Goal: Task Accomplishment & Management: Use online tool/utility

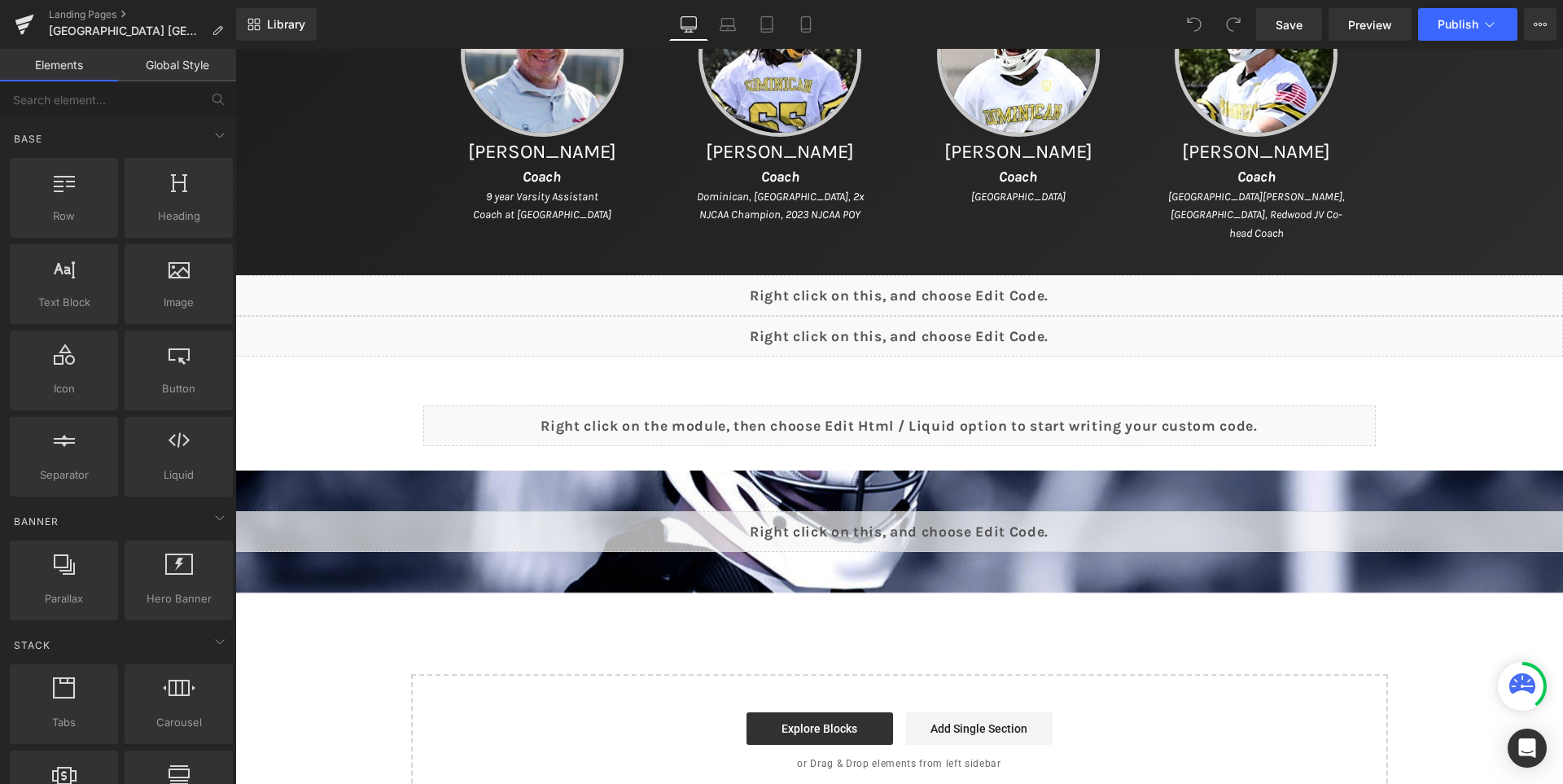
scroll to position [1302, 0]
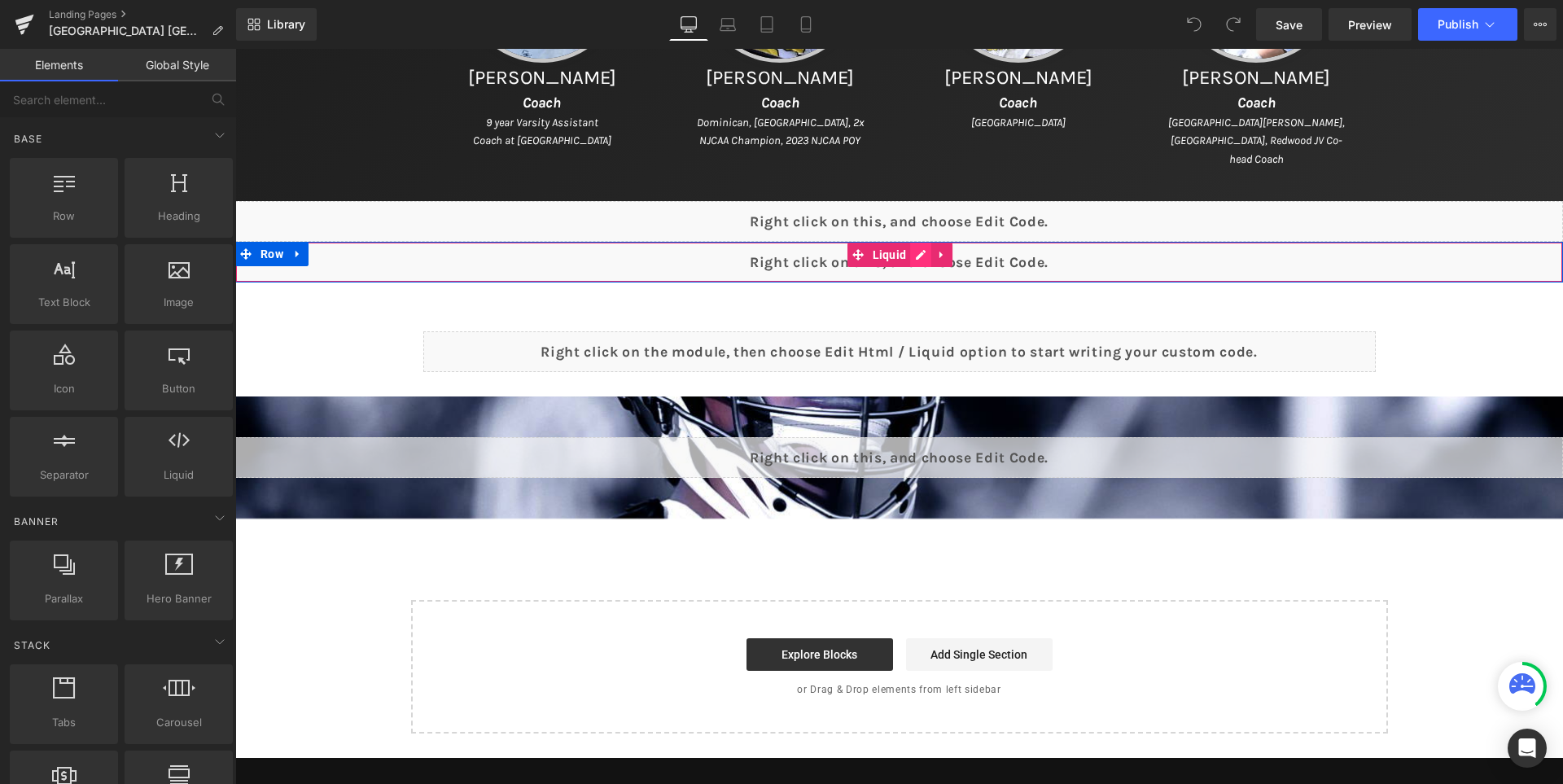
click at [932, 242] on div "Liquid" at bounding box center [899, 262] width 1328 height 40
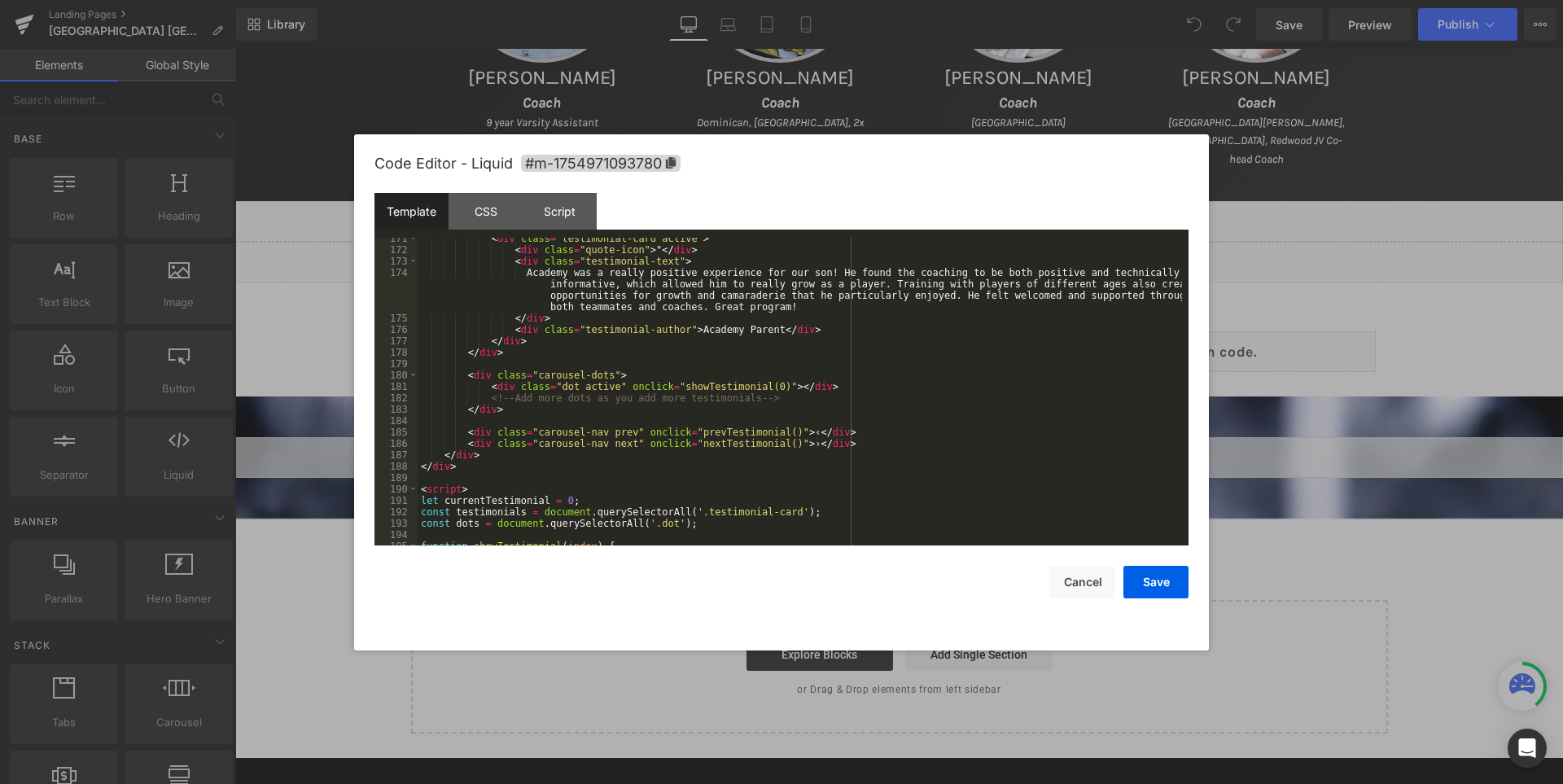
scroll to position [2050, 0]
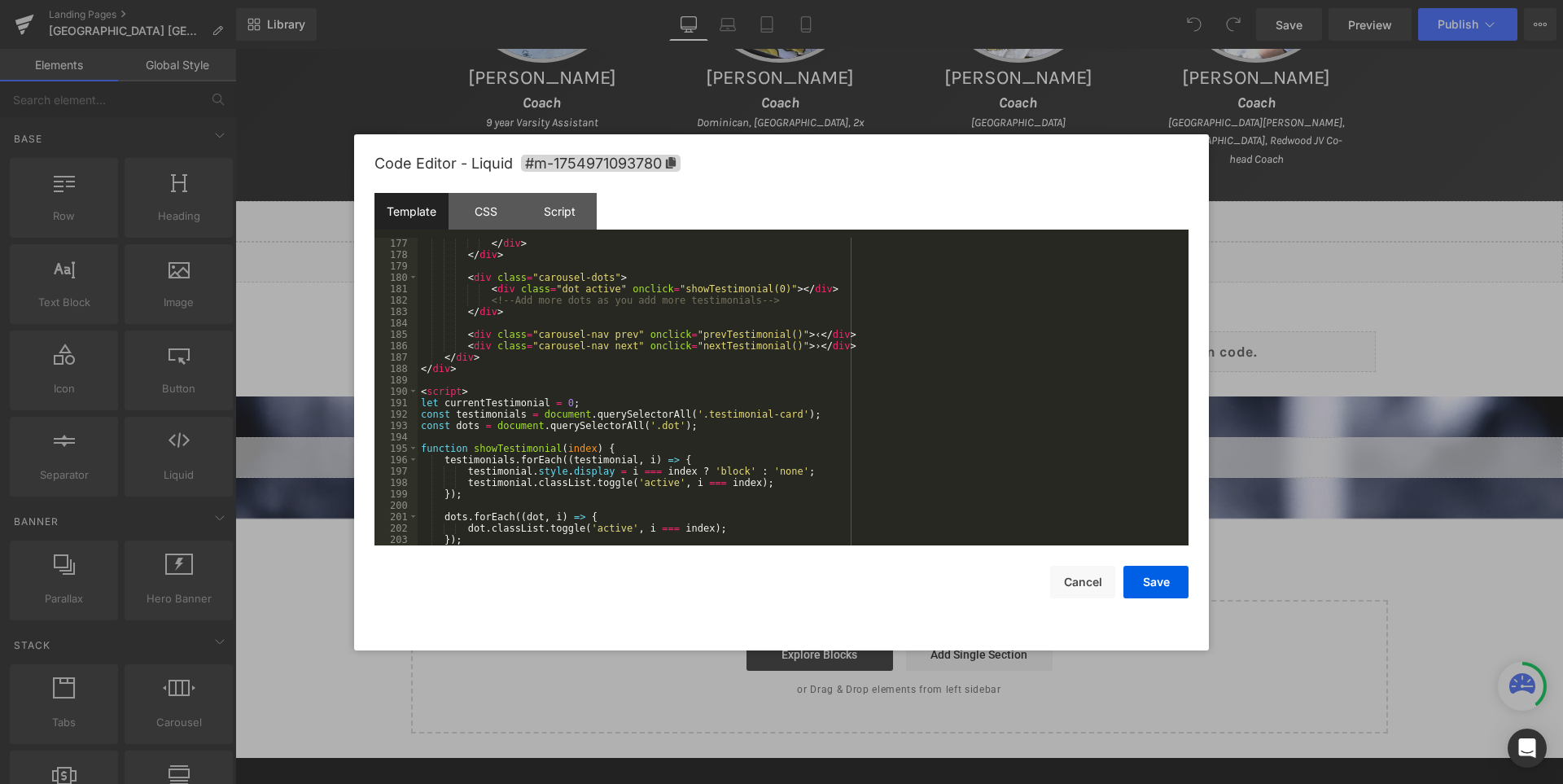
click at [817, 290] on div "</ div > </ div > < div class = "carousel-dots" > < div class = "dot active" on…" at bounding box center [799, 403] width 764 height 331
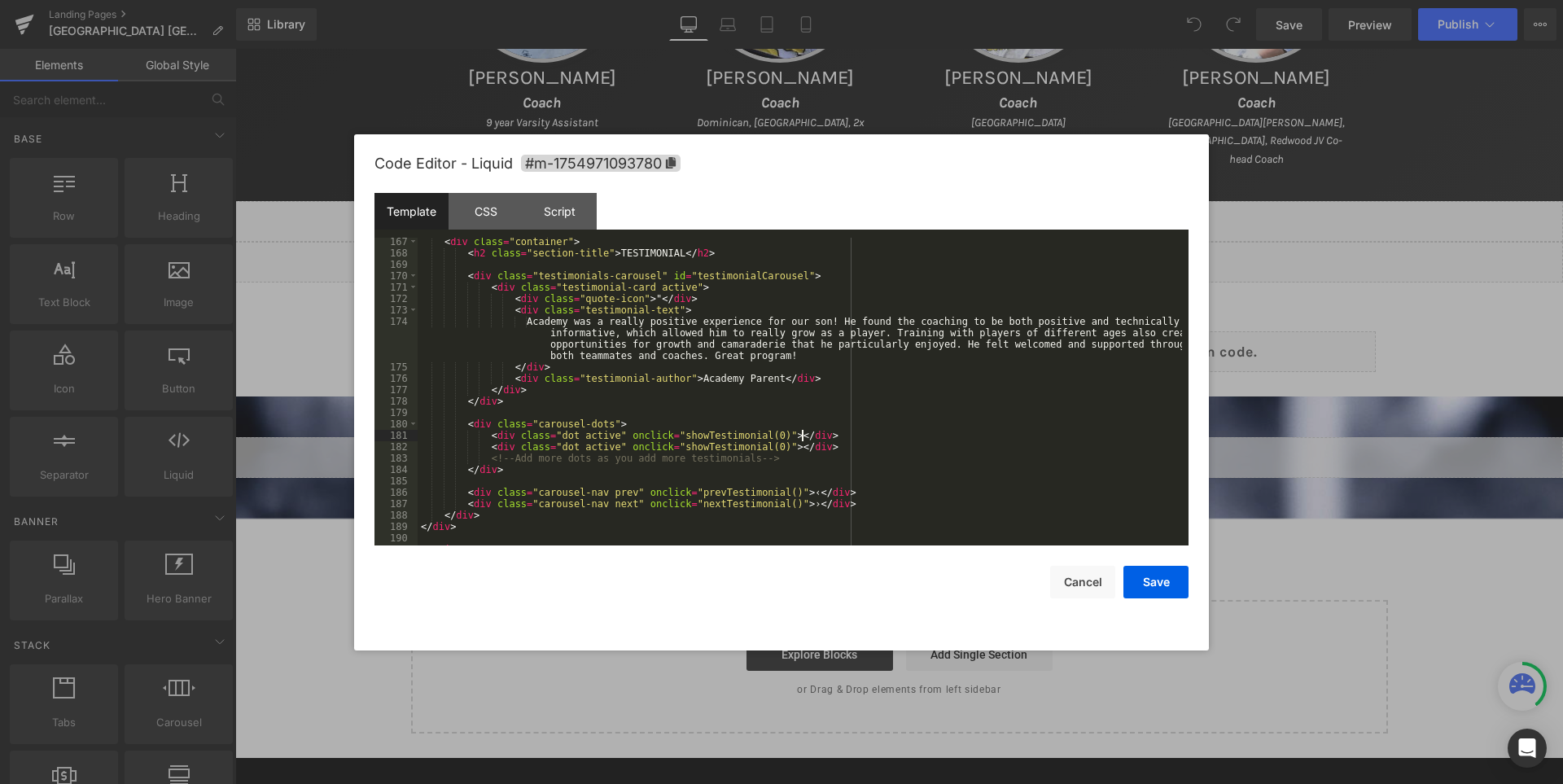
scroll to position [1904, 0]
click at [910, 408] on div "< div class = "container" > < h2 class = "section-title" > TESTIMONIAL </ h2 > …" at bounding box center [799, 401] width 764 height 331
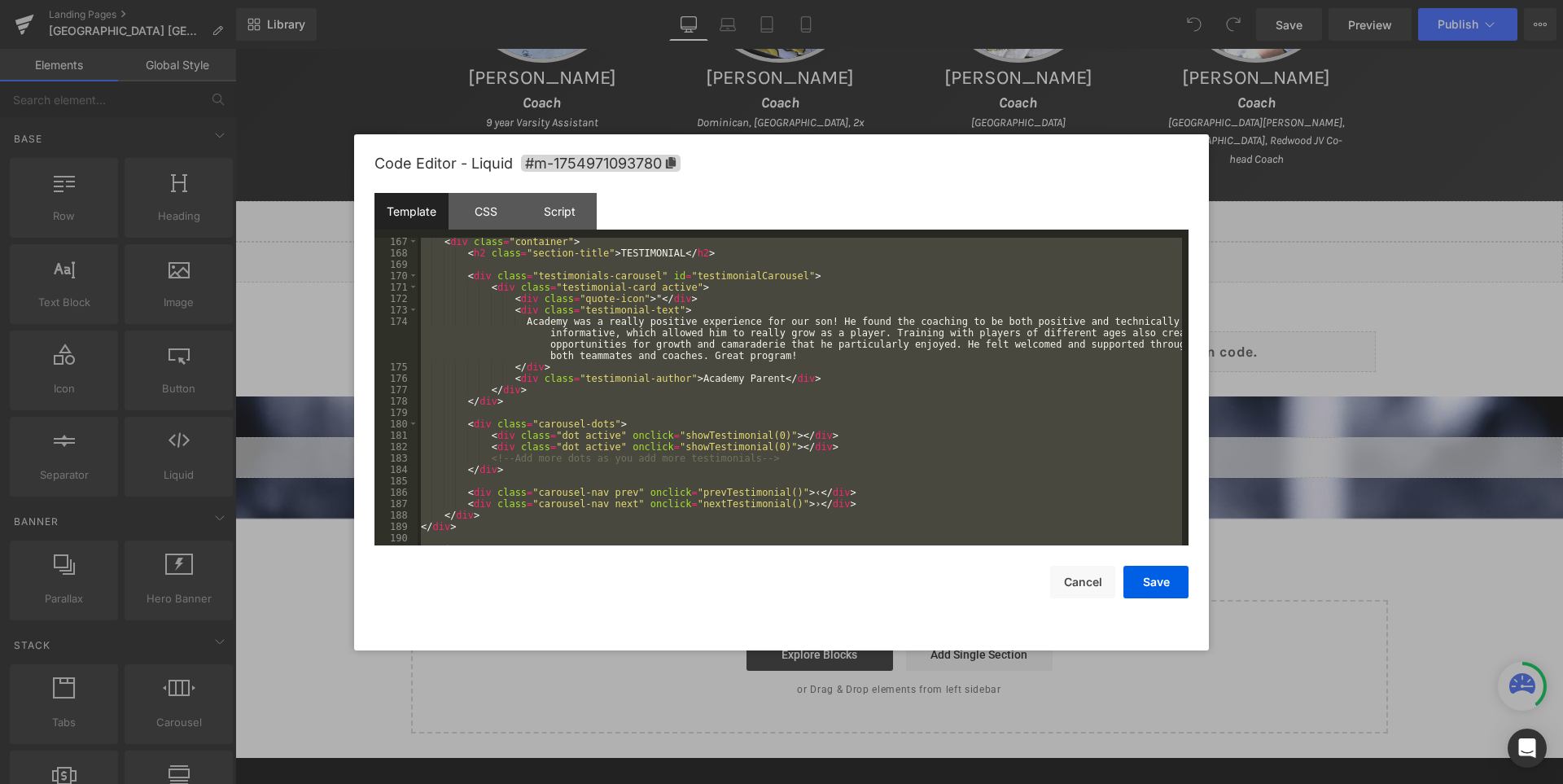
click at [770, 398] on div "< div class = "container" > < h2 class = "section-title" > TESTIMONIAL </ h2 > …" at bounding box center [799, 391] width 764 height 308
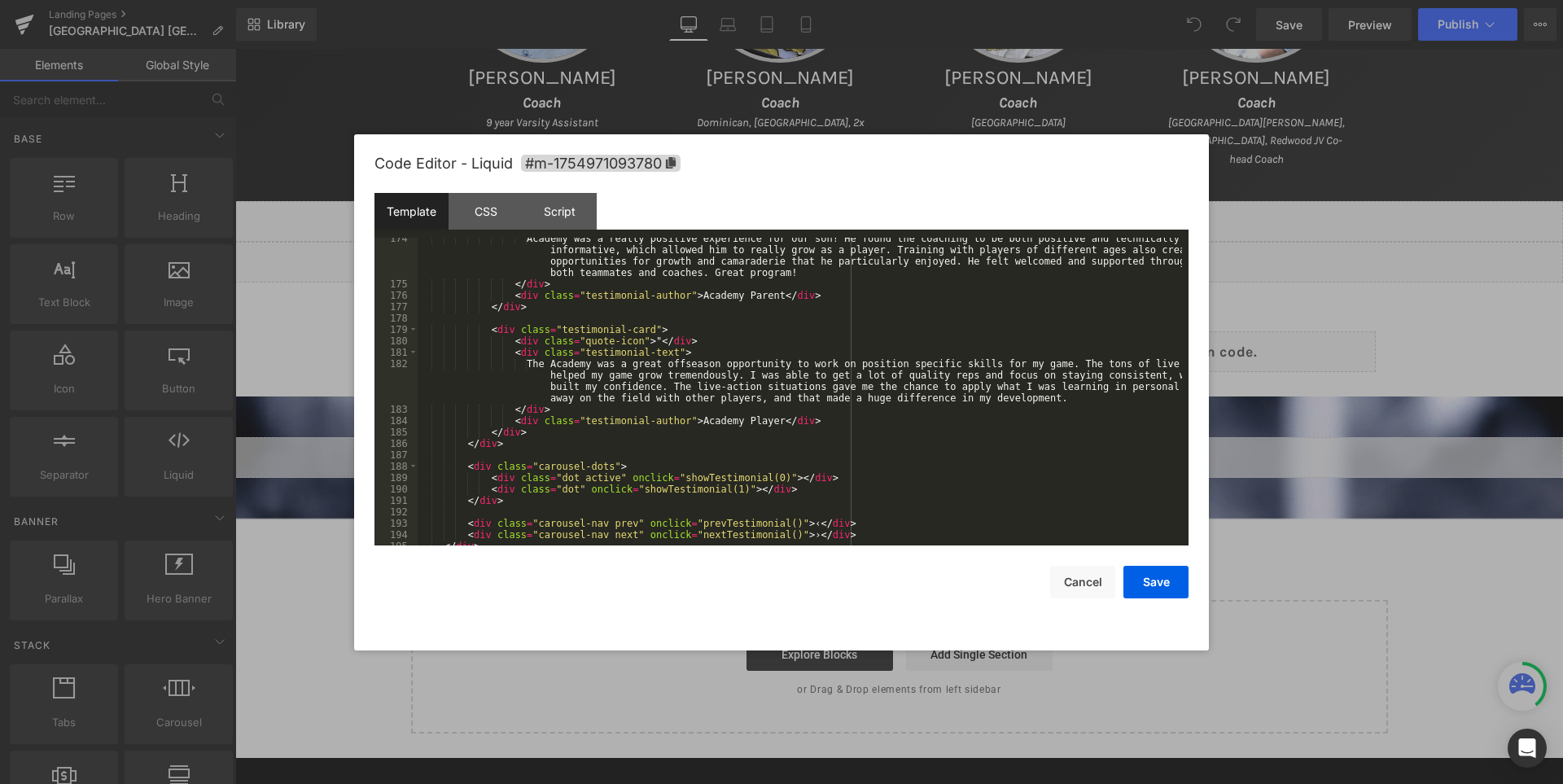
scroll to position [1694, 0]
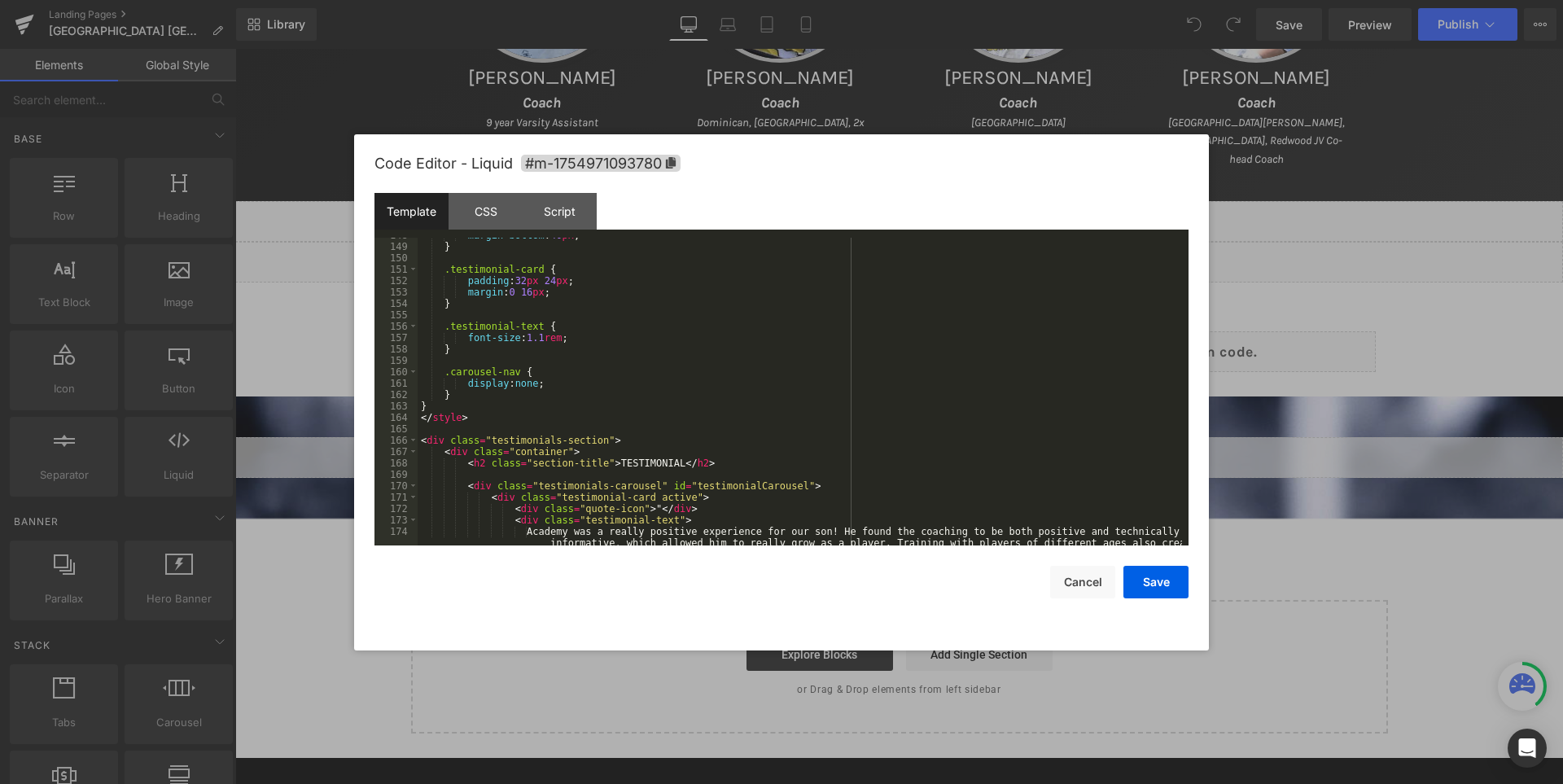
click at [663, 460] on div "margin-bottom : 40 px ; } .testimonial-card { padding : 32 px 24 px ; margin : …" at bounding box center [799, 412] width 764 height 365
click at [1167, 581] on button "Save" at bounding box center [1156, 581] width 65 height 32
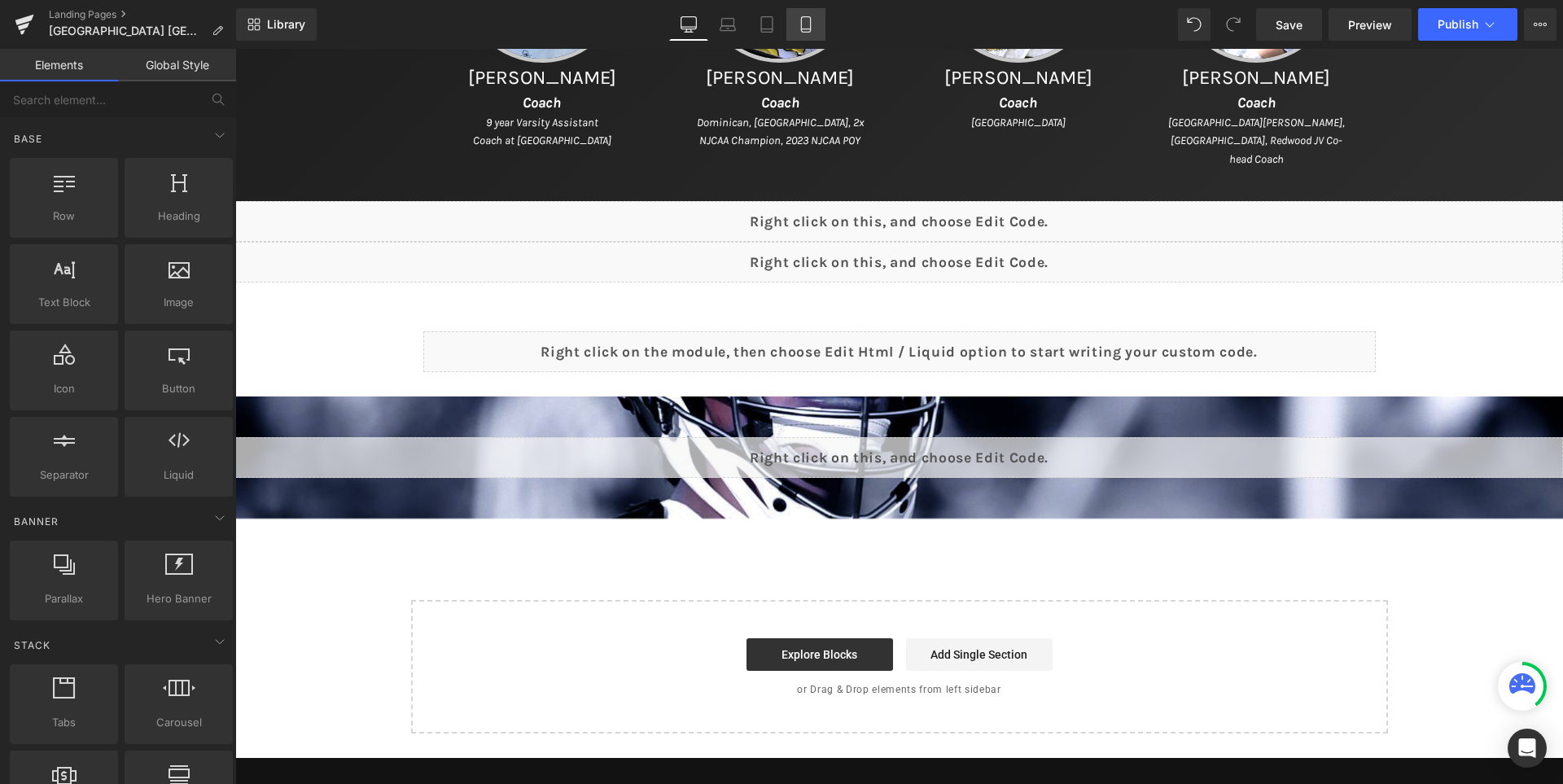
click at [807, 18] on icon at bounding box center [805, 25] width 17 height 17
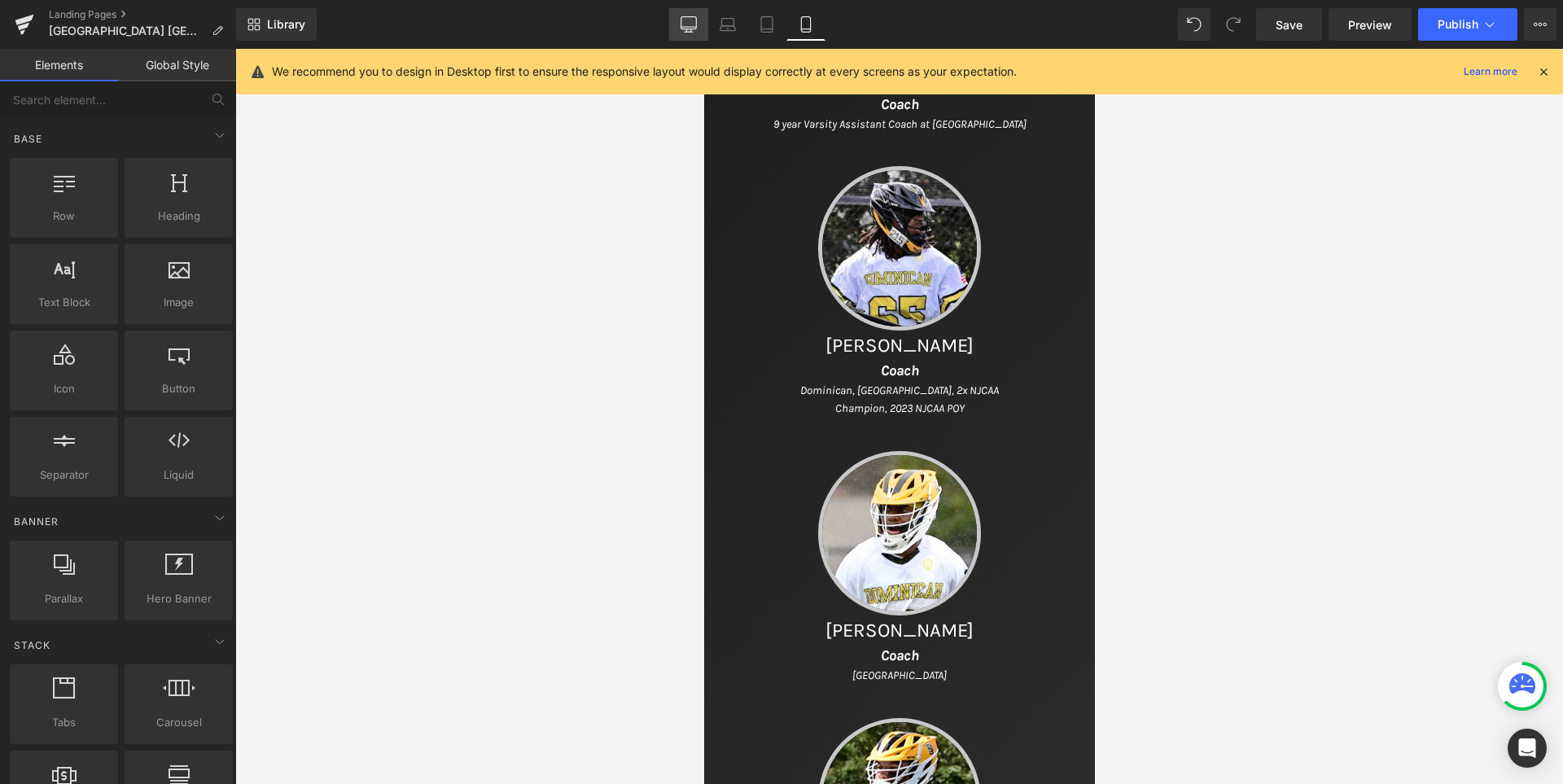
click at [682, 13] on link "Desktop" at bounding box center [689, 24] width 39 height 32
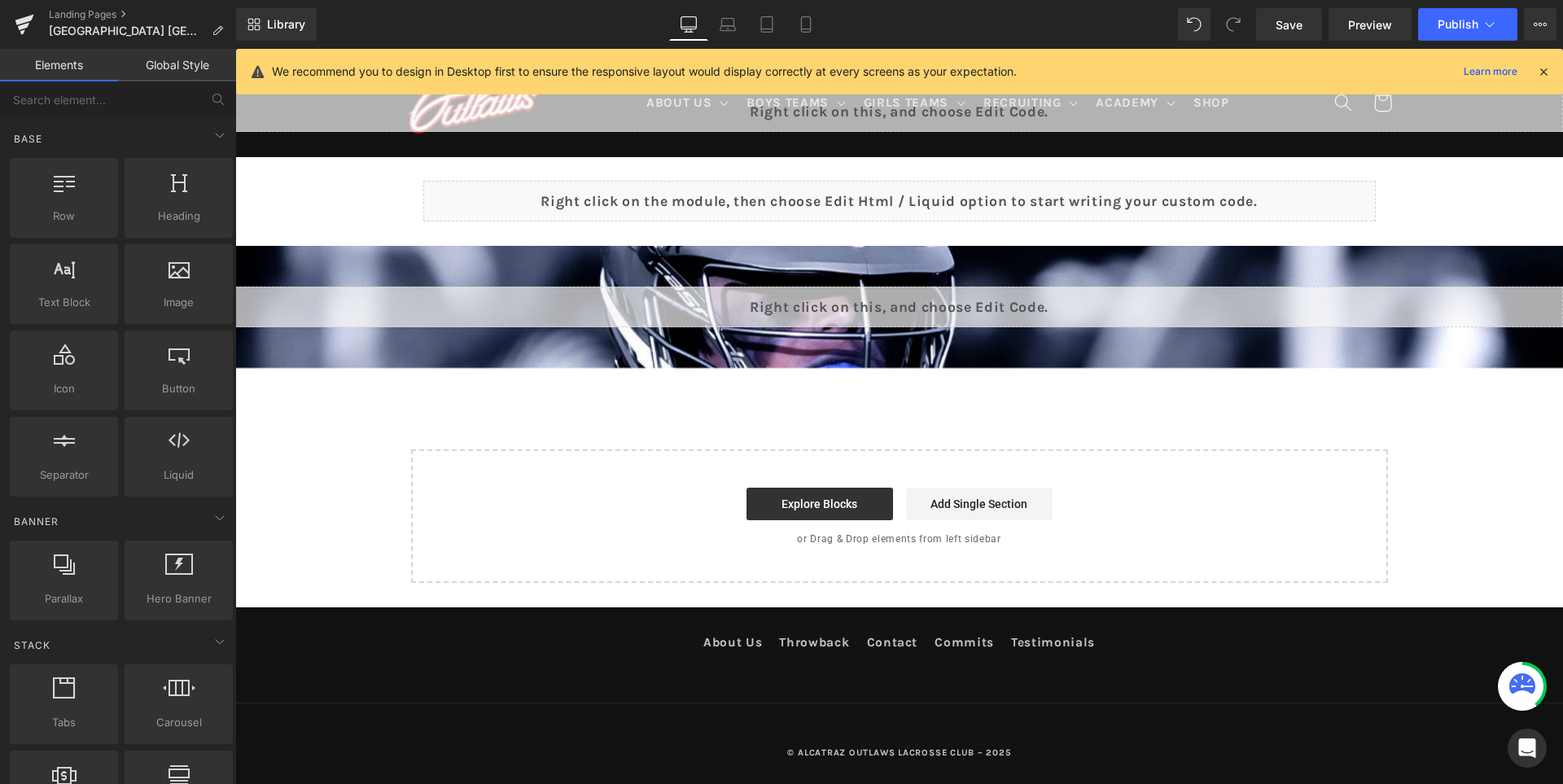
scroll to position [1452, 0]
click at [1284, 30] on span "Save" at bounding box center [1288, 25] width 27 height 17
click at [1463, 23] on span "Publish" at bounding box center [1458, 24] width 40 height 13
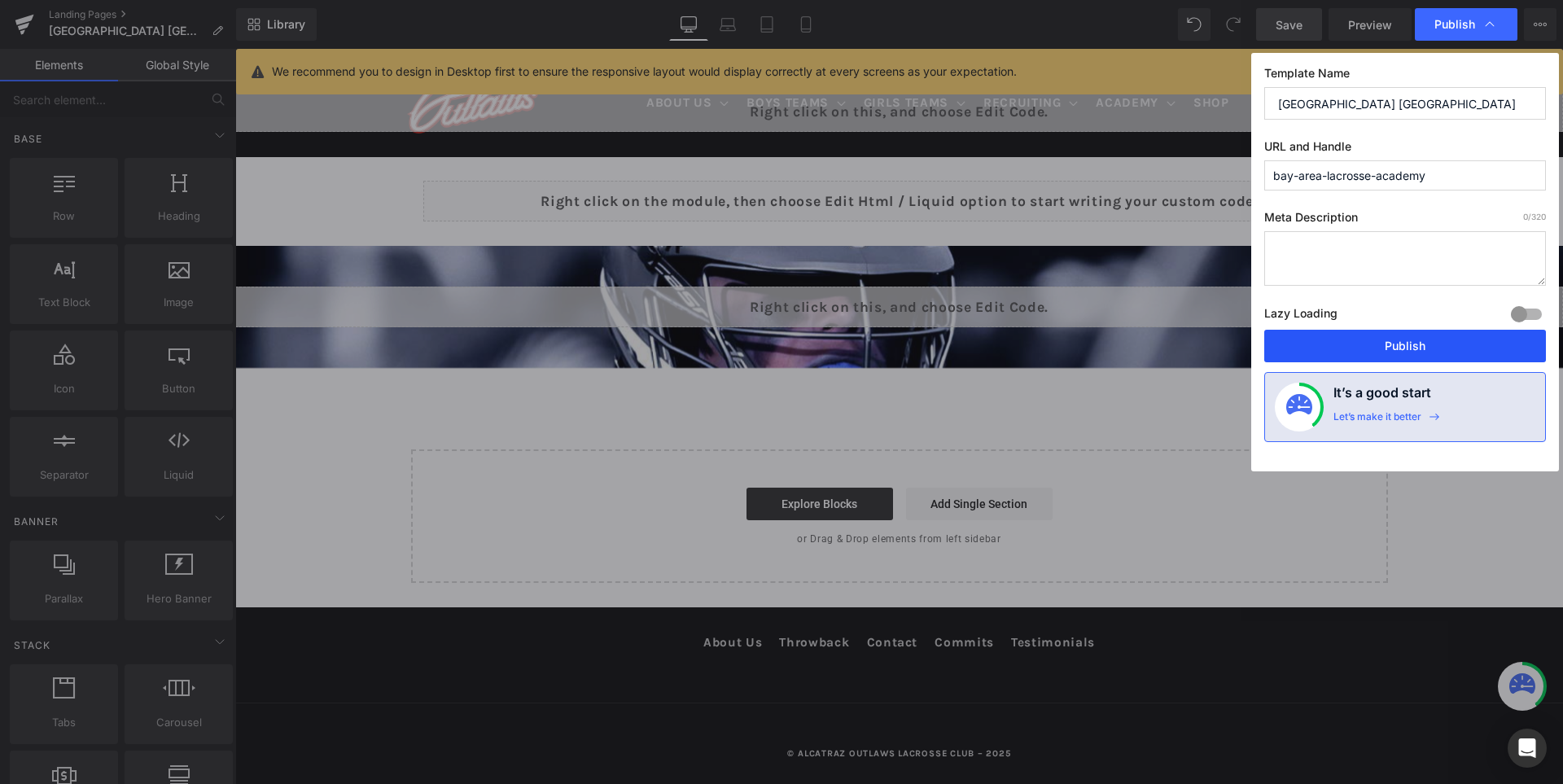
click at [1378, 339] on button "Publish" at bounding box center [1404, 346] width 282 height 32
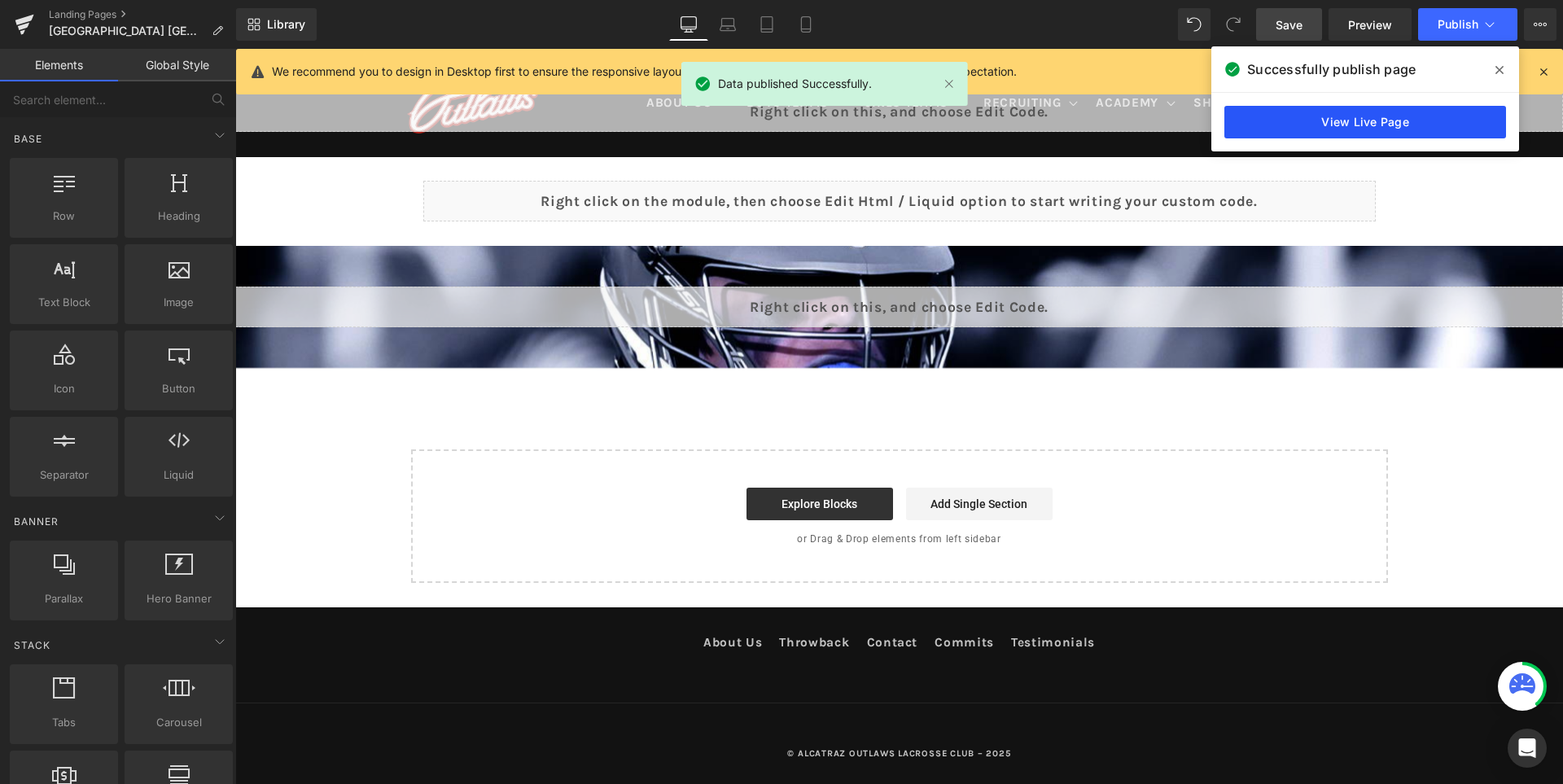
click at [1373, 121] on link "View Live Page" at bounding box center [1365, 122] width 282 height 32
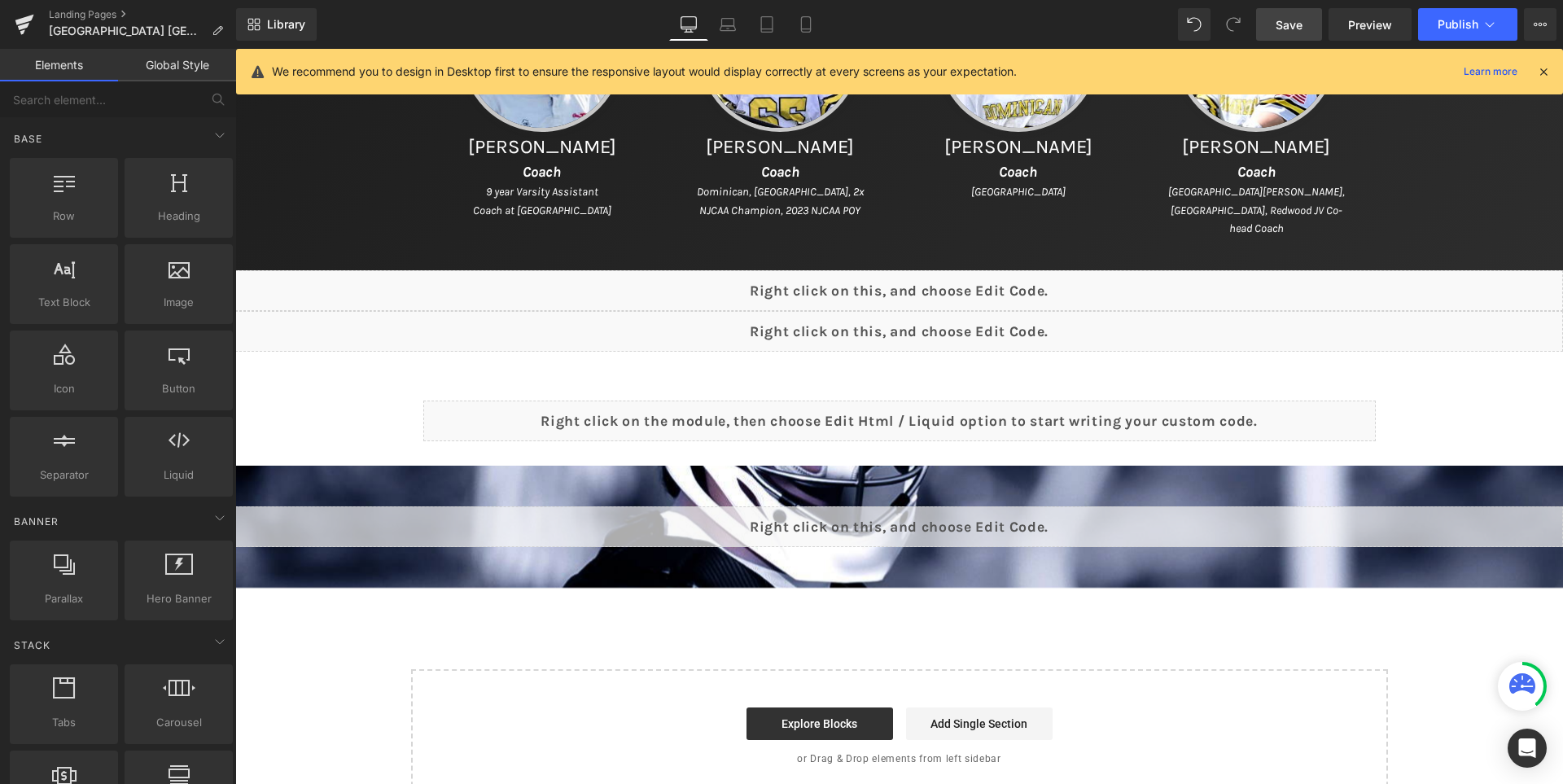
scroll to position [1208, 0]
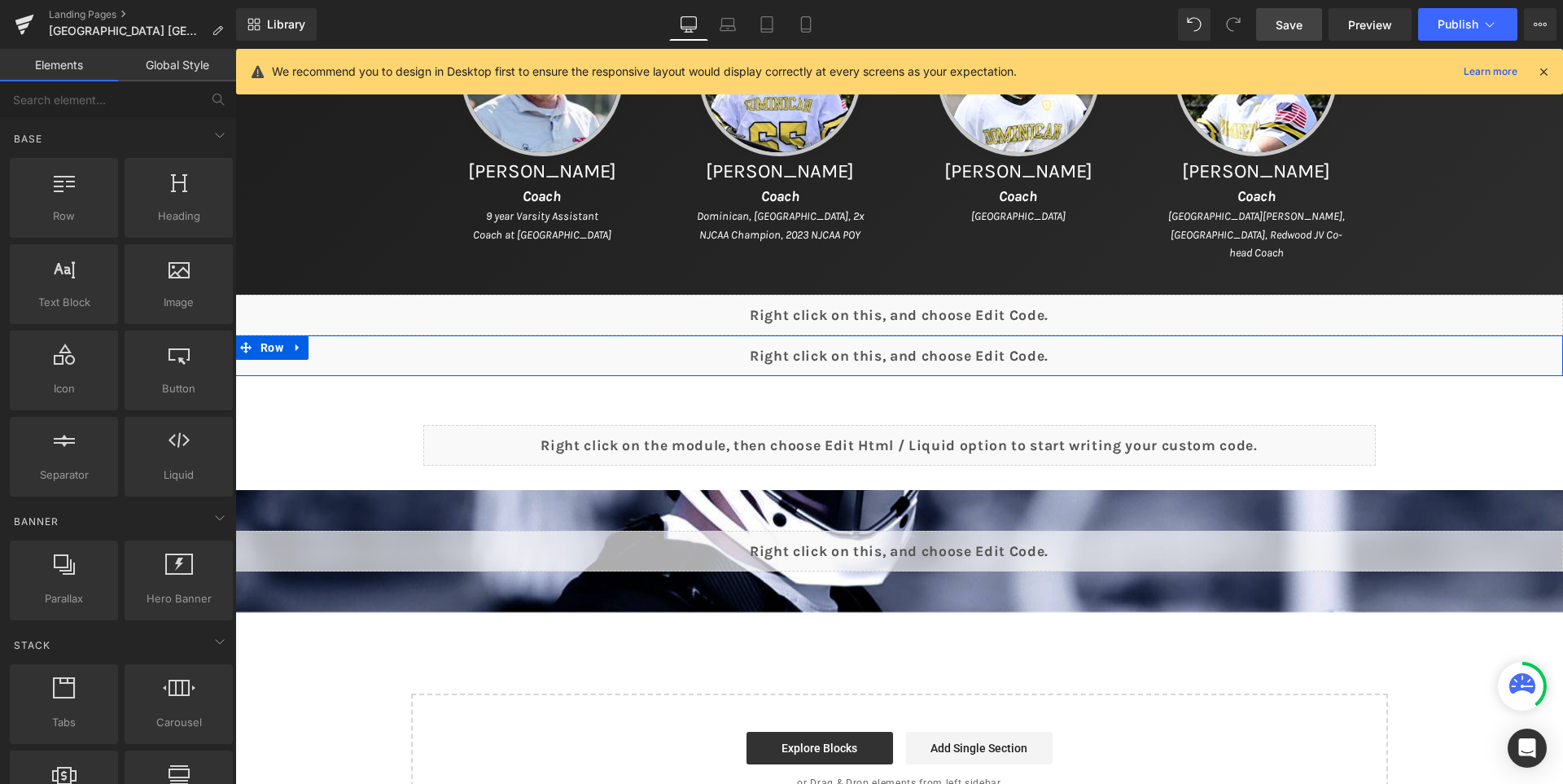
click at [937, 347] on div "Liquid" at bounding box center [899, 355] width 1328 height 40
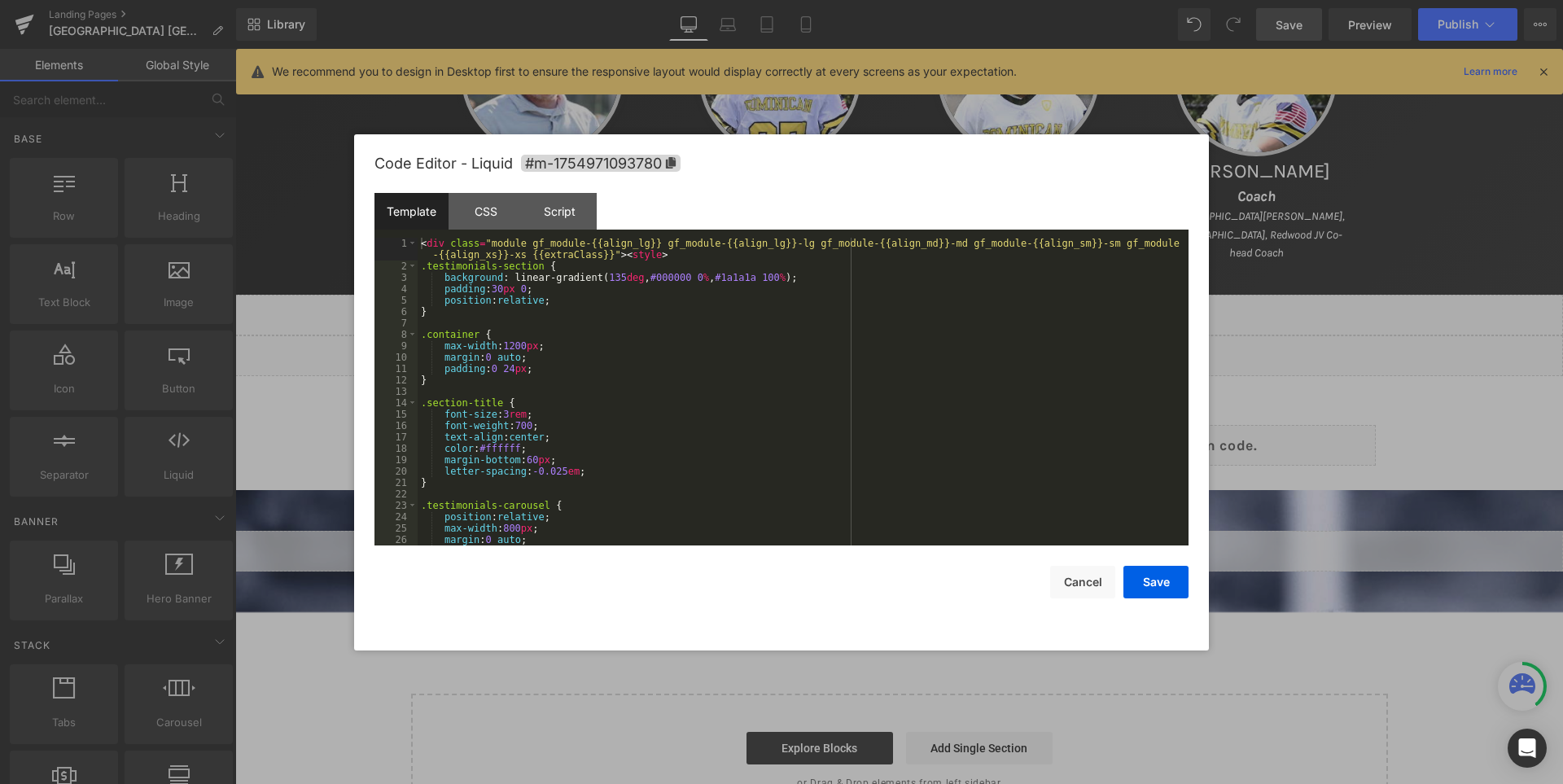
click at [906, 329] on div "< div class = "module gf_module-{{align_lg}} gf_module-{{align_lg}}-lg gf_modul…" at bounding box center [799, 409] width 764 height 342
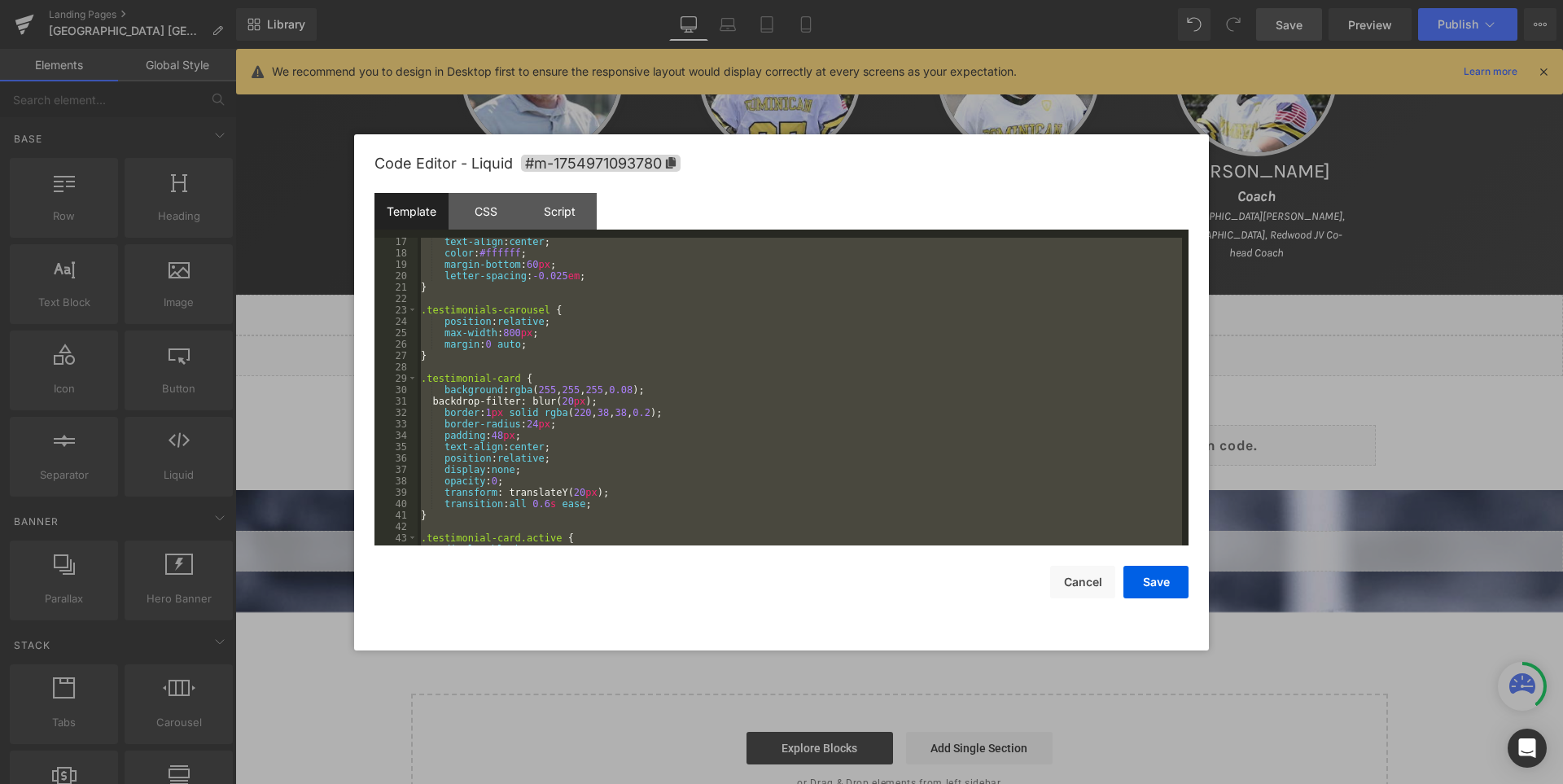
scroll to position [2860, 0]
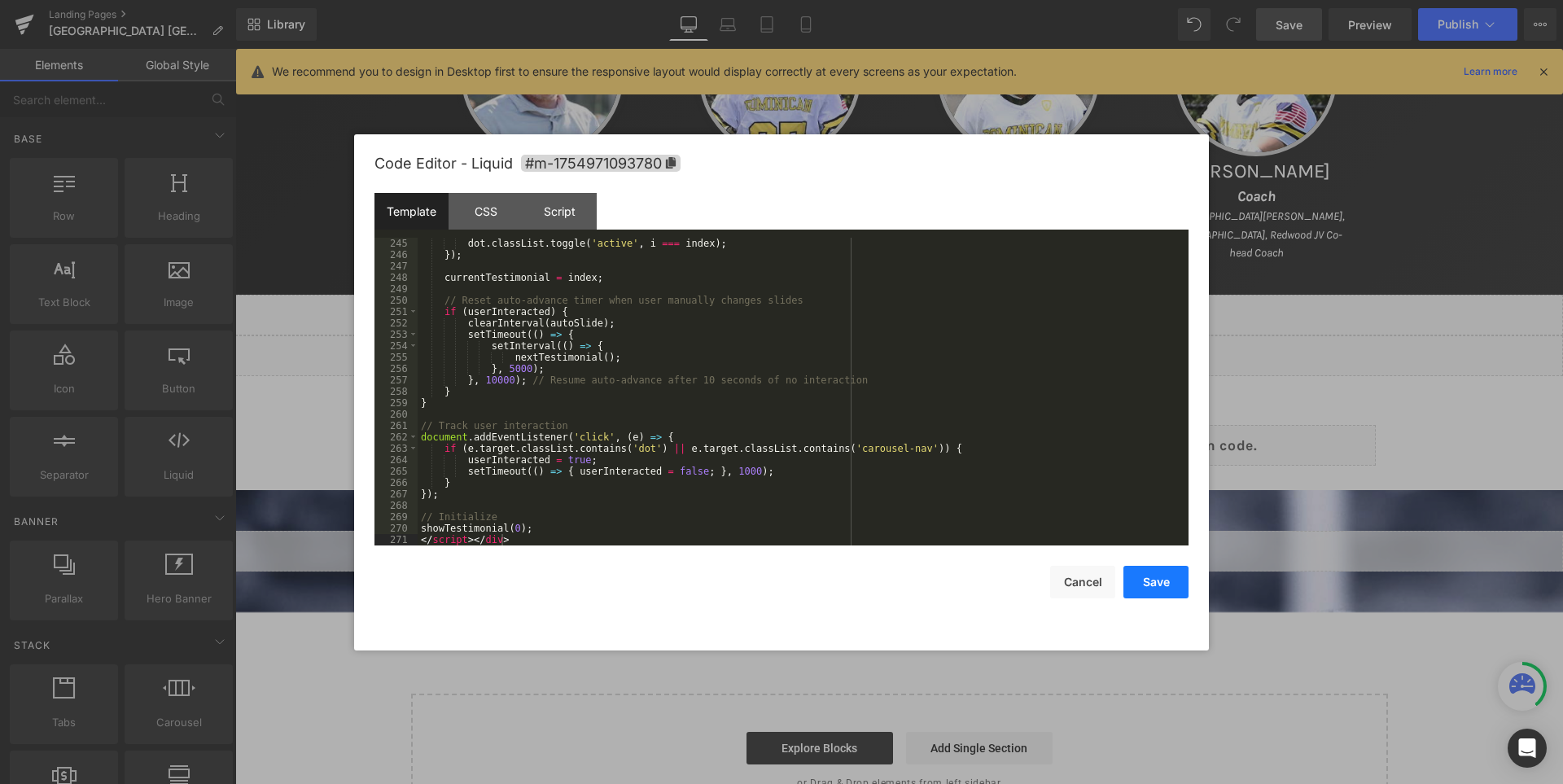
click at [1167, 588] on button "Save" at bounding box center [1156, 581] width 65 height 32
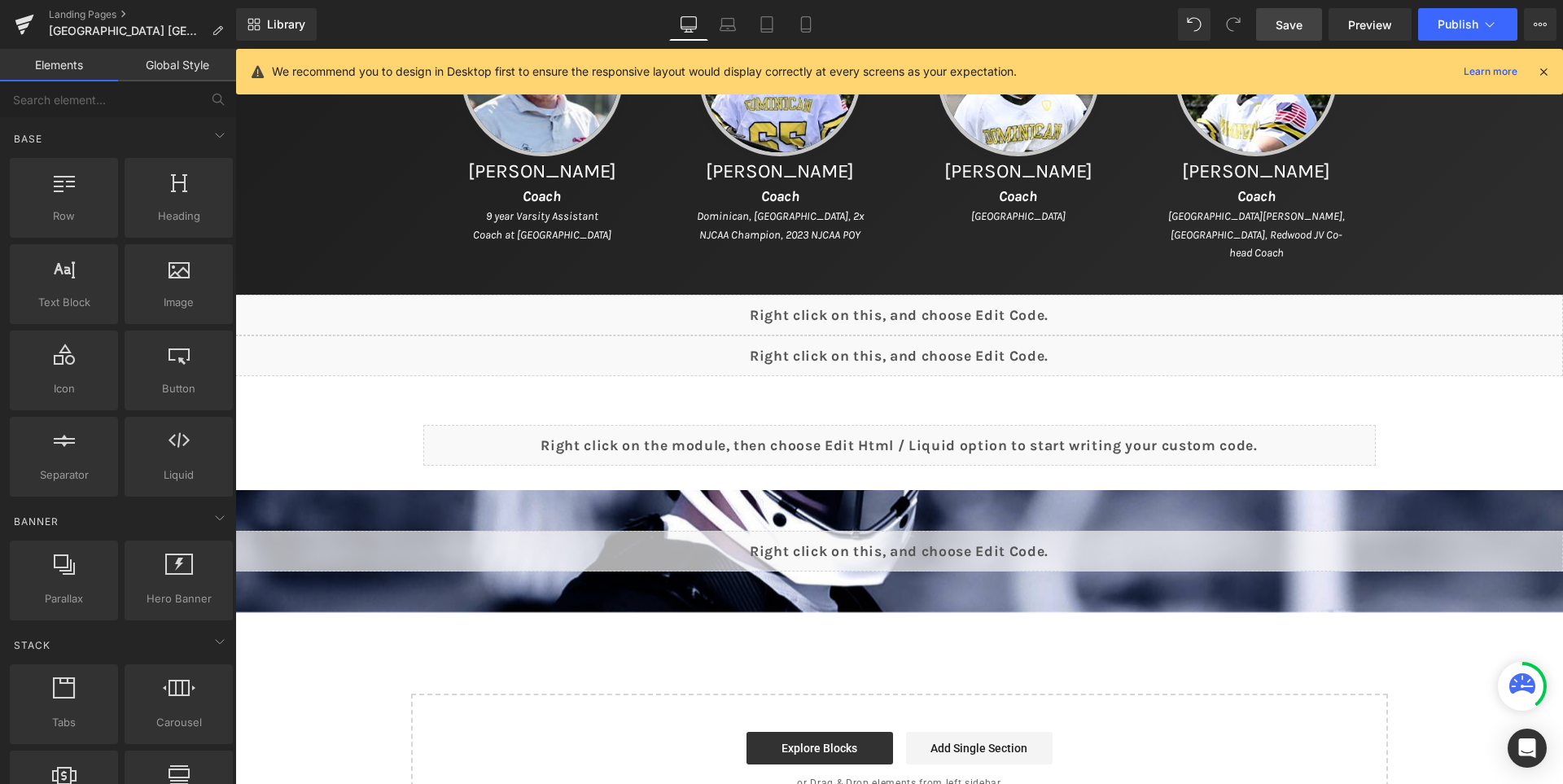
click at [1298, 33] on link "Save" at bounding box center [1288, 24] width 66 height 32
click at [1543, 64] on icon at bounding box center [1543, 71] width 15 height 15
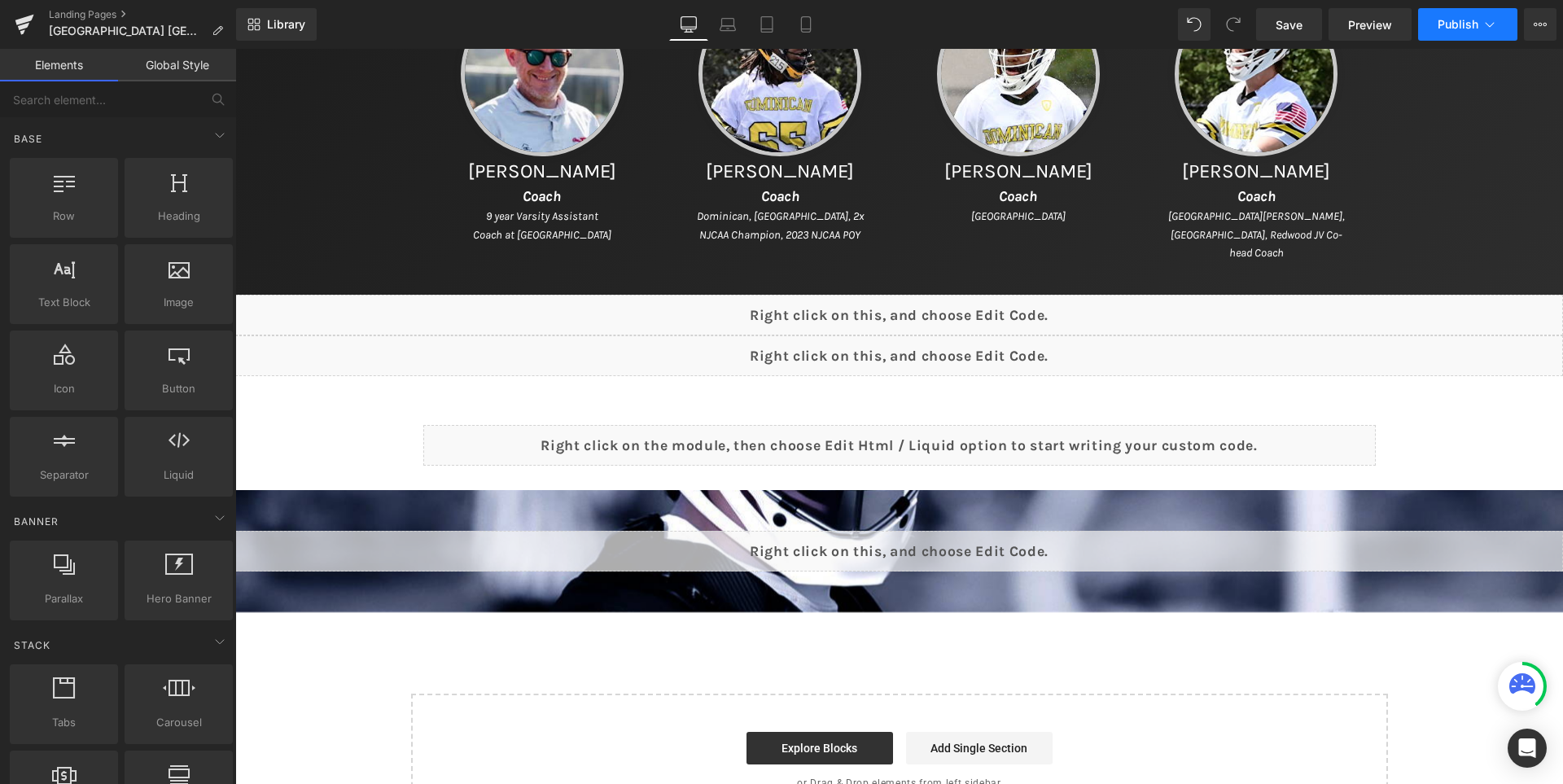
click at [1467, 18] on span "Publish" at bounding box center [1458, 24] width 40 height 13
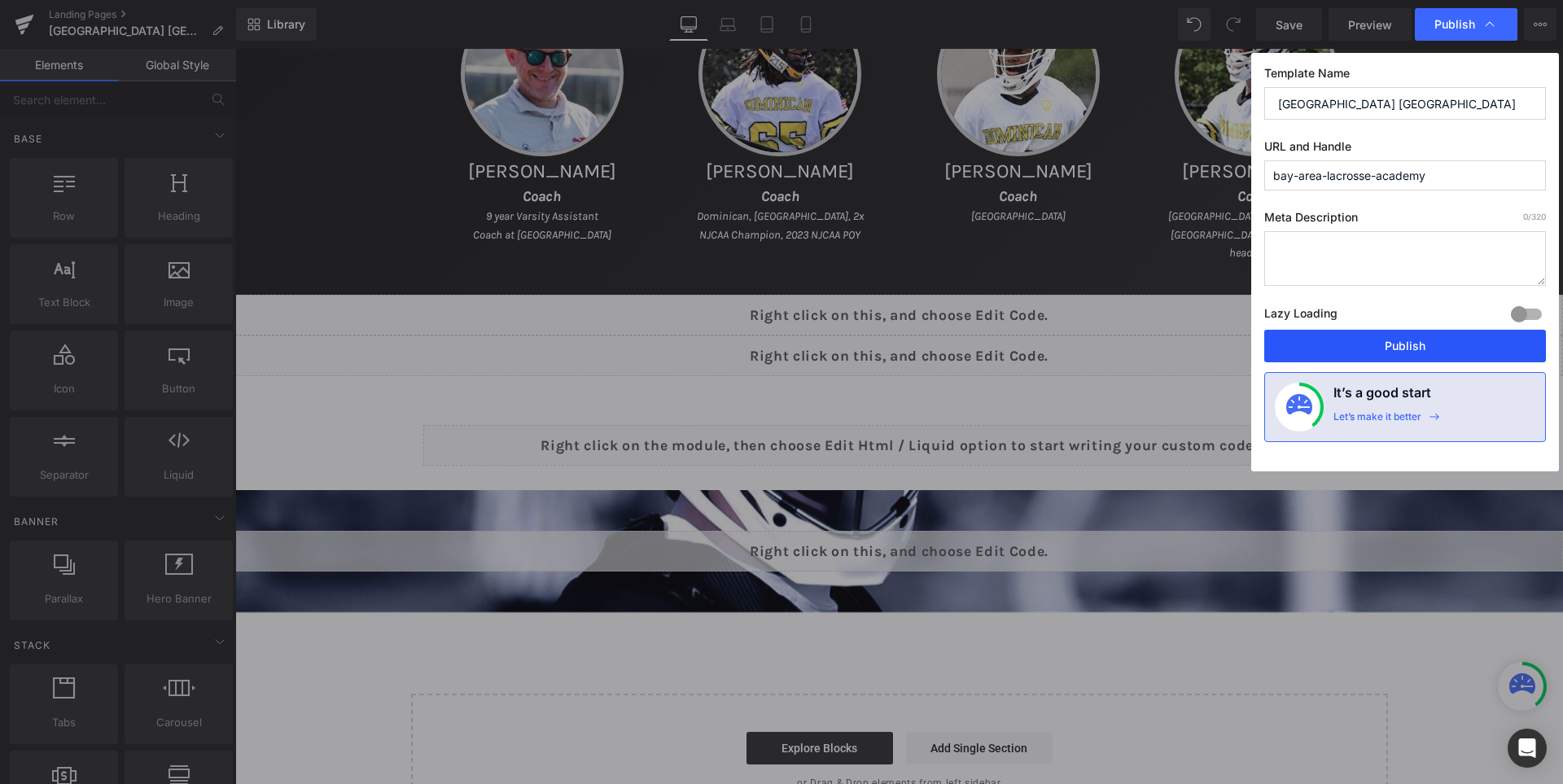
click at [1424, 349] on button "Publish" at bounding box center [1404, 346] width 282 height 32
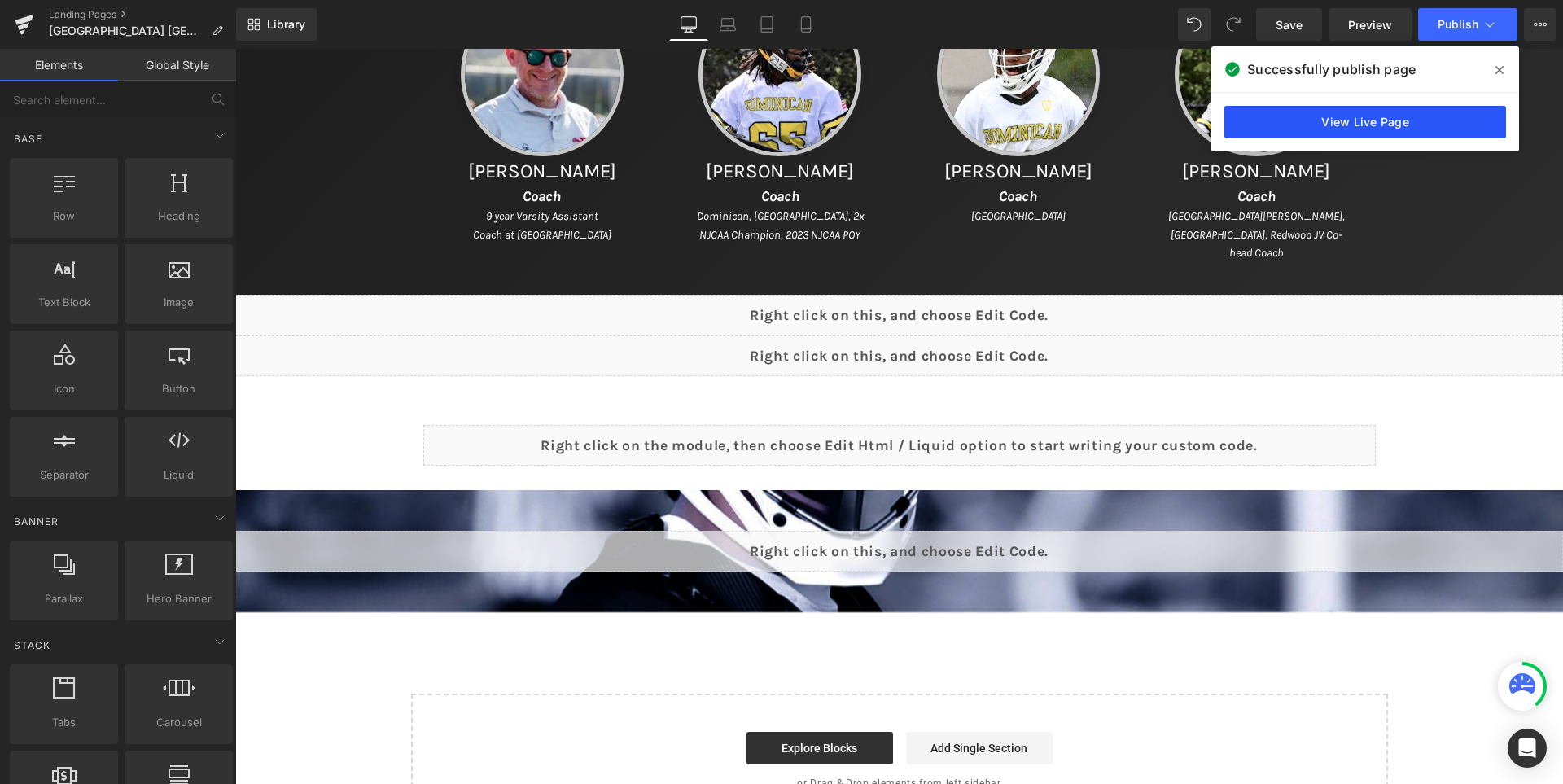
click at [1345, 113] on link "View Live Page" at bounding box center [1365, 122] width 282 height 32
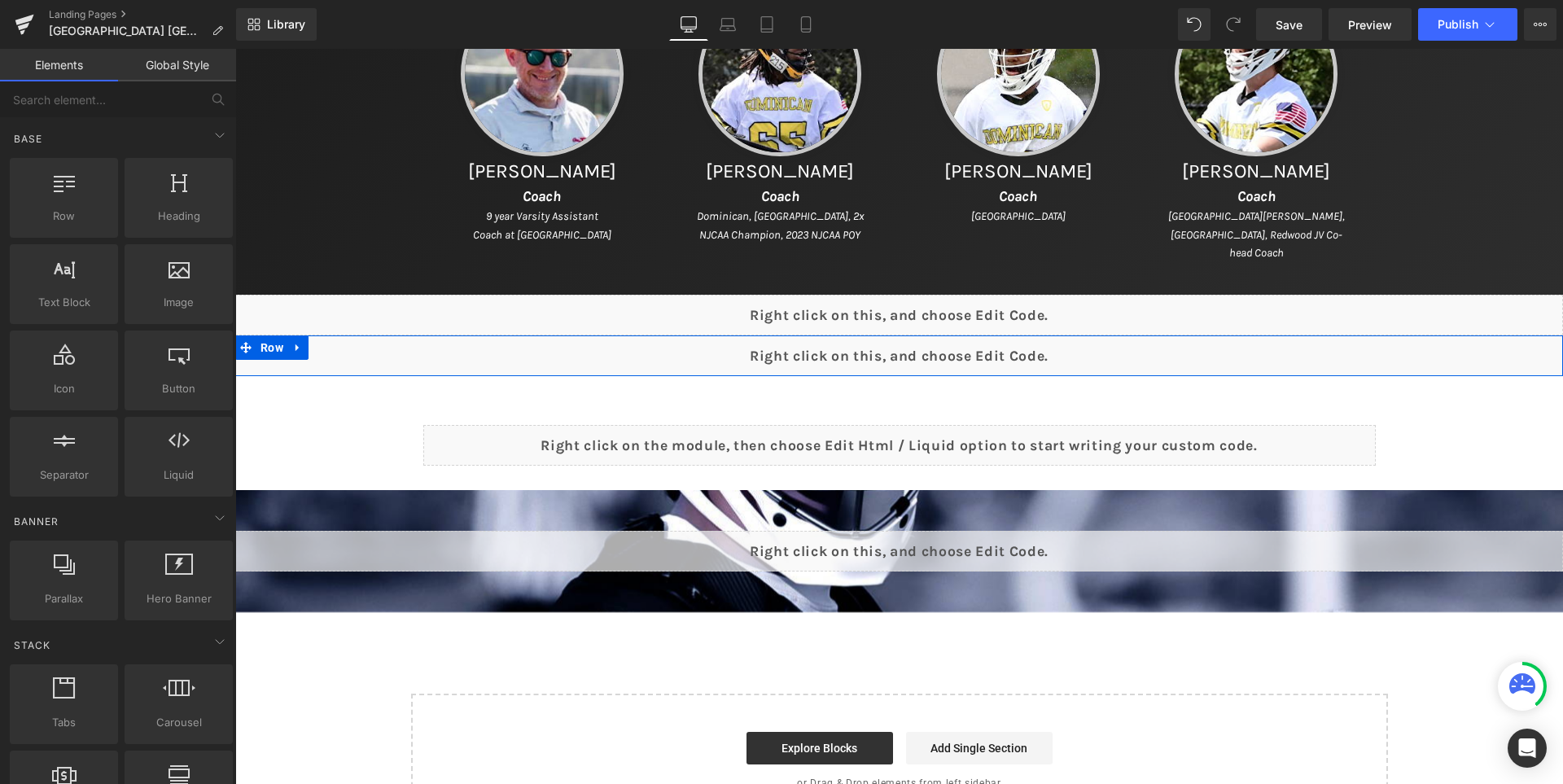
click at [930, 348] on div "Liquid" at bounding box center [899, 355] width 1328 height 40
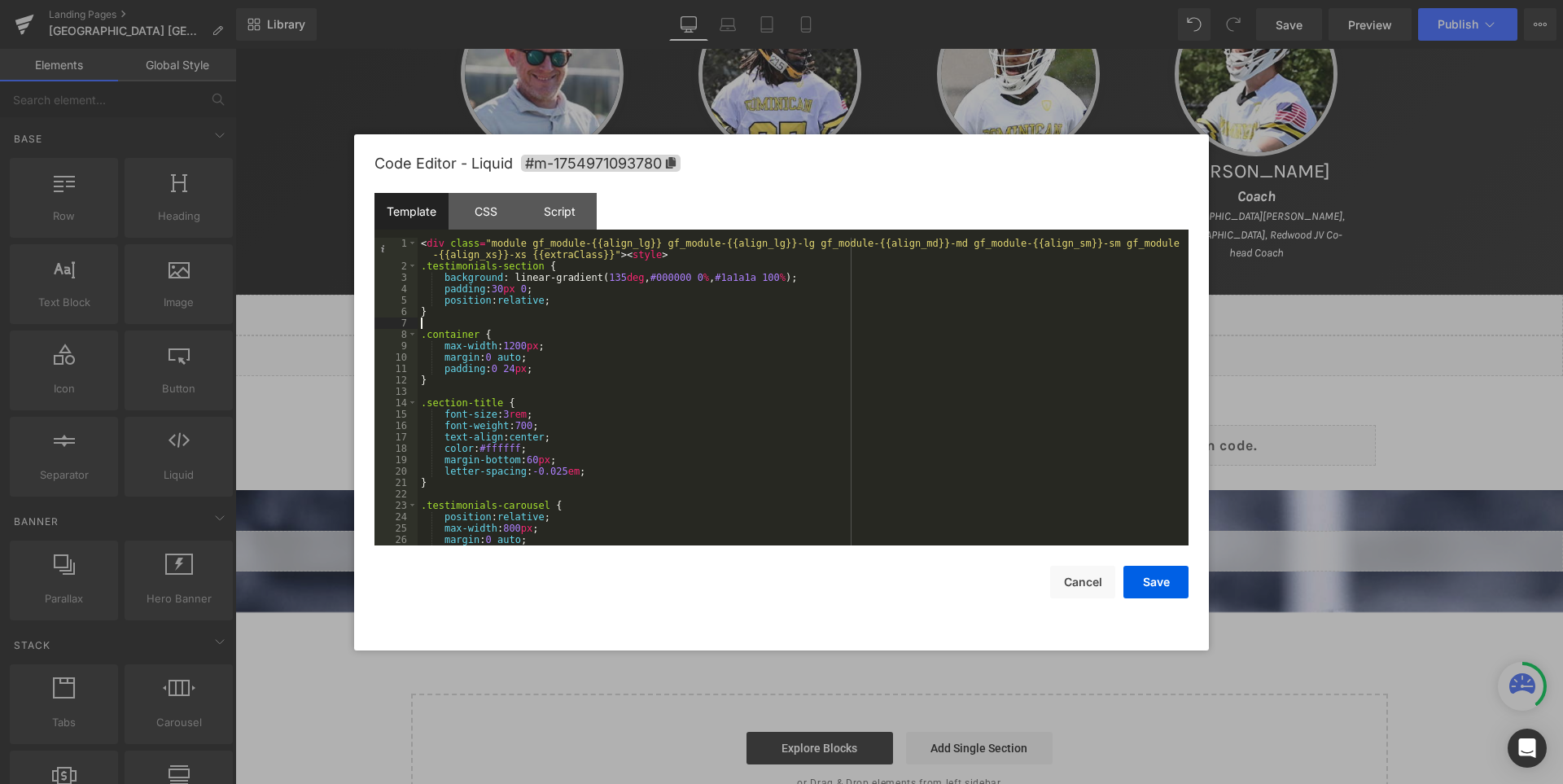
click at [843, 326] on div "< div class = "module gf_module-{{align_lg}} gf_module-{{align_lg}}-lg gf_modul…" at bounding box center [799, 409] width 764 height 342
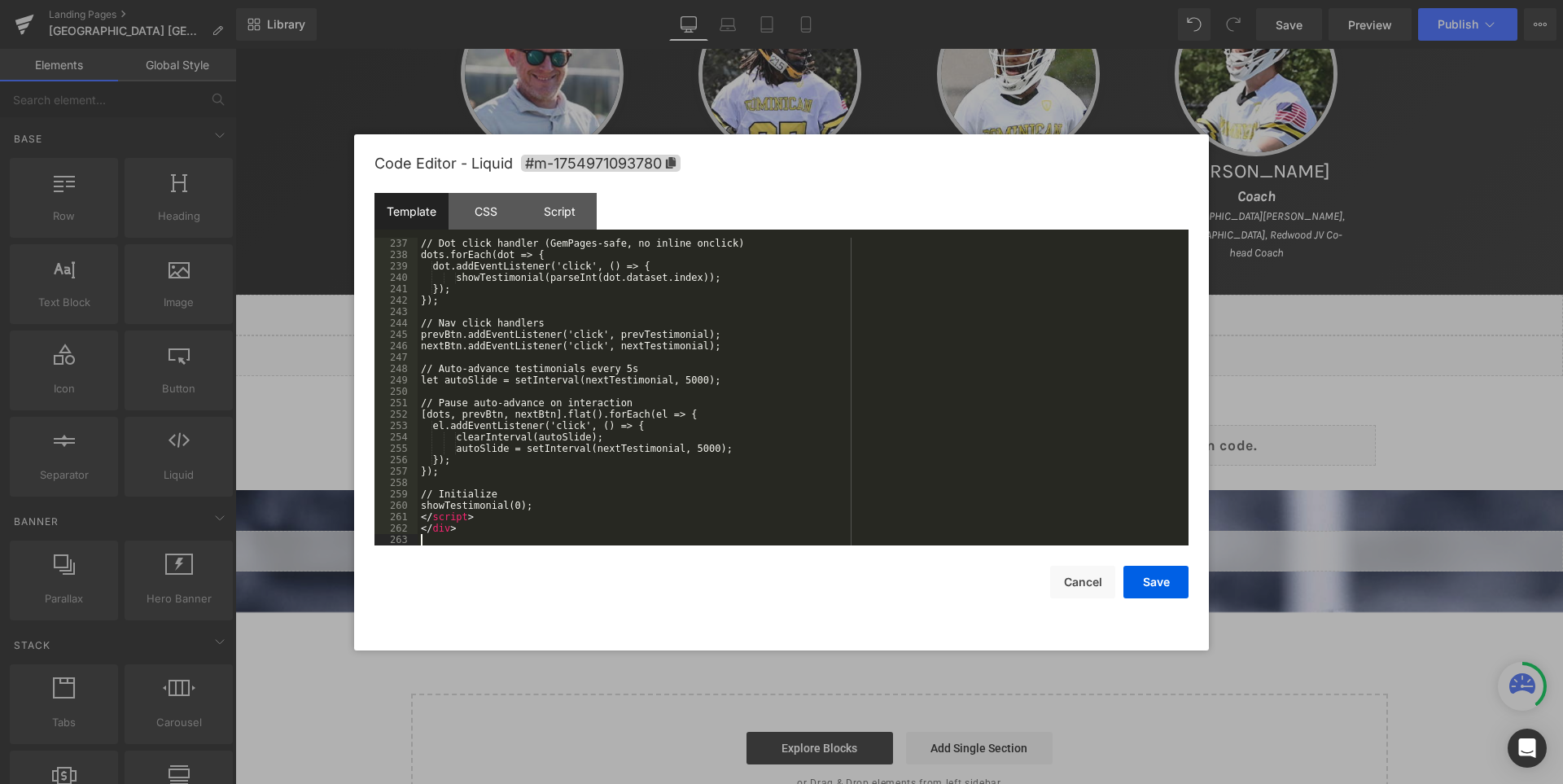
scroll to position [2769, 0]
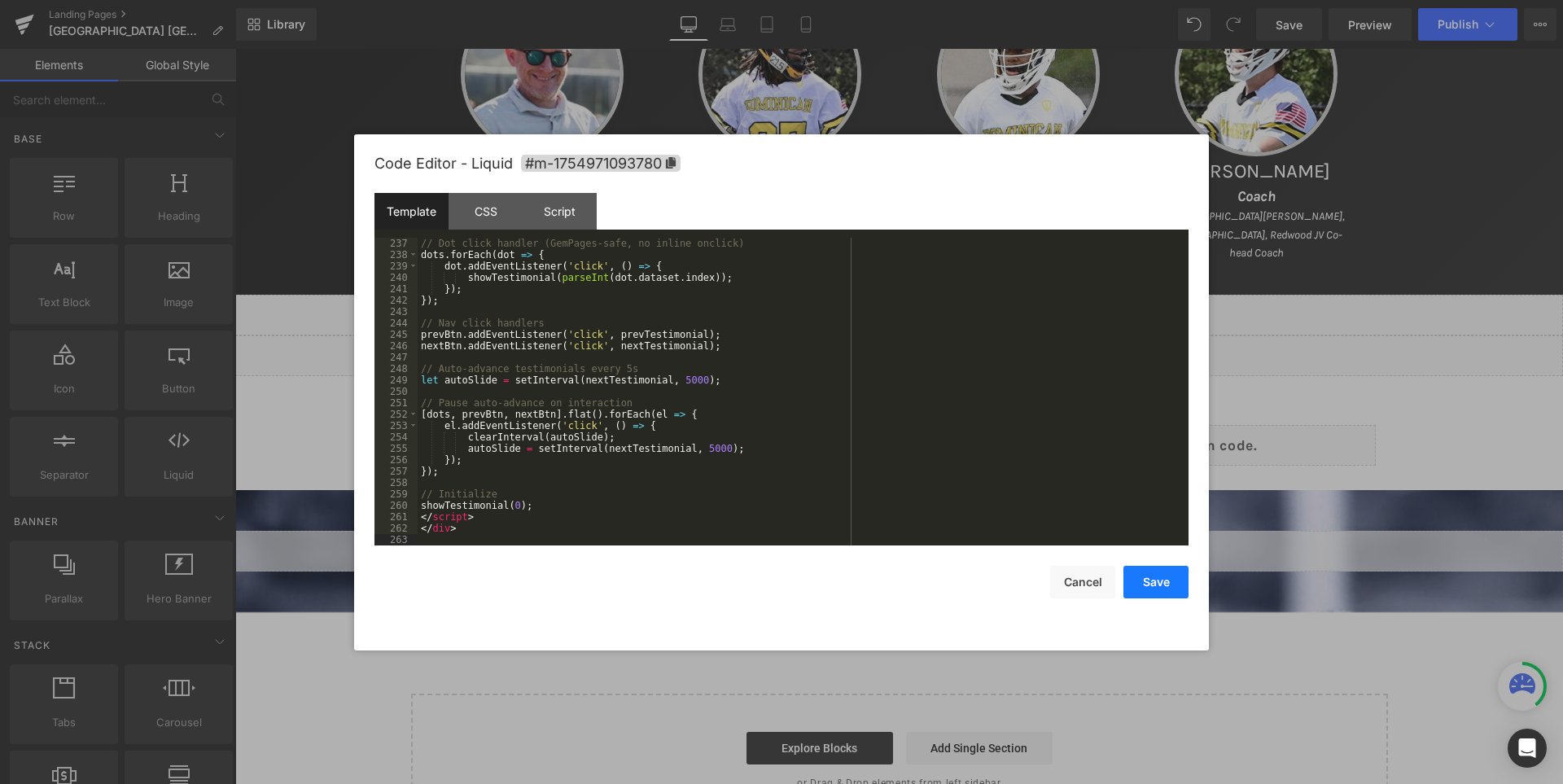
click at [1152, 591] on button "Save" at bounding box center [1156, 581] width 65 height 32
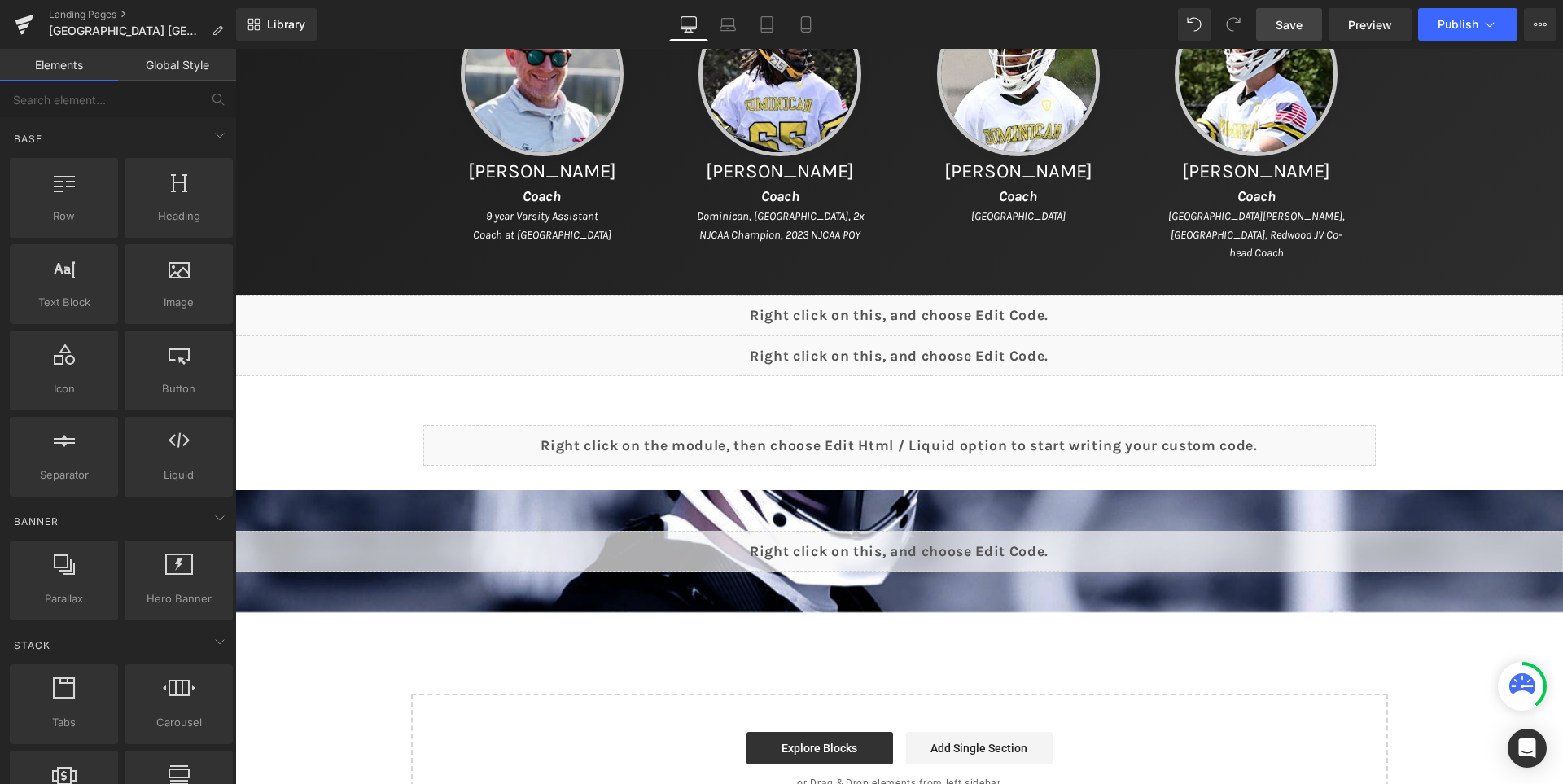
click at [1282, 26] on span "Save" at bounding box center [1288, 25] width 27 height 17
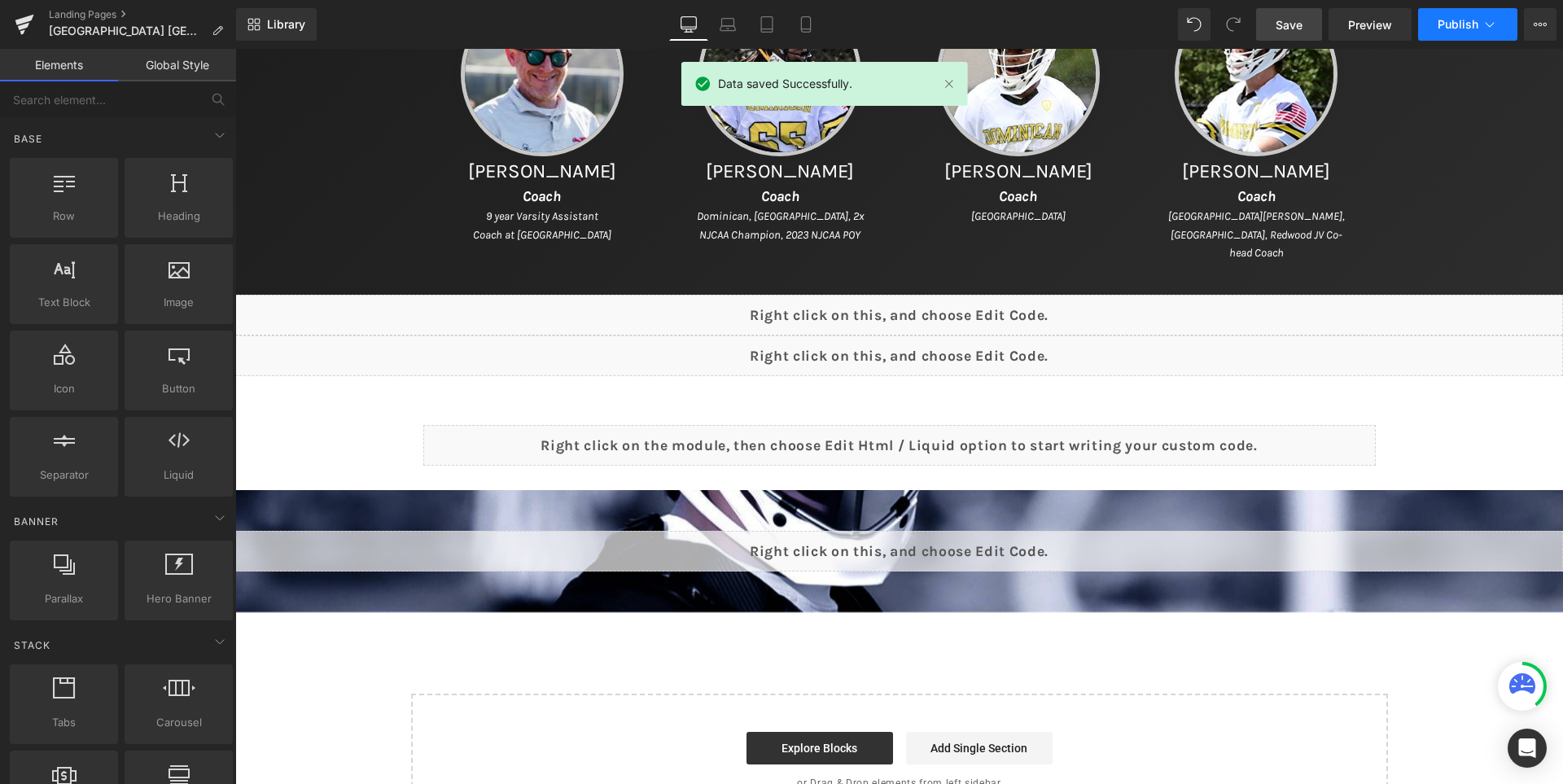
click at [1453, 16] on button "Publish" at bounding box center [1467, 24] width 99 height 32
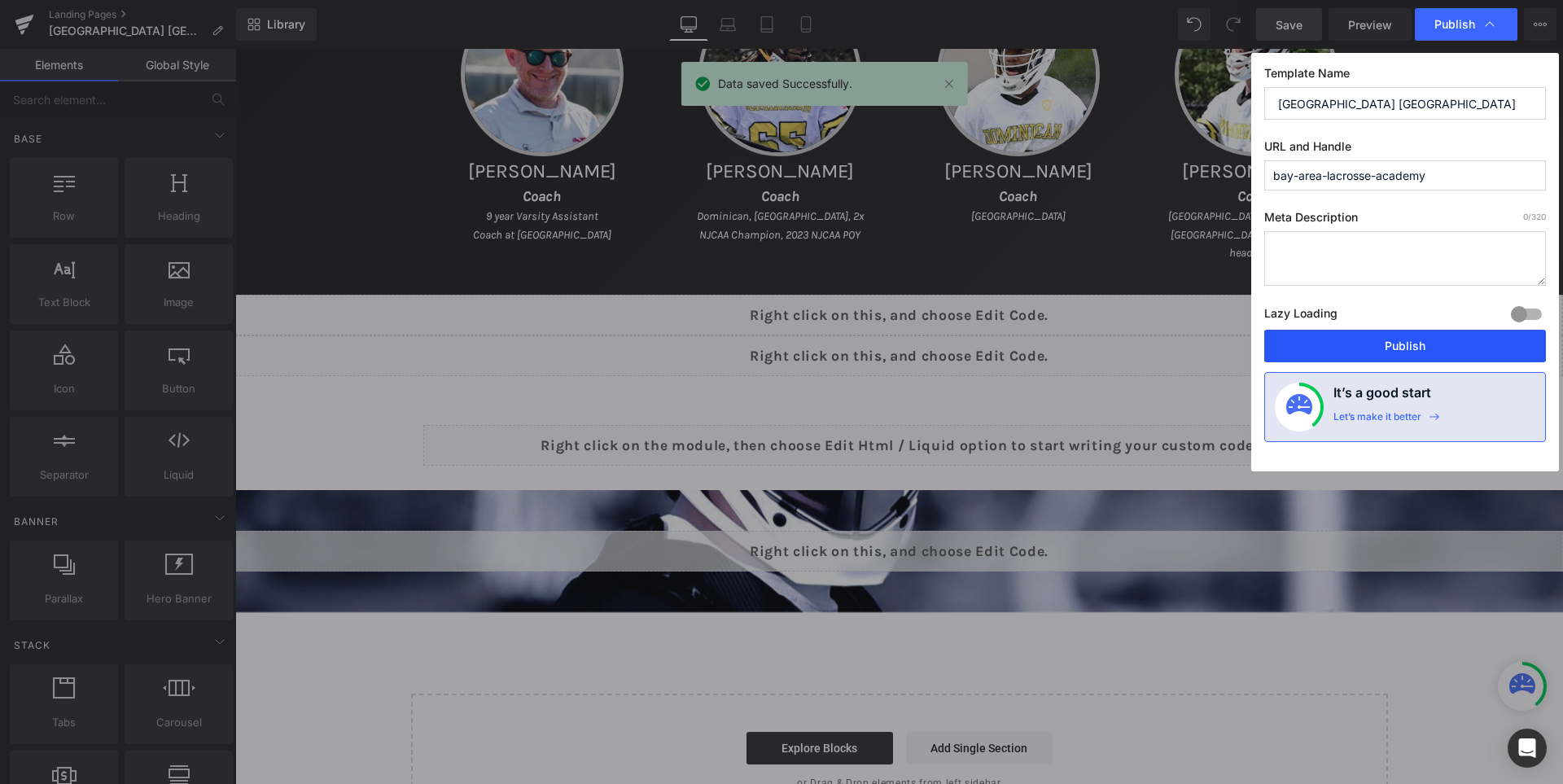
drag, startPoint x: 1405, startPoint y: 341, endPoint x: 774, endPoint y: 0, distance: 717.2
click at [1405, 341] on button "Publish" at bounding box center [1404, 346] width 282 height 32
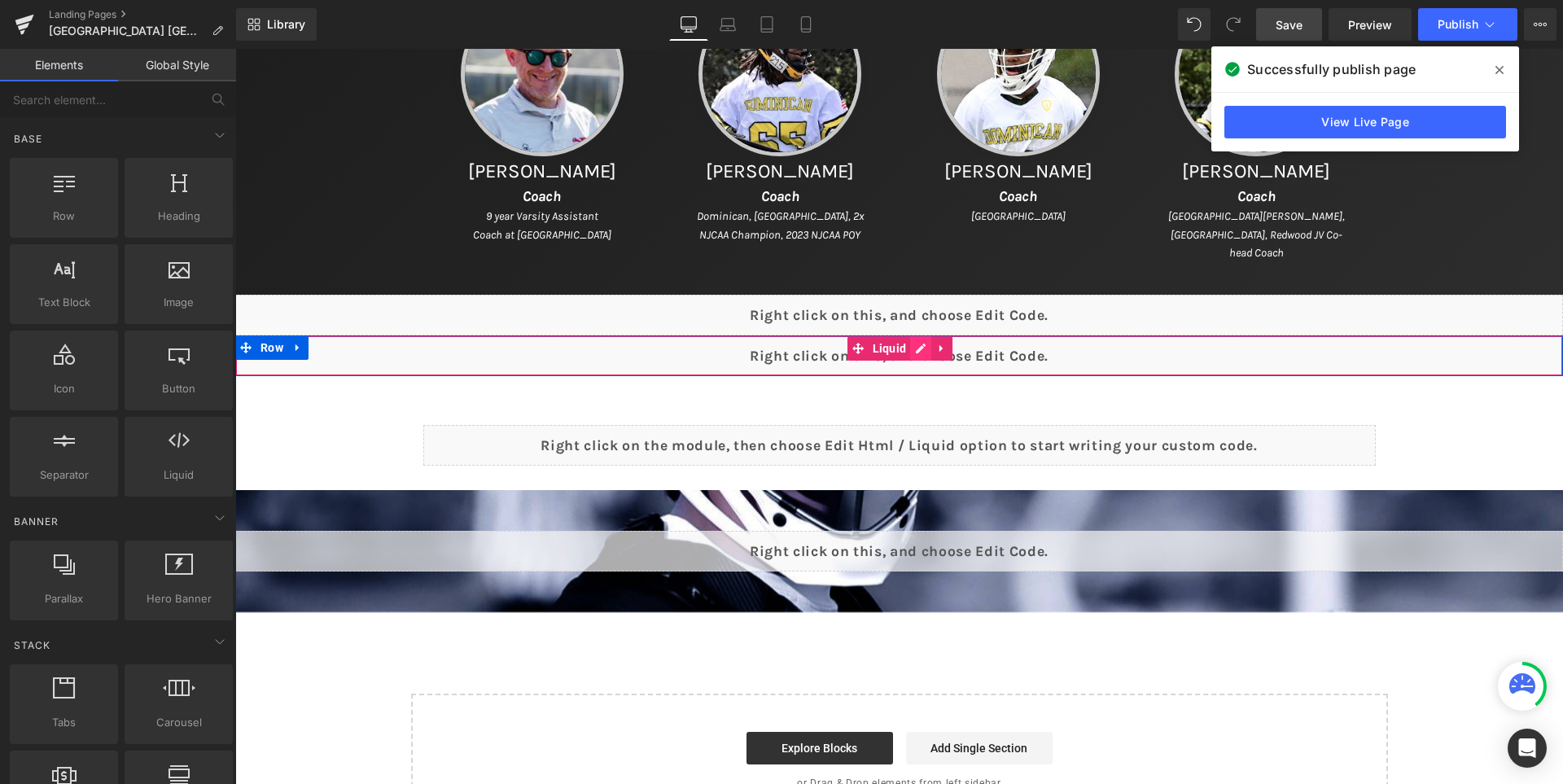
click at [928, 346] on div "Liquid" at bounding box center [899, 355] width 1328 height 40
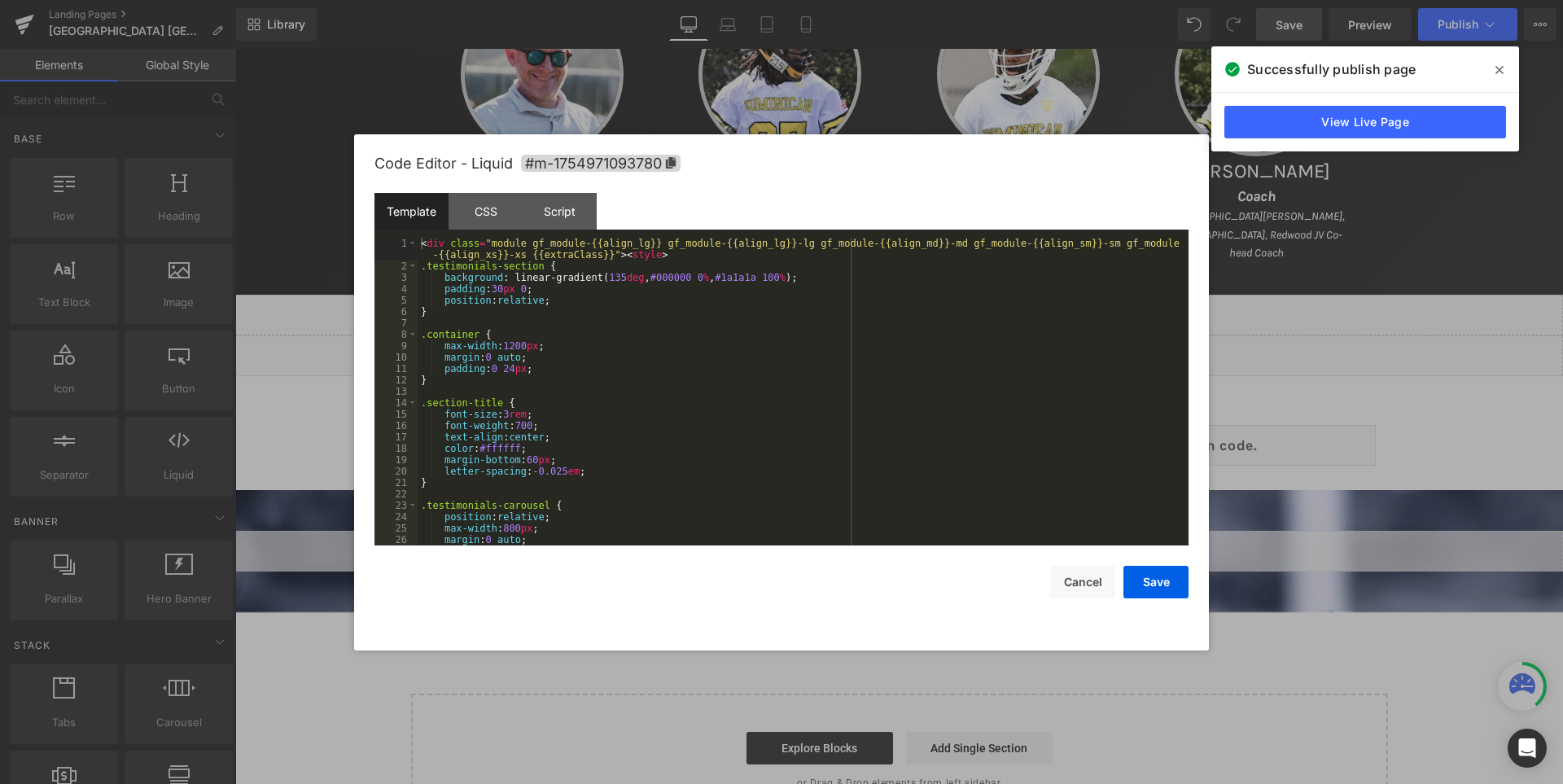
click at [928, 346] on div "< div class = "module gf_module-{{align_lg}} gf_module-{{align_lg}}-lg gf_modul…" at bounding box center [799, 409] width 764 height 342
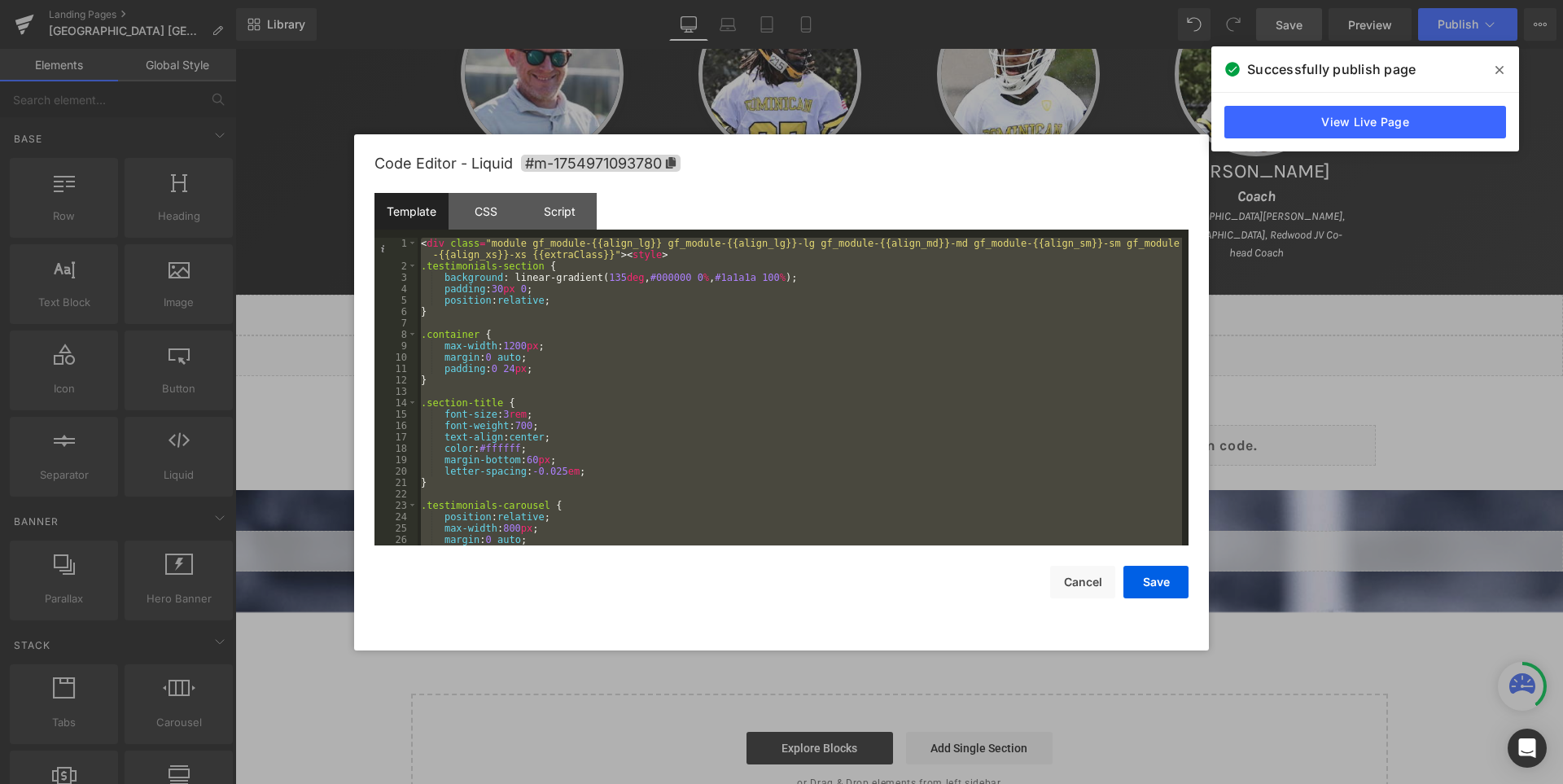
scroll to position [3019, 0]
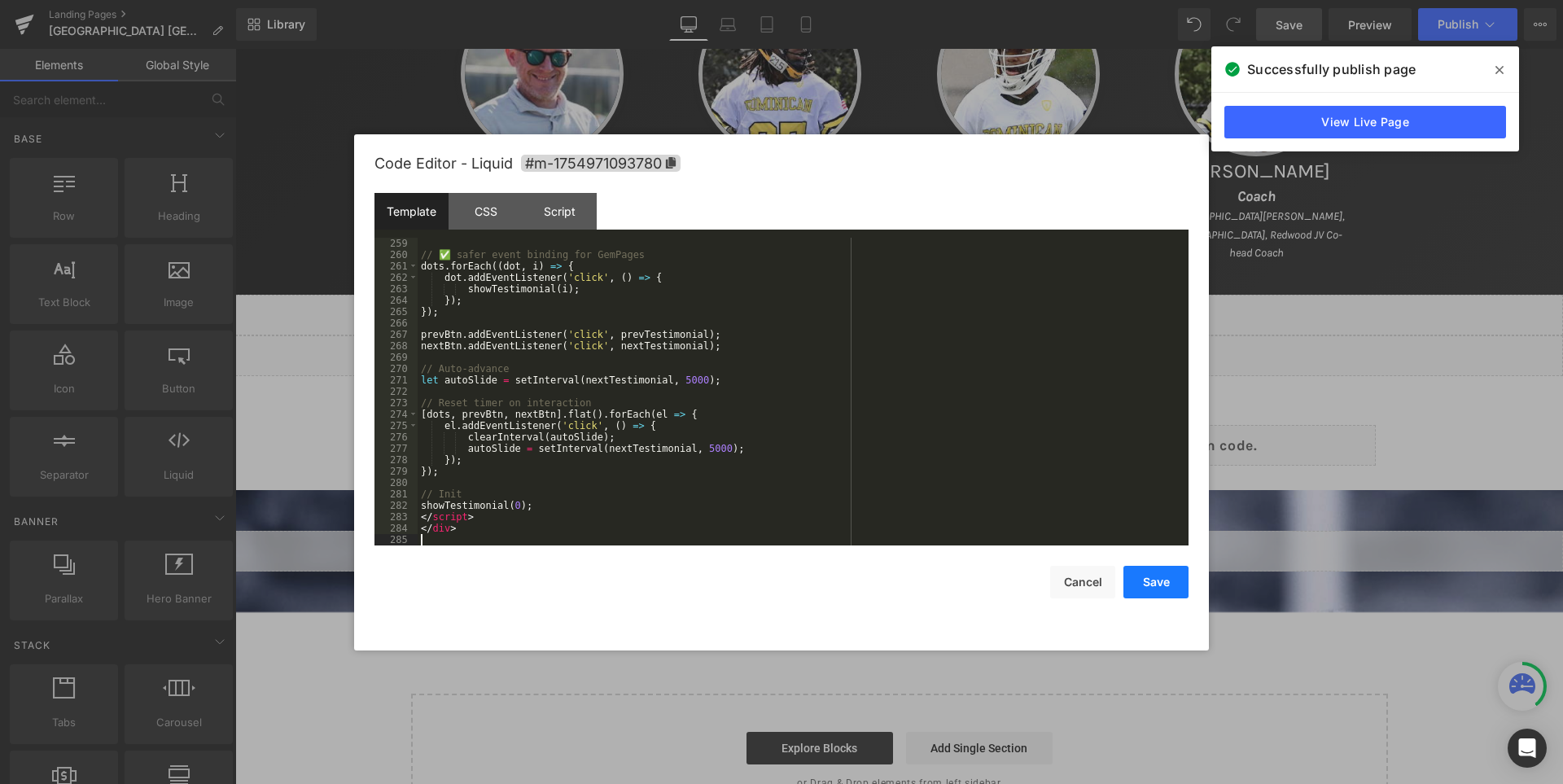
click at [1164, 580] on button "Save" at bounding box center [1156, 581] width 65 height 32
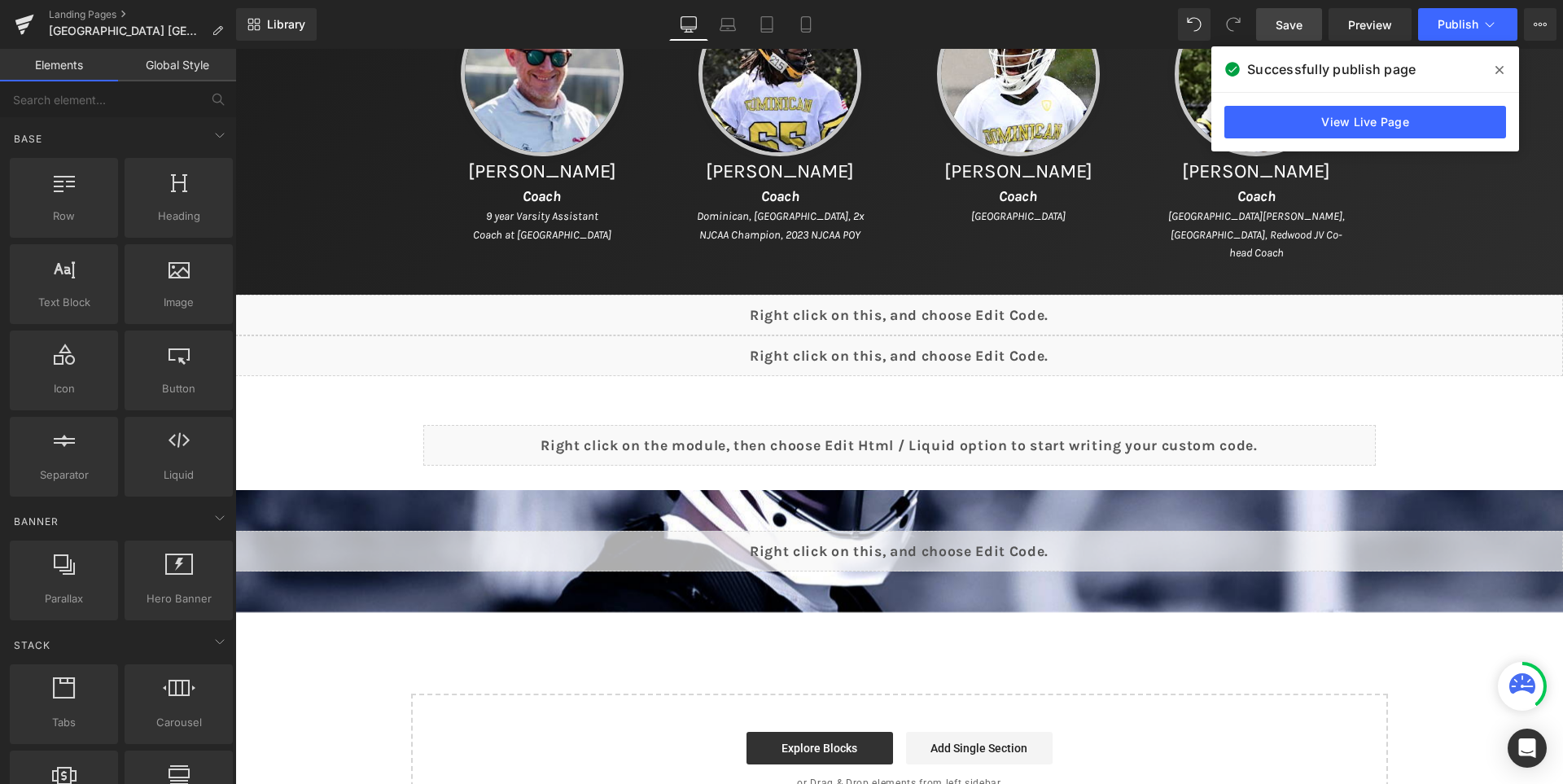
click at [1283, 27] on span "Save" at bounding box center [1288, 25] width 27 height 17
click at [1501, 72] on icon at bounding box center [1499, 69] width 8 height 8
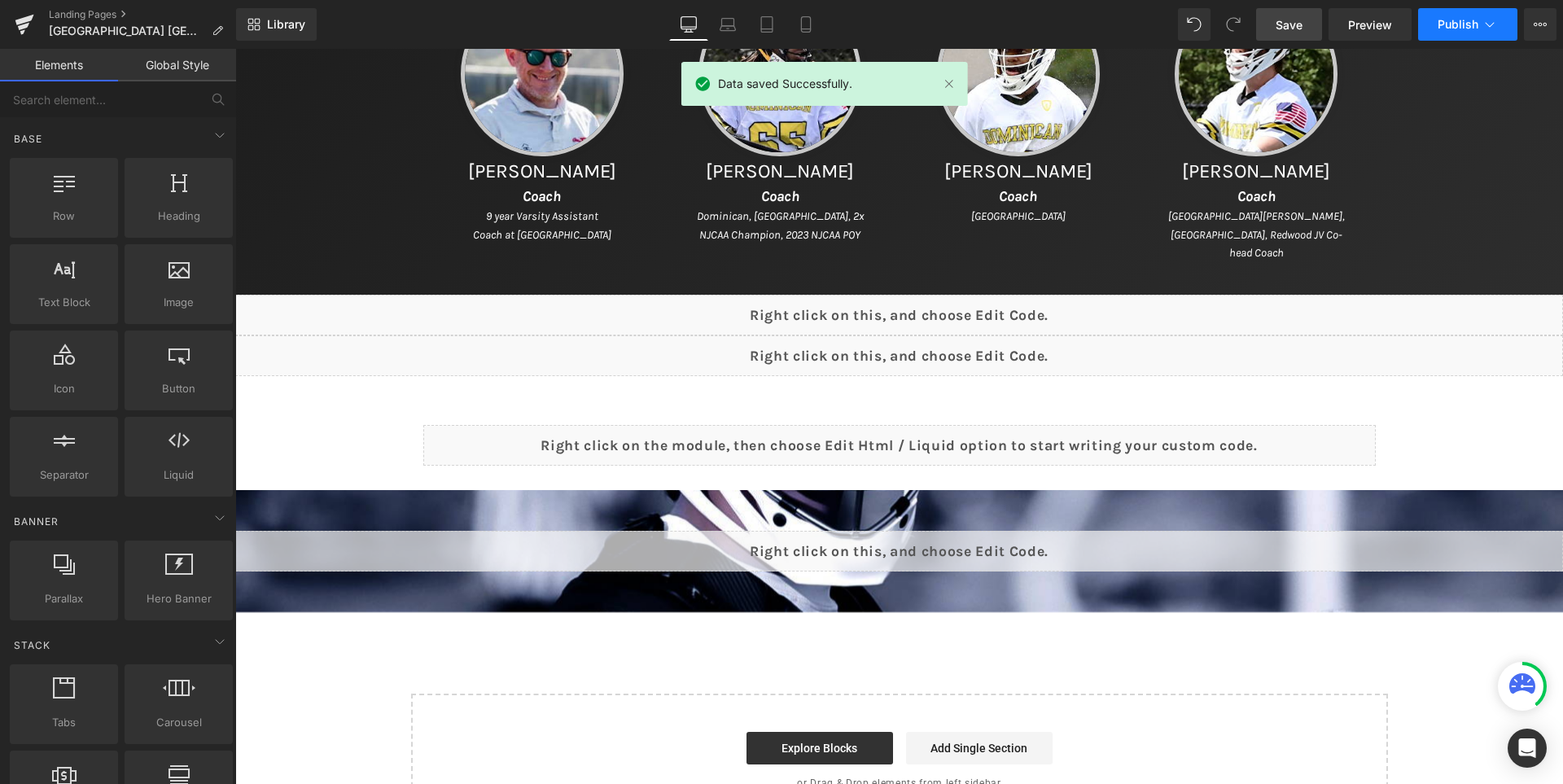
click at [1454, 25] on span "Publish" at bounding box center [1458, 24] width 40 height 13
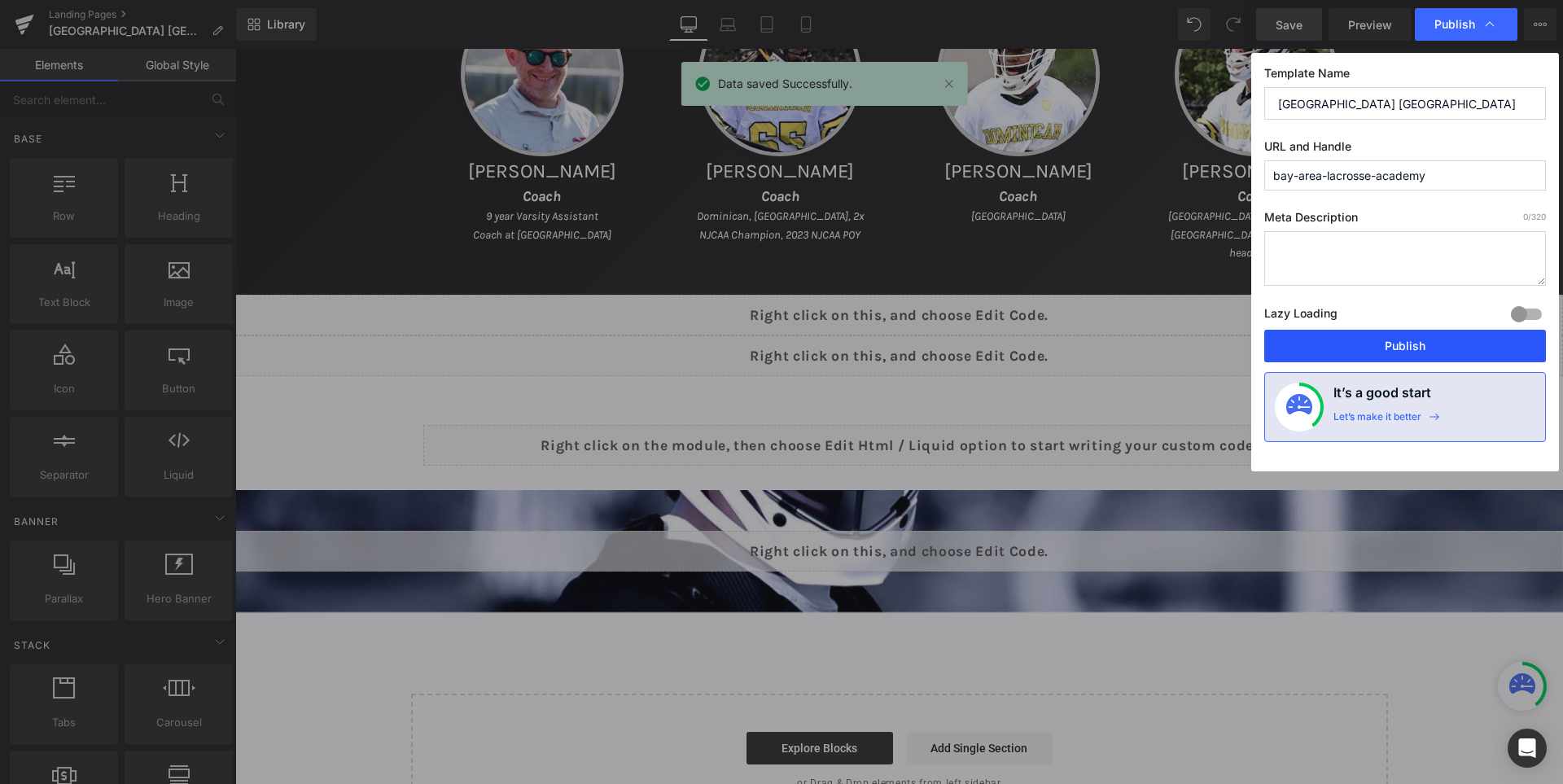
click at [1407, 340] on button "Publish" at bounding box center [1404, 346] width 282 height 32
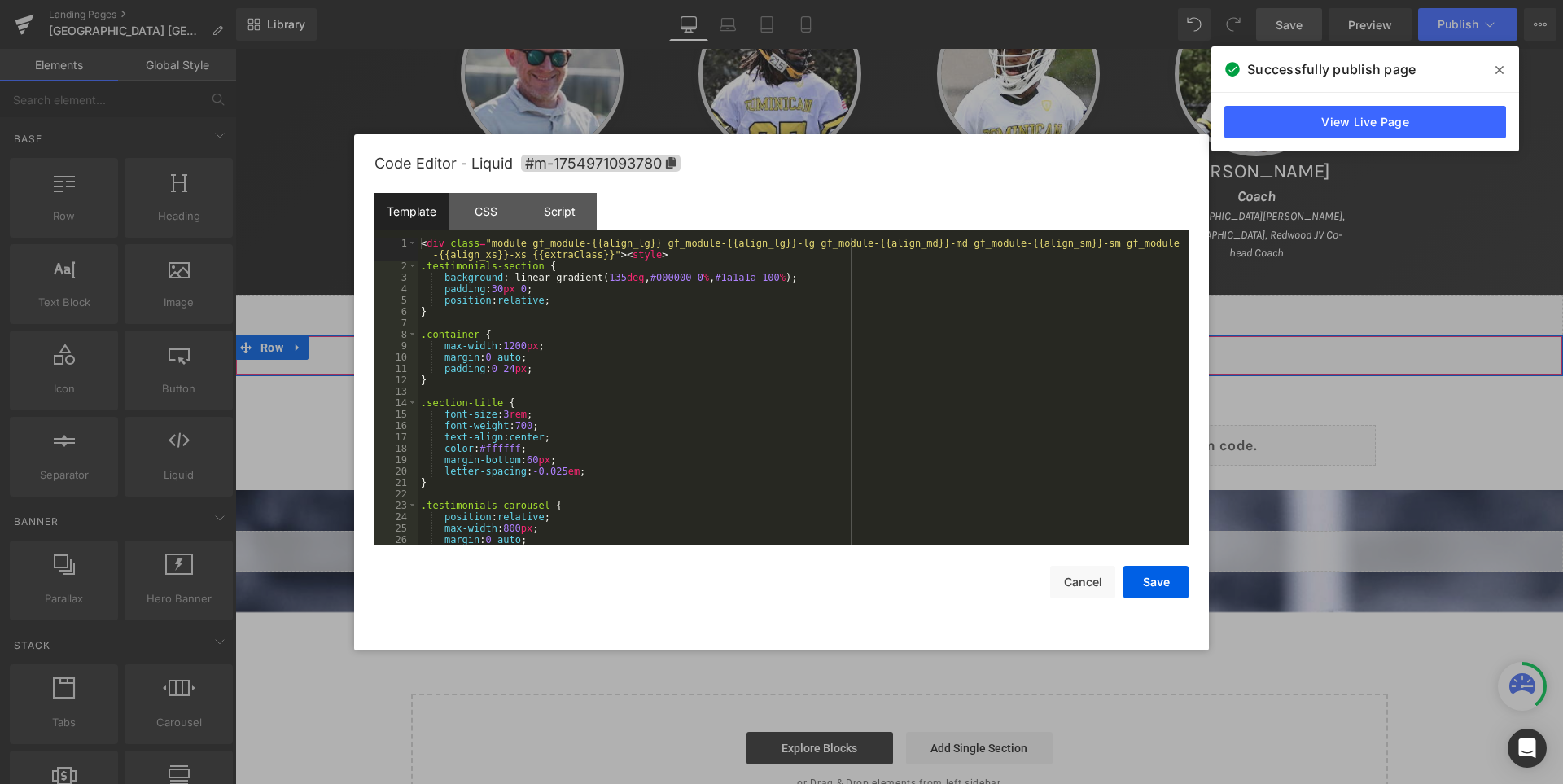
click at [932, 349] on div "Liquid" at bounding box center [899, 355] width 1328 height 40
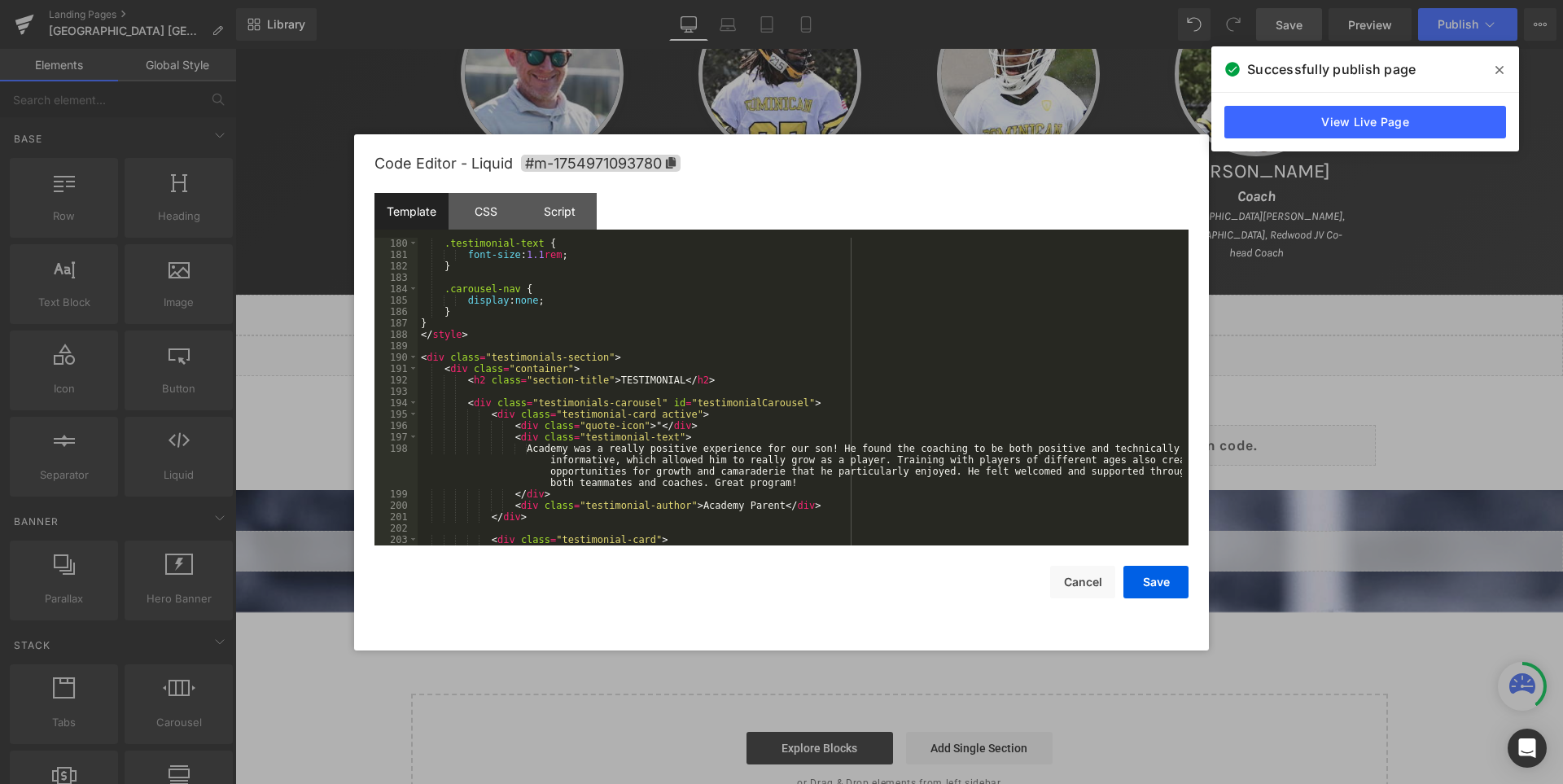
scroll to position [2099, 0]
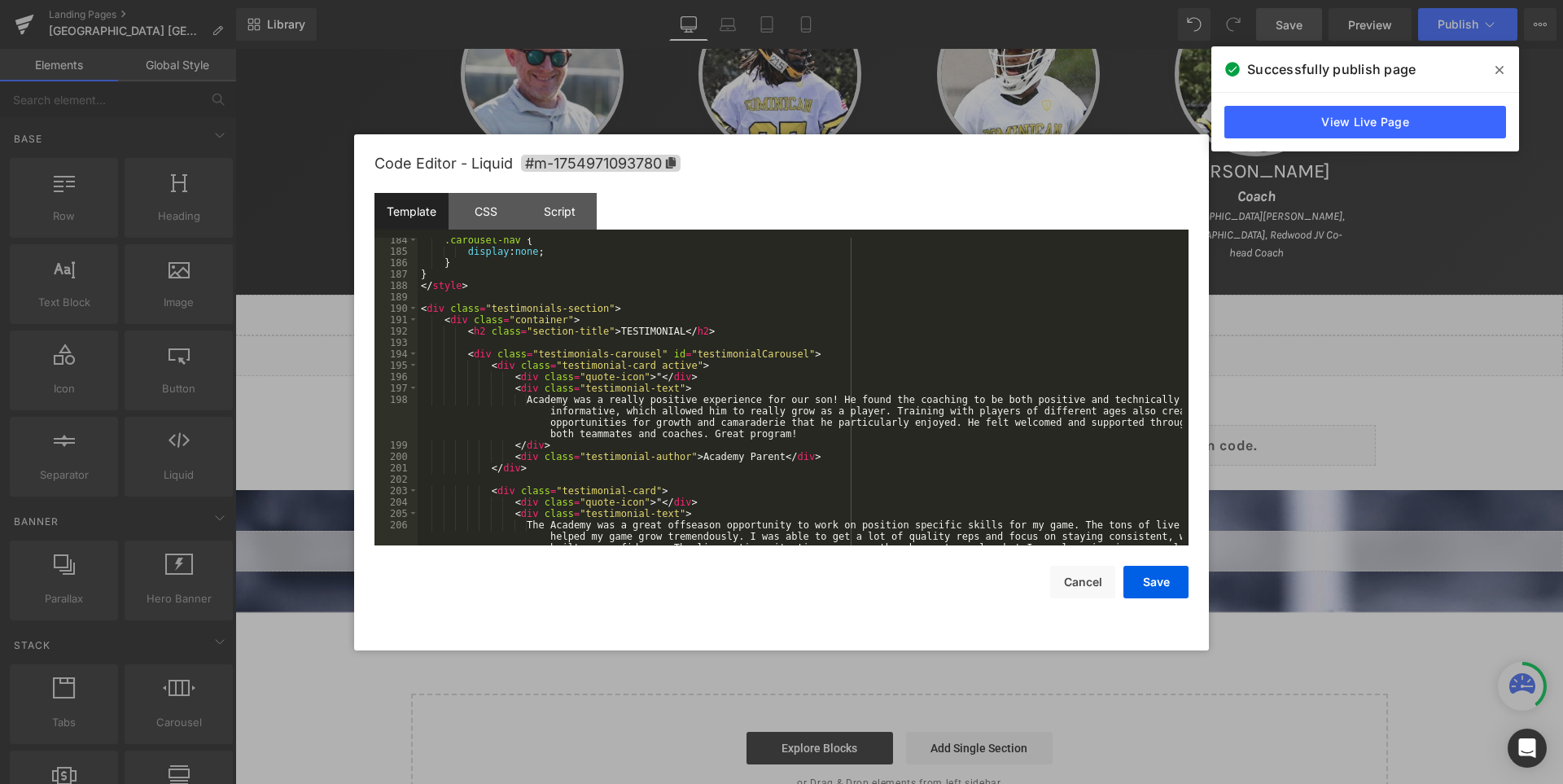
click at [782, 324] on div ".carousel-nav { display : none ; } } </ style > < div class = "testimonials-sec…" at bounding box center [799, 417] width 764 height 365
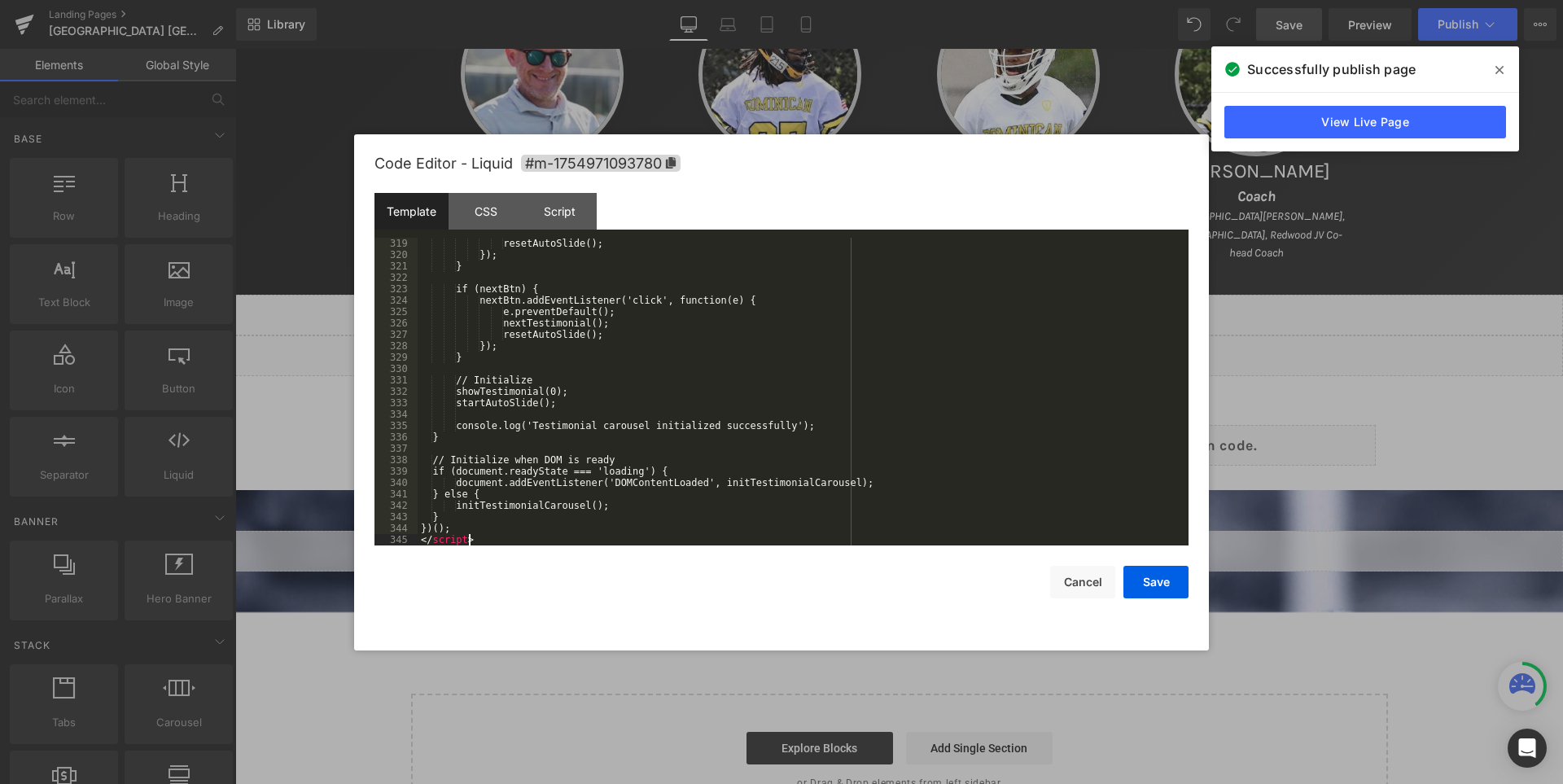
scroll to position [3691, 0]
drag, startPoint x: 1162, startPoint y: 589, endPoint x: 952, endPoint y: 485, distance: 234.3
click at [1162, 589] on button "Save" at bounding box center [1156, 581] width 65 height 32
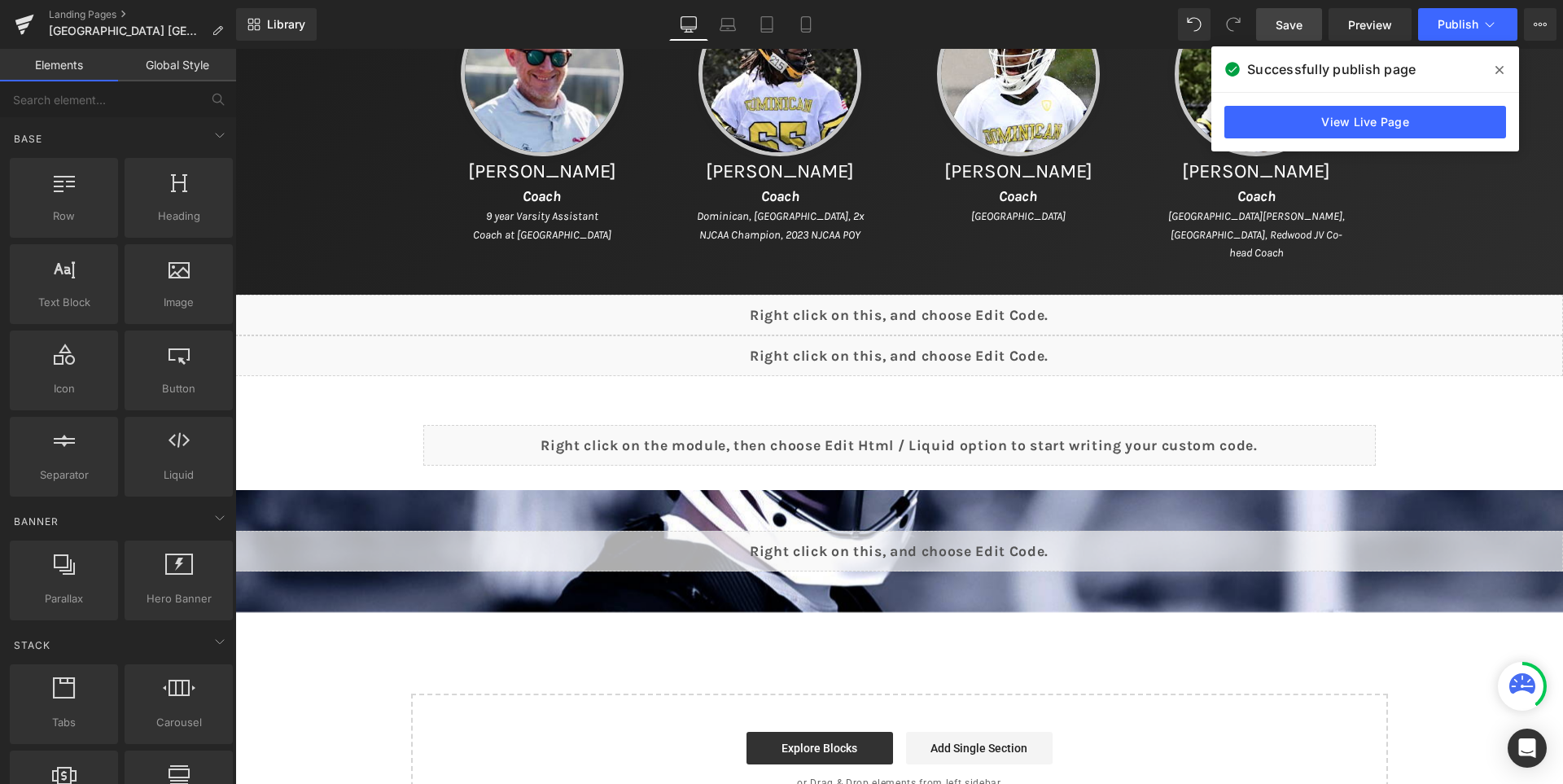
click at [1283, 26] on span "Save" at bounding box center [1288, 25] width 27 height 17
click at [1497, 72] on icon at bounding box center [1499, 69] width 8 height 8
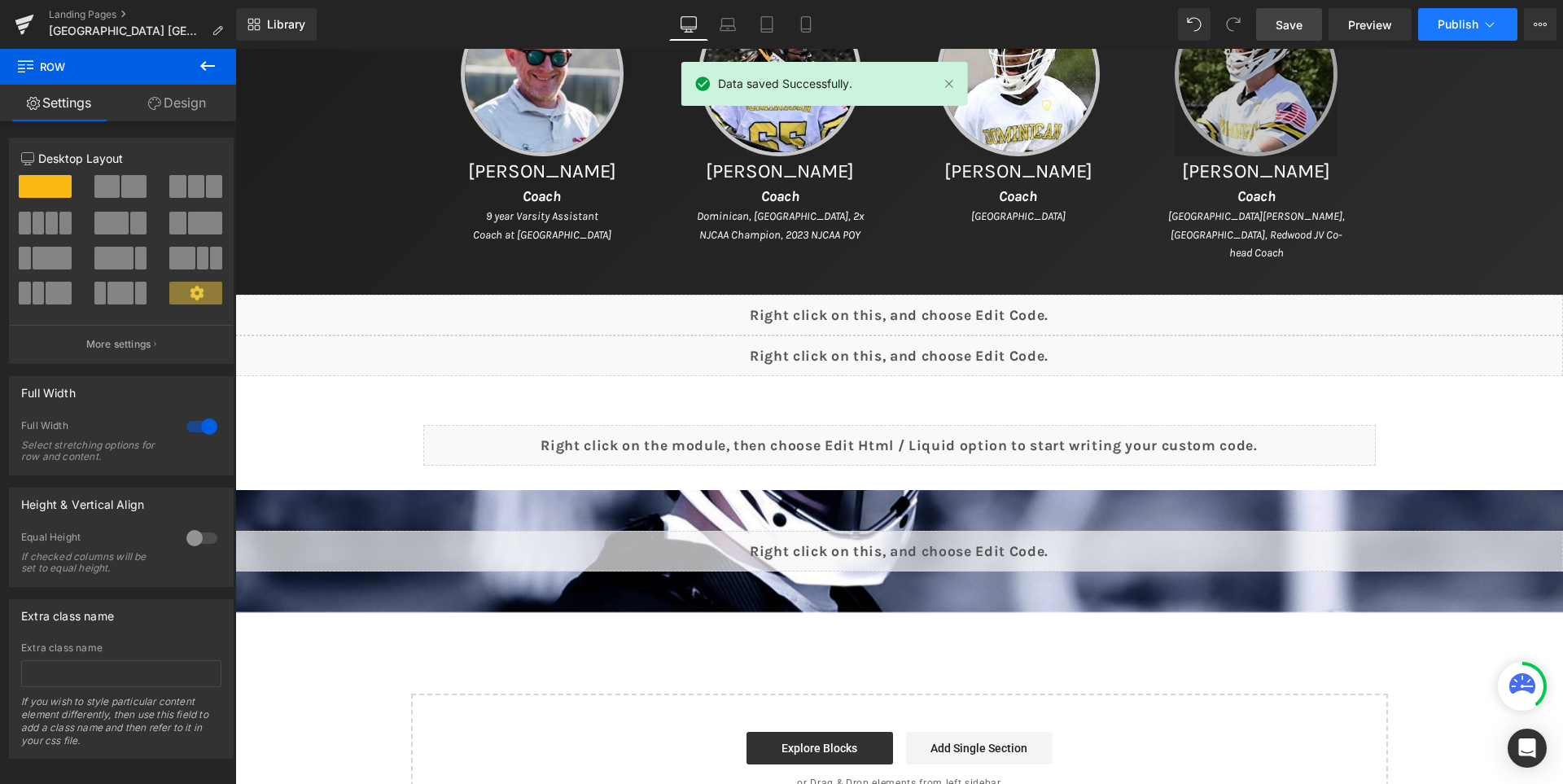
click at [1452, 25] on span "Publish" at bounding box center [1458, 24] width 40 height 13
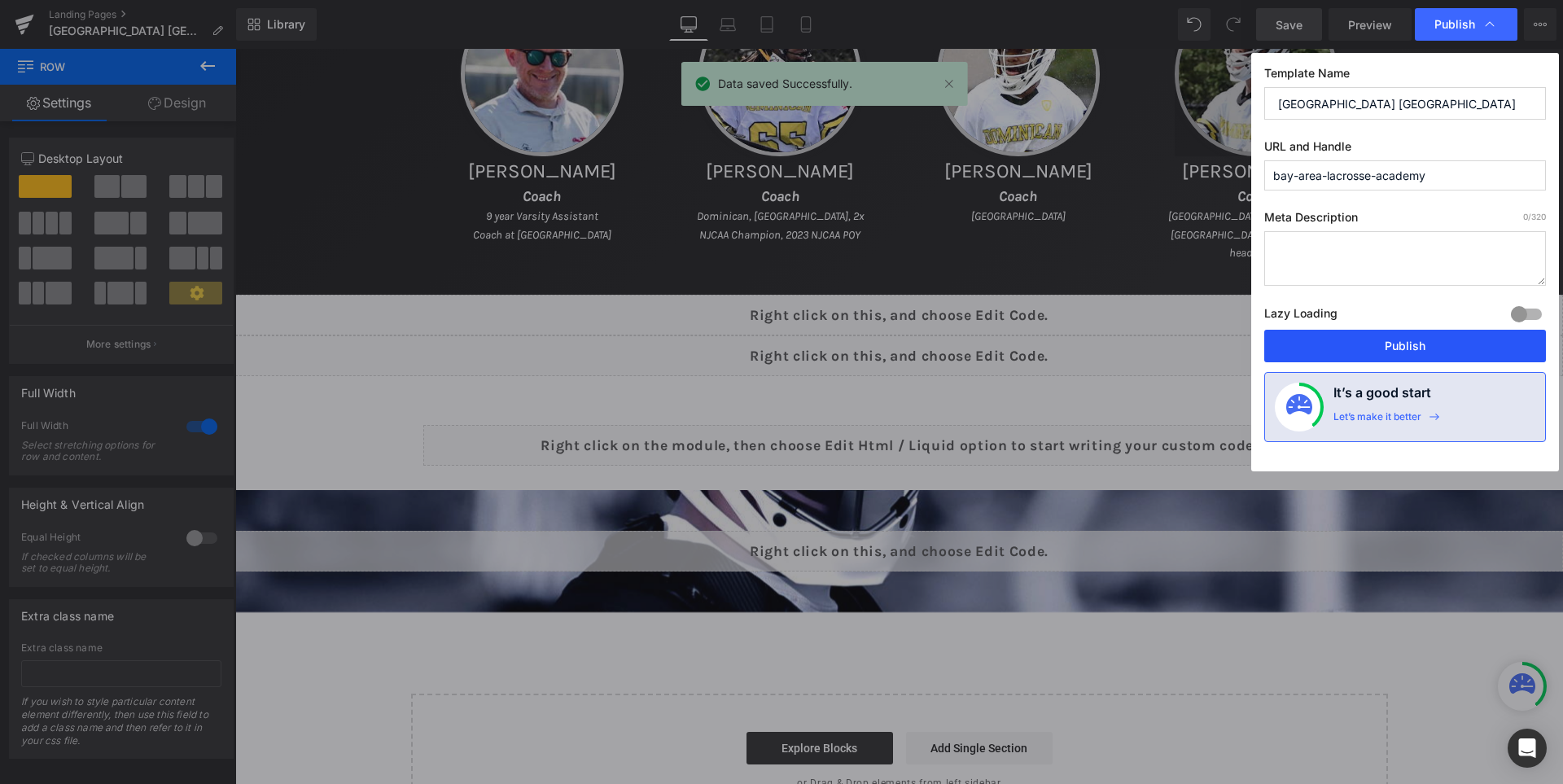
click at [1406, 341] on button "Publish" at bounding box center [1404, 346] width 282 height 32
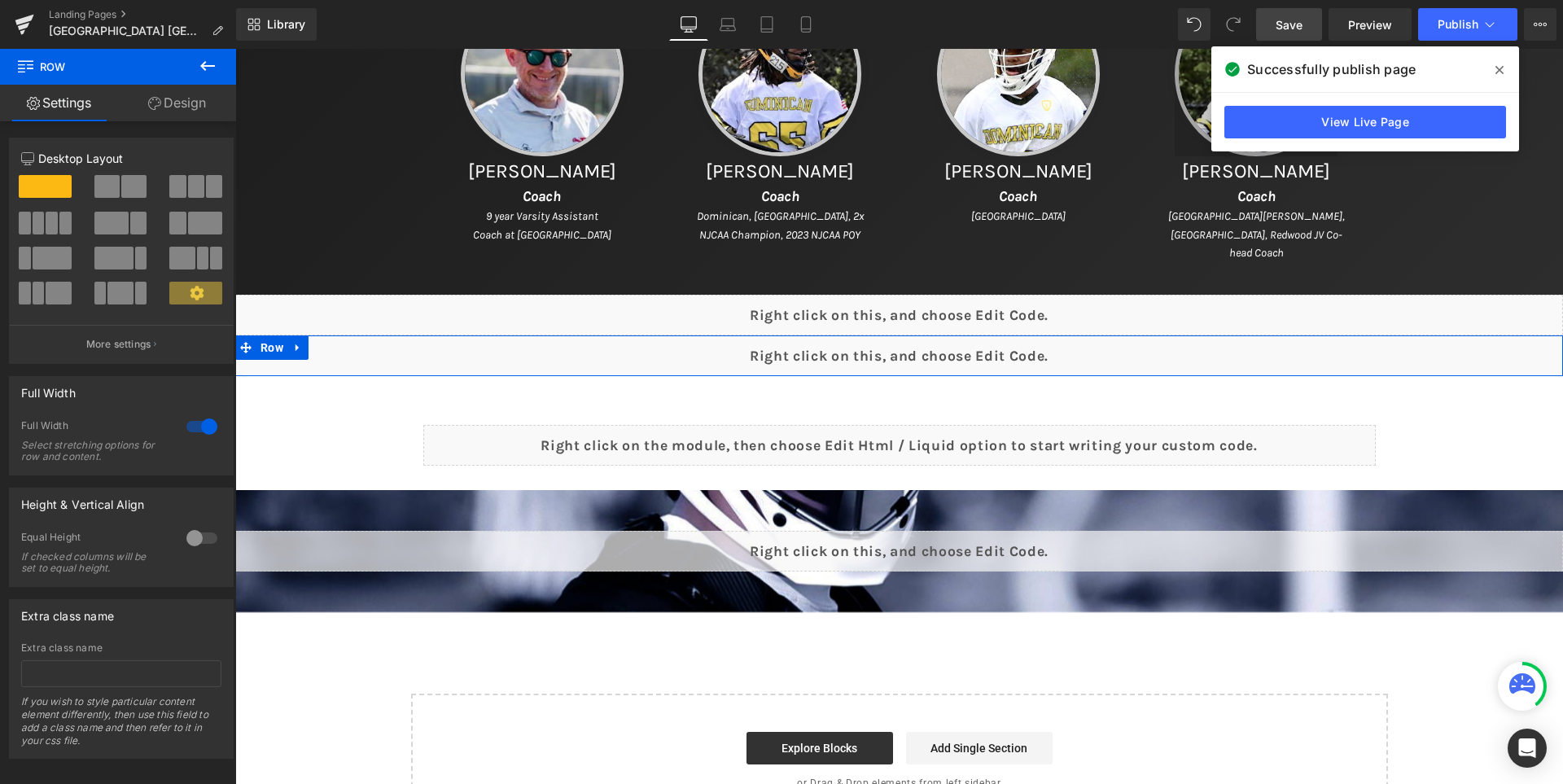
click at [932, 341] on div "Liquid" at bounding box center [899, 355] width 1328 height 40
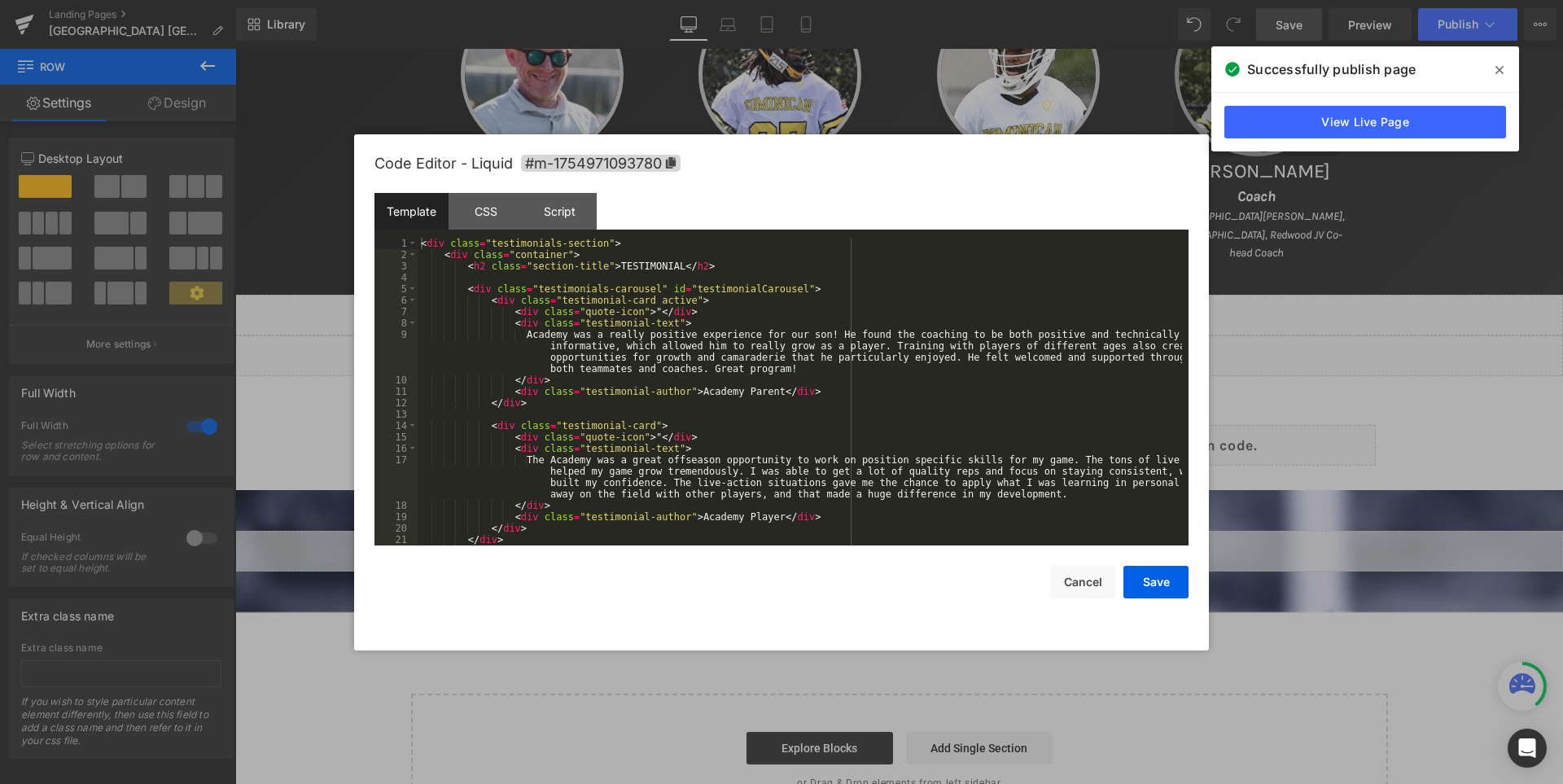
click at [978, 321] on div "< div class = "testimonials-section" > < div class = "container" > < h2 class =…" at bounding box center [799, 403] width 764 height 331
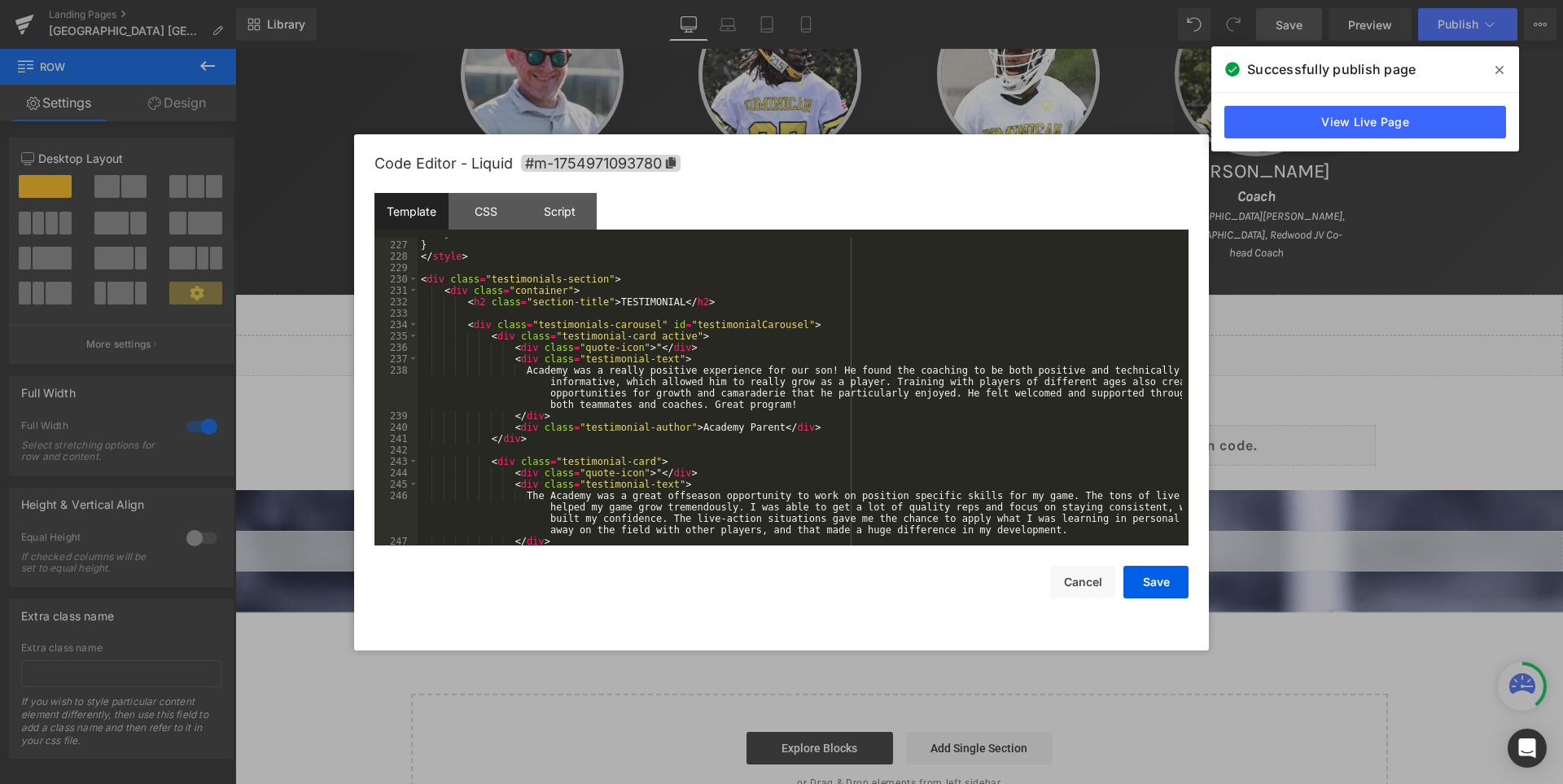
scroll to position [2525, 0]
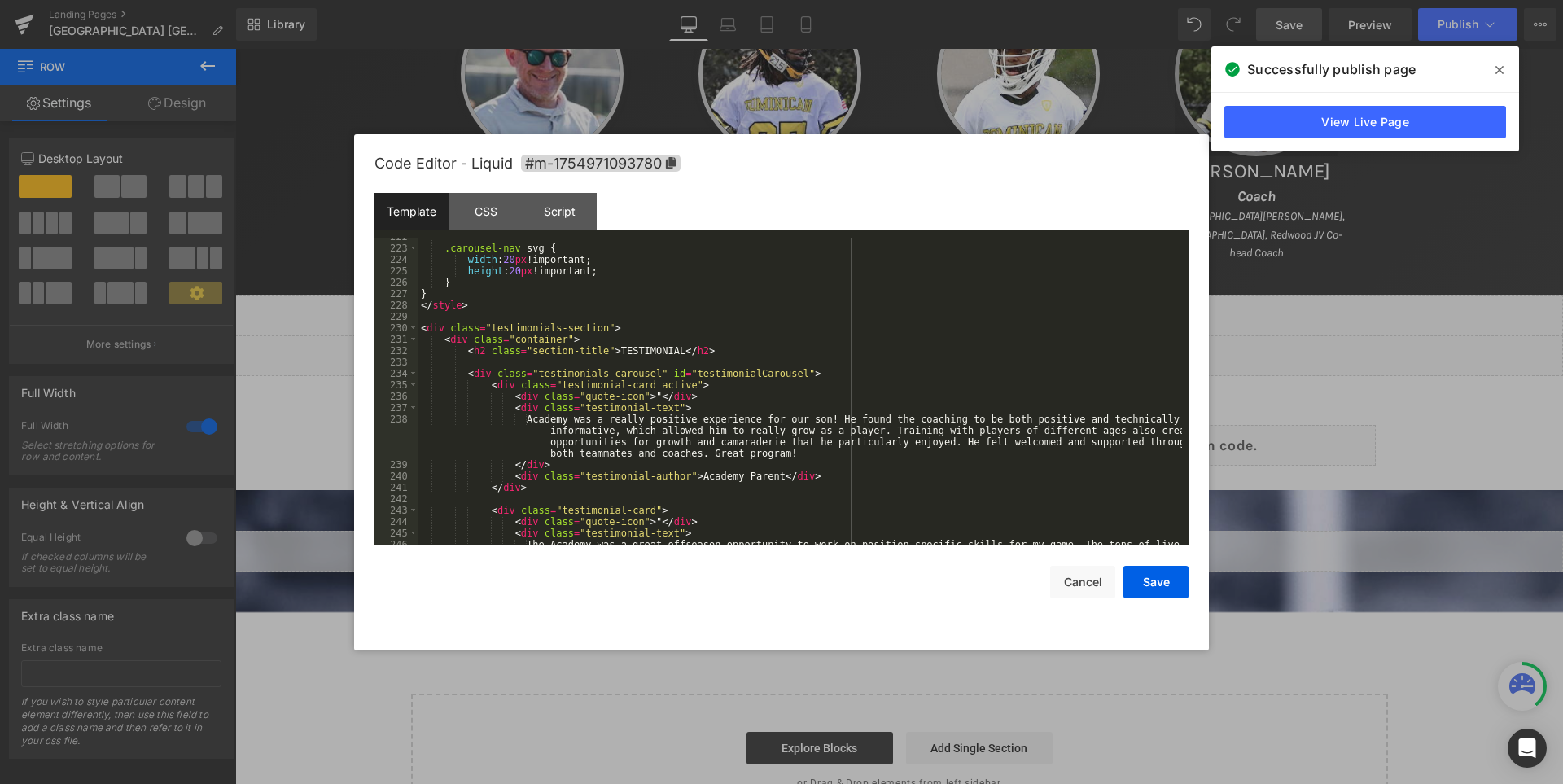
click at [658, 354] on div ".carousel-nav svg { width : 20 px !important; height : 20 px !important; } } </…" at bounding box center [799, 414] width 764 height 365
click at [662, 351] on div ".carousel-nav svg { width : 20 px !important; height : 20 px !important; } } </…" at bounding box center [799, 414] width 764 height 365
click at [1174, 579] on button "Save" at bounding box center [1156, 581] width 65 height 32
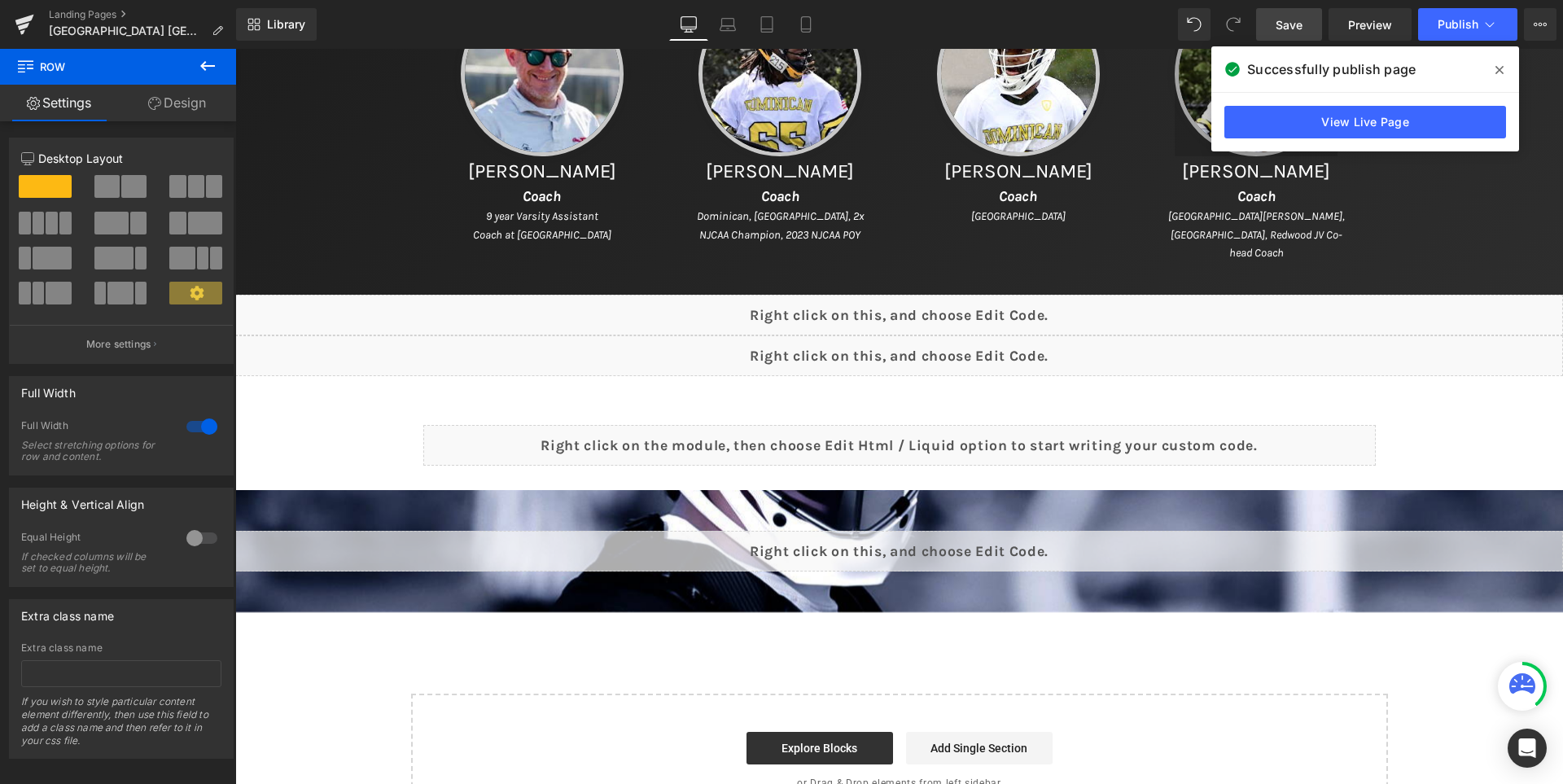
click at [1295, 17] on span "Save" at bounding box center [1288, 25] width 27 height 17
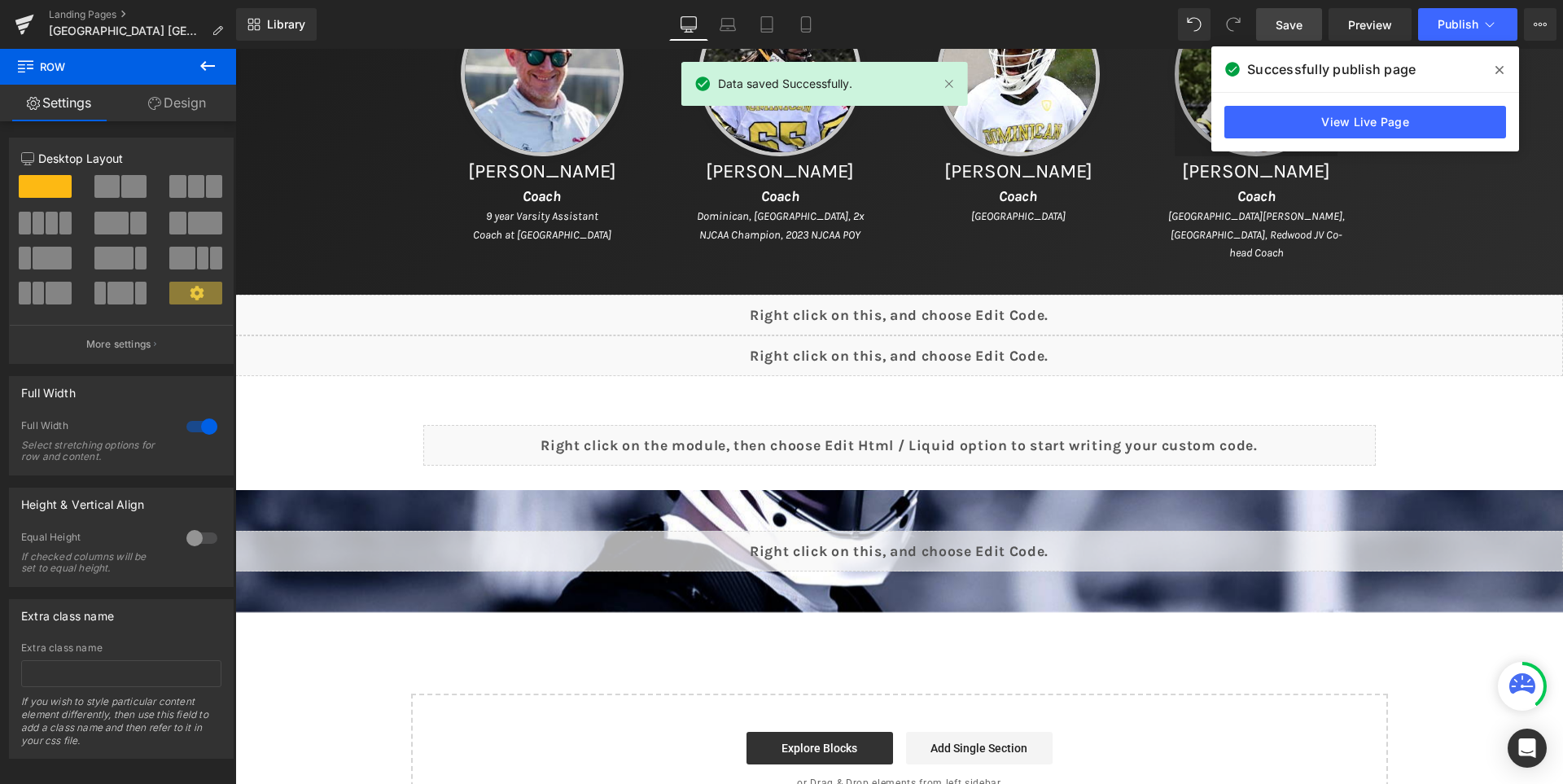
drag, startPoint x: 1495, startPoint y: 70, endPoint x: 1226, endPoint y: 4, distance: 277.0
click at [1495, 70] on icon at bounding box center [1499, 69] width 8 height 13
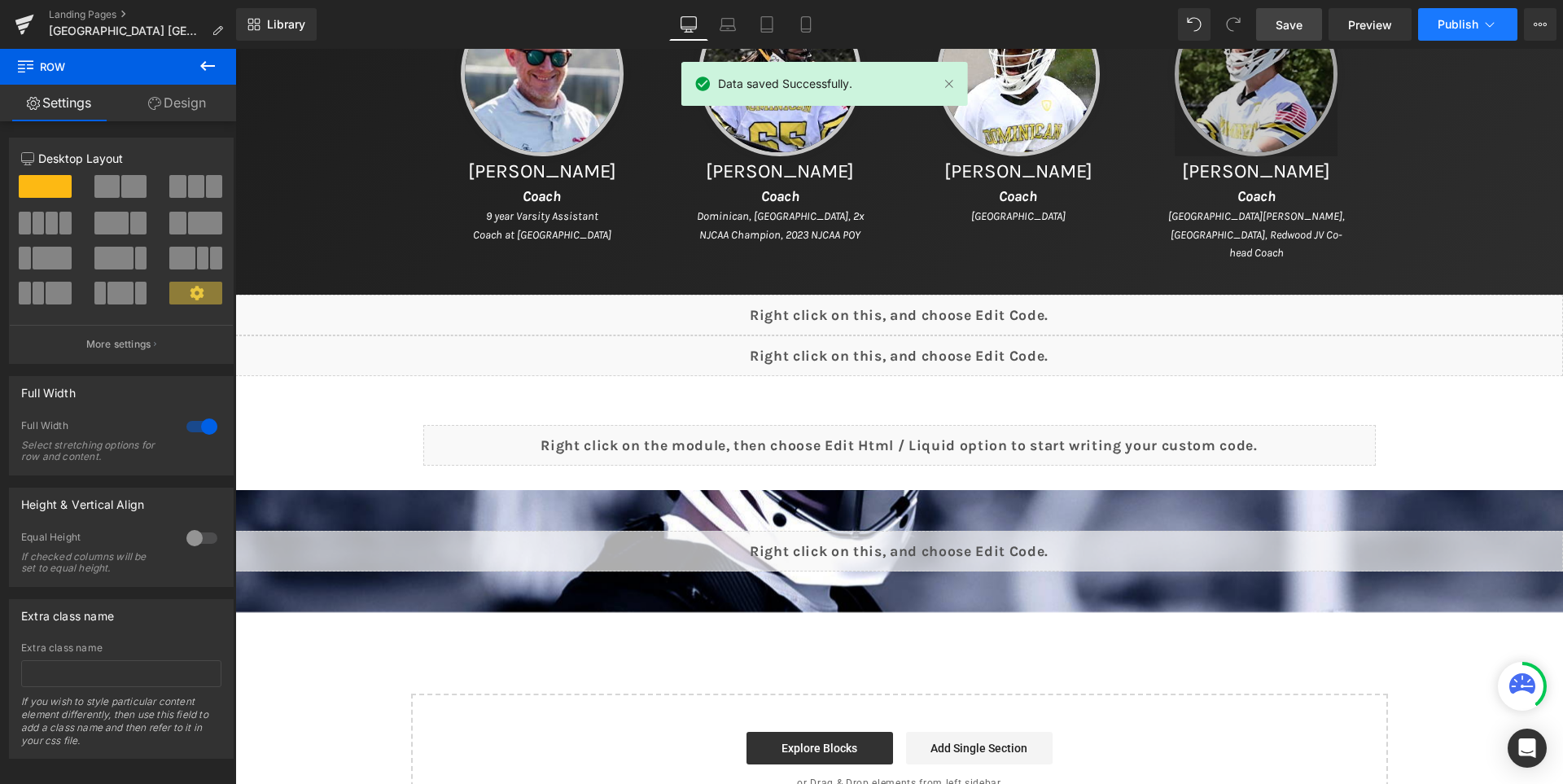
click at [1456, 18] on span "Publish" at bounding box center [1458, 24] width 40 height 13
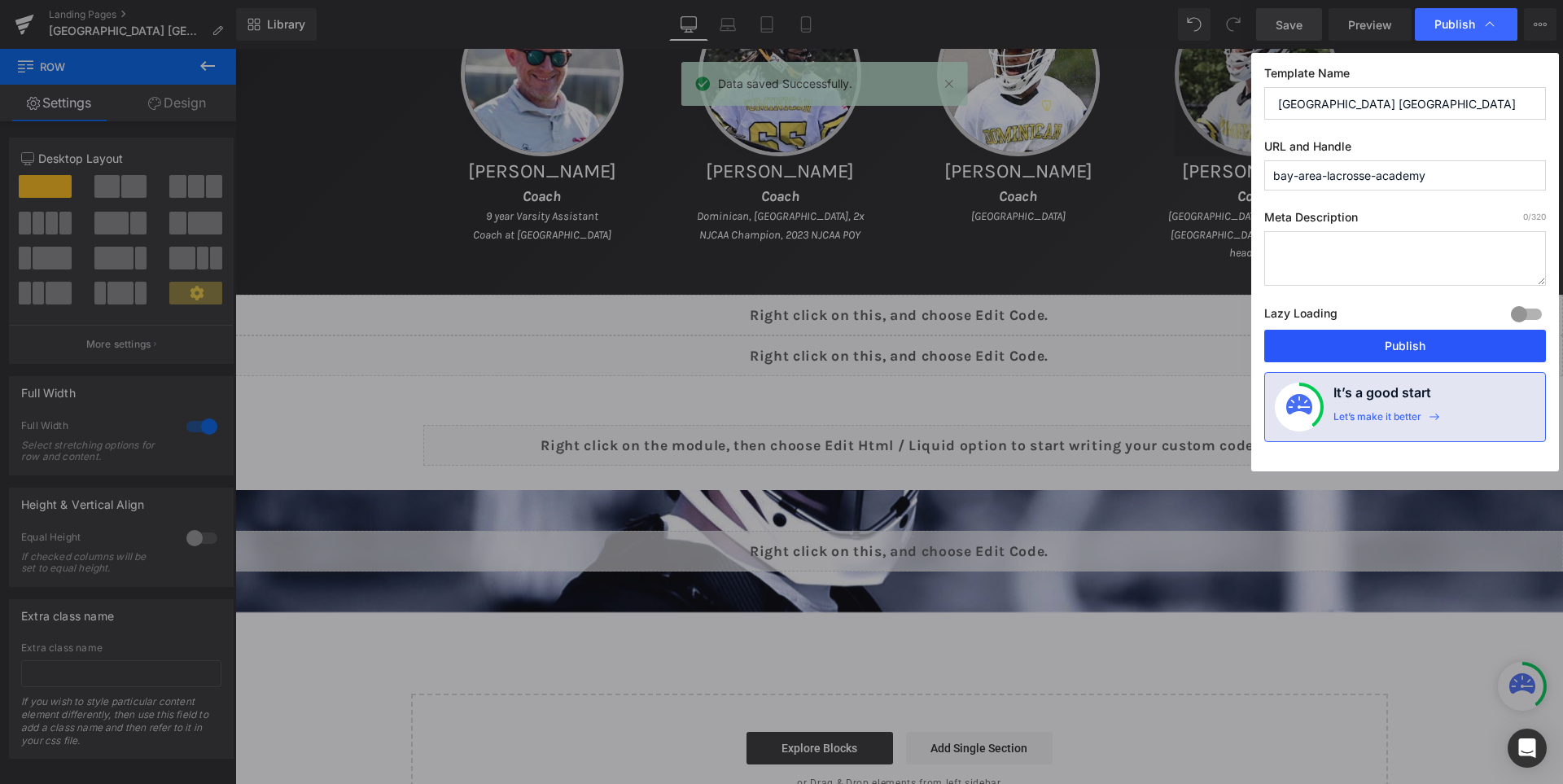
drag, startPoint x: 1435, startPoint y: 349, endPoint x: 1196, endPoint y: 299, distance: 244.2
click at [1435, 349] on button "Publish" at bounding box center [1404, 346] width 282 height 32
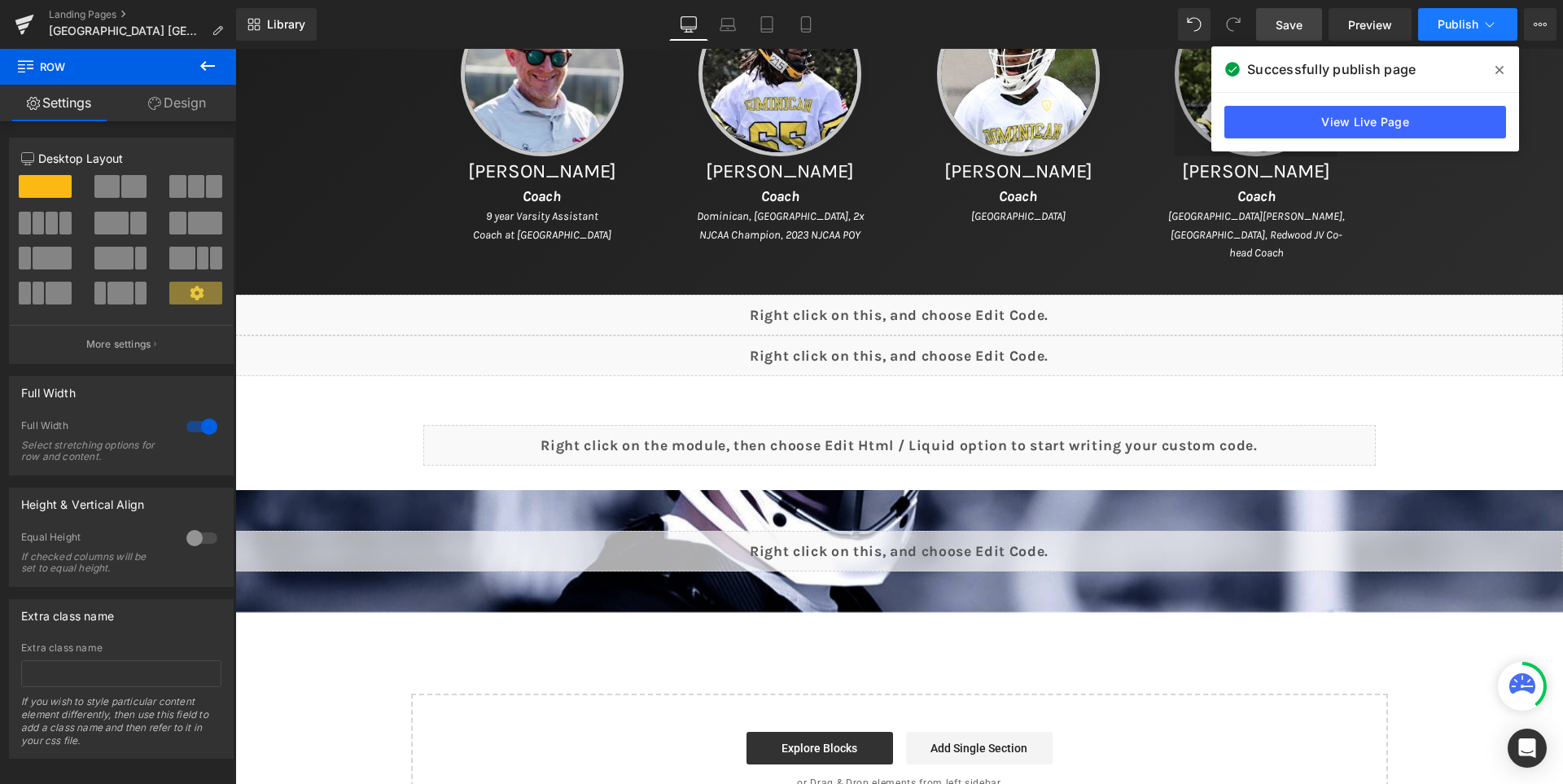
click at [1464, 23] on span "Publish" at bounding box center [1458, 24] width 40 height 13
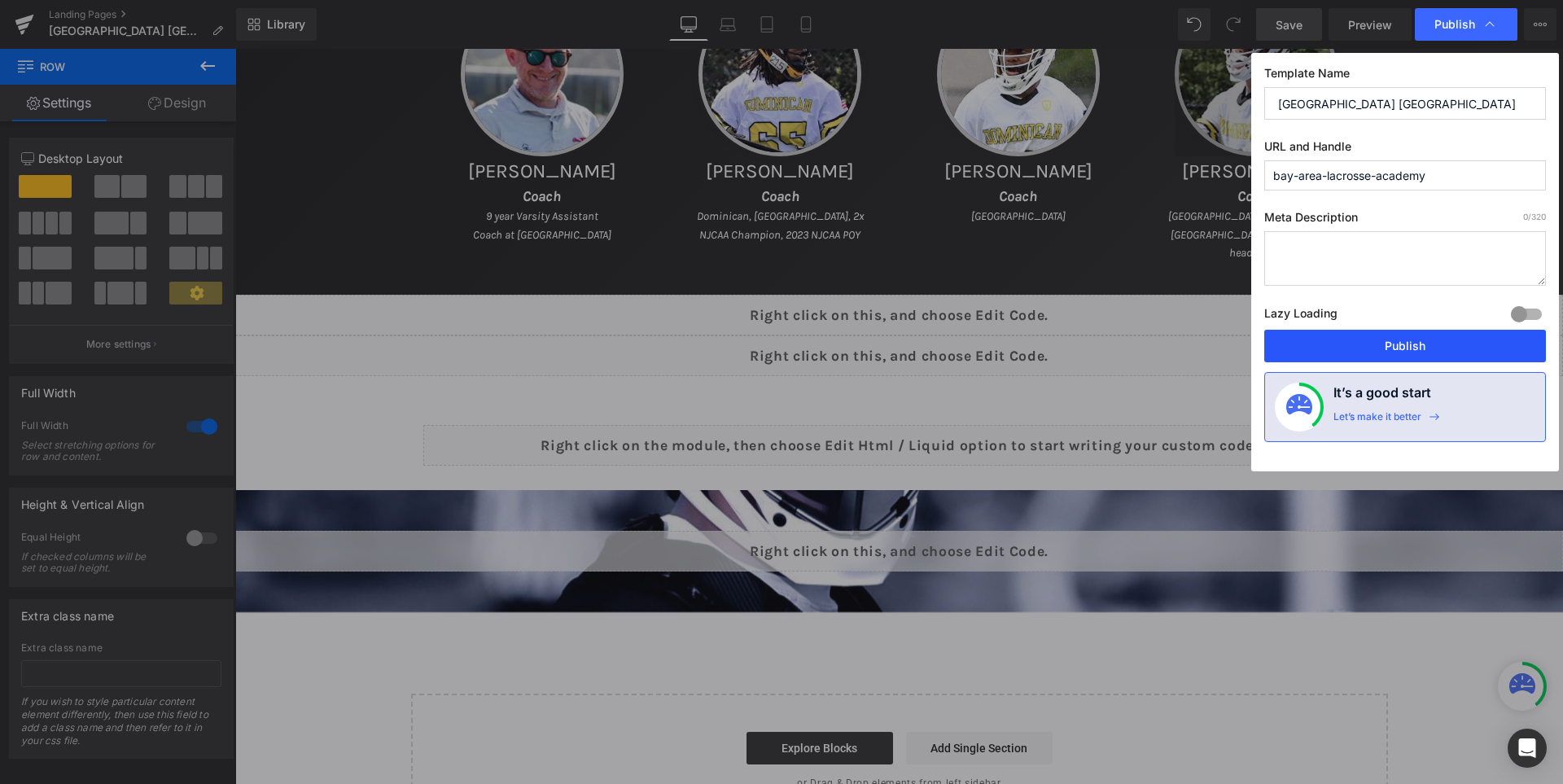
click at [1430, 338] on button "Publish" at bounding box center [1404, 346] width 282 height 32
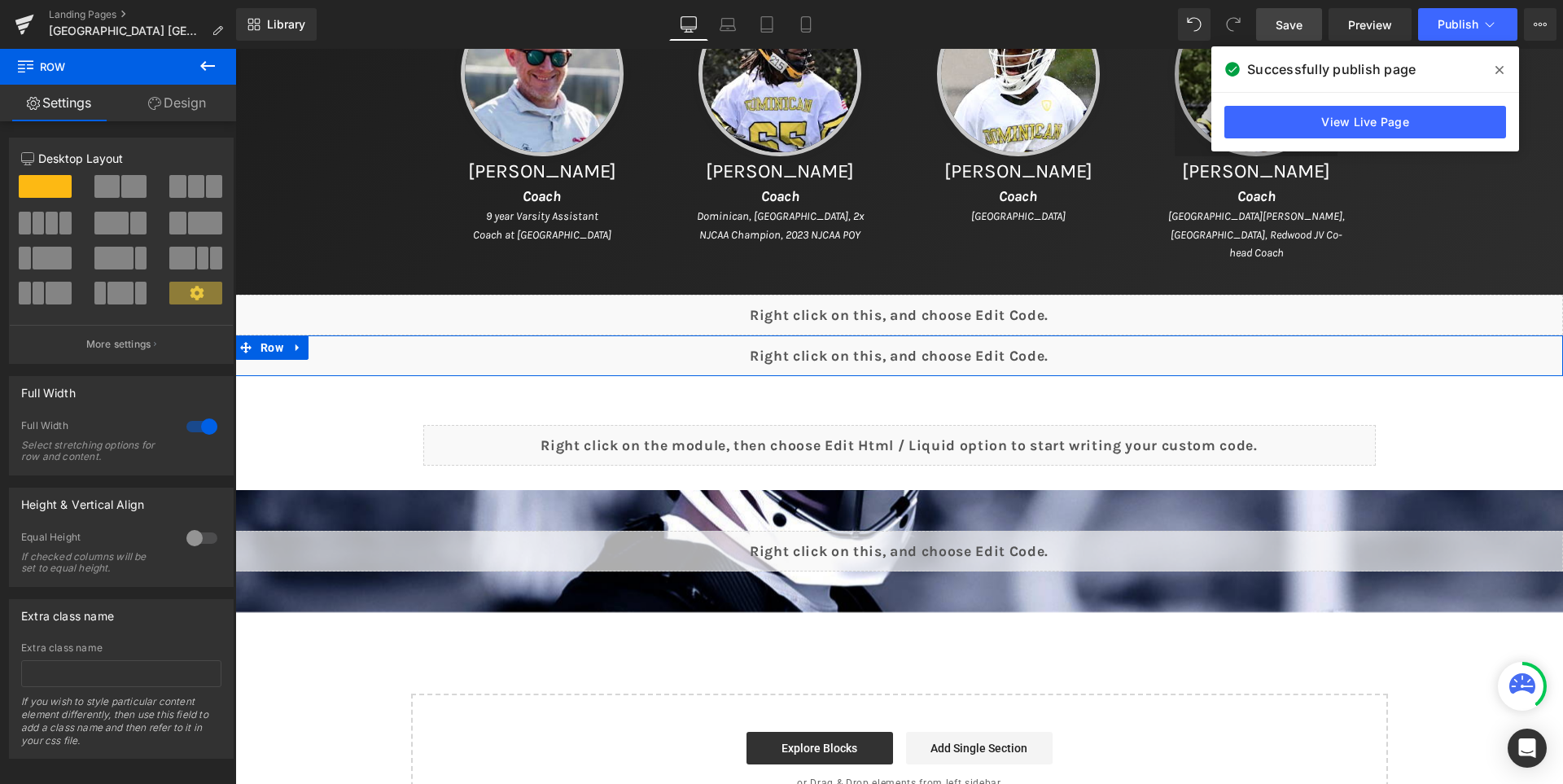
click at [929, 339] on div "Liquid" at bounding box center [899, 355] width 1328 height 40
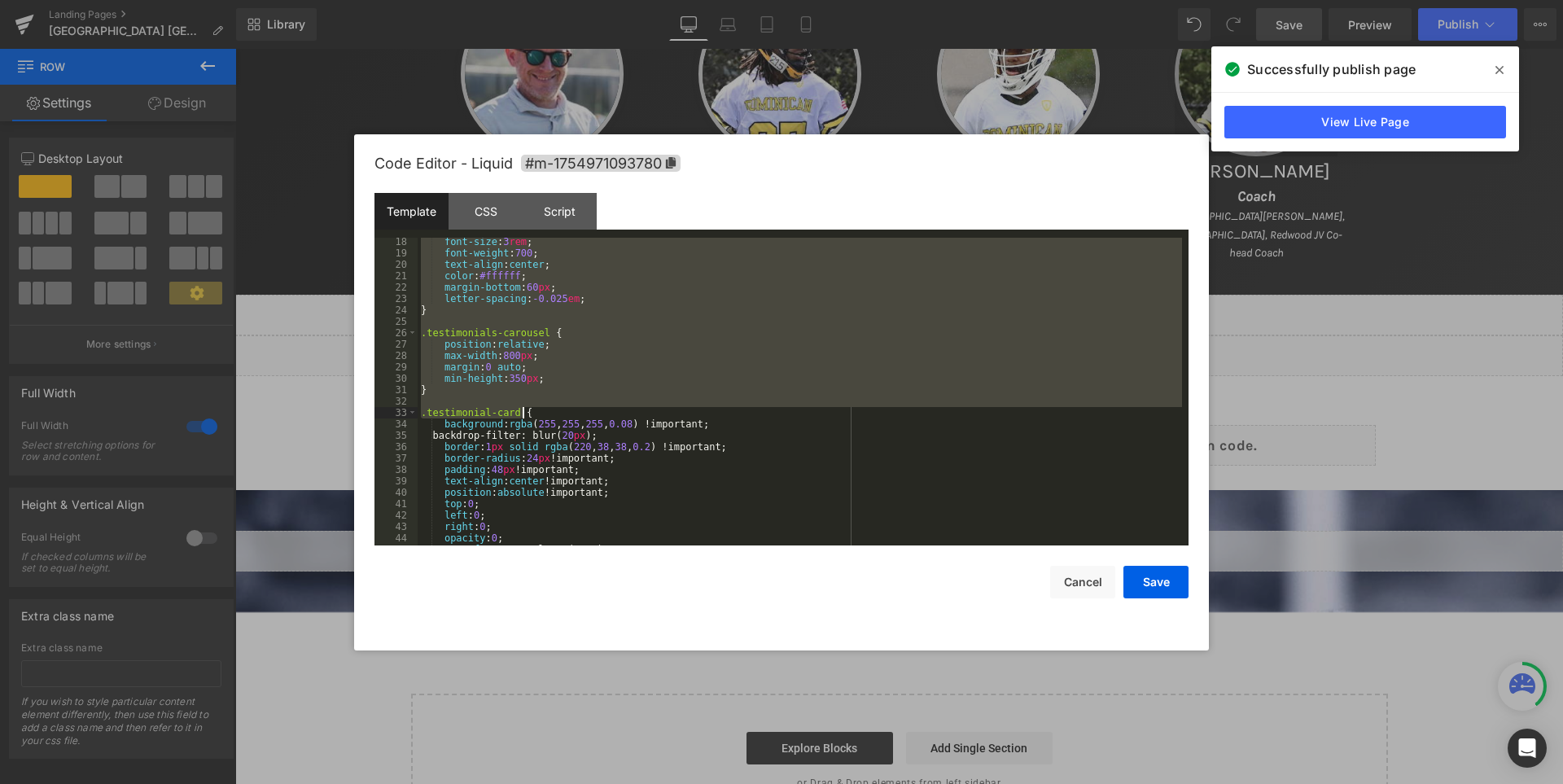
scroll to position [390, 0]
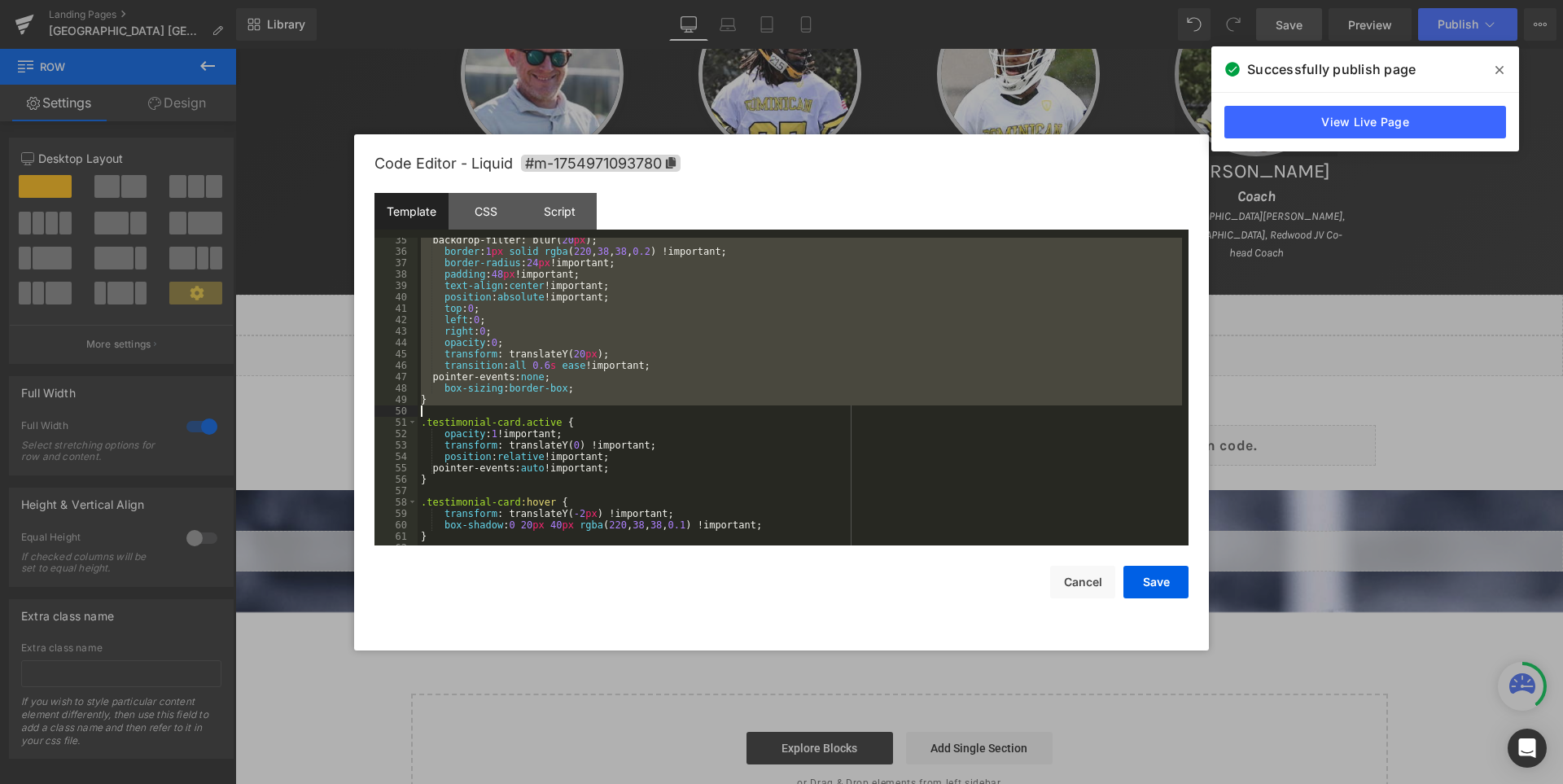
drag, startPoint x: 421, startPoint y: 258, endPoint x: 532, endPoint y: 415, distance: 192.3
click at [532, 415] on div "backdrop-filter: blur( 20 px ); border : 1 px solid rgba ( 220 , 38 , 38 , 0.2 …" at bounding box center [799, 399] width 764 height 331
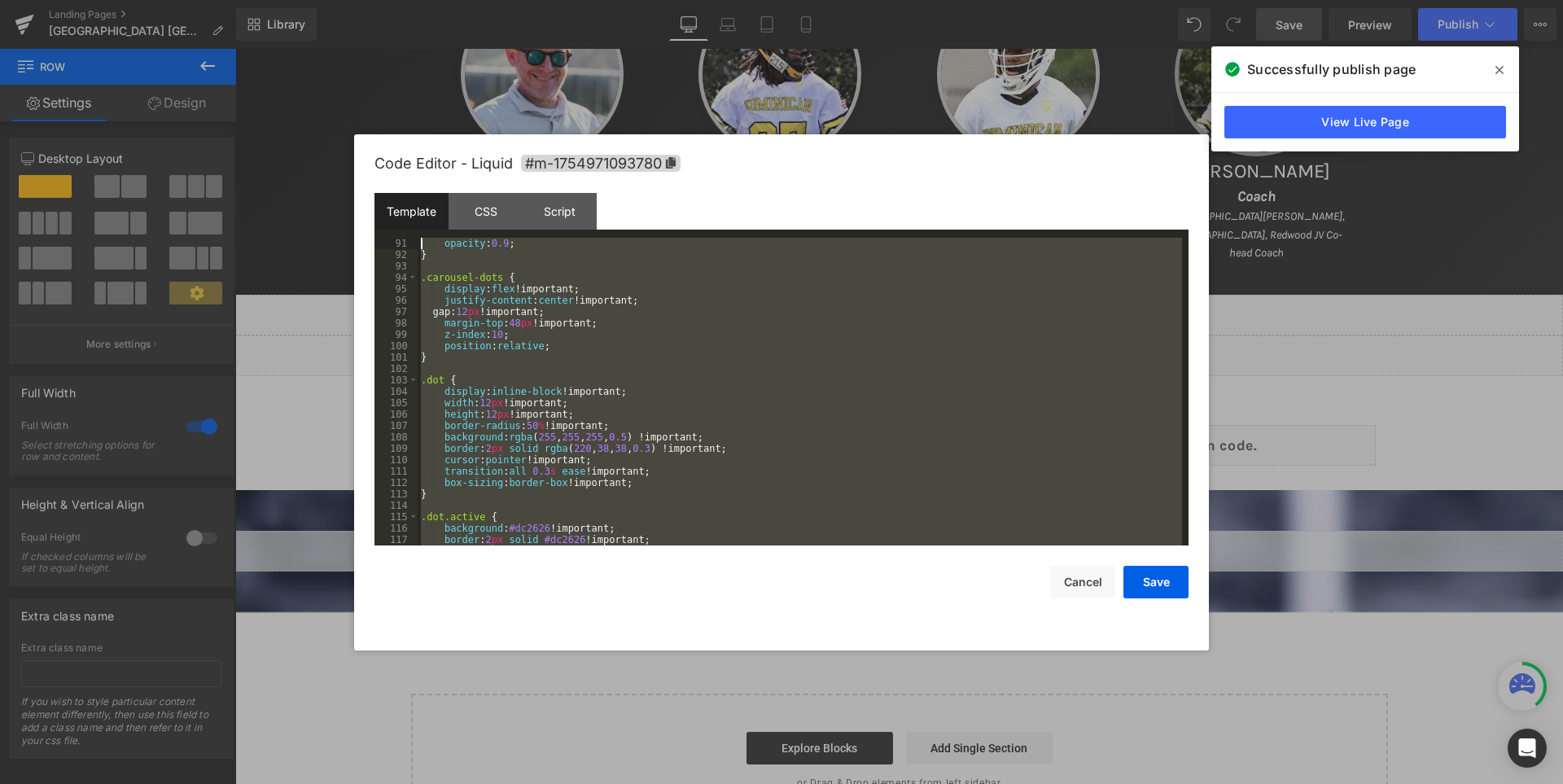
scroll to position [0, 0]
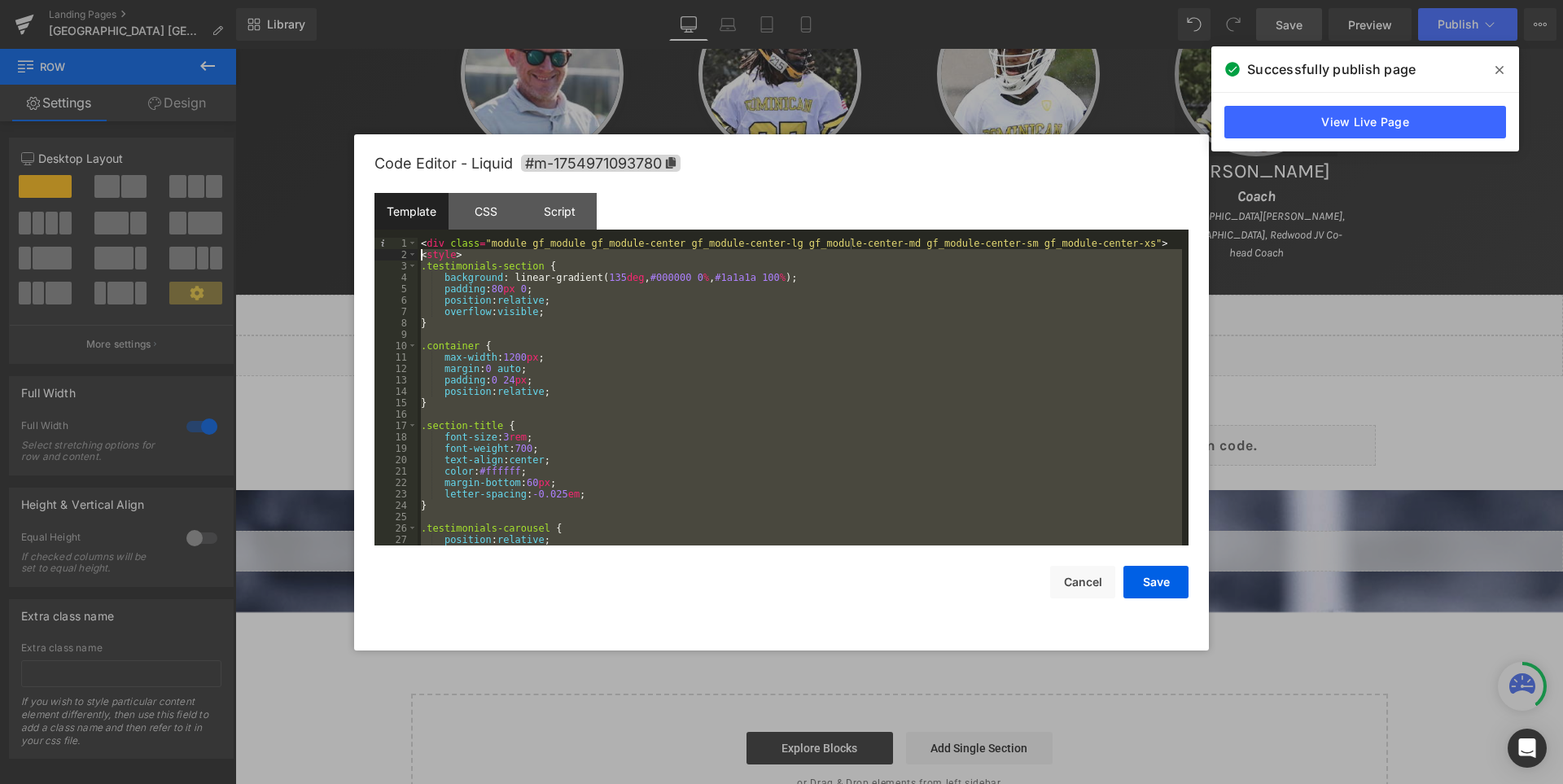
drag, startPoint x: 484, startPoint y: 434, endPoint x: 333, endPoint y: 258, distance: 231.9
click at [333, 258] on body "You are previewing how the will restyle your page. You can not edit Elements in…" at bounding box center [782, 392] width 1563 height 784
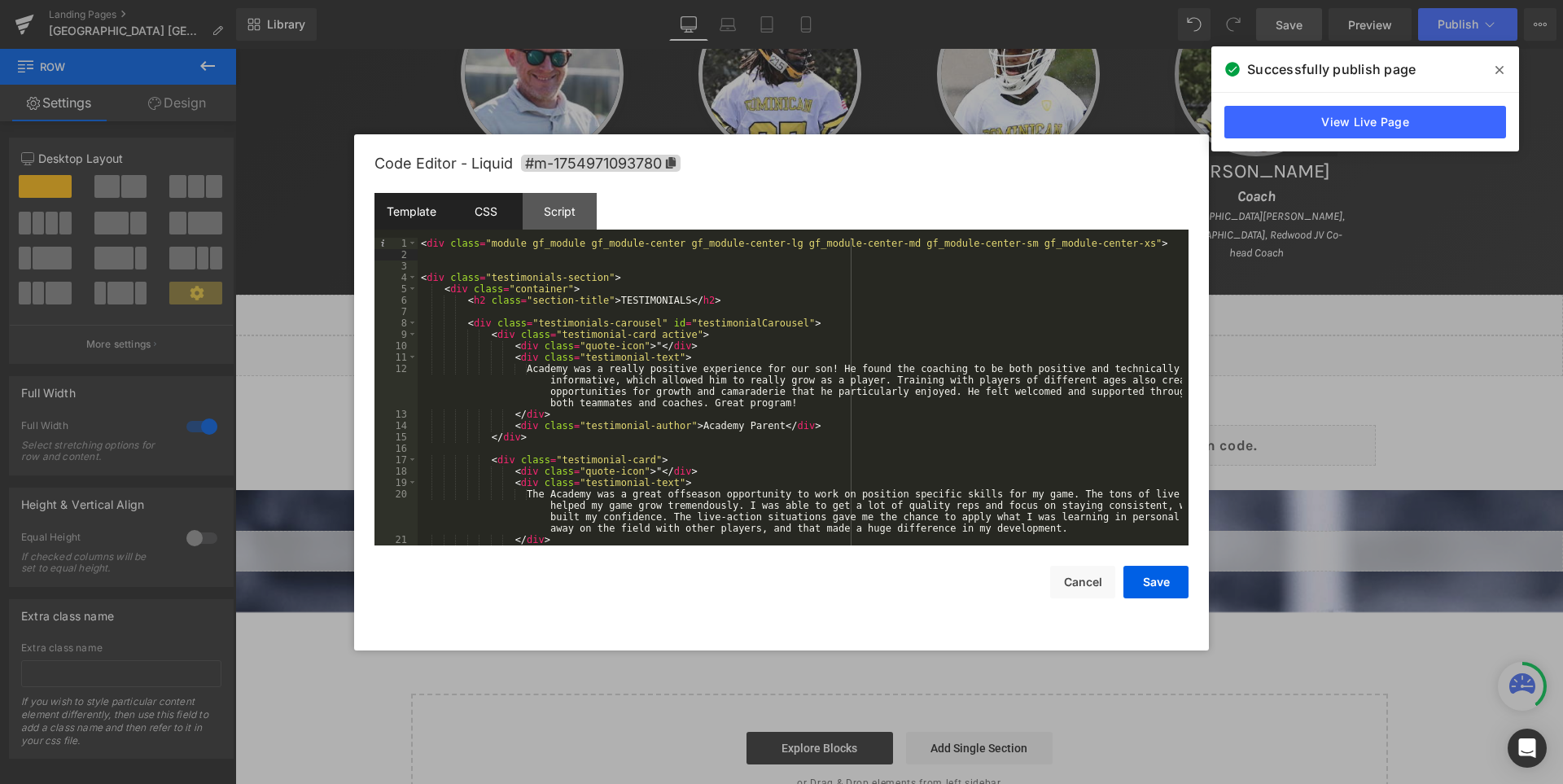
click at [490, 205] on div "CSS" at bounding box center [485, 211] width 74 height 37
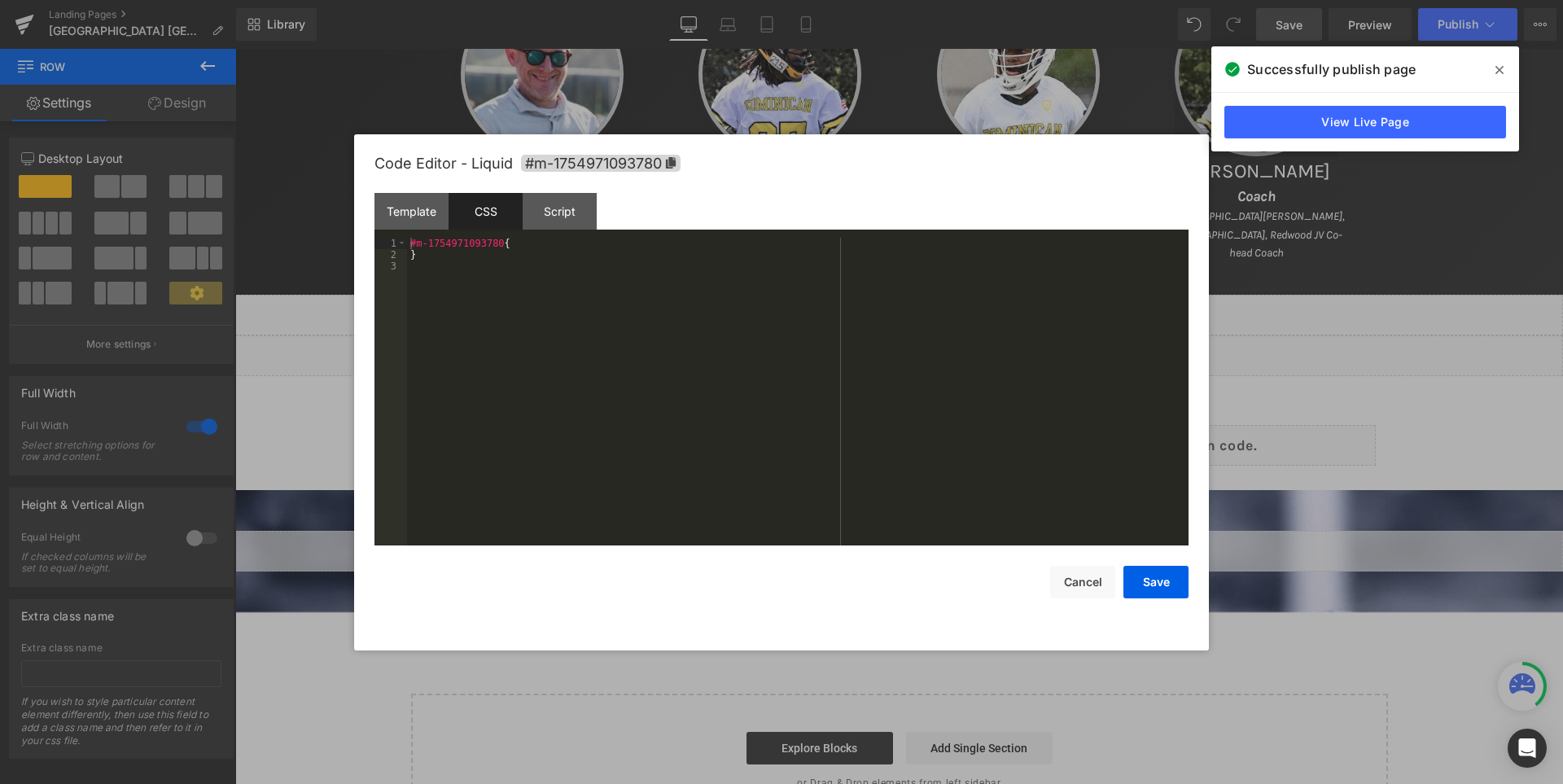
click at [593, 337] on div "#m-1754971093780 { }" at bounding box center [797, 403] width 782 height 331
click at [514, 246] on div "#m-1754971093780 { }" at bounding box center [797, 403] width 782 height 331
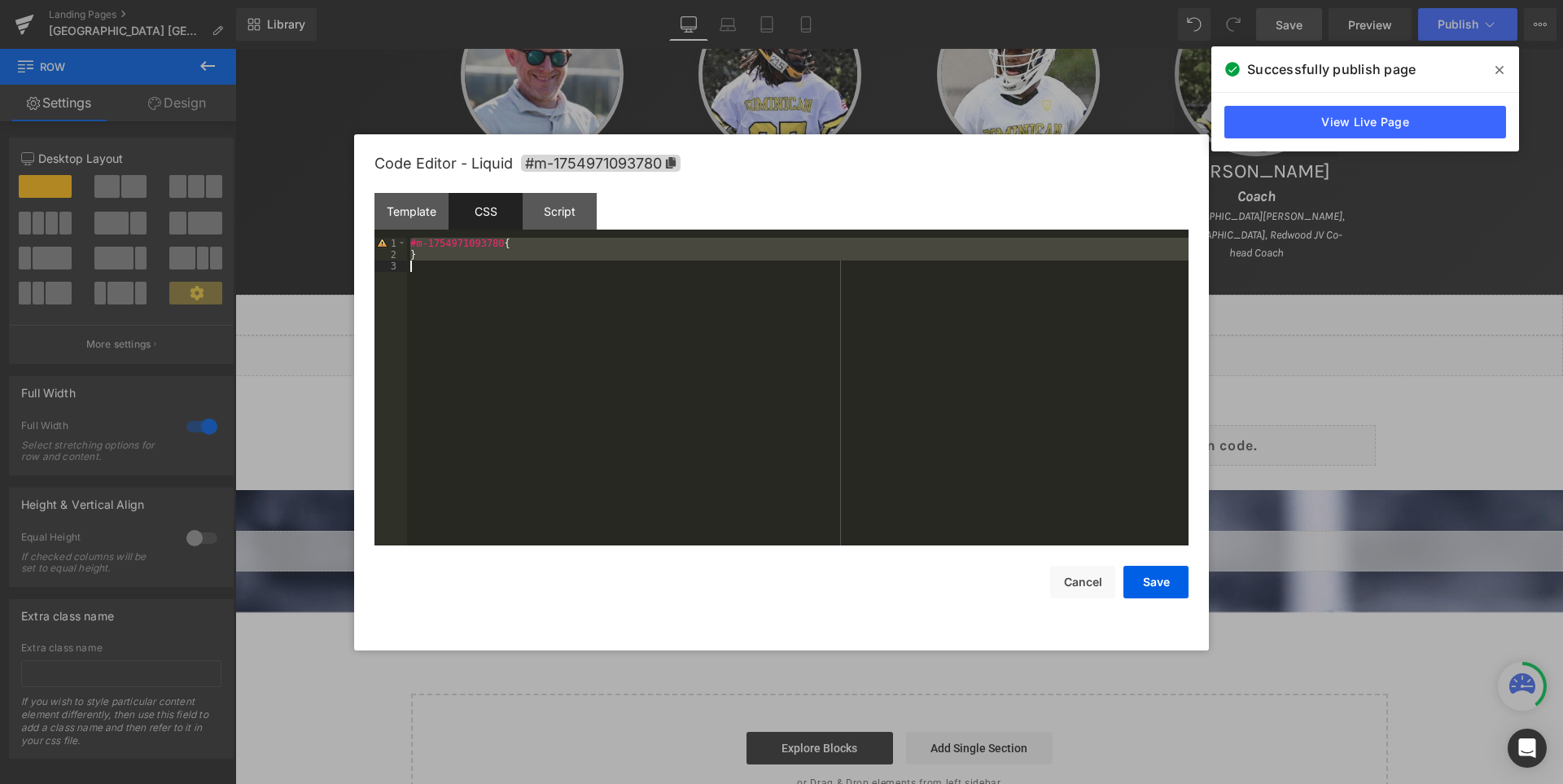
scroll to position [2278, 0]
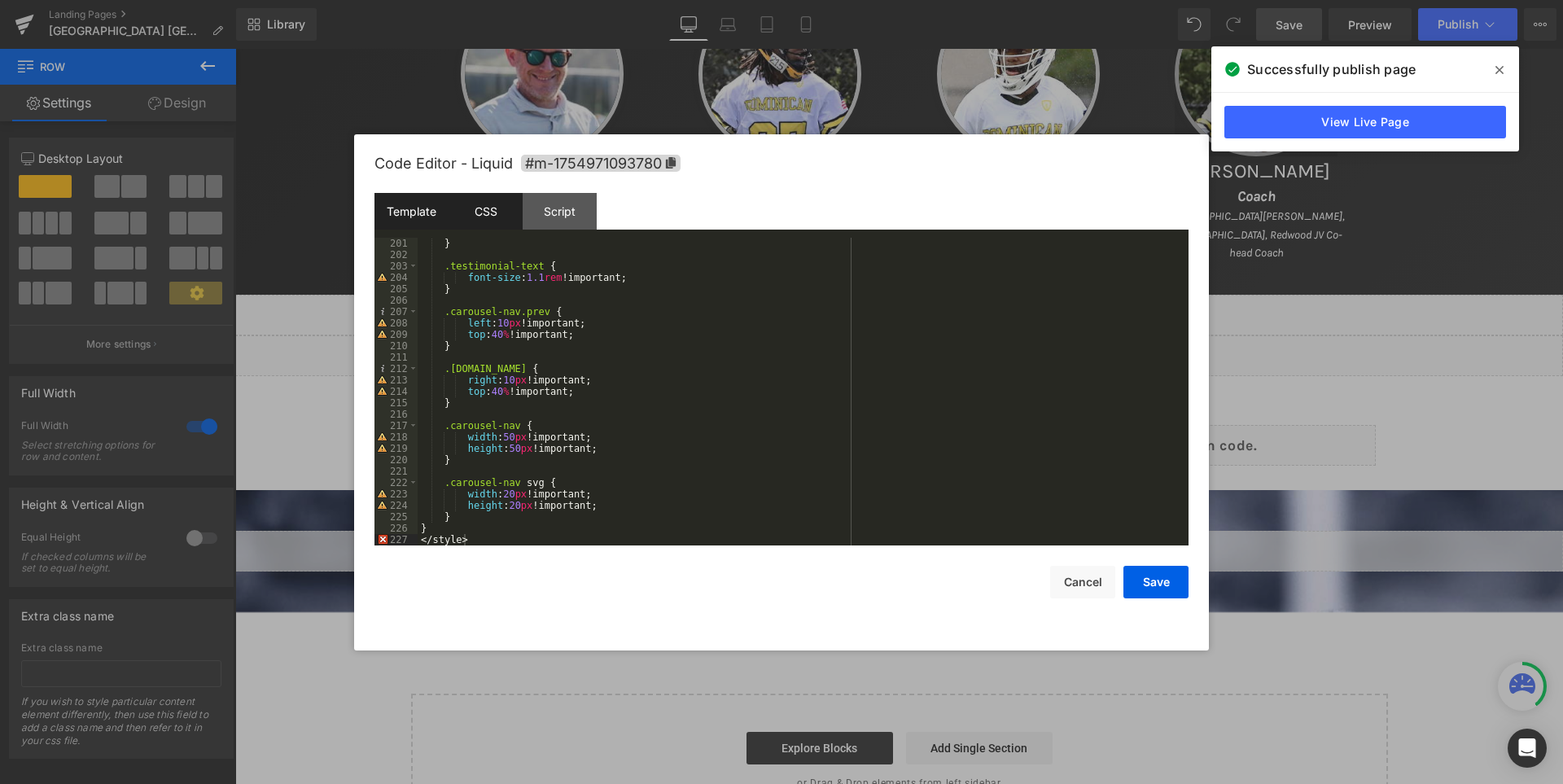
click at [402, 219] on div "Template" at bounding box center [411, 211] width 74 height 37
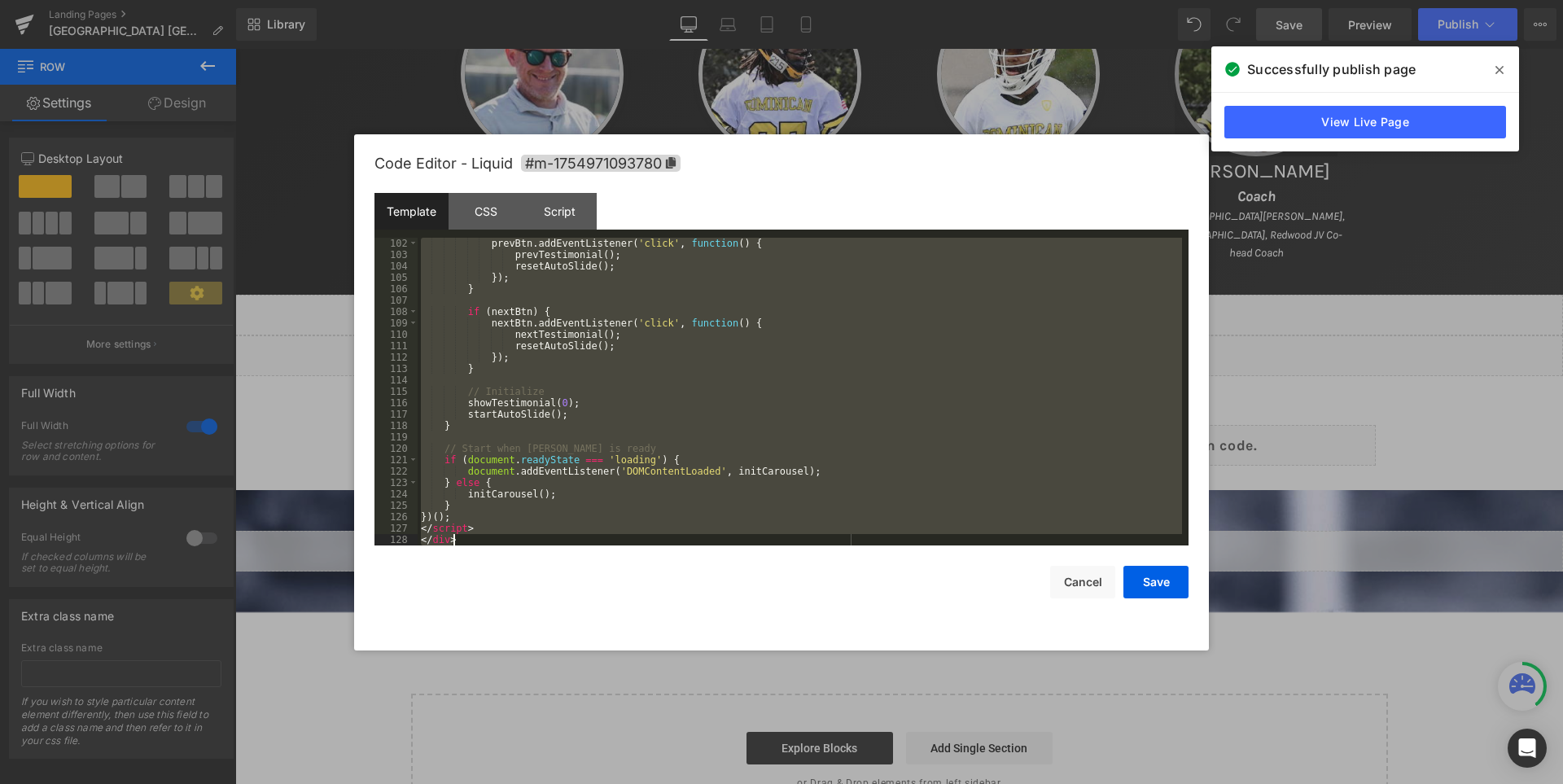
scroll to position [1219, 0]
drag, startPoint x: 420, startPoint y: 367, endPoint x: 665, endPoint y: 704, distance: 416.6
click at [665, 704] on body "You are previewing how the will restyle your page. You can not edit Elements in…" at bounding box center [782, 392] width 1563 height 784
click at [469, 537] on div "prevBtn . addEventListener ( 'click' , function ( ) { prevTestimonial ( ) ; res…" at bounding box center [799, 391] width 764 height 308
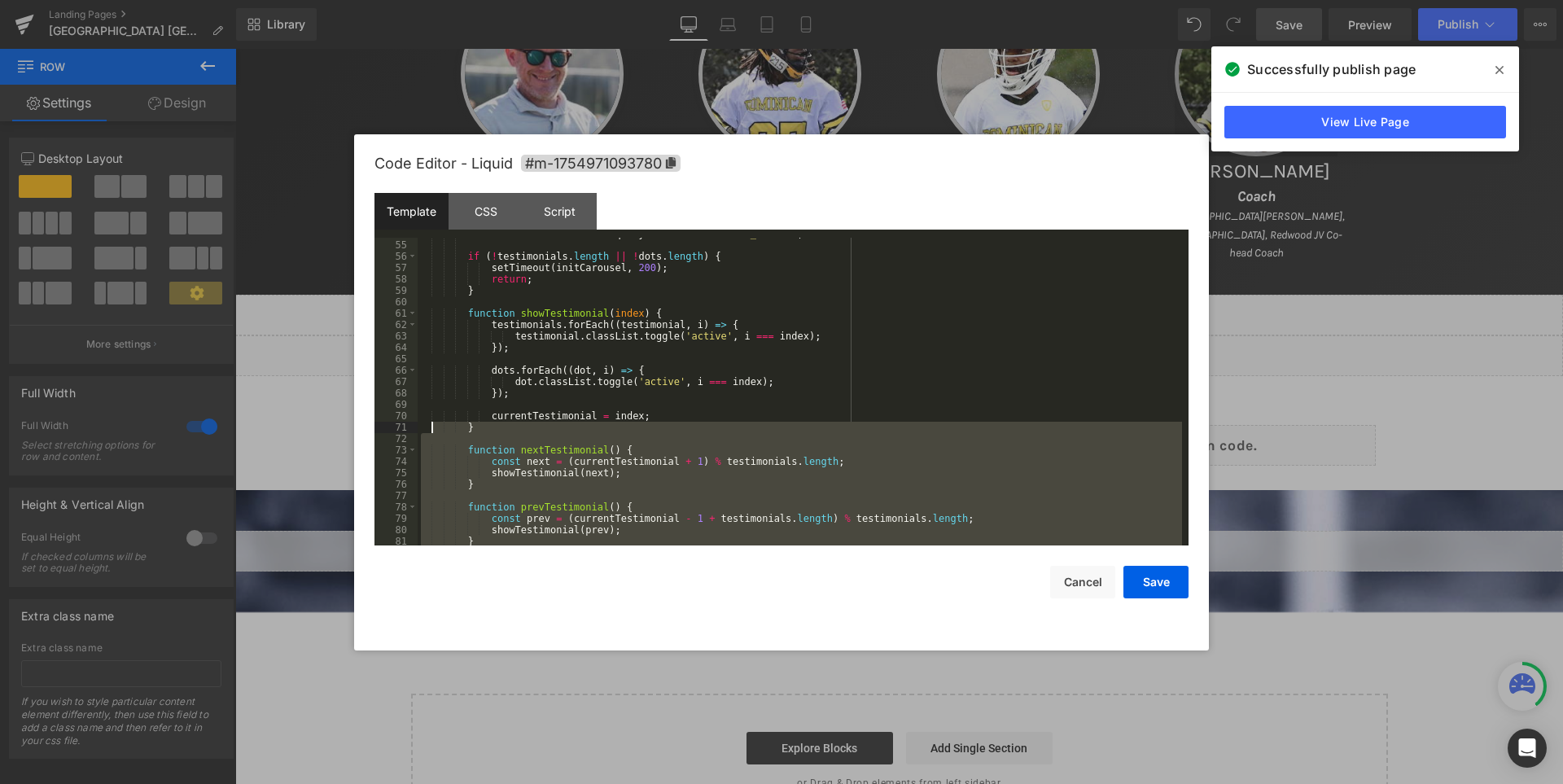
scroll to position [536, 0]
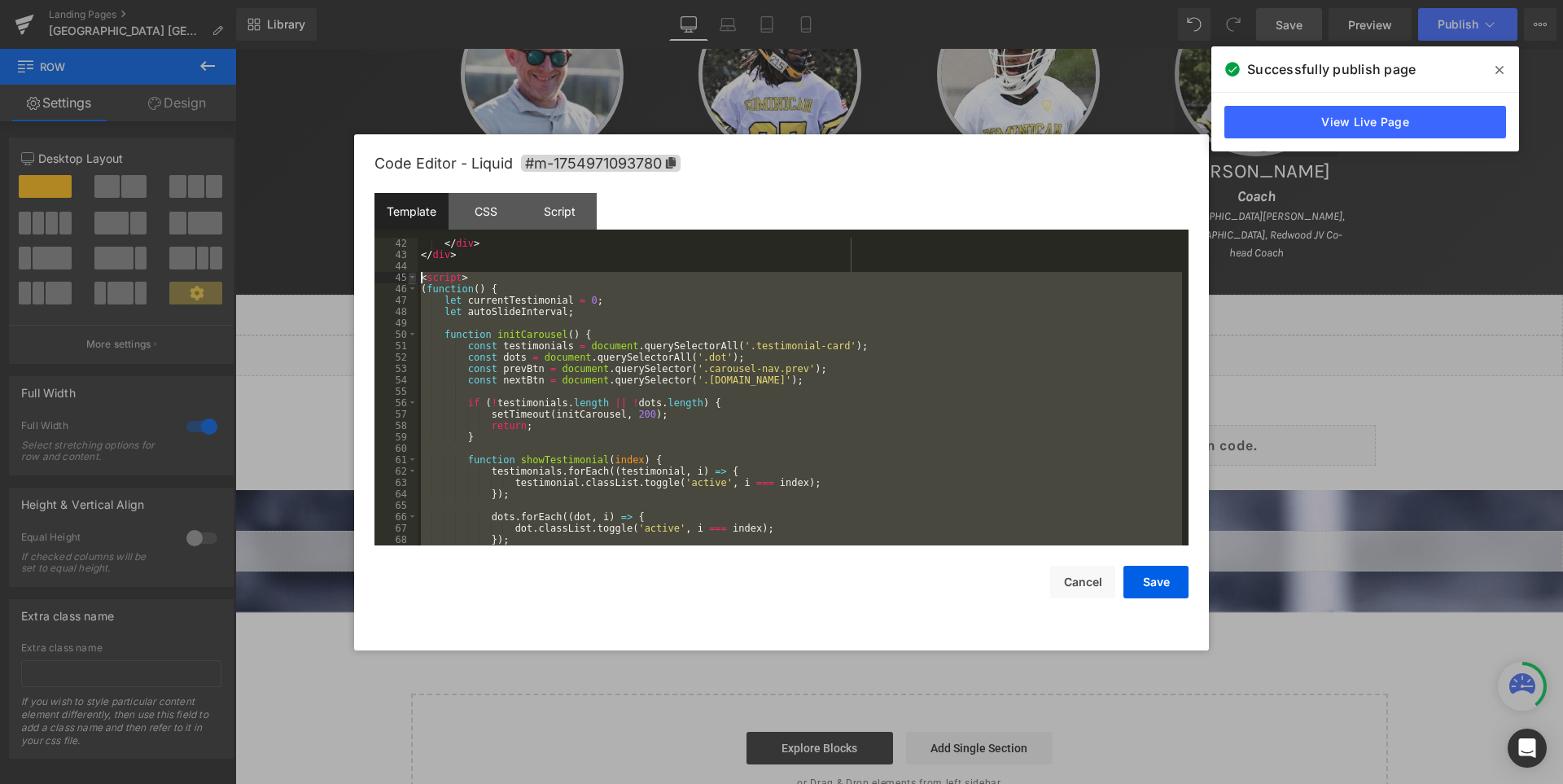
drag, startPoint x: 475, startPoint y: 528, endPoint x: 408, endPoint y: 273, distance: 263.7
click at [408, 273] on pre "42 43 44 45 46 47 48 49 50 51 52 53 54 55 56 57 58 59 60 61 62 63 64 65 66 67 6…" at bounding box center [782, 391] width 814 height 308
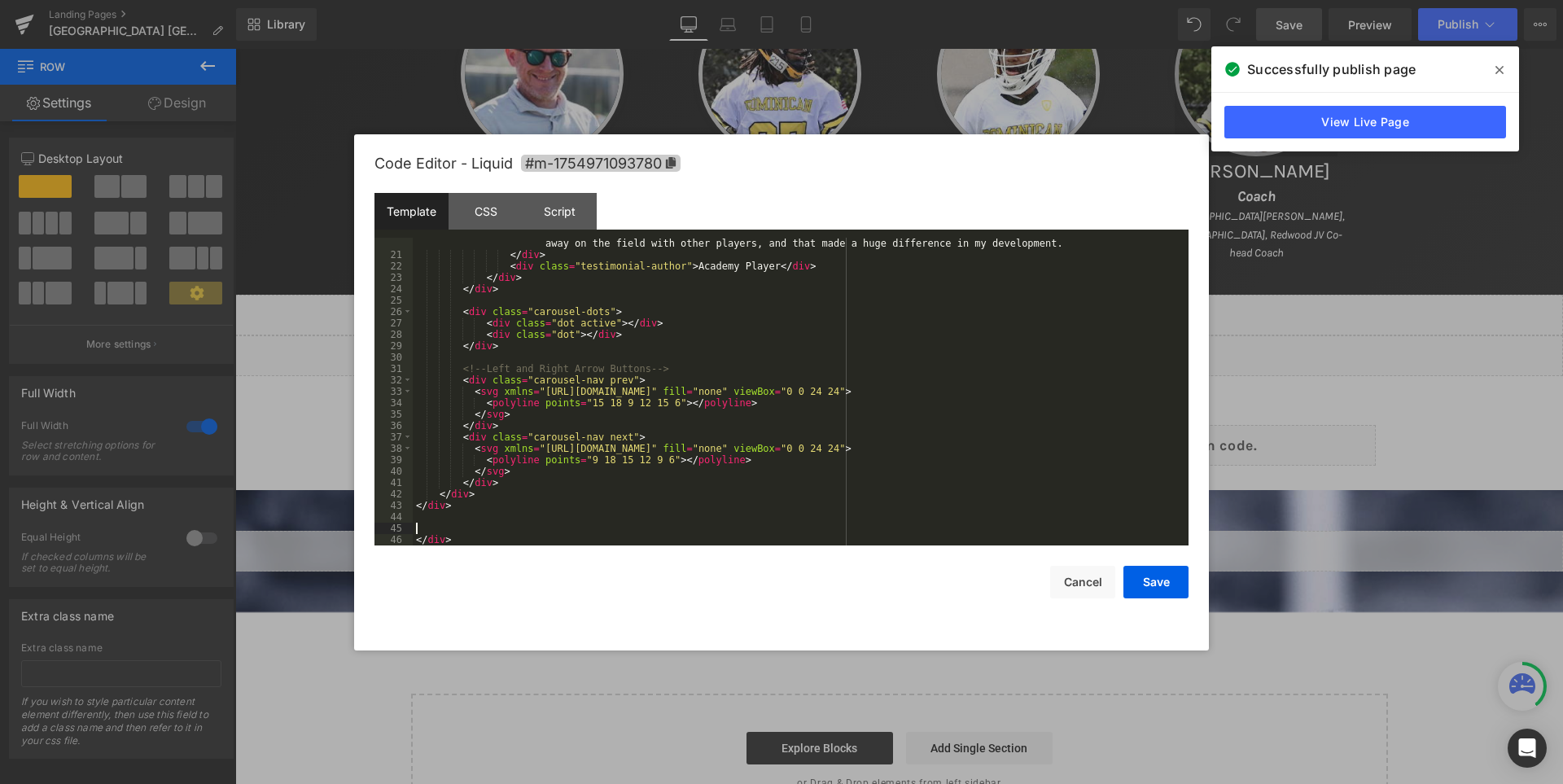
scroll to position [285, 0]
click at [554, 199] on div "Script" at bounding box center [560, 211] width 74 height 37
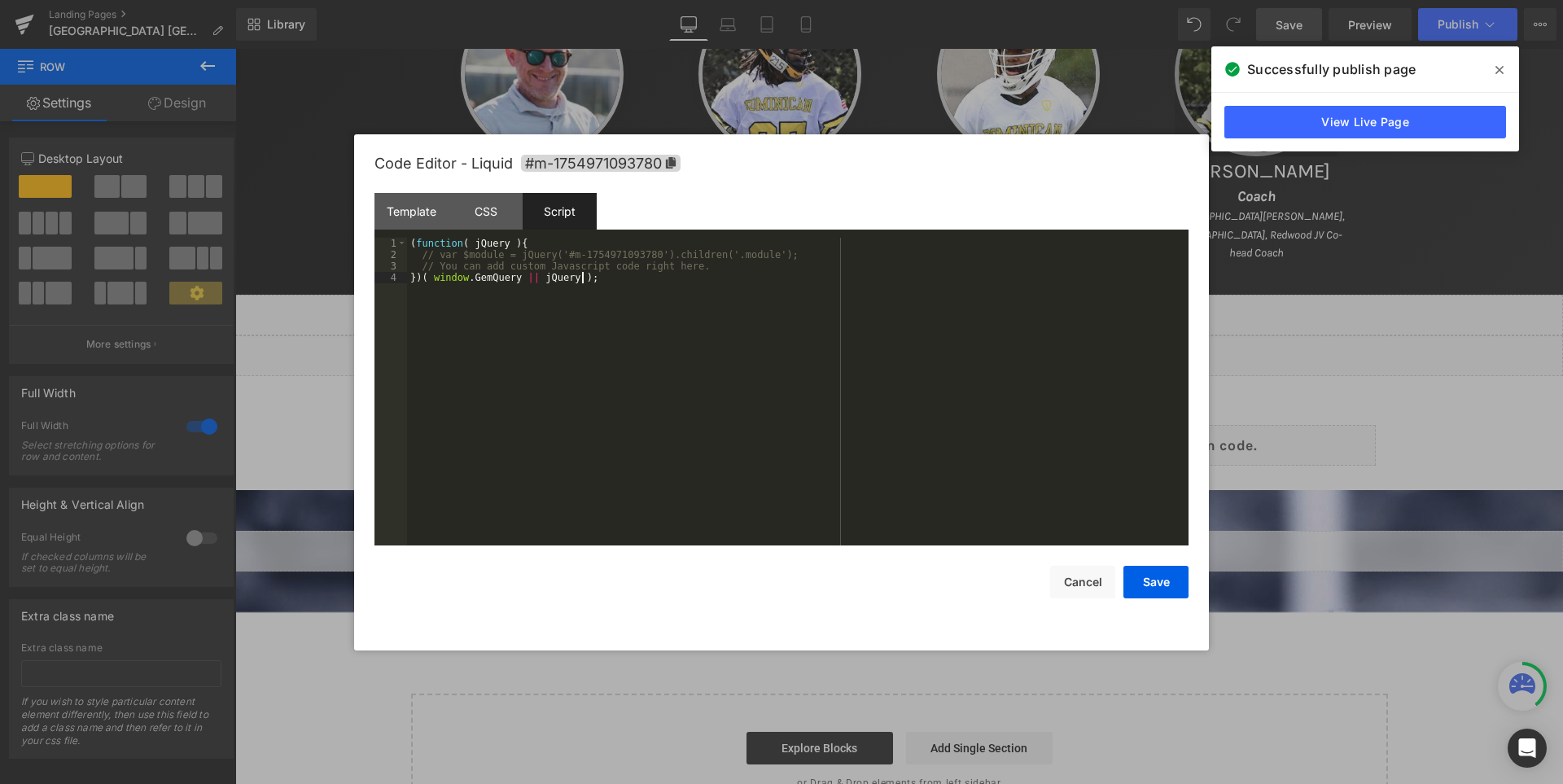
click at [690, 324] on div "( function ( jQuery ) { // var $module = jQuery('#m-1754971093780').children('.…" at bounding box center [797, 403] width 782 height 331
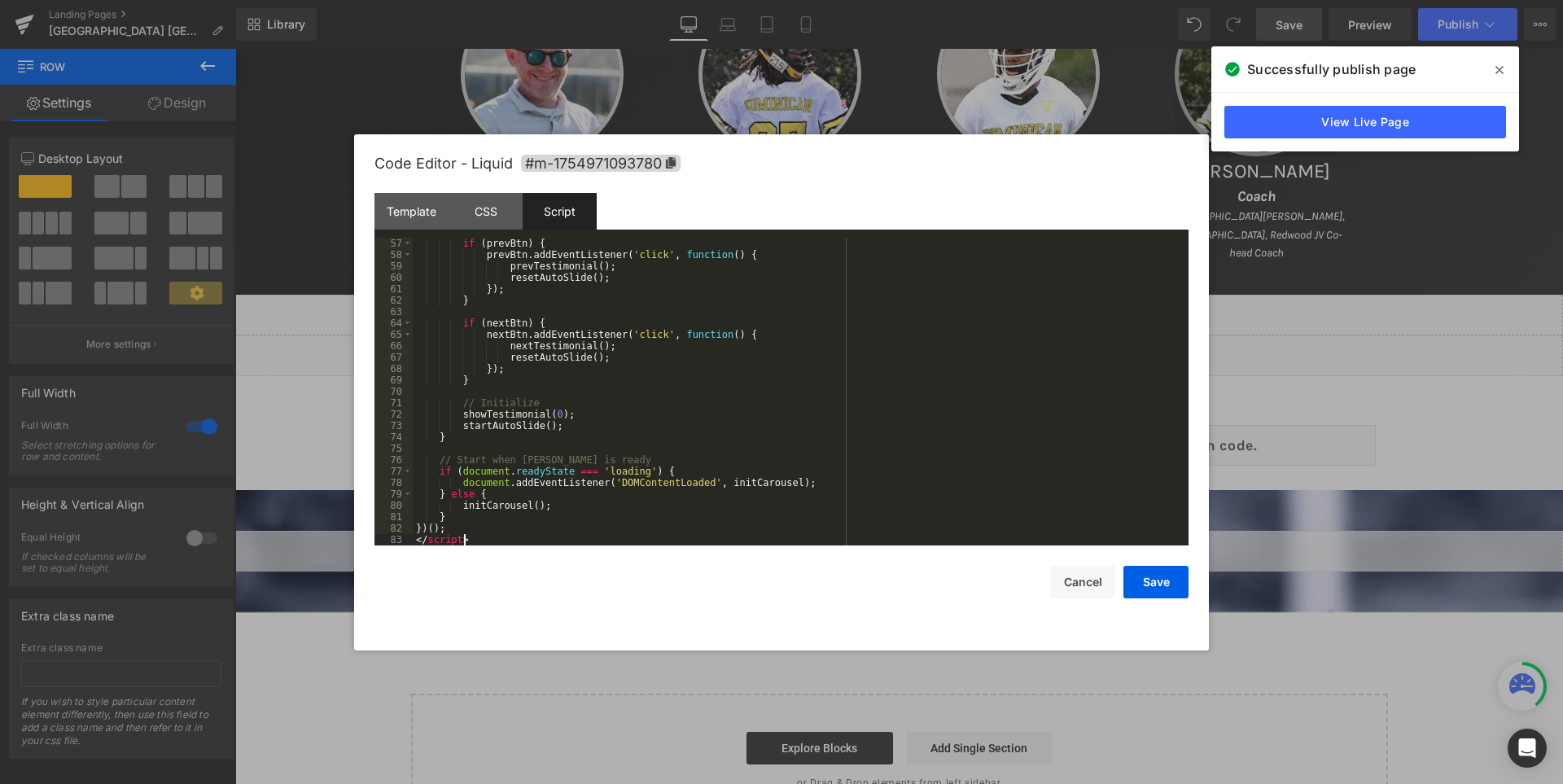
scroll to position [638, 0]
click at [1149, 582] on button "Save" at bounding box center [1156, 581] width 65 height 32
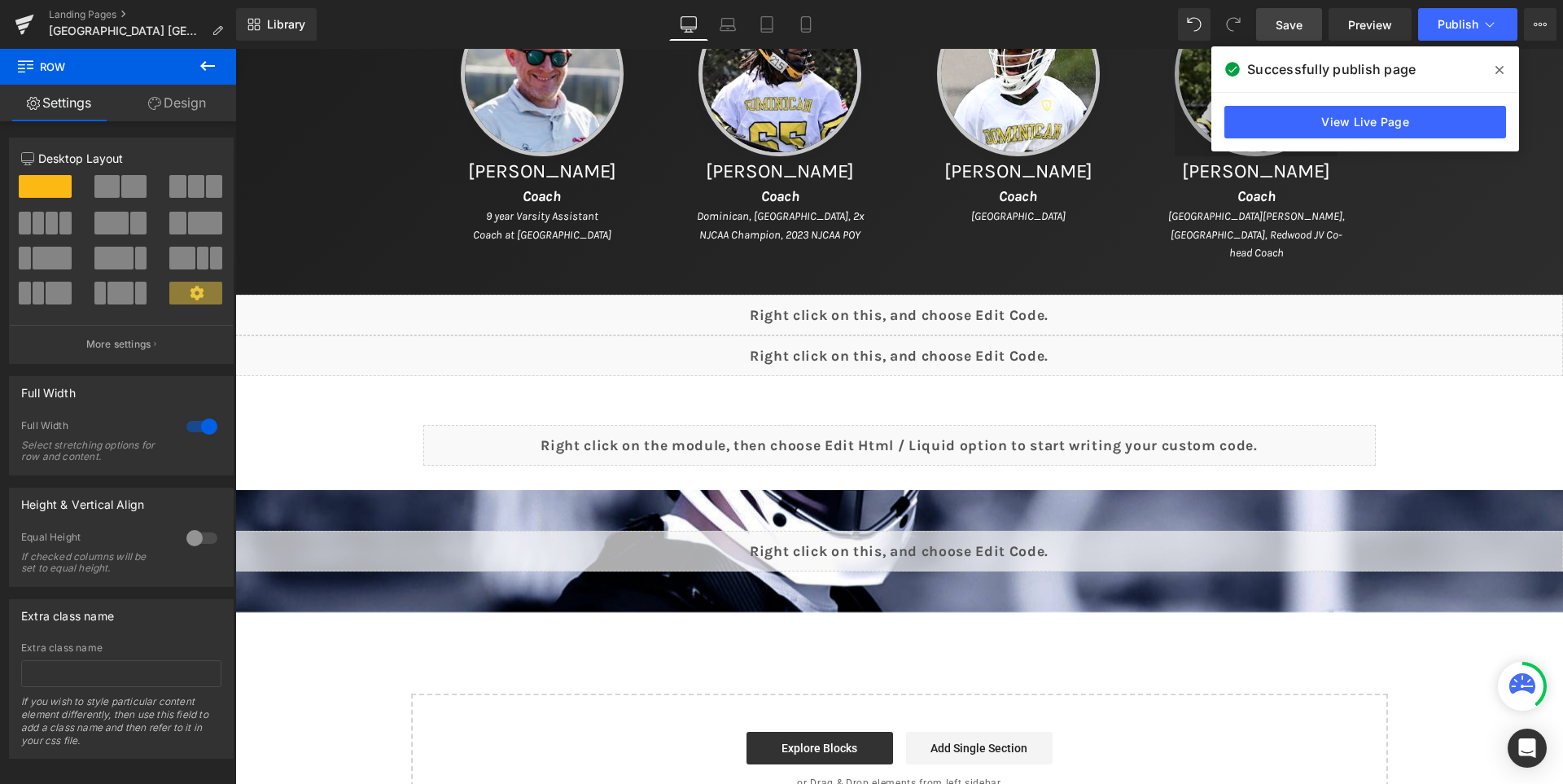
click at [1281, 28] on span "Save" at bounding box center [1288, 25] width 27 height 17
click at [1499, 70] on icon at bounding box center [1499, 69] width 8 height 8
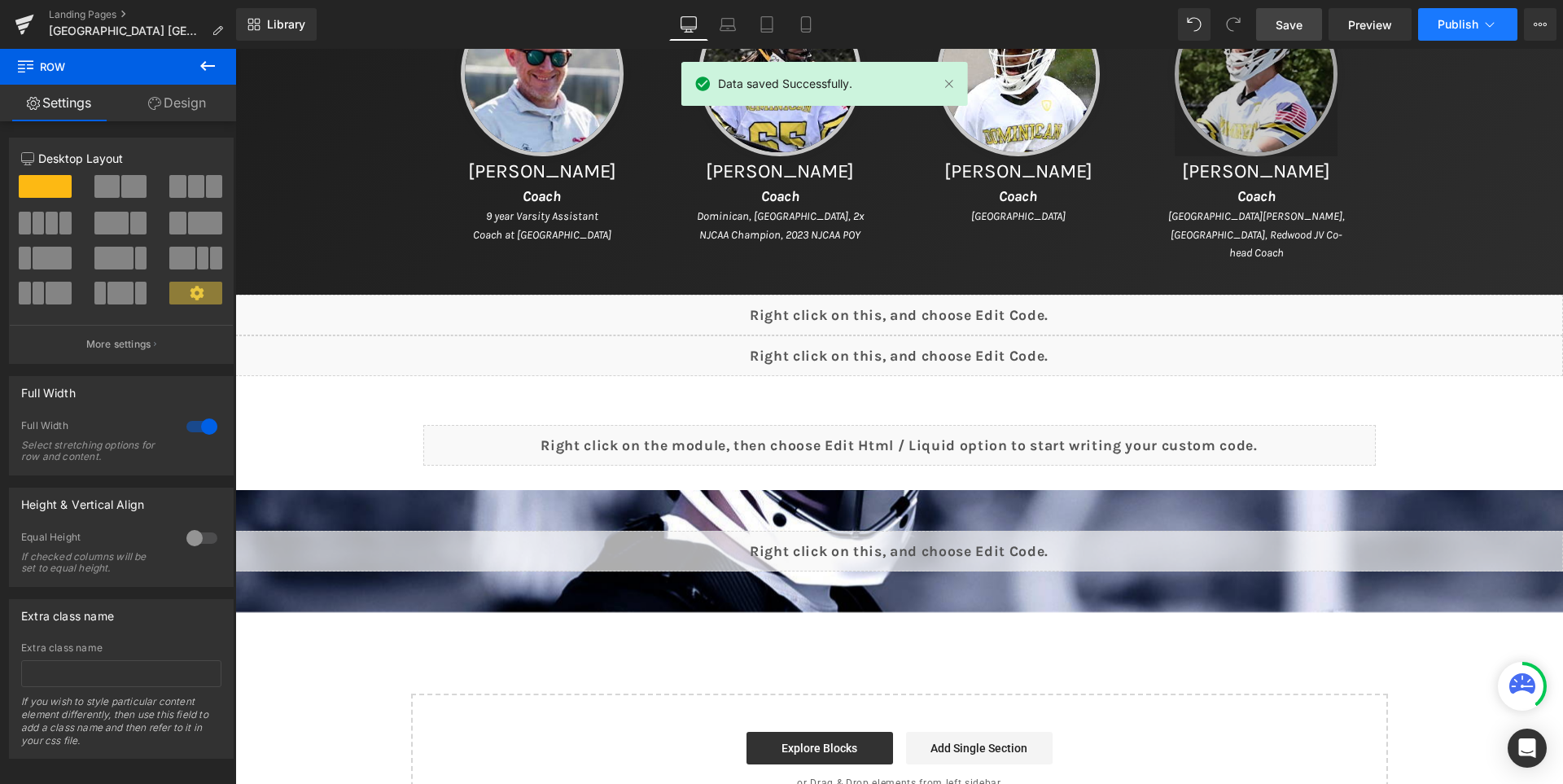
click at [1452, 16] on button "Publish" at bounding box center [1467, 24] width 99 height 32
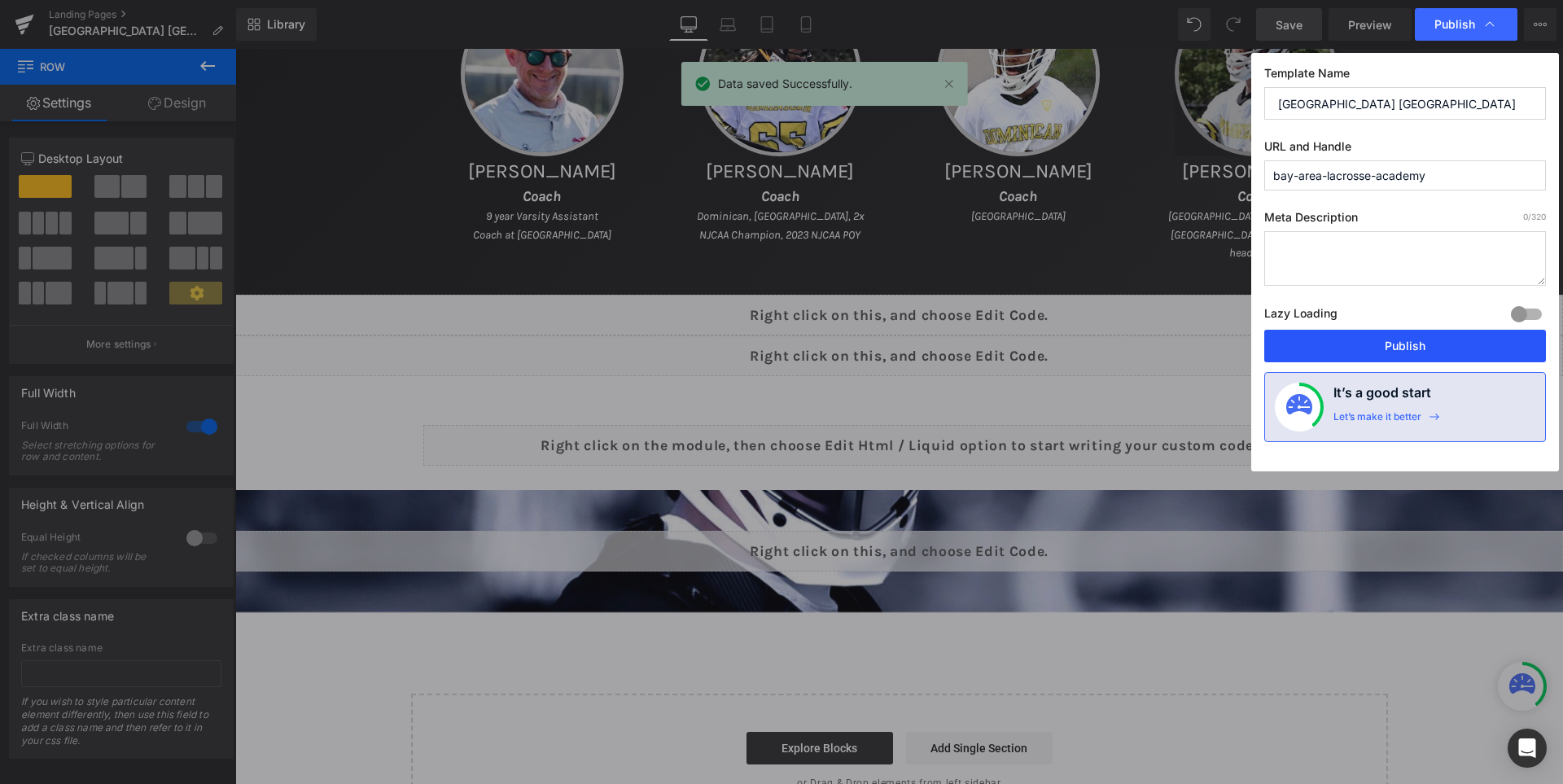
click at [1406, 337] on button "Publish" at bounding box center [1404, 346] width 282 height 32
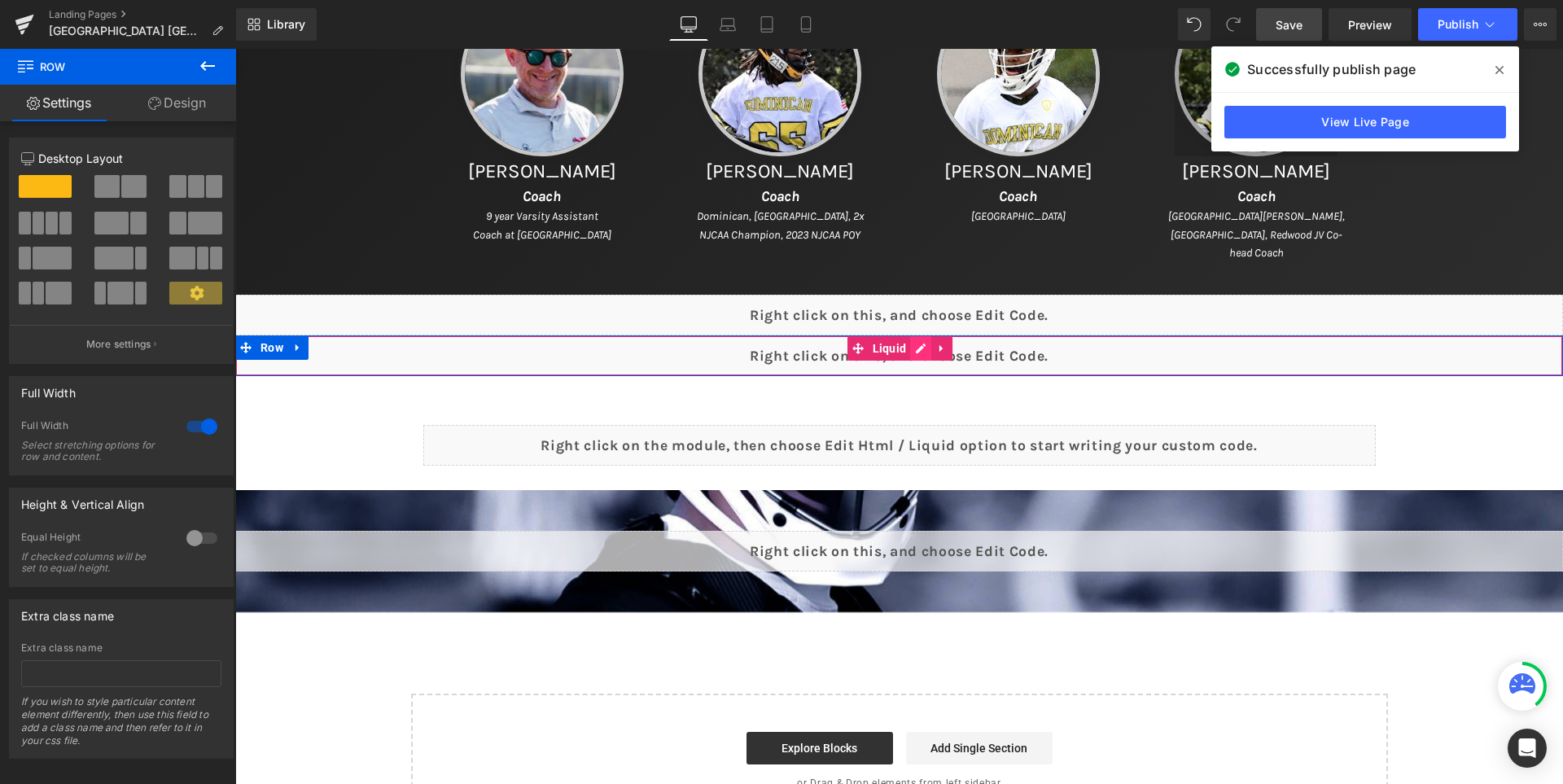
click at [932, 346] on div "Liquid" at bounding box center [899, 355] width 1328 height 40
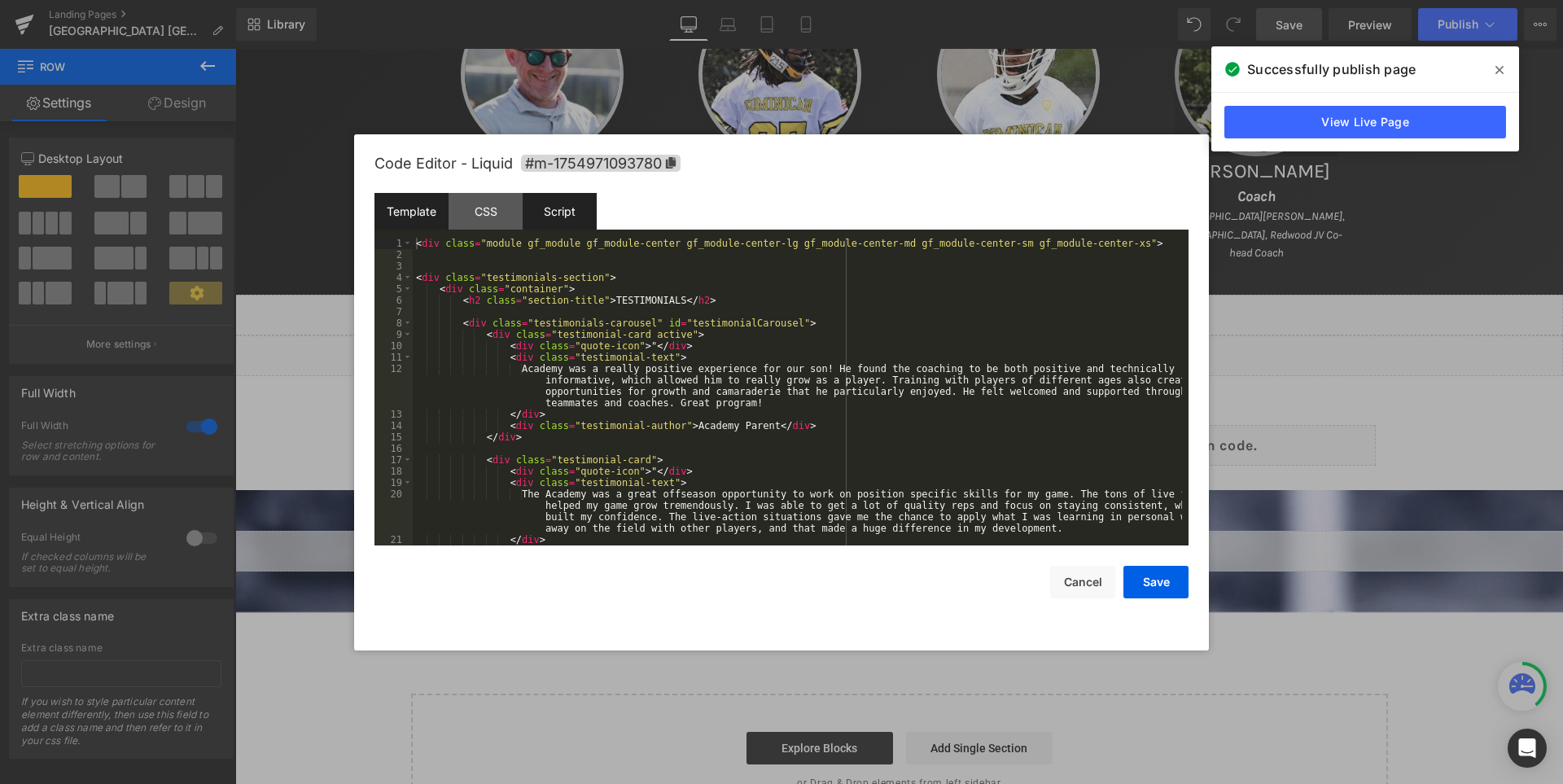
click at [573, 197] on div "Script" at bounding box center [560, 211] width 74 height 37
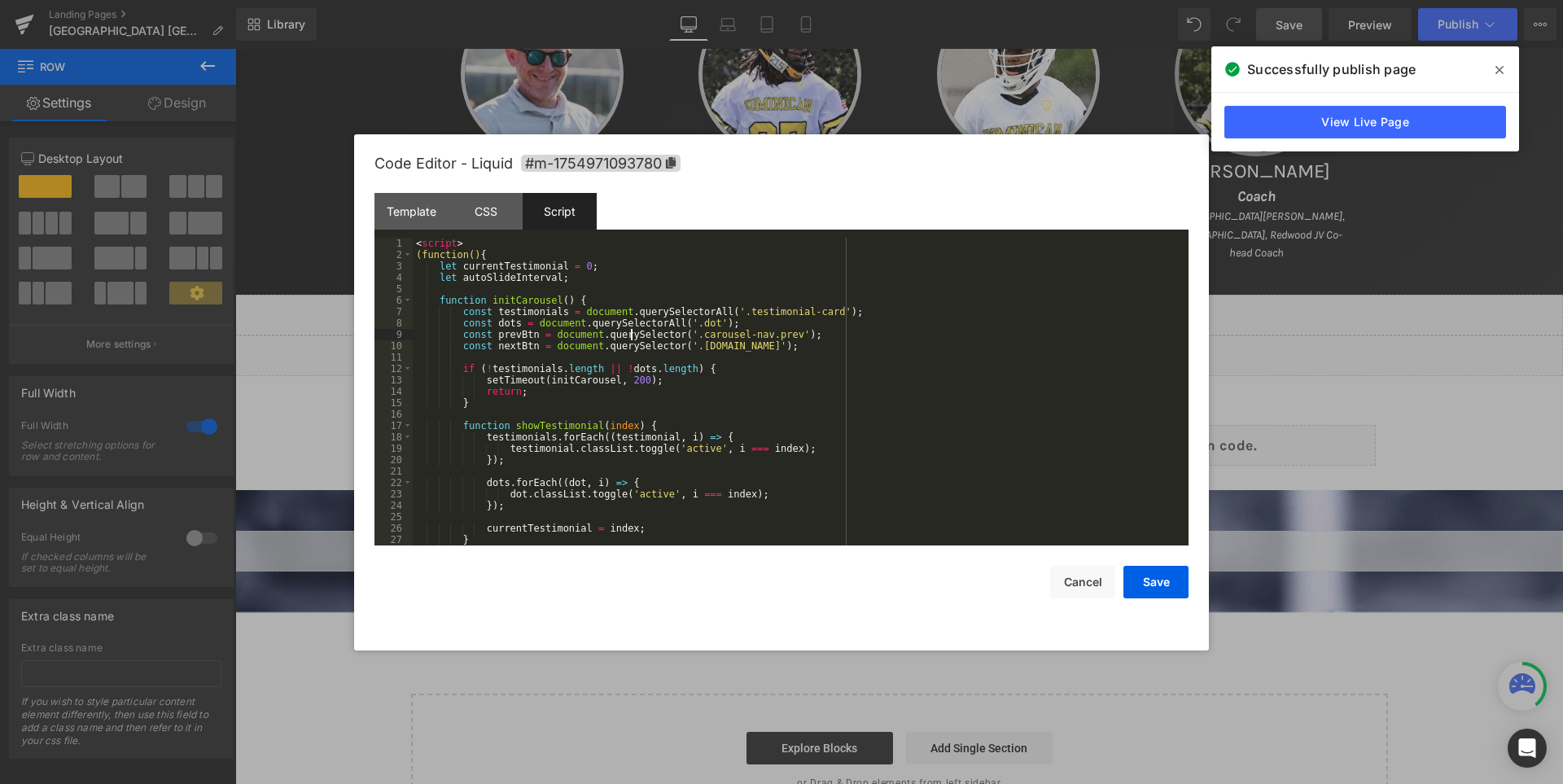
click at [631, 333] on div "< script > (function() { let currentTestimonial = 0 ; let autoSlideInterval ; f…" at bounding box center [796, 403] width 769 height 331
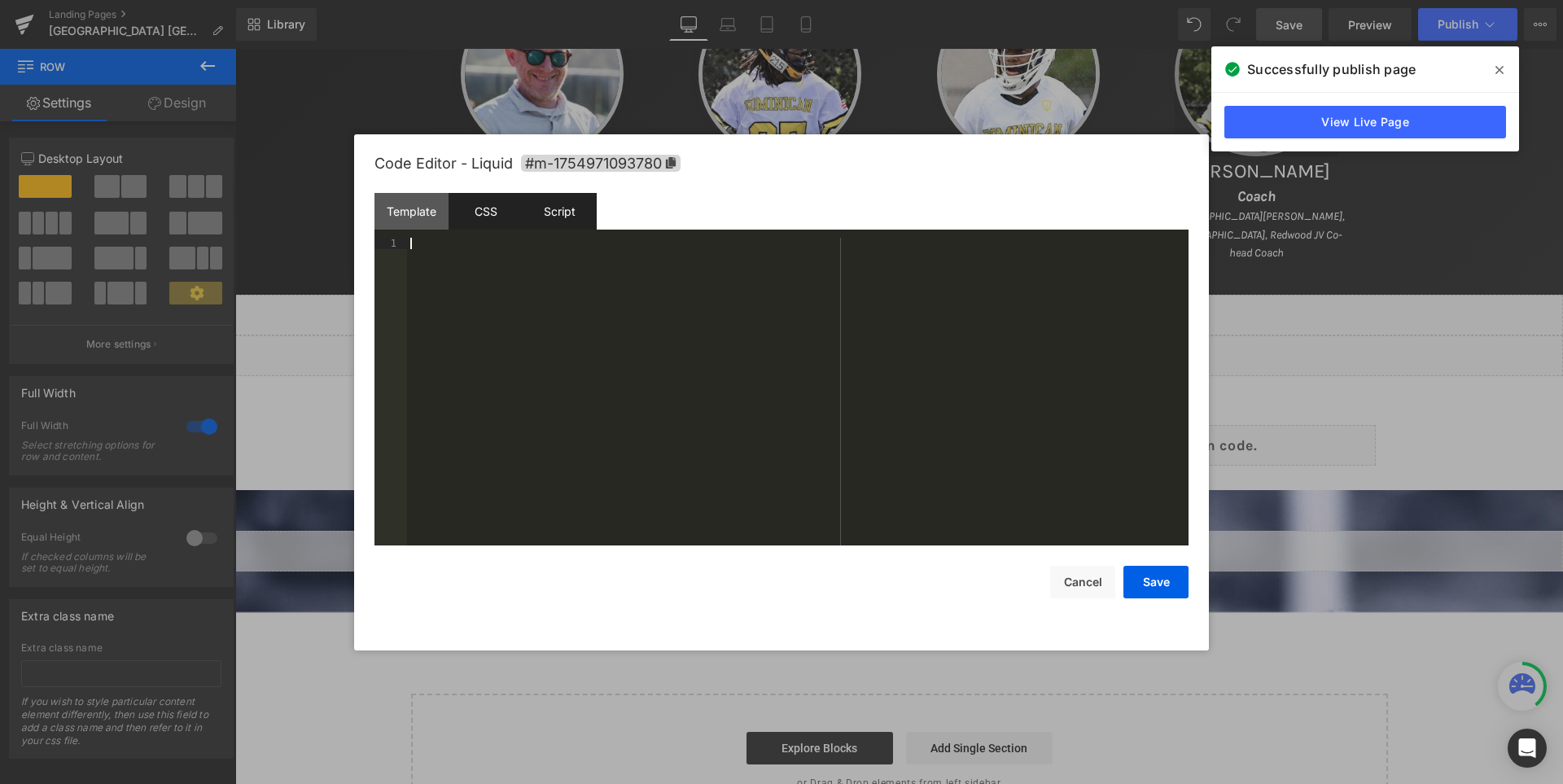
click at [503, 203] on div "CSS" at bounding box center [485, 211] width 74 height 37
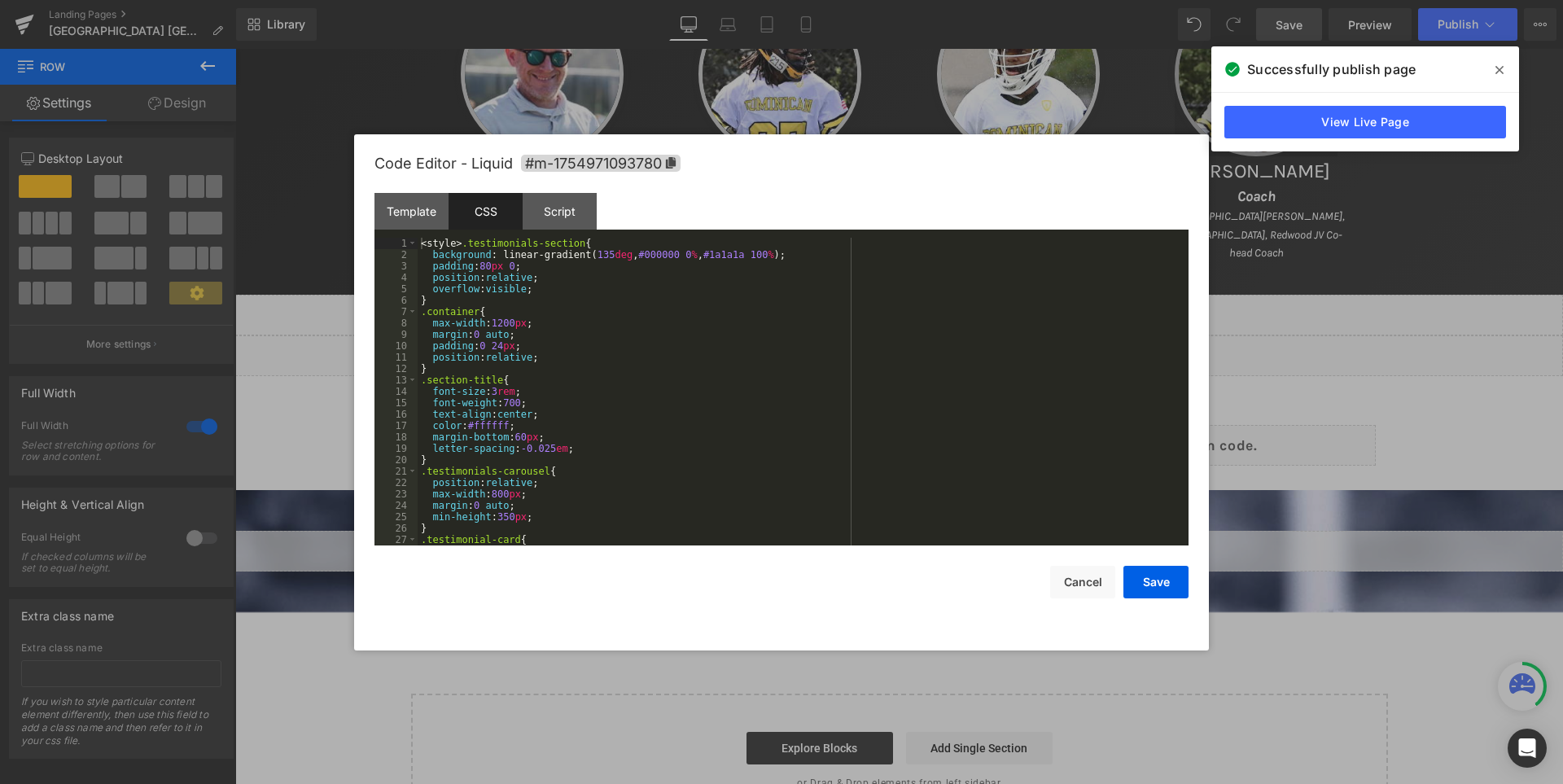
click at [706, 356] on div "< style > .testimonials-section { background : linear-gradient( 135 deg , #0000…" at bounding box center [799, 403] width 764 height 331
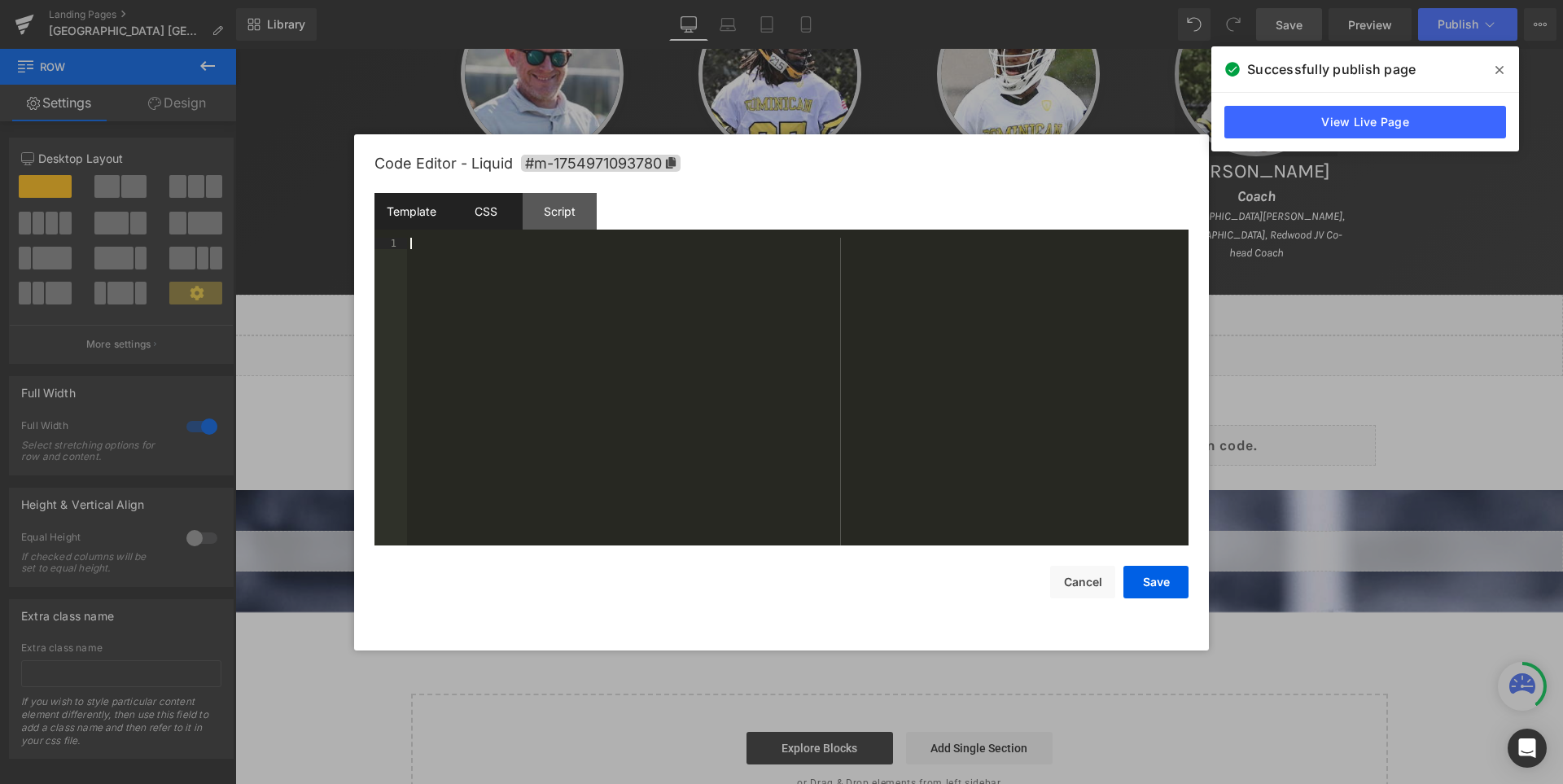
click at [405, 208] on div "Template" at bounding box center [411, 211] width 74 height 37
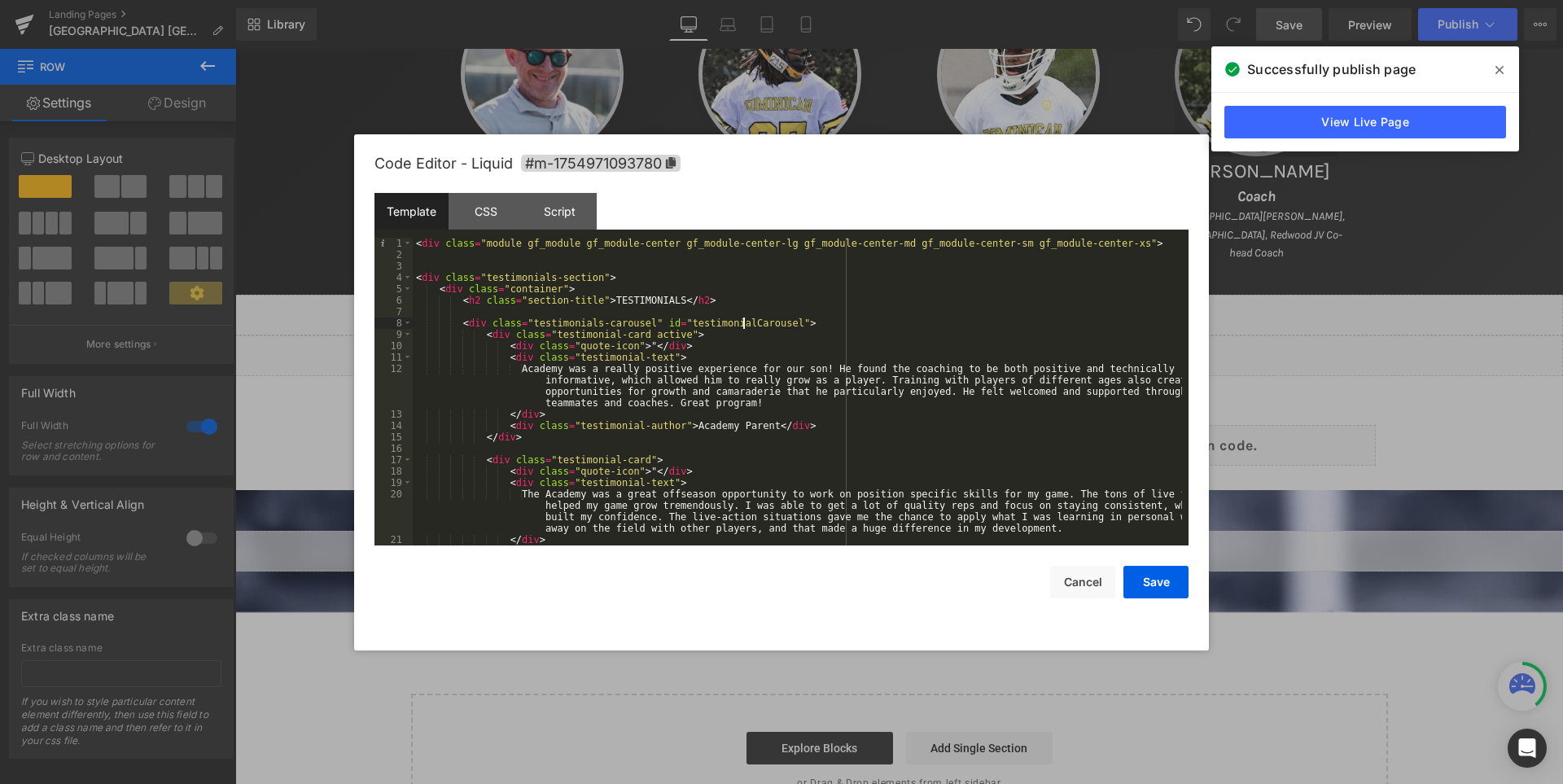
click at [744, 321] on div "< div class = "module gf_module gf_module-center gf_module-center-lg gf_module-…" at bounding box center [796, 403] width 769 height 331
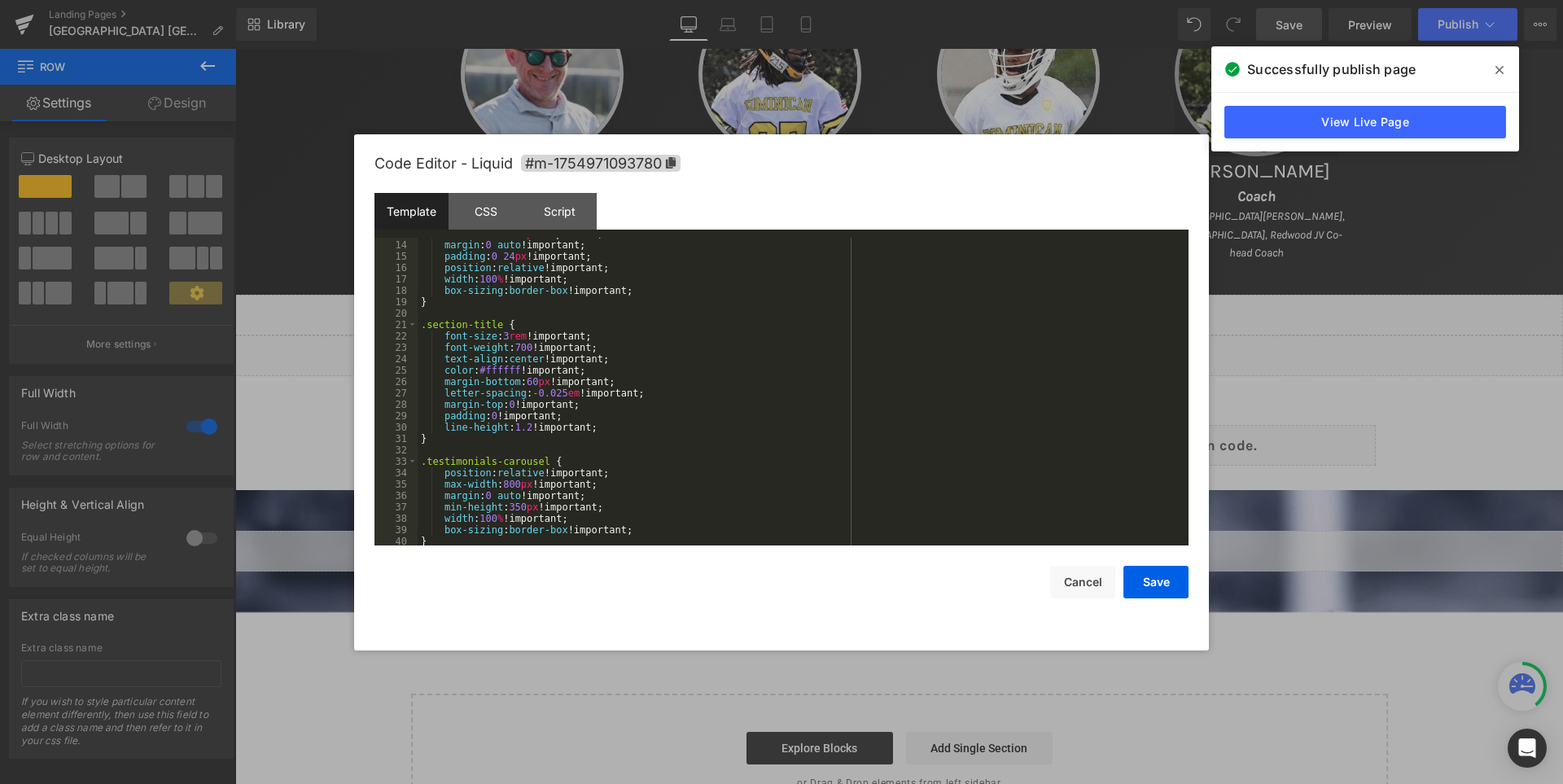
scroll to position [146, 0]
click at [1154, 581] on button "Save" at bounding box center [1156, 581] width 65 height 32
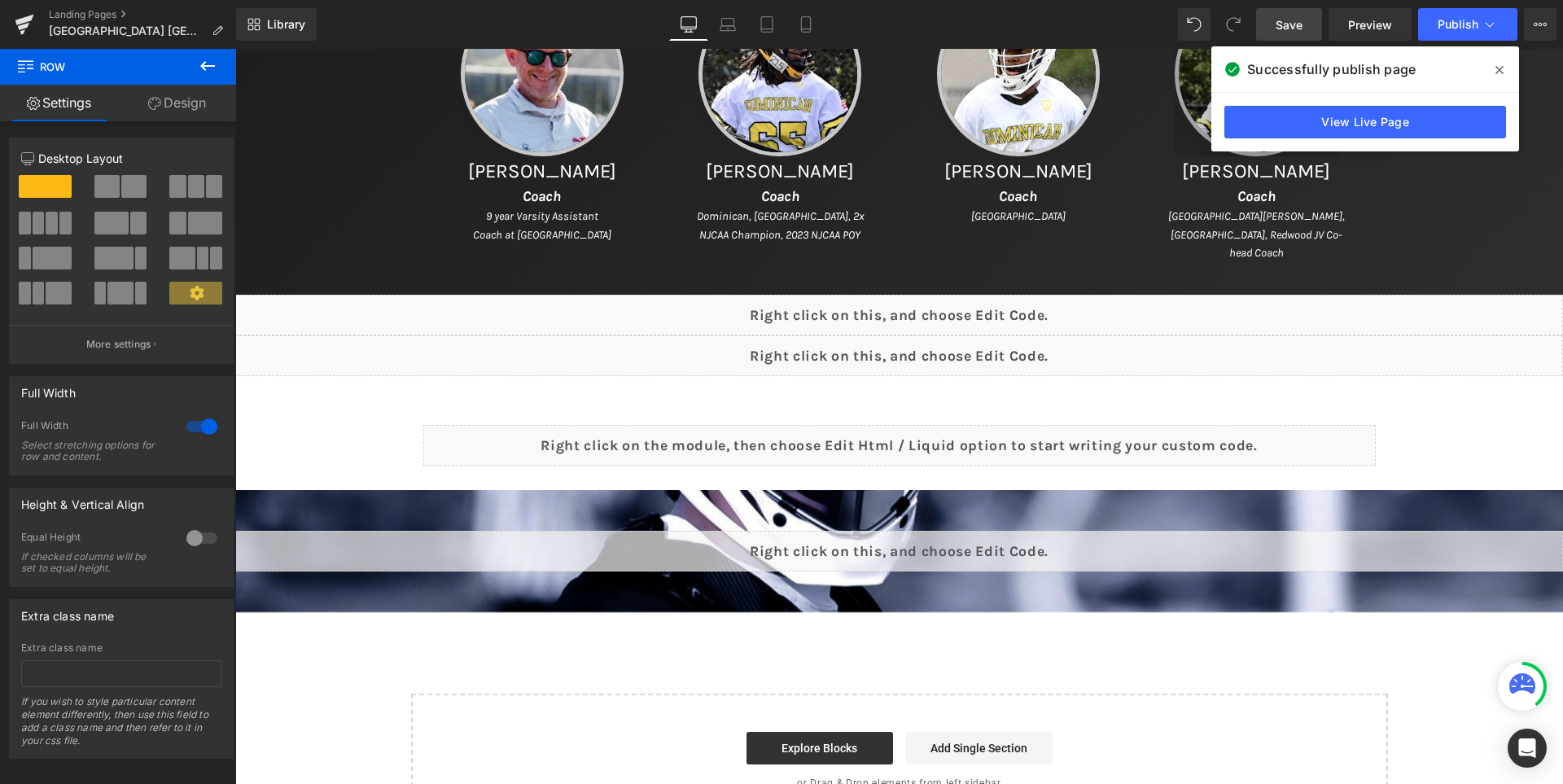
click at [1500, 62] on span at bounding box center [1499, 70] width 26 height 26
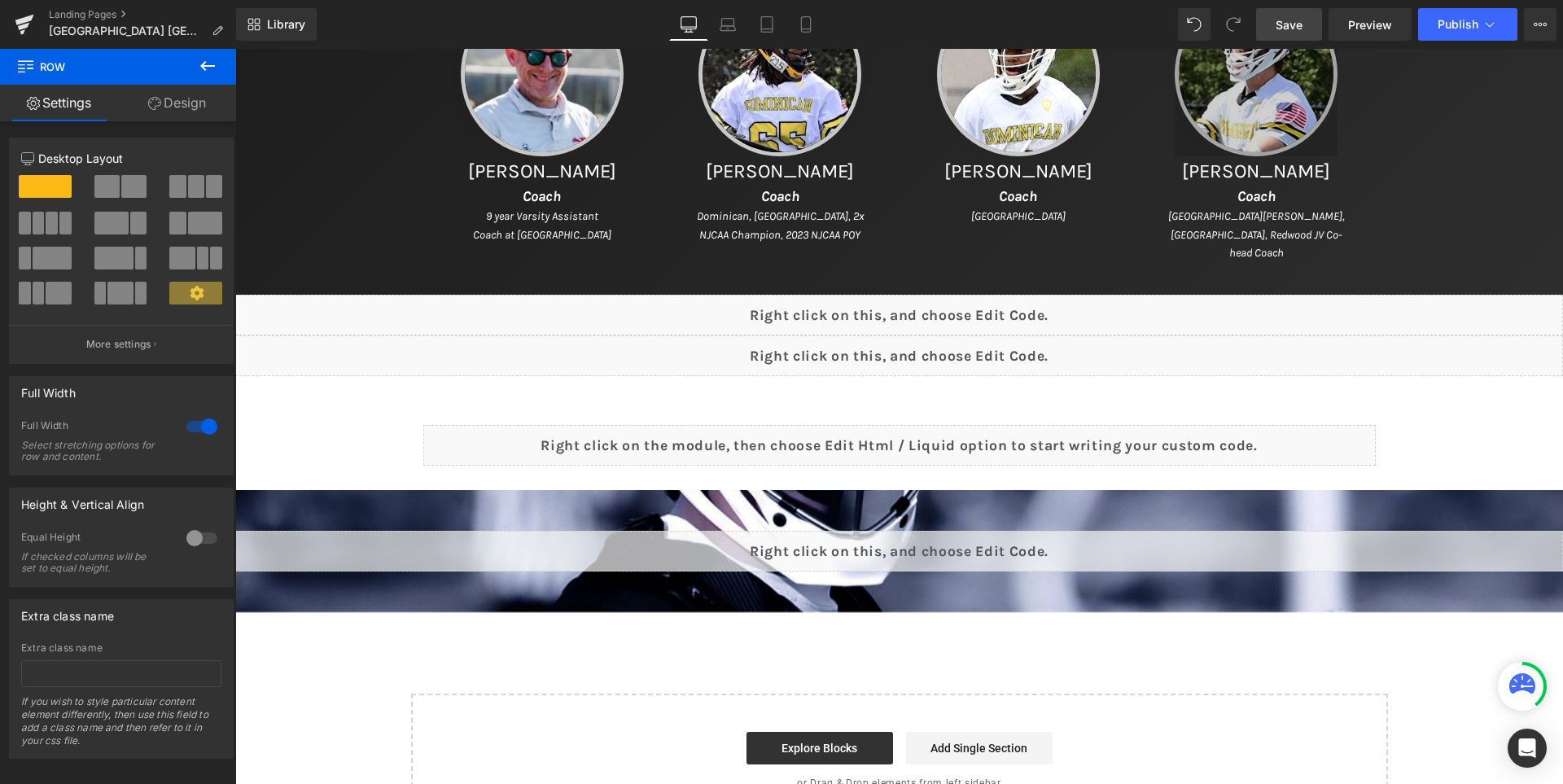
click at [1288, 28] on span "Save" at bounding box center [1288, 25] width 27 height 17
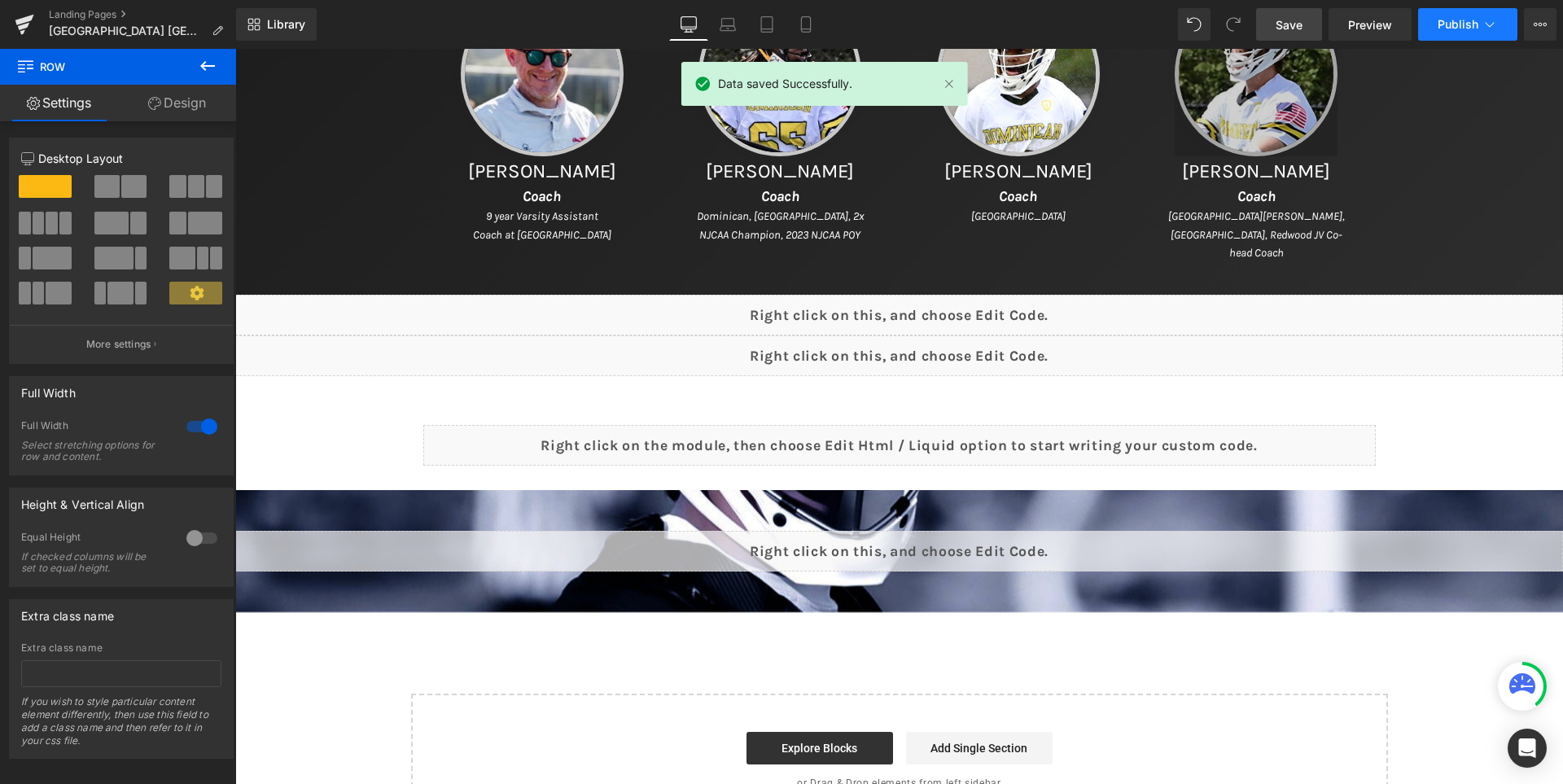
click at [1455, 25] on span "Publish" at bounding box center [1458, 24] width 40 height 13
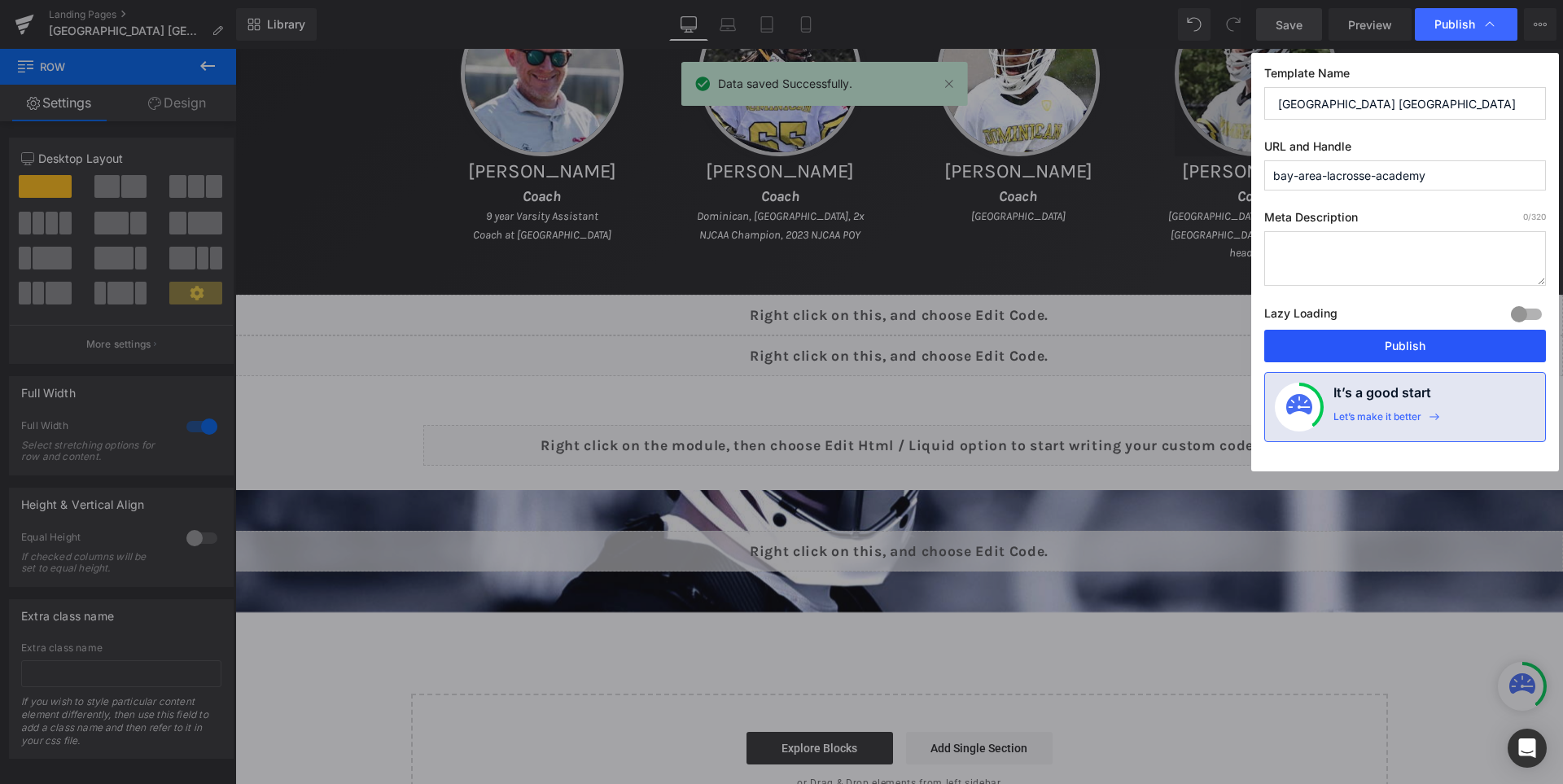
click at [1352, 347] on button "Publish" at bounding box center [1404, 346] width 282 height 32
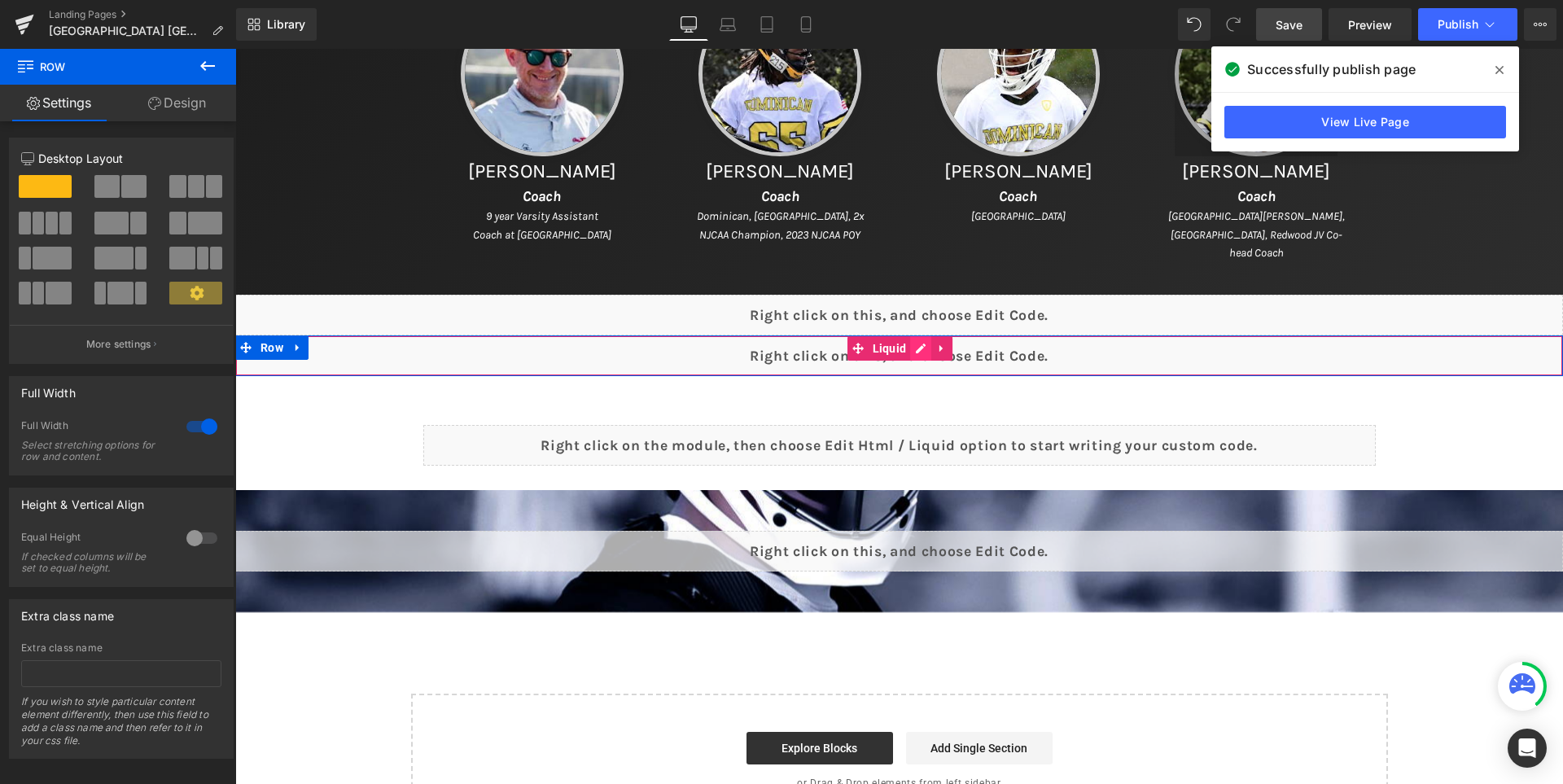
click at [934, 344] on div "Liquid" at bounding box center [899, 355] width 1328 height 40
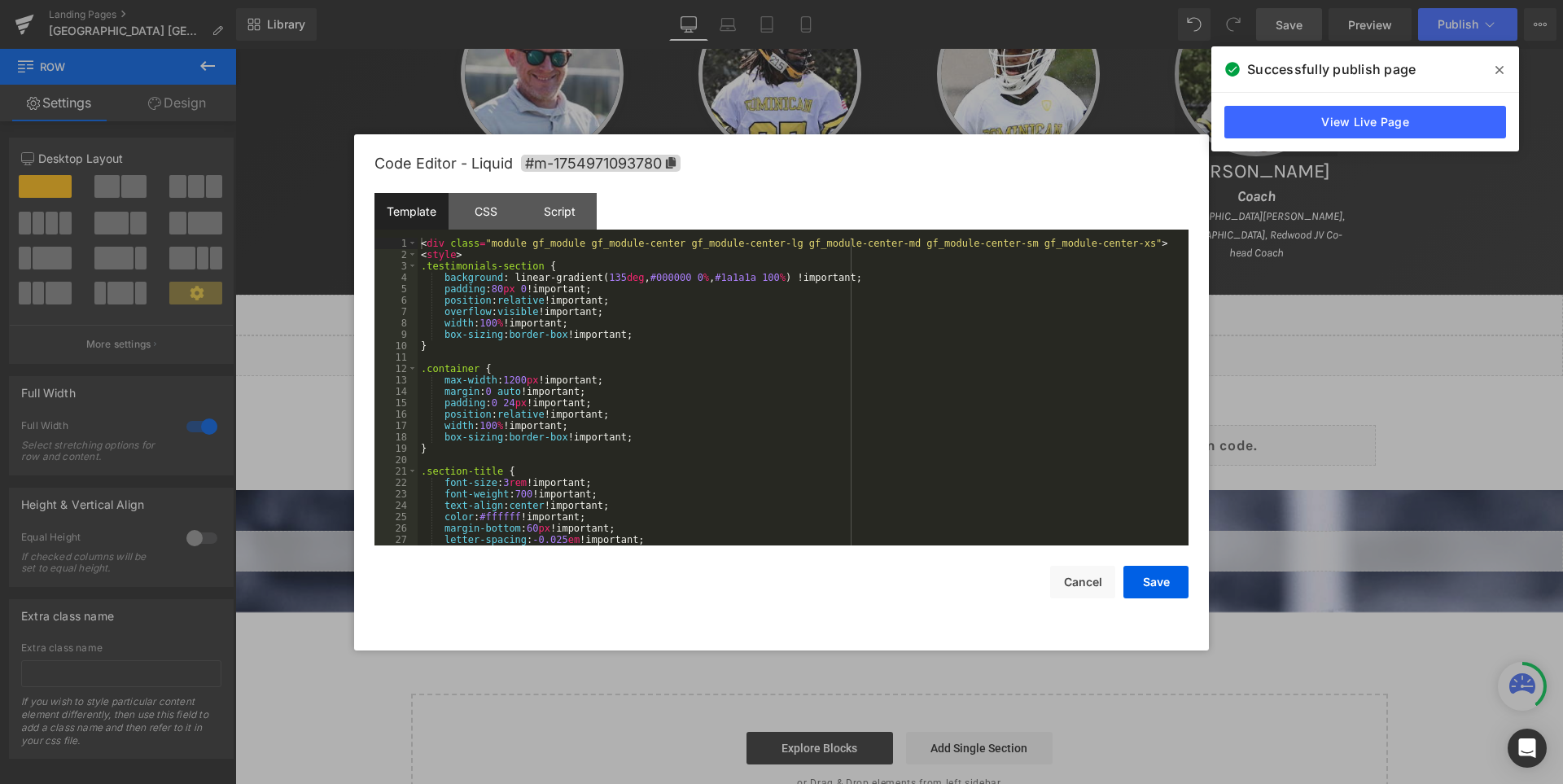
click at [912, 309] on div "< div class = "module gf_module gf_module-center gf_module-center-lg gf_module-…" at bounding box center [799, 403] width 764 height 331
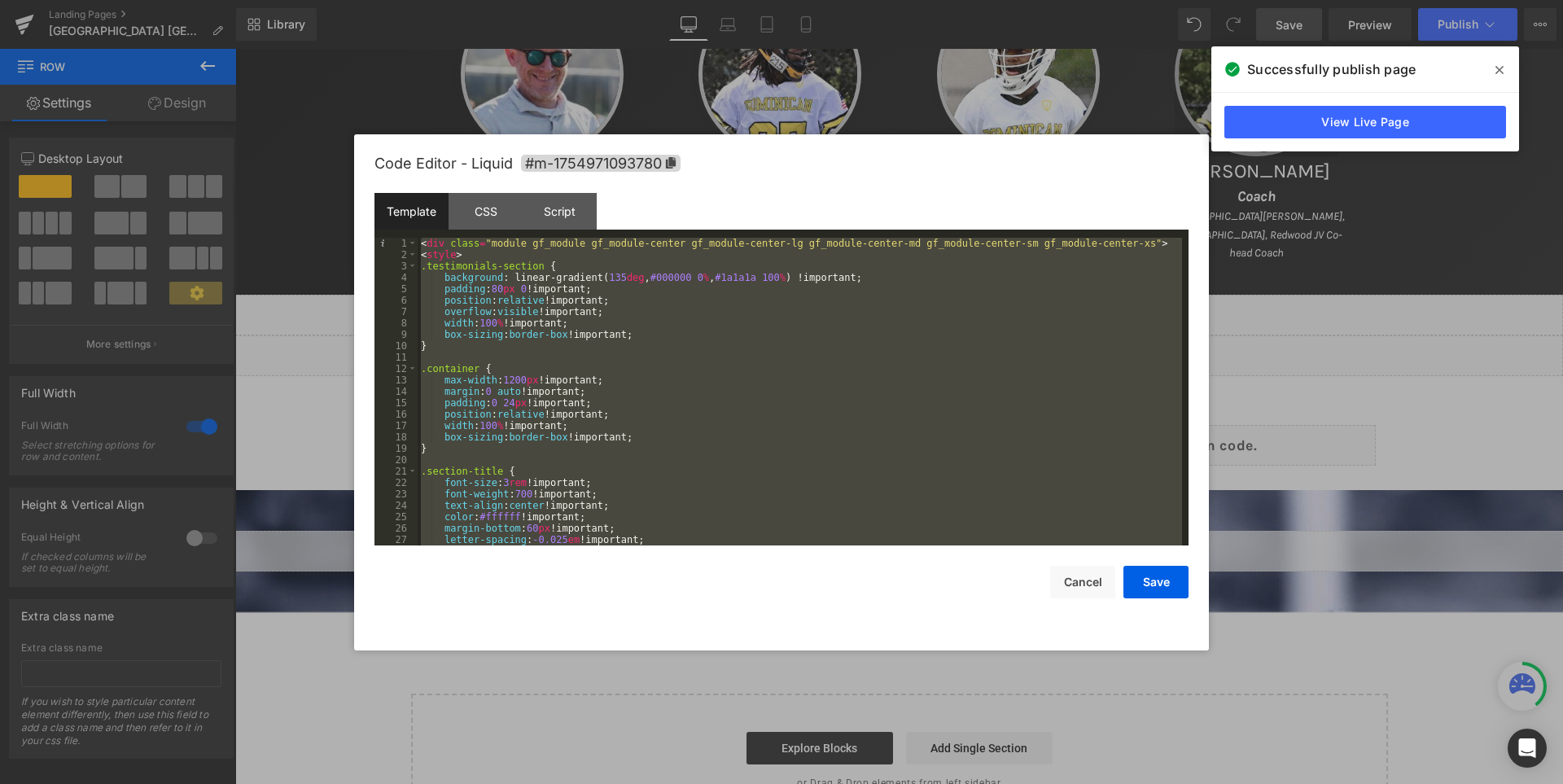
scroll to position [2575, 0]
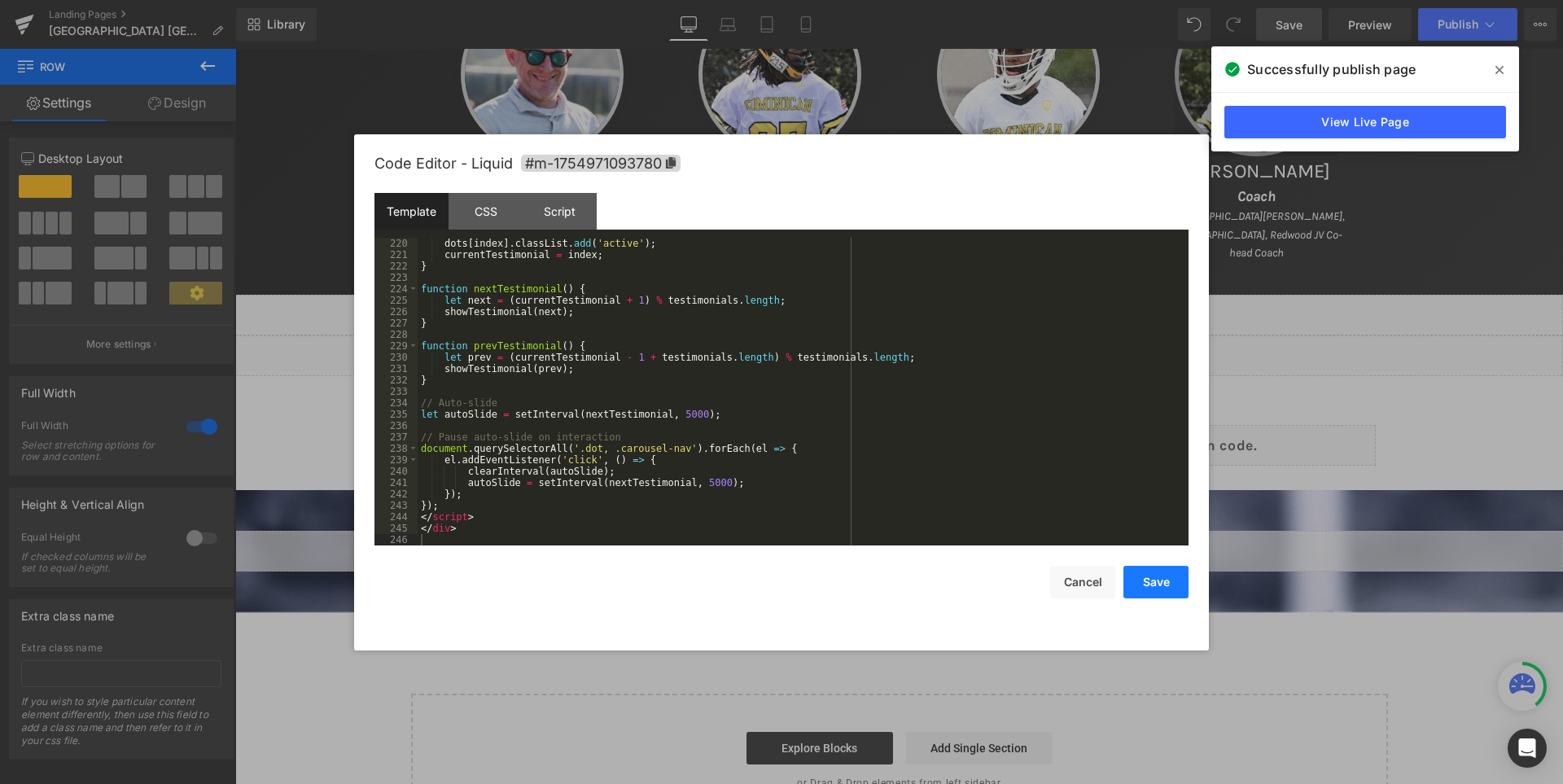
click at [1151, 579] on button "Save" at bounding box center [1156, 581] width 65 height 32
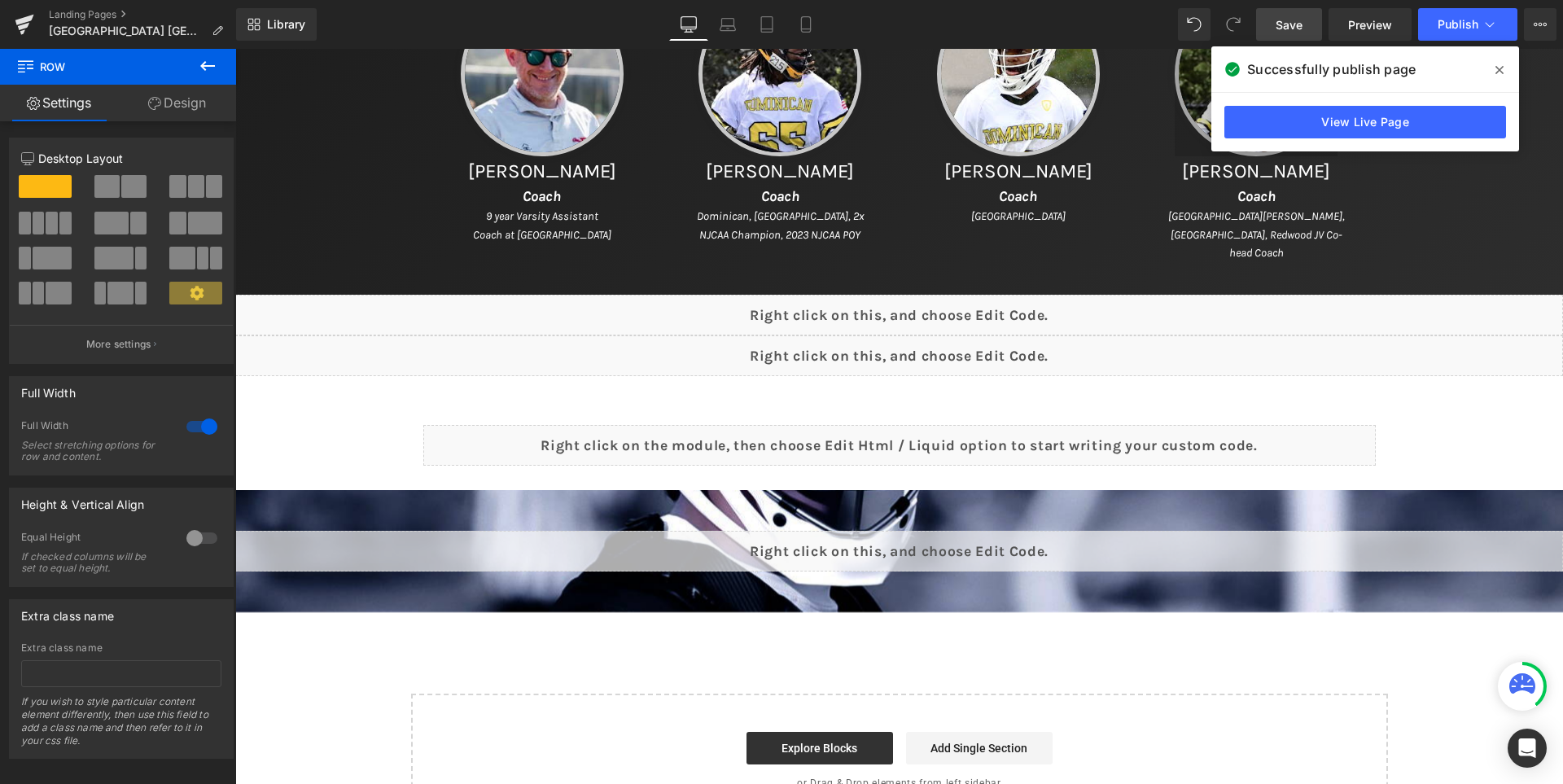
click at [1299, 35] on link "Save" at bounding box center [1288, 24] width 66 height 32
click at [1498, 70] on icon at bounding box center [1499, 69] width 8 height 8
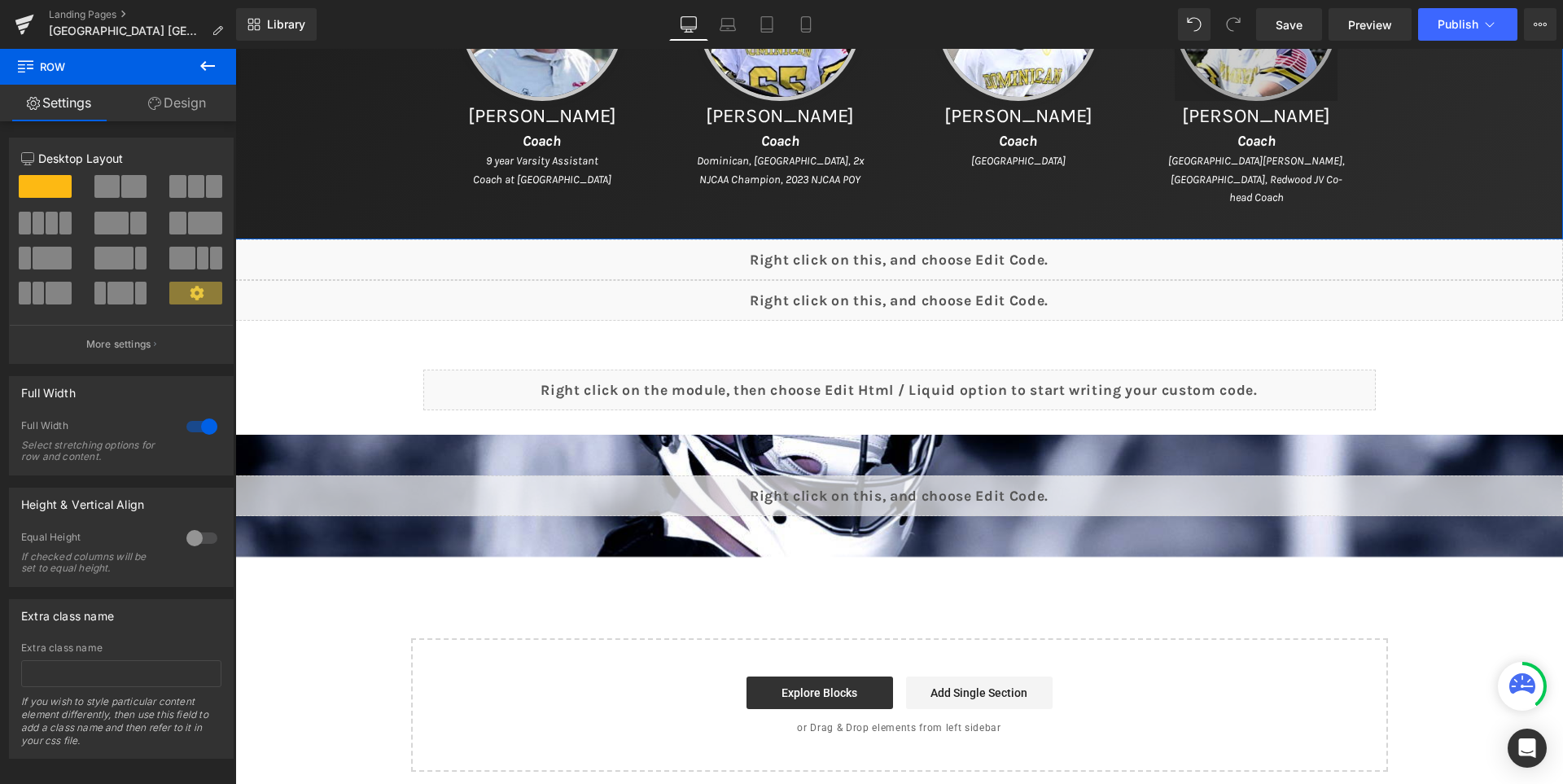
scroll to position [1290, 0]
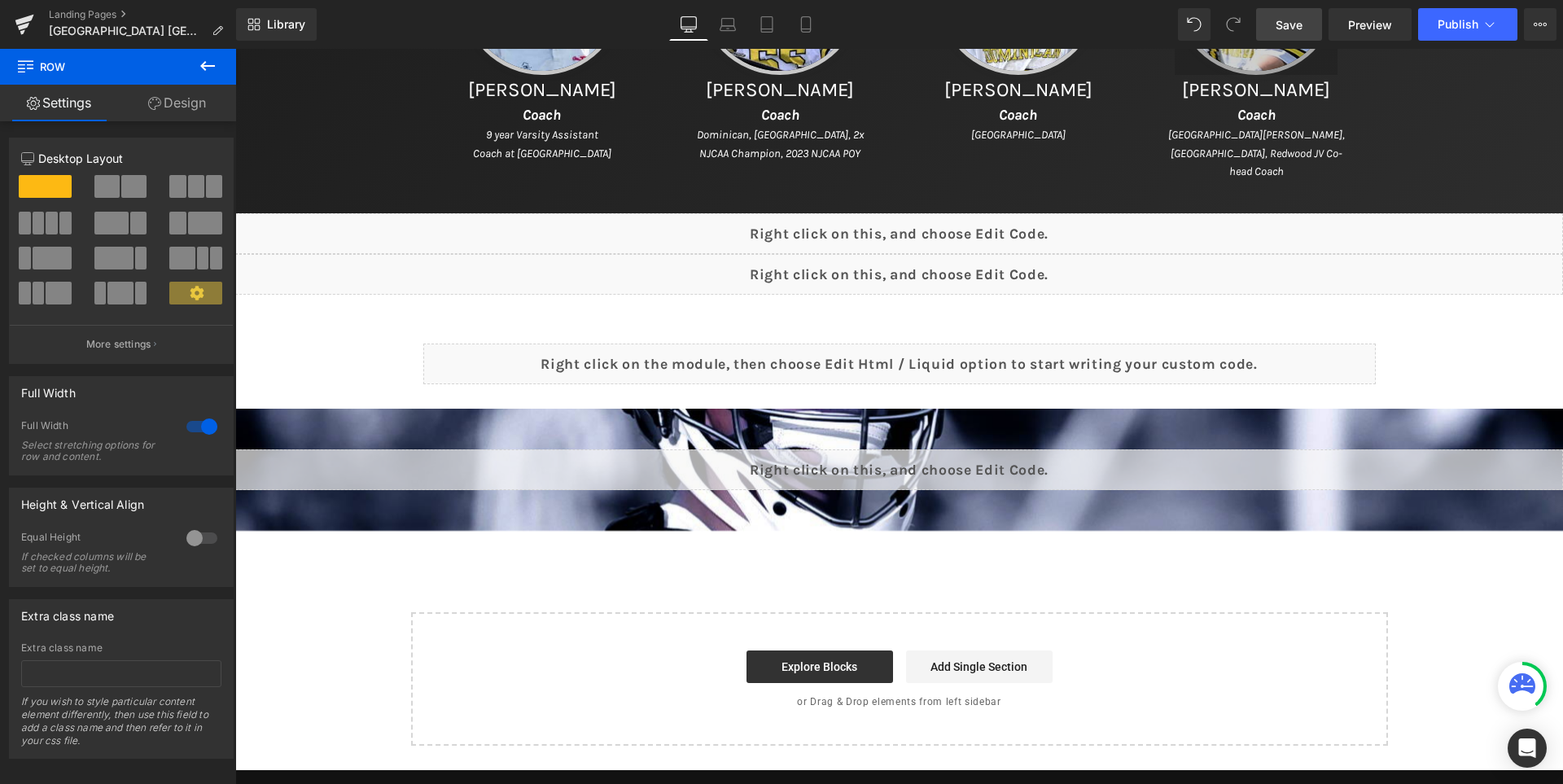
click at [1295, 15] on link "Save" at bounding box center [1288, 24] width 66 height 32
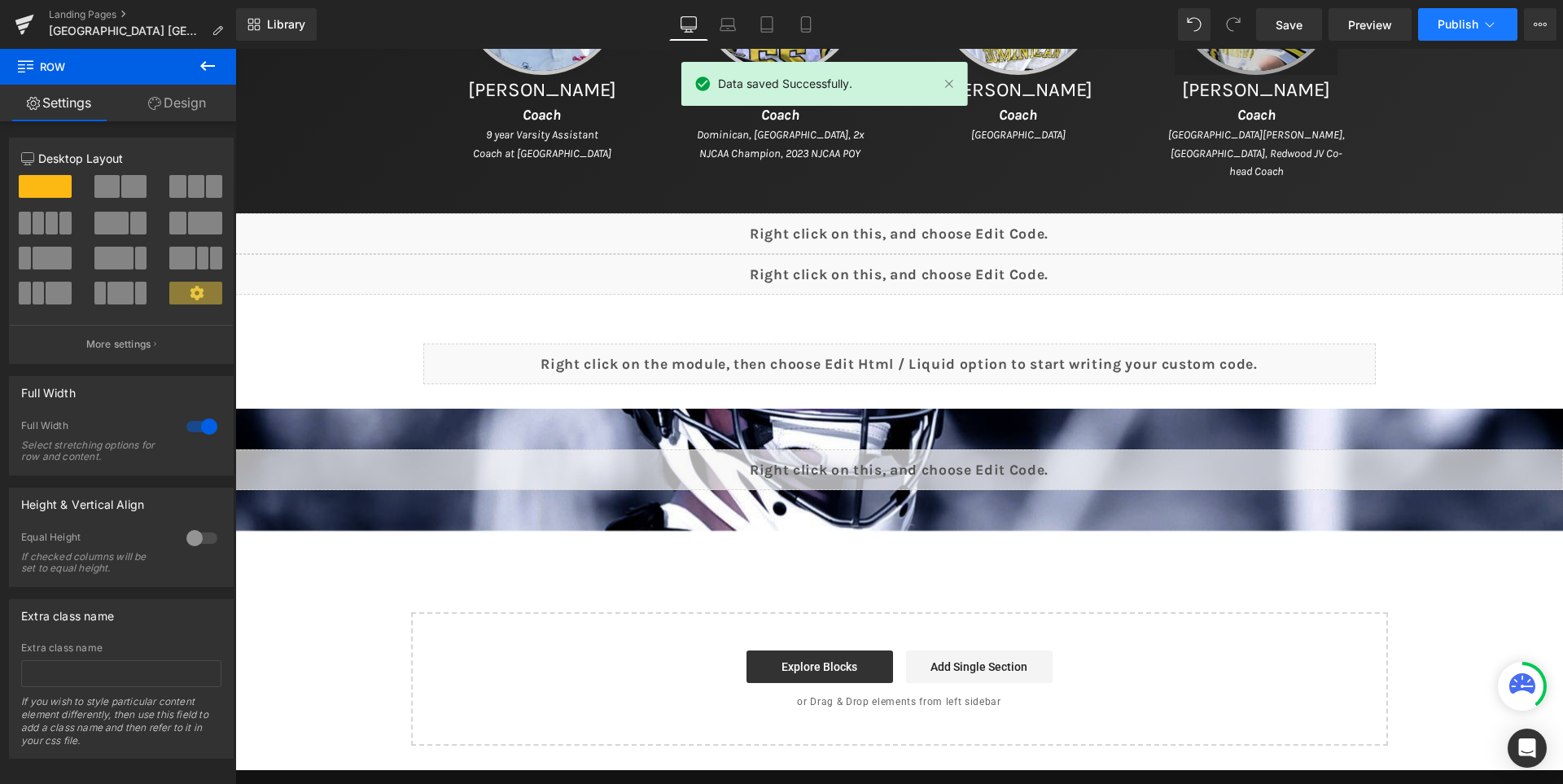
click at [1445, 11] on button "Publish" at bounding box center [1467, 24] width 99 height 32
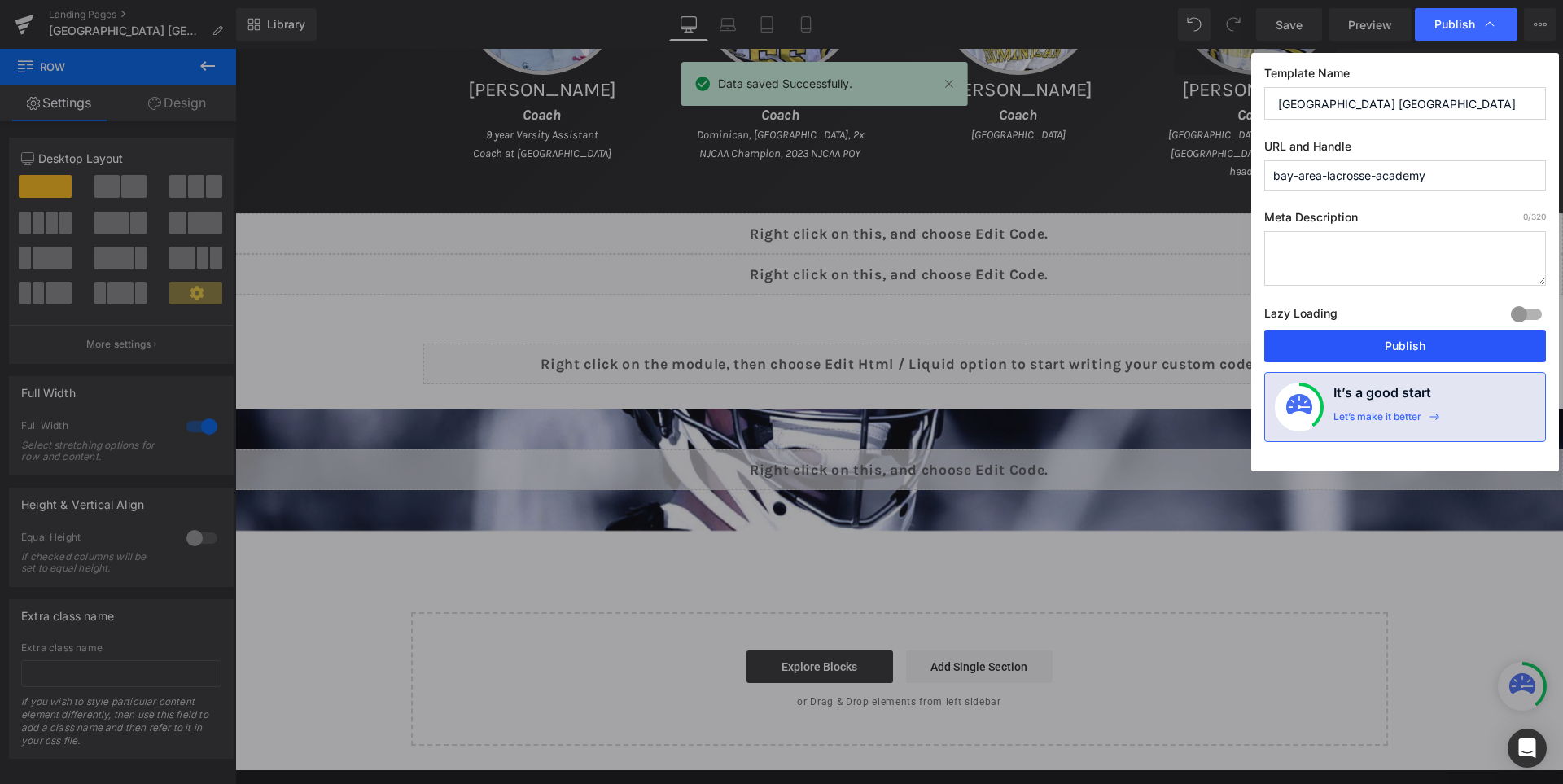
click at [1475, 337] on button "Publish" at bounding box center [1404, 346] width 282 height 32
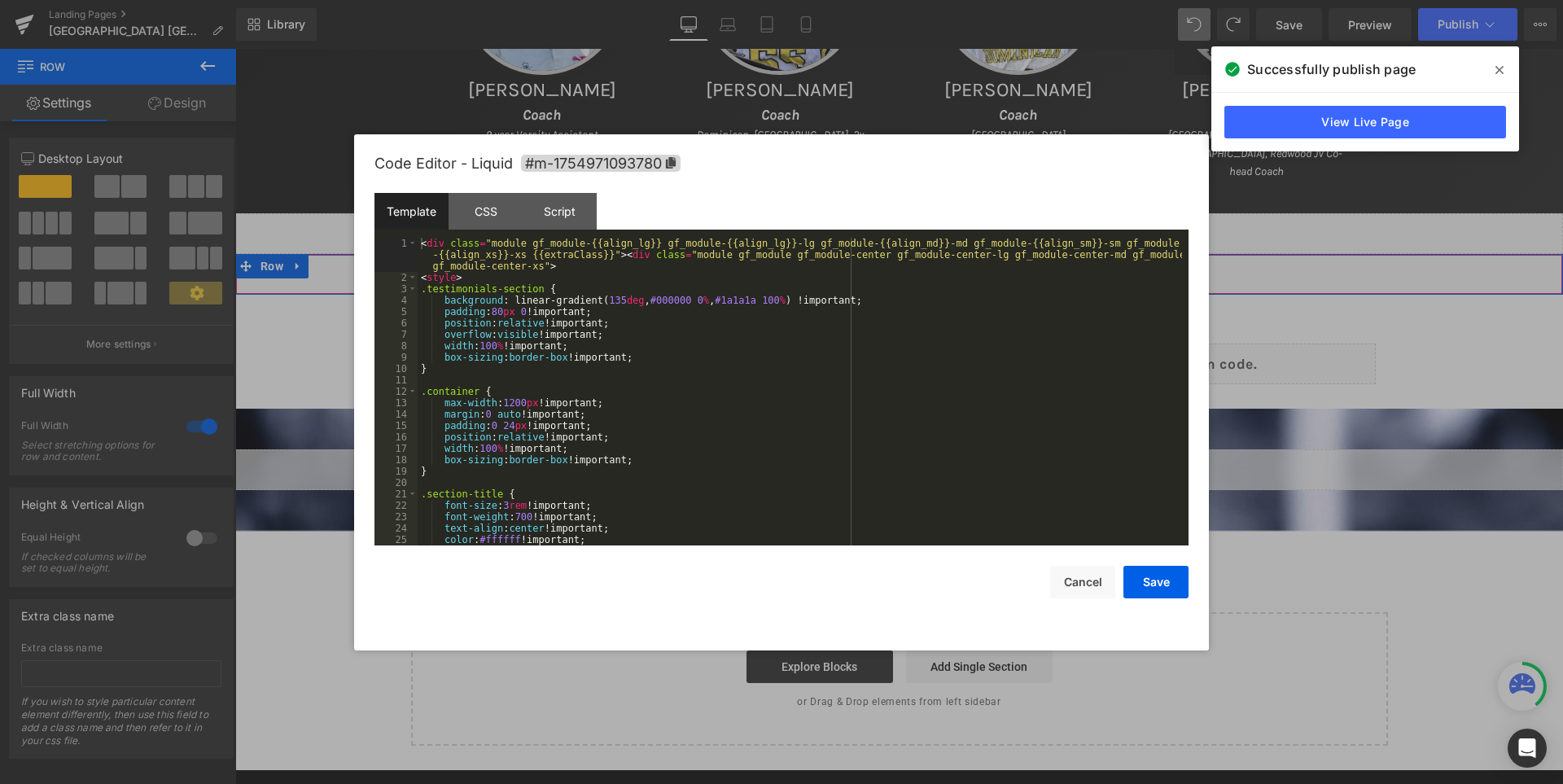
click at [939, 258] on div "Liquid" at bounding box center [899, 274] width 1328 height 40
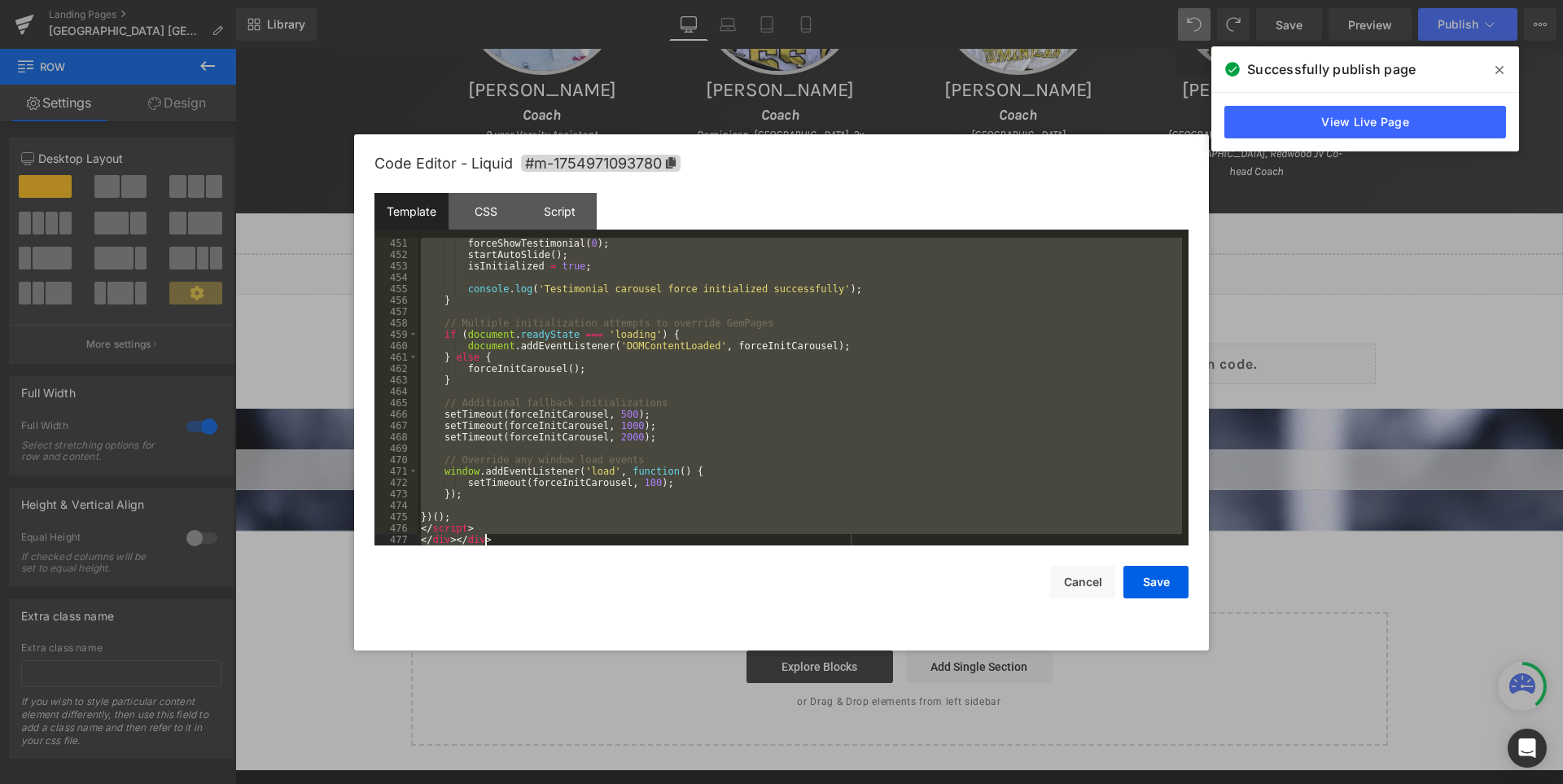
scroll to position [5218, 0]
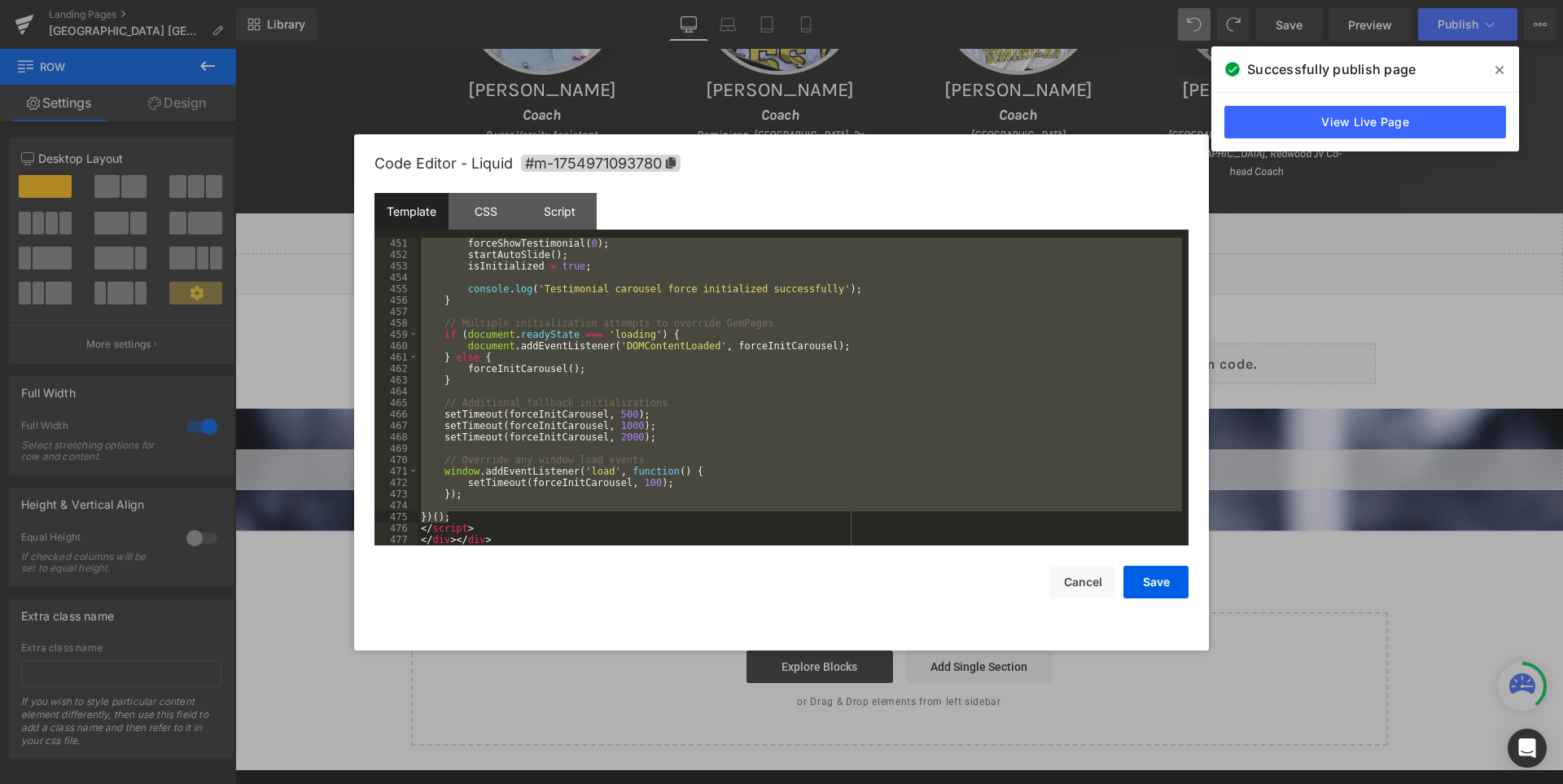
drag, startPoint x: 421, startPoint y: 349, endPoint x: 509, endPoint y: 511, distance: 184.4
click at [509, 511] on div "forceShowTestimonial ( 0 ) ; startAutoSlide ( ) ; isInitialized = true ; consol…" at bounding box center [799, 403] width 764 height 331
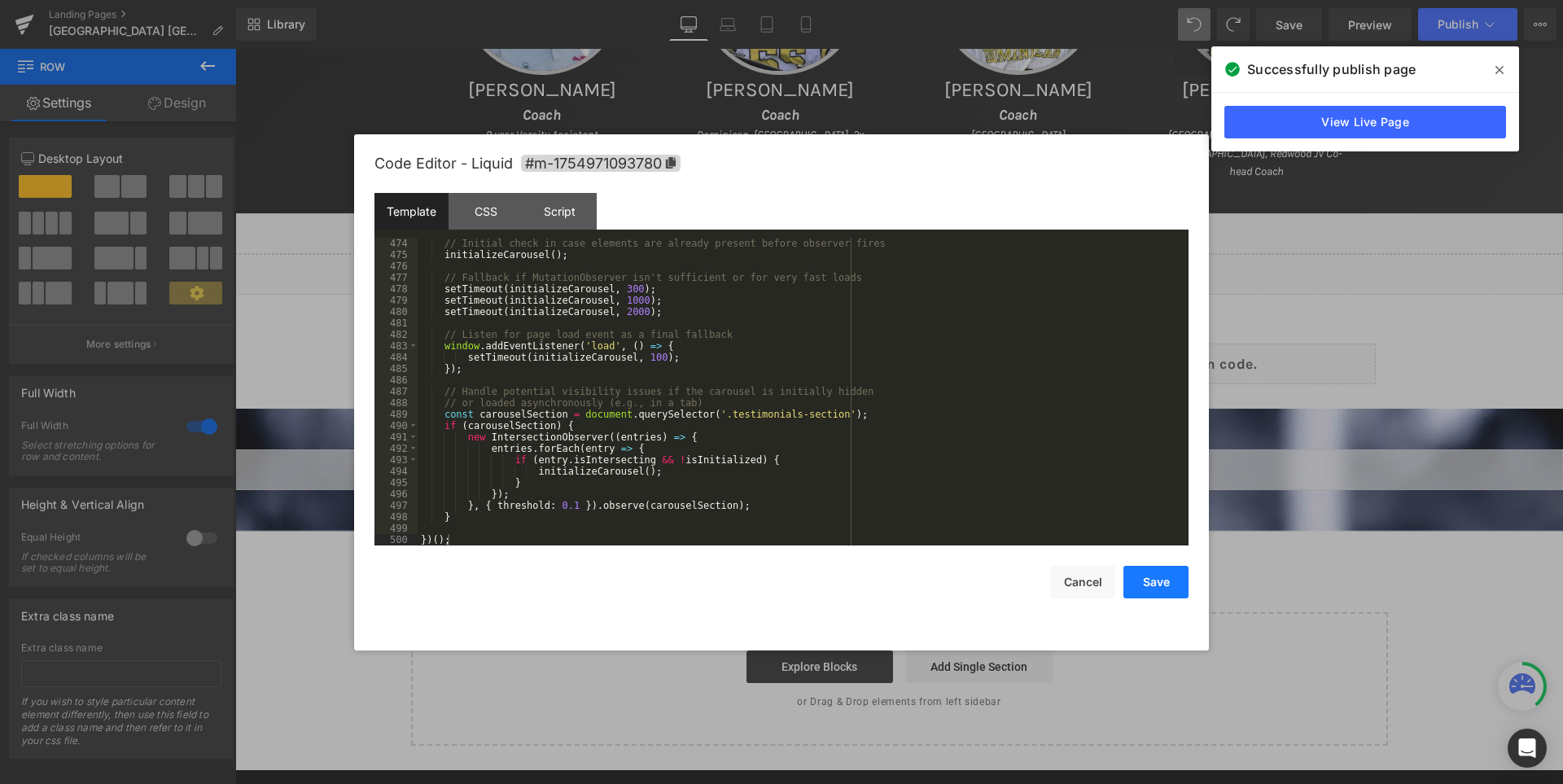
click at [1161, 575] on button "Save" at bounding box center [1156, 581] width 65 height 32
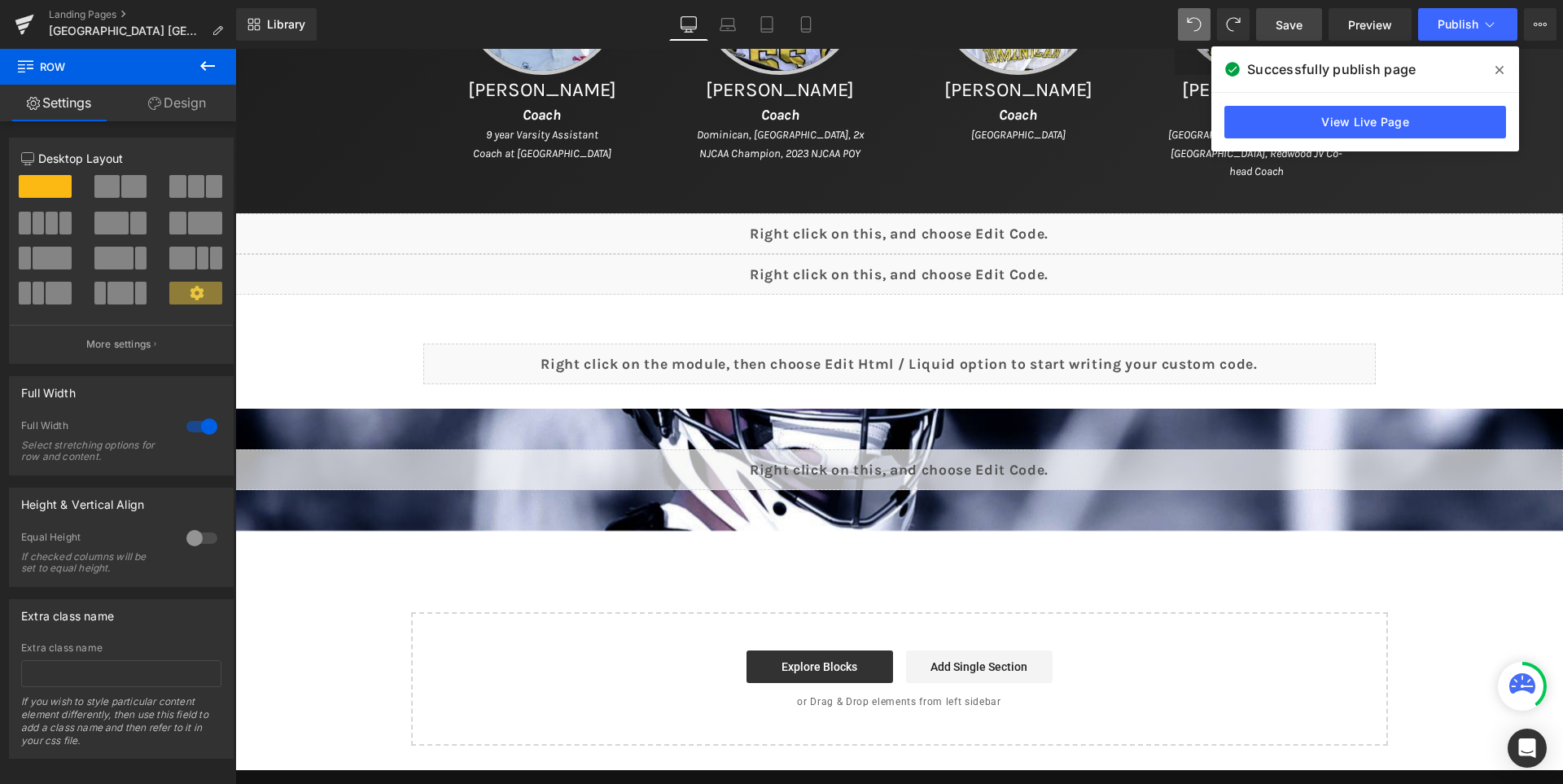
click at [1294, 23] on span "Save" at bounding box center [1288, 25] width 27 height 17
click at [1500, 72] on icon at bounding box center [1499, 69] width 8 height 8
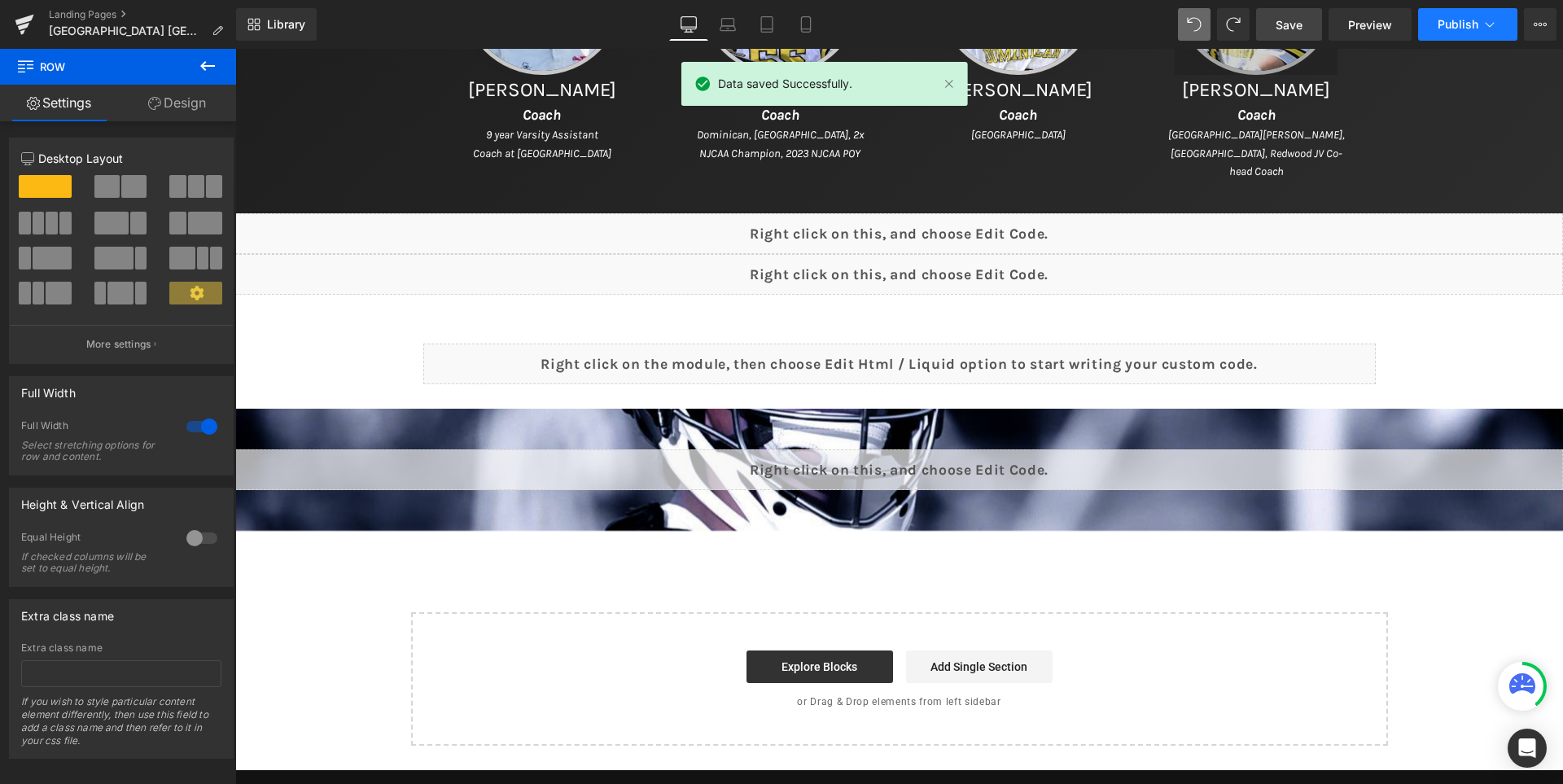
click at [1437, 23] on button "Publish" at bounding box center [1467, 24] width 99 height 32
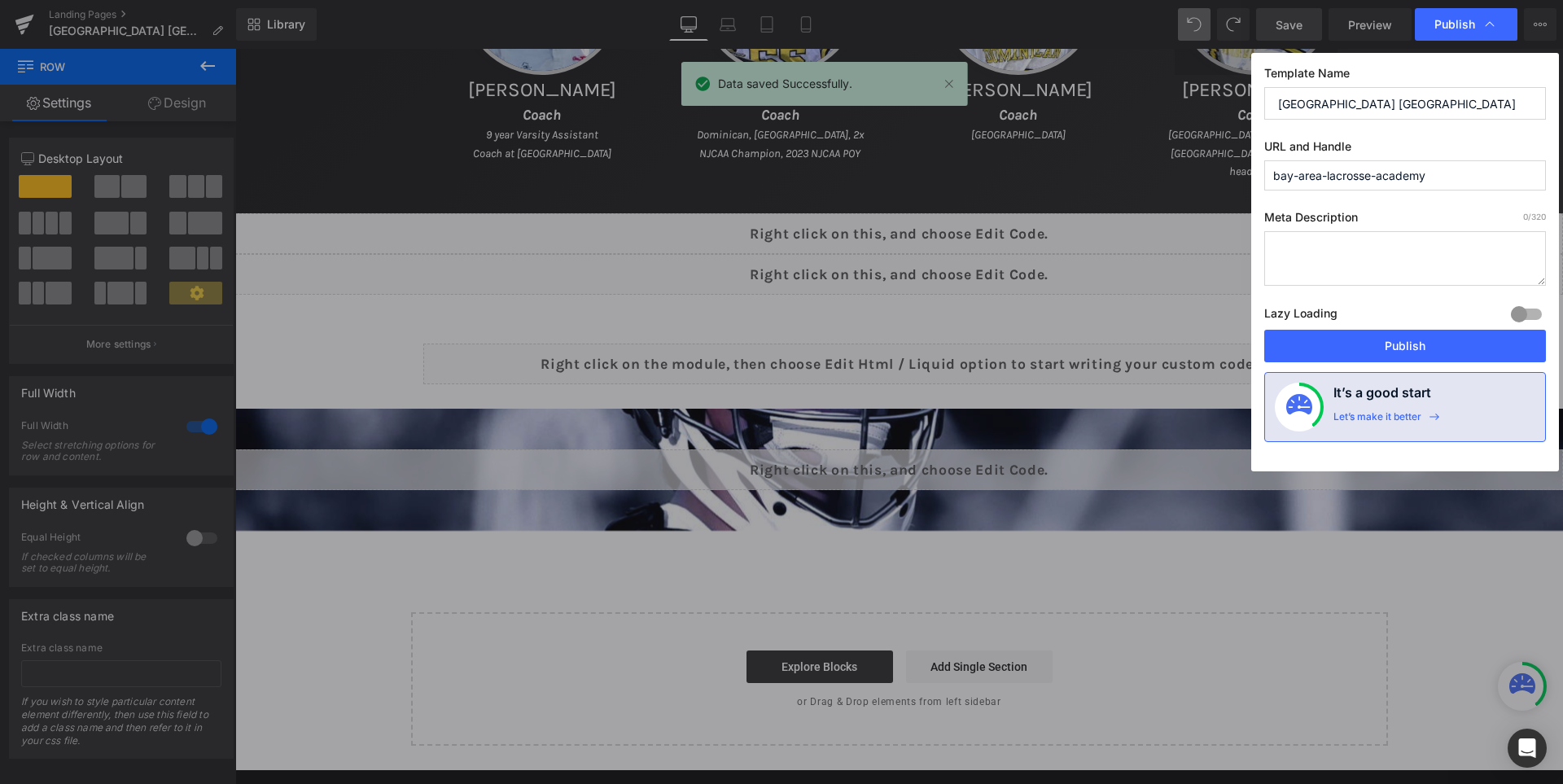
click at [1428, 329] on div "Lazy Loading Build Upgrade plan to unlock" at bounding box center [1404, 316] width 282 height 27
click at [1417, 335] on button "Publish" at bounding box center [1404, 346] width 282 height 32
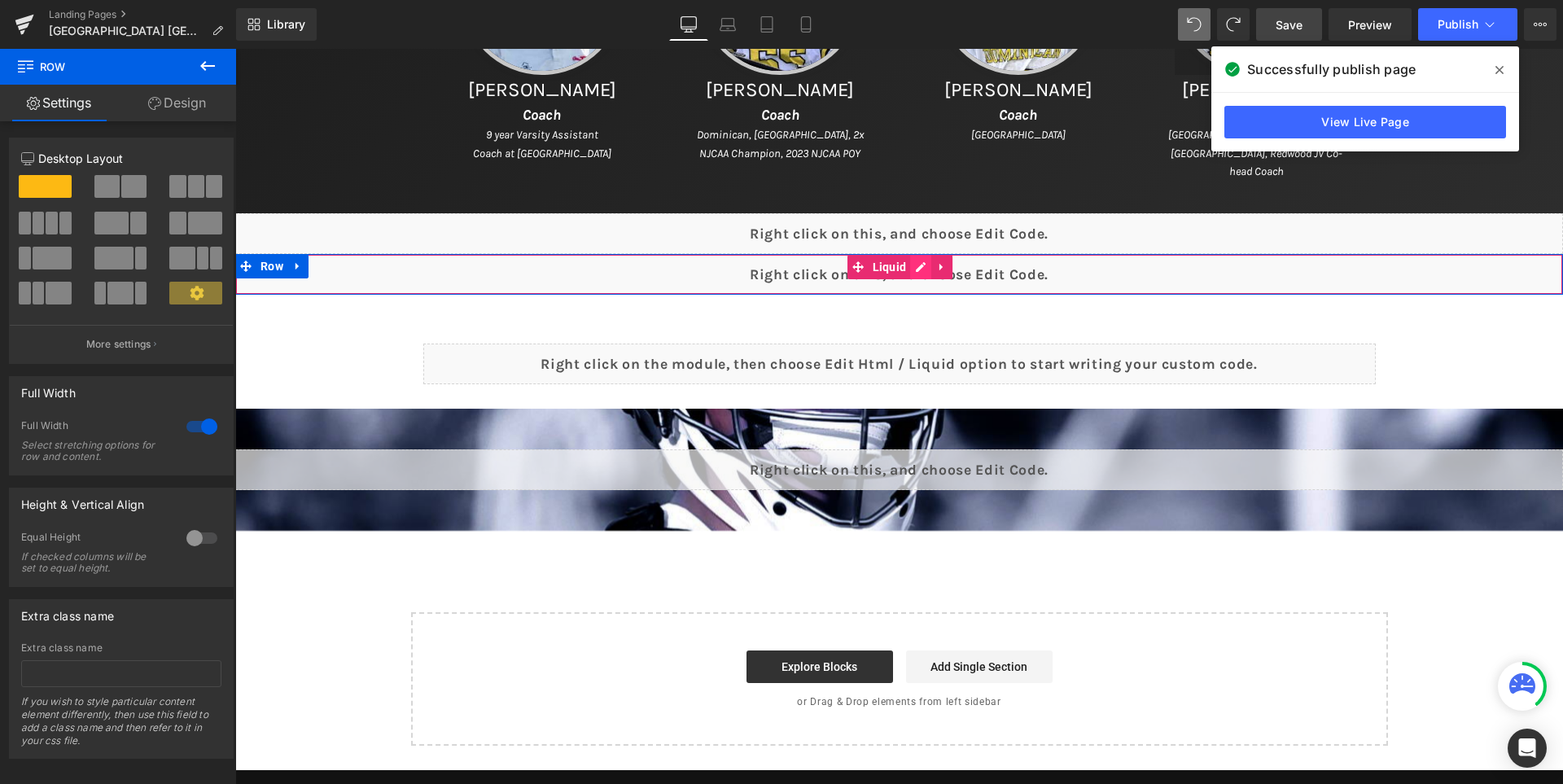
click at [939, 262] on div "Liquid" at bounding box center [899, 274] width 1328 height 40
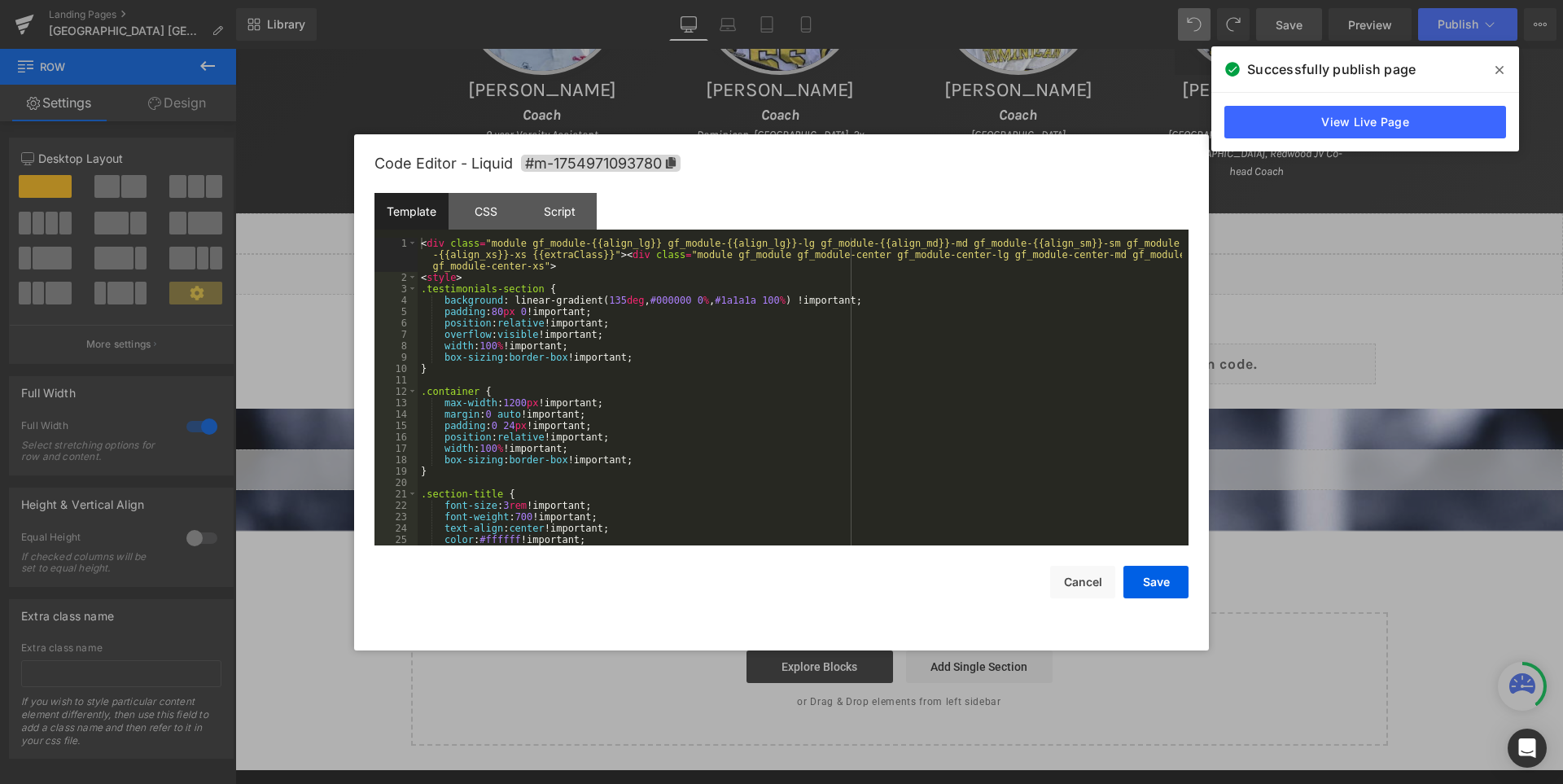
click at [859, 295] on div "< div class = "module gf_module-{{align_lg}} gf_module-{{align_lg}}-lg gf_modul…" at bounding box center [799, 414] width 764 height 353
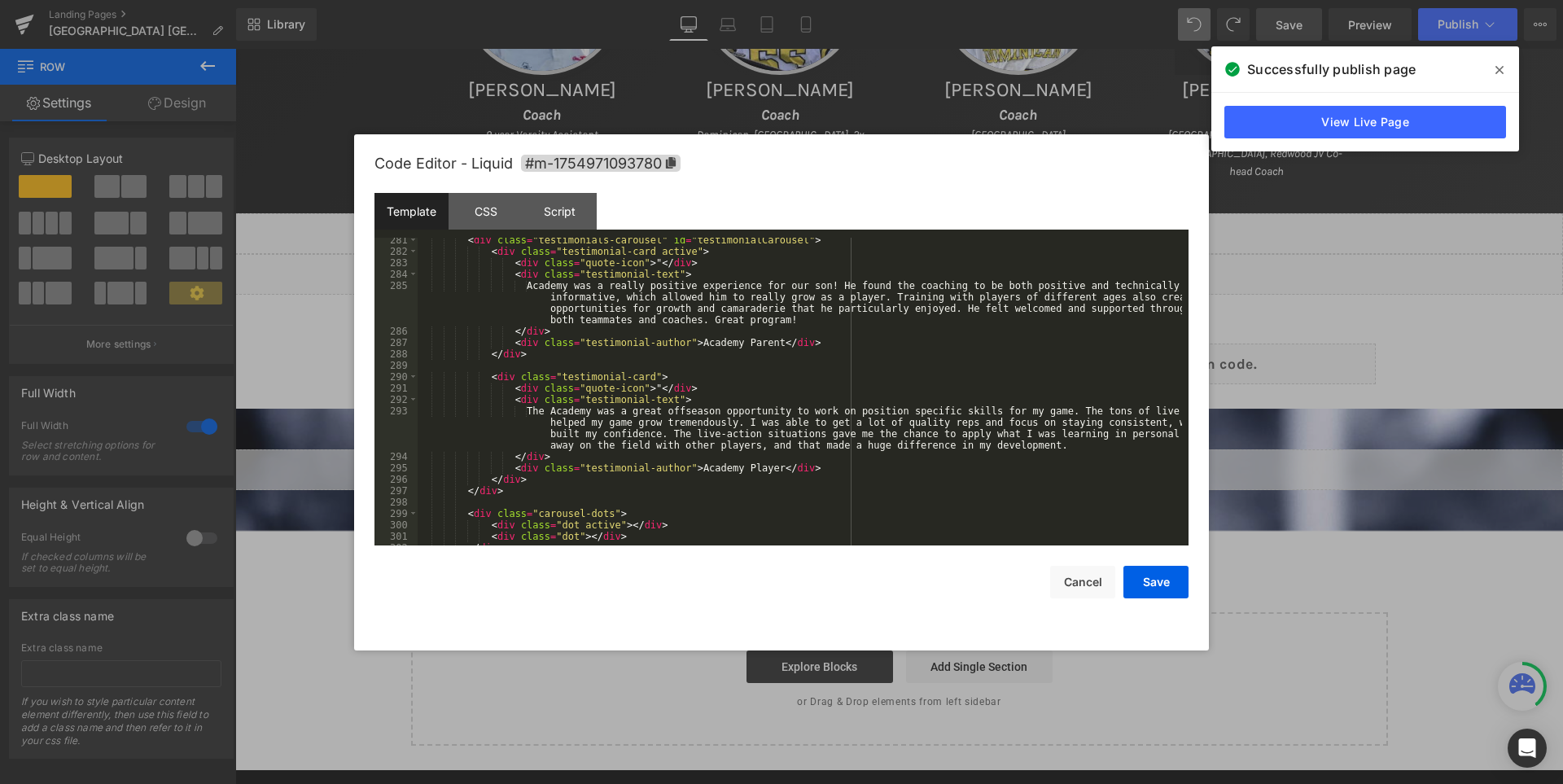
scroll to position [3145, 0]
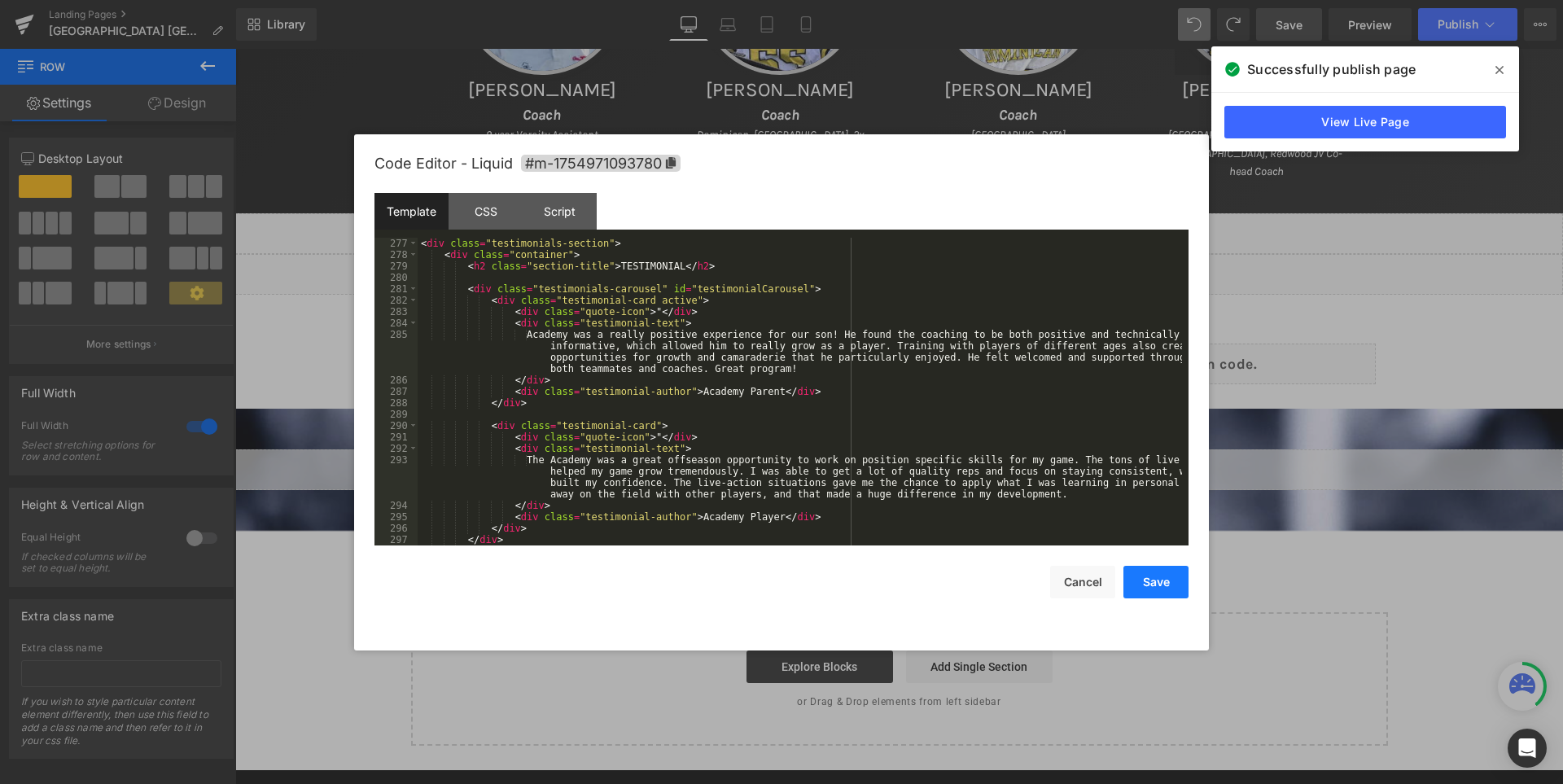
click at [1166, 579] on button "Save" at bounding box center [1156, 581] width 65 height 32
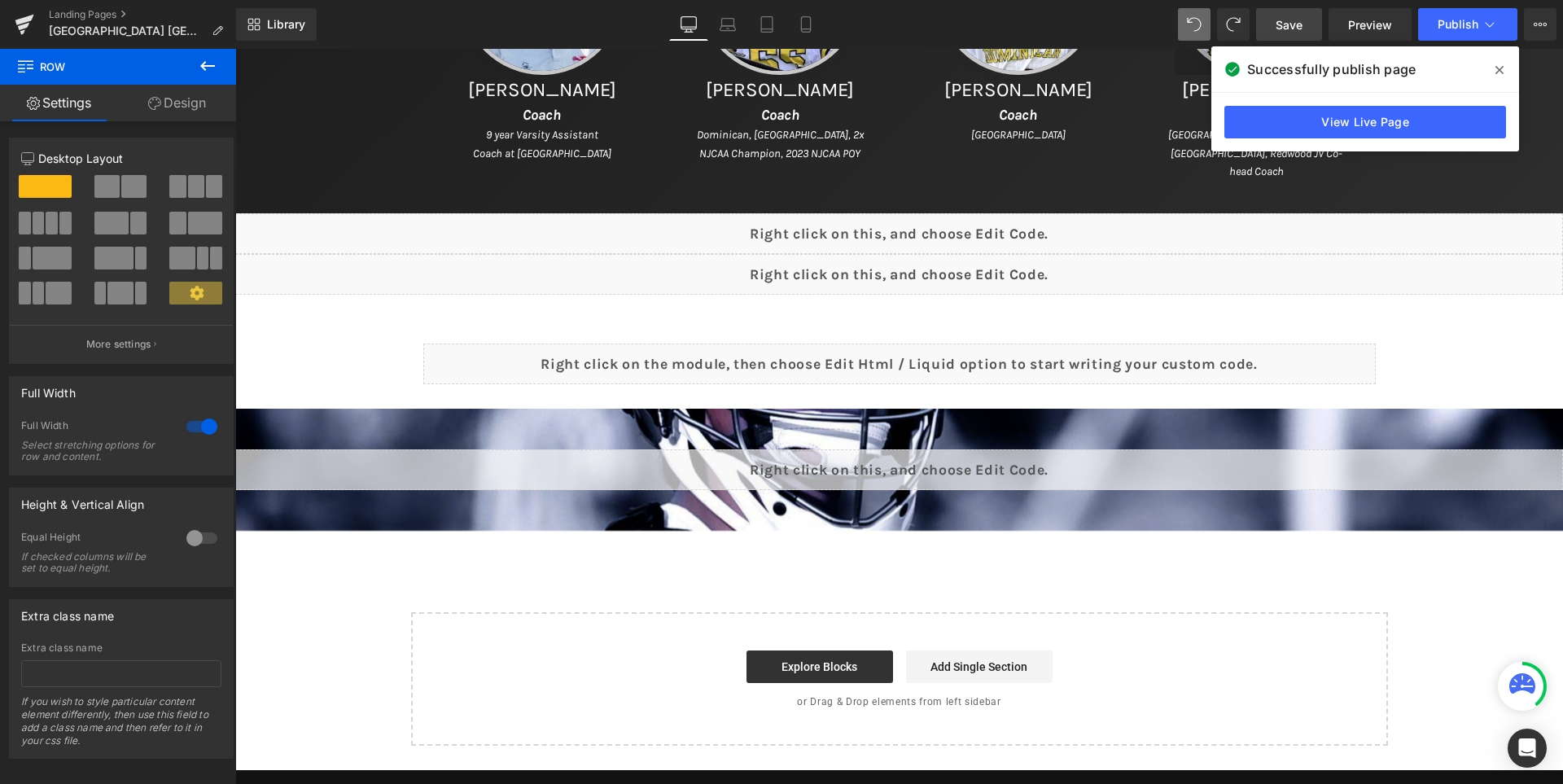
click at [1287, 31] on span "Save" at bounding box center [1288, 25] width 27 height 17
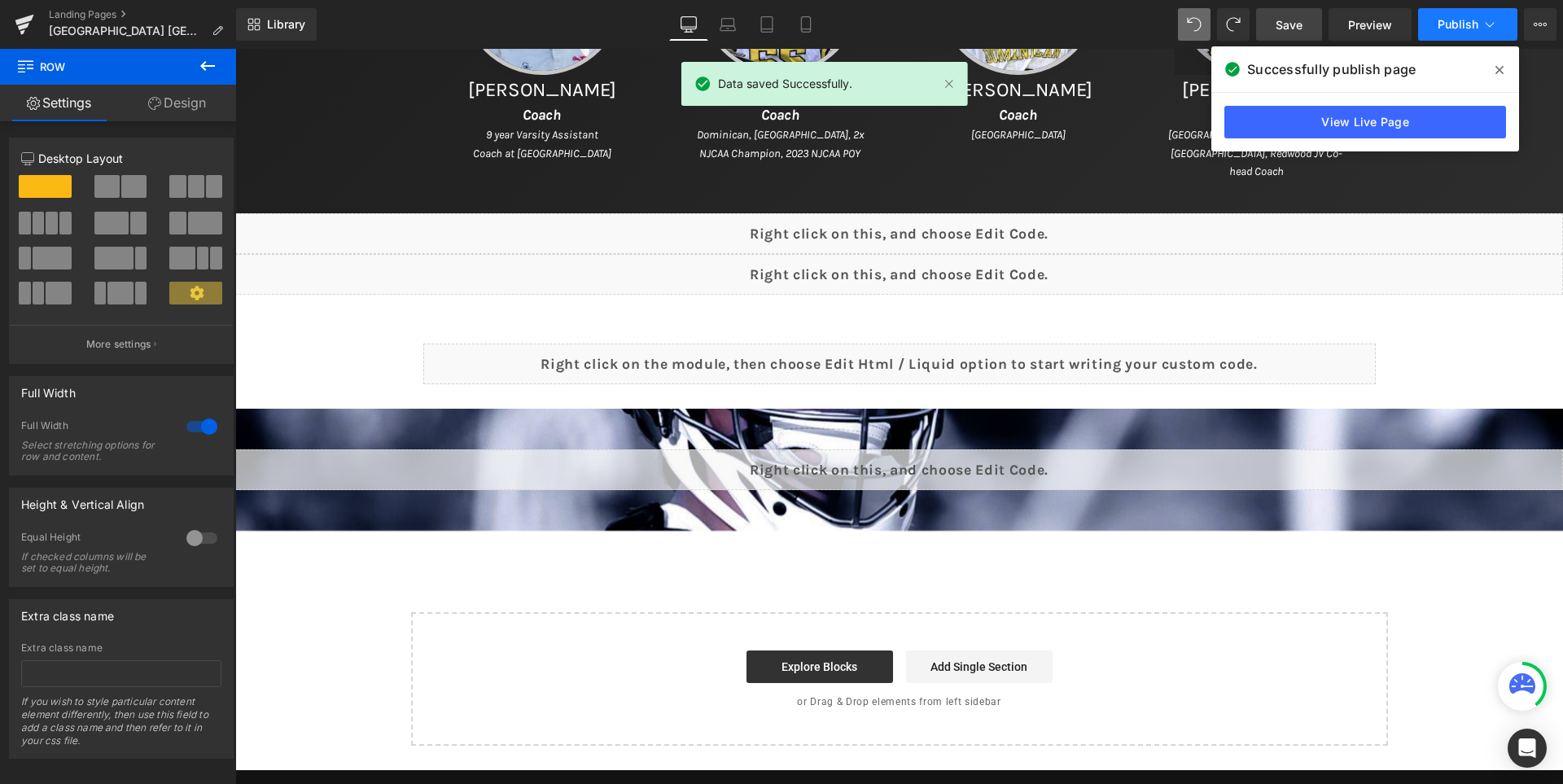
click at [1440, 18] on span "Publish" at bounding box center [1458, 24] width 40 height 13
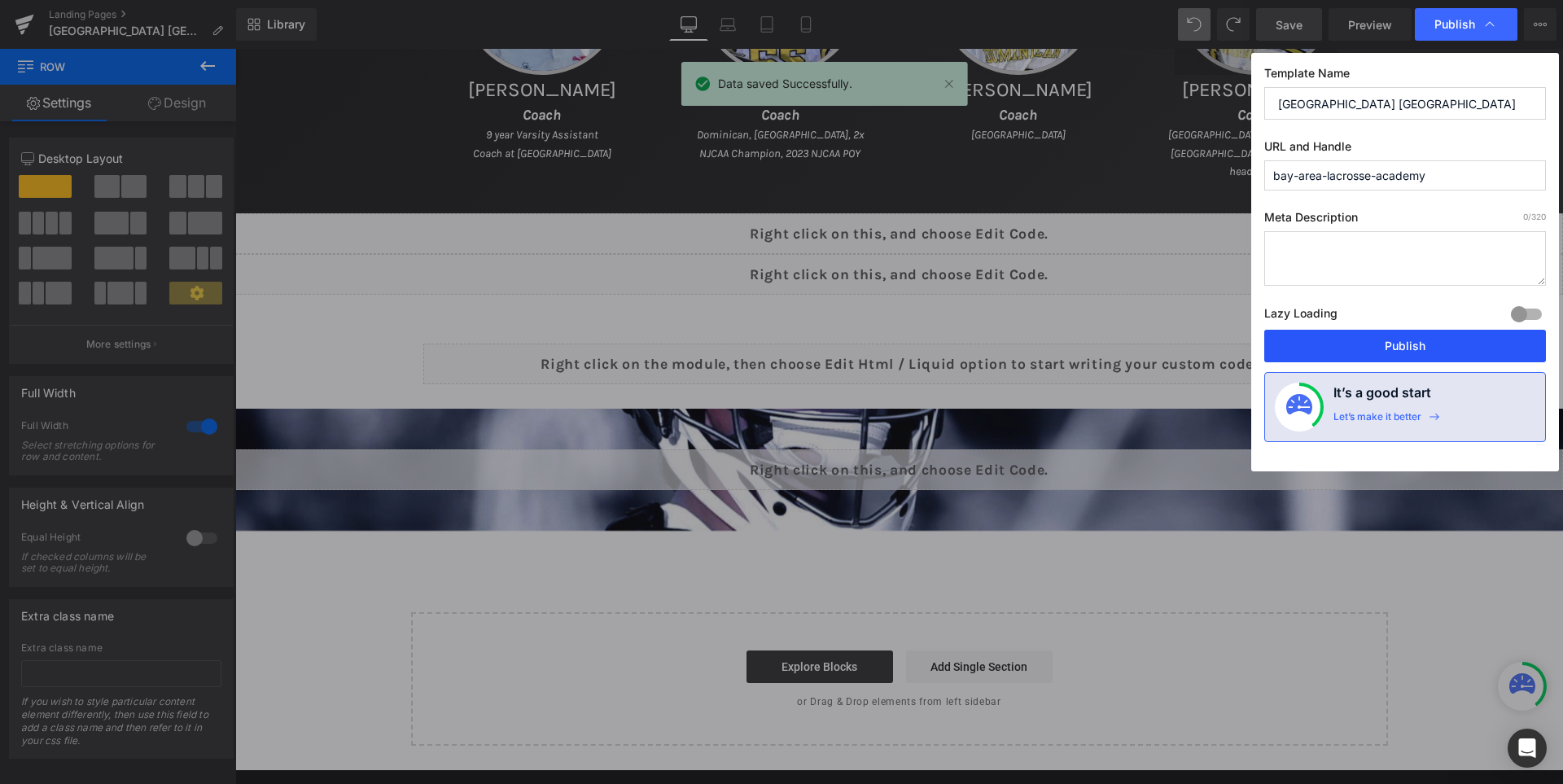
click at [1418, 338] on button "Publish" at bounding box center [1404, 346] width 282 height 32
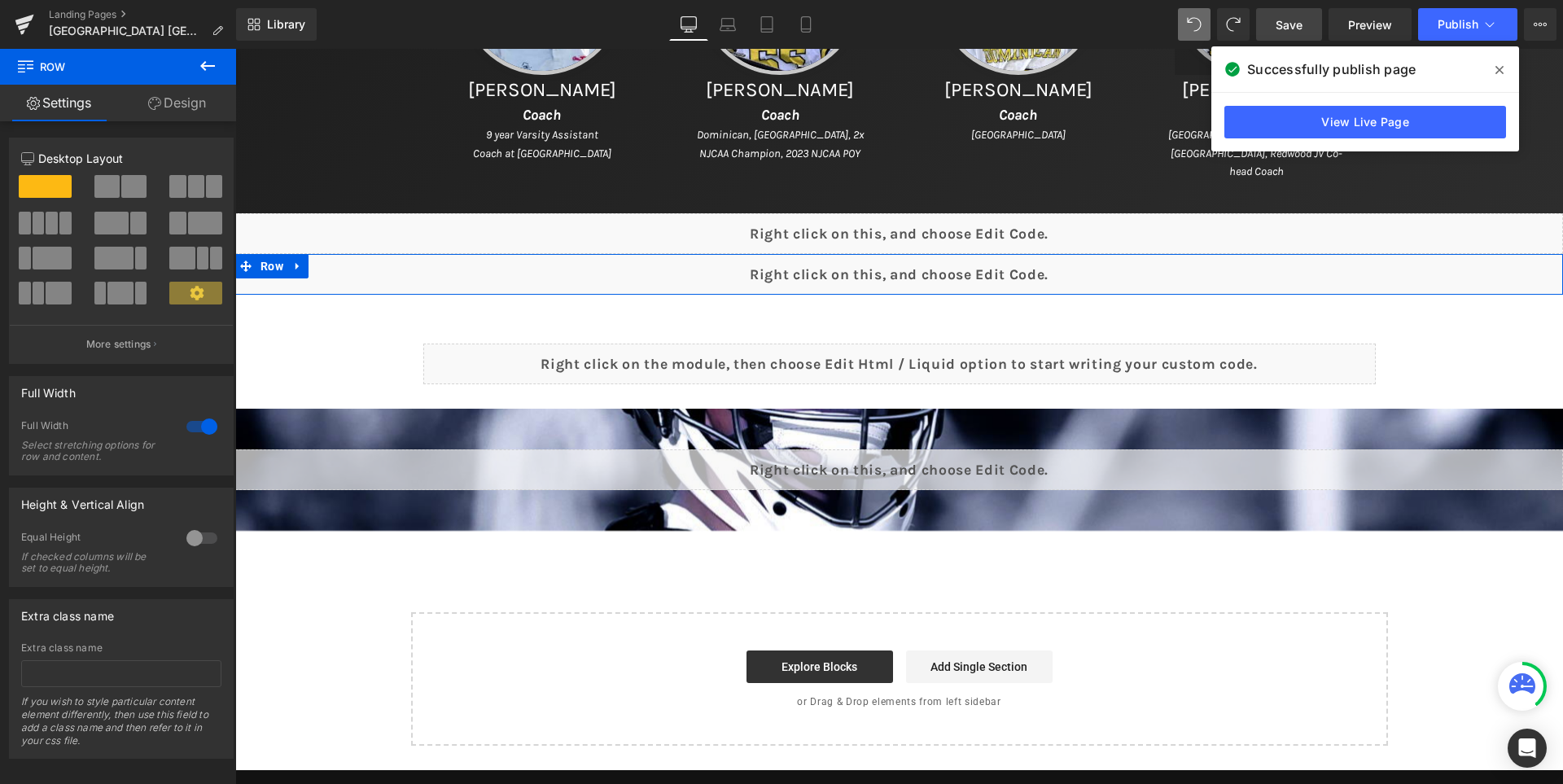
click at [932, 264] on div "Liquid" at bounding box center [899, 274] width 1328 height 40
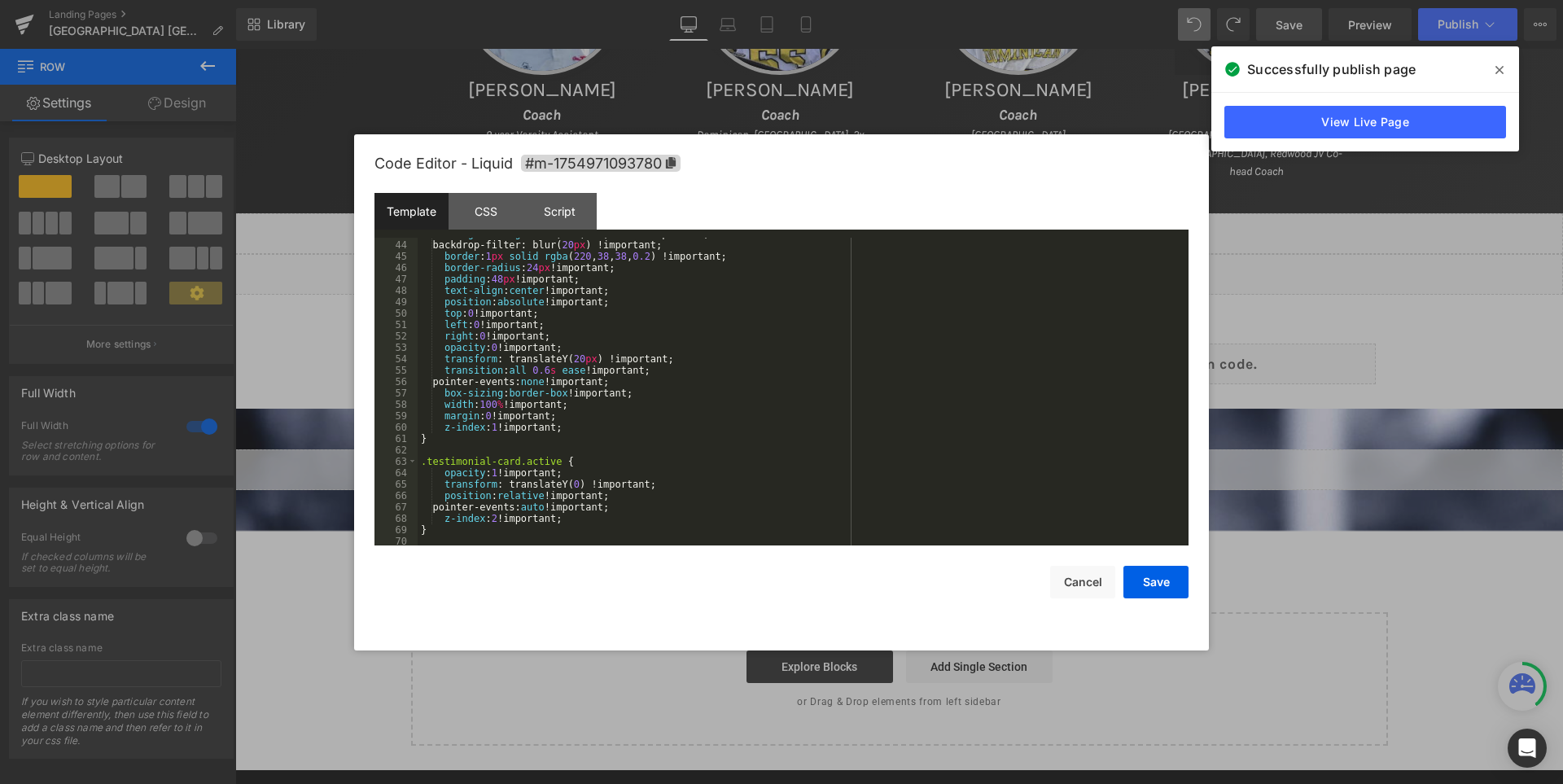
scroll to position [439, 0]
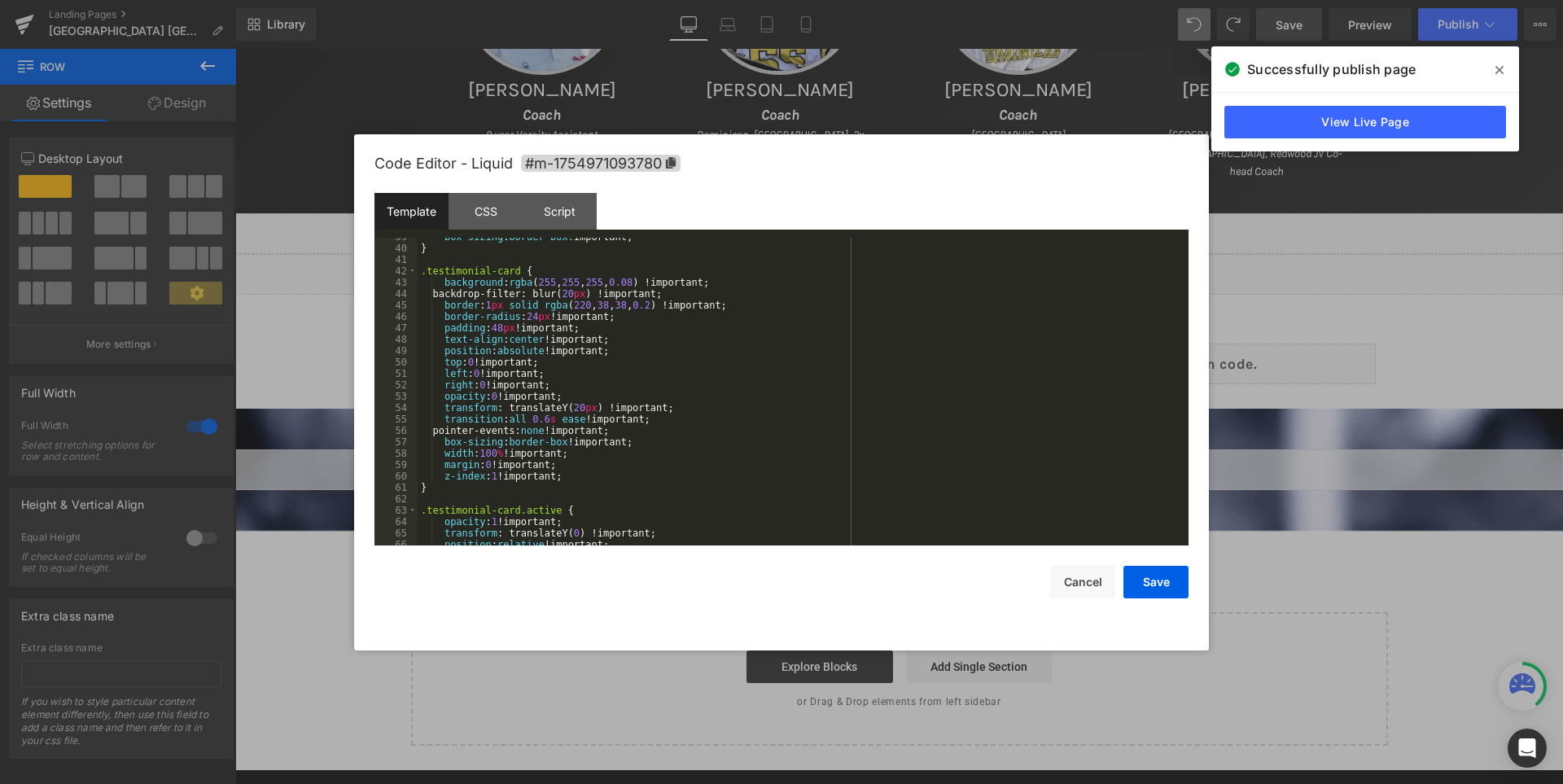
click at [582, 477] on div "box-sizing : border-box !important; } .testimonial-card { background : rgba ( 2…" at bounding box center [799, 396] width 764 height 331
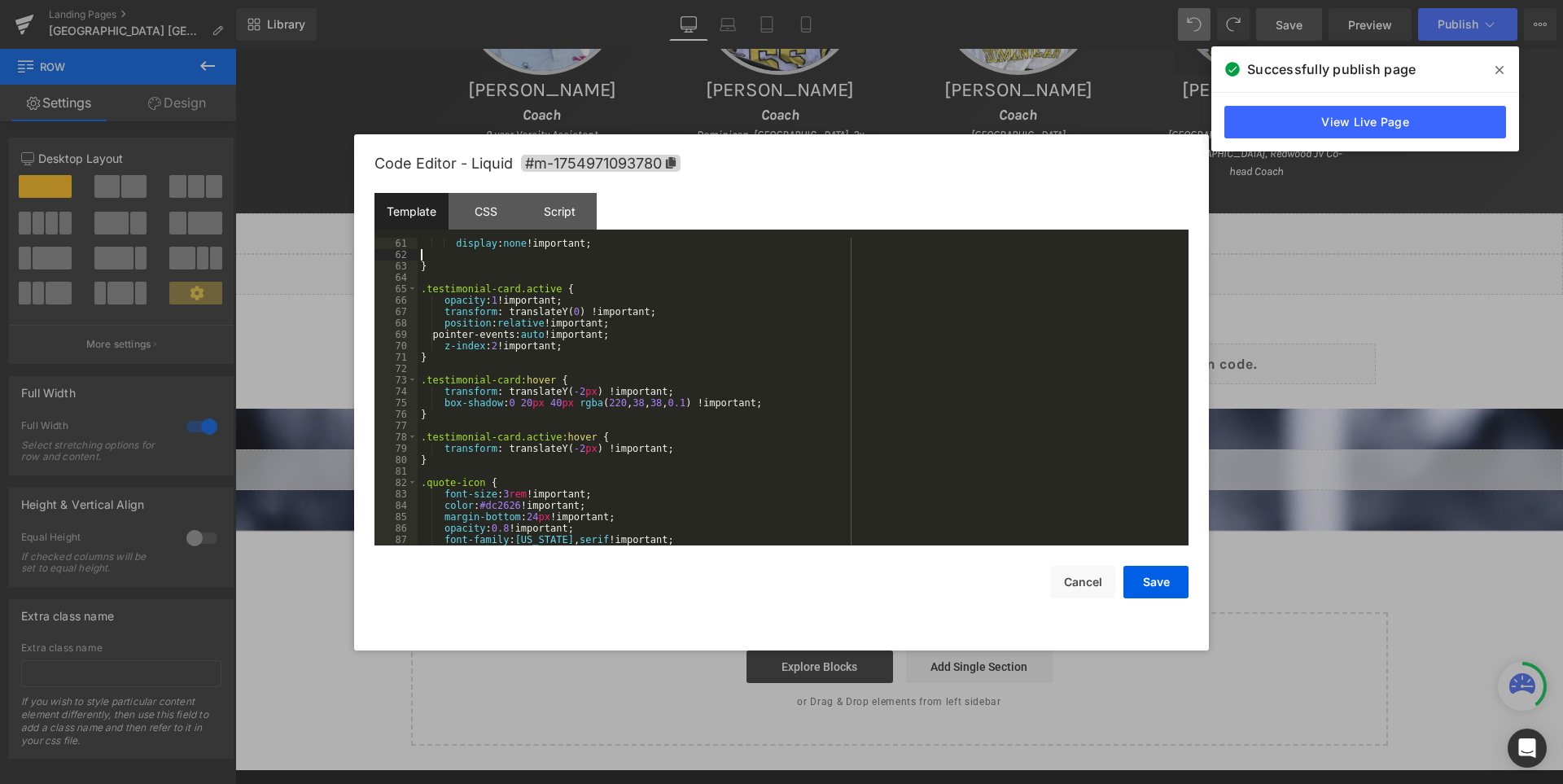
scroll to position [683, 0]
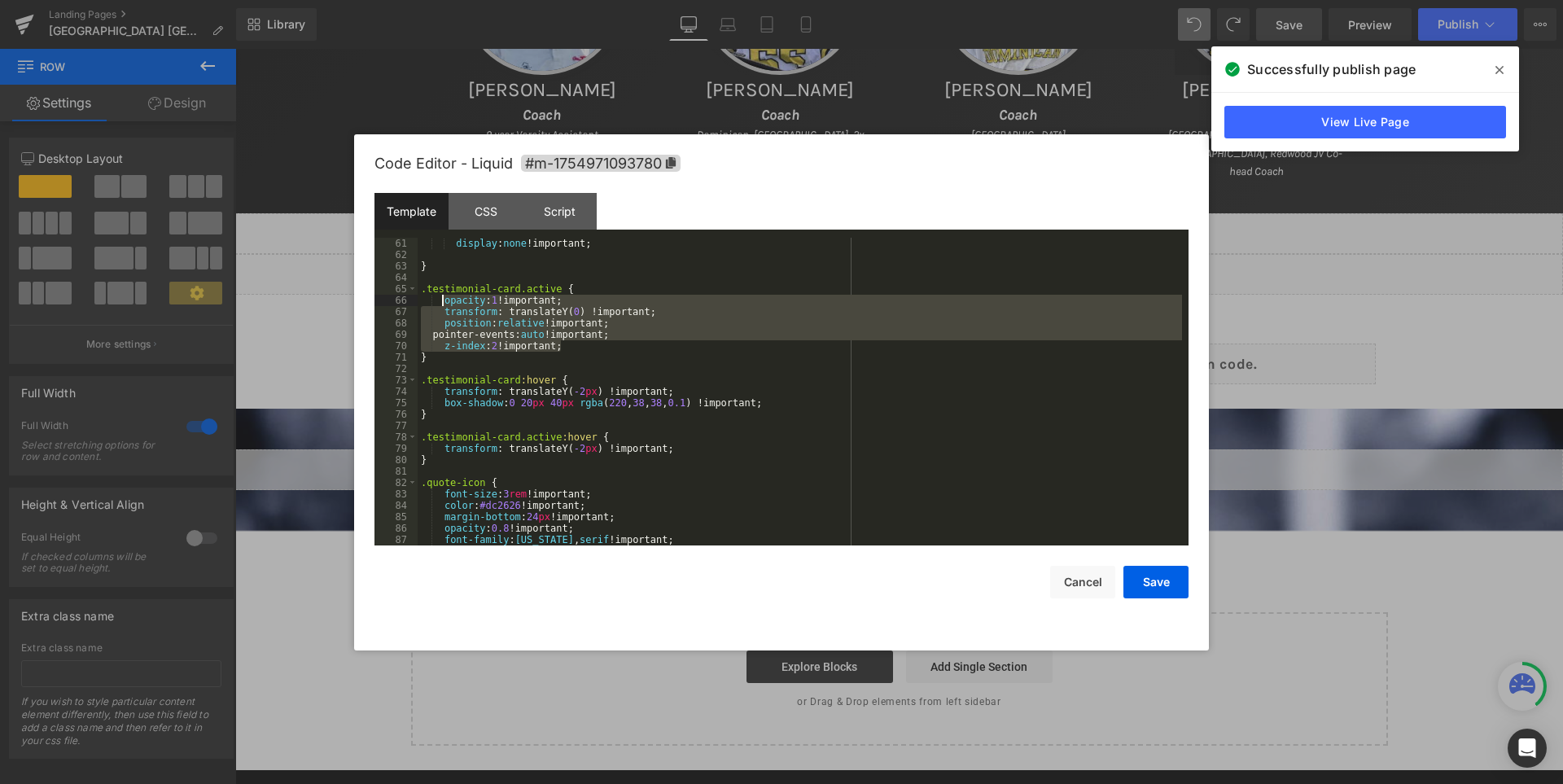
drag, startPoint x: 567, startPoint y: 346, endPoint x: 442, endPoint y: 297, distance: 134.3
click at [442, 297] on div "display : none !important; } .testimonial-card.active { opacity : 1 !important;…" at bounding box center [799, 403] width 764 height 331
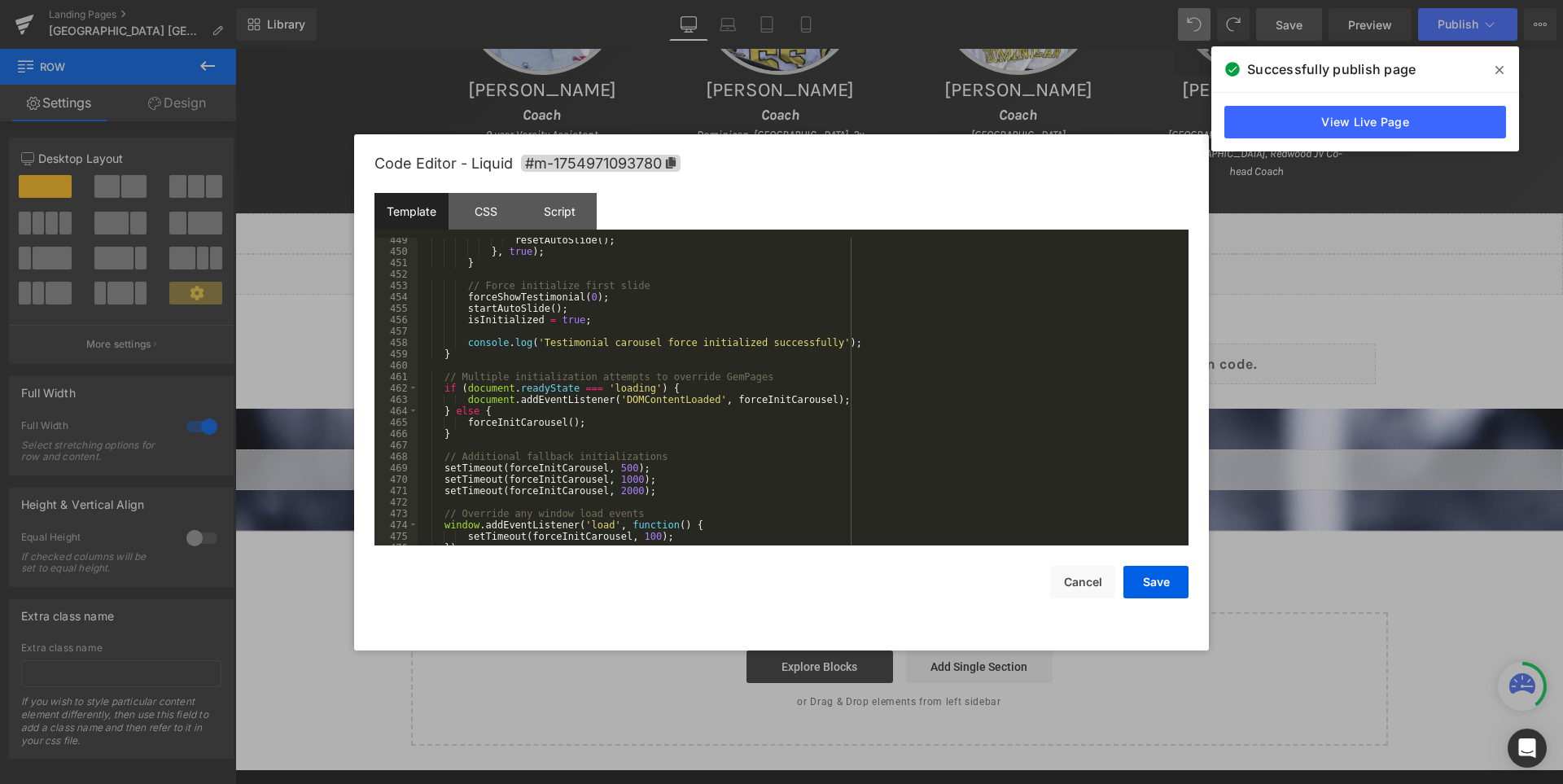
scroll to position [5229, 0]
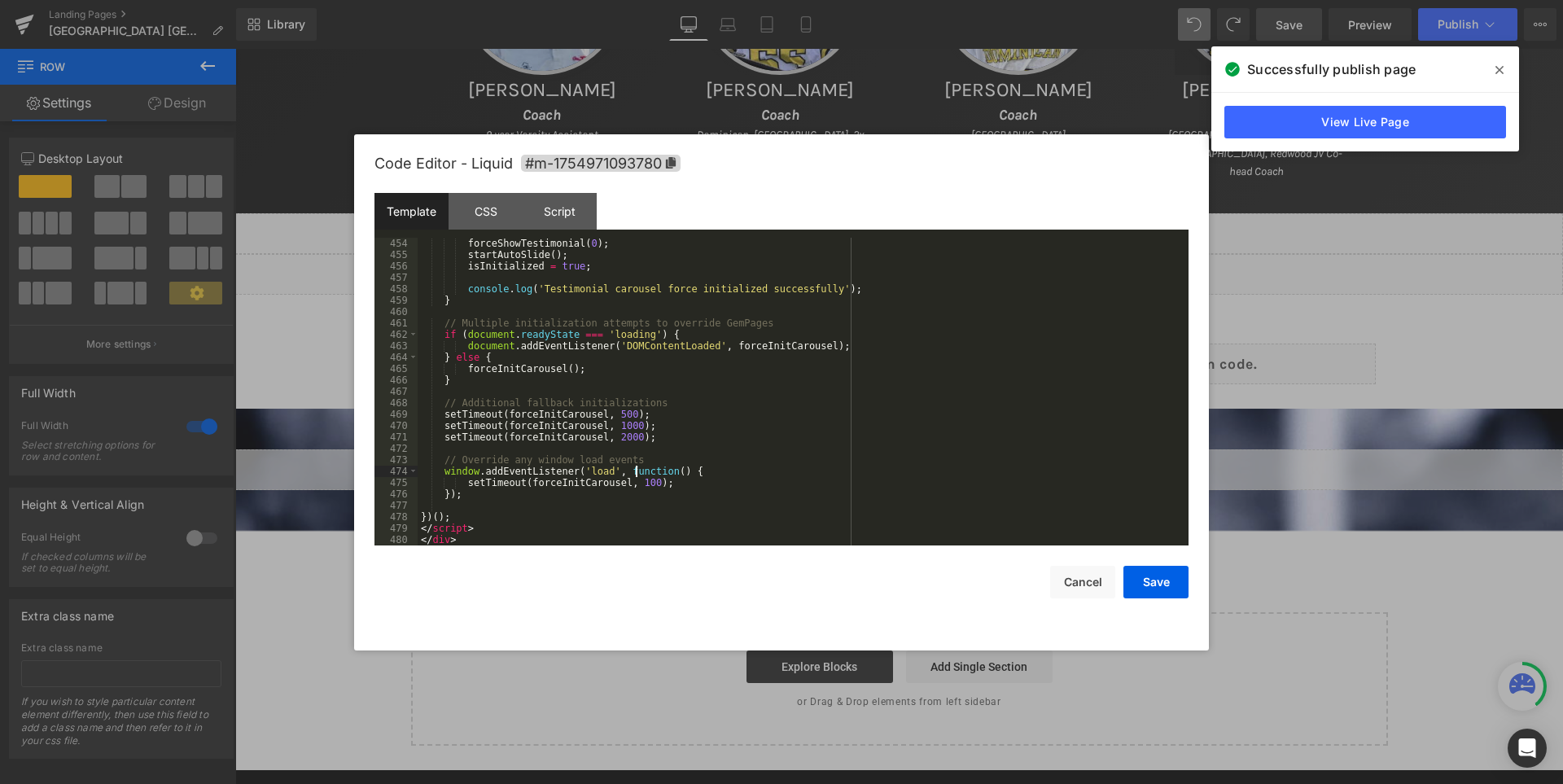
click at [636, 467] on div "forceShowTestimonial ( 0 ) ; startAutoSlide ( ) ; isInitialized = true ; consol…" at bounding box center [799, 403] width 764 height 331
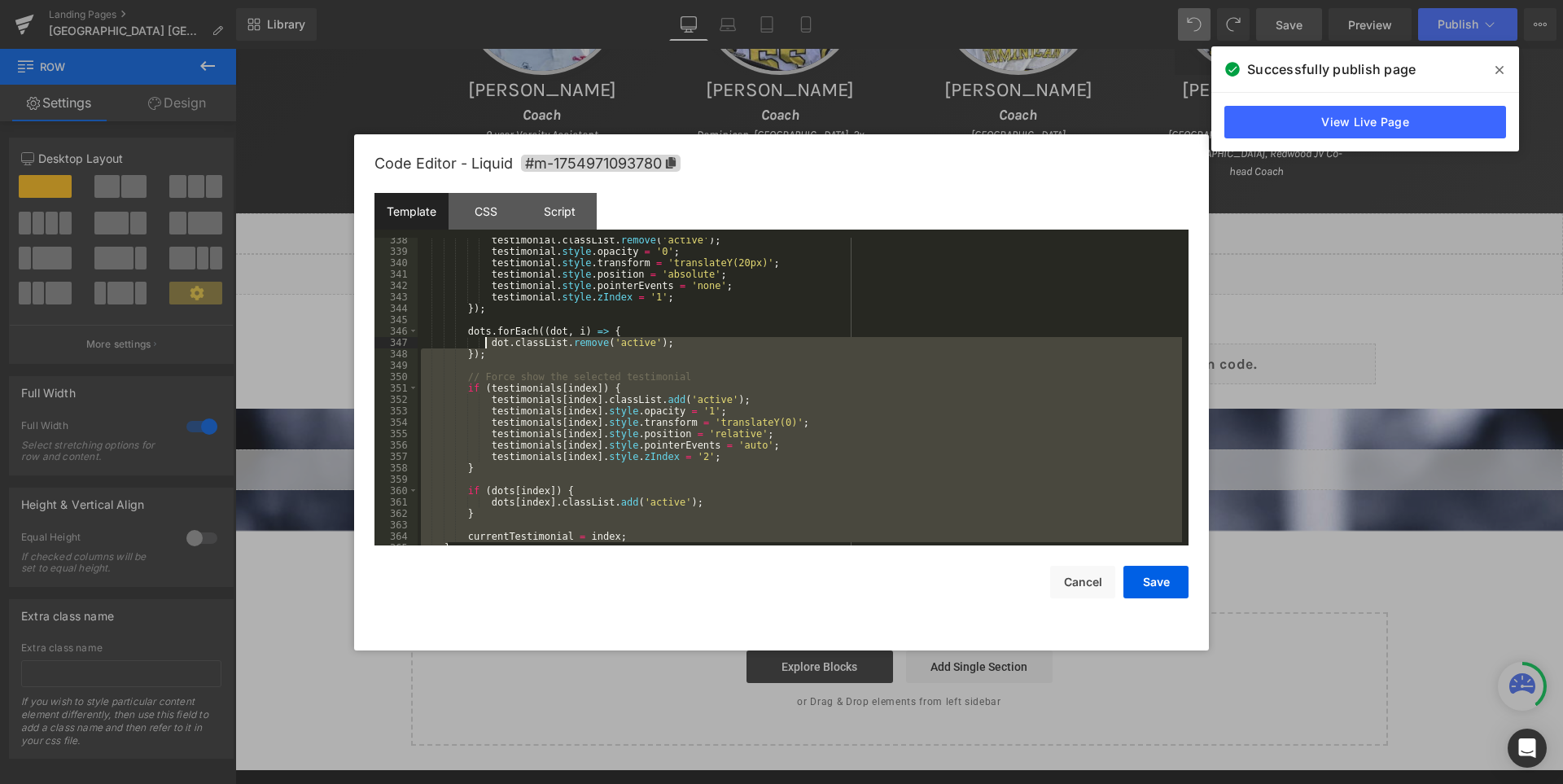
scroll to position [3813, 0]
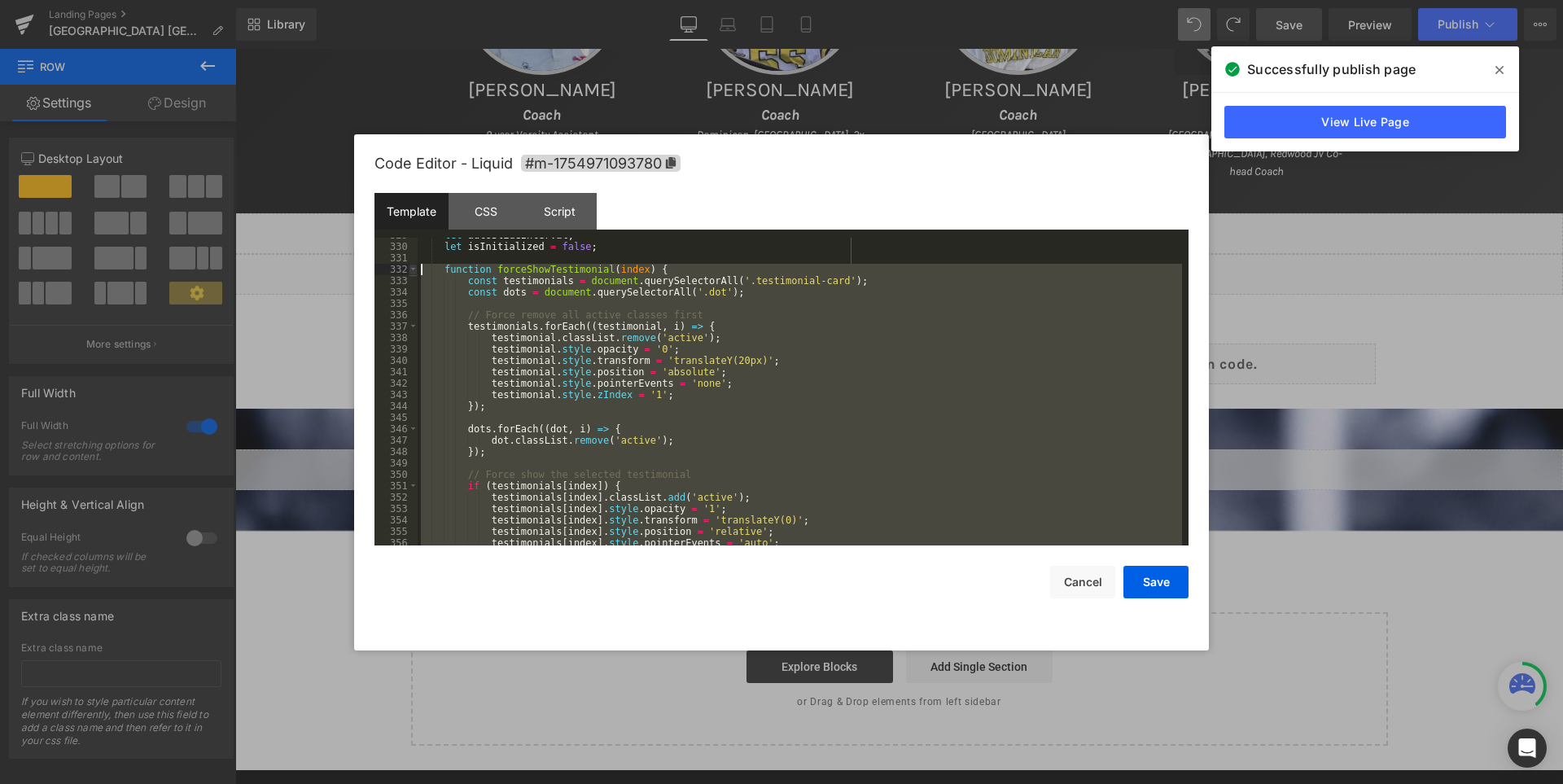
drag, startPoint x: 449, startPoint y: 450, endPoint x: 412, endPoint y: 269, distance: 184.7
click at [412, 269] on pre "329 330 331 332 333 334 335 336 337 338 339 340 341 342 343 344 345 346 347 348…" at bounding box center [782, 391] width 814 height 308
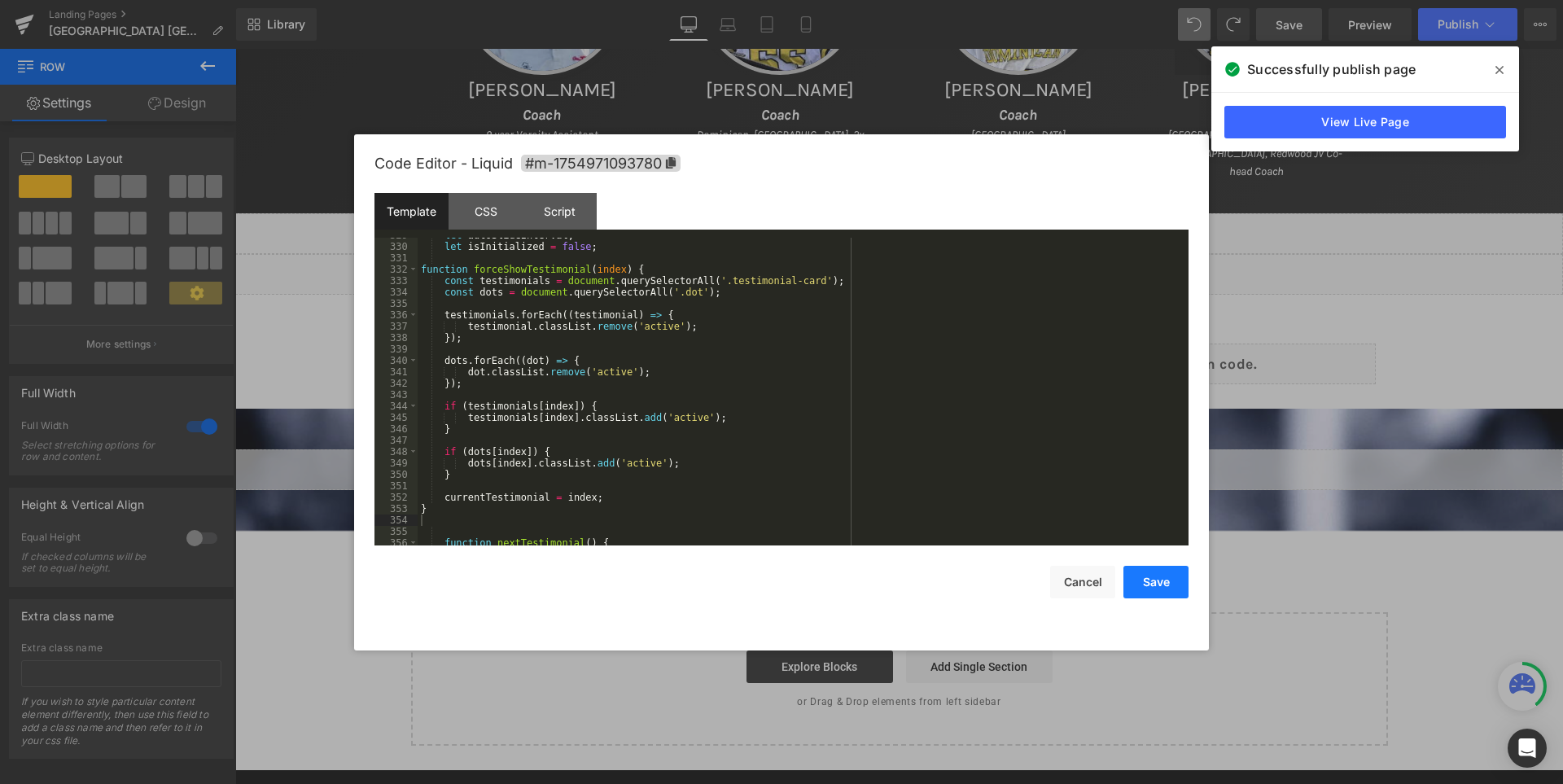
click at [1153, 579] on button "Save" at bounding box center [1156, 581] width 65 height 32
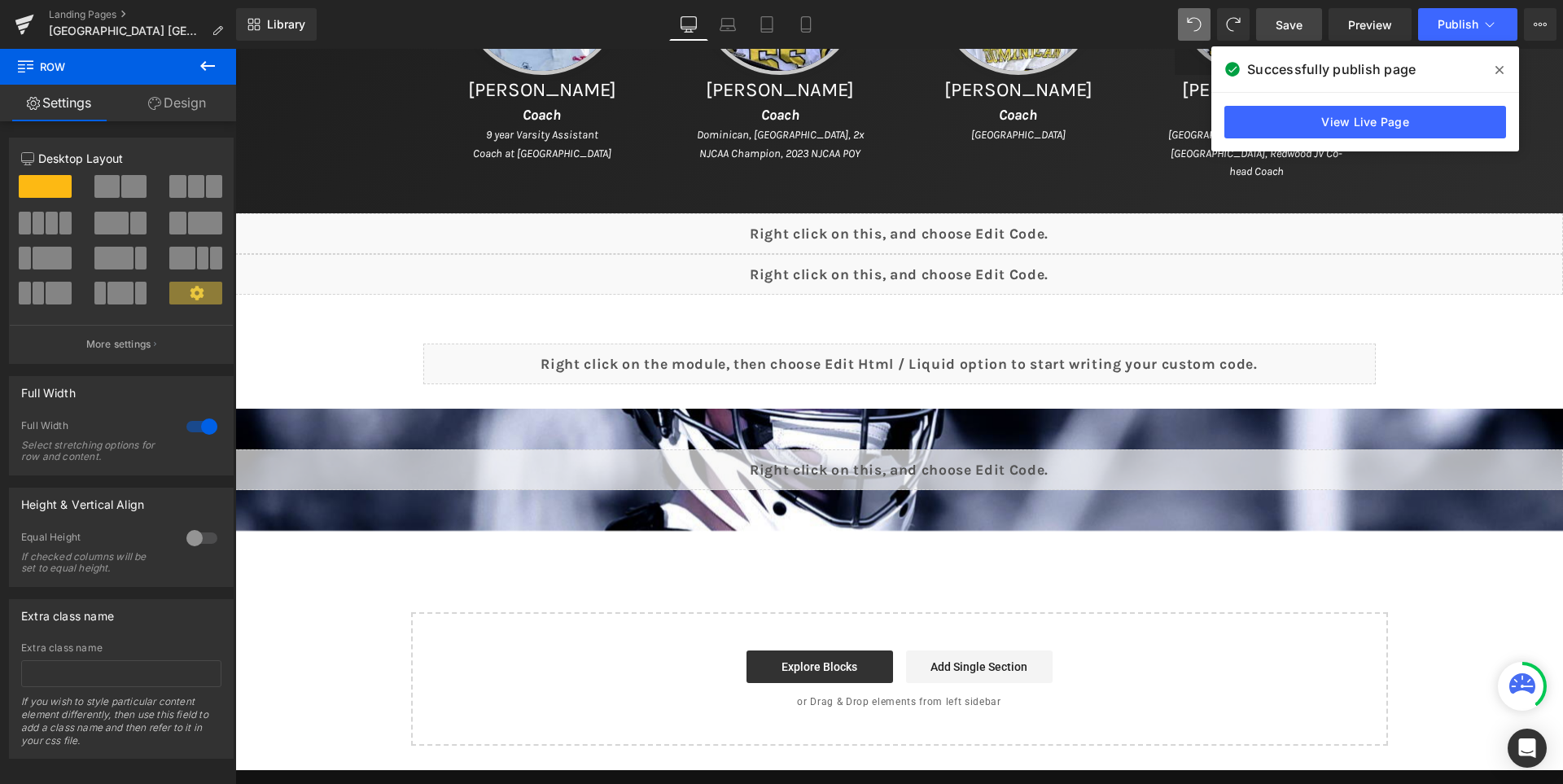
click at [1306, 25] on link "Save" at bounding box center [1288, 24] width 66 height 32
click at [1499, 68] on icon at bounding box center [1499, 69] width 8 height 13
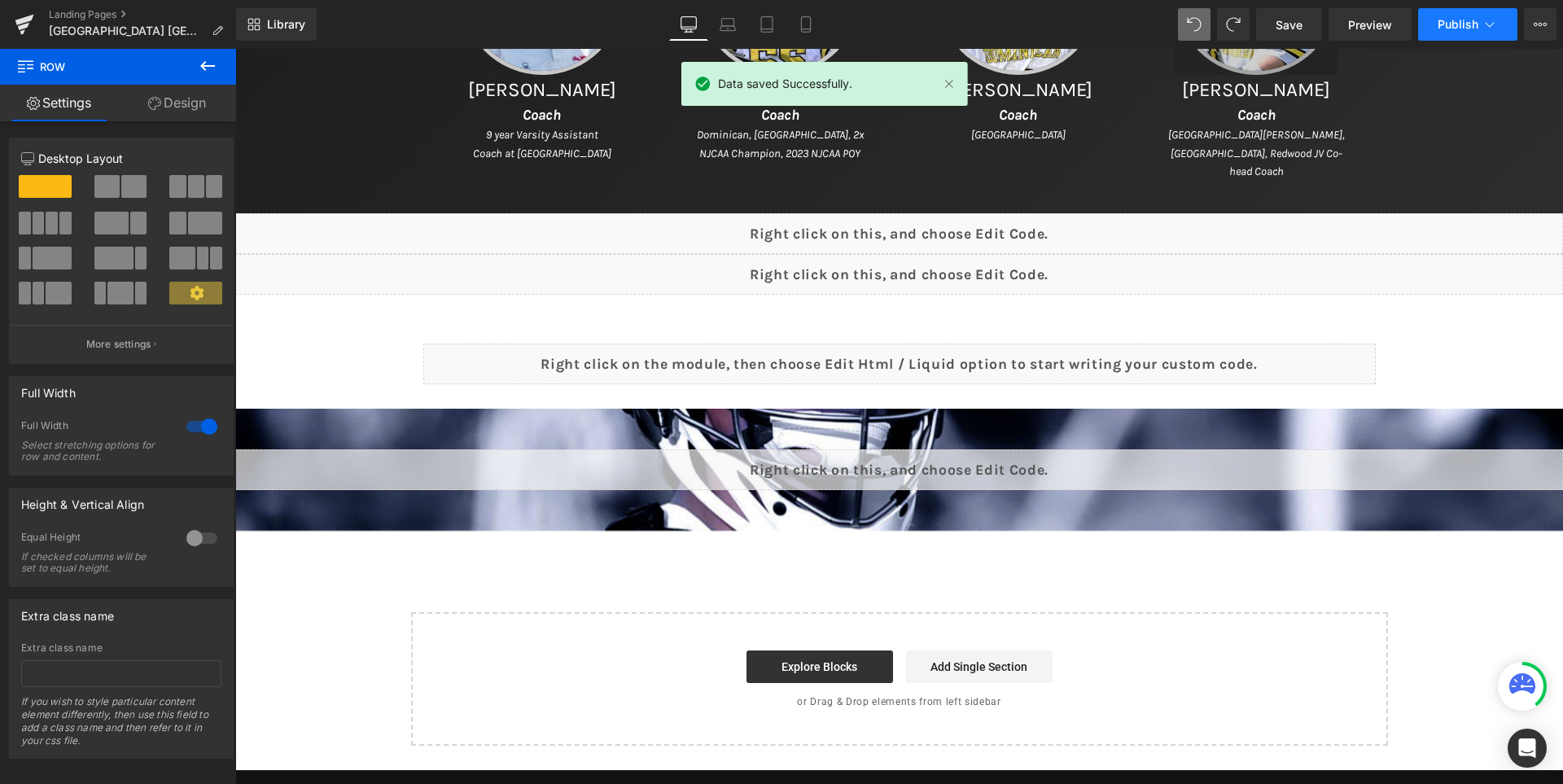
click at [1459, 13] on button "Publish" at bounding box center [1467, 24] width 99 height 32
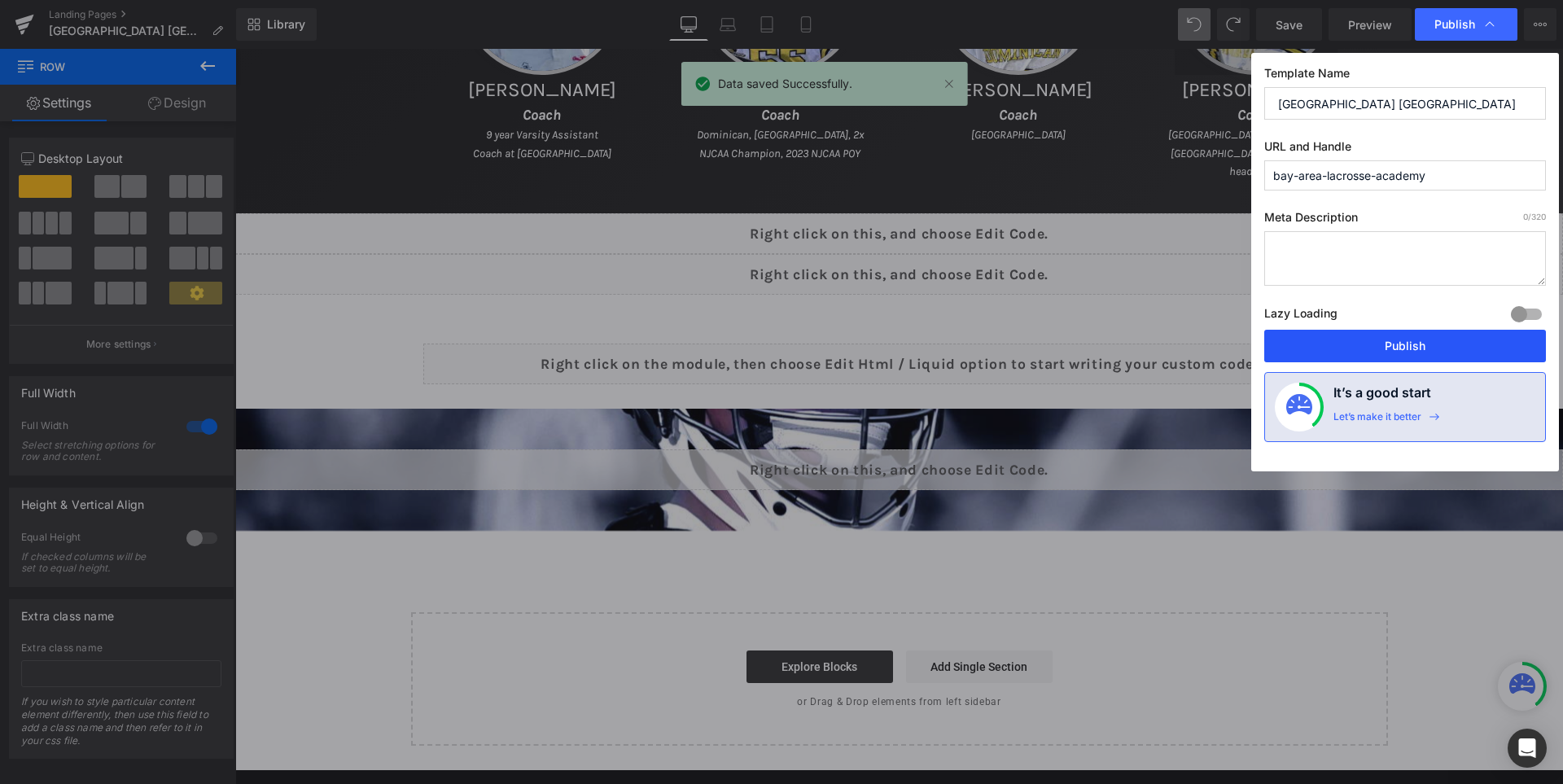
click at [1438, 345] on button "Publish" at bounding box center [1404, 346] width 282 height 32
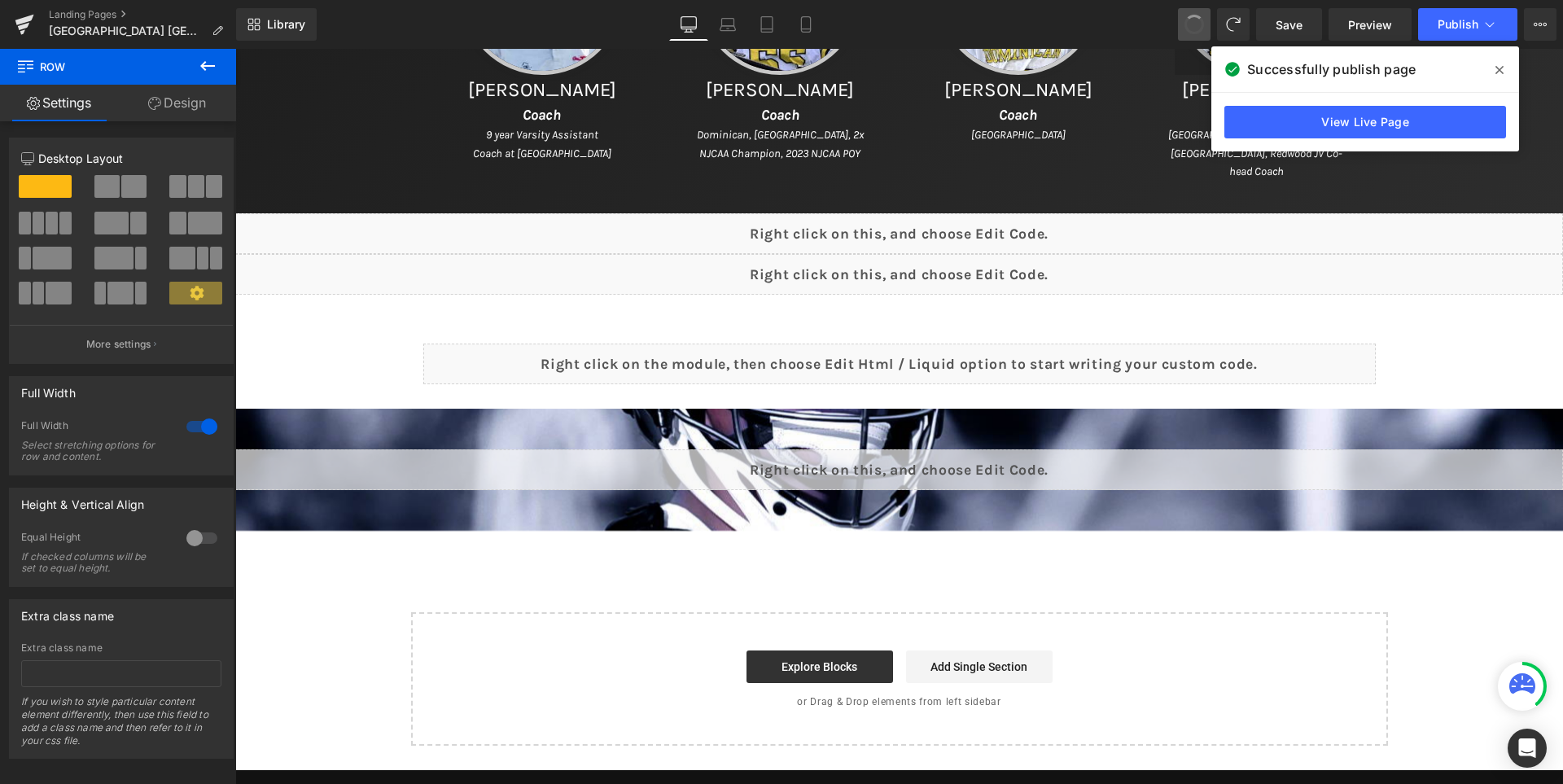
click at [1198, 20] on span at bounding box center [1194, 25] width 23 height 23
click at [1198, 20] on span at bounding box center [1194, 25] width 25 height 25
click at [1198, 20] on span at bounding box center [1194, 25] width 23 height 23
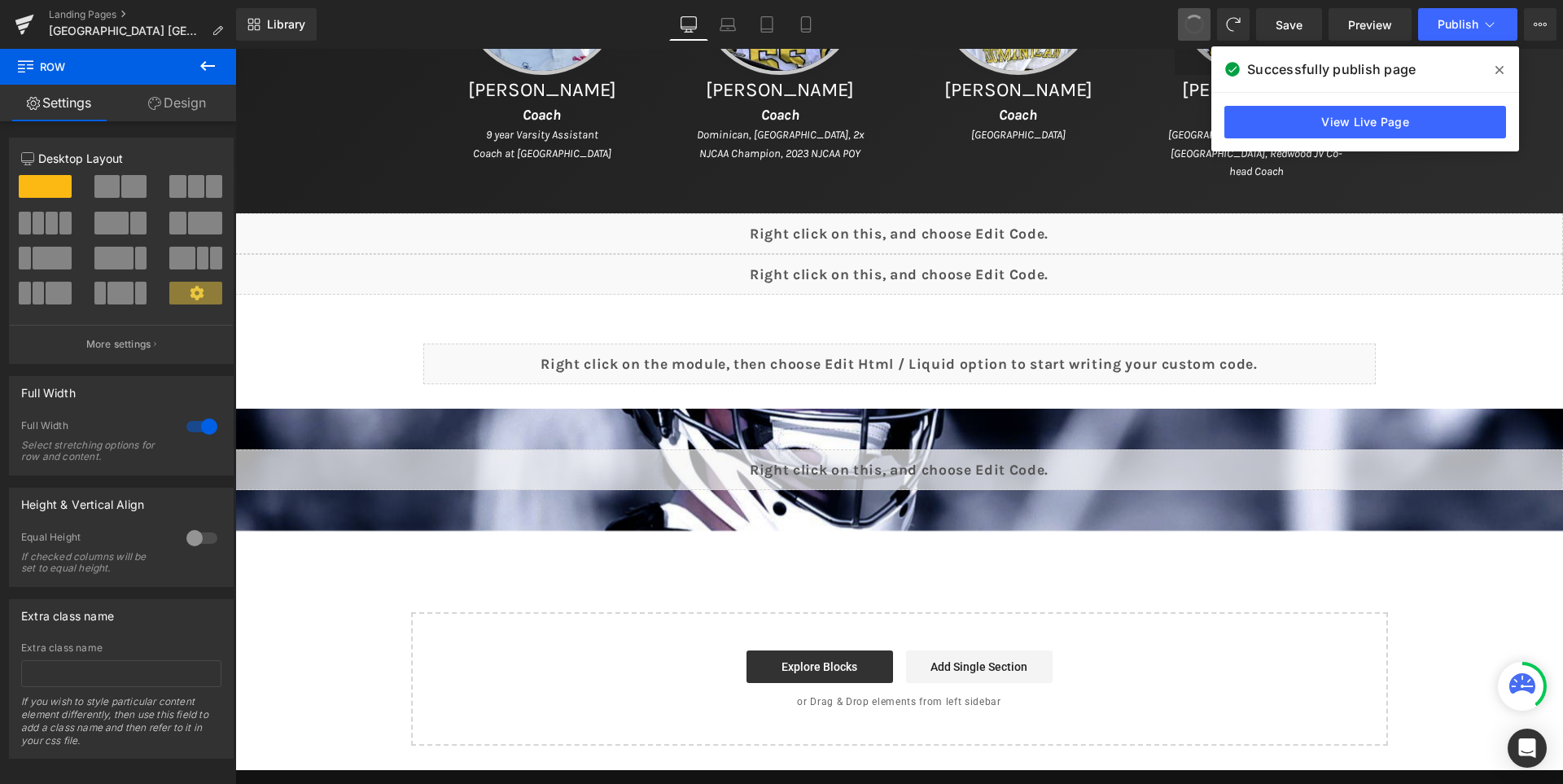
click at [1198, 20] on span at bounding box center [1194, 25] width 21 height 21
click at [1198, 20] on span at bounding box center [1194, 25] width 23 height 23
click at [1198, 20] on icon at bounding box center [1194, 24] width 15 height 15
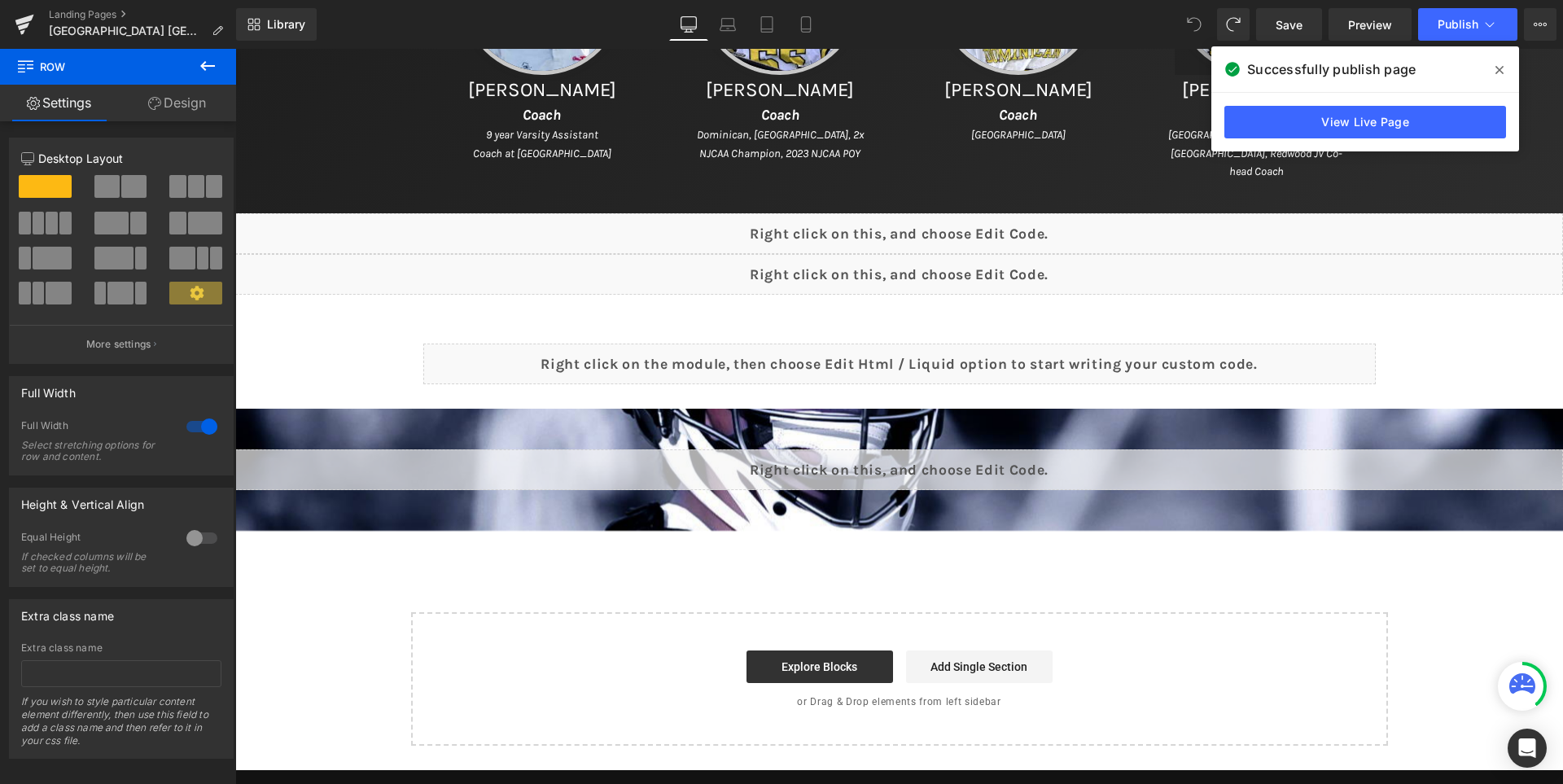
drag, startPoint x: 1198, startPoint y: 20, endPoint x: 1196, endPoint y: 31, distance: 11.2
click at [1196, 31] on icon at bounding box center [1194, 24] width 15 height 15
click at [1196, 31] on icon at bounding box center [1194, 24] width 13 height 13
click at [1200, 20] on icon at bounding box center [1194, 24] width 15 height 15
click at [1287, 35] on link "Save" at bounding box center [1288, 24] width 66 height 32
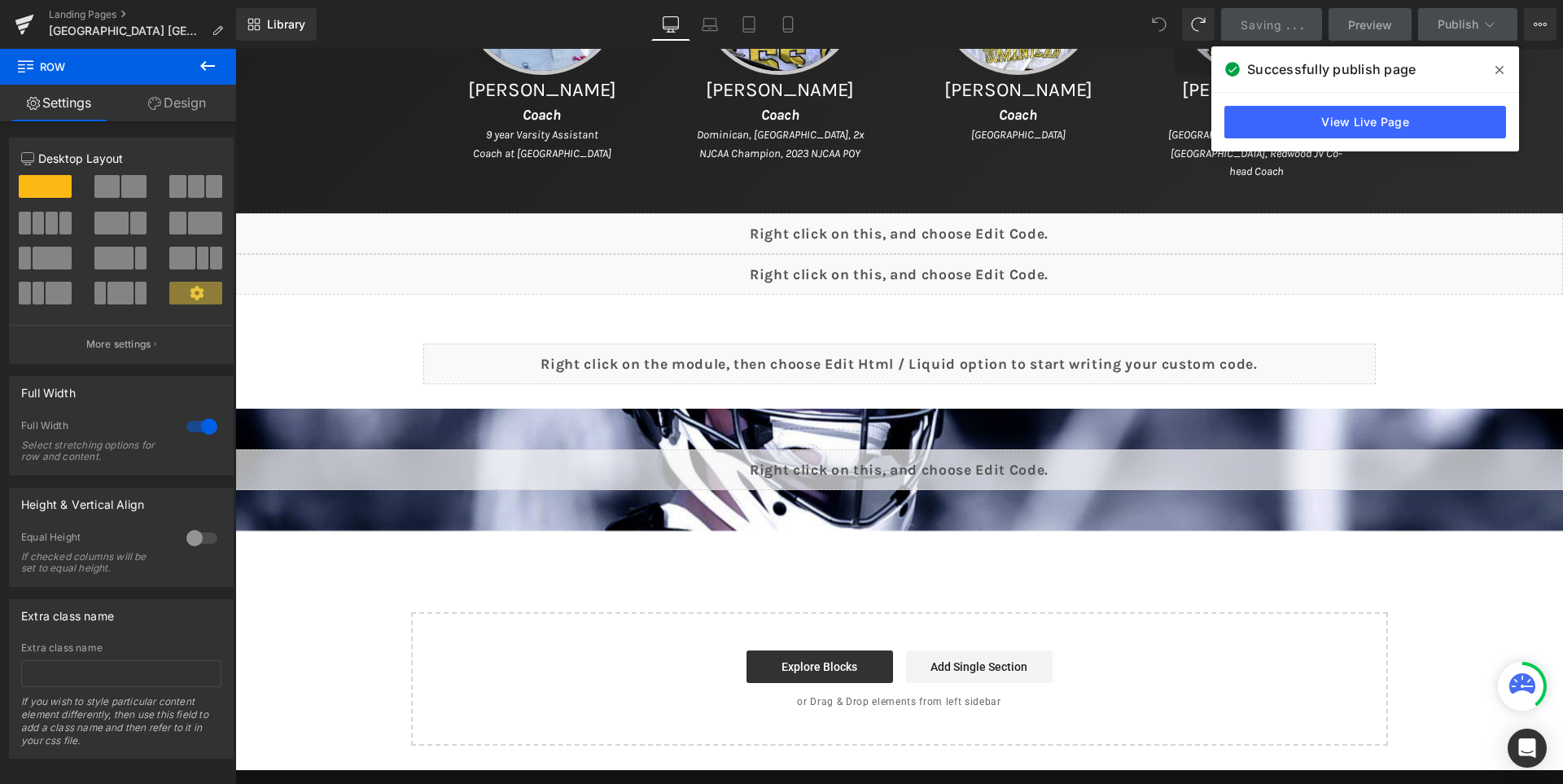
click at [1497, 68] on icon at bounding box center [1499, 69] width 8 height 8
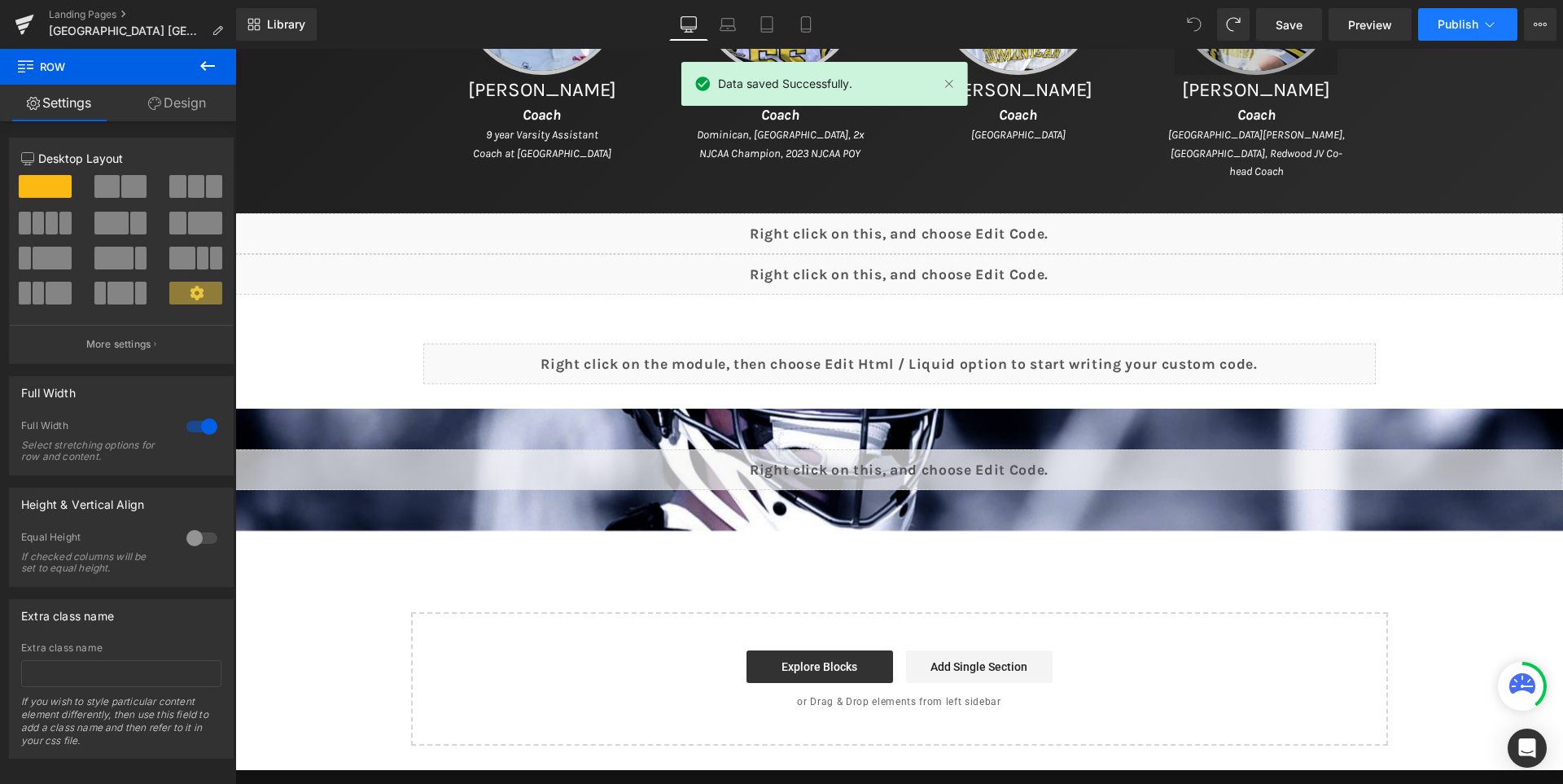
click at [1445, 28] on span "Publish" at bounding box center [1458, 24] width 40 height 13
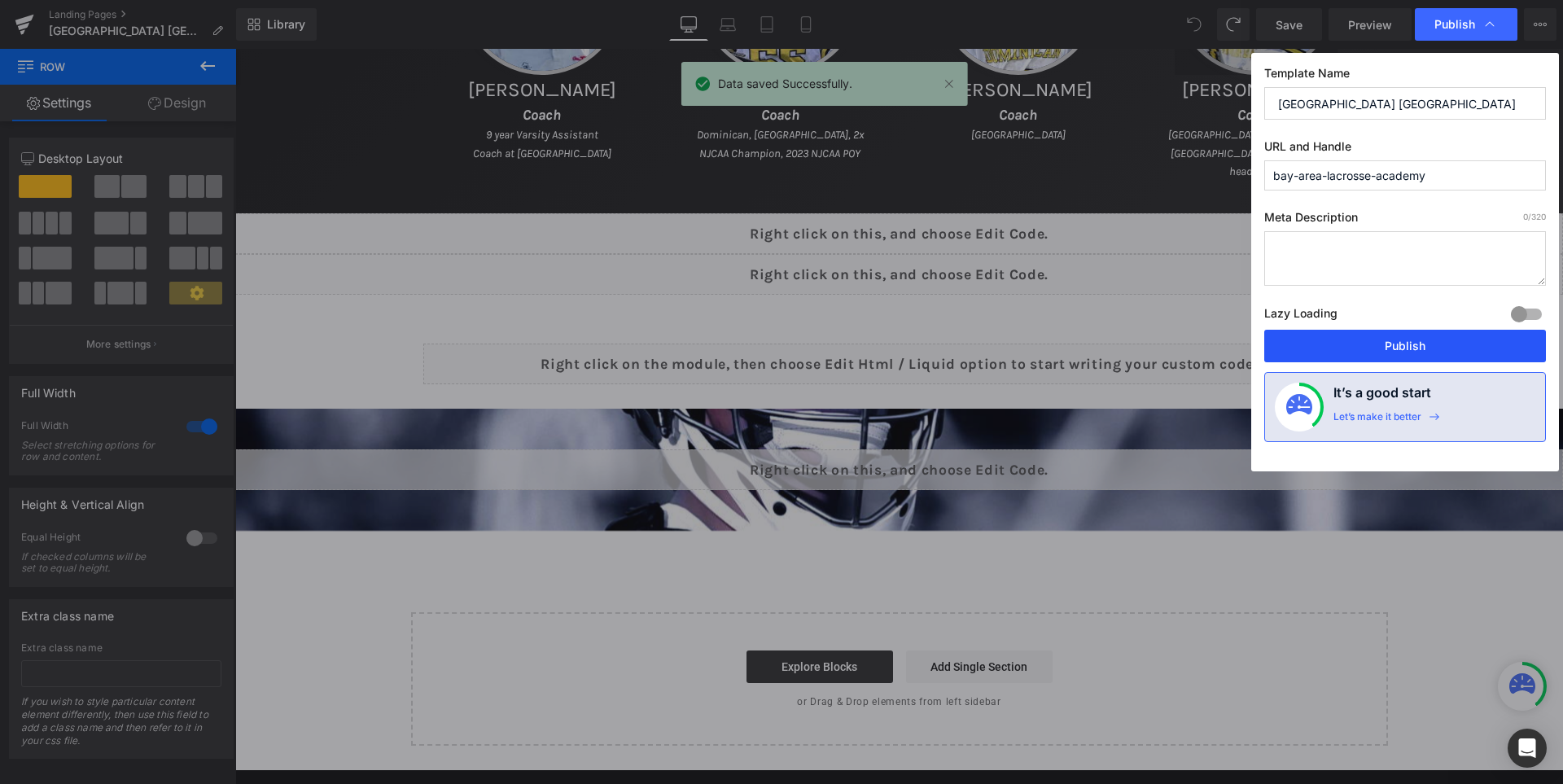
click at [1435, 333] on button "Publish" at bounding box center [1404, 346] width 282 height 32
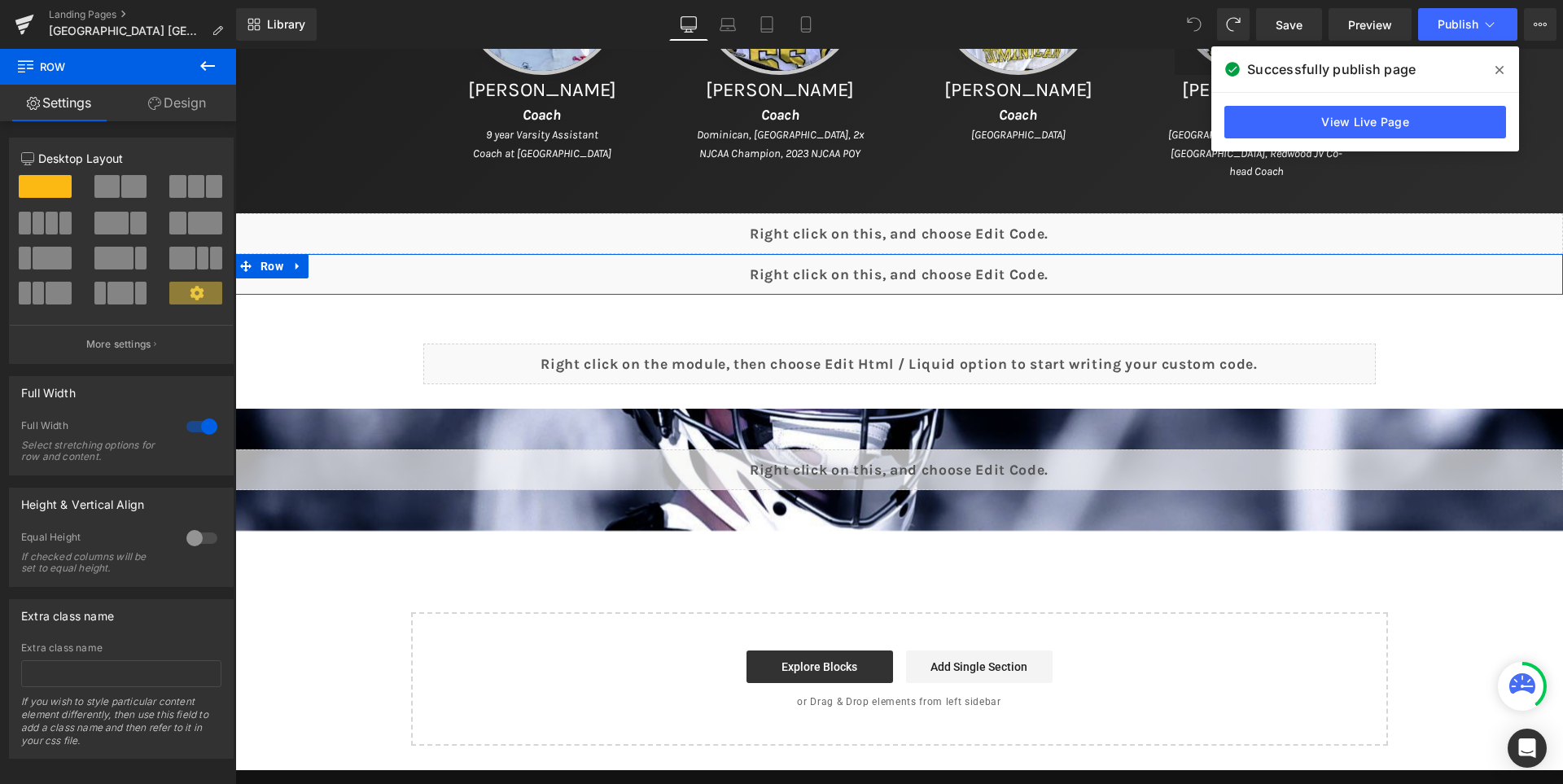
click at [928, 274] on div "Liquid" at bounding box center [899, 274] width 1328 height 40
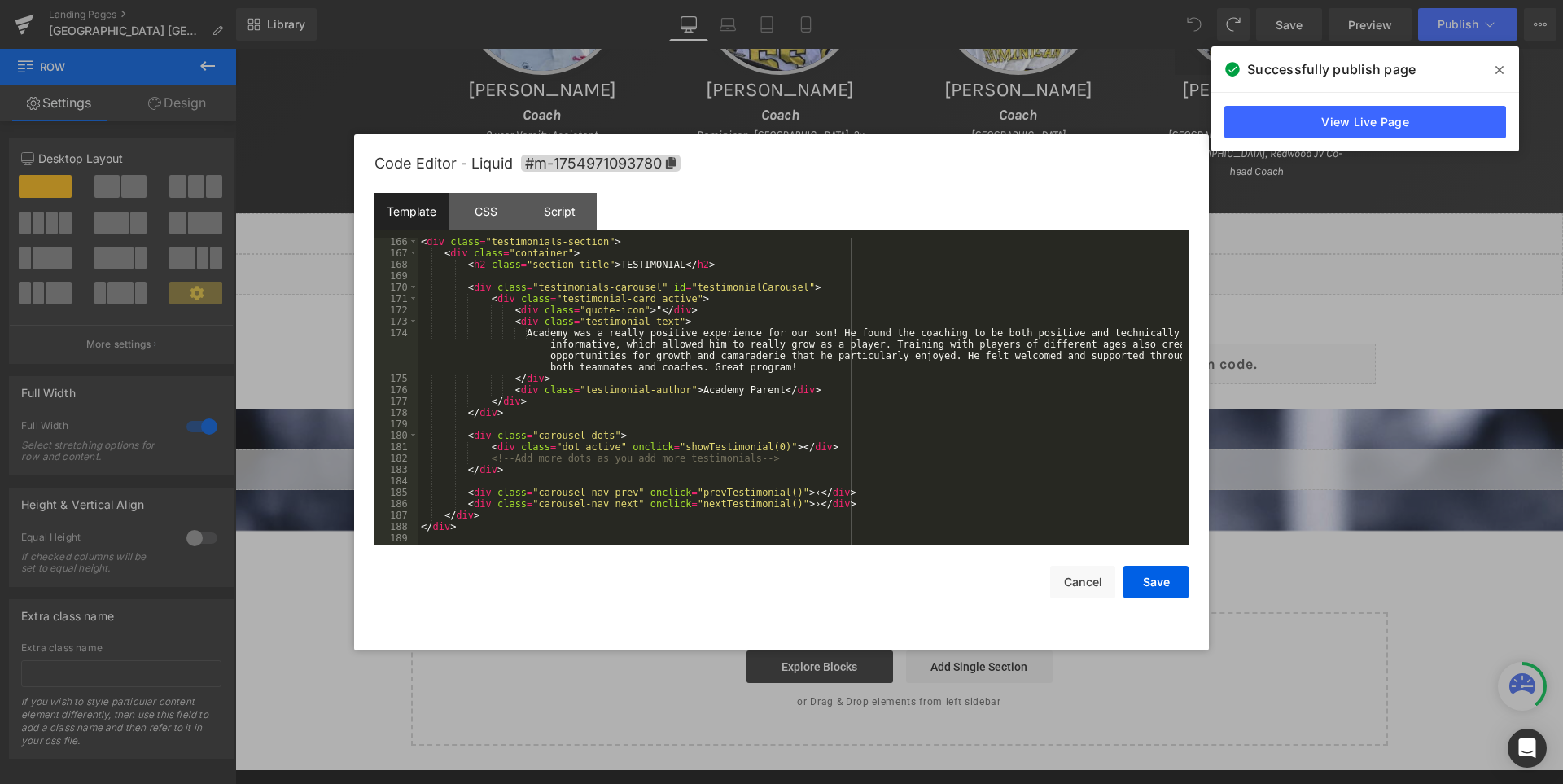
scroll to position [2050, 0]
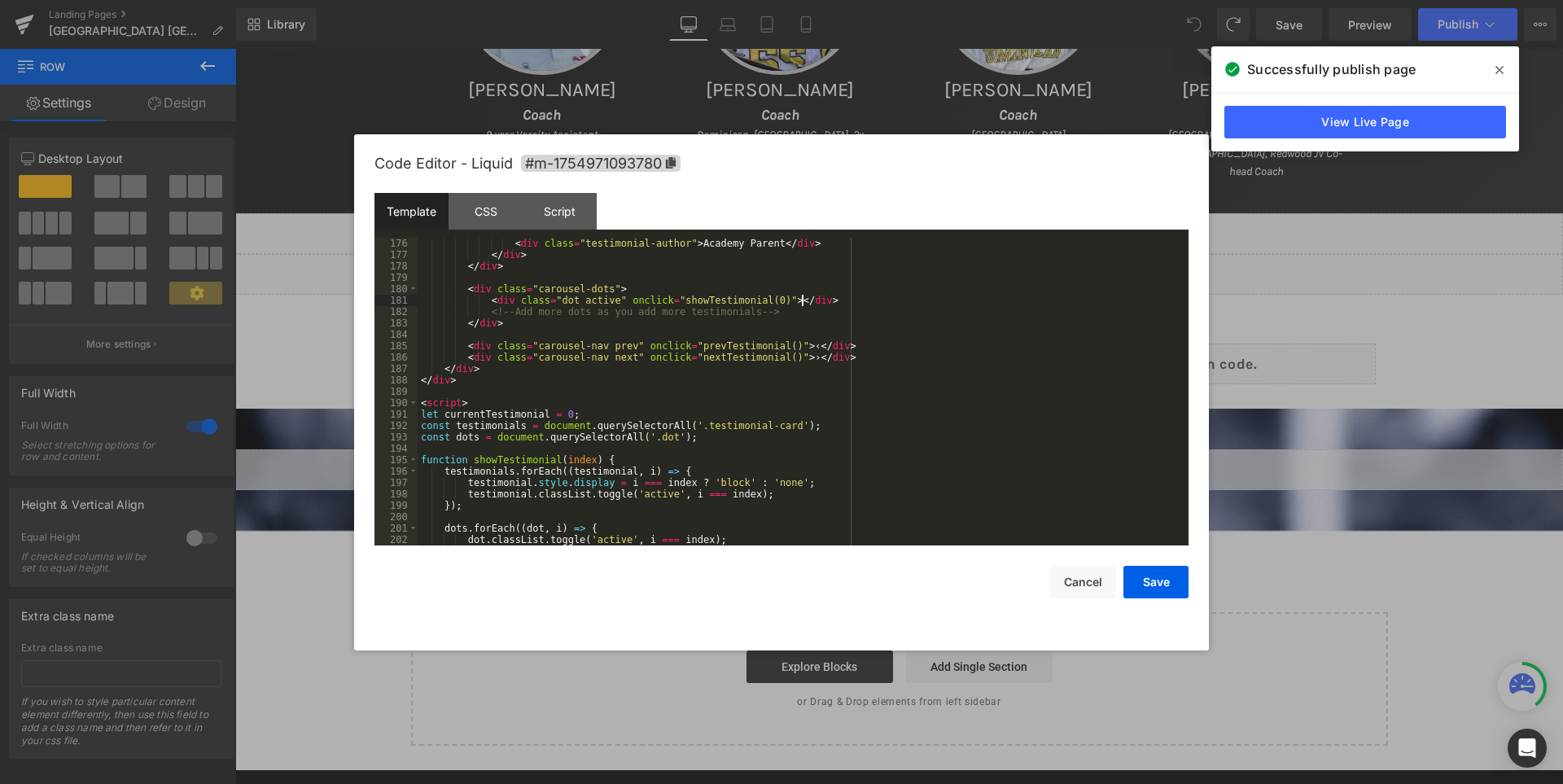
click at [811, 297] on div "< div class = "testimonial-author" > Academy Parent </ div > </ div > </ div > …" at bounding box center [799, 403] width 764 height 331
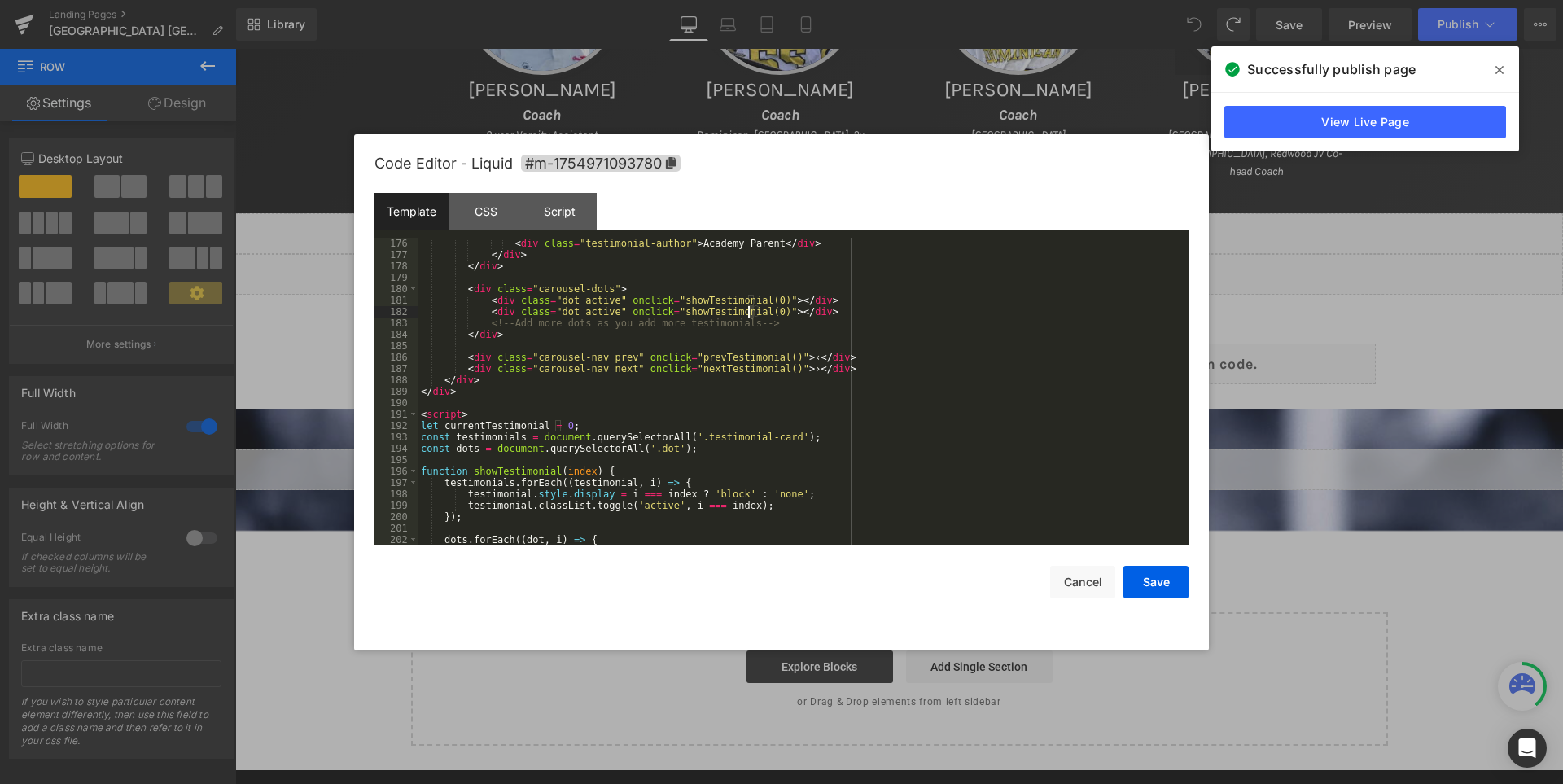
click at [748, 309] on div "< div class = "testimonial-author" > Academy Parent </ div > </ div > </ div > …" at bounding box center [799, 403] width 764 height 331
click at [1150, 586] on button "Save" at bounding box center [1156, 581] width 65 height 32
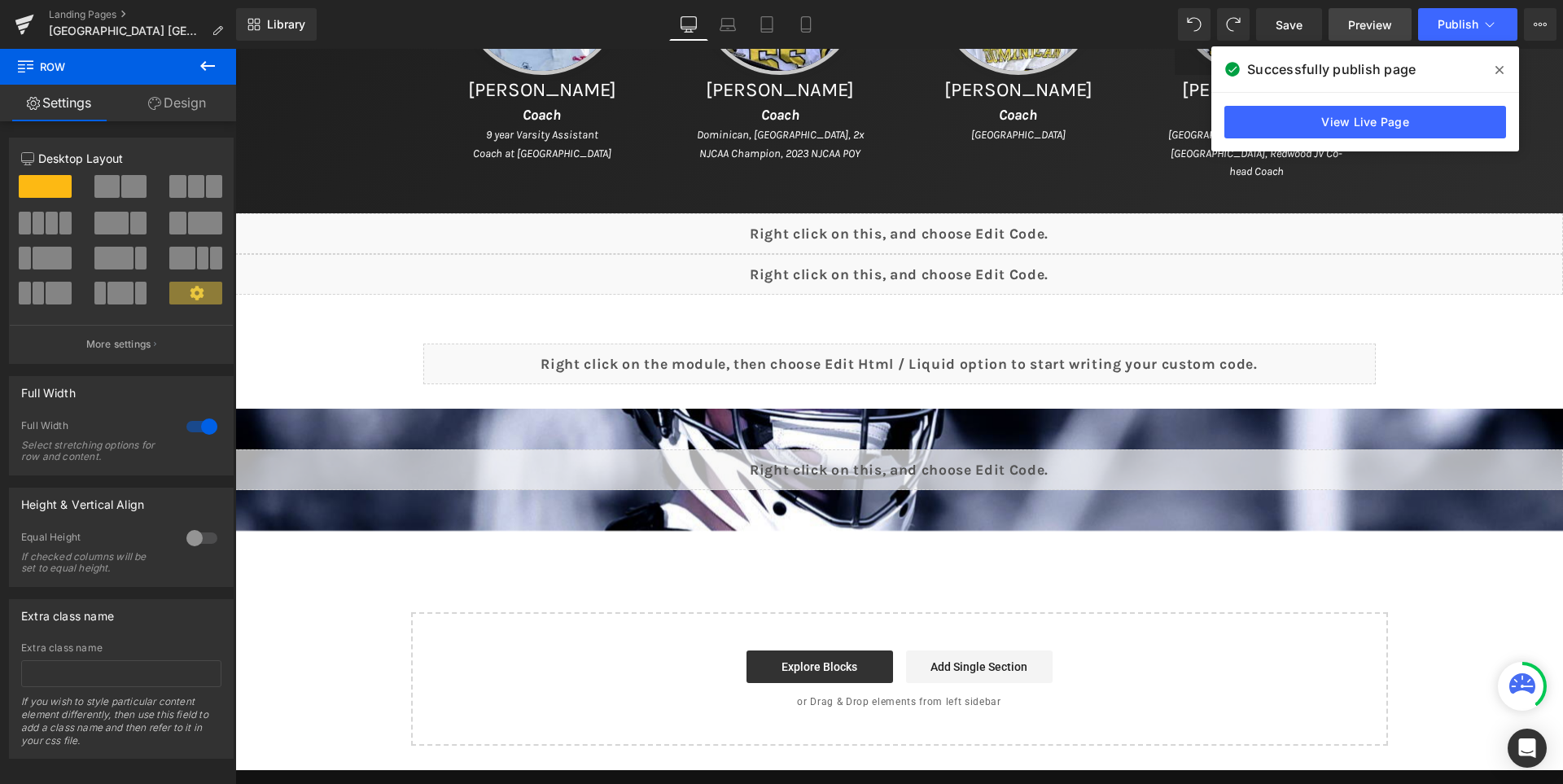
click at [1372, 13] on link "Preview" at bounding box center [1369, 24] width 83 height 32
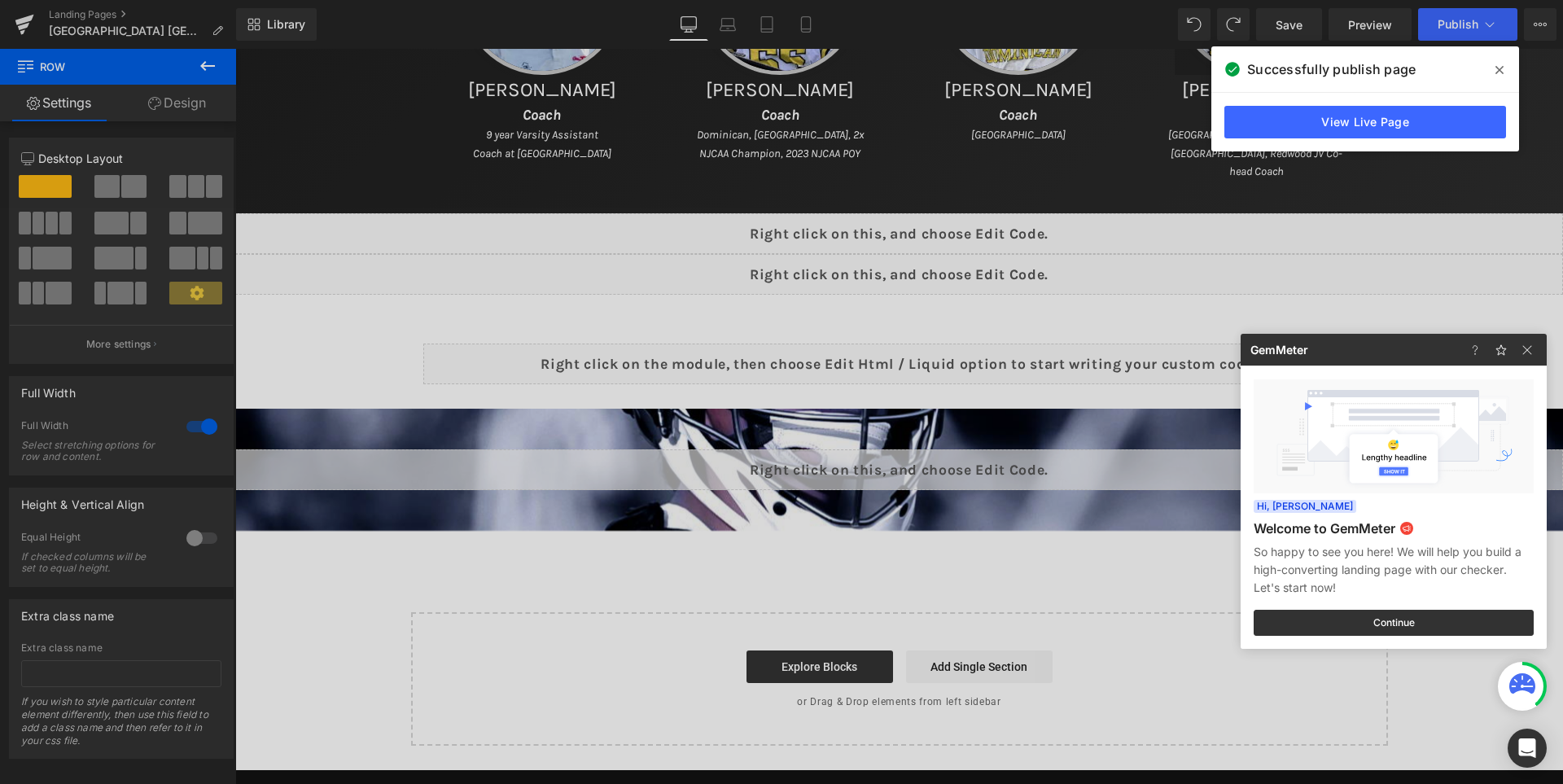
click at [1295, 20] on div at bounding box center [782, 392] width 1563 height 784
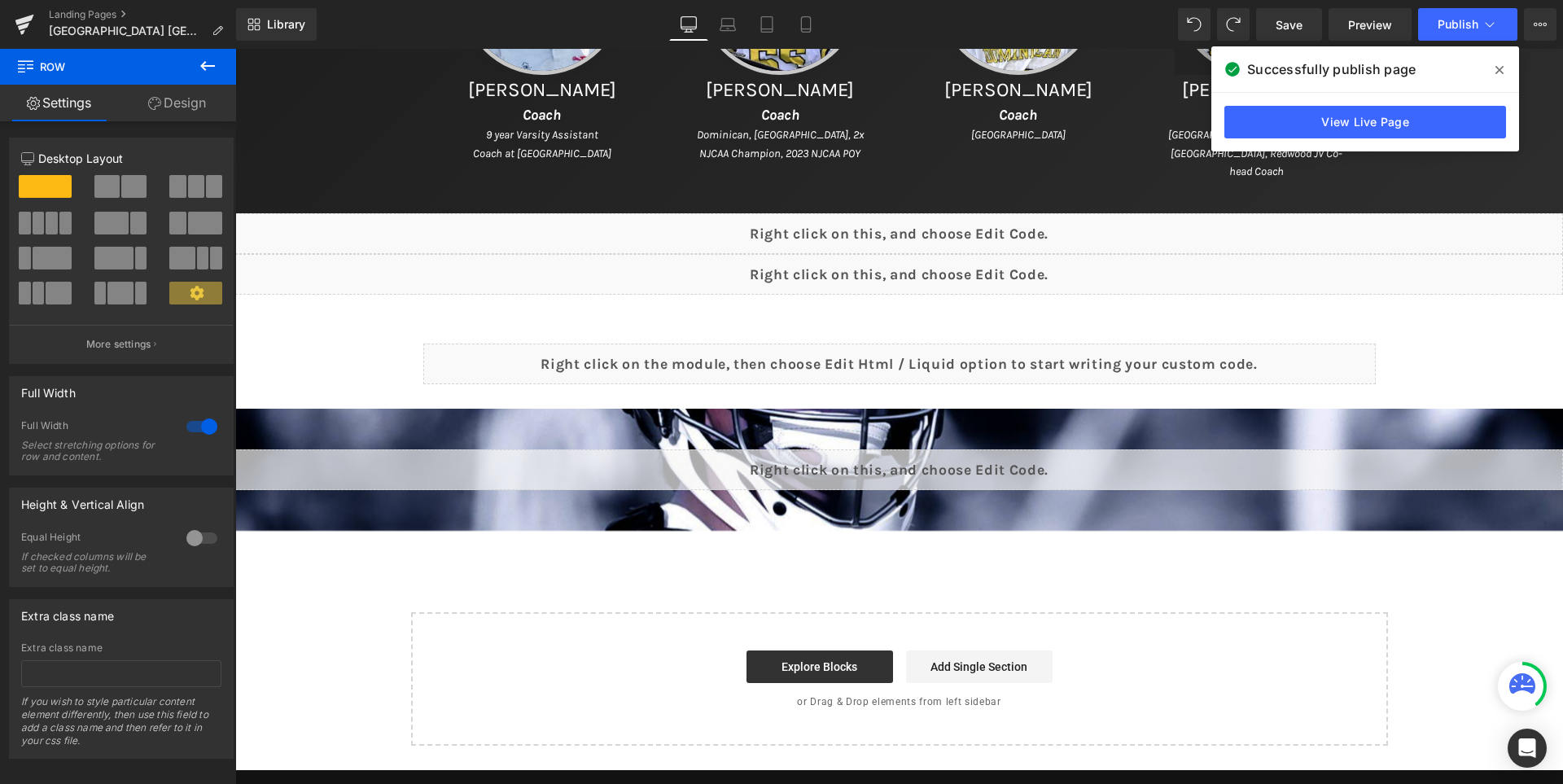
click at [1266, 4] on div "Library Desktop Desktop Laptop Tablet Mobile Save Preview Publish Scheduled Vie…" at bounding box center [899, 25] width 1327 height 49
click at [1299, 19] on span "Save" at bounding box center [1288, 25] width 27 height 17
click at [1494, 74] on span at bounding box center [1499, 70] width 26 height 26
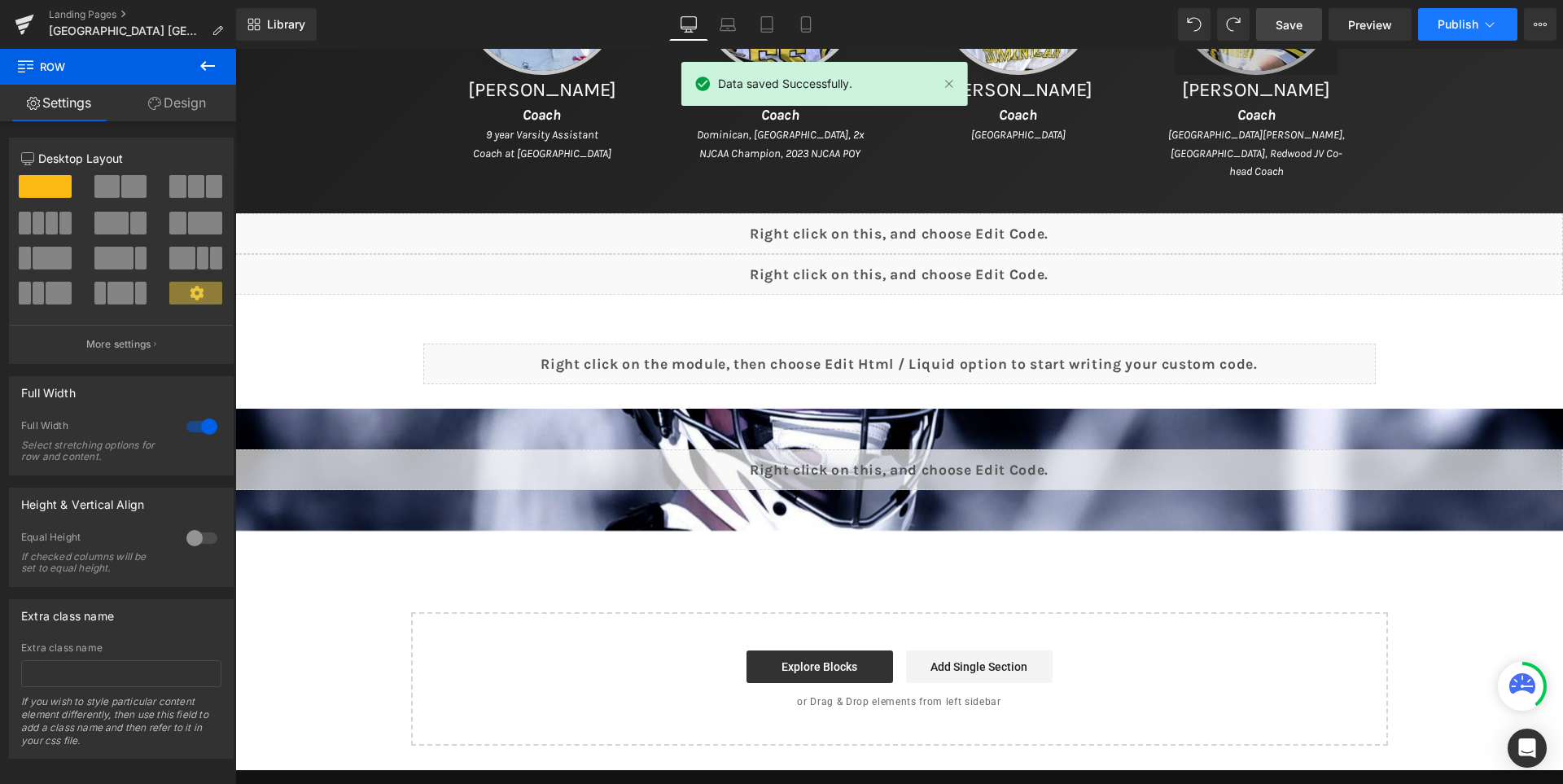
click at [1452, 18] on span "Publish" at bounding box center [1458, 24] width 40 height 13
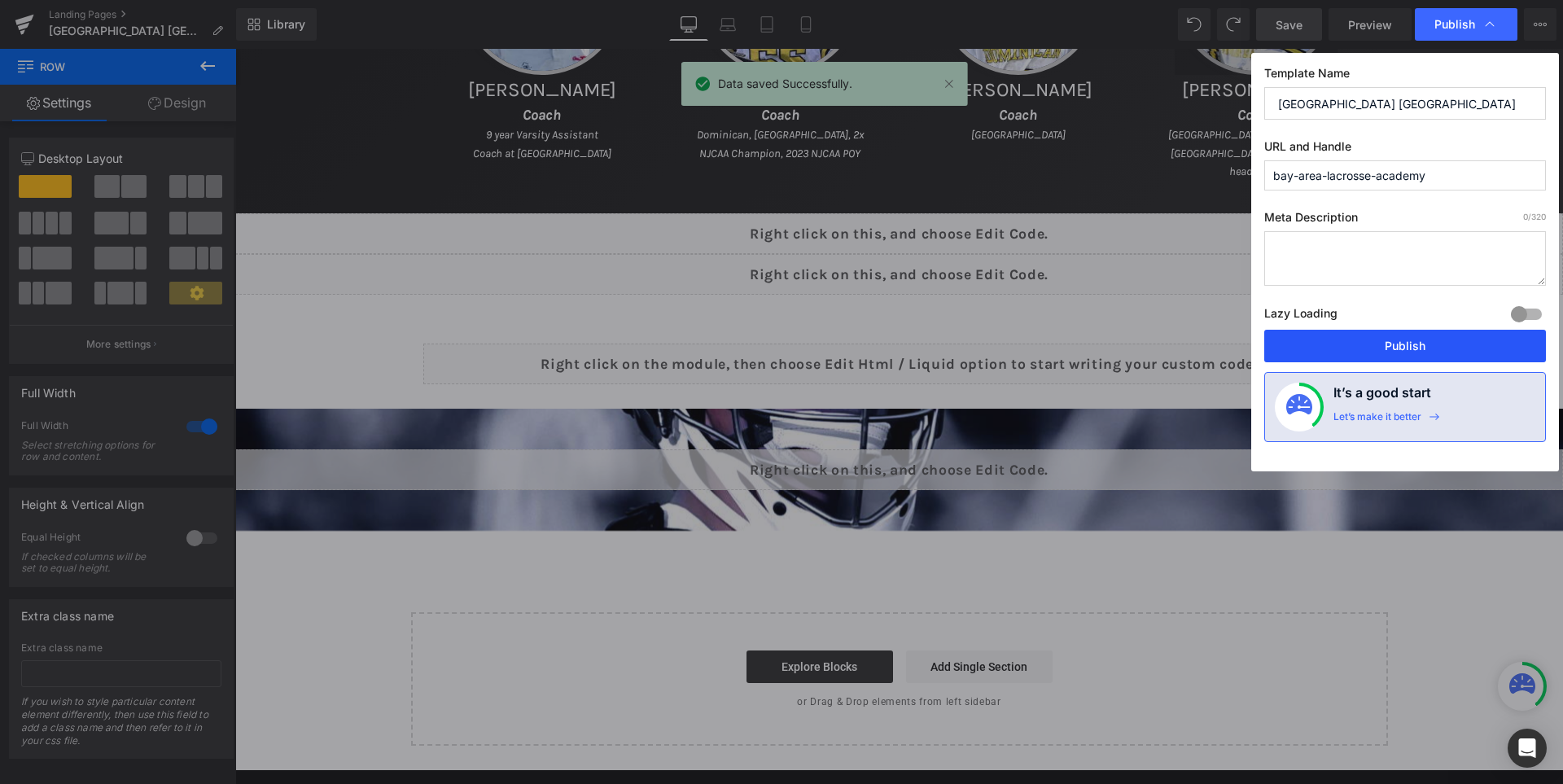
click at [1432, 345] on button "Publish" at bounding box center [1404, 346] width 282 height 32
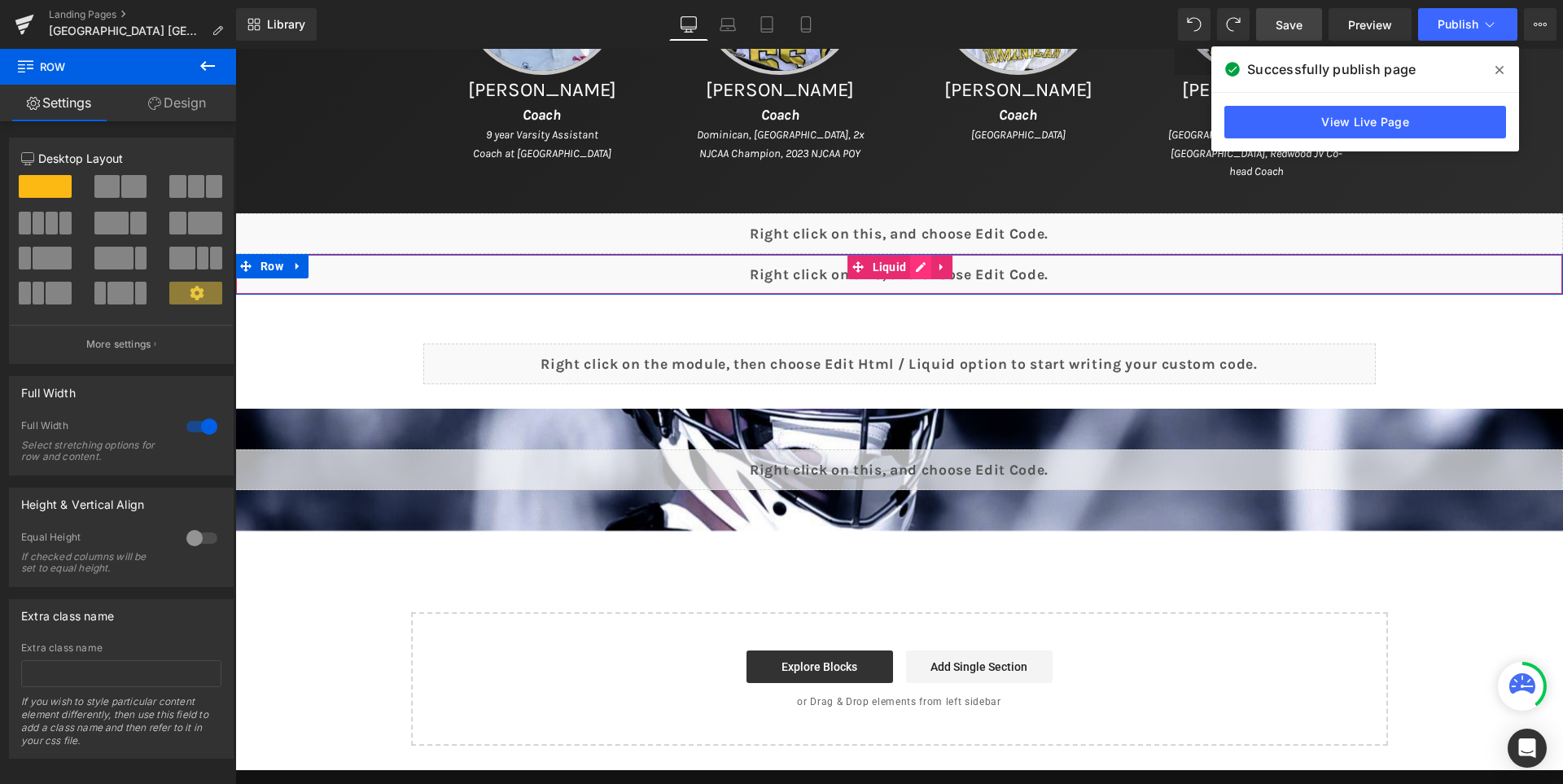
click at [939, 261] on div "Liquid" at bounding box center [899, 274] width 1328 height 40
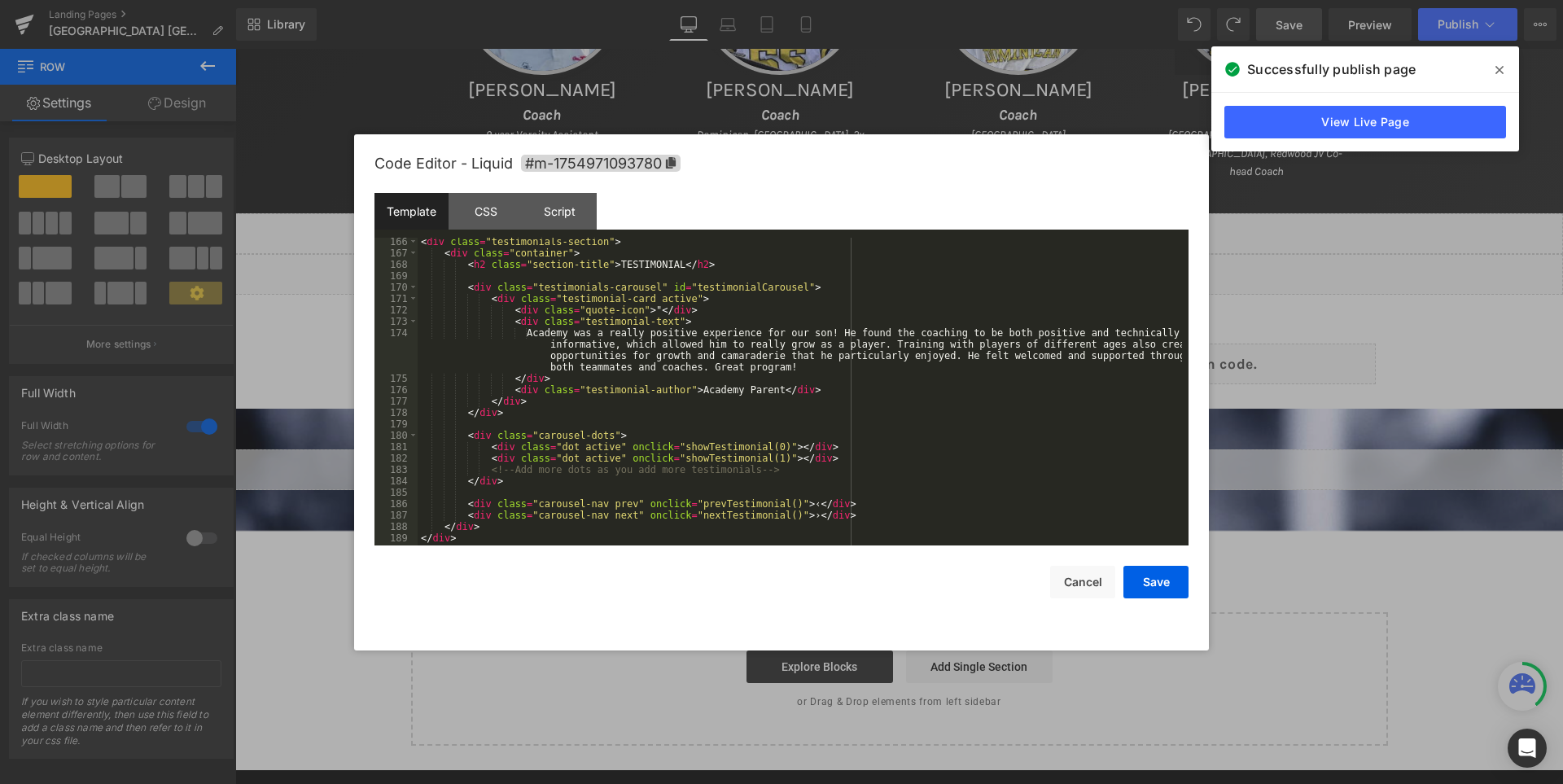
scroll to position [1904, 0]
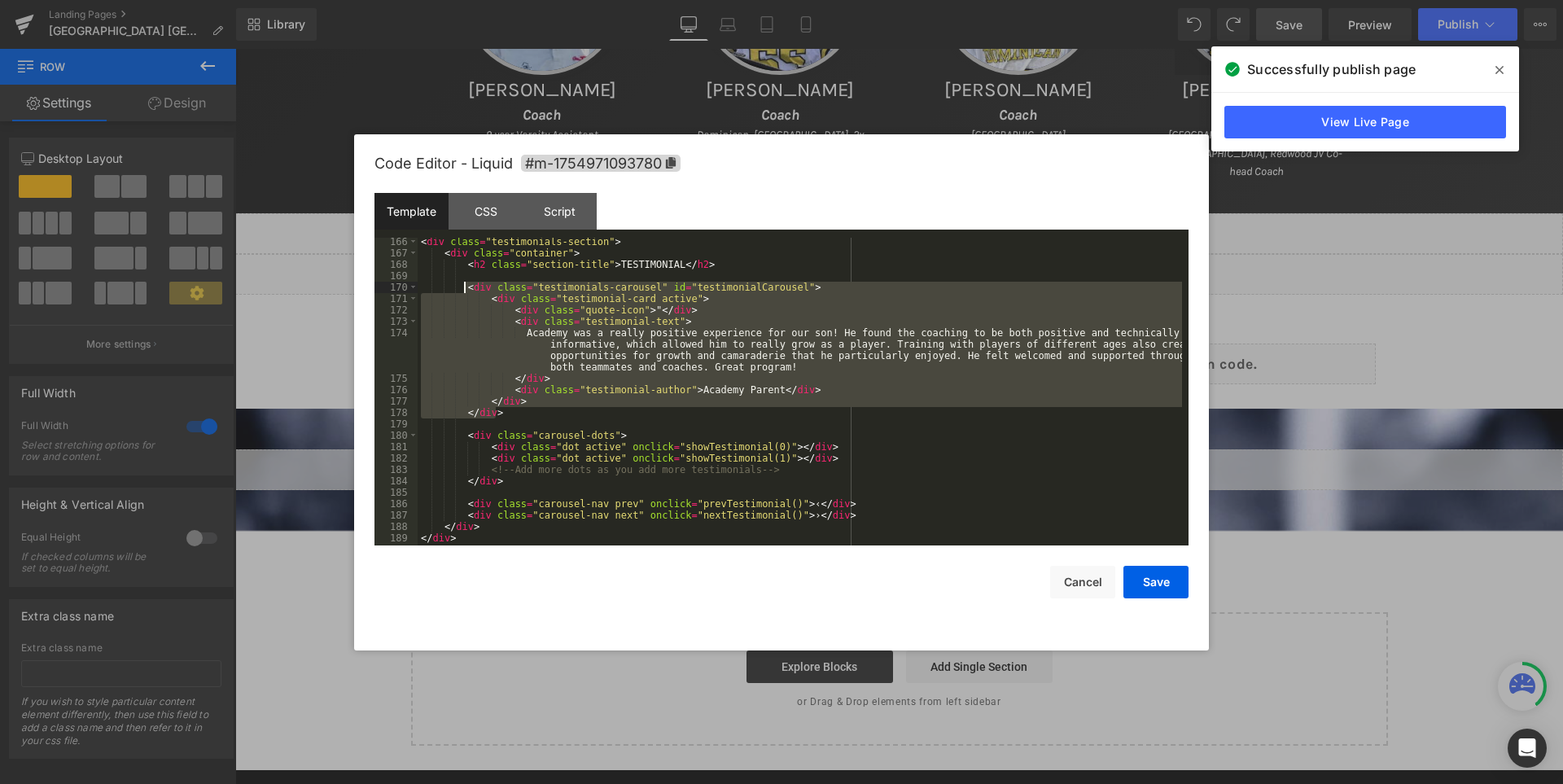
drag, startPoint x: 507, startPoint y: 410, endPoint x: 463, endPoint y: 289, distance: 128.8
click at [463, 289] on div "< div class = "testimonials-section" > < div class = "container" > < h2 class =…" at bounding box center [799, 401] width 764 height 331
click at [511, 418] on div "< div class = "testimonials-section" > < div class = "container" > < h2 class =…" at bounding box center [799, 401] width 764 height 331
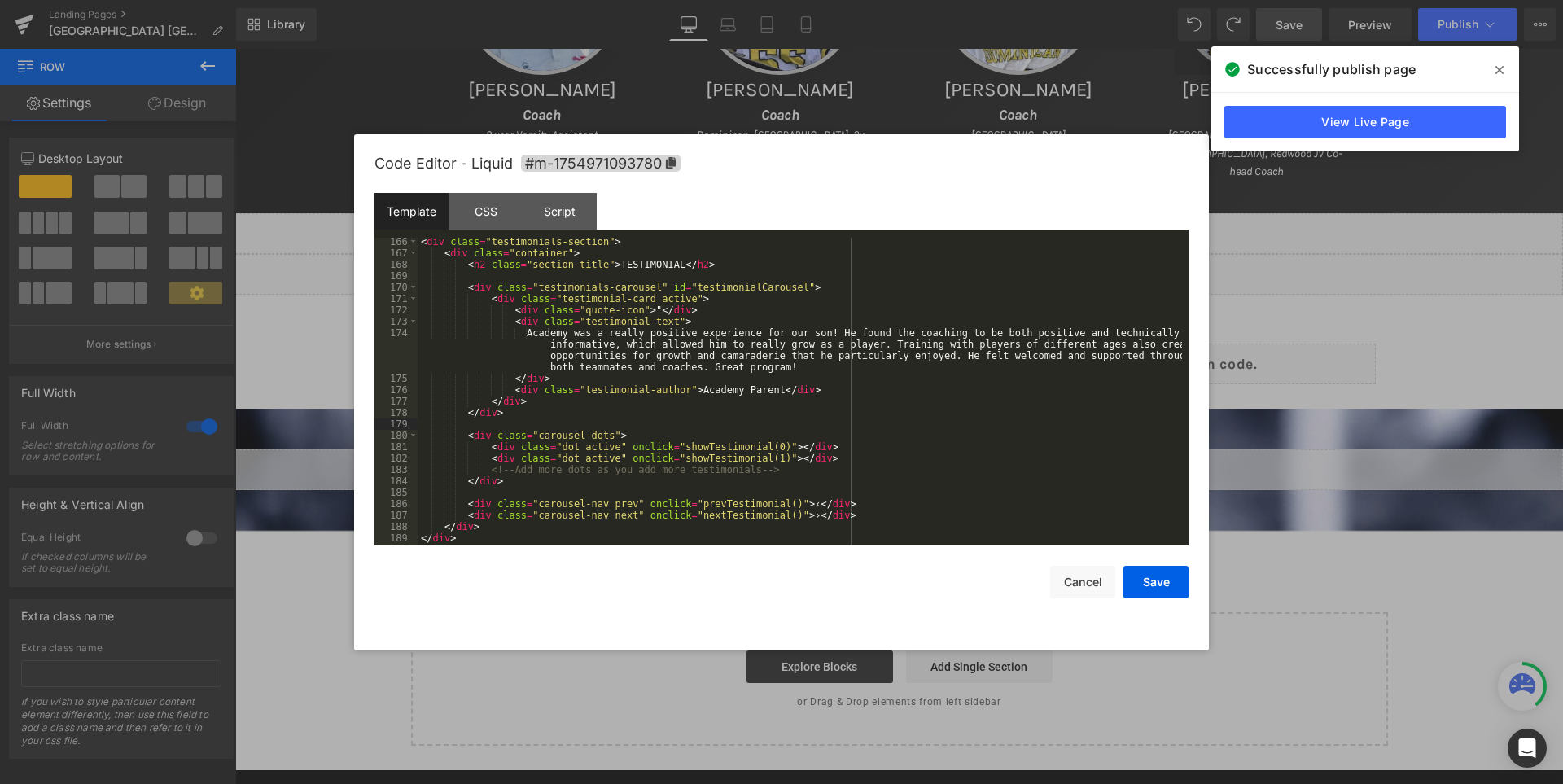
scroll to position [1914, 0]
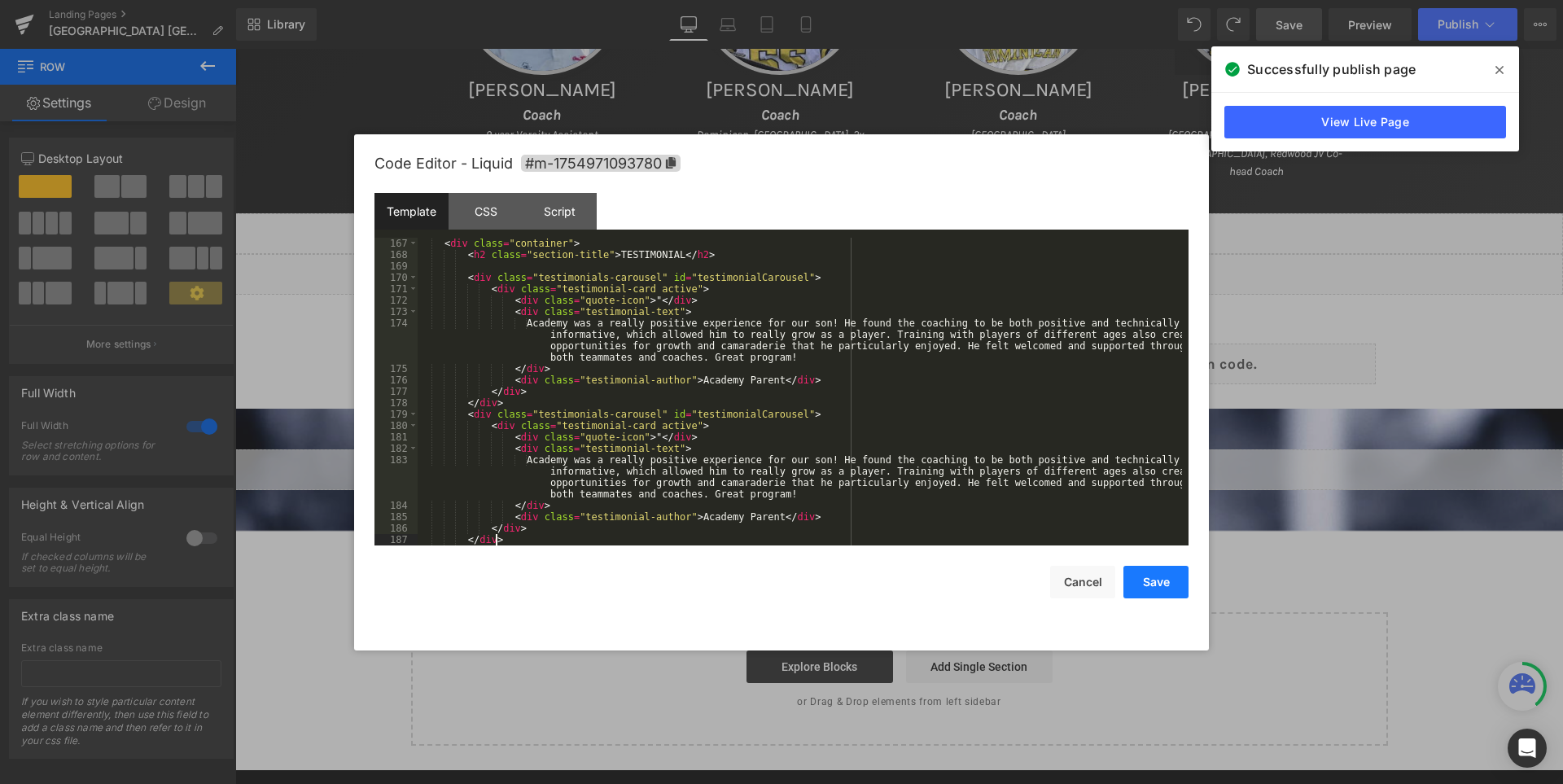
click at [1163, 583] on button "Save" at bounding box center [1156, 581] width 65 height 32
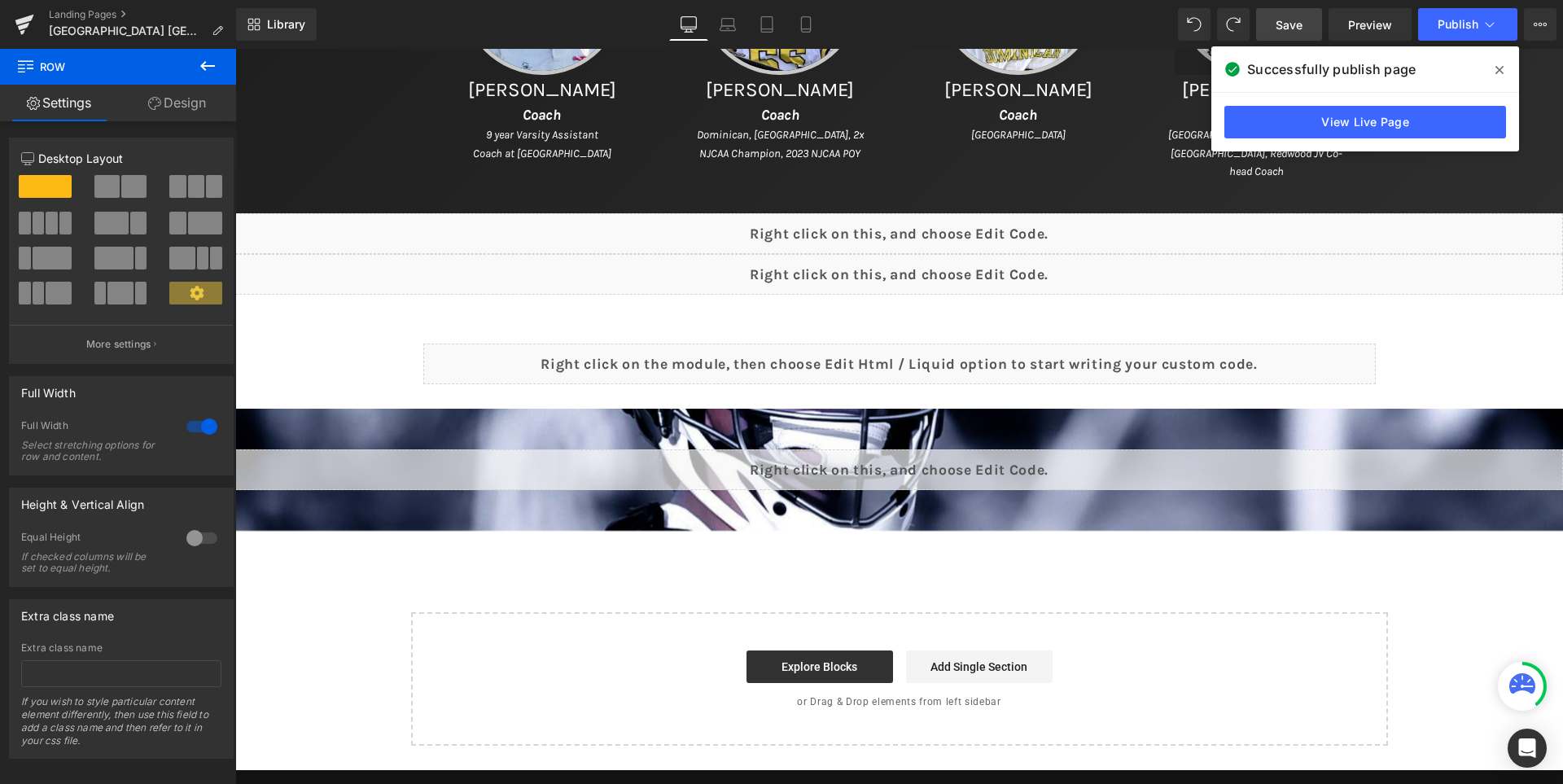
click at [1282, 13] on link "Save" at bounding box center [1288, 24] width 66 height 32
click at [1448, 17] on button "Publish" at bounding box center [1467, 24] width 99 height 32
click at [1495, 67] on span at bounding box center [1499, 70] width 26 height 26
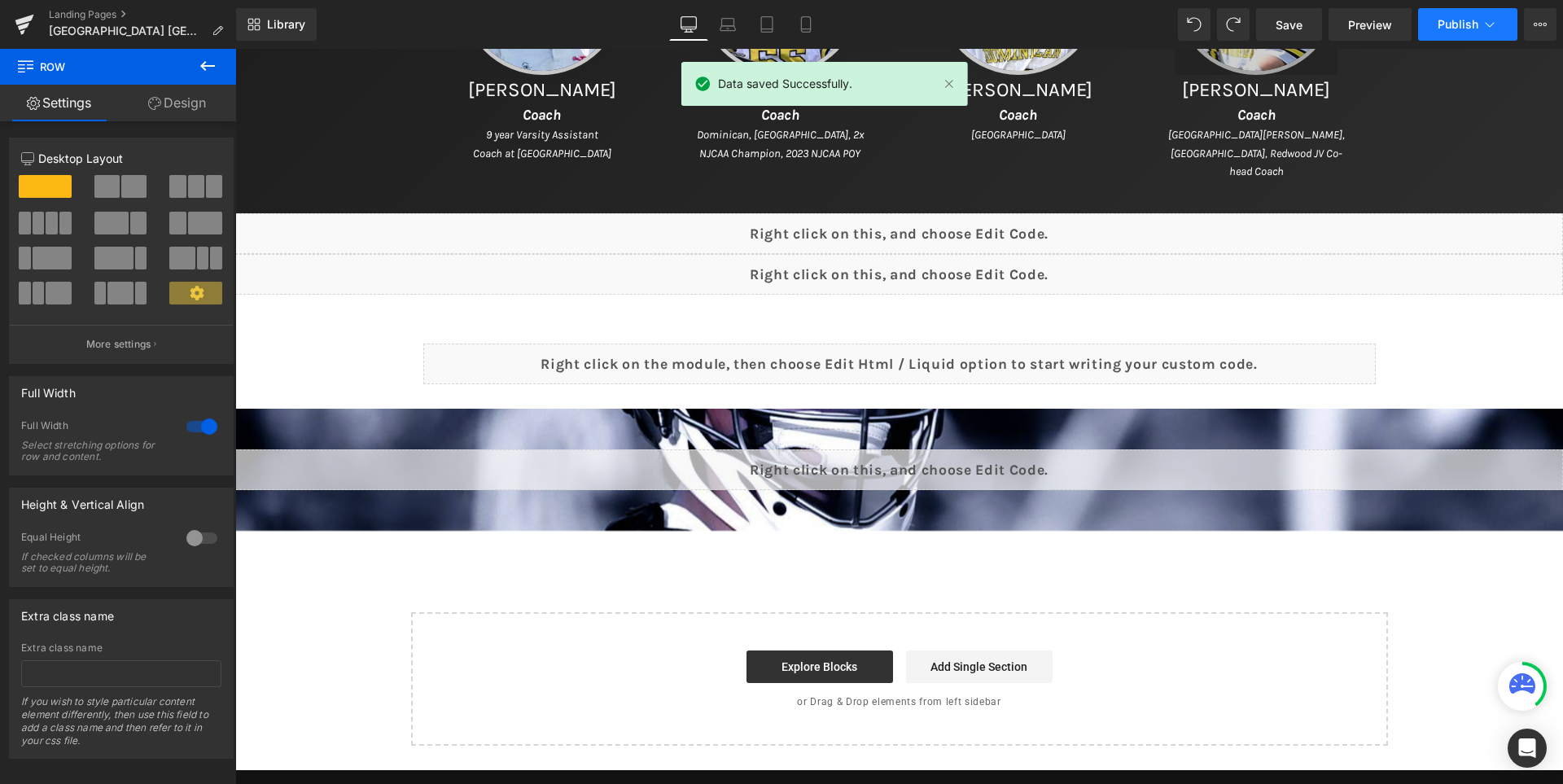
click at [1442, 29] on span "Publish" at bounding box center [1458, 24] width 40 height 13
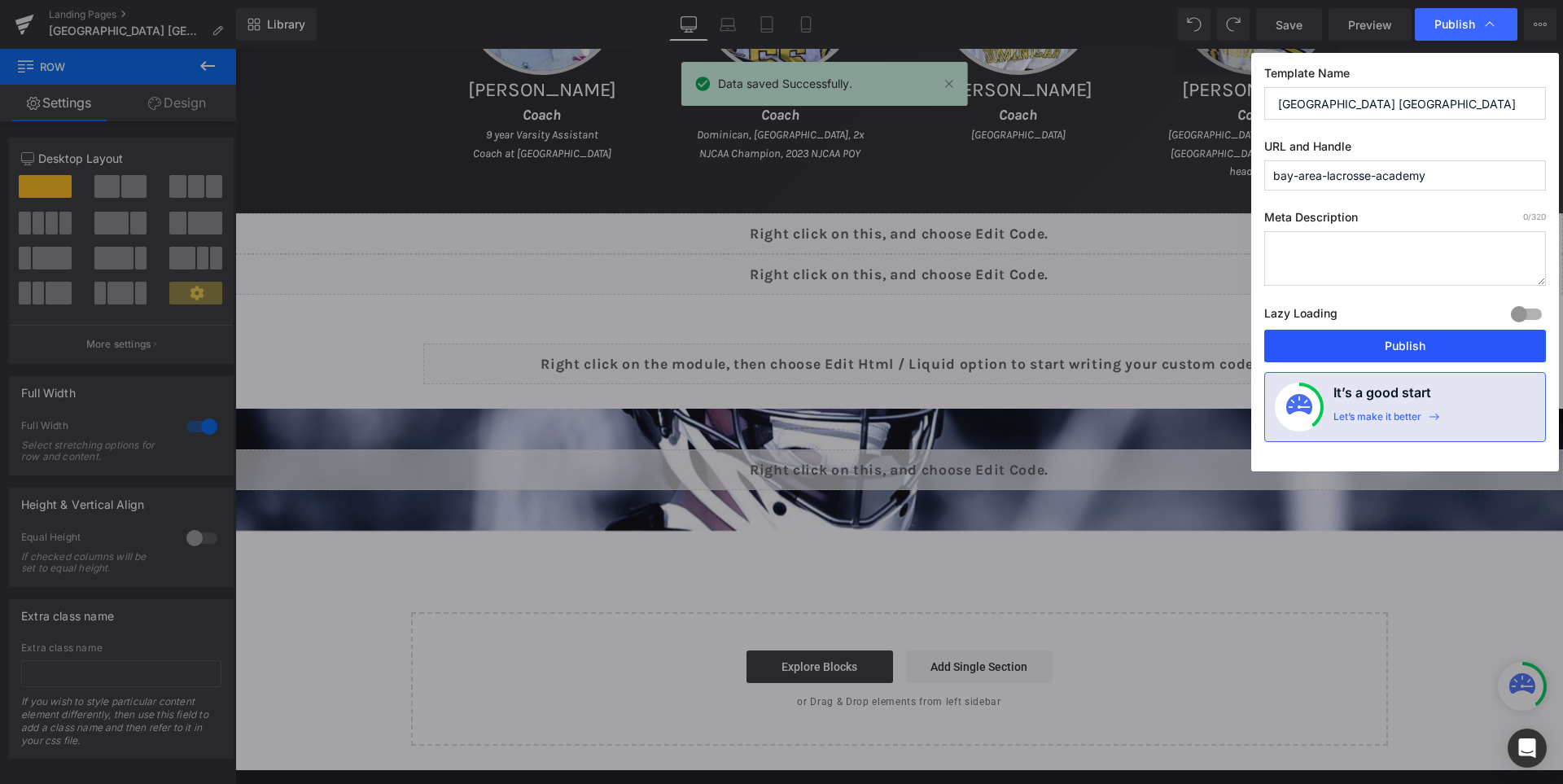
click at [1439, 335] on button "Publish" at bounding box center [1404, 346] width 282 height 32
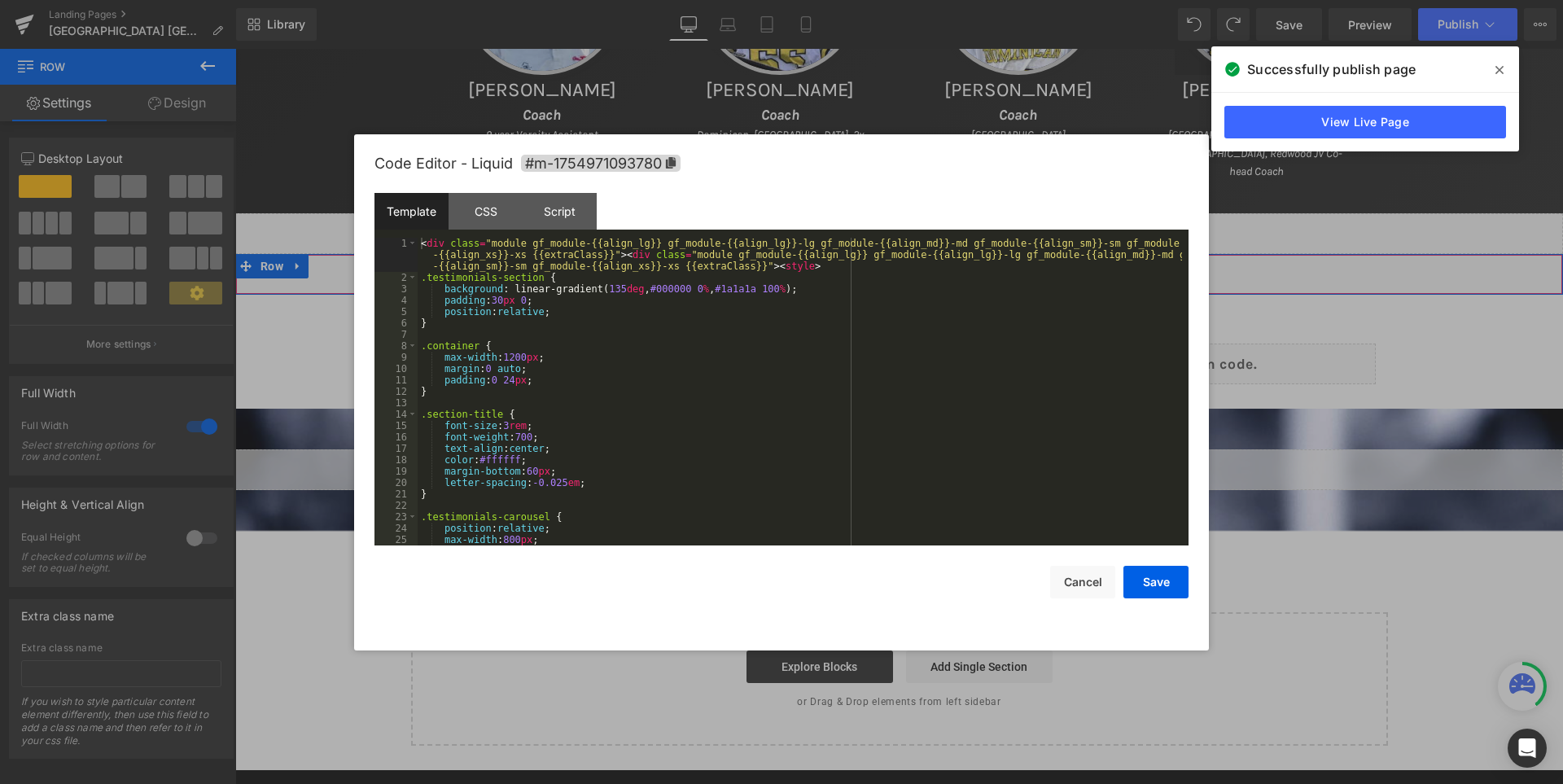
click at [929, 267] on div "Liquid" at bounding box center [899, 274] width 1328 height 40
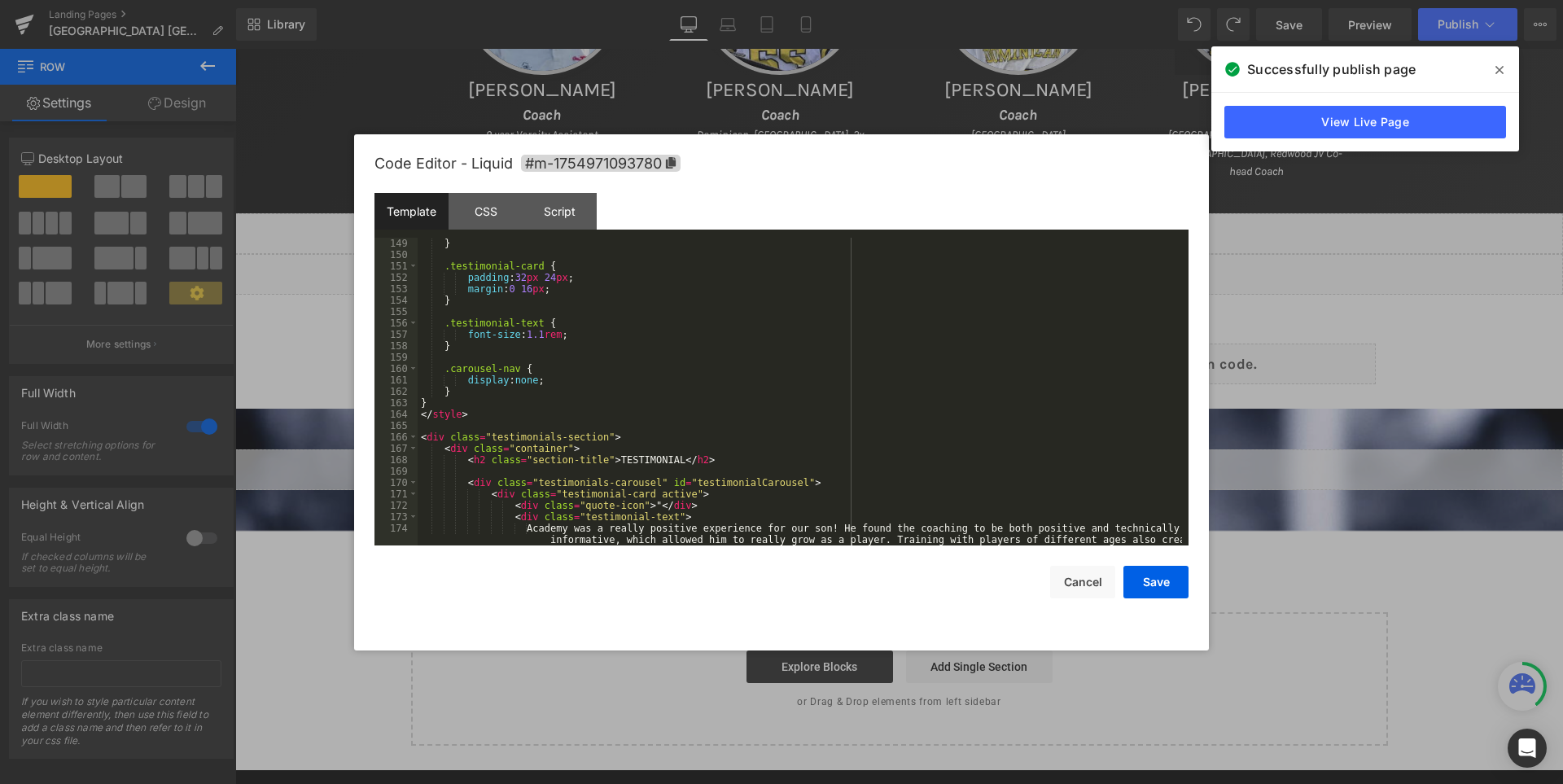
scroll to position [2002, 0]
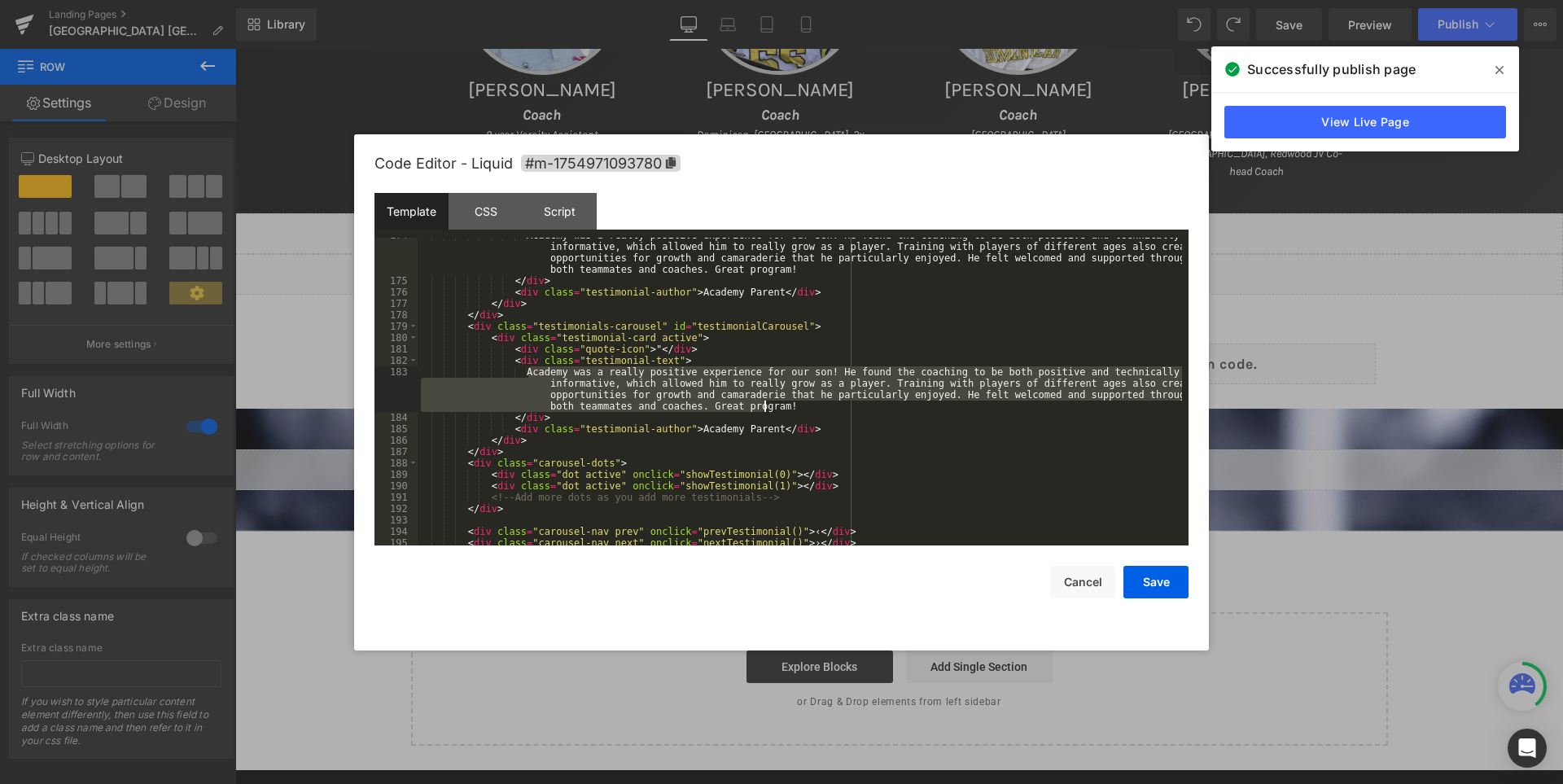
drag, startPoint x: 526, startPoint y: 374, endPoint x: 765, endPoint y: 403, distance: 240.8
click at [765, 403] on div "Academy was a really positive experience for our son! He found the coaching to …" at bounding box center [799, 412] width 764 height 365
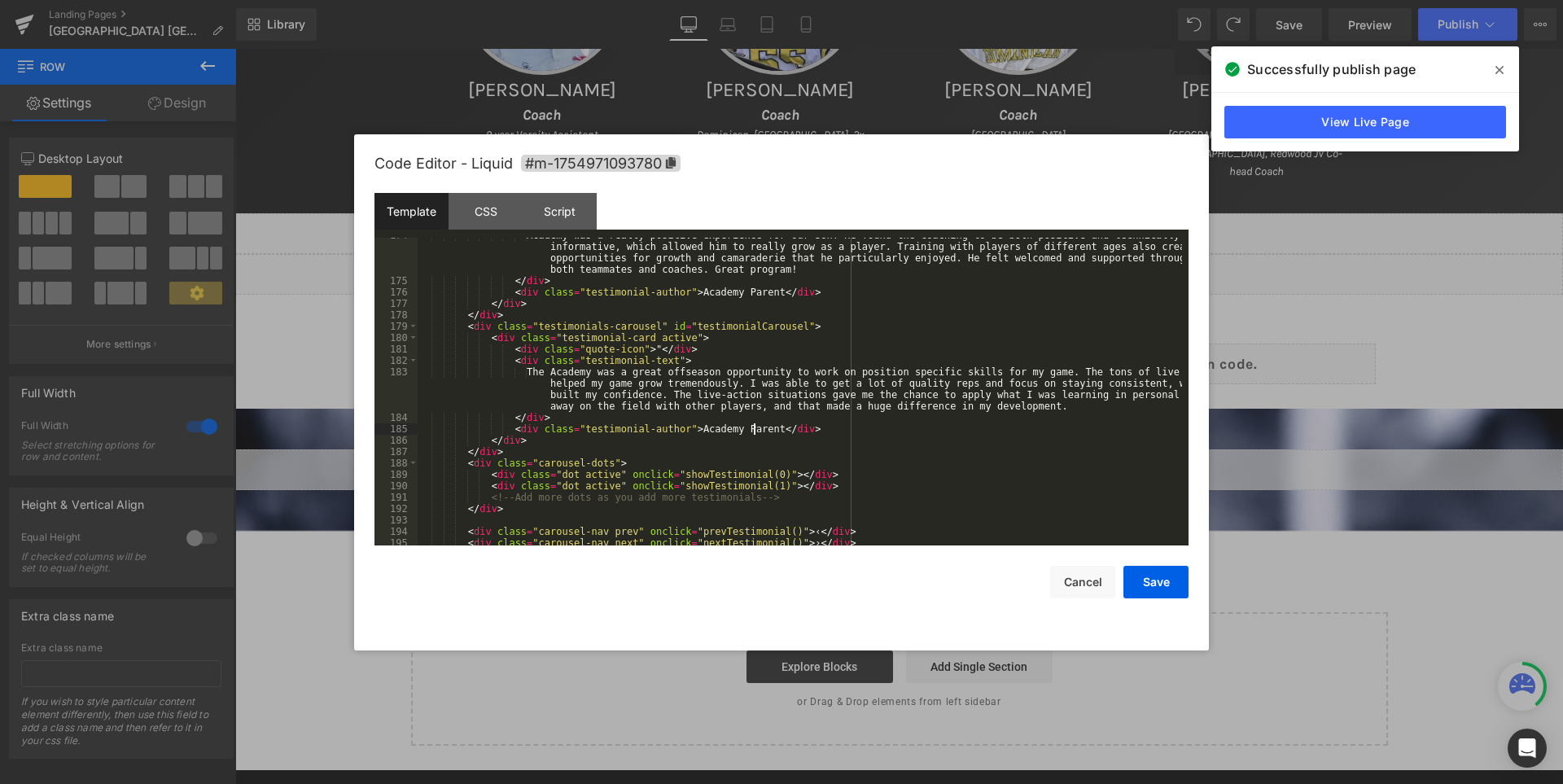
click at [752, 434] on div "Academy was a really positive experience for our son! He found the coaching to …" at bounding box center [799, 412] width 764 height 365
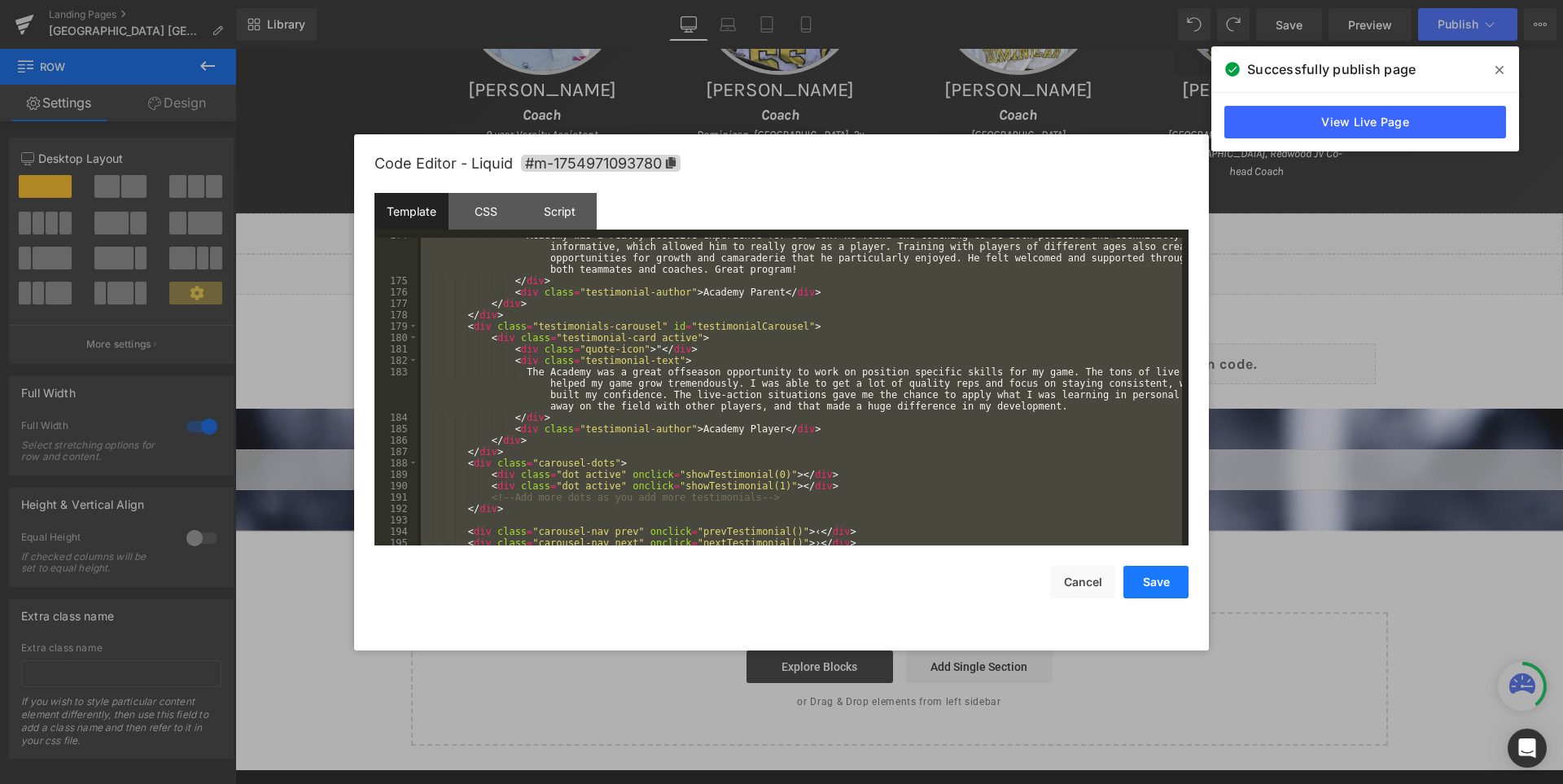
click at [1167, 581] on button "Save" at bounding box center [1156, 581] width 65 height 32
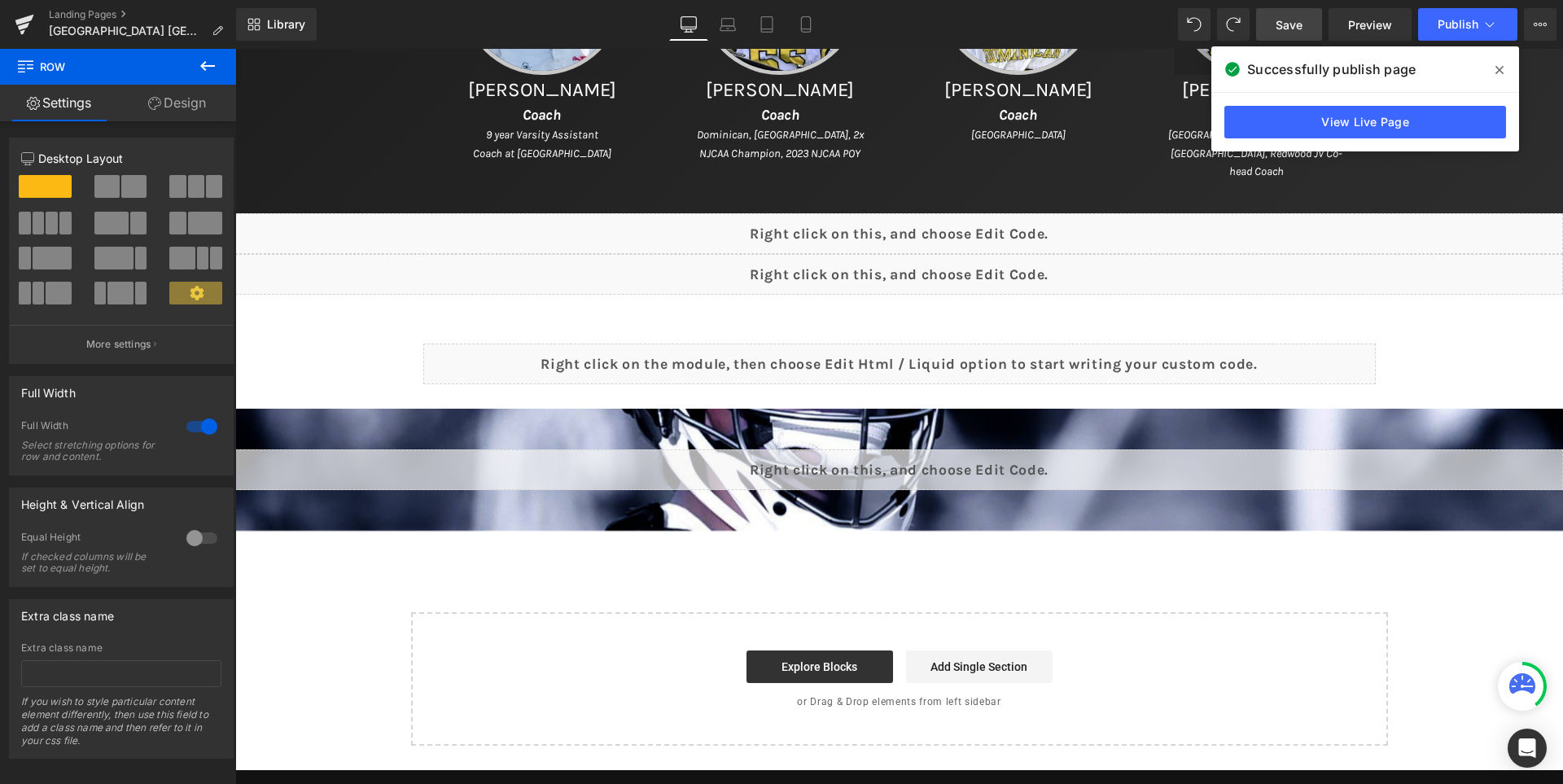
click at [1289, 23] on span "Save" at bounding box center [1288, 25] width 27 height 17
drag, startPoint x: 1500, startPoint y: 69, endPoint x: 1243, endPoint y: 0, distance: 266.1
click at [1500, 69] on icon at bounding box center [1499, 69] width 8 height 8
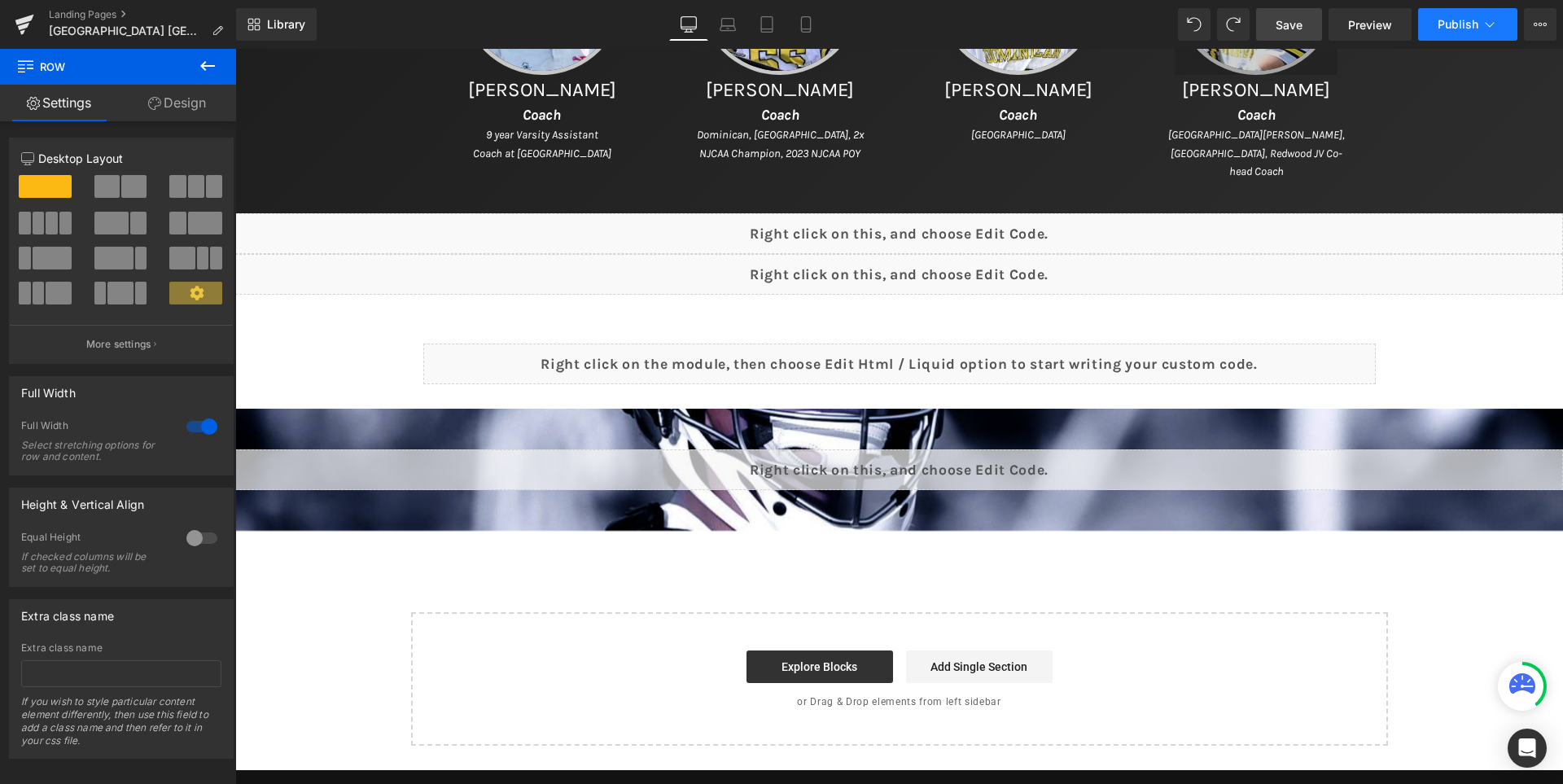
click at [1437, 24] on button "Publish" at bounding box center [1467, 24] width 99 height 32
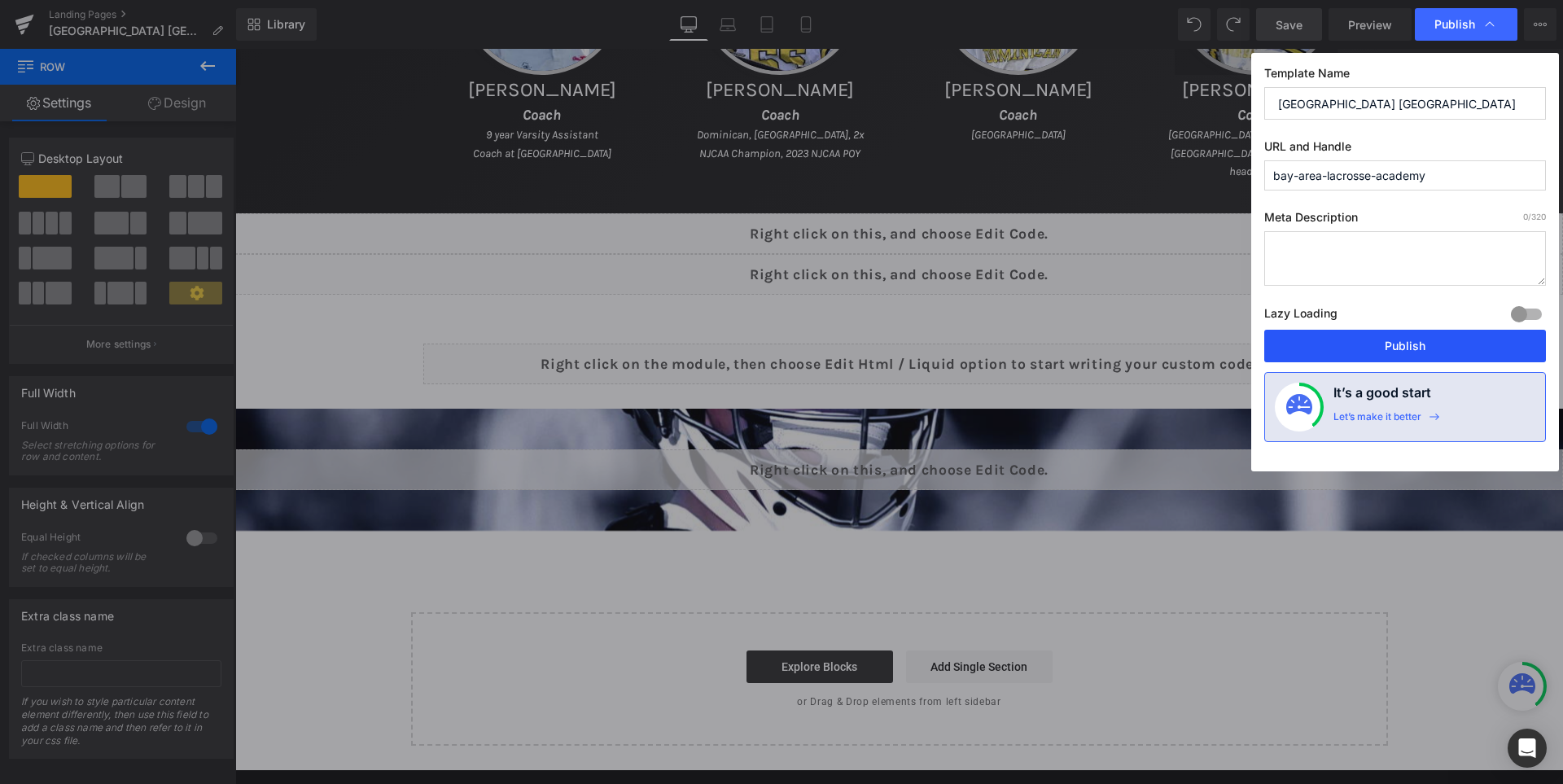
drag, startPoint x: 1403, startPoint y: 351, endPoint x: 1143, endPoint y: 291, distance: 266.8
click at [1403, 351] on button "Publish" at bounding box center [1404, 346] width 282 height 32
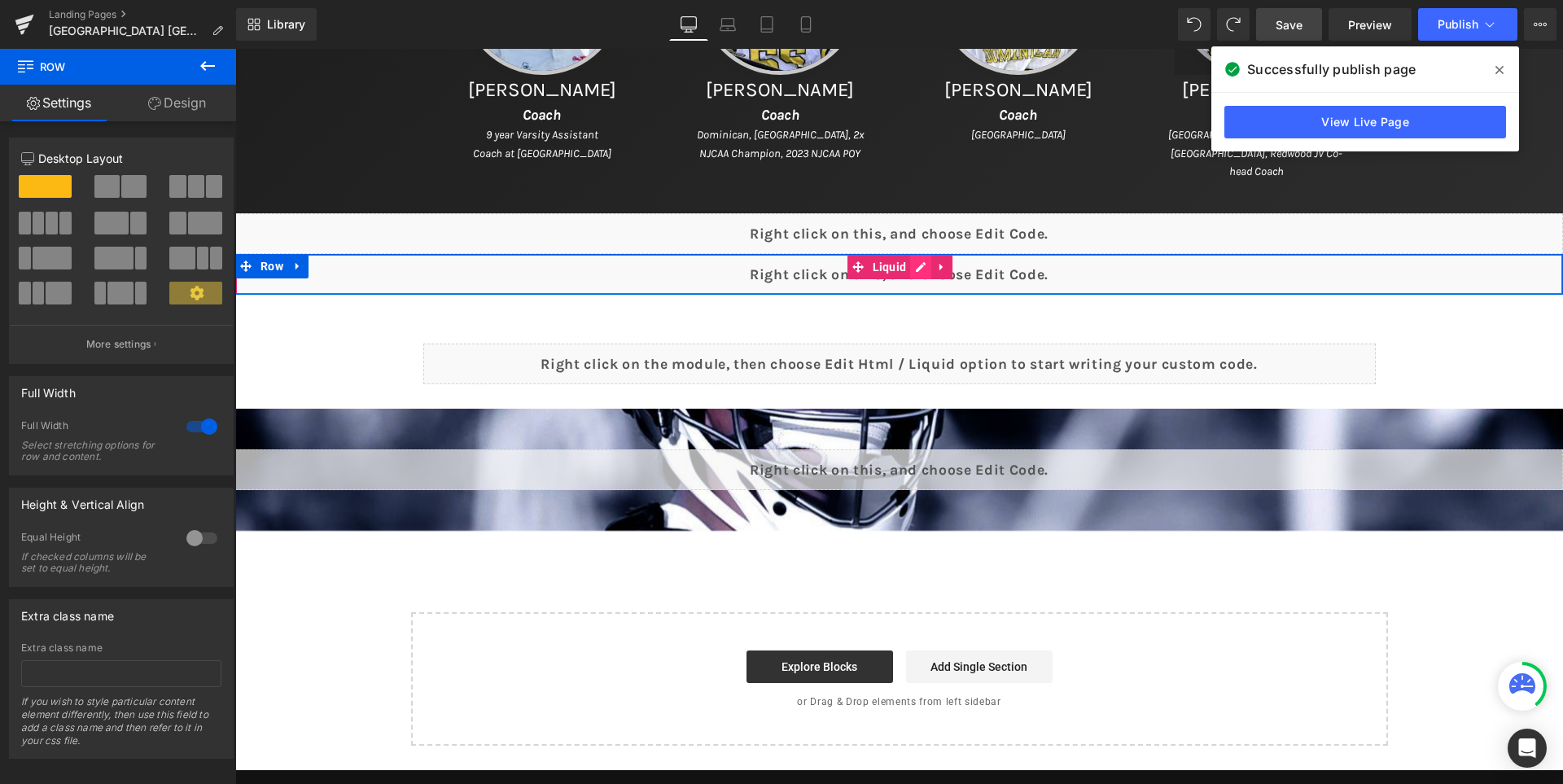
click at [931, 267] on div "Liquid" at bounding box center [899, 274] width 1328 height 40
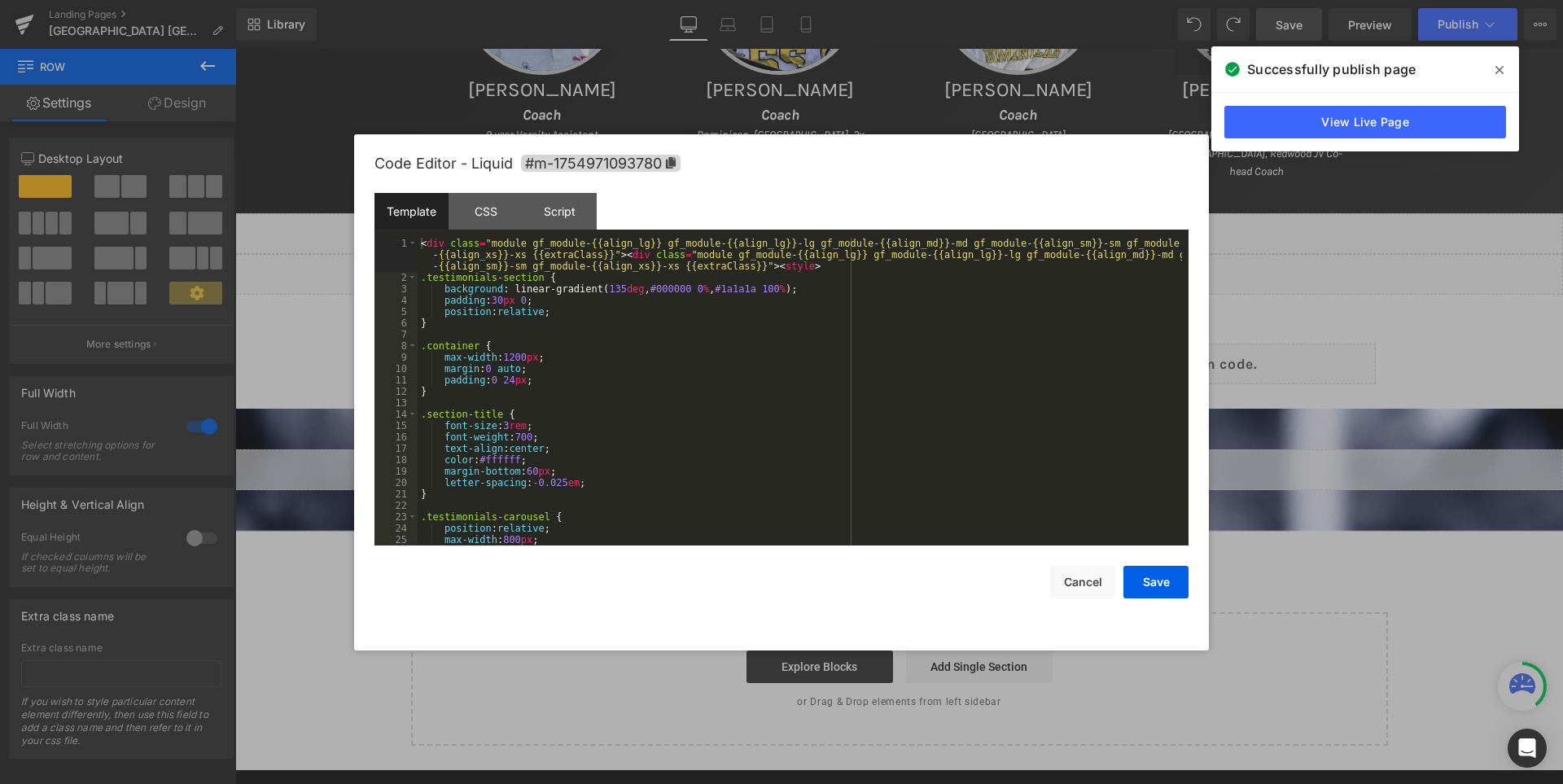
click at [839, 314] on div "< div class = "module gf_module-{{align_lg}} gf_module-{{align_lg}}-lg gf_modul…" at bounding box center [799, 414] width 764 height 353
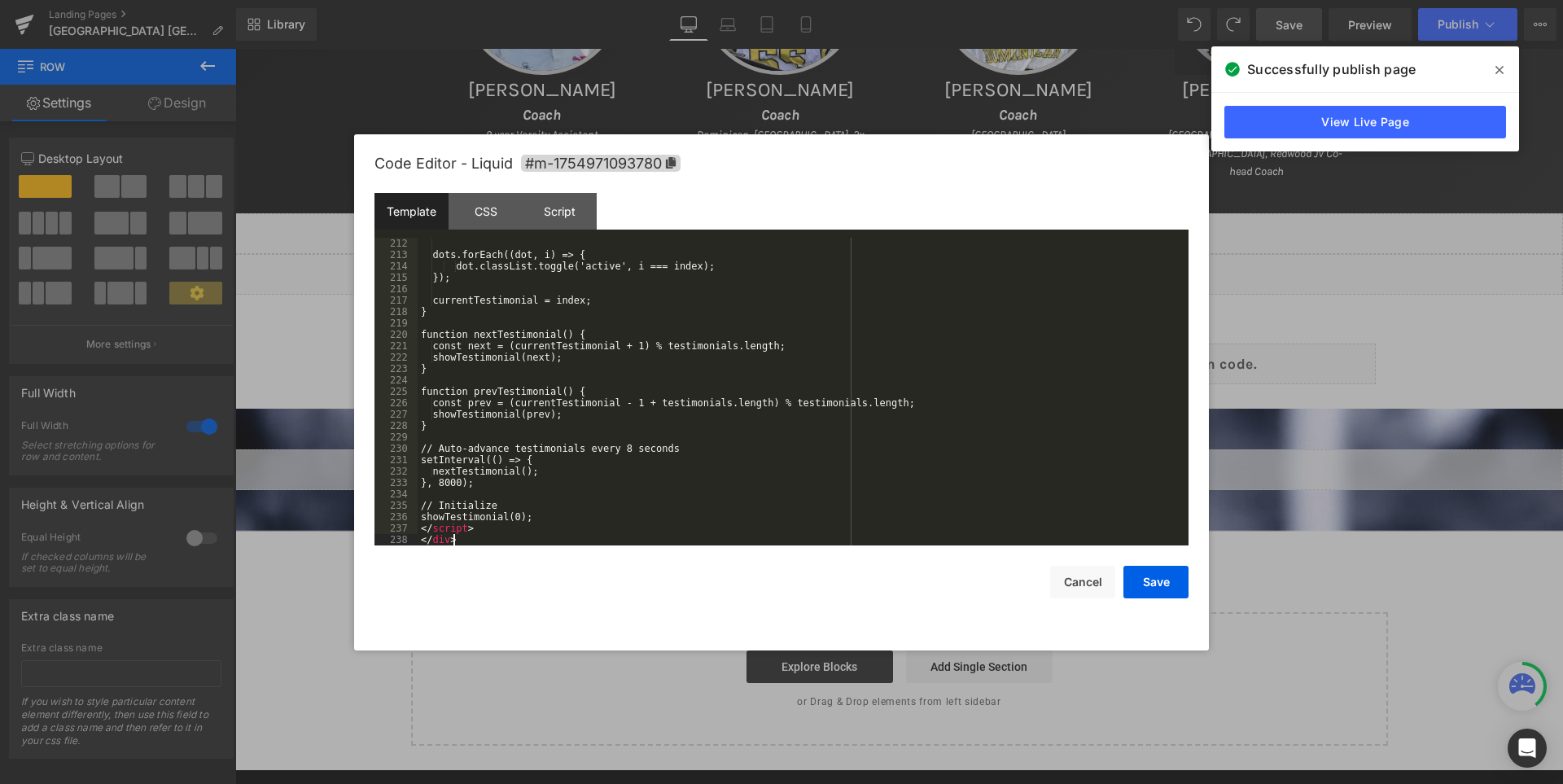
scroll to position [2472, 0]
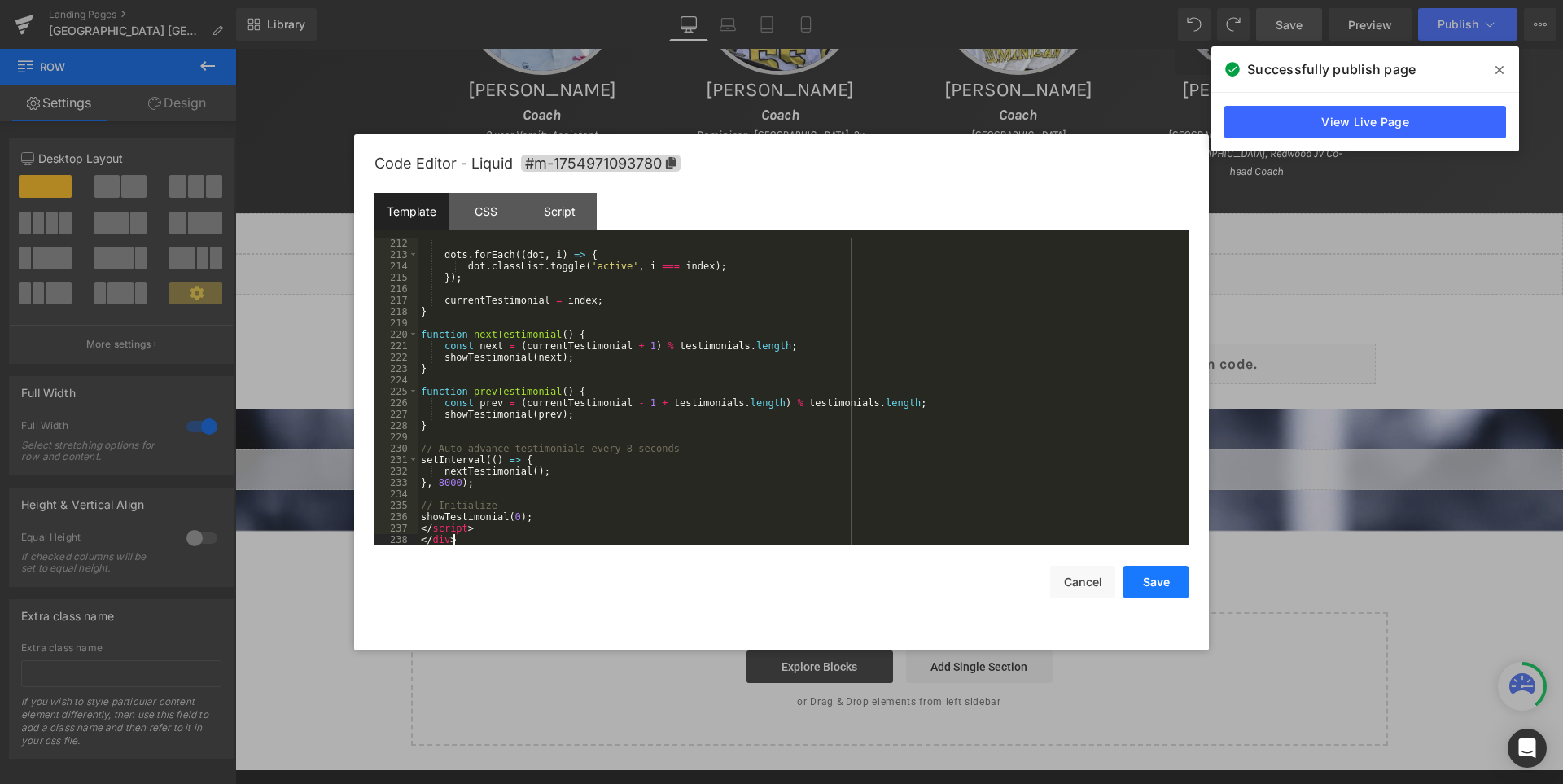
click at [1158, 589] on button "Save" at bounding box center [1156, 581] width 65 height 32
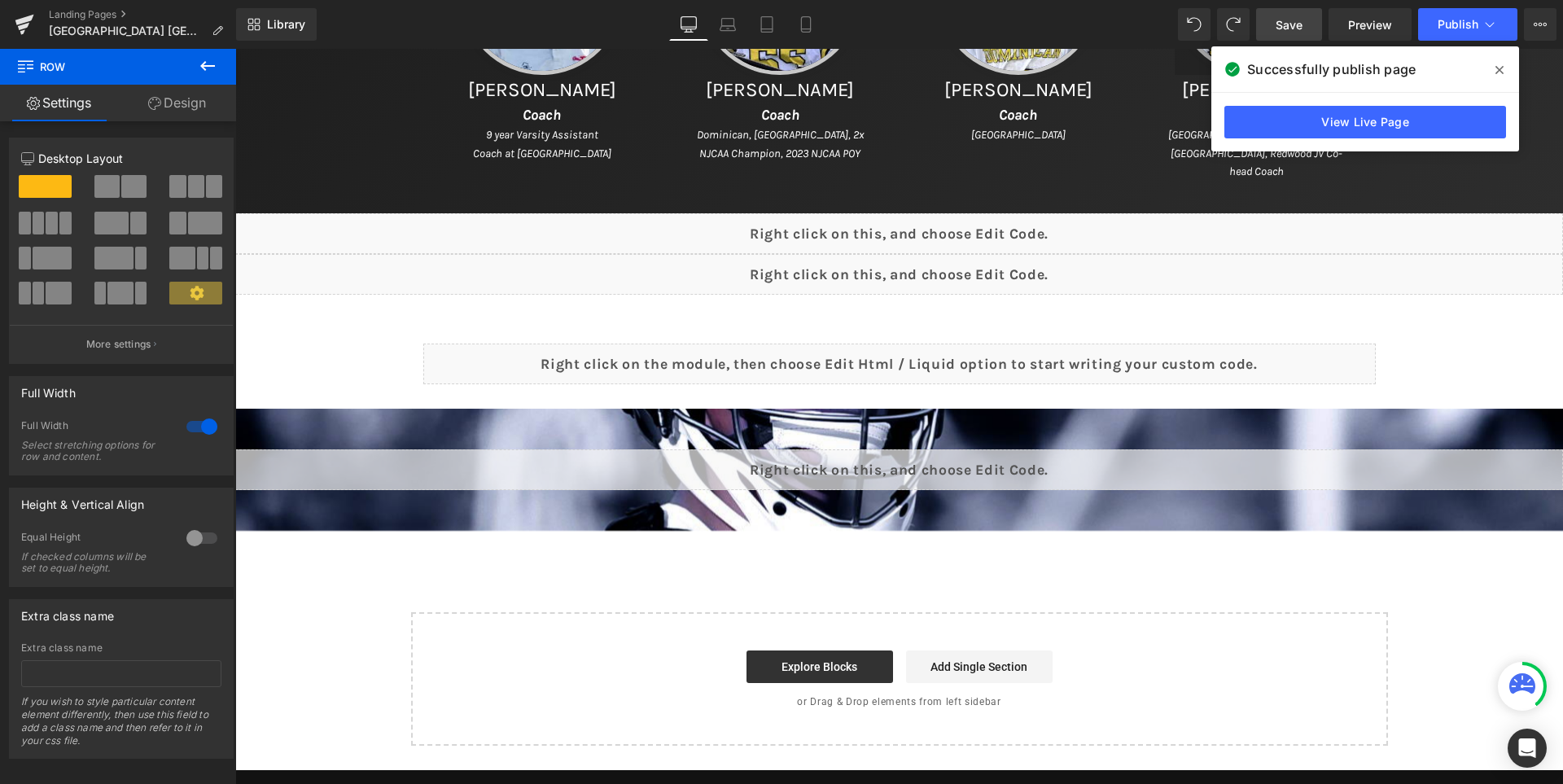
click at [1302, 24] on span "Save" at bounding box center [1288, 25] width 27 height 17
click at [1500, 75] on icon at bounding box center [1499, 69] width 8 height 13
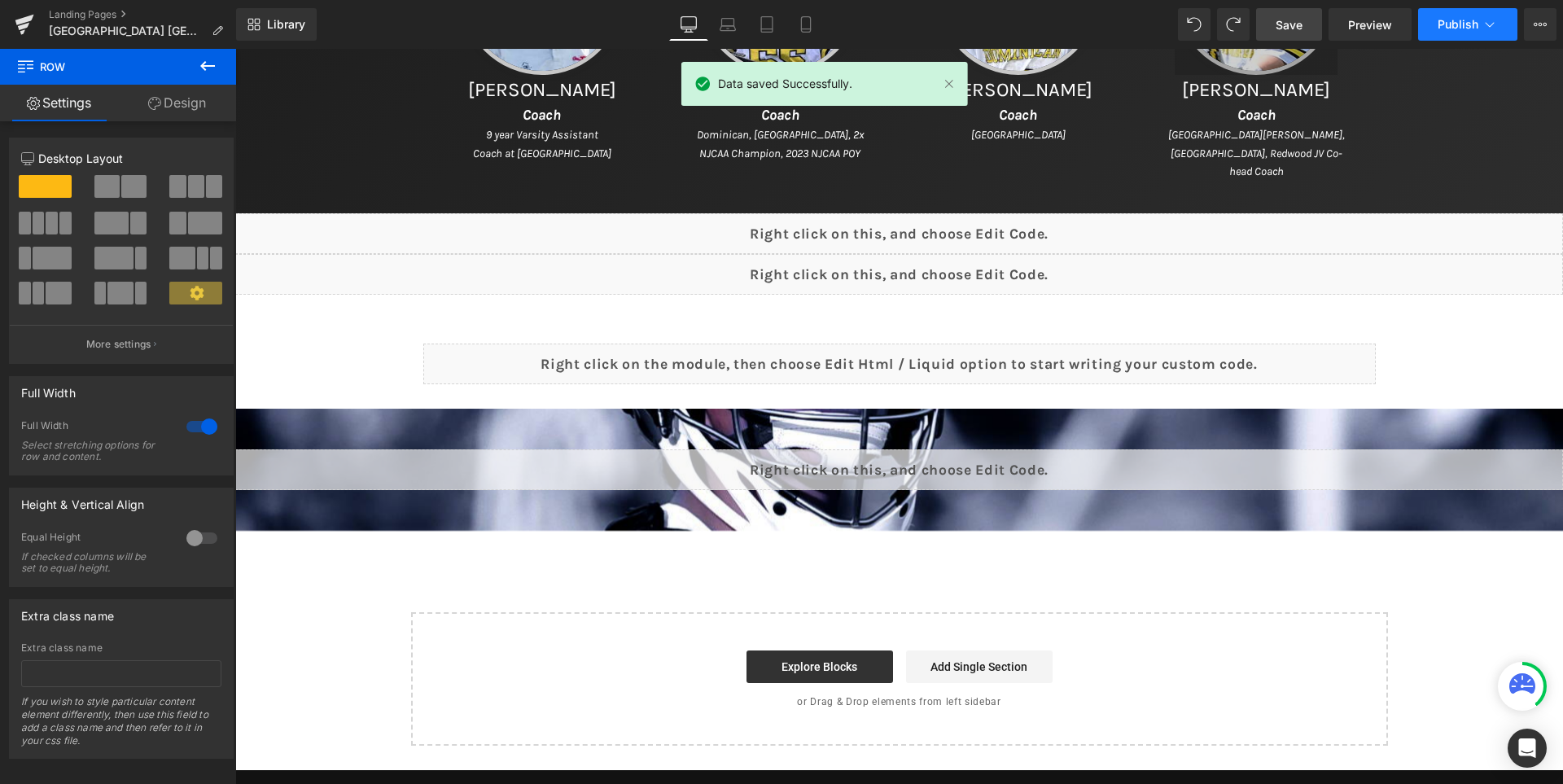
click at [1454, 26] on span "Publish" at bounding box center [1458, 24] width 40 height 13
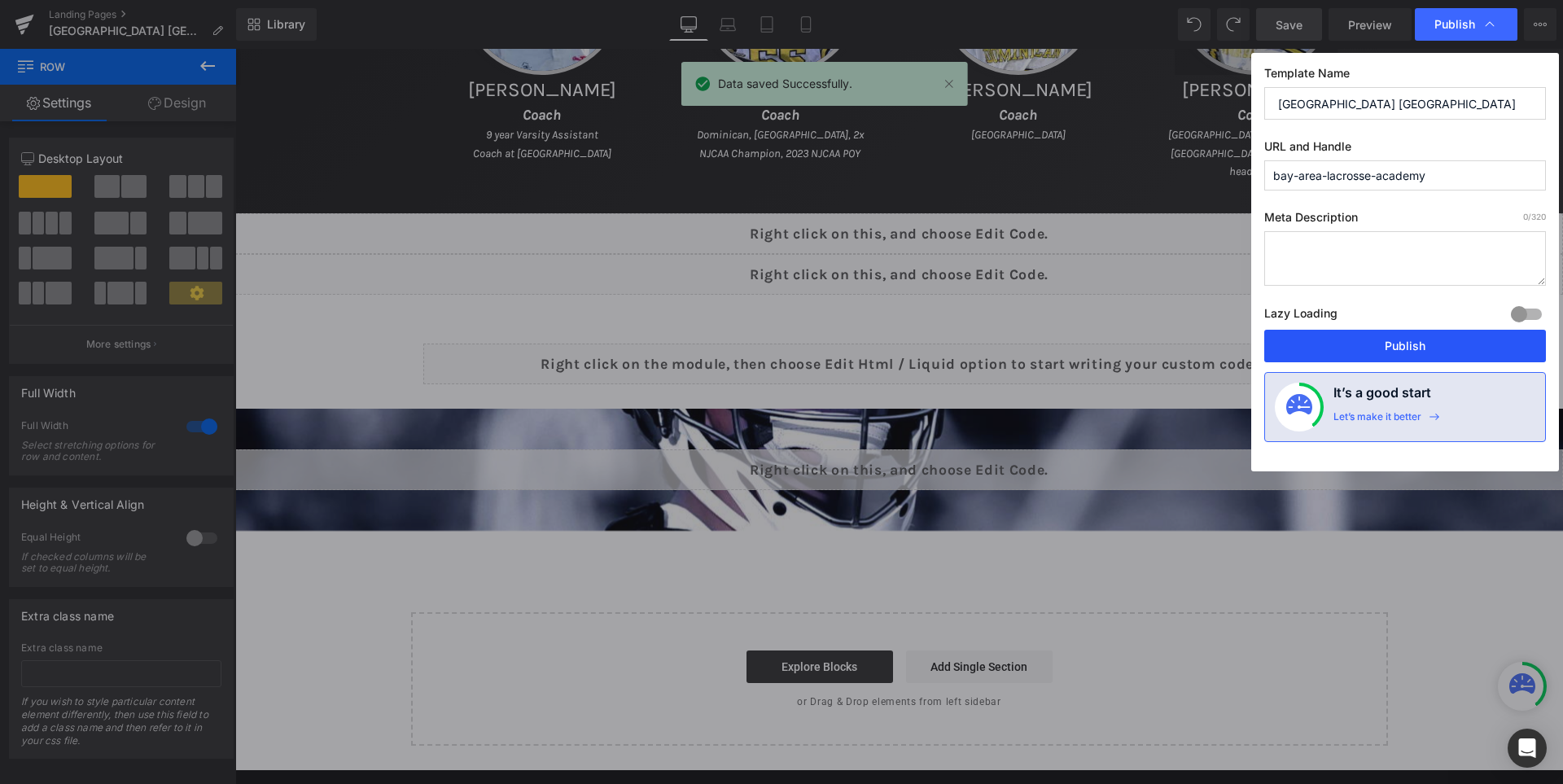
click at [1392, 343] on button "Publish" at bounding box center [1404, 346] width 282 height 32
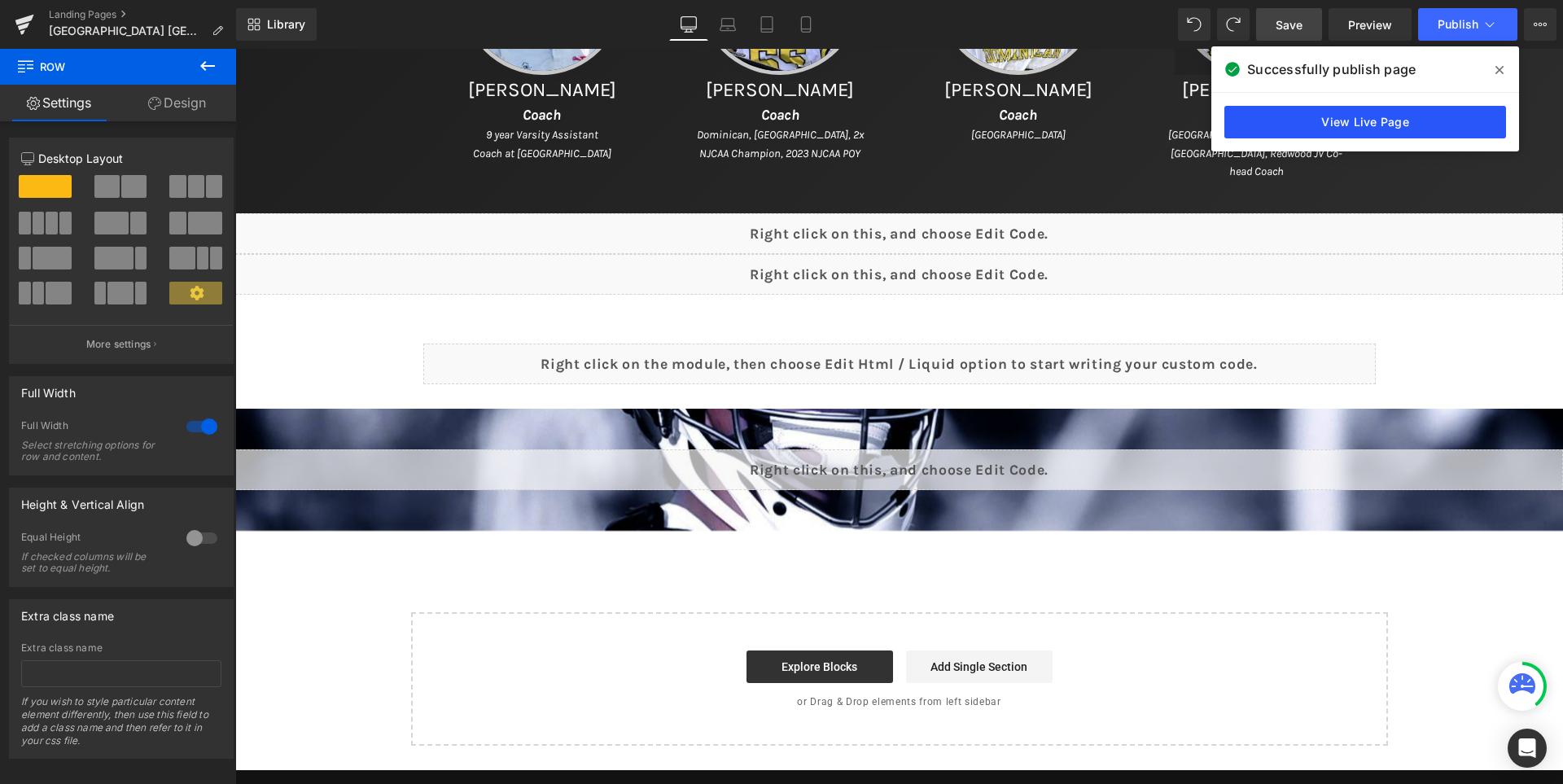
click at [1339, 119] on link "View Live Page" at bounding box center [1365, 122] width 282 height 32
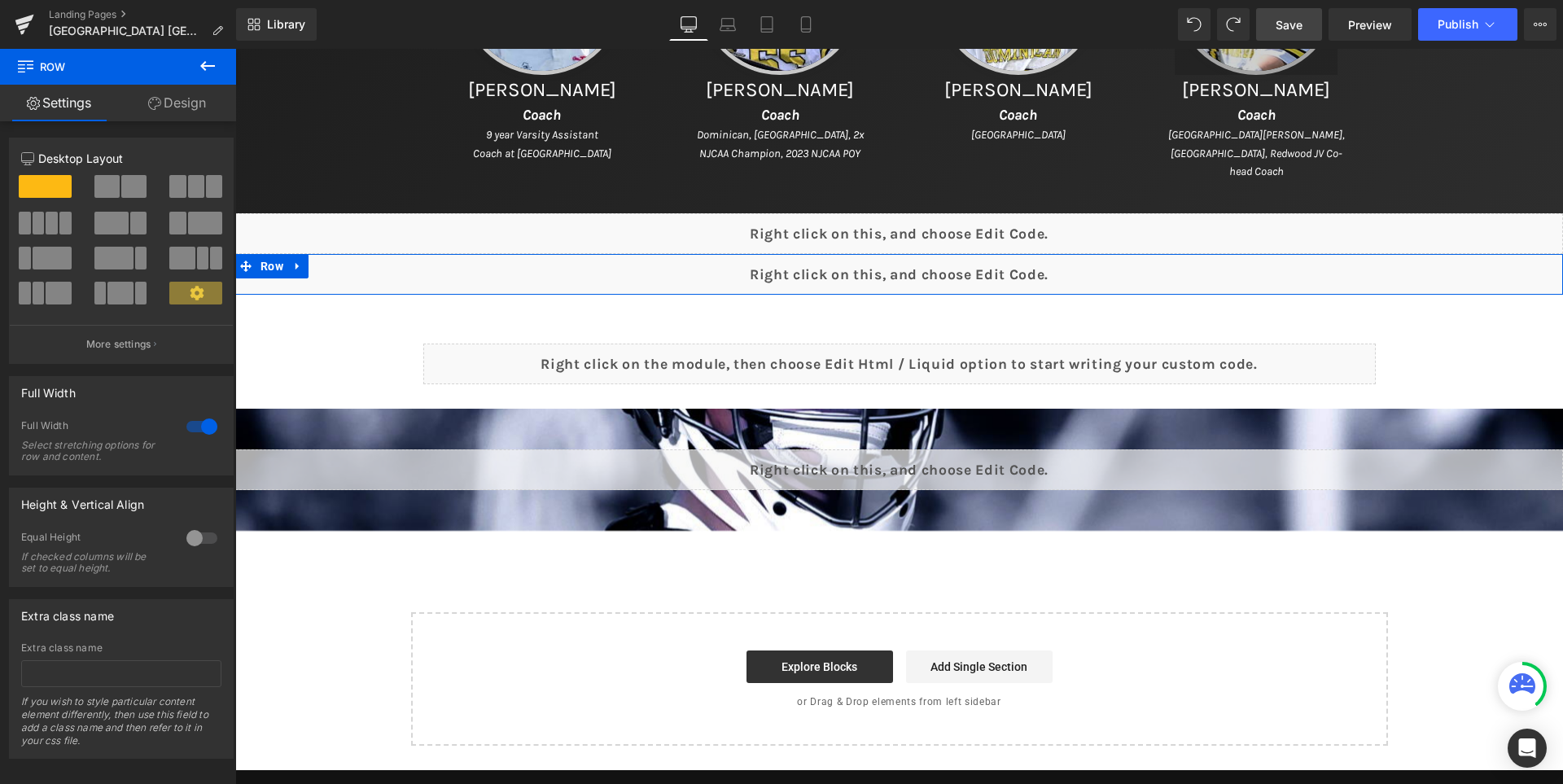
click at [938, 267] on div "Liquid" at bounding box center [899, 274] width 1328 height 40
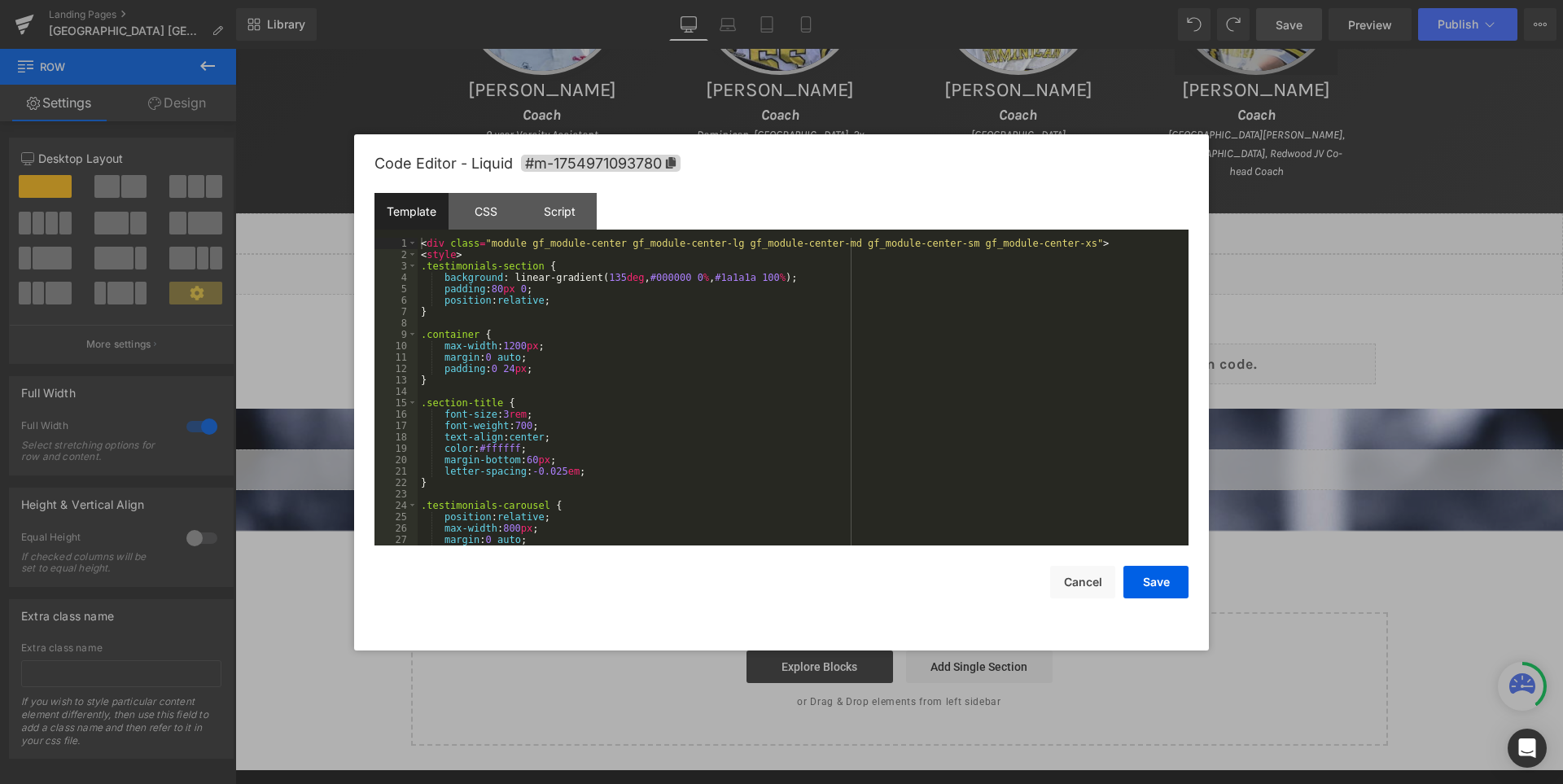
click at [718, 291] on div "< div class = "module gf_module-center gf_module-center-lg gf_module-center-md …" at bounding box center [799, 403] width 764 height 331
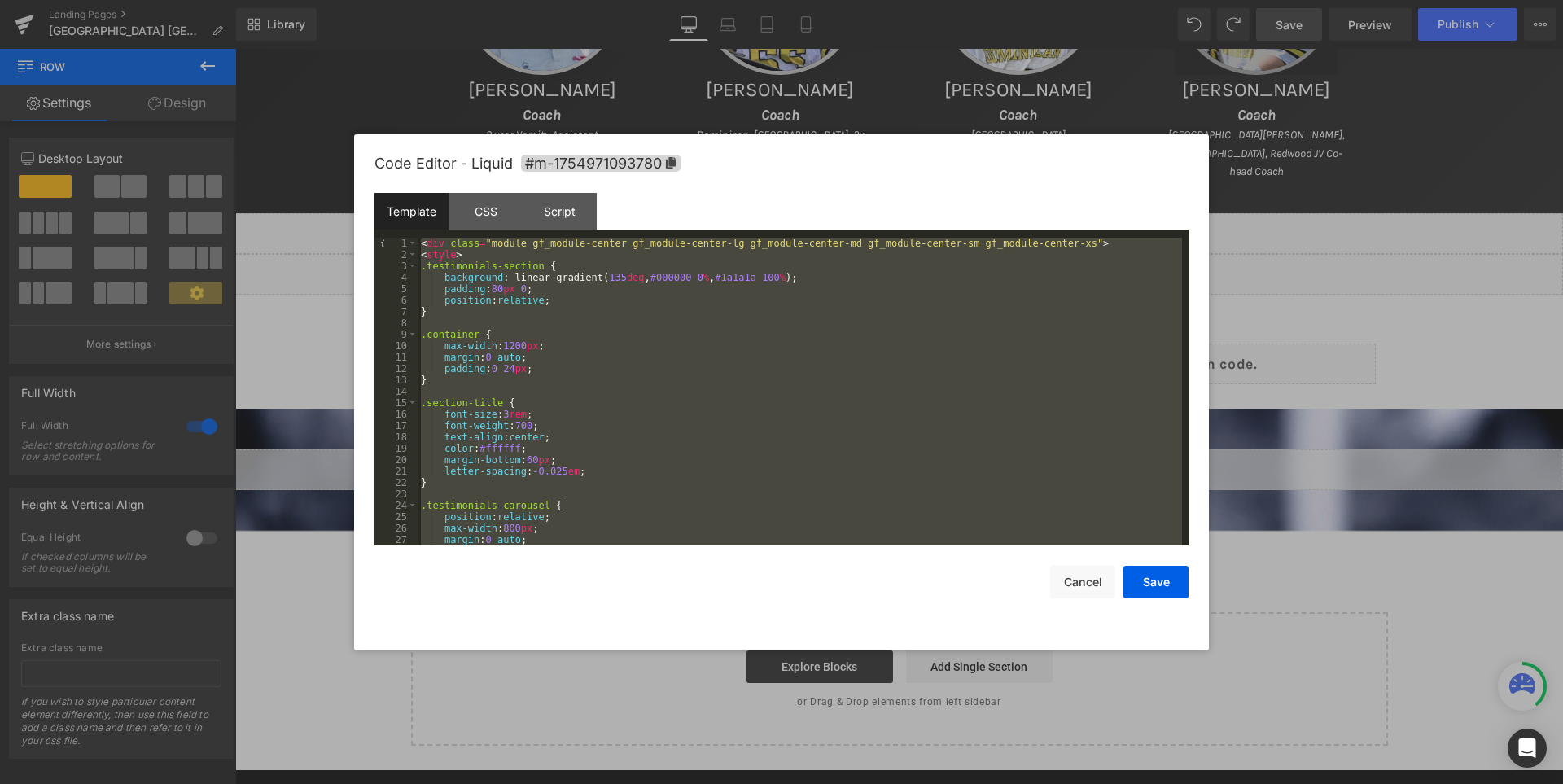
scroll to position [2563, 0]
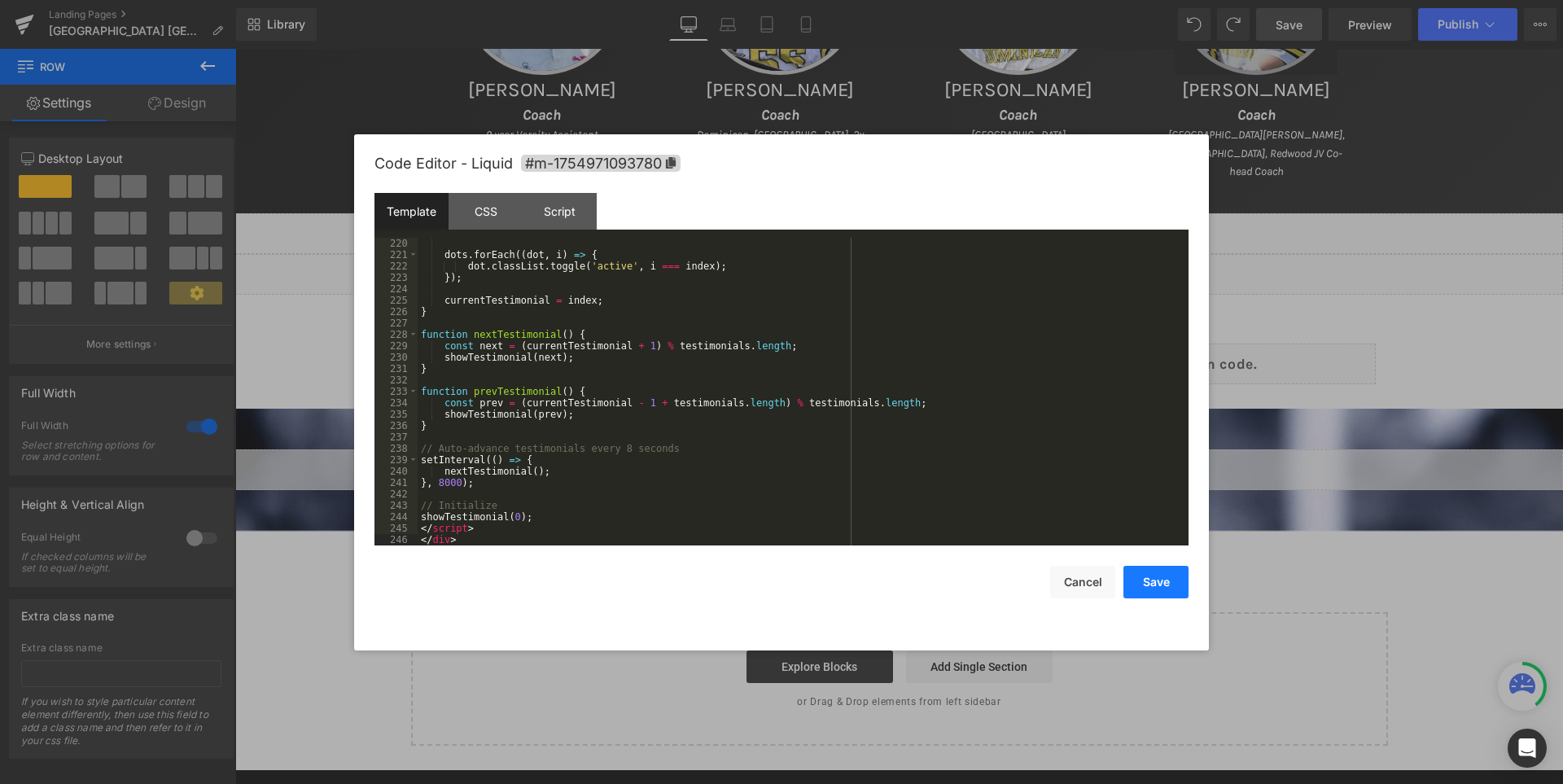
click at [1163, 581] on button "Save" at bounding box center [1156, 581] width 65 height 32
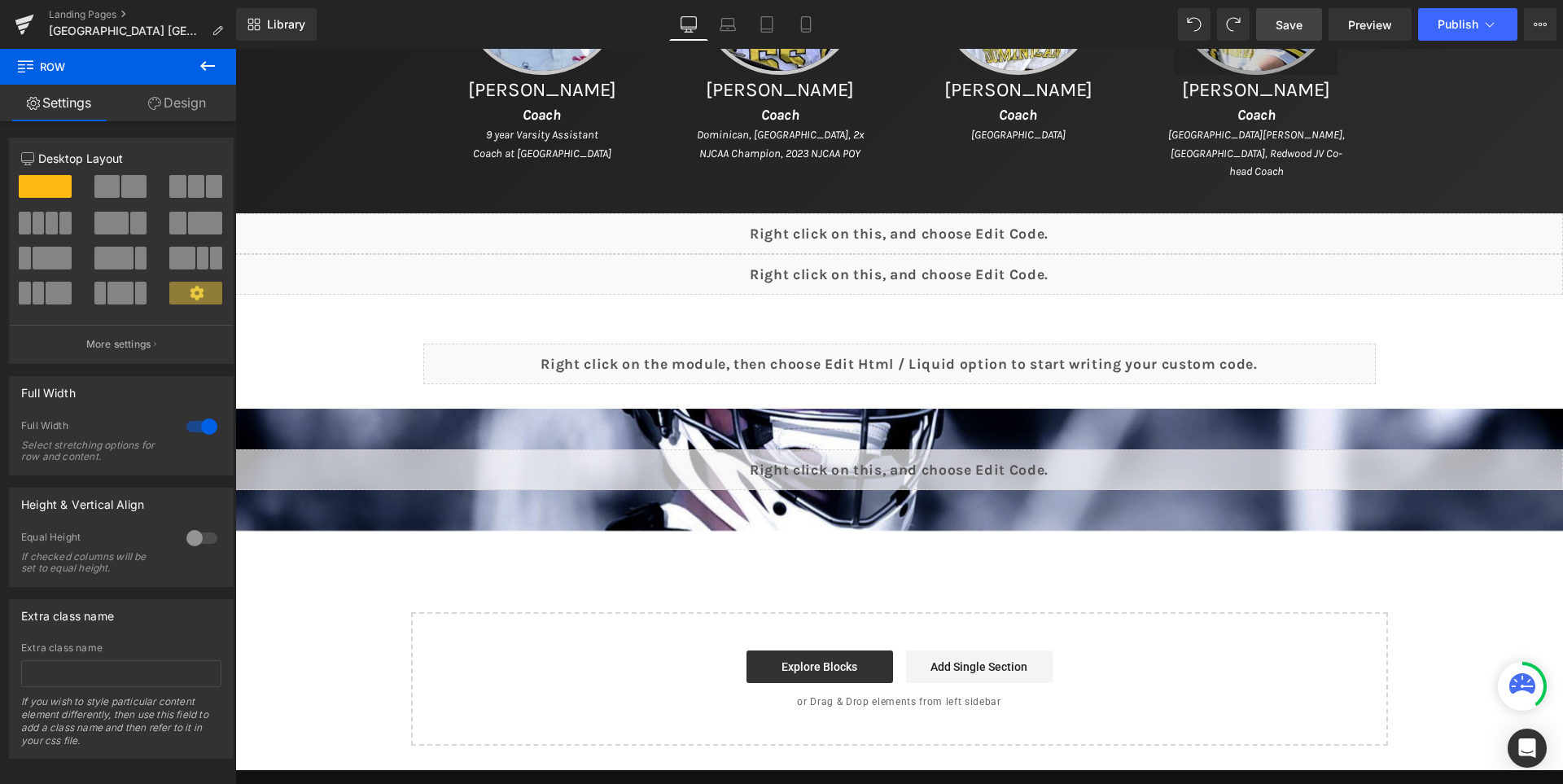
click at [1302, 28] on span "Save" at bounding box center [1288, 25] width 27 height 17
click at [1302, 25] on span "Save" at bounding box center [1288, 25] width 27 height 17
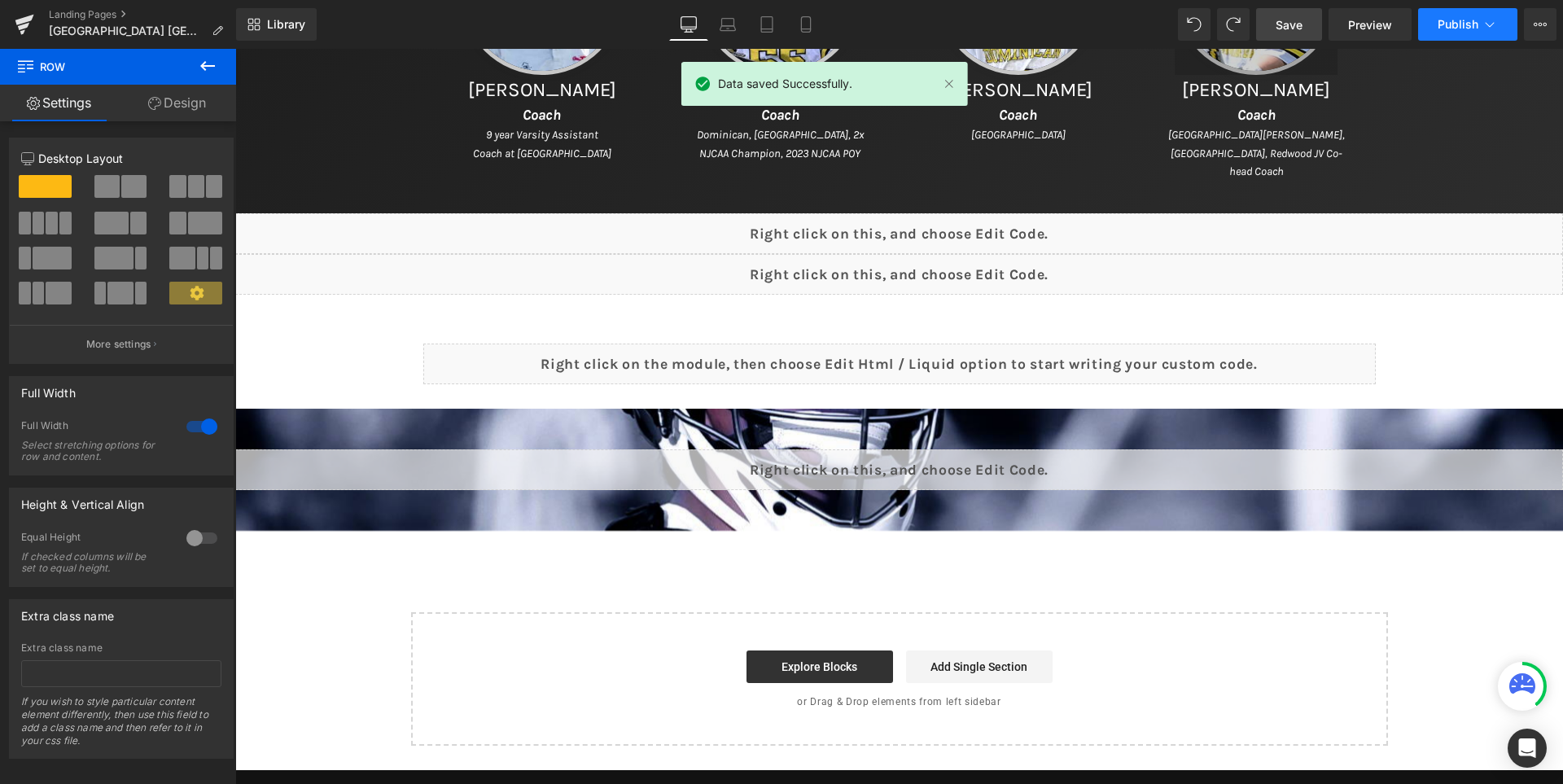
click at [1451, 25] on span "Publish" at bounding box center [1458, 24] width 40 height 13
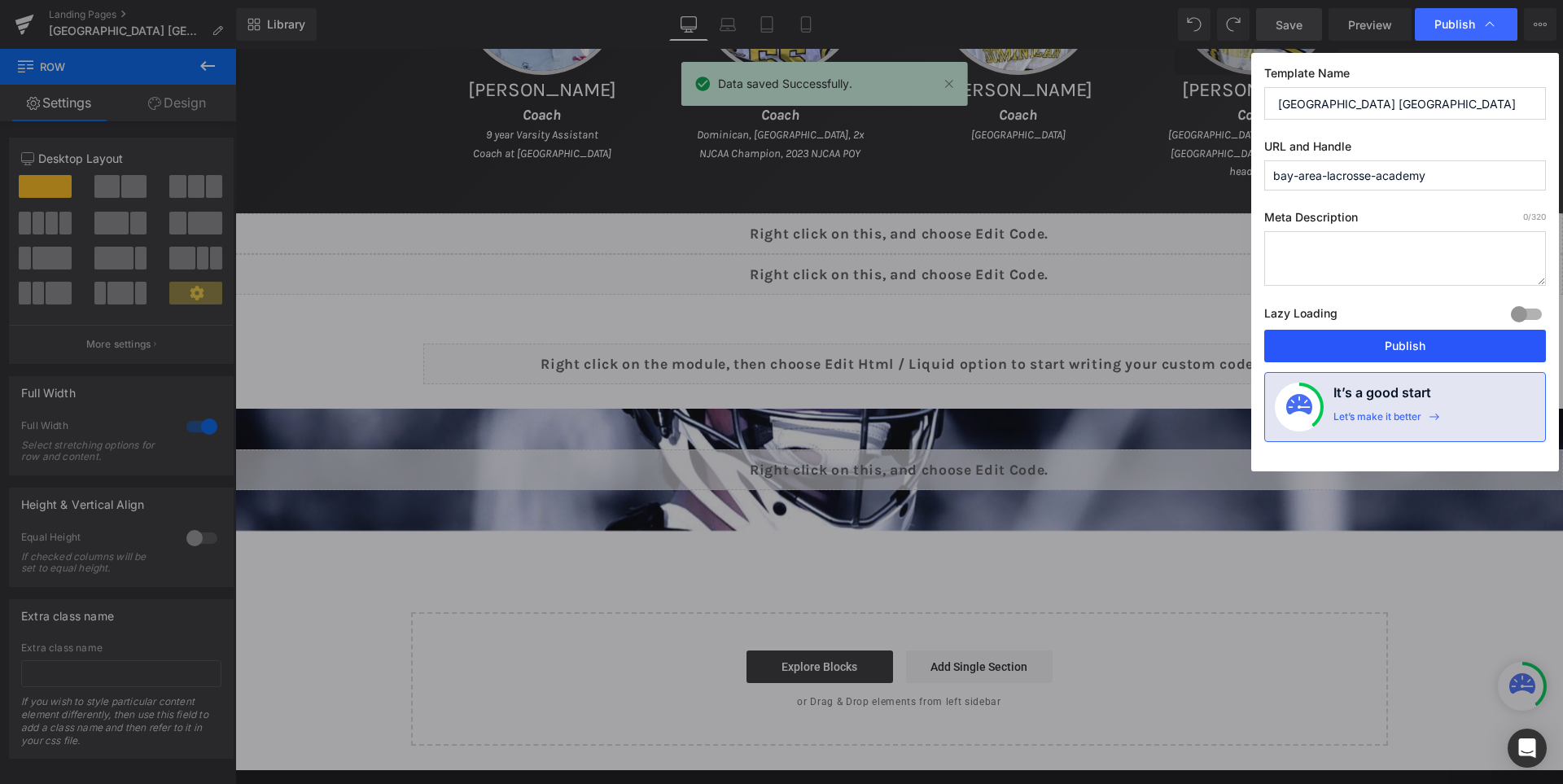
click at [1386, 345] on button "Publish" at bounding box center [1404, 346] width 282 height 32
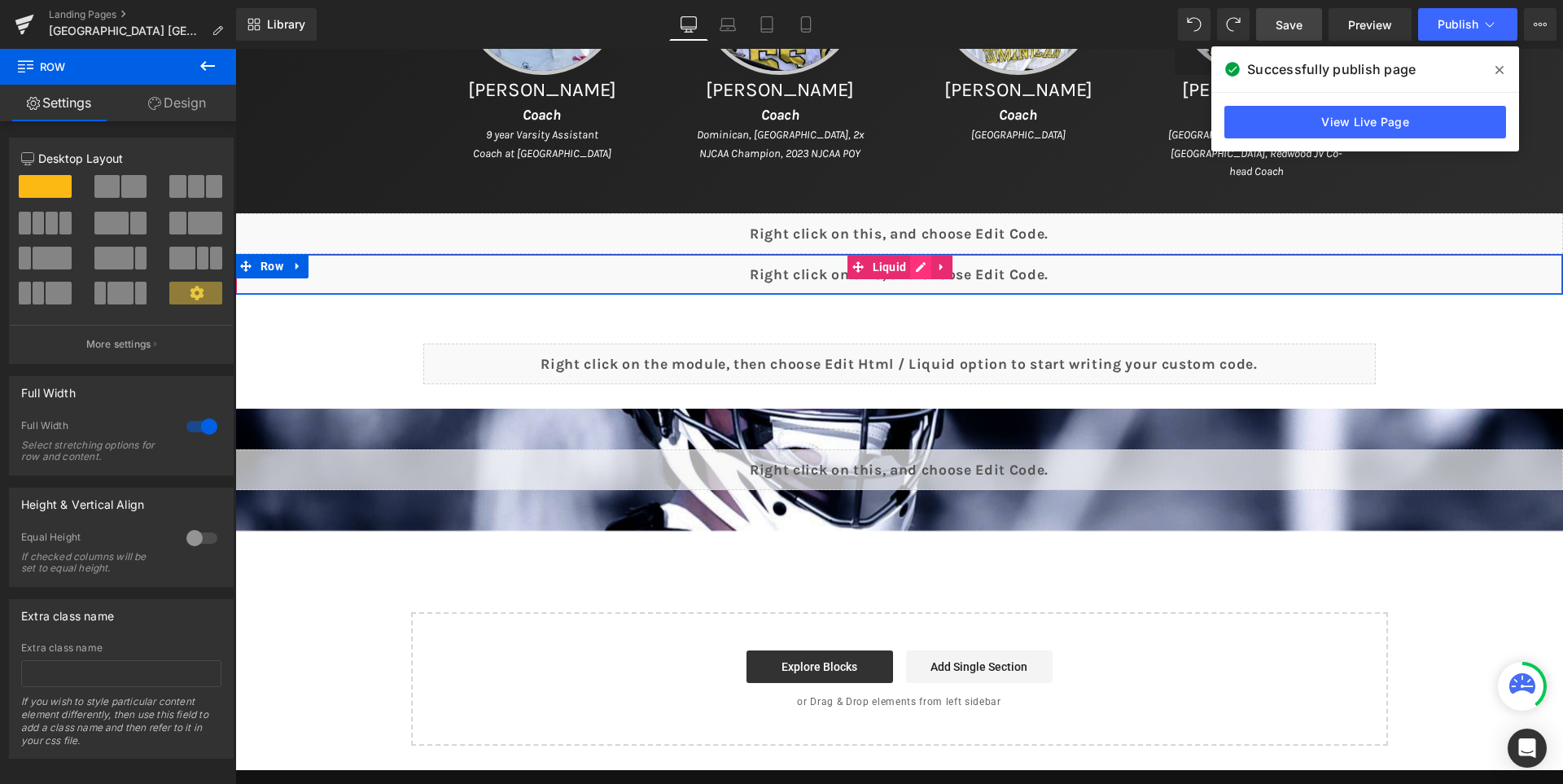
click at [927, 270] on div "Liquid" at bounding box center [899, 274] width 1328 height 40
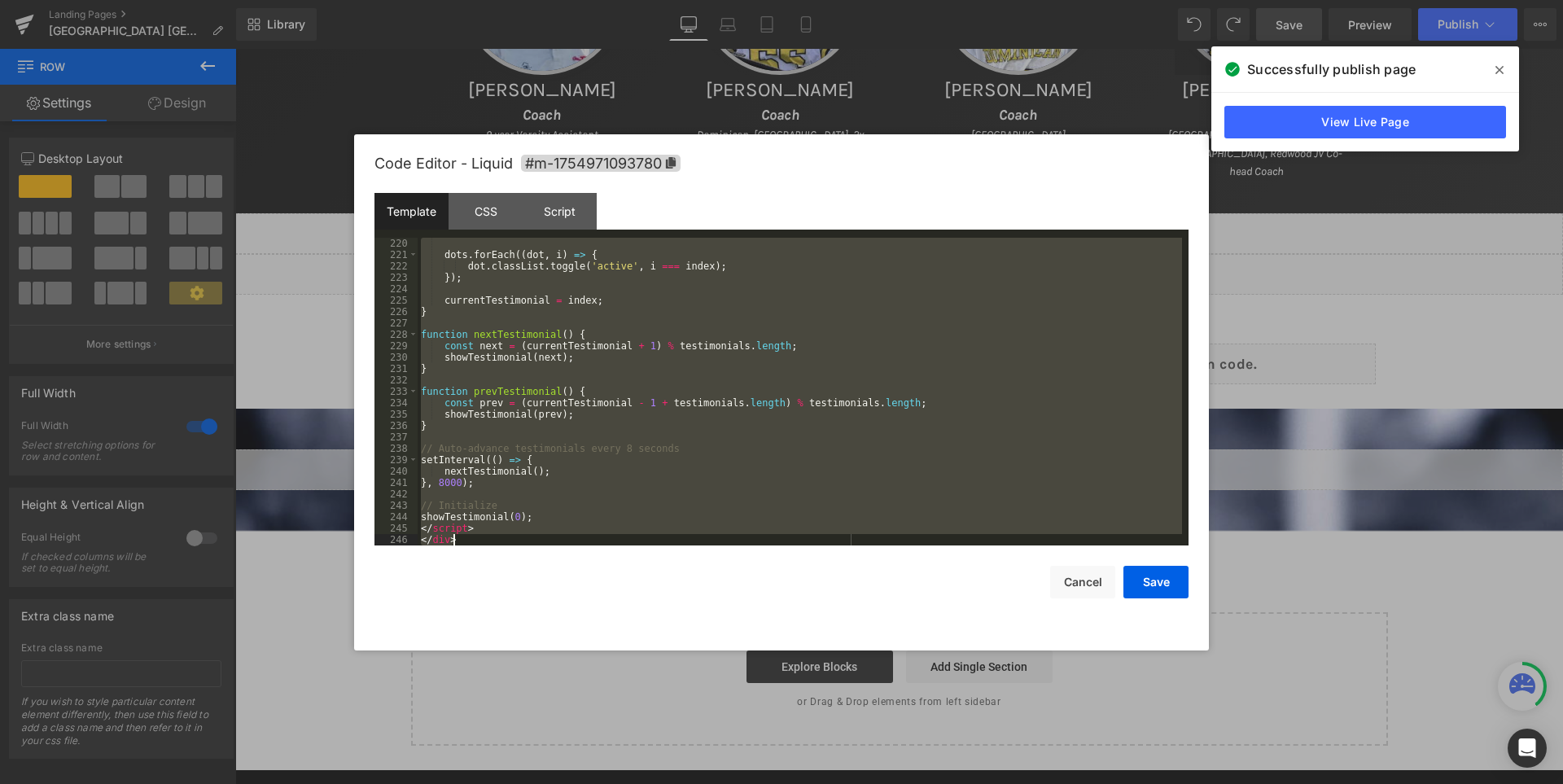
drag, startPoint x: 420, startPoint y: 313, endPoint x: 539, endPoint y: 580, distance: 292.3
click at [539, 580] on div "Code Editor - Liquid #m-1754971093780 Template CSS Script Data 220 221 222 223 …" at bounding box center [782, 392] width 814 height 516
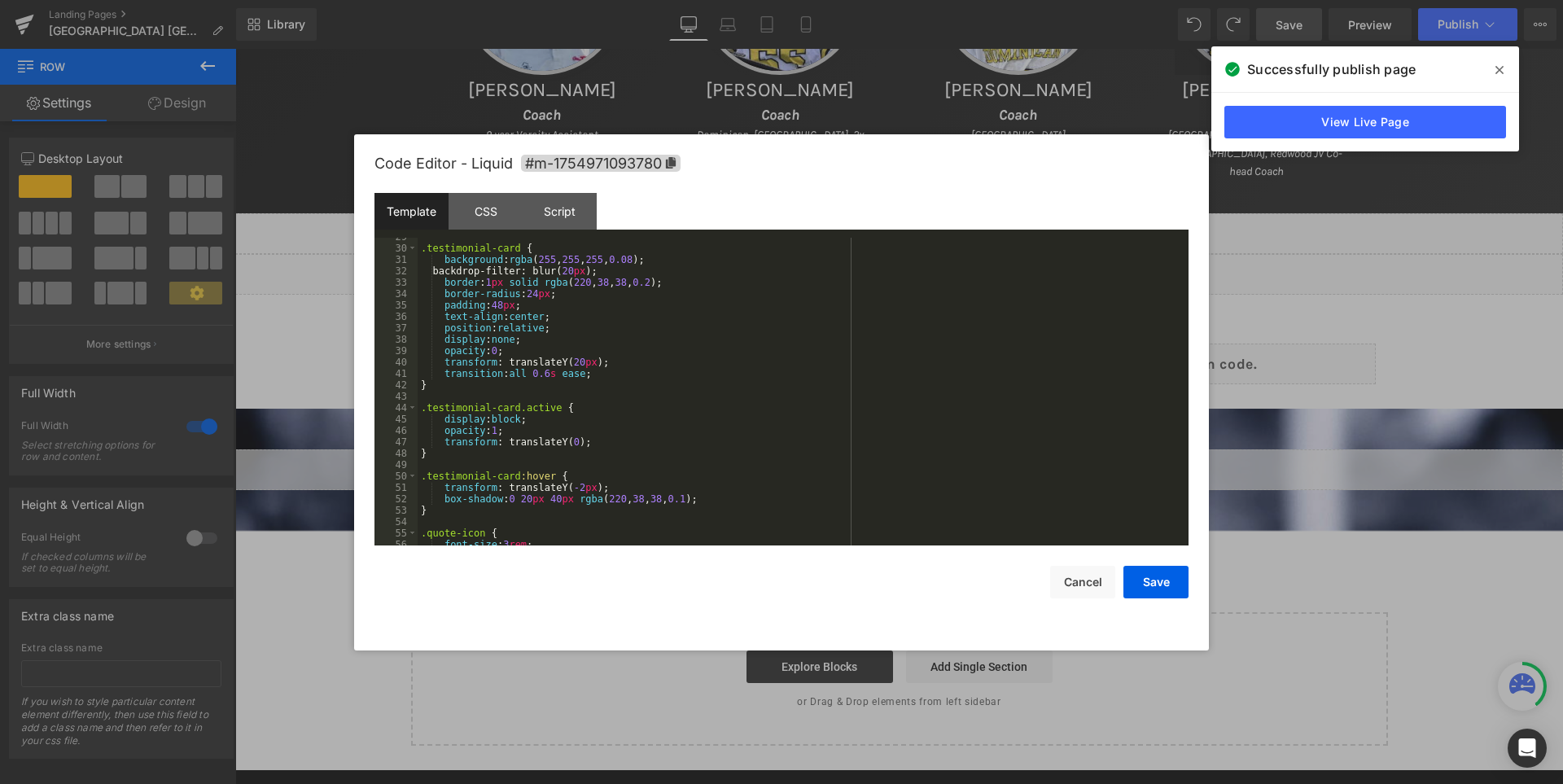
scroll to position [277, 0]
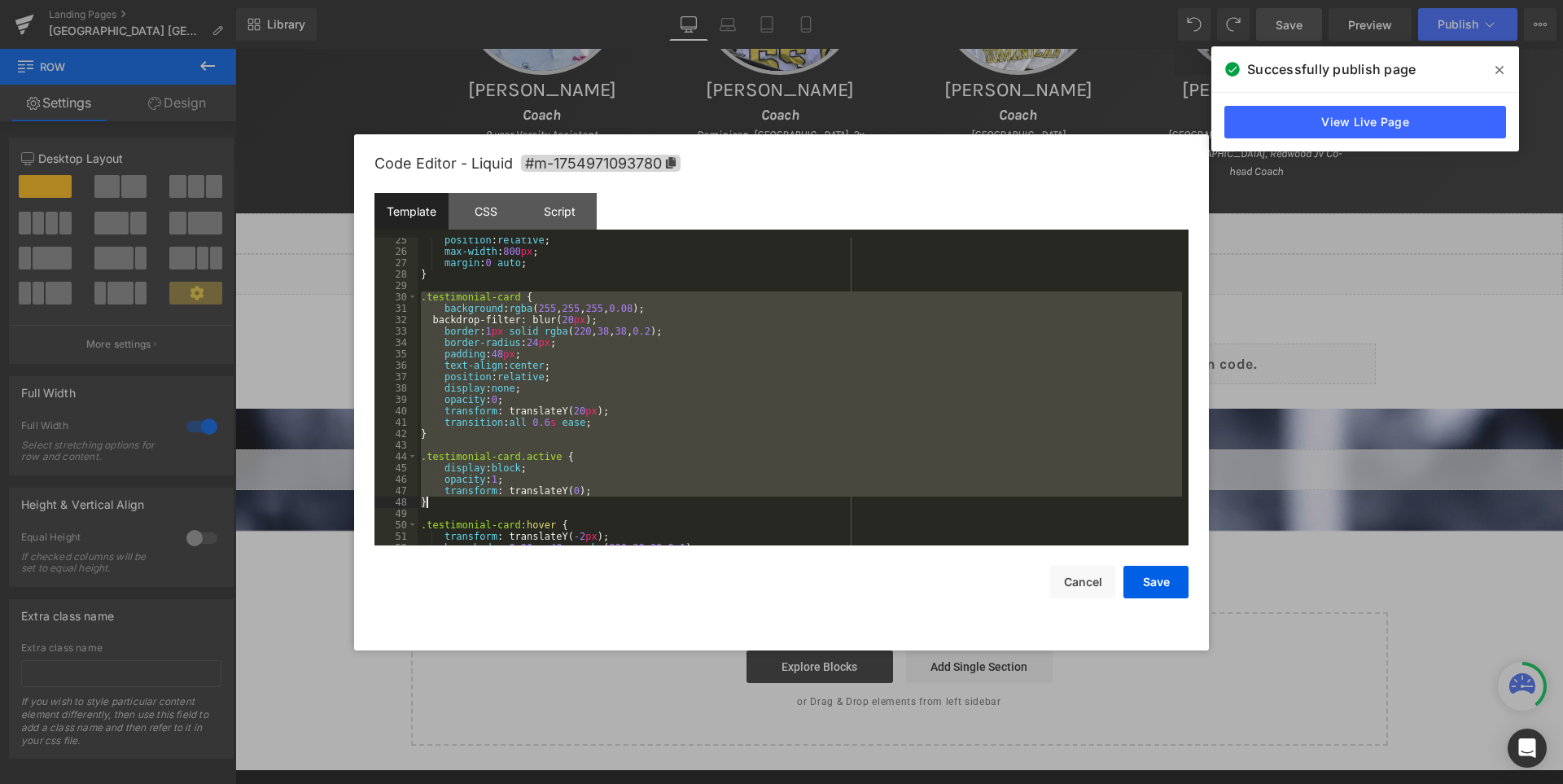
drag, startPoint x: 418, startPoint y: 298, endPoint x: 437, endPoint y: 507, distance: 209.9
click at [437, 507] on div "position : relative ; max-width : 800 px ; margin : 0 auto ; } .testimonial-car…" at bounding box center [799, 399] width 764 height 331
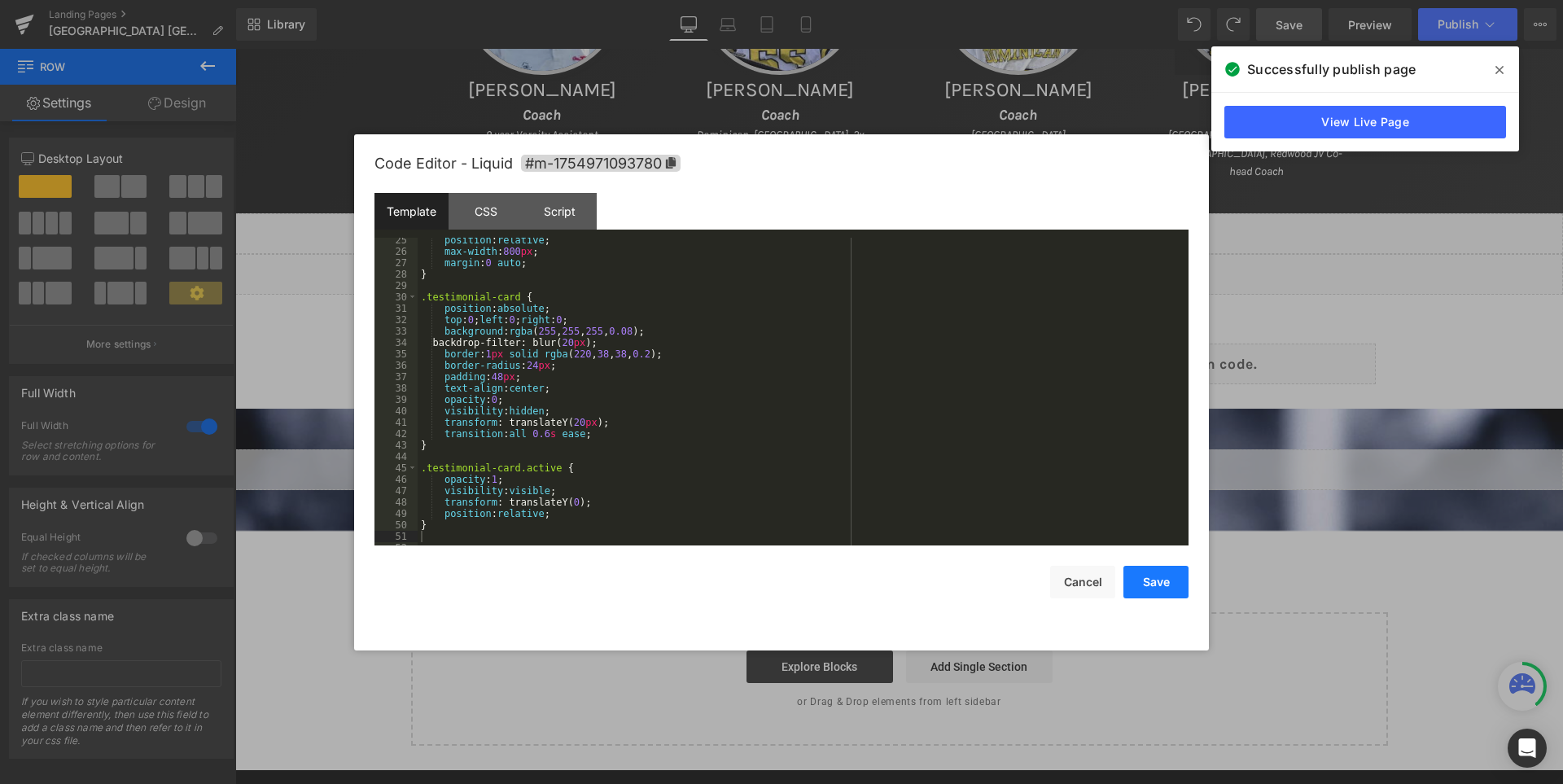
click at [1162, 570] on button "Save" at bounding box center [1156, 581] width 65 height 32
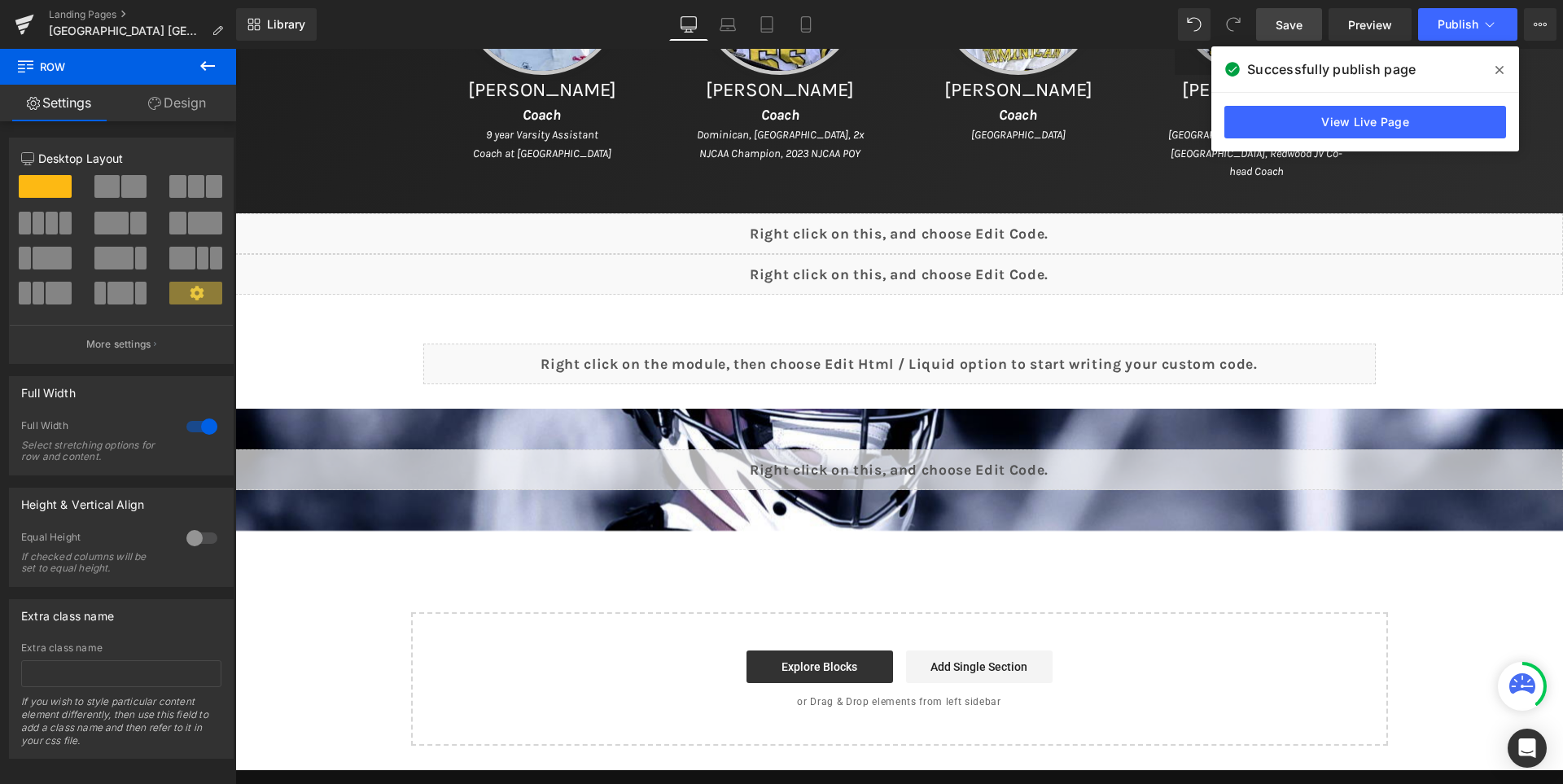
click at [1295, 11] on link "Save" at bounding box center [1288, 24] width 66 height 32
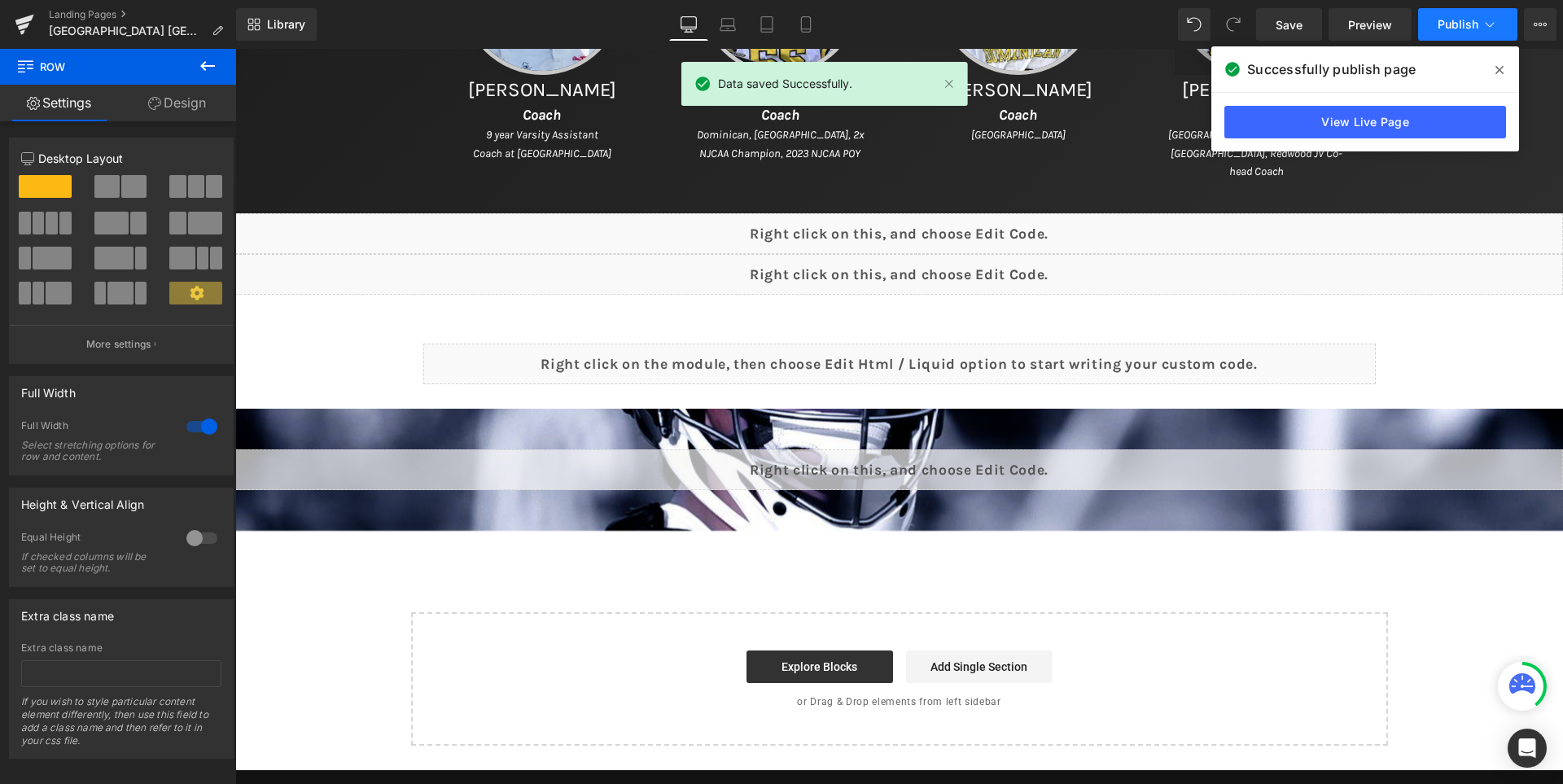
click at [1455, 28] on span "Publish" at bounding box center [1458, 24] width 40 height 13
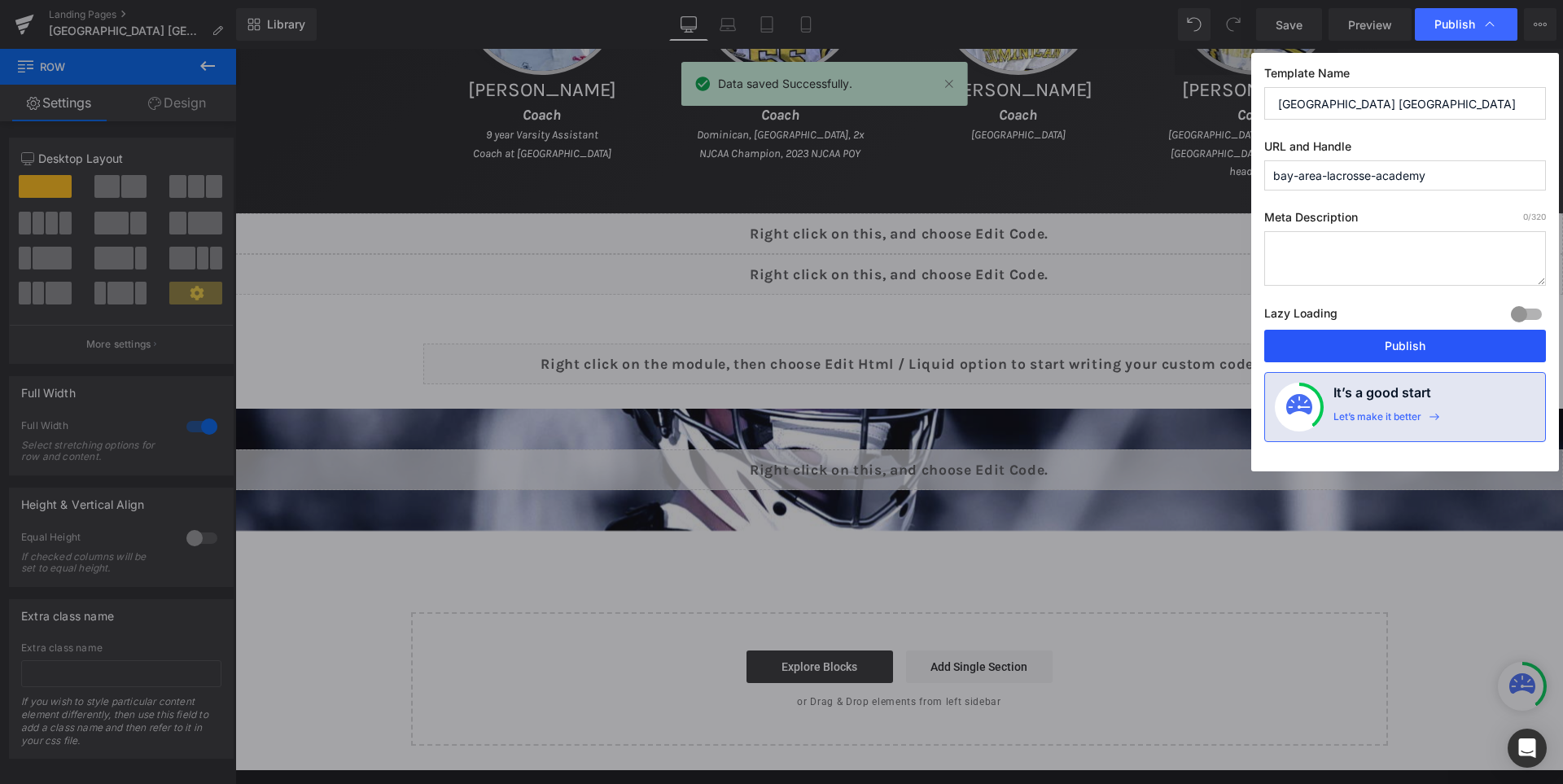
click at [1416, 345] on button "Publish" at bounding box center [1404, 346] width 282 height 32
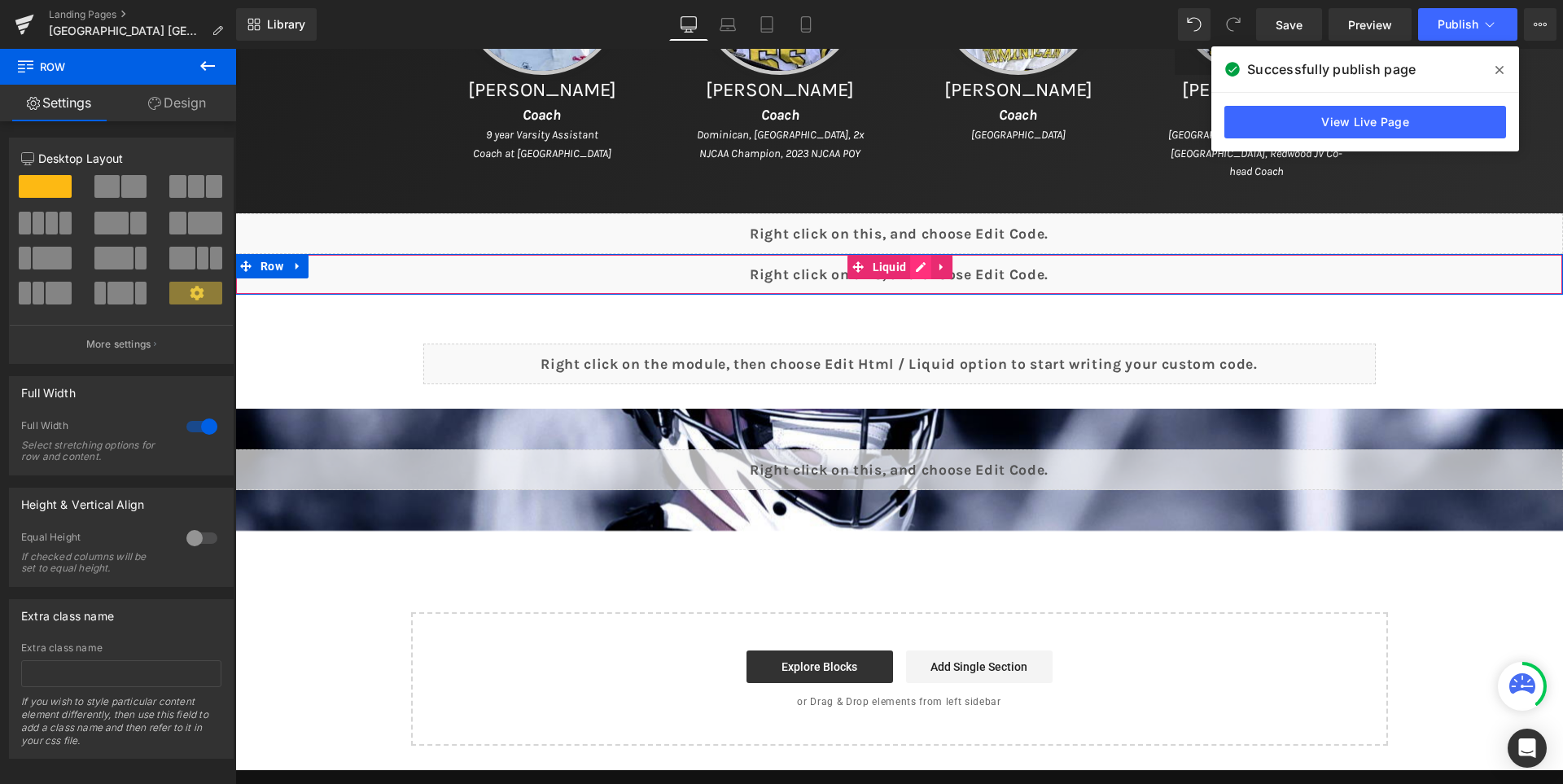
click at [933, 263] on div "Liquid" at bounding box center [899, 274] width 1328 height 40
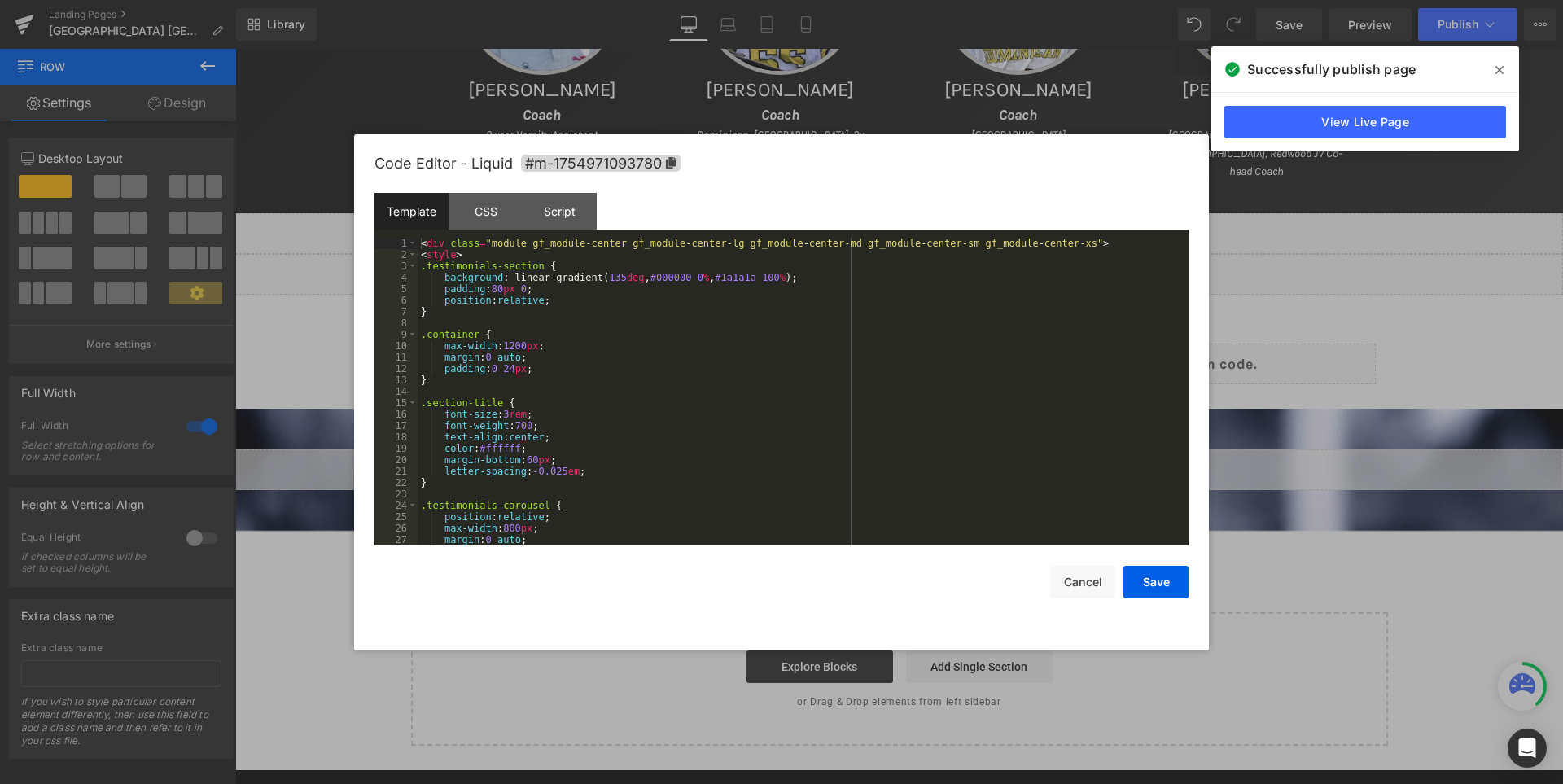
click at [930, 263] on div "< div class = "module gf_module-center gf_module-center-lg gf_module-center-md …" at bounding box center [799, 403] width 764 height 331
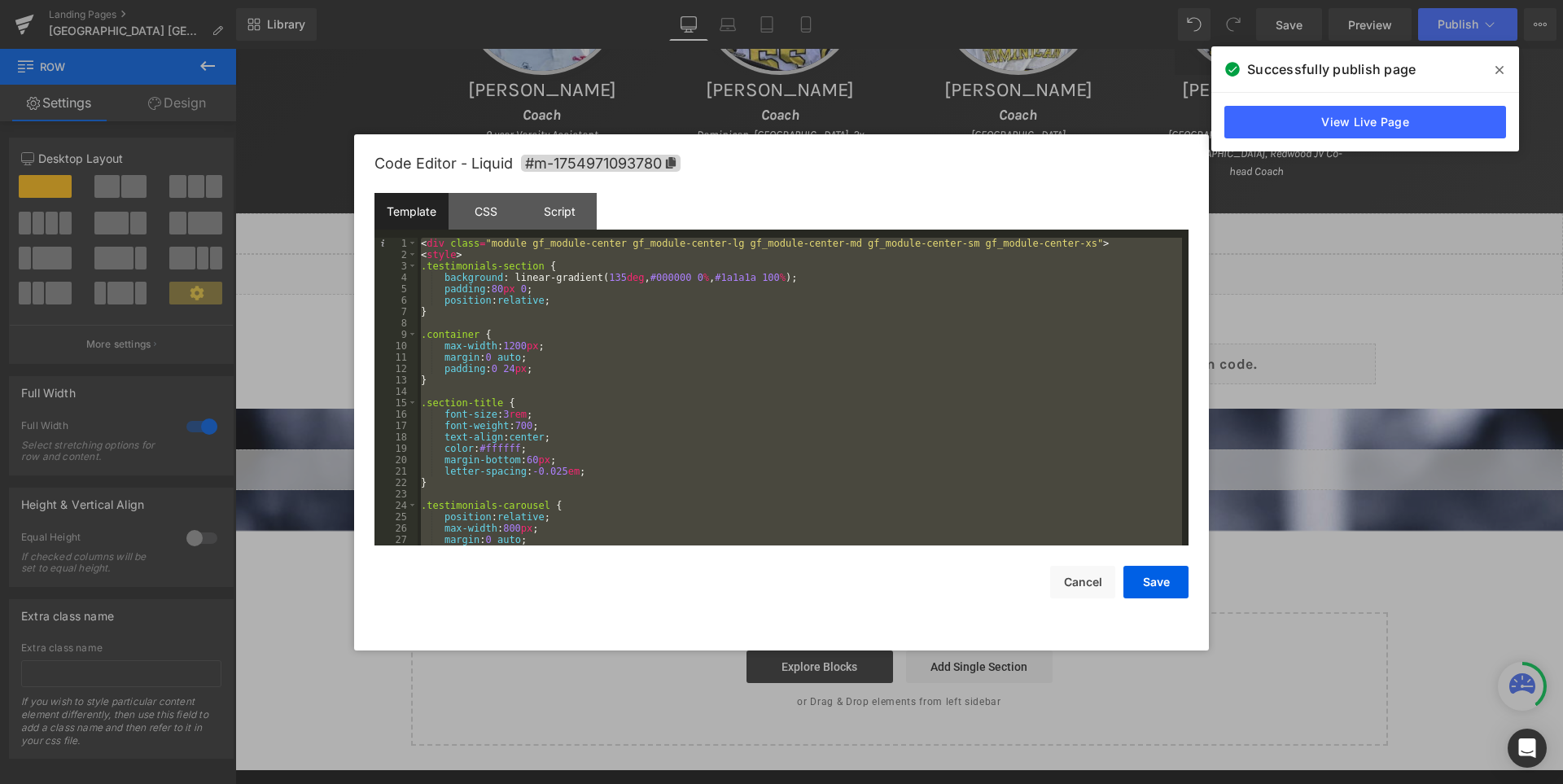
scroll to position [5195, 0]
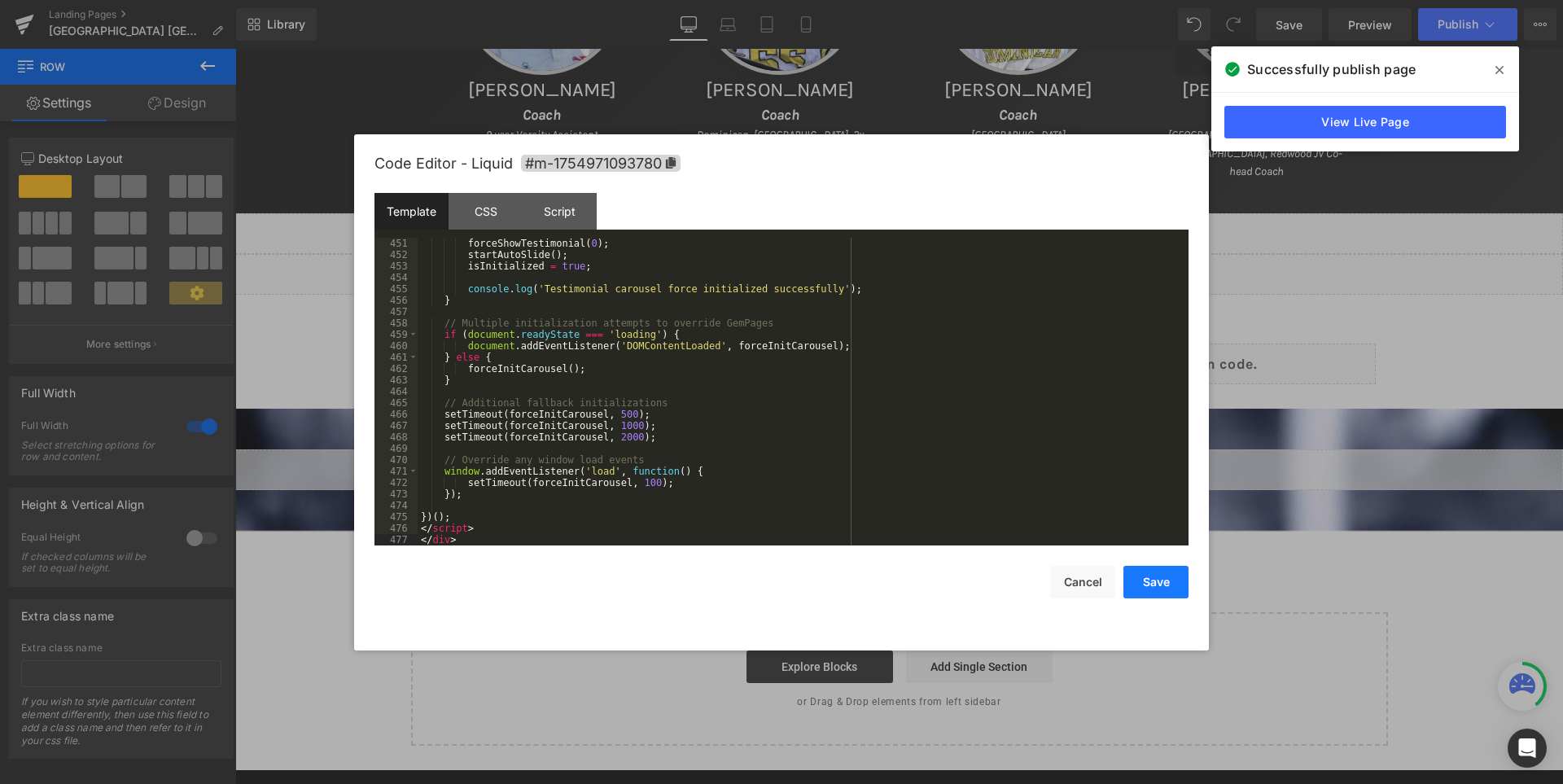
click at [1171, 572] on button "Save" at bounding box center [1156, 581] width 65 height 32
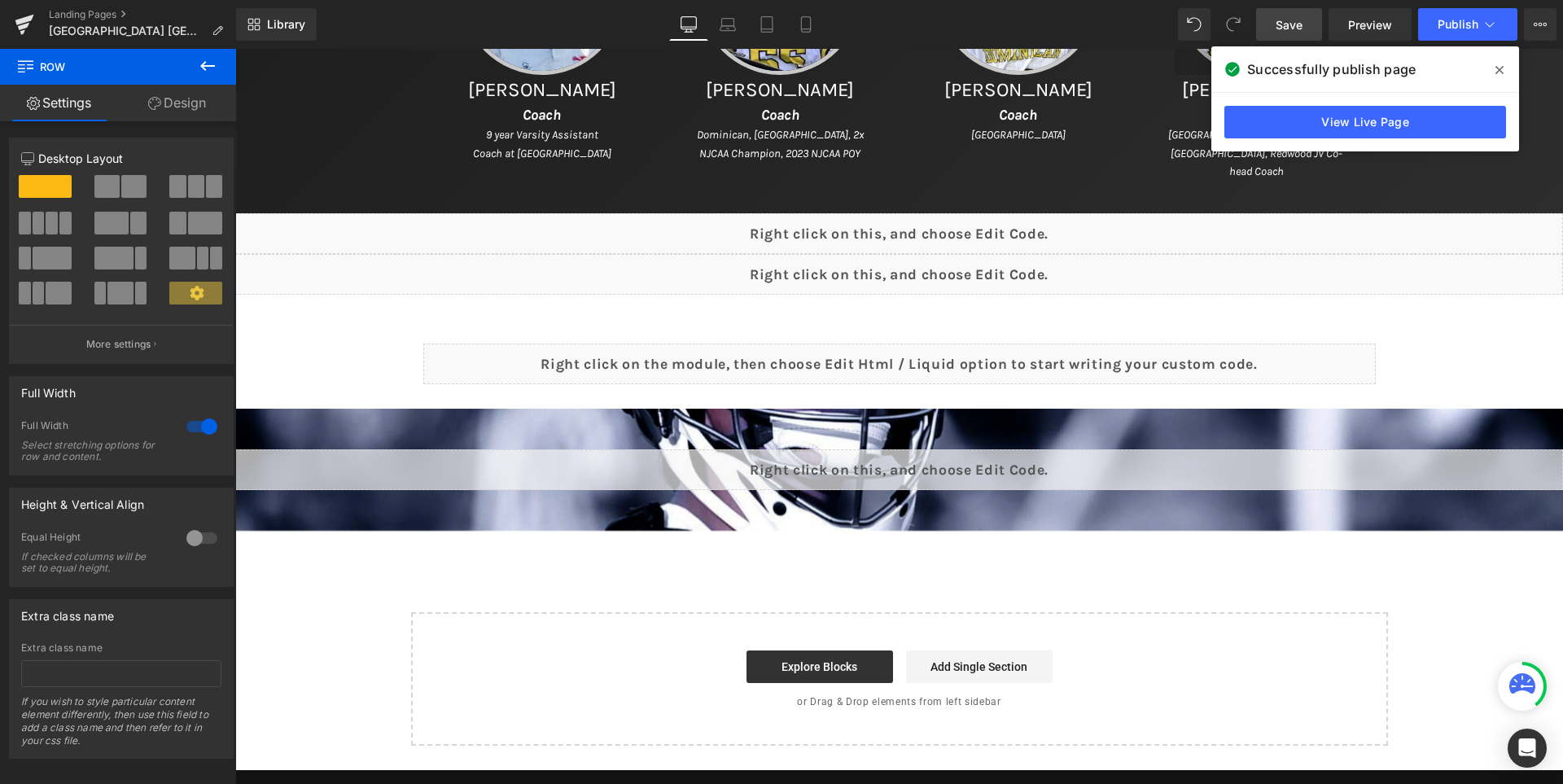
click at [1290, 17] on span "Save" at bounding box center [1288, 25] width 27 height 17
click at [1500, 68] on icon at bounding box center [1499, 69] width 8 height 13
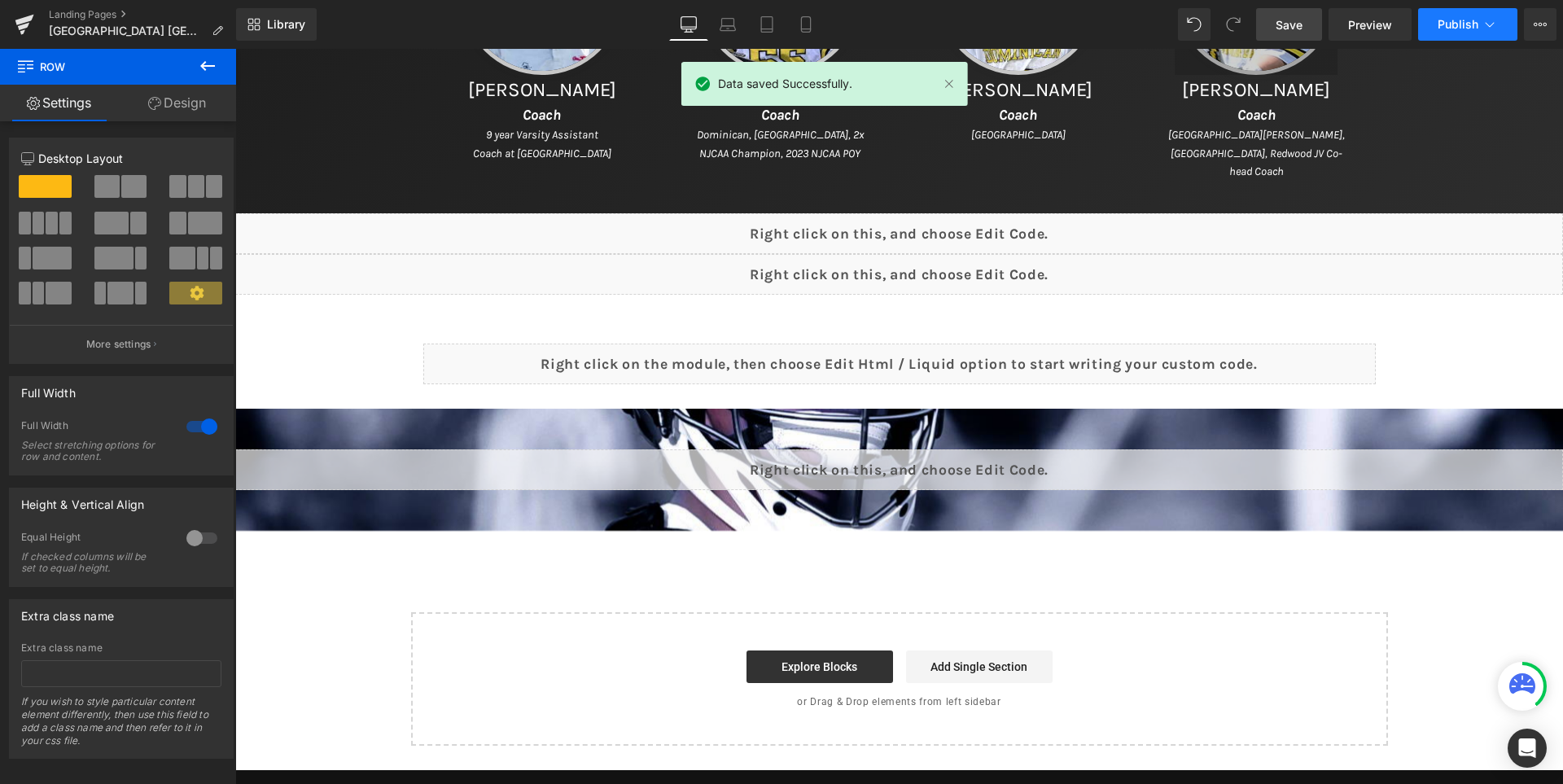
click at [1452, 28] on span "Publish" at bounding box center [1458, 24] width 40 height 13
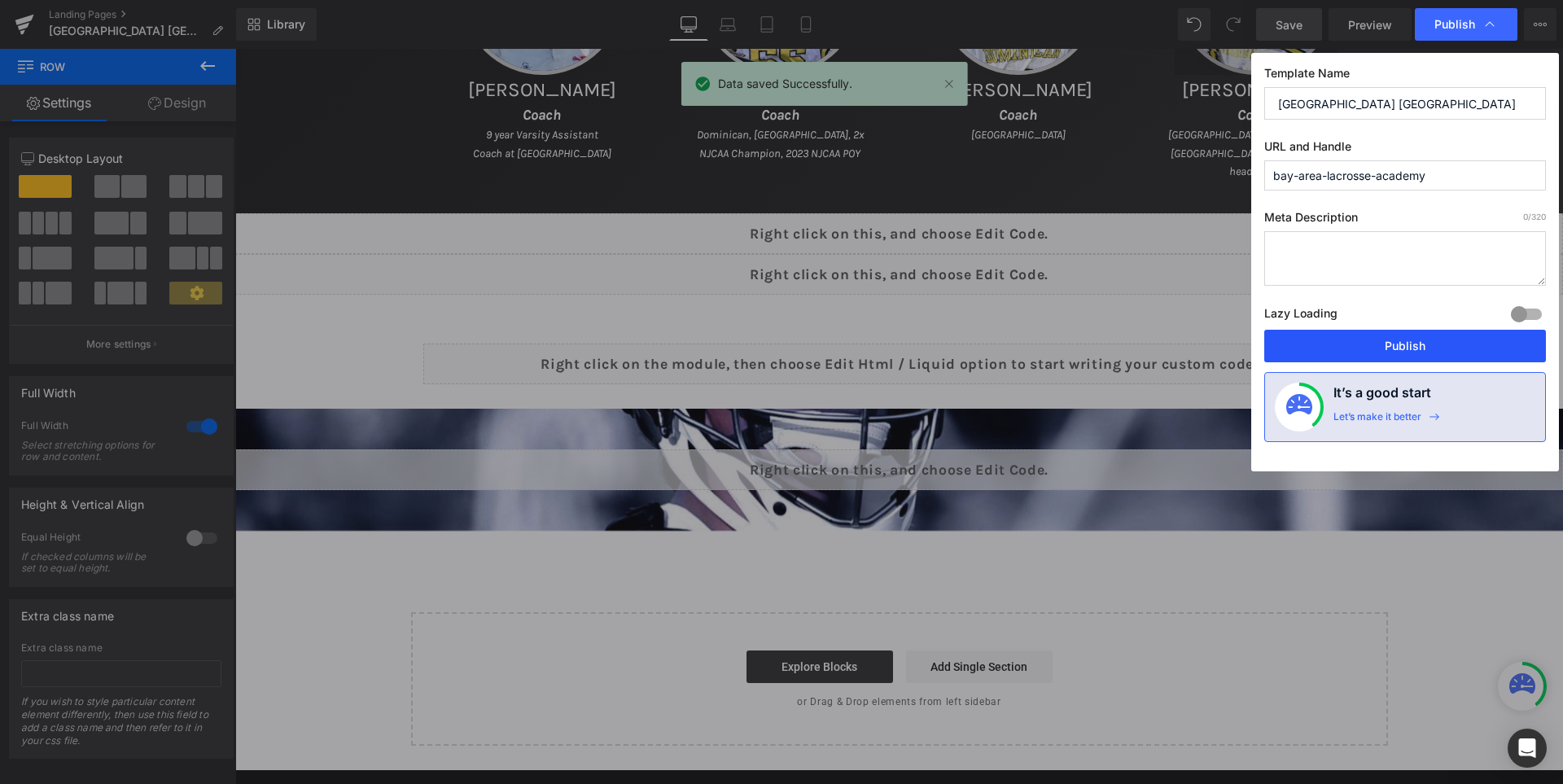
click at [1406, 342] on button "Publish" at bounding box center [1404, 346] width 282 height 32
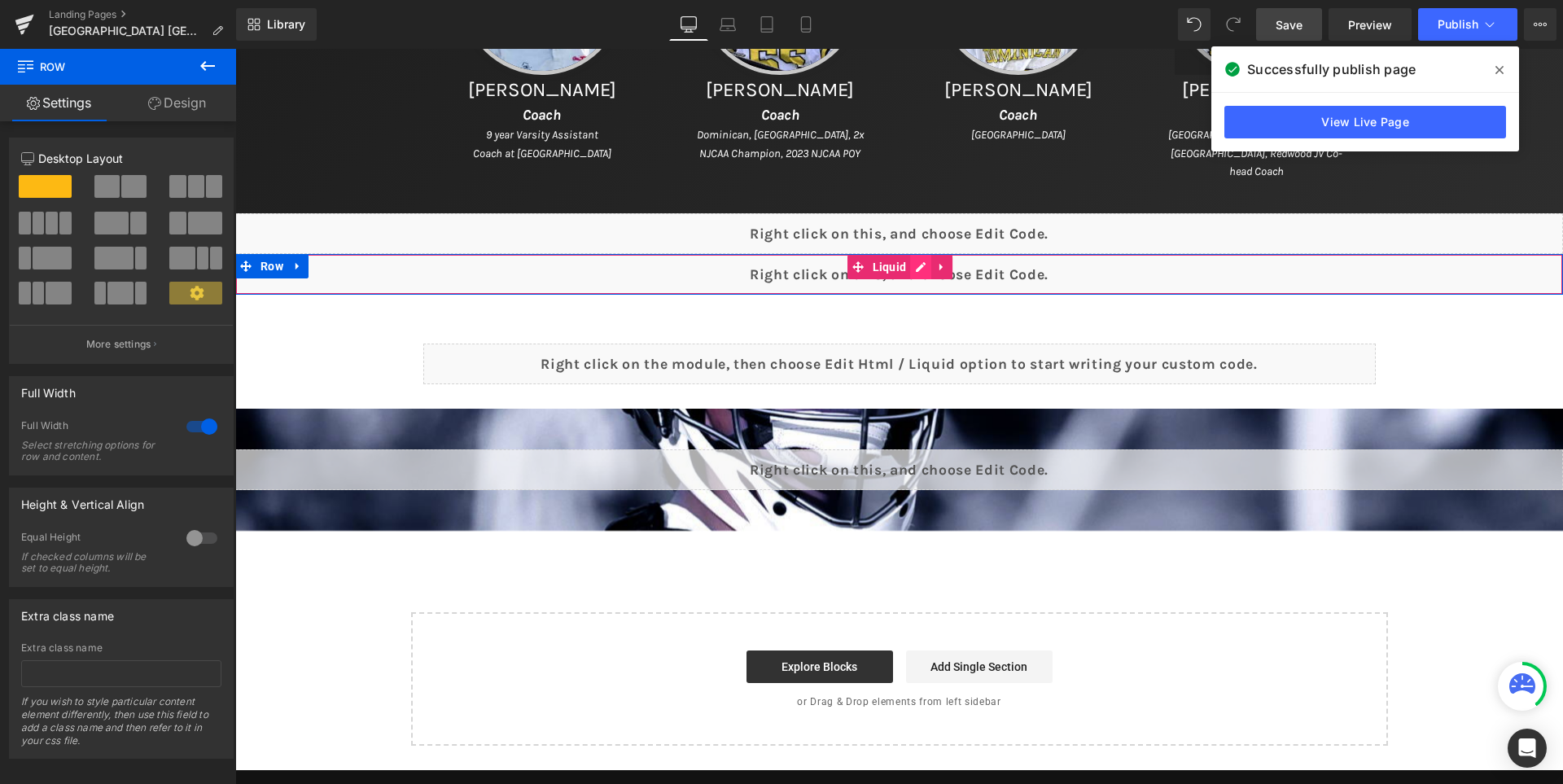
click at [942, 261] on div "Liquid" at bounding box center [899, 274] width 1328 height 40
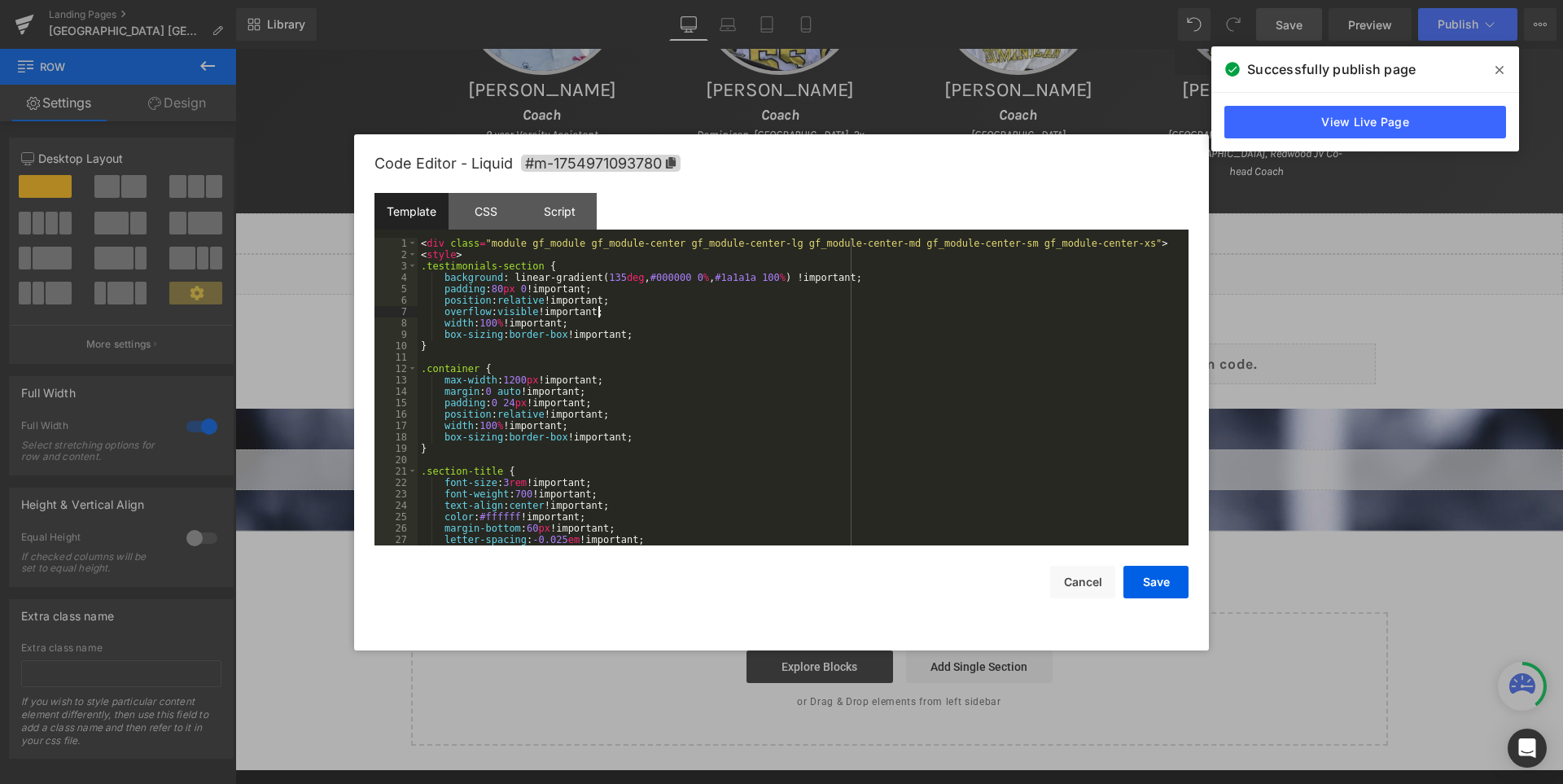
click at [913, 306] on div "< div class = "module gf_module gf_module-center gf_module-center-lg gf_module-…" at bounding box center [799, 403] width 764 height 331
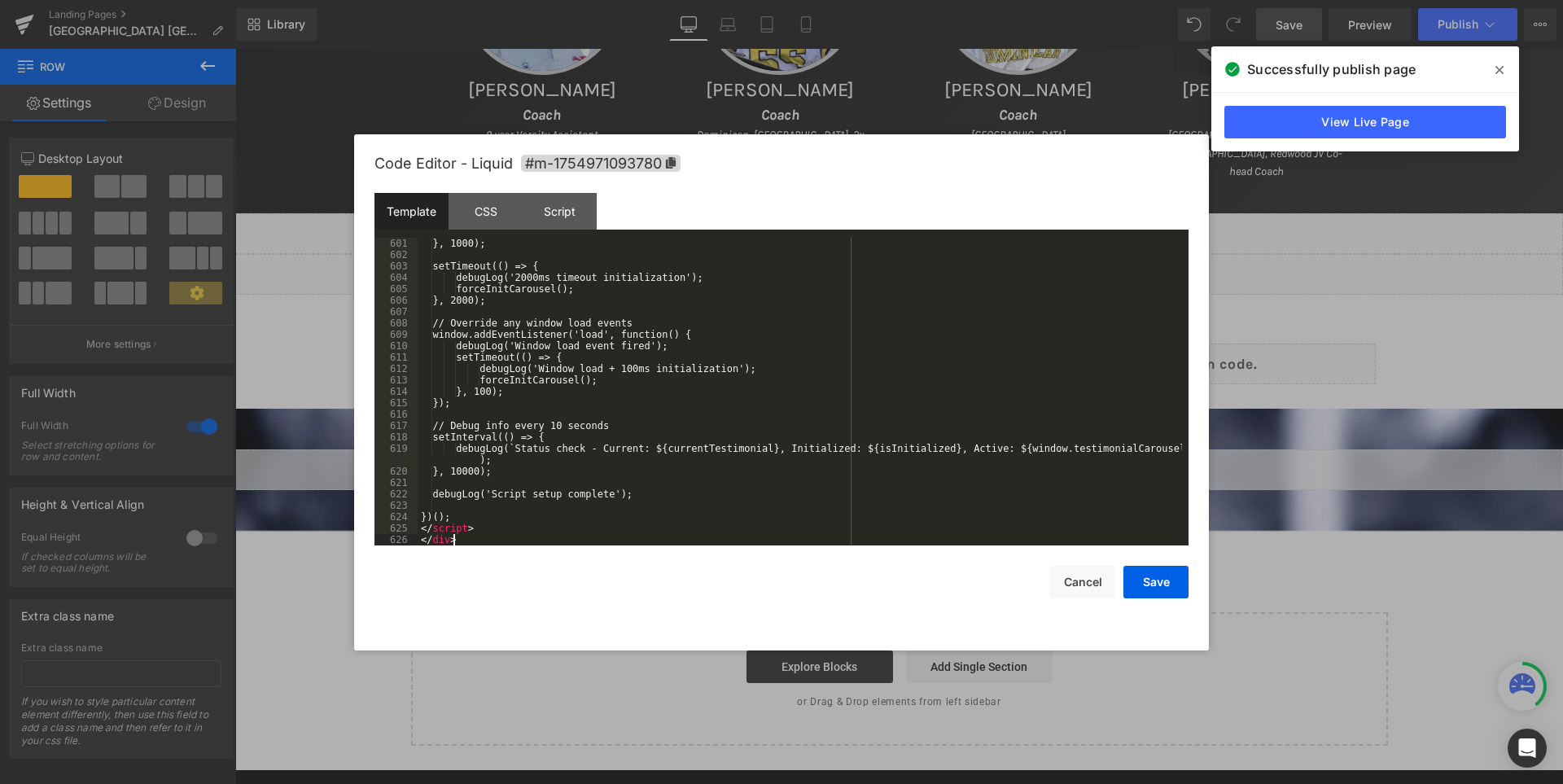
scroll to position [6916, 0]
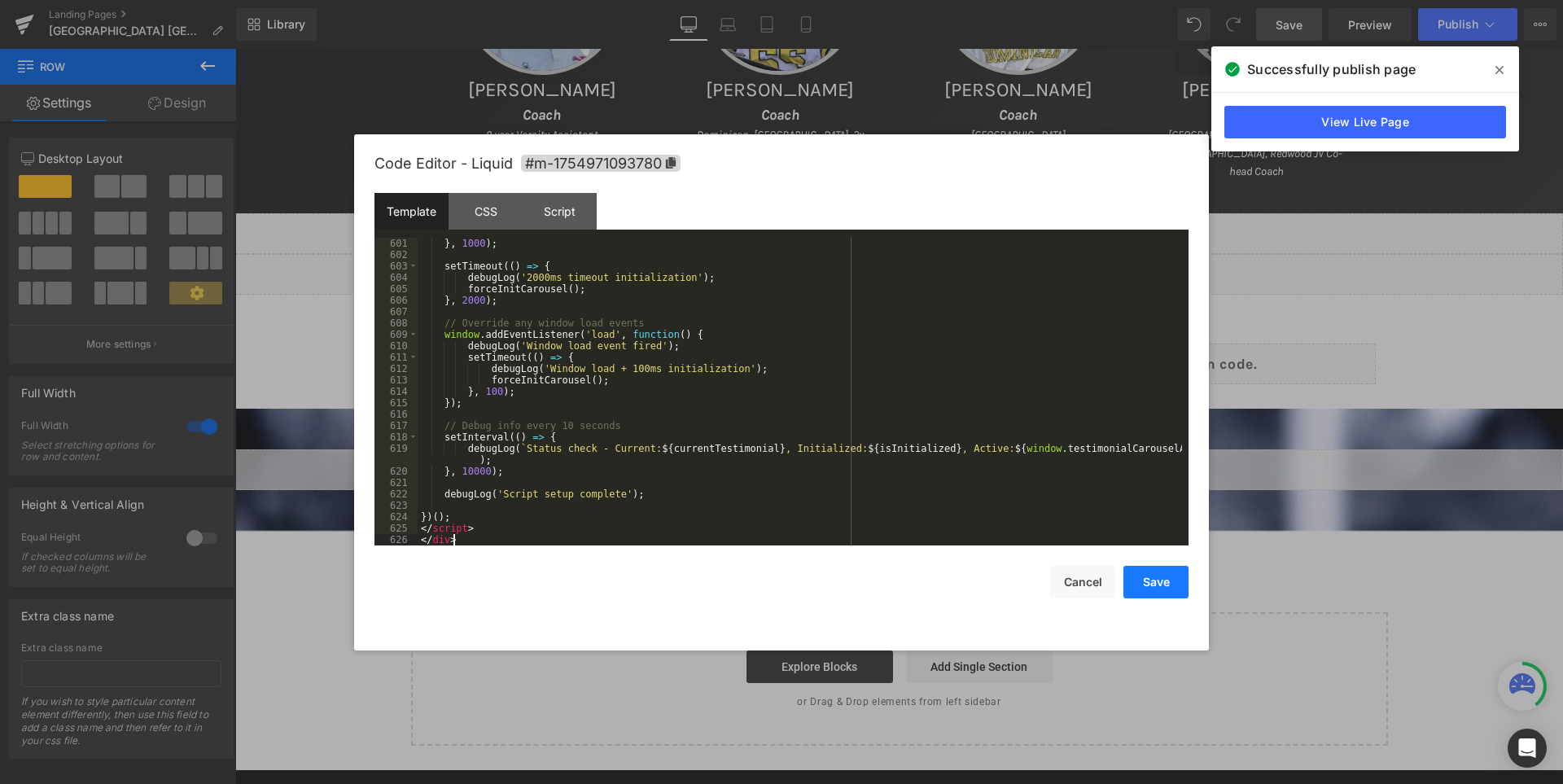
click at [1166, 581] on button "Save" at bounding box center [1156, 581] width 65 height 32
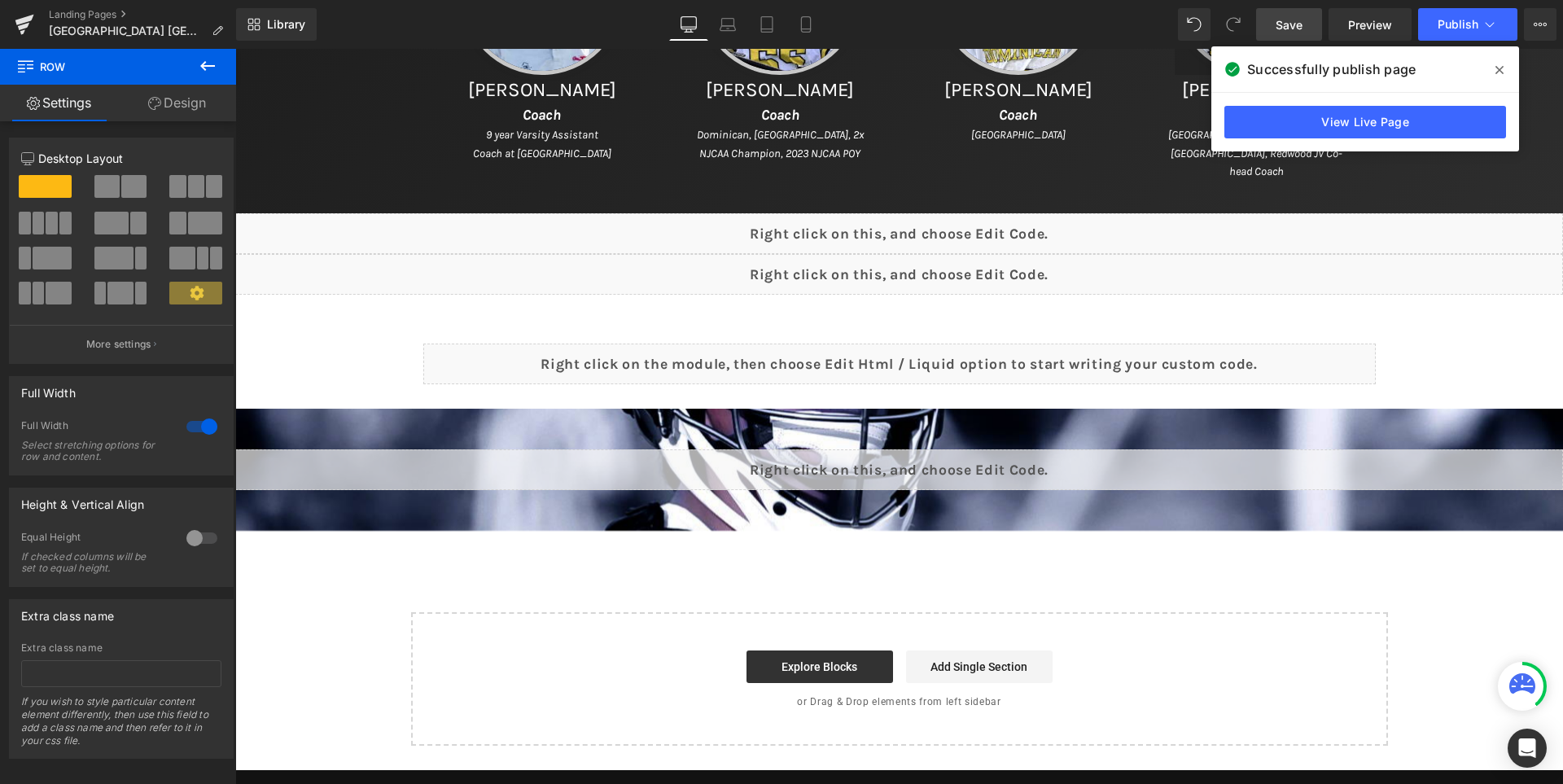
click at [1307, 22] on link "Save" at bounding box center [1288, 24] width 66 height 32
drag, startPoint x: 1503, startPoint y: 69, endPoint x: 1259, endPoint y: 17, distance: 249.5
click at [1503, 69] on span at bounding box center [1499, 70] width 26 height 26
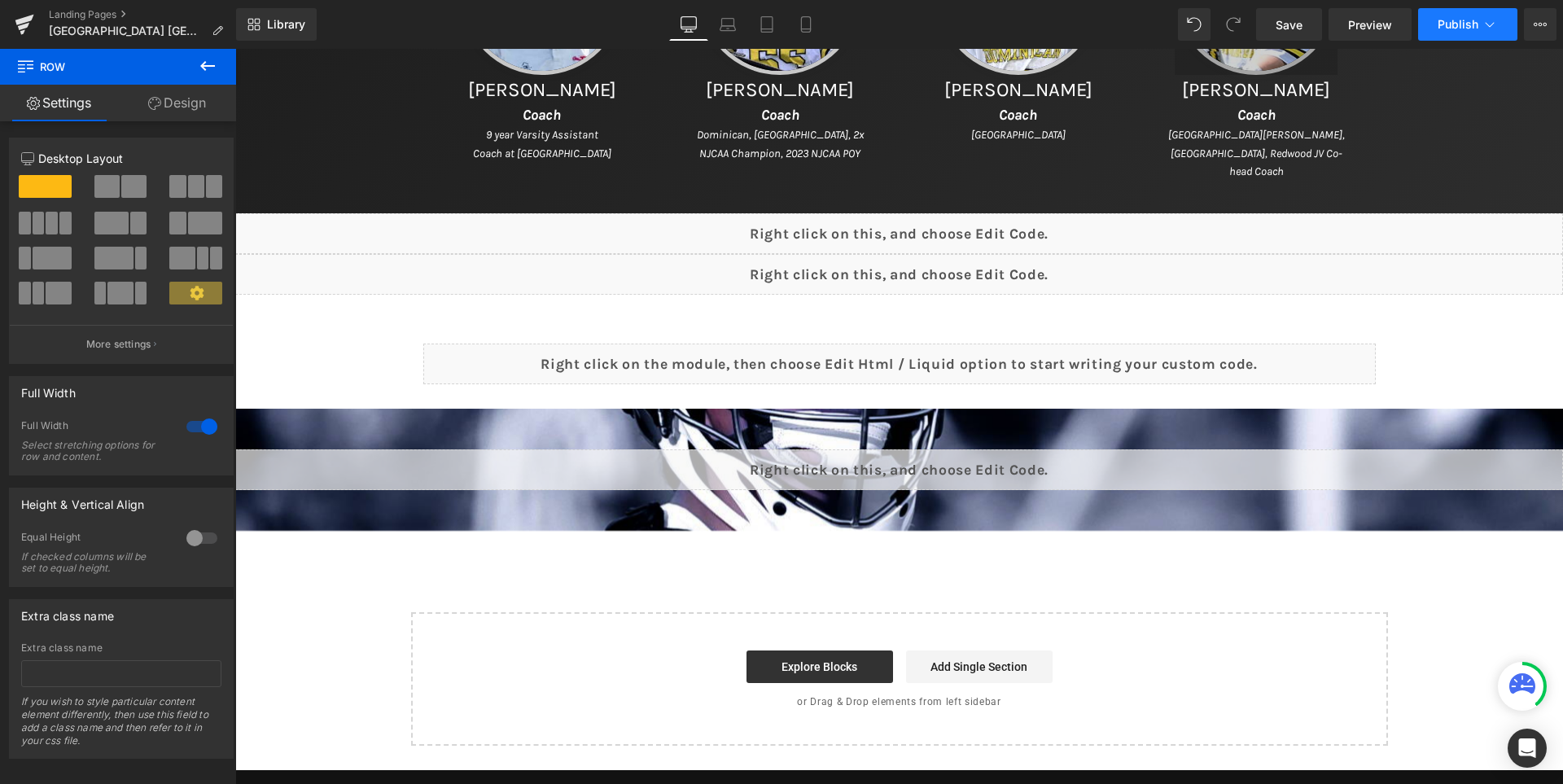
click at [1508, 28] on button "Publish" at bounding box center [1467, 24] width 99 height 32
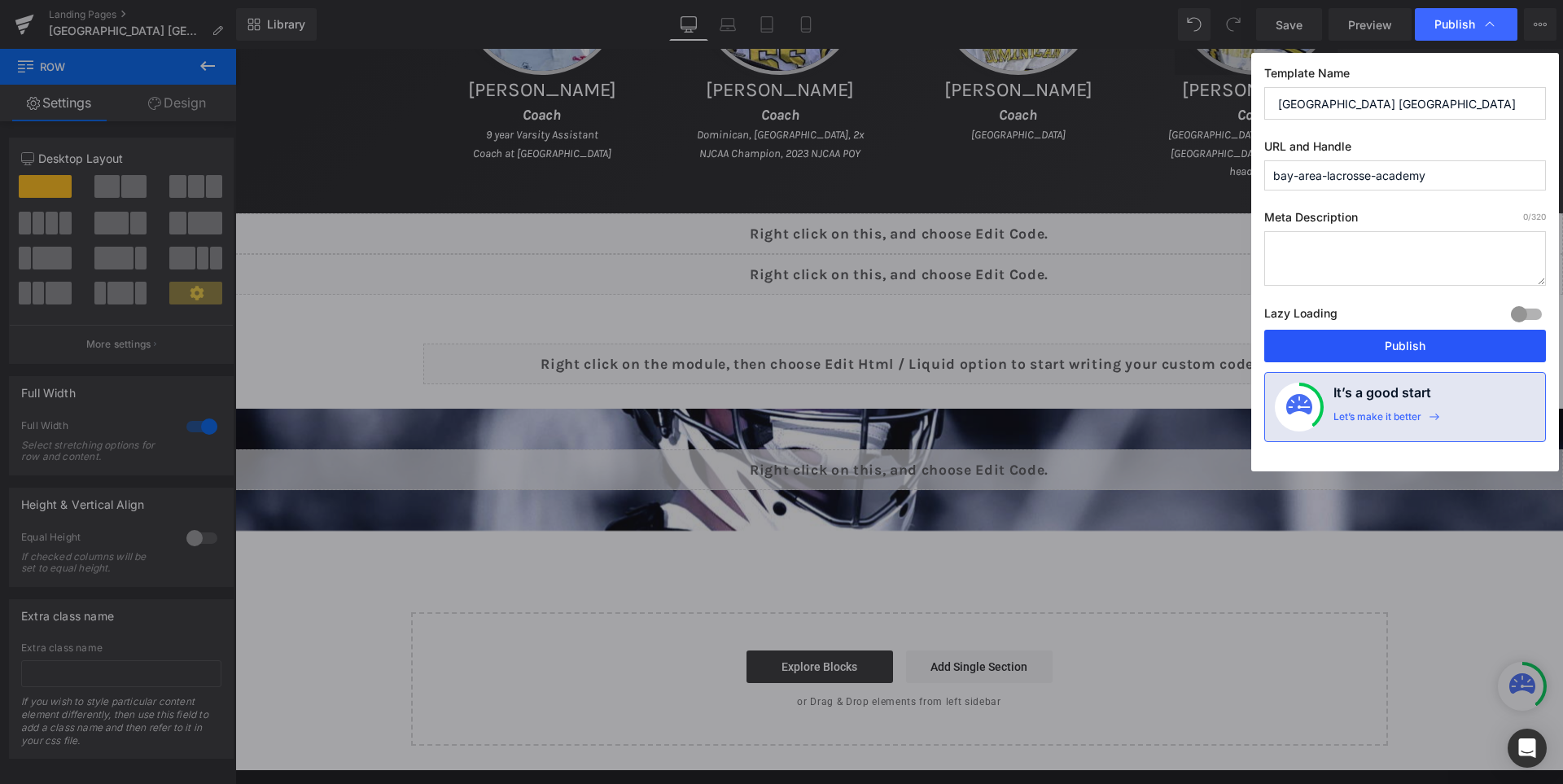
click at [1412, 346] on button "Publish" at bounding box center [1404, 346] width 282 height 32
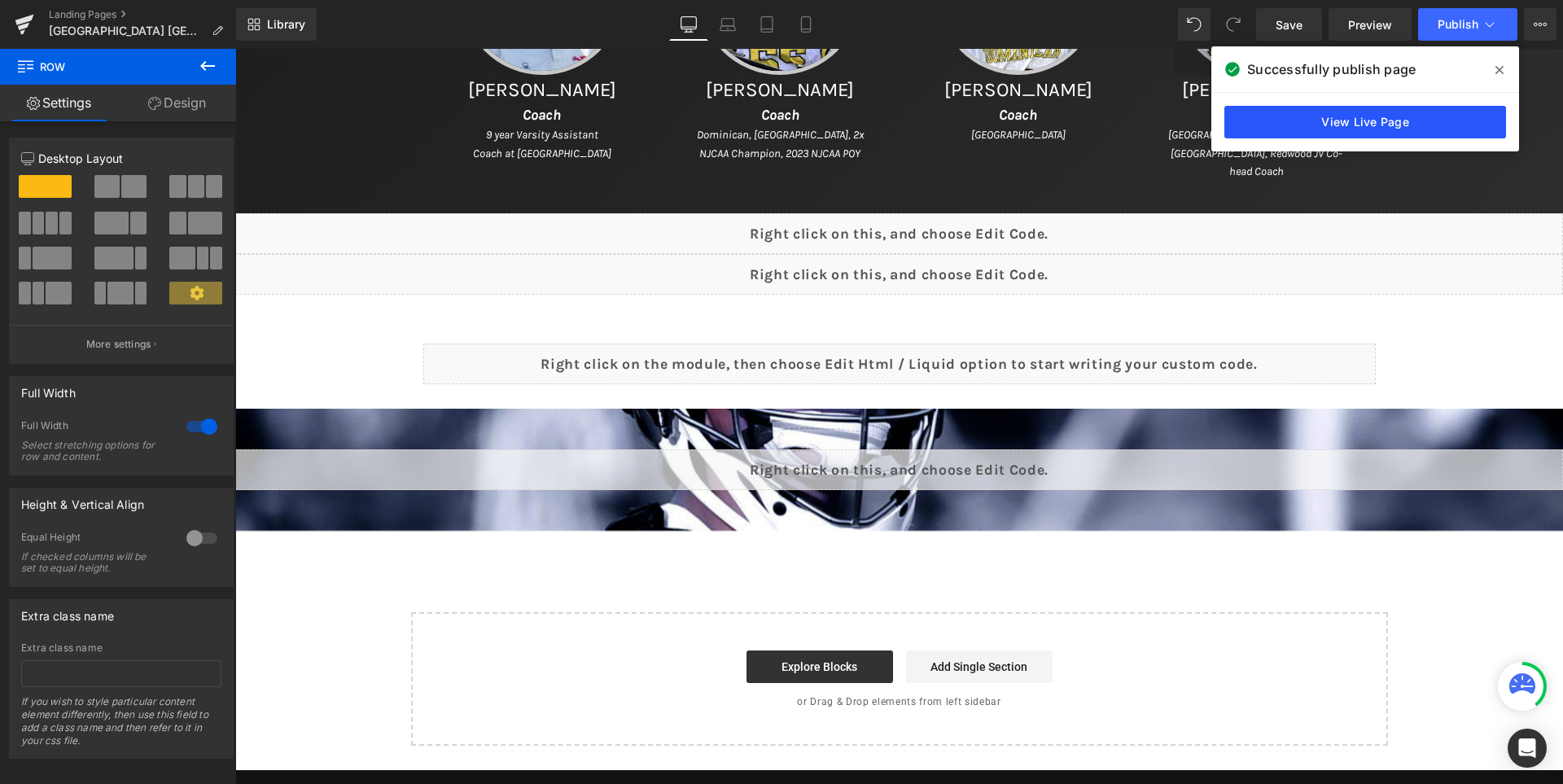
click at [1337, 126] on link "View Live Page" at bounding box center [1365, 122] width 282 height 32
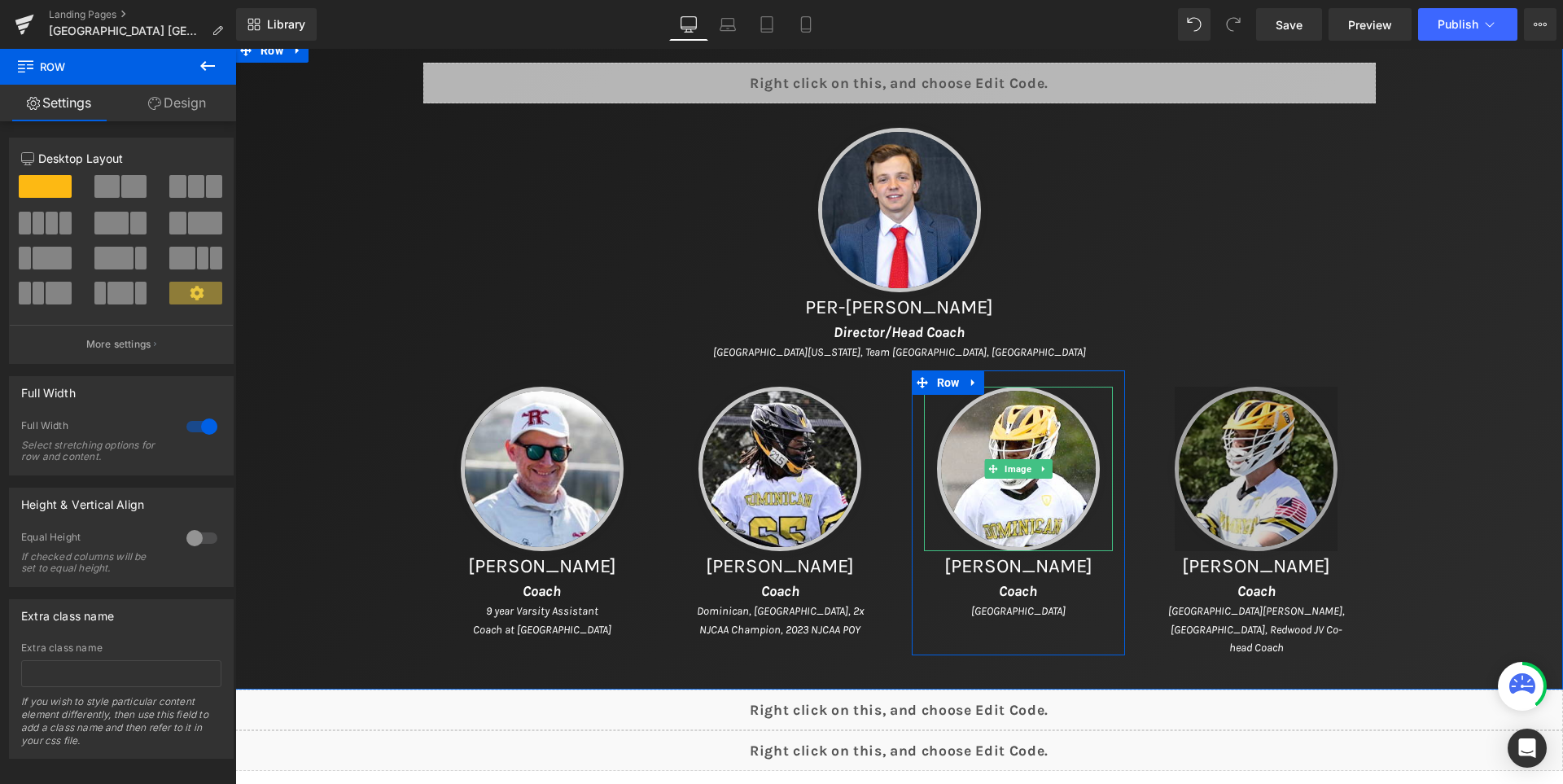
scroll to position [1302, 0]
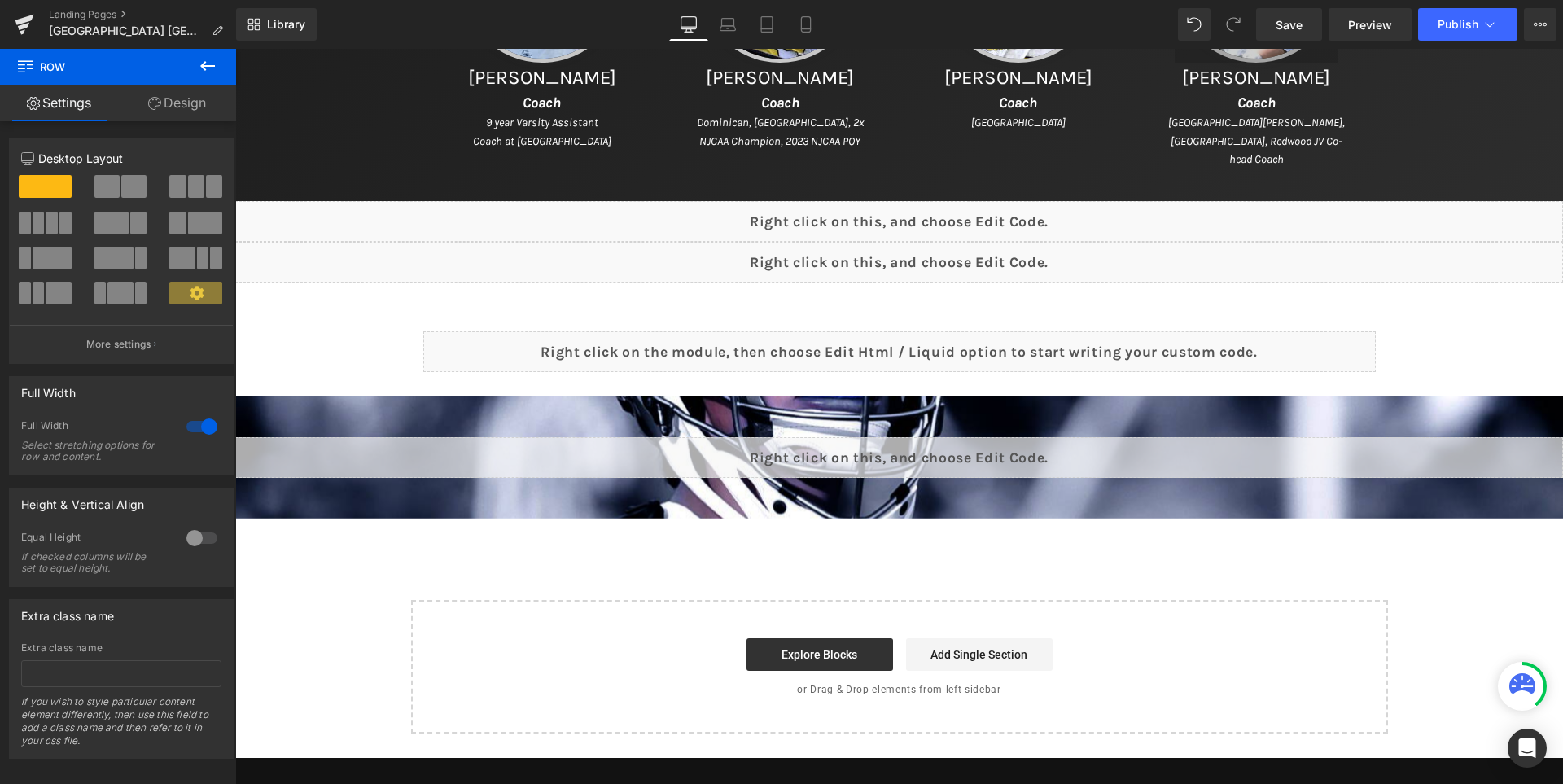
click at [203, 62] on icon at bounding box center [207, 66] width 15 height 10
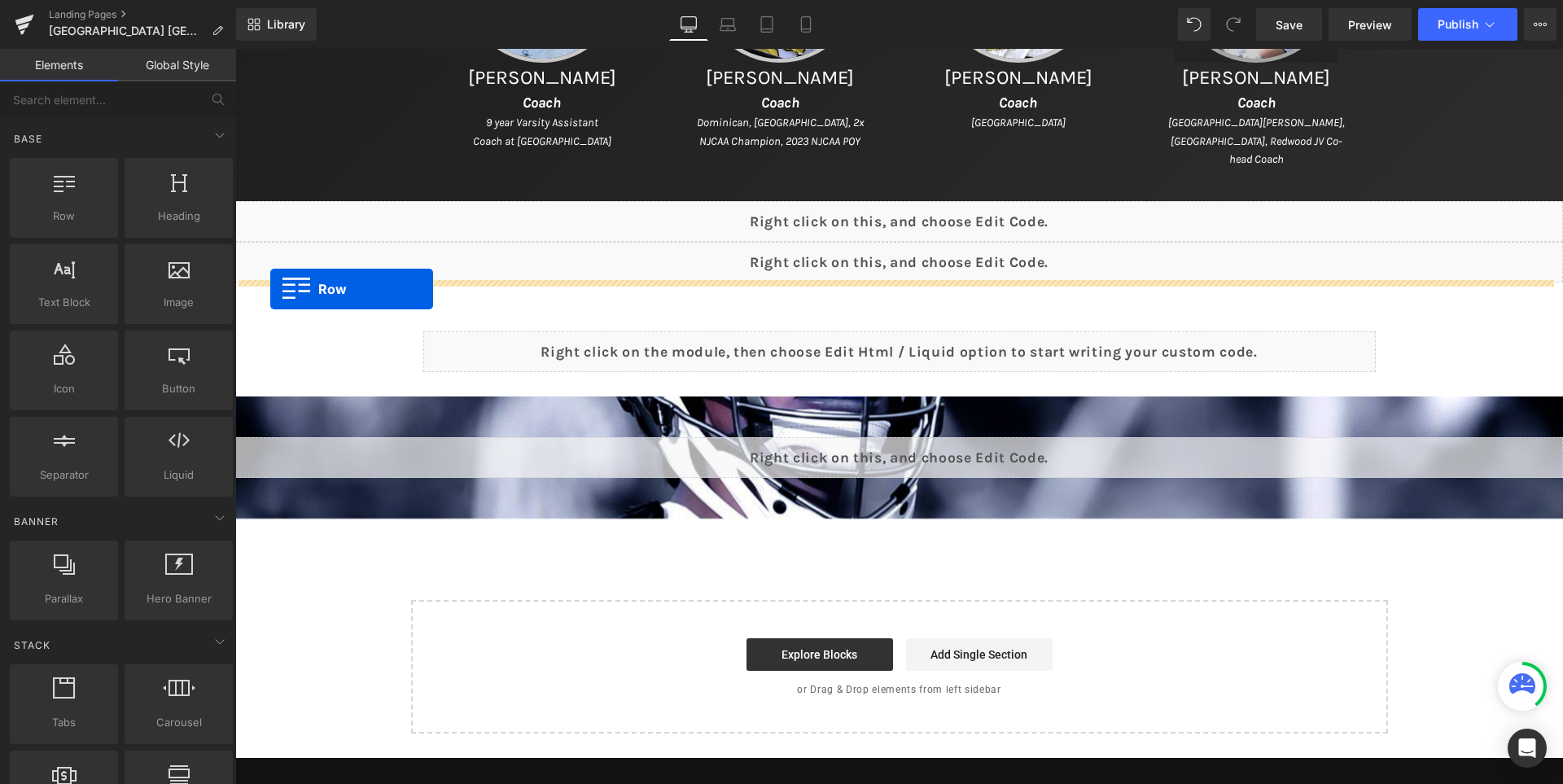
drag, startPoint x: 304, startPoint y: 244, endPoint x: 270, endPoint y: 289, distance: 56.4
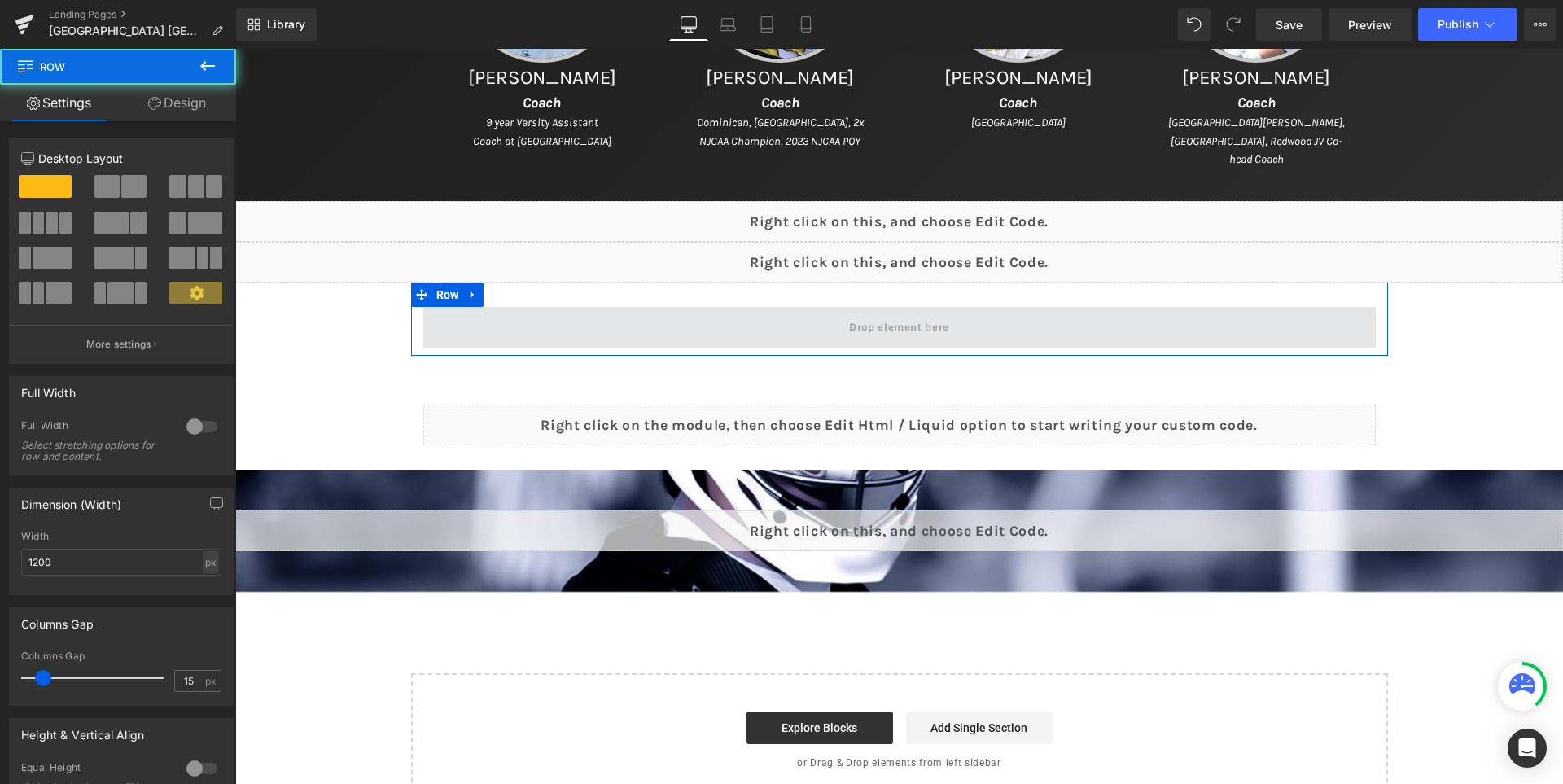
click at [621, 320] on span at bounding box center [900, 327] width 953 height 40
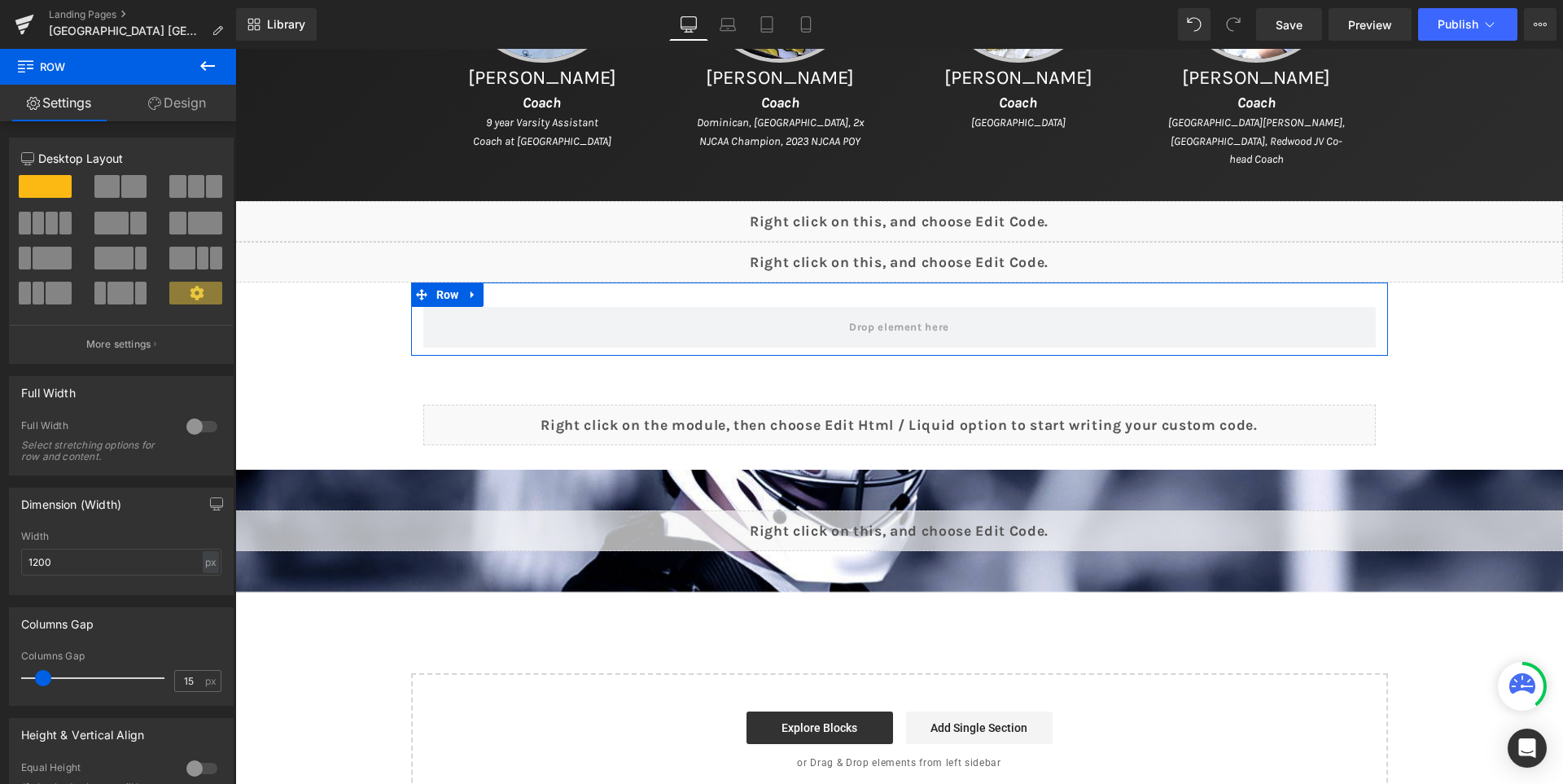
click at [155, 111] on link "Design" at bounding box center [177, 103] width 118 height 37
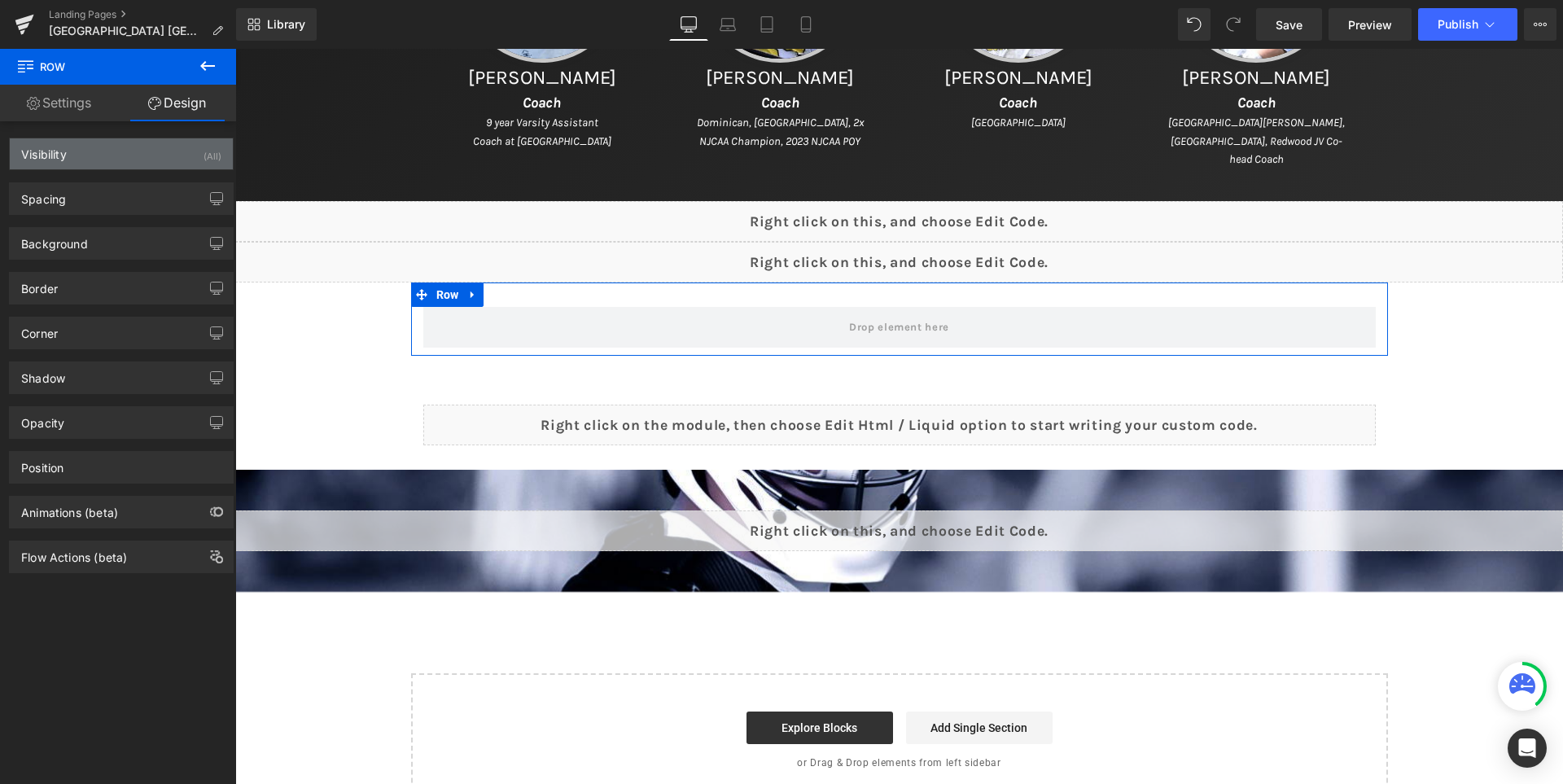
type input "0"
type input "30"
type input "0"
type input "10"
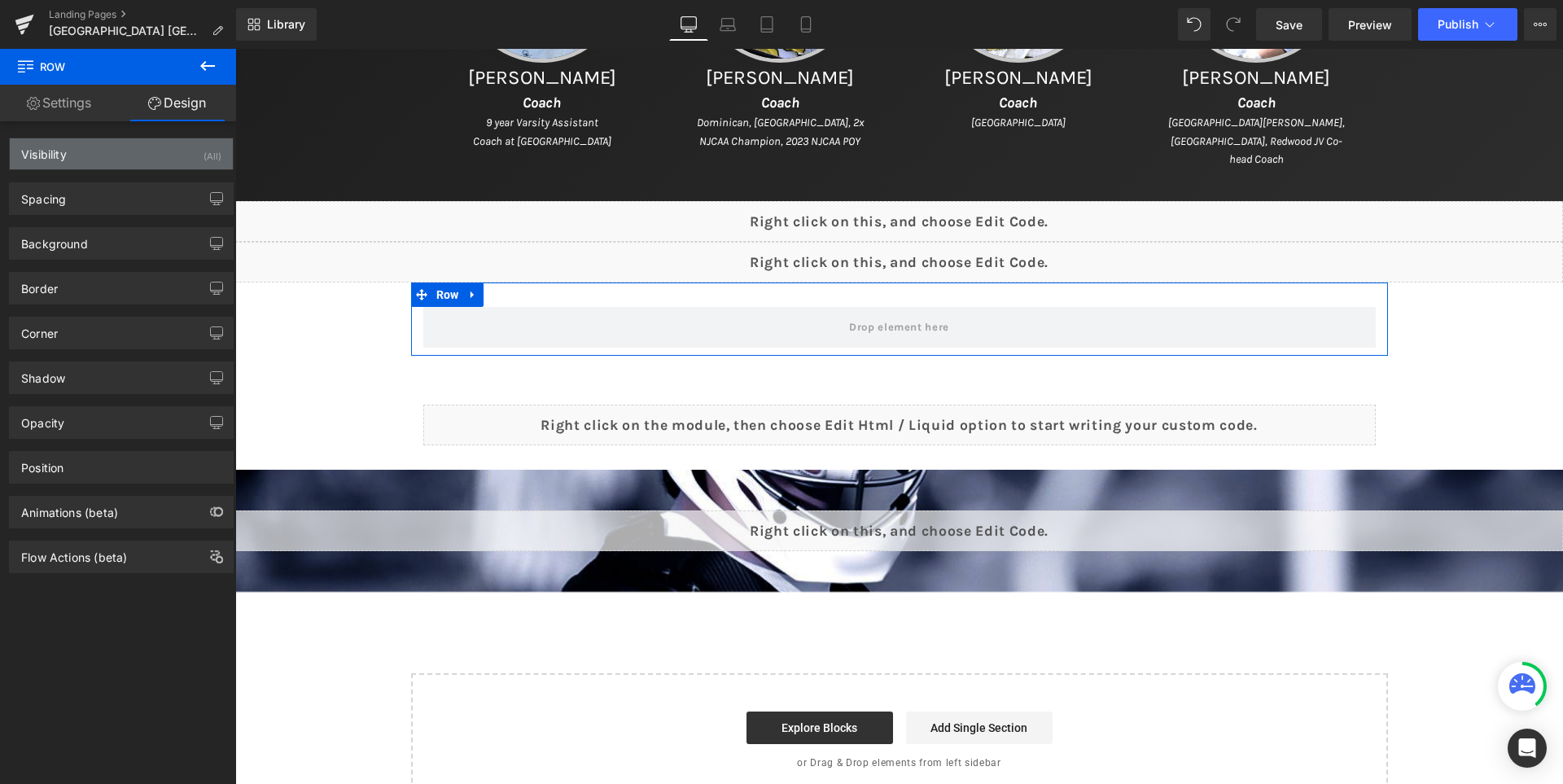
type input "0"
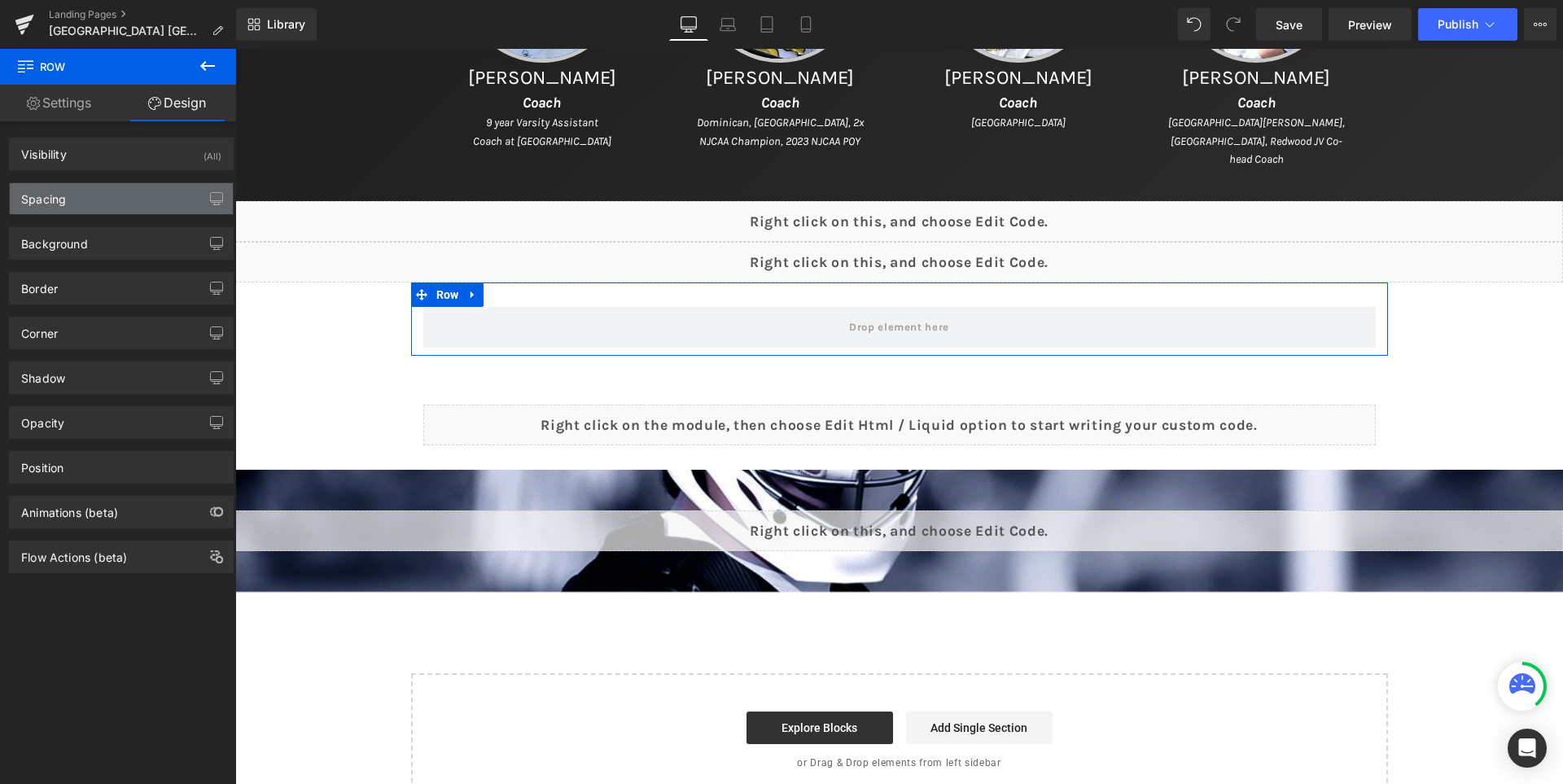
click at [117, 193] on div "Spacing" at bounding box center [121, 198] width 223 height 31
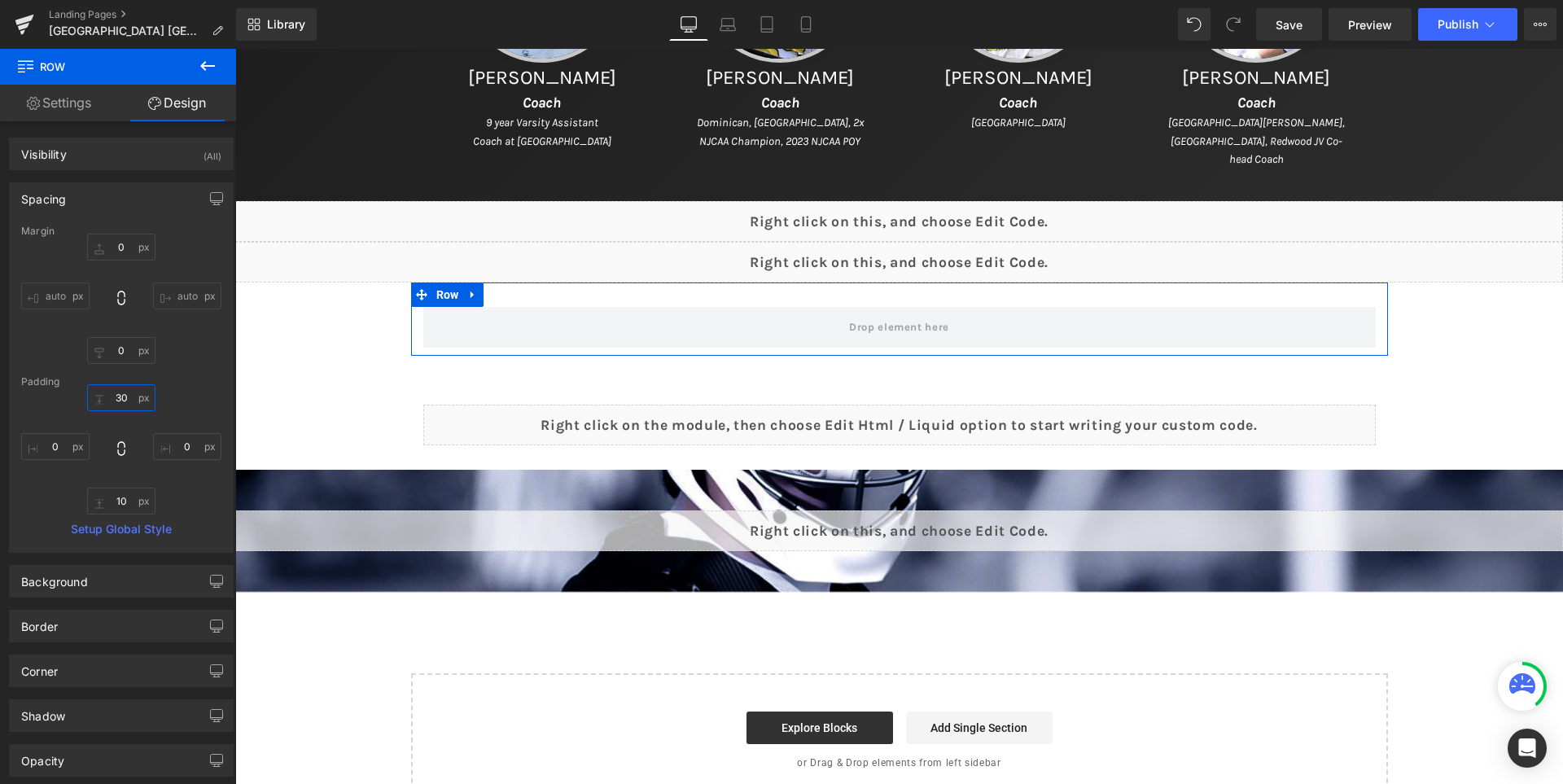
click at [118, 410] on input "30" at bounding box center [121, 397] width 68 height 27
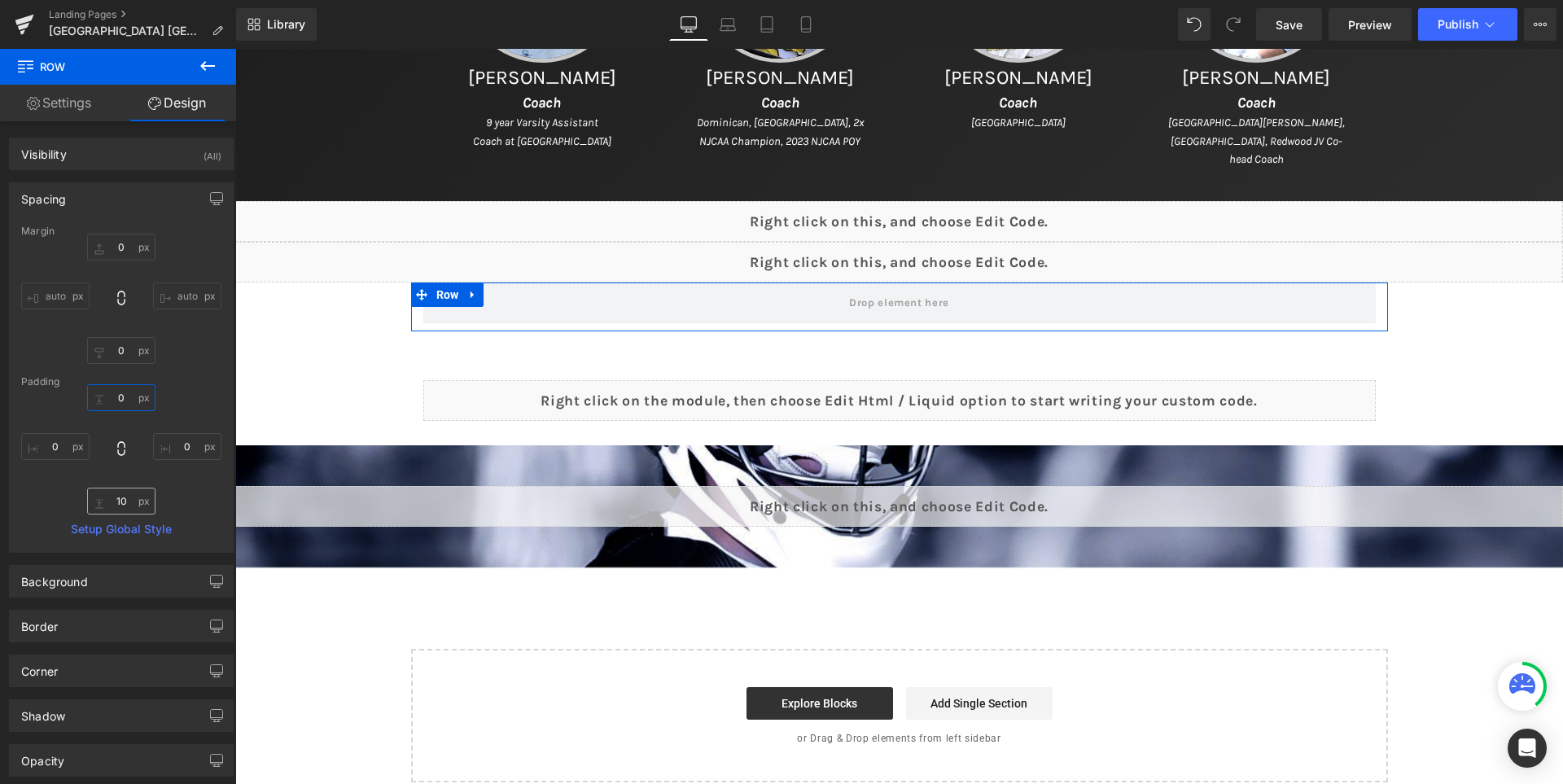
type input "0"
click at [119, 505] on input "10" at bounding box center [121, 501] width 68 height 27
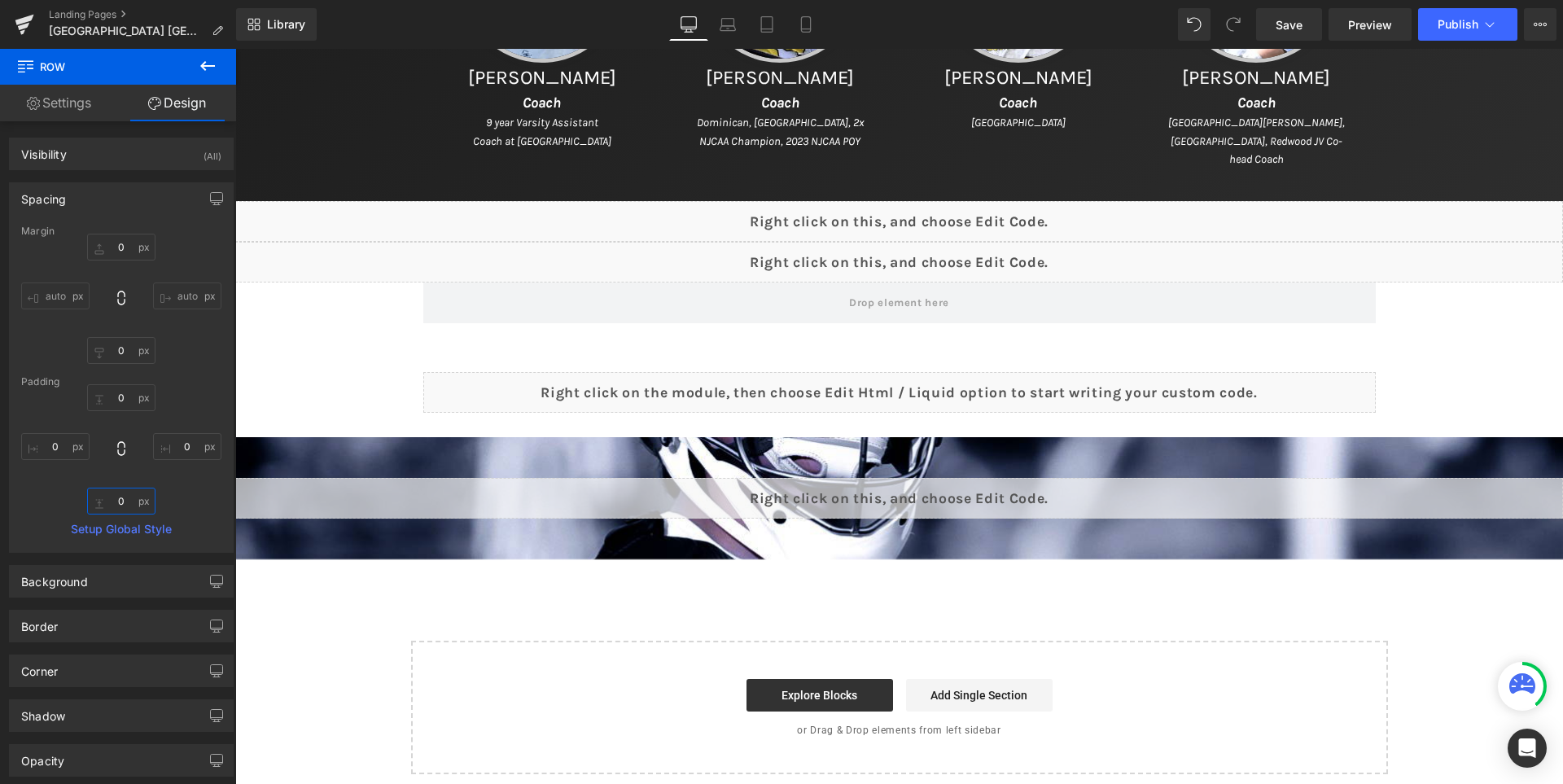
type input "0"
click at [207, 56] on icon at bounding box center [207, 66] width 19 height 19
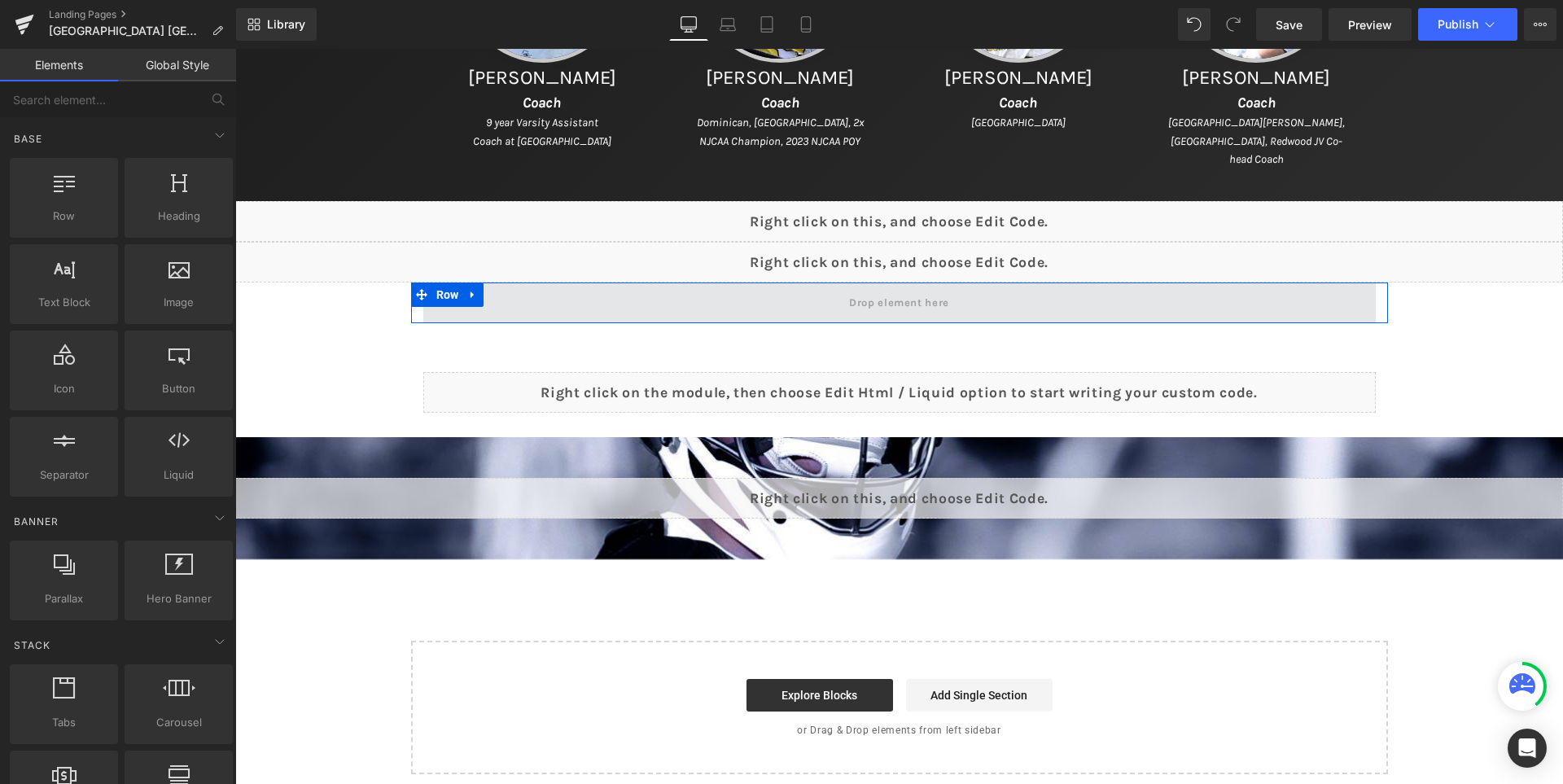
click at [560, 302] on span at bounding box center [900, 303] width 953 height 40
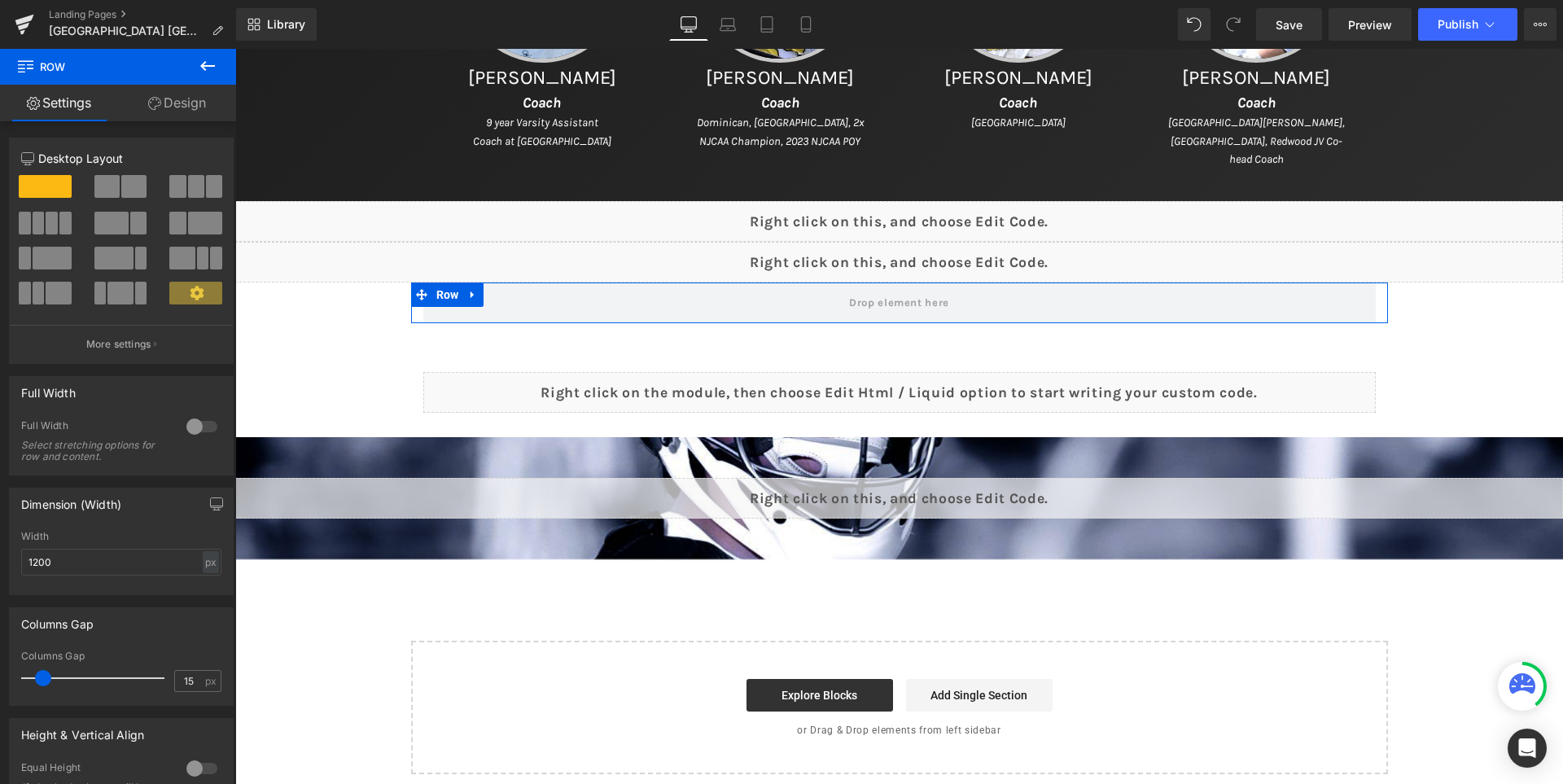
click at [200, 435] on div at bounding box center [202, 426] width 39 height 26
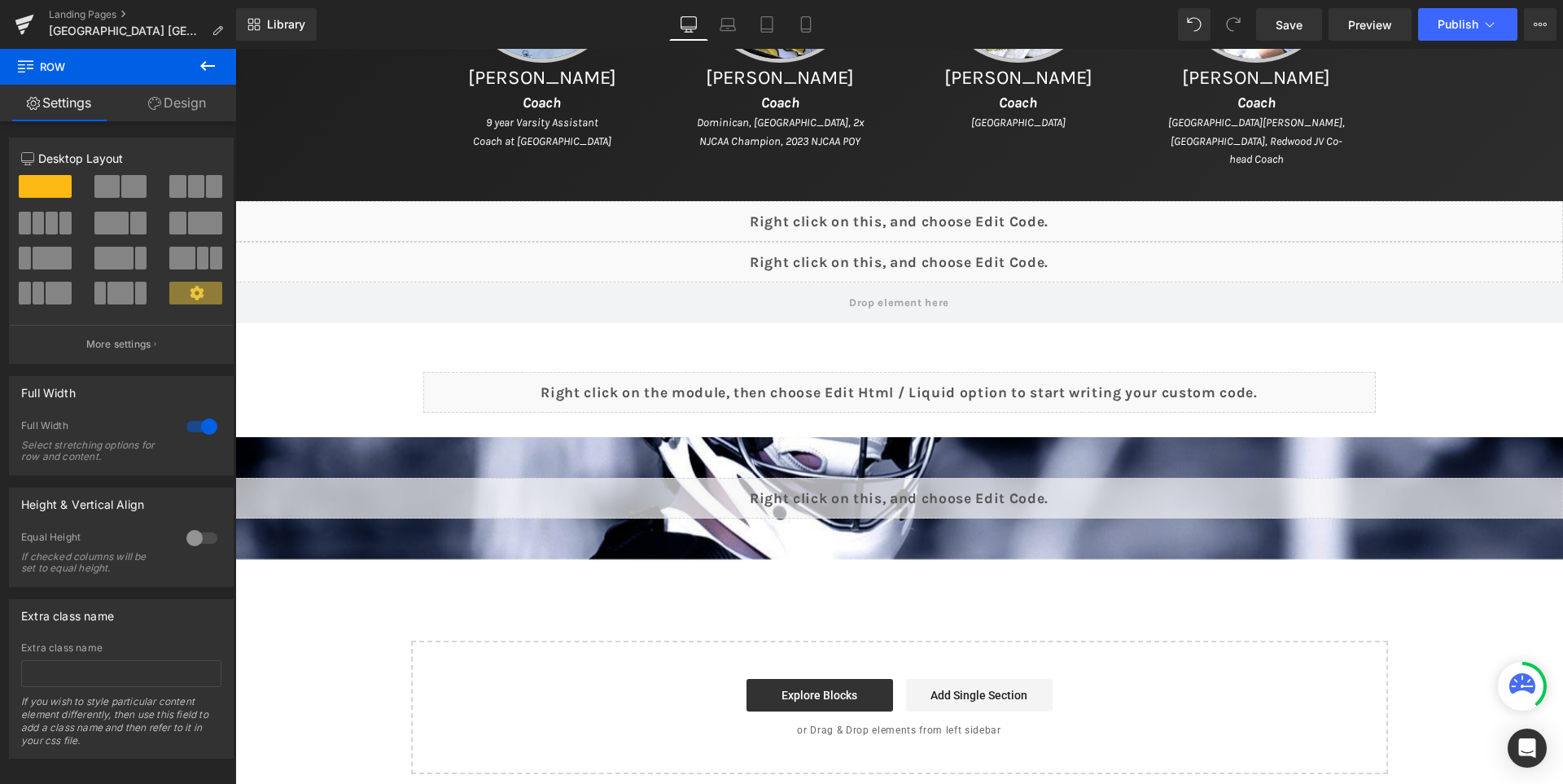
click at [206, 70] on icon at bounding box center [207, 66] width 15 height 10
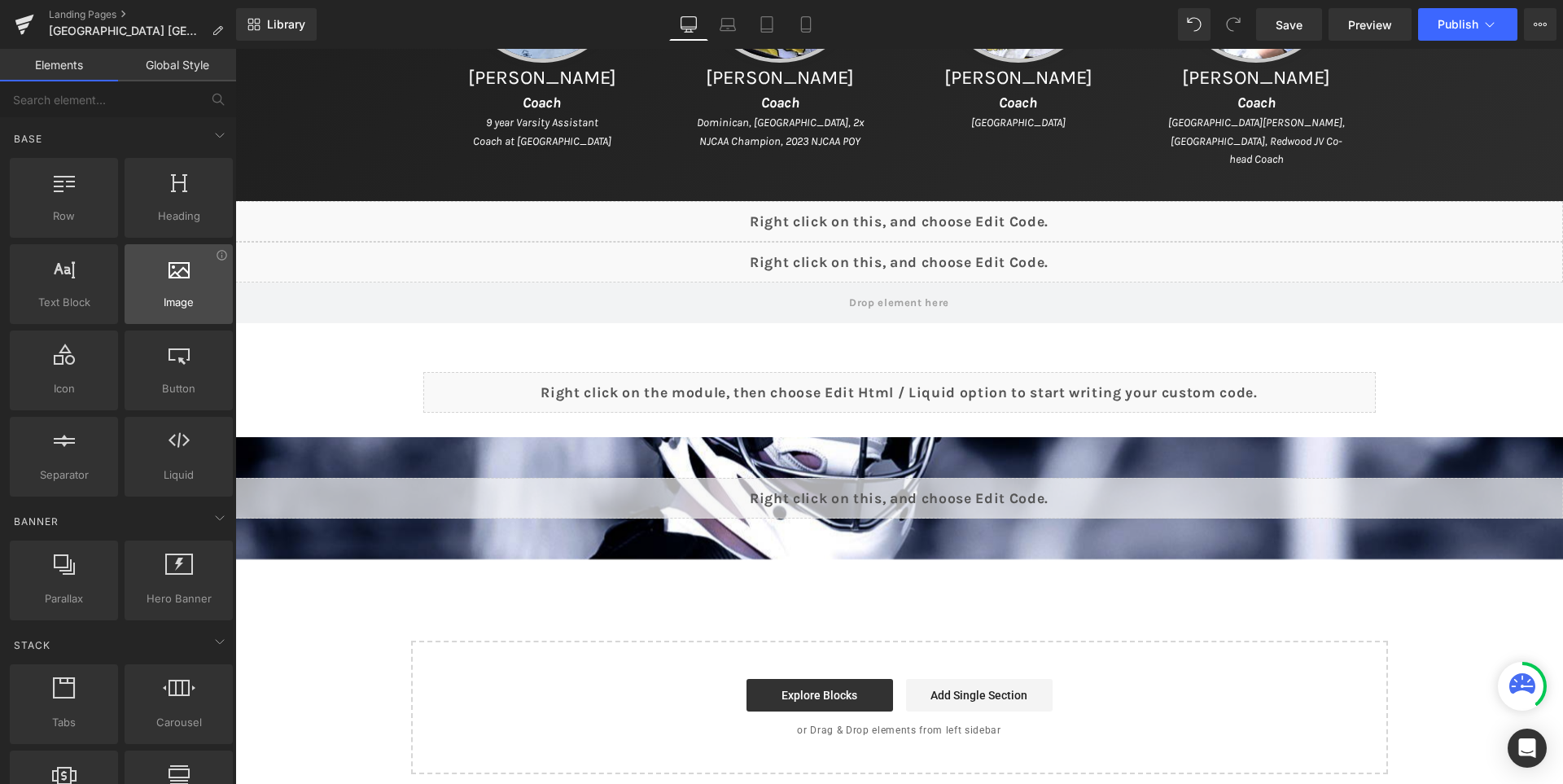
scroll to position [244, 0]
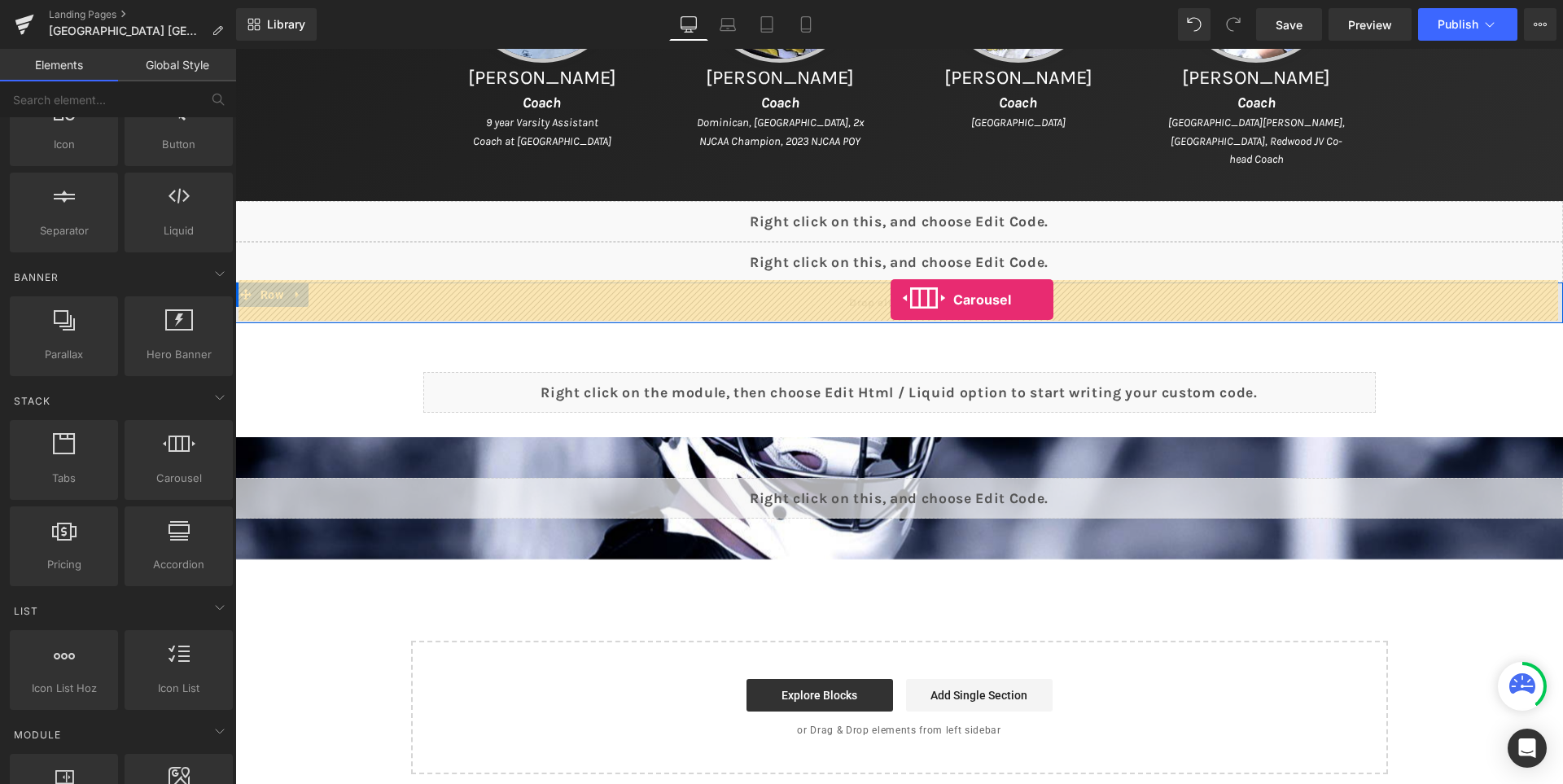
drag, startPoint x: 283, startPoint y: 428, endPoint x: 890, endPoint y: 299, distance: 620.6
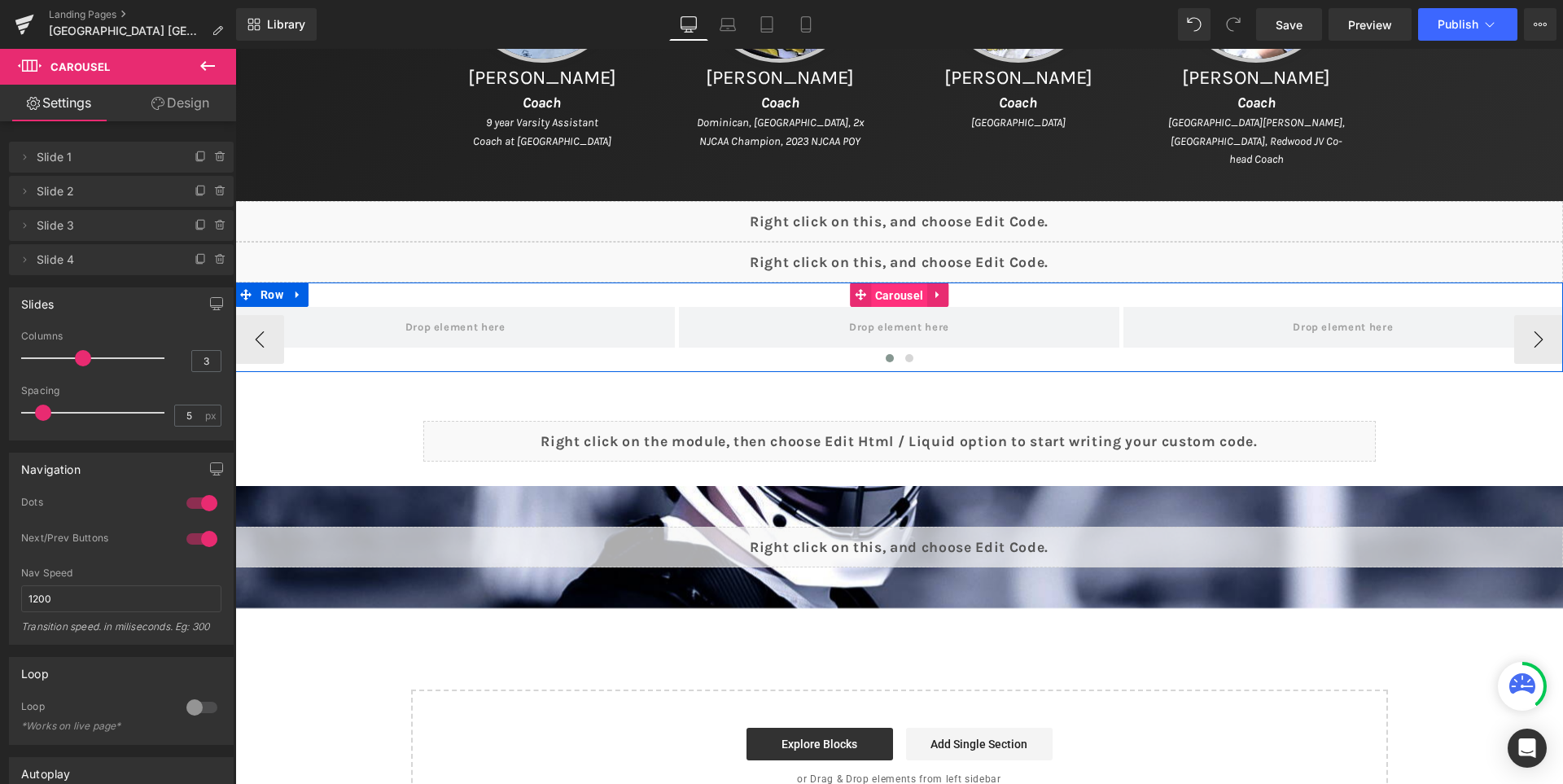
click at [886, 297] on span "Carousel" at bounding box center [899, 296] width 56 height 25
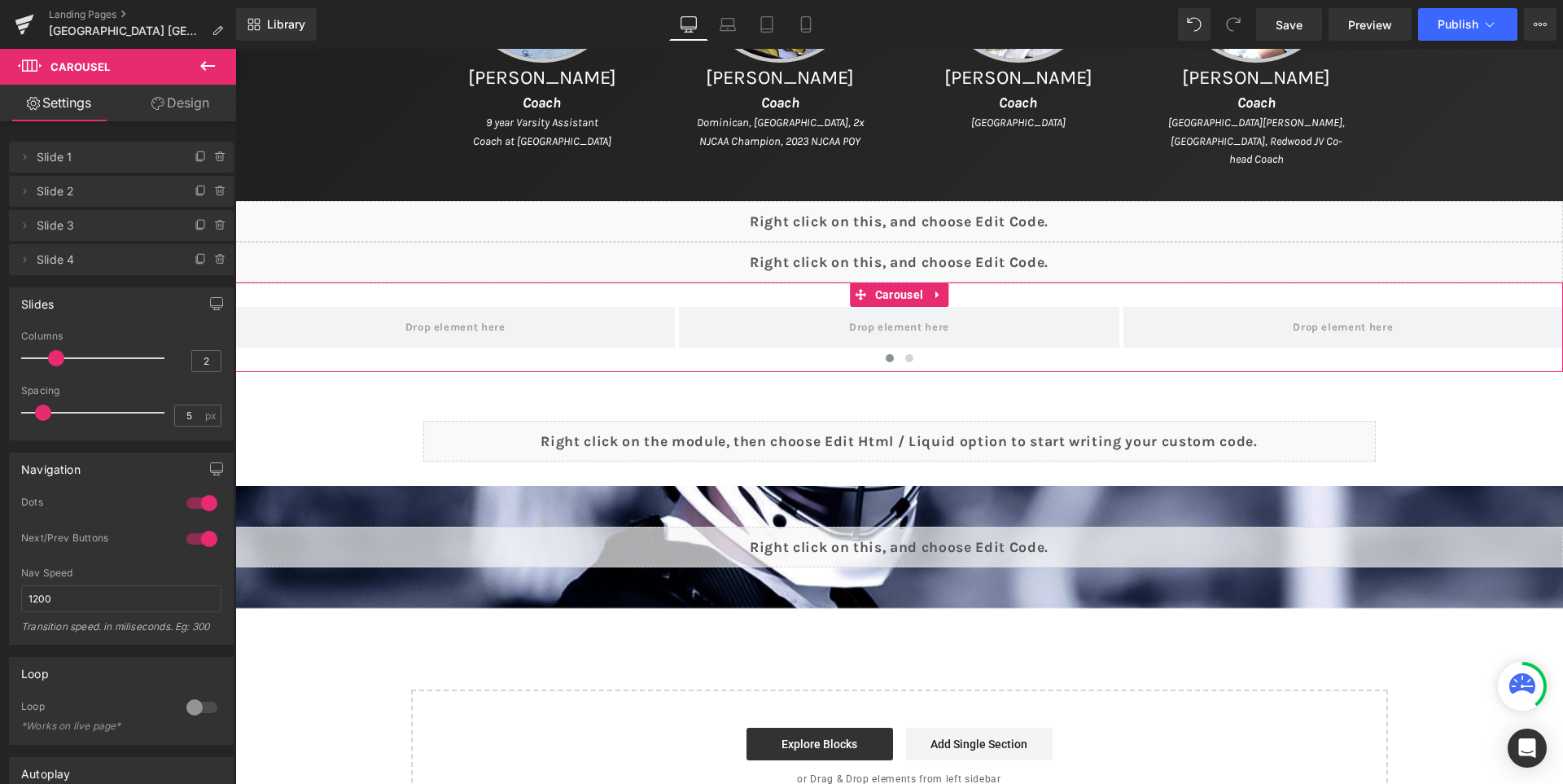
type input "1"
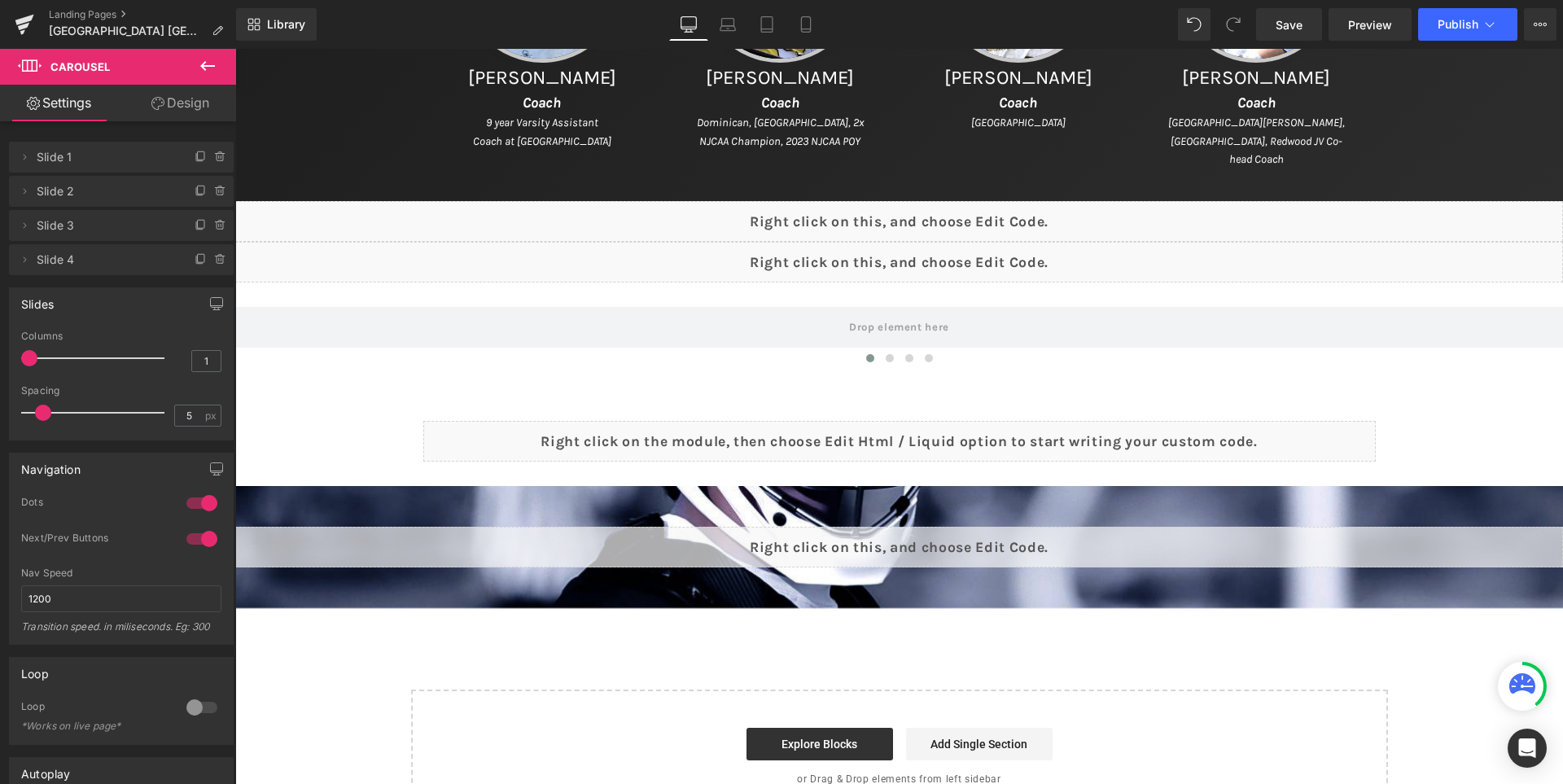
drag, startPoint x: 81, startPoint y: 359, endPoint x: 0, endPoint y: 368, distance: 81.5
click at [0, 368] on div "Slides 1 Columns 1 3 Columns 3 3 Columns 3 1 Columns 1 5px Spacing 5 px 5px Spa…" at bounding box center [121, 358] width 243 height 165
type input "0"
drag, startPoint x: 40, startPoint y: 412, endPoint x: 161, endPoint y: 342, distance: 139.8
click at [4, 421] on div "Slides 1 Columns 1 3 Columns 3 3 Columns 3 1 Columns 1 0px Spacing 0 px 5px Spa…" at bounding box center [121, 358] width 243 height 165
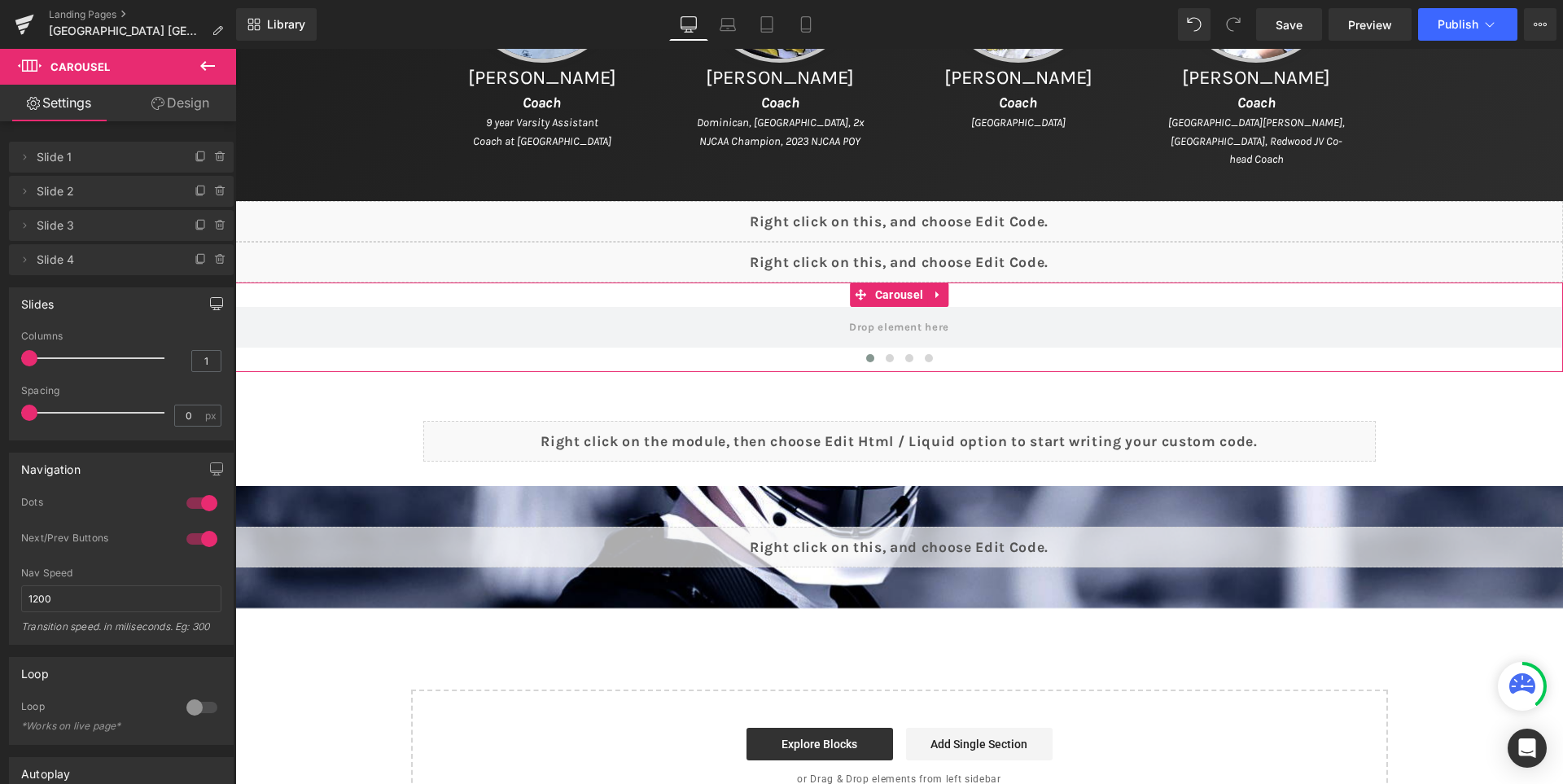
click at [211, 310] on button "button" at bounding box center [217, 303] width 26 height 31
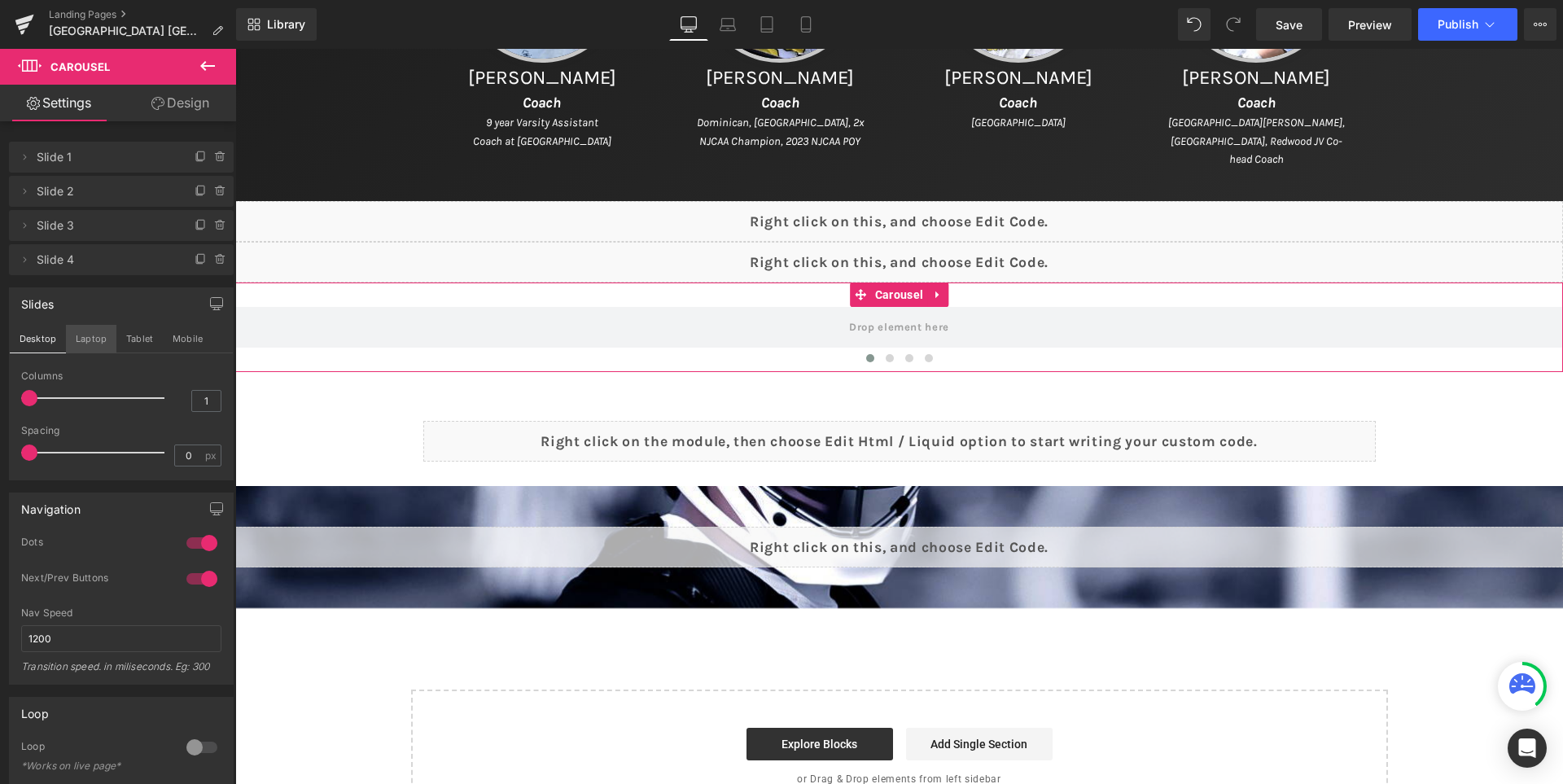
click at [89, 341] on button "Laptop" at bounding box center [91, 339] width 51 height 28
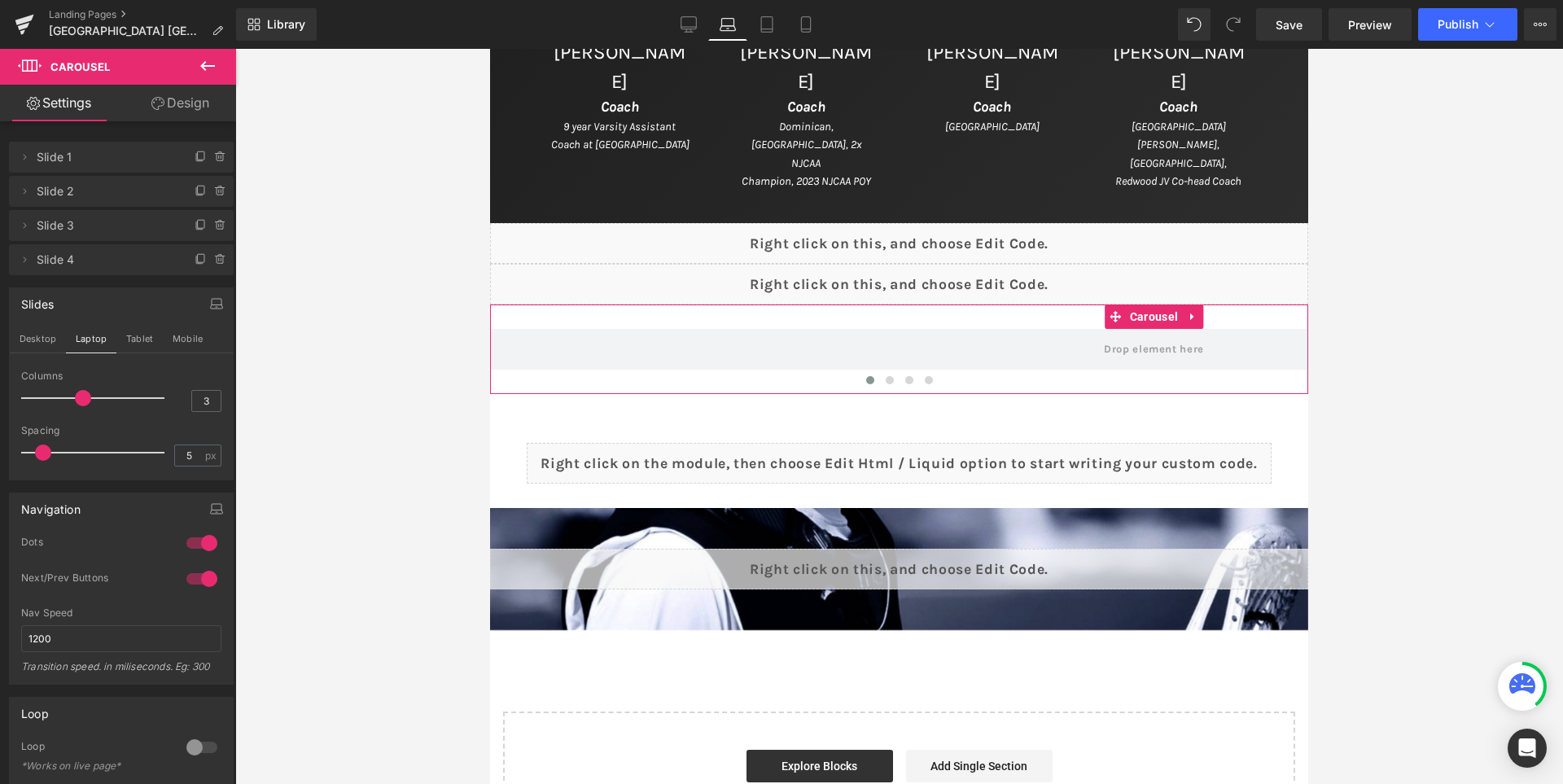
scroll to position [1064, 0]
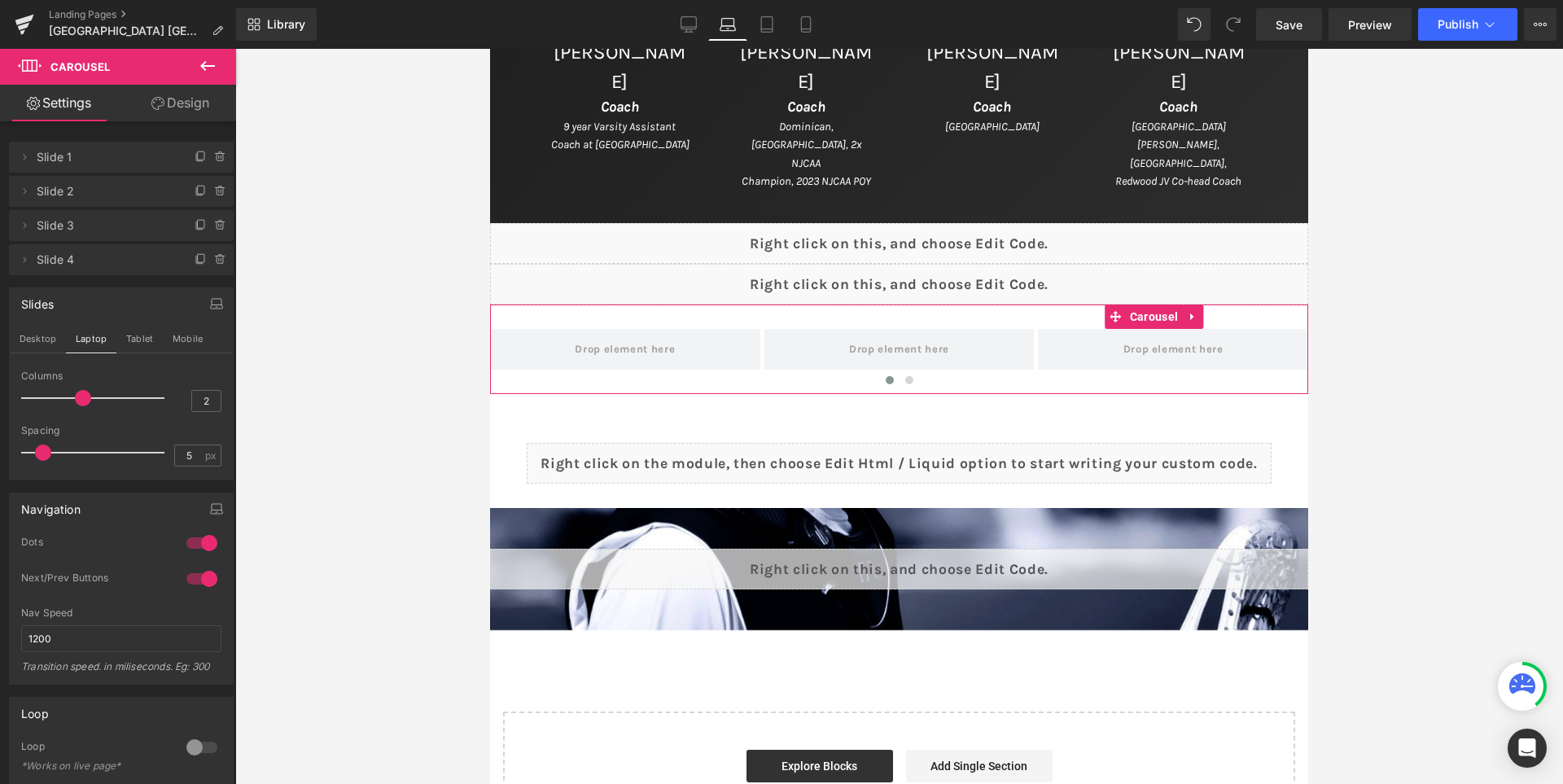
type input "1"
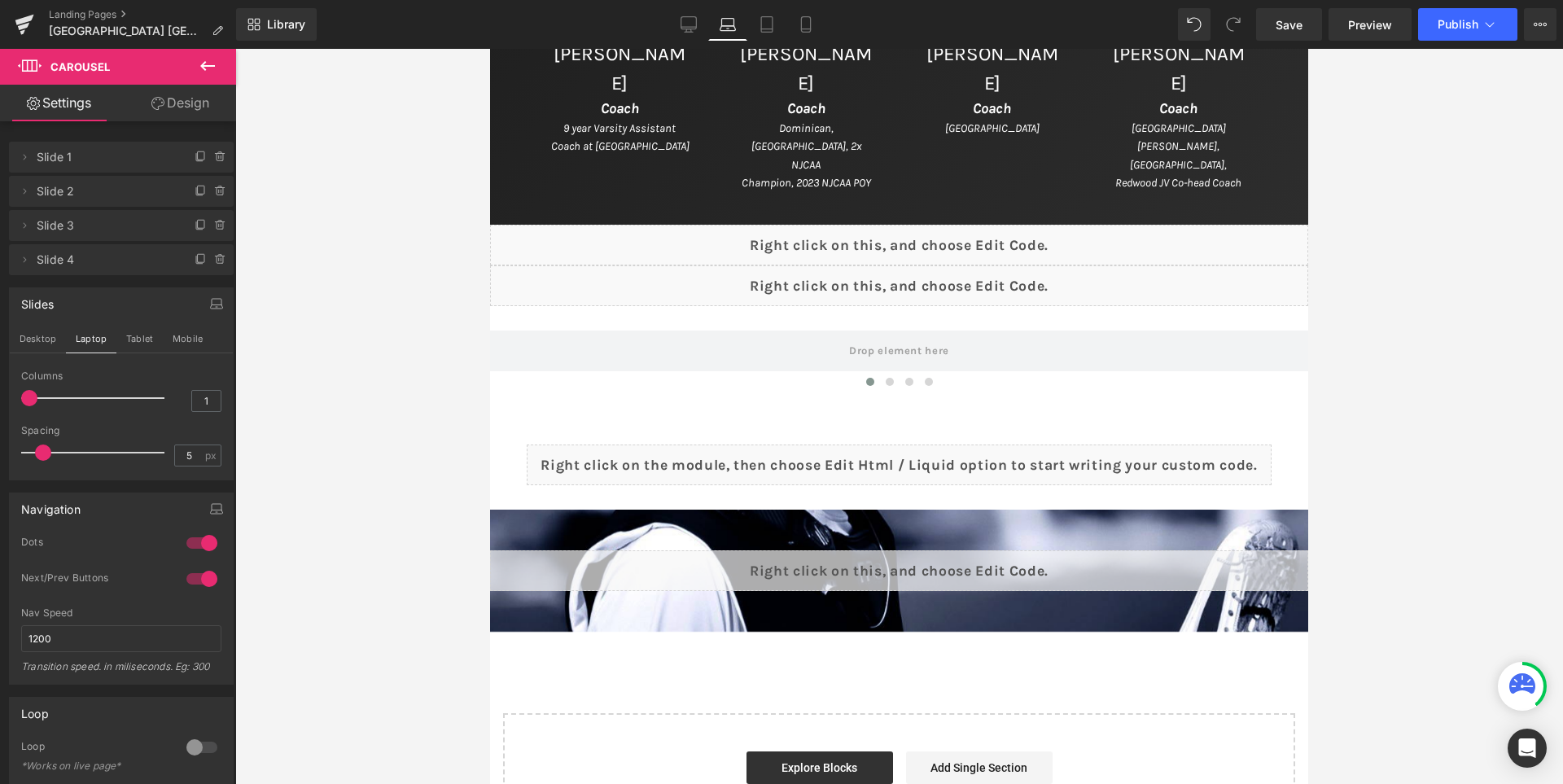
drag, startPoint x: 79, startPoint y: 399, endPoint x: 0, endPoint y: 407, distance: 79.4
click at [0, 407] on div "Slides Desktop Laptop Tablet Mobile 1 Columns 1 1 Columns 1 3 Columns 3 1 Colum…" at bounding box center [121, 378] width 243 height 205
type input "0"
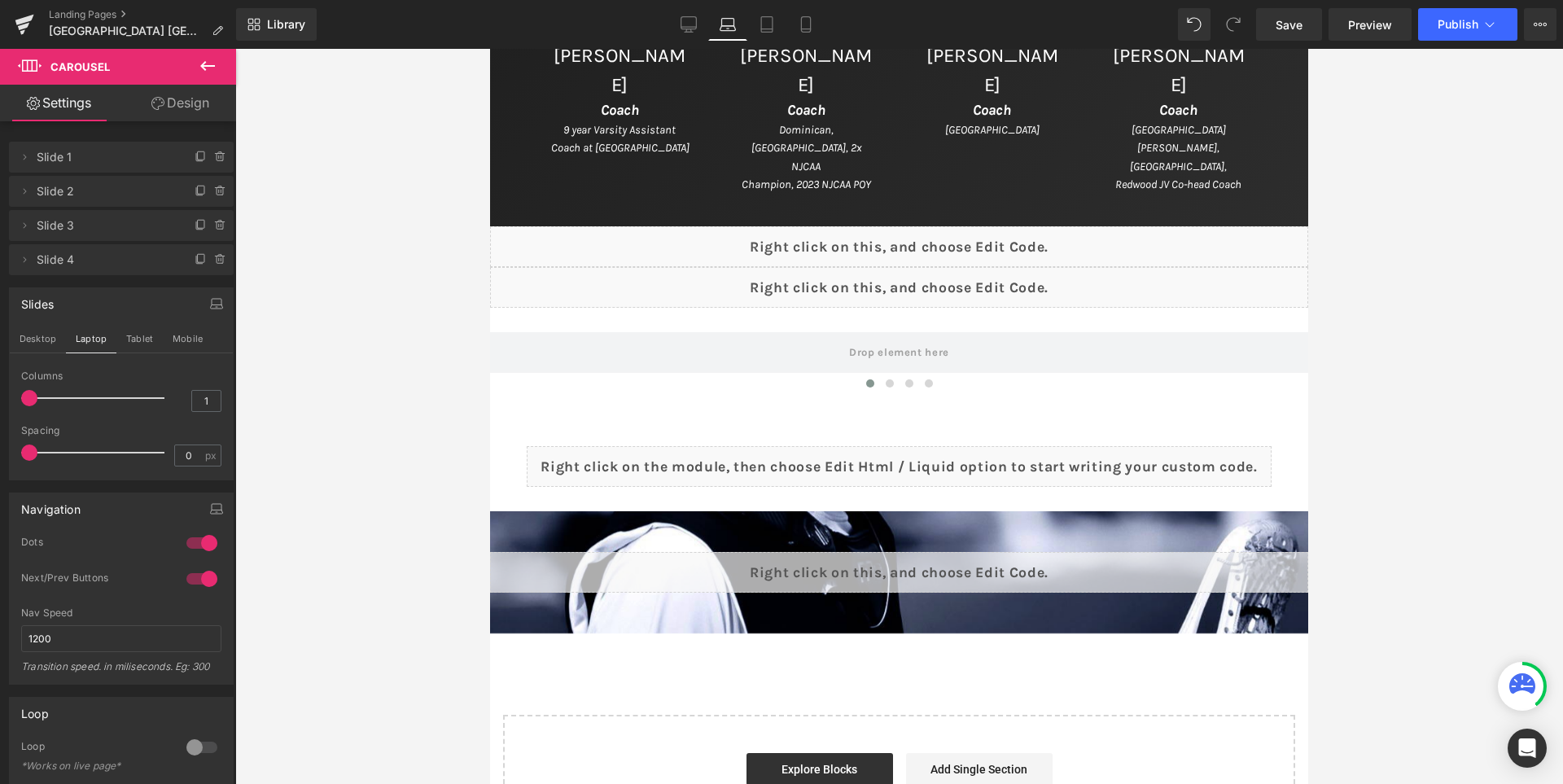
drag, startPoint x: 43, startPoint y: 455, endPoint x: 486, endPoint y: 196, distance: 513.2
click at [5, 442] on div "Slides Desktop Laptop Tablet Mobile 1 Columns 1 1 Columns 1 3 Columns 3 1 Colum…" at bounding box center [121, 378] width 243 height 205
click at [146, 343] on button "Tablet" at bounding box center [139, 339] width 46 height 28
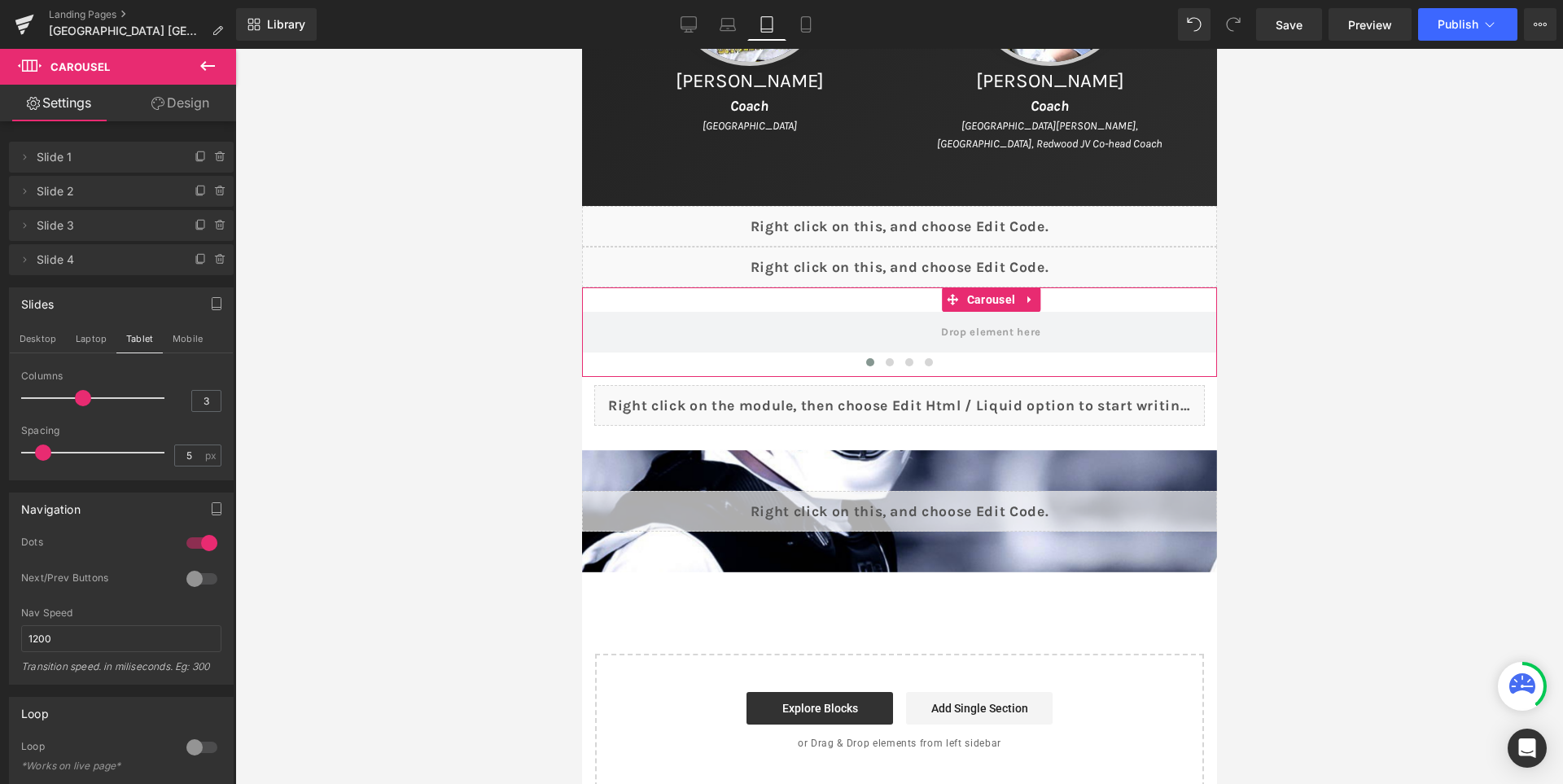
scroll to position [1244, 0]
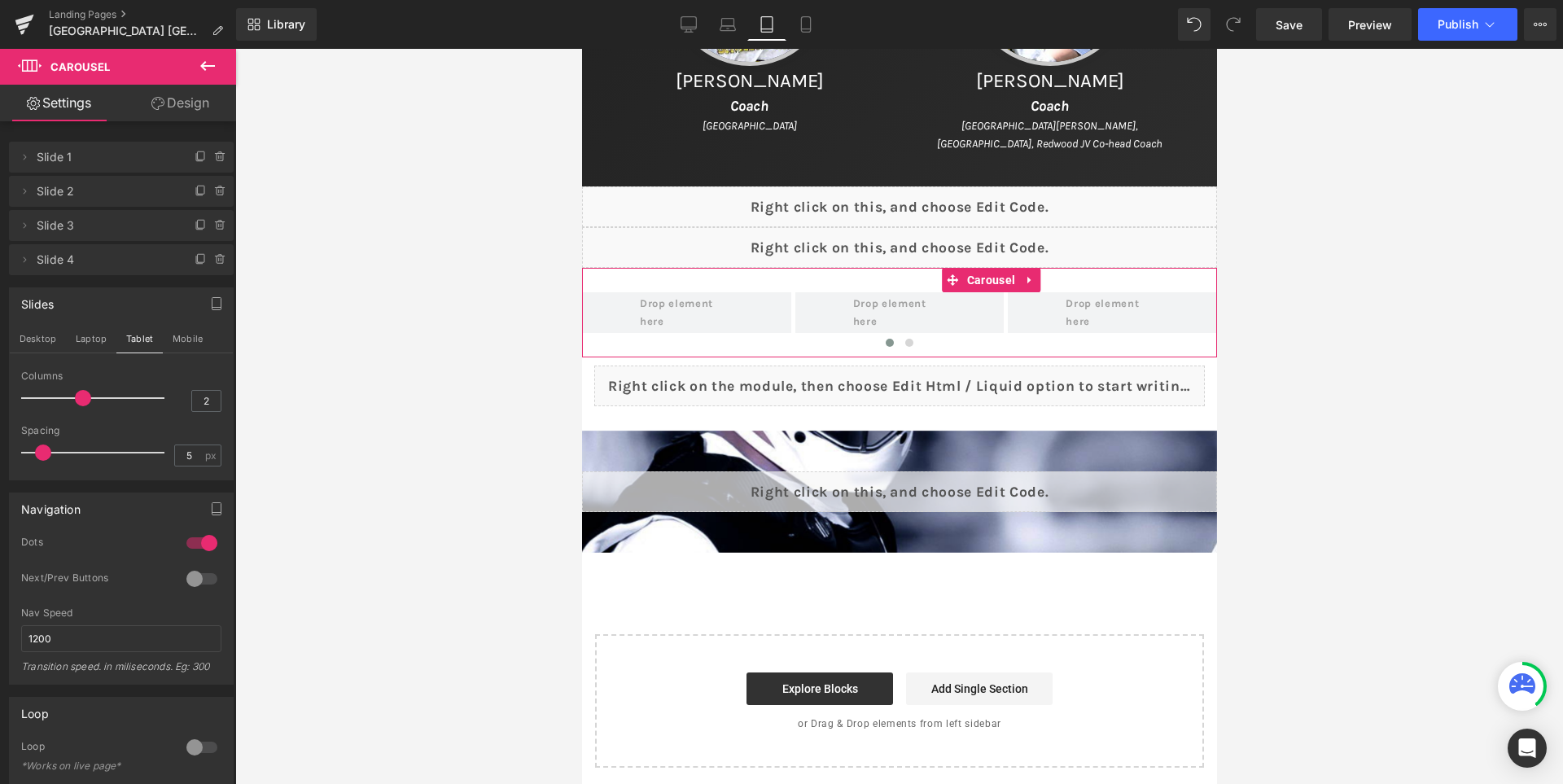
type input "1"
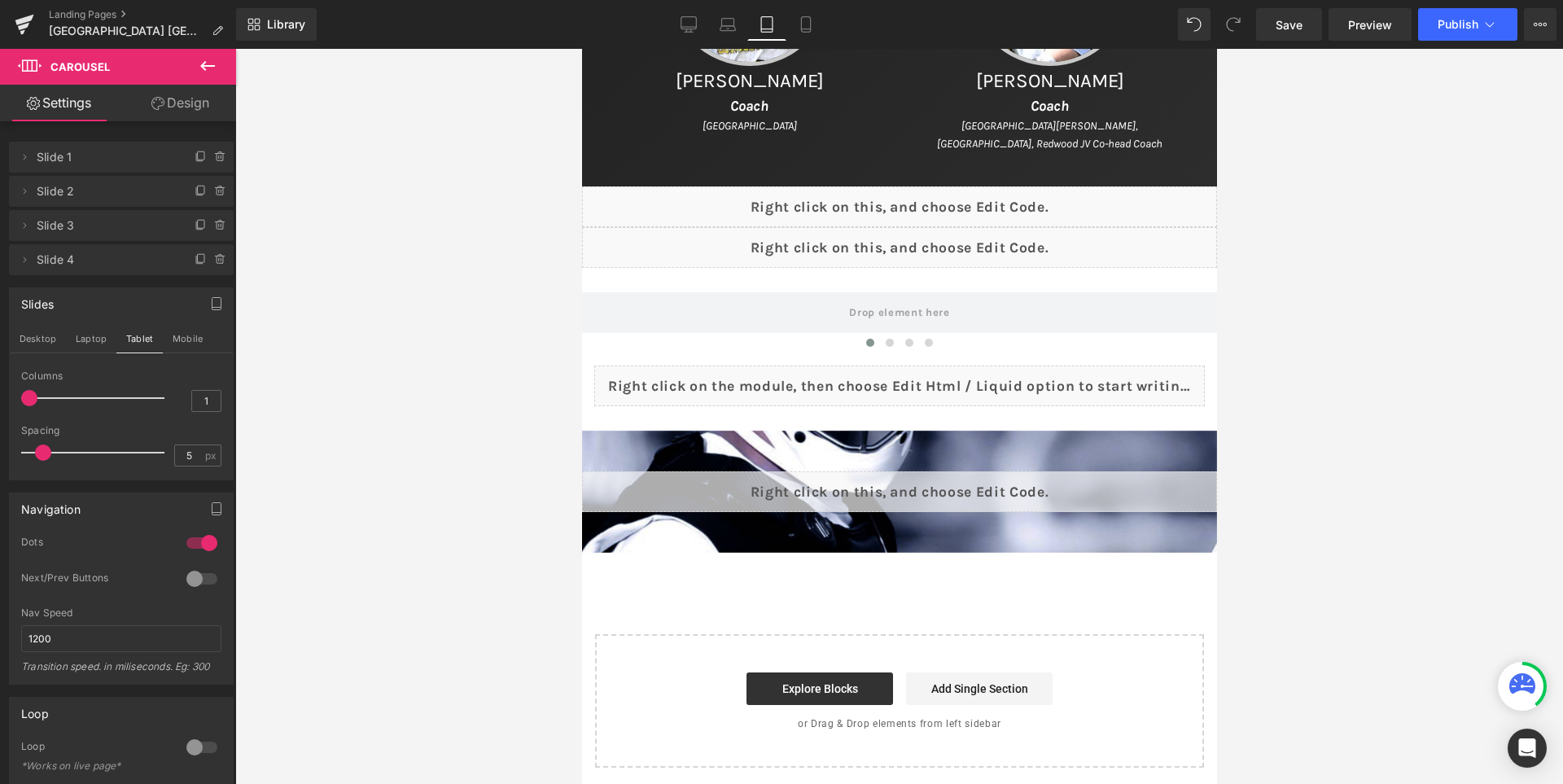
drag, startPoint x: 82, startPoint y: 398, endPoint x: 0, endPoint y: 403, distance: 82.2
click at [0, 403] on div "Slides Desktop Laptop Tablet Mobile 1 Columns 1 1 Columns 1 1 Columns 1 1 Colum…" at bounding box center [121, 378] width 243 height 205
type input "0"
drag, startPoint x: 44, startPoint y: 460, endPoint x: 340, endPoint y: 243, distance: 367.0
click at [2, 460] on div "Slides Desktop Laptop Tablet Mobile 1 Columns 1 1 Columns 1 1 Columns 1 1 Colum…" at bounding box center [121, 378] width 243 height 205
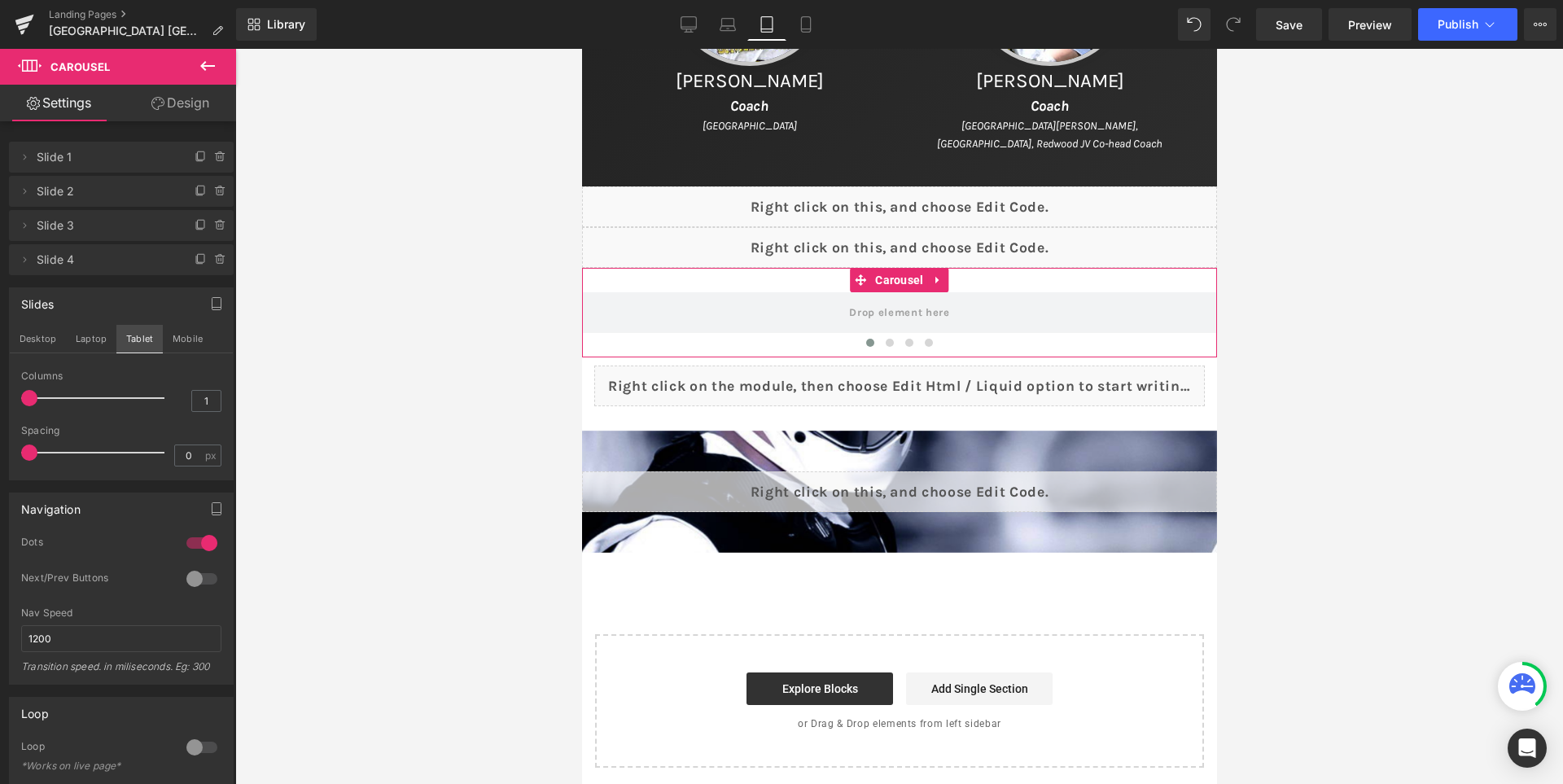
click at [161, 345] on button "Tablet" at bounding box center [139, 339] width 46 height 28
click at [175, 336] on button "Mobile" at bounding box center [188, 339] width 50 height 28
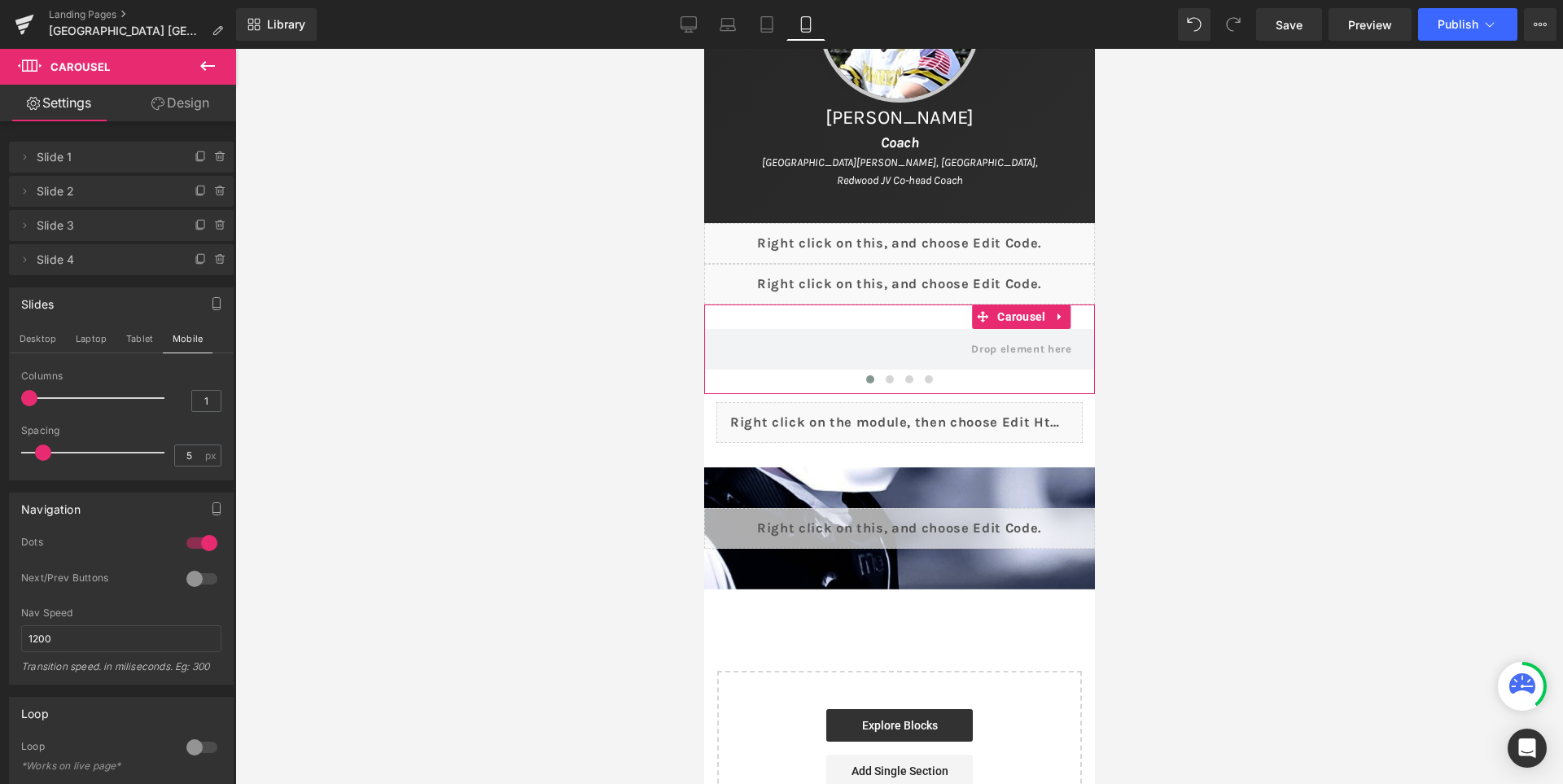
scroll to position [1644, 0]
type input "0"
drag, startPoint x: 43, startPoint y: 454, endPoint x: 0, endPoint y: 461, distance: 43.6
click at [0, 461] on div "Slides Desktop Laptop Tablet Mobile 1 Columns 1 1 Columns 1 1 Columns 1 1 Colum…" at bounding box center [121, 378] width 243 height 205
click at [33, 337] on button "Desktop" at bounding box center [38, 339] width 56 height 28
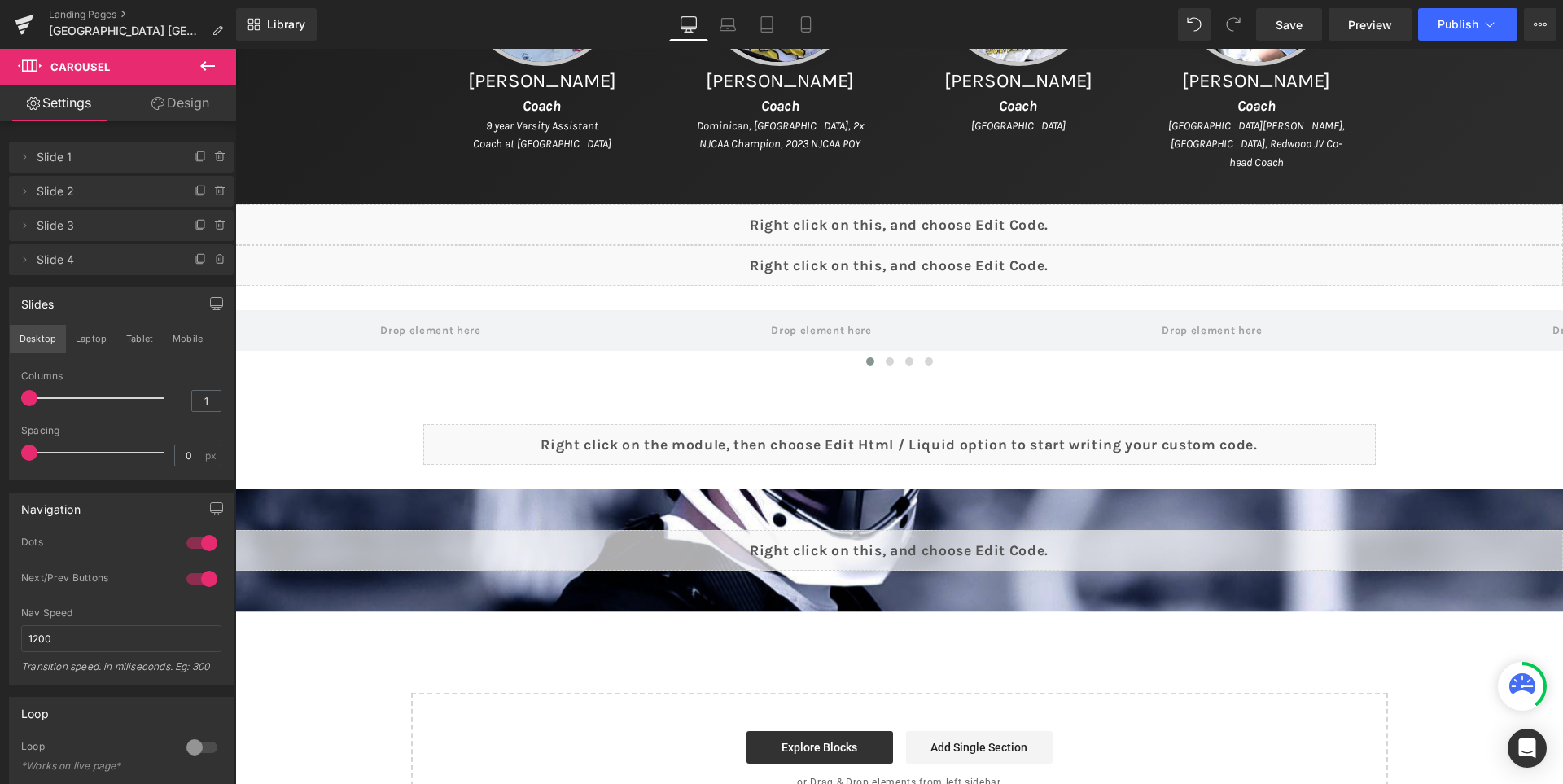
scroll to position [1300, 0]
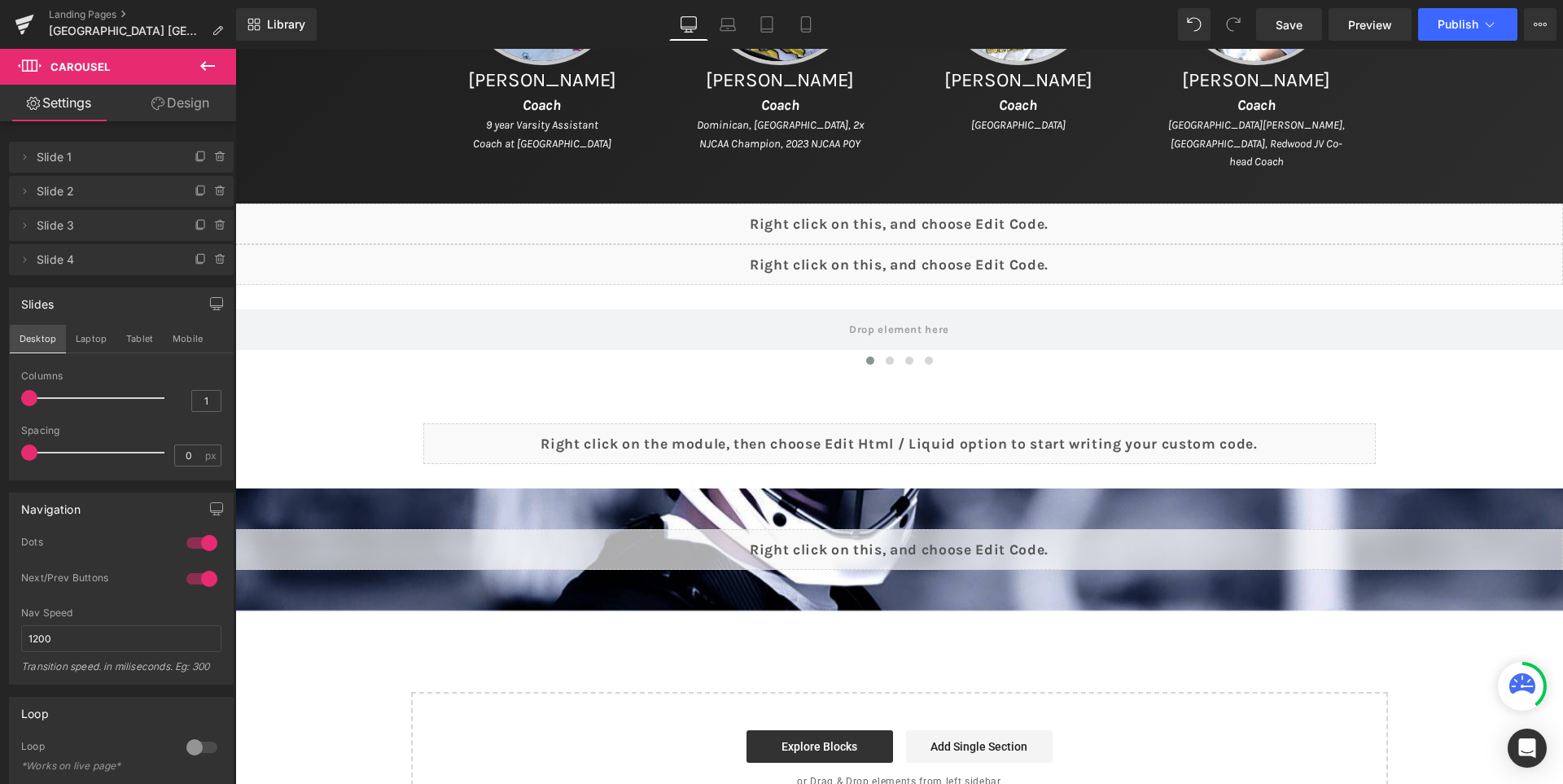
click at [33, 337] on button "Desktop" at bounding box center [38, 339] width 56 height 28
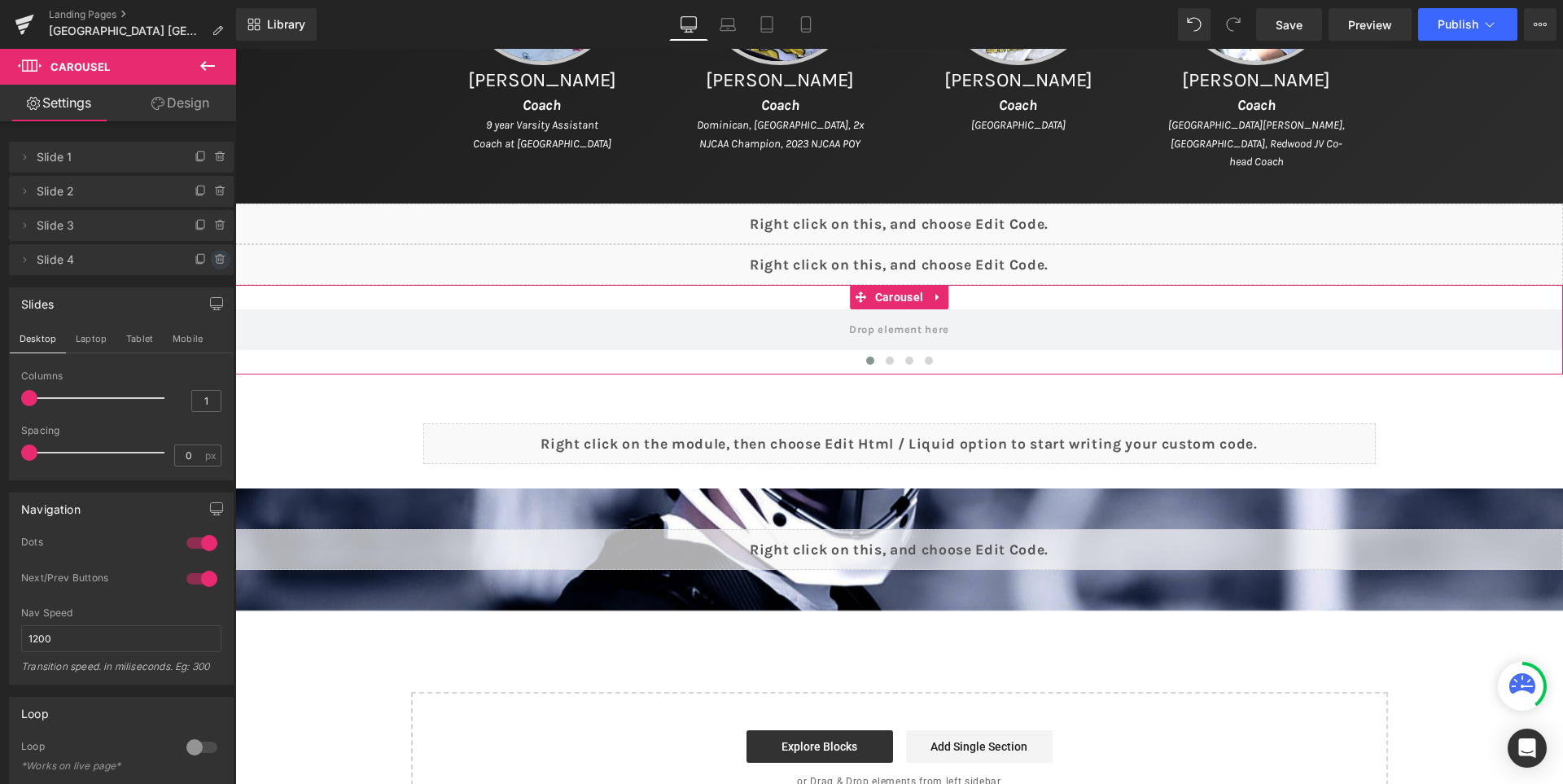
click at [214, 260] on icon at bounding box center [220, 260] width 13 height 13
click at [189, 256] on button "Delete" at bounding box center [203, 260] width 51 height 21
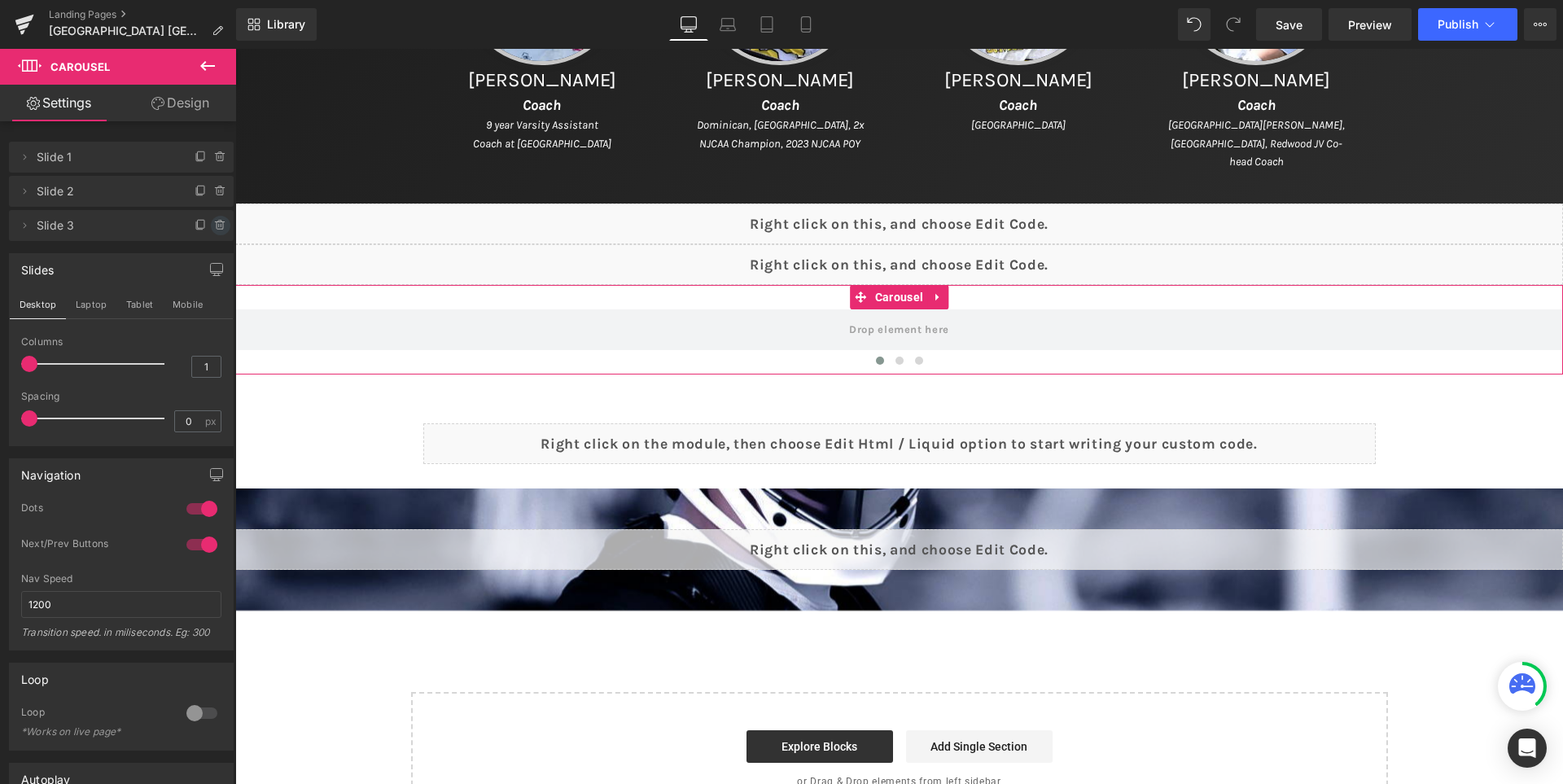
click at [214, 225] on icon at bounding box center [220, 225] width 13 height 13
click at [209, 225] on button "Delete" at bounding box center [203, 226] width 51 height 21
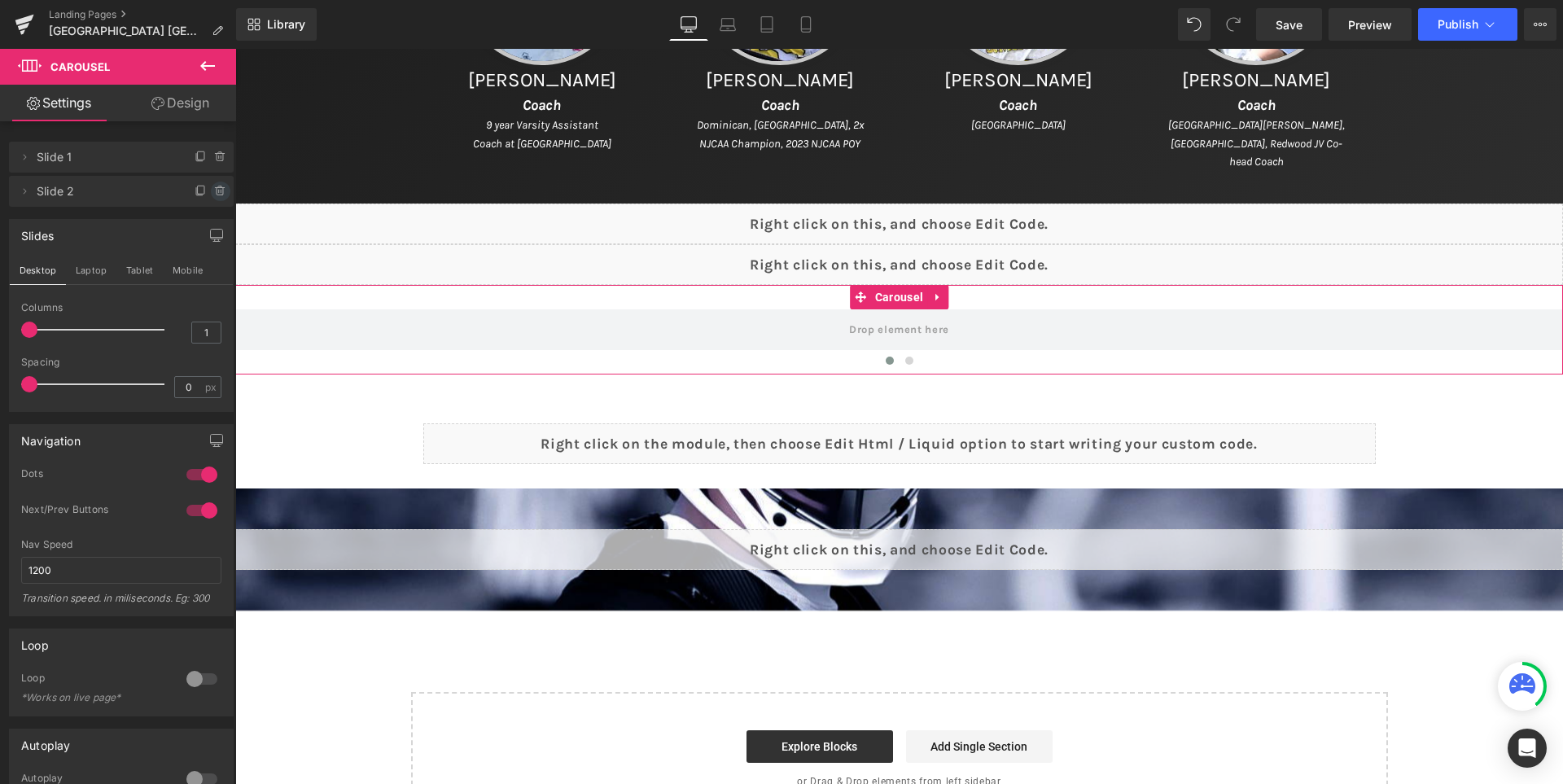
click at [214, 186] on icon at bounding box center [220, 191] width 13 height 13
click at [203, 194] on button "Delete" at bounding box center [203, 192] width 51 height 21
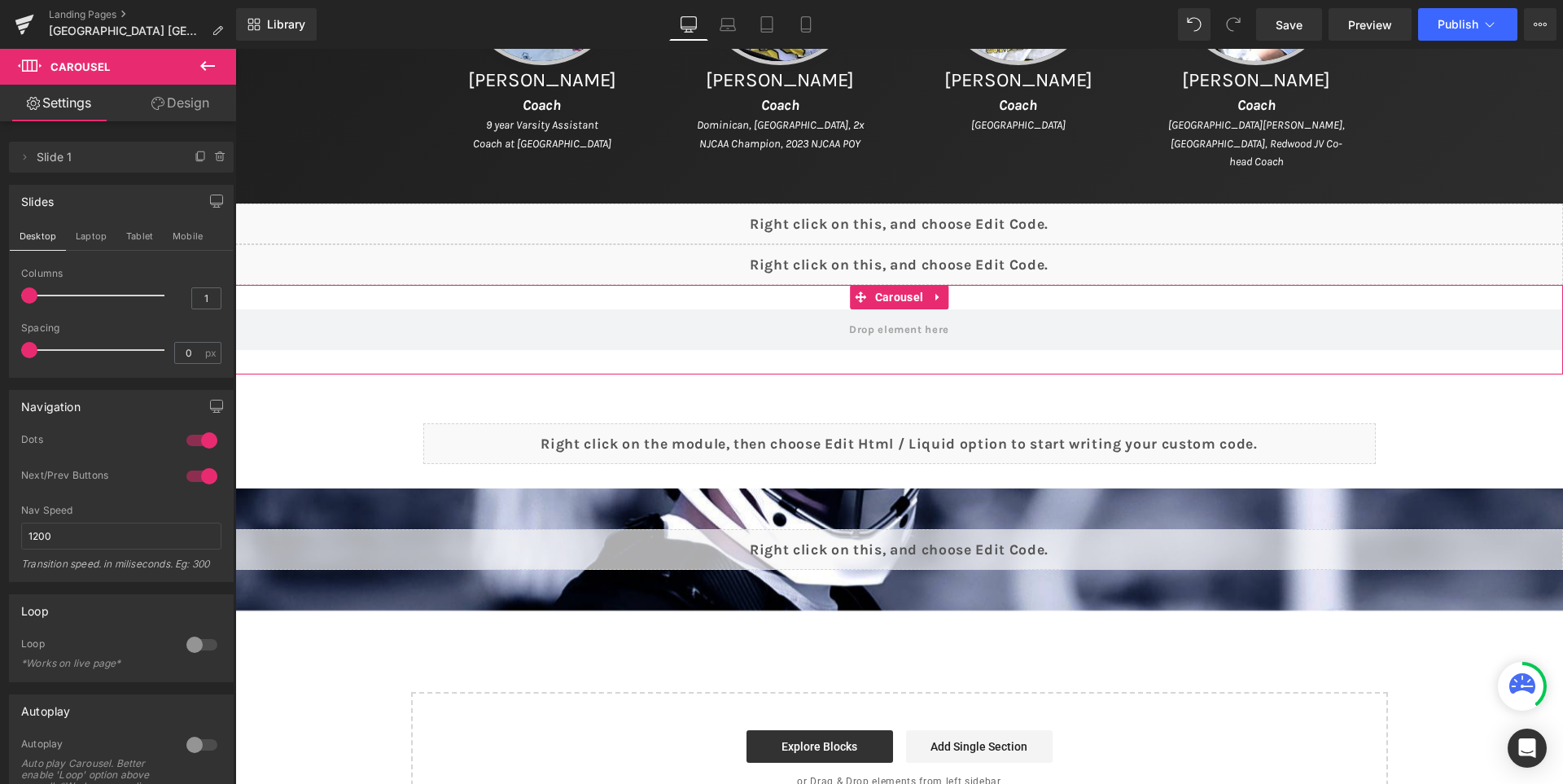
click at [78, 154] on span "Slide 1" at bounding box center [105, 156] width 137 height 31
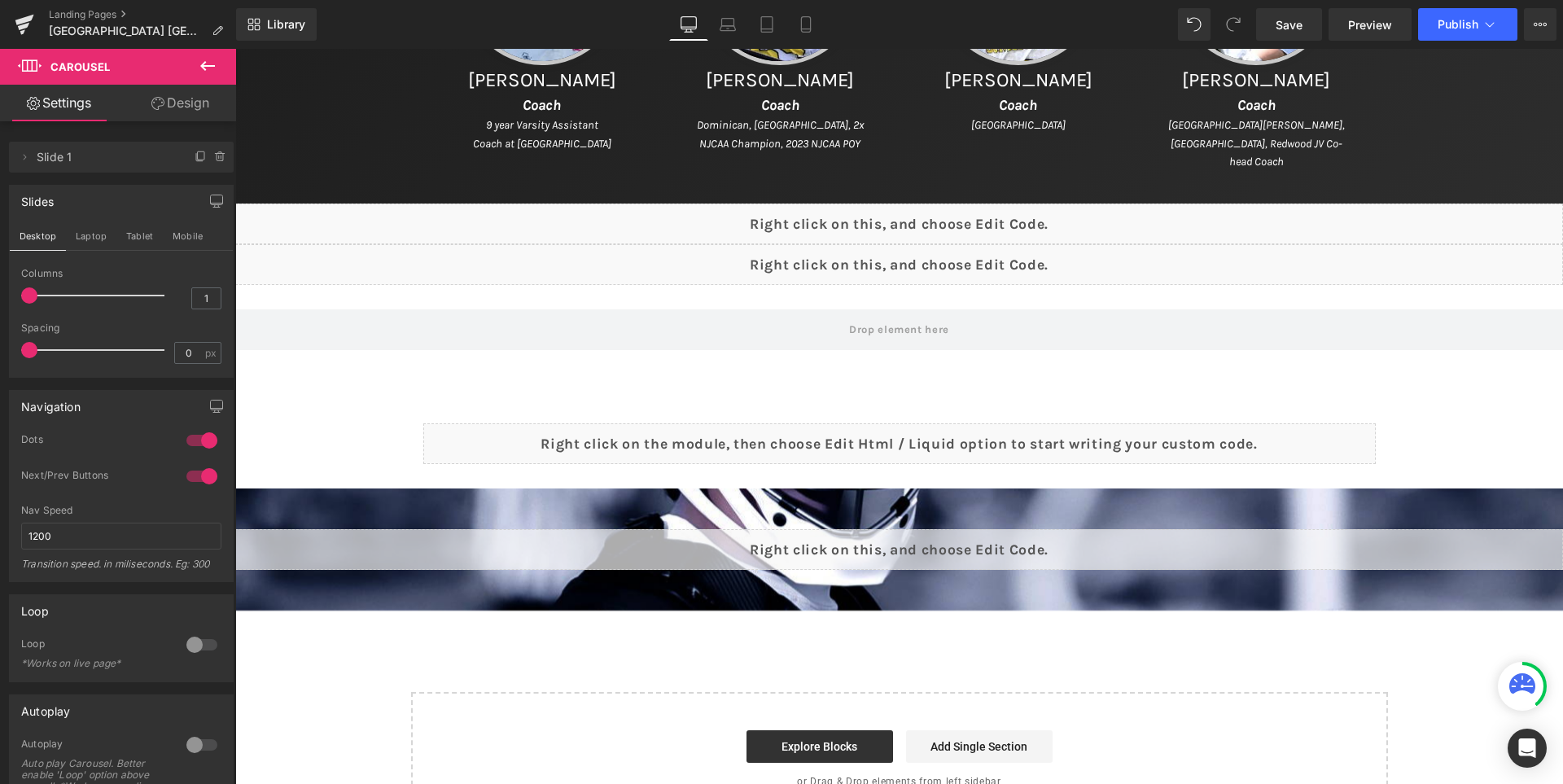
click at [210, 68] on icon at bounding box center [207, 66] width 19 height 19
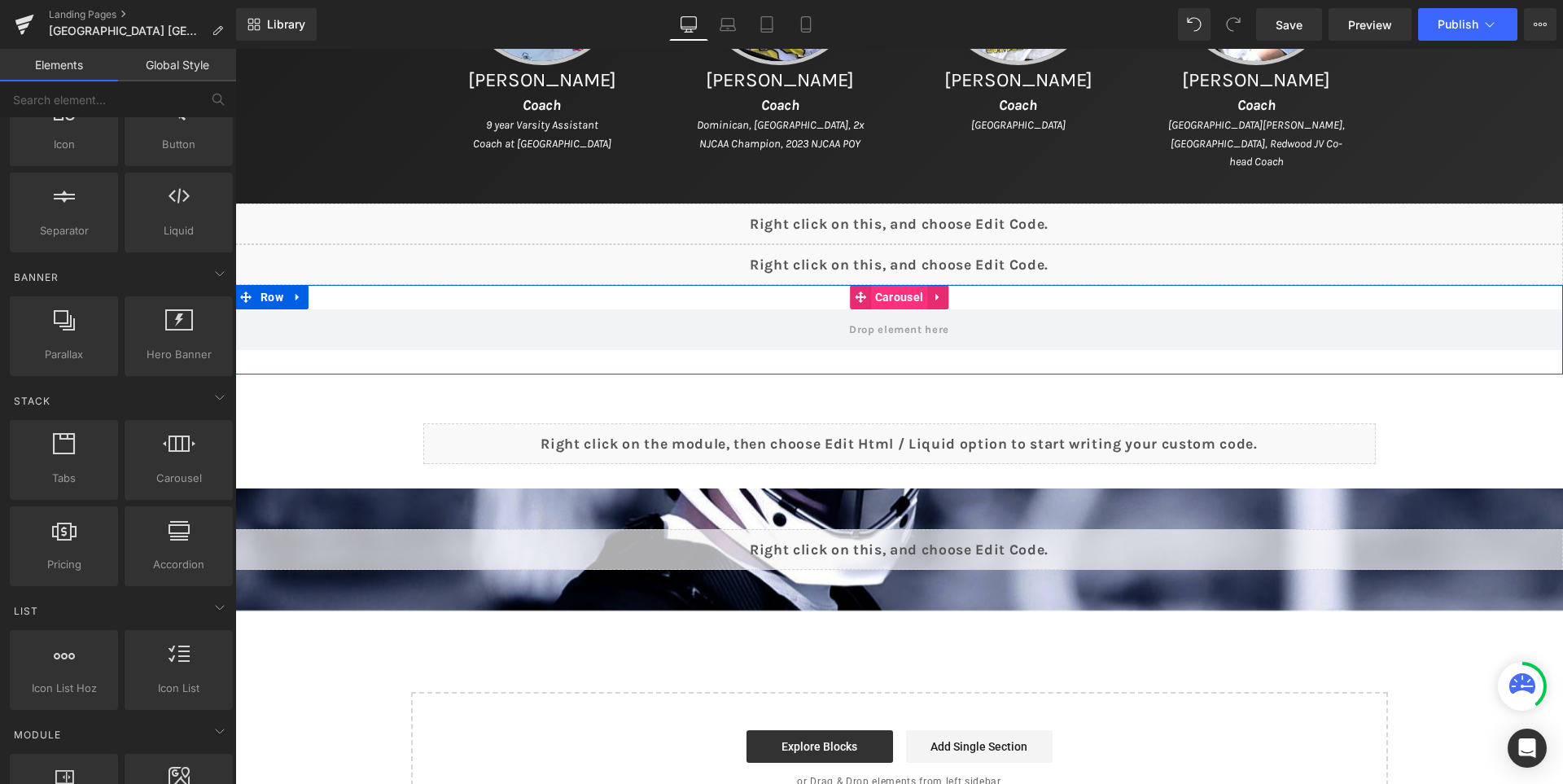
click at [897, 303] on span "Carousel" at bounding box center [899, 297] width 56 height 25
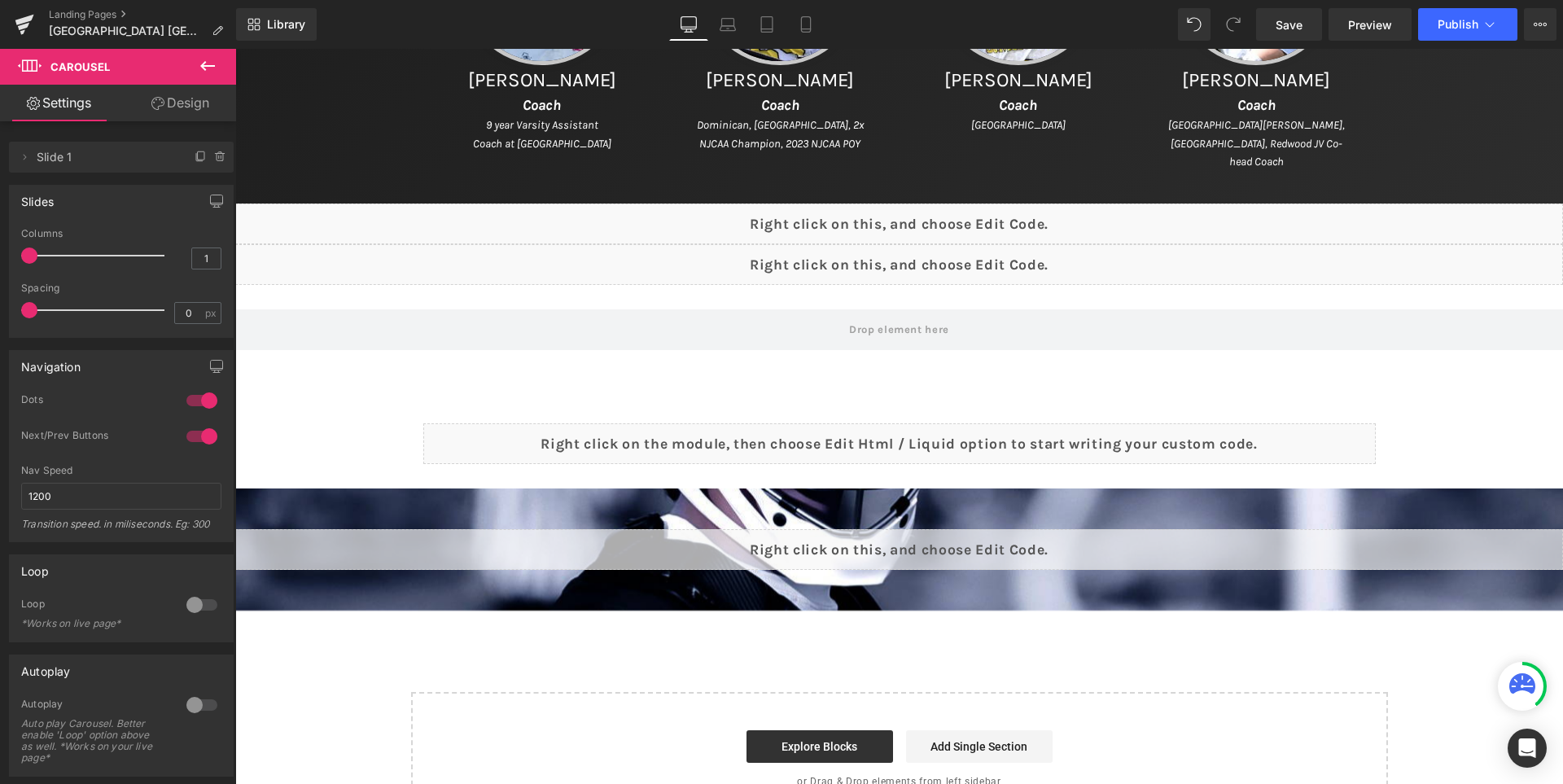
click at [210, 67] on icon at bounding box center [207, 66] width 15 height 10
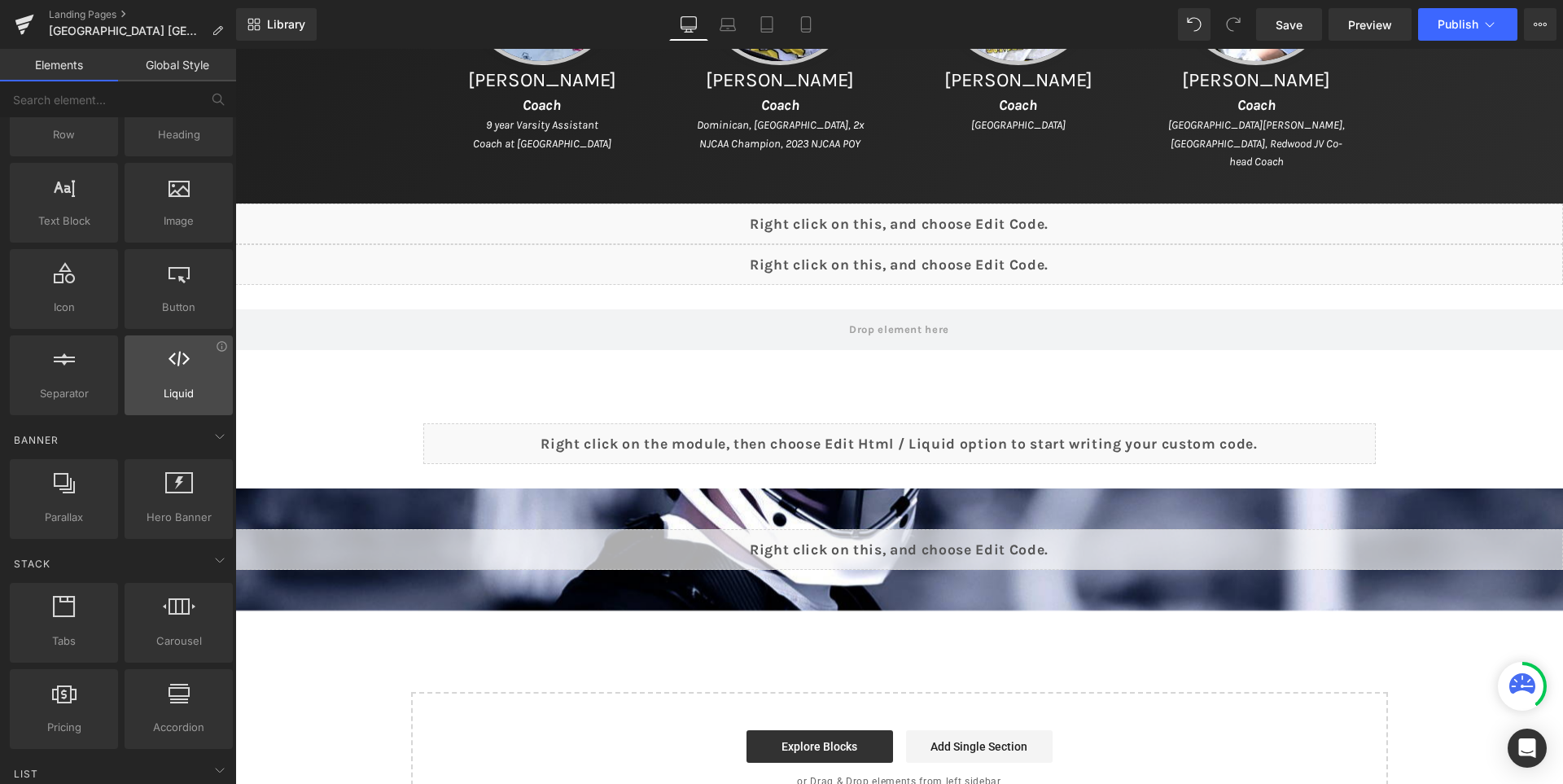
scroll to position [0, 0]
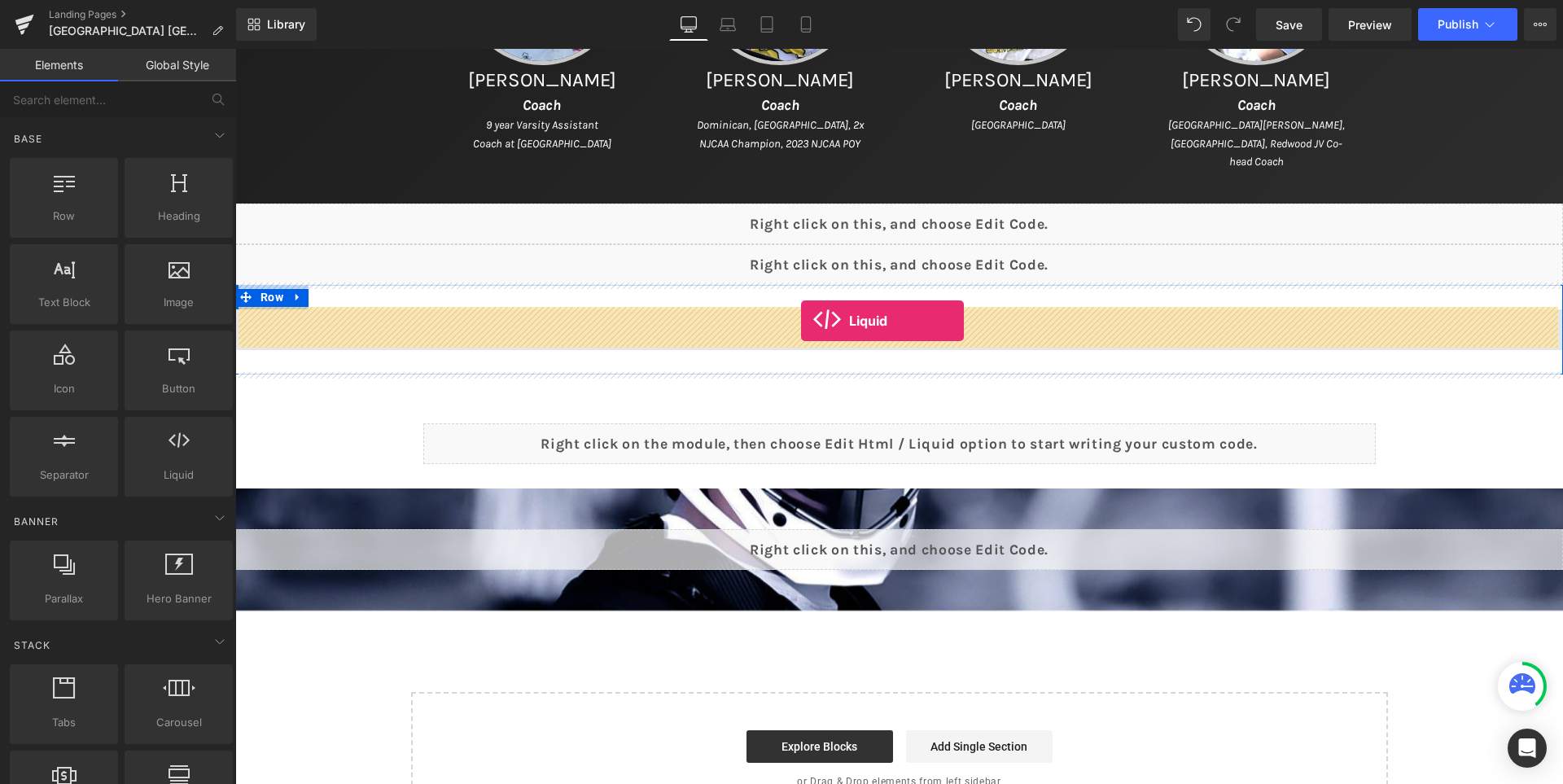
drag, startPoint x: 416, startPoint y: 410, endPoint x: 801, endPoint y: 321, distance: 395.2
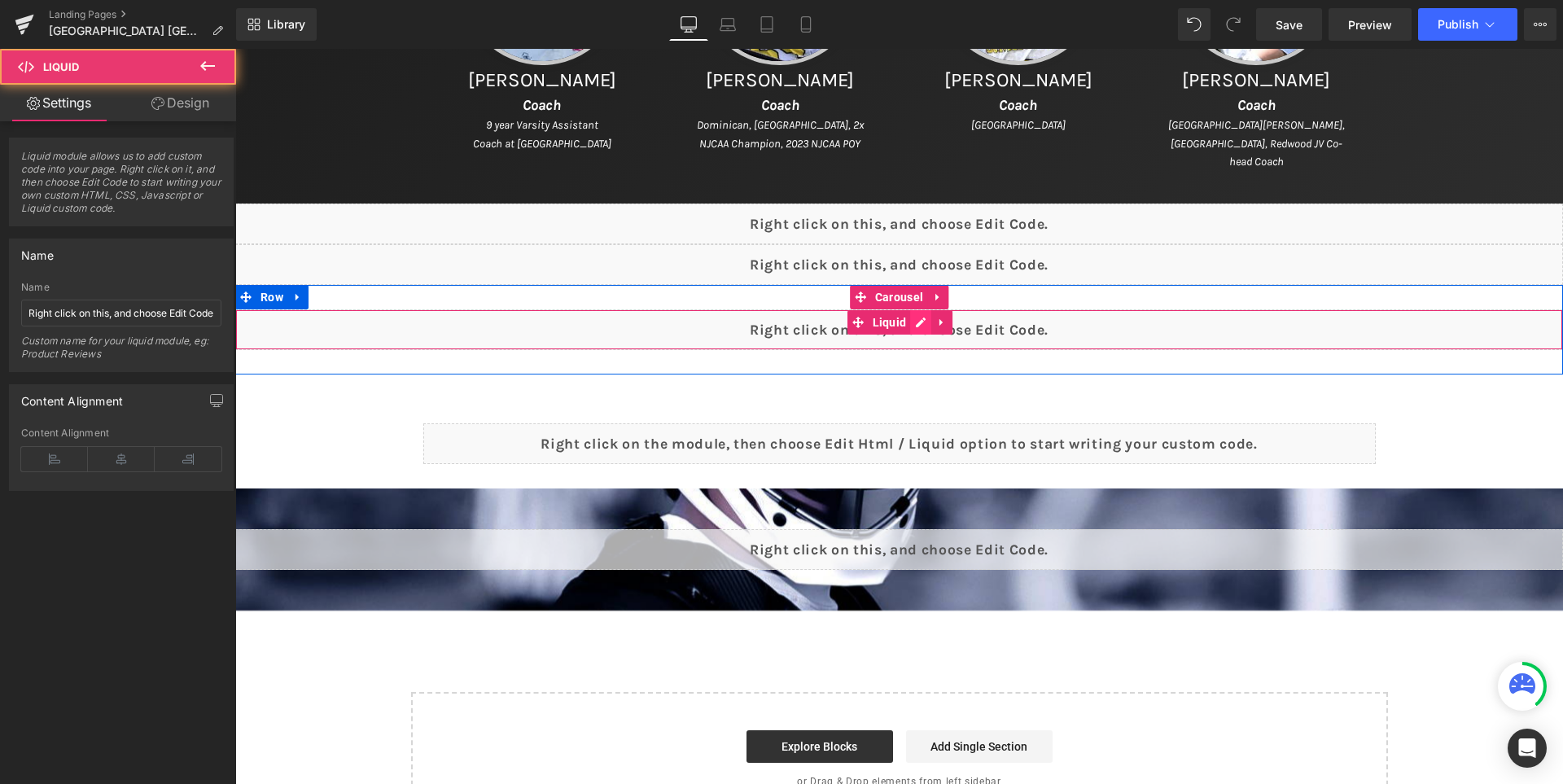
click at [931, 327] on div "Liquid" at bounding box center [899, 330] width 1328 height 40
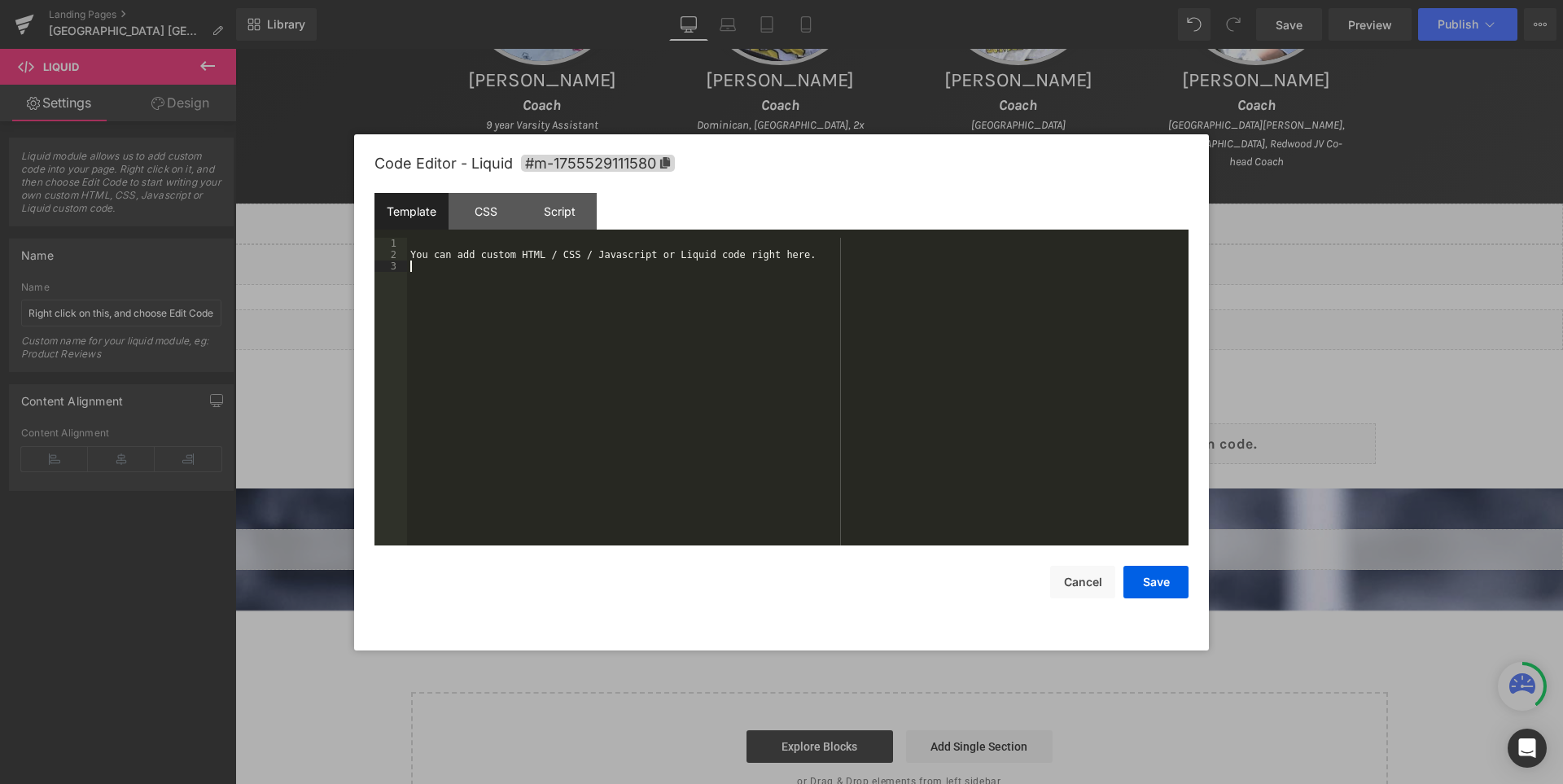
click at [879, 324] on div "You can add custom HTML / CSS / Javascript or Liquid code right here." at bounding box center [797, 403] width 782 height 331
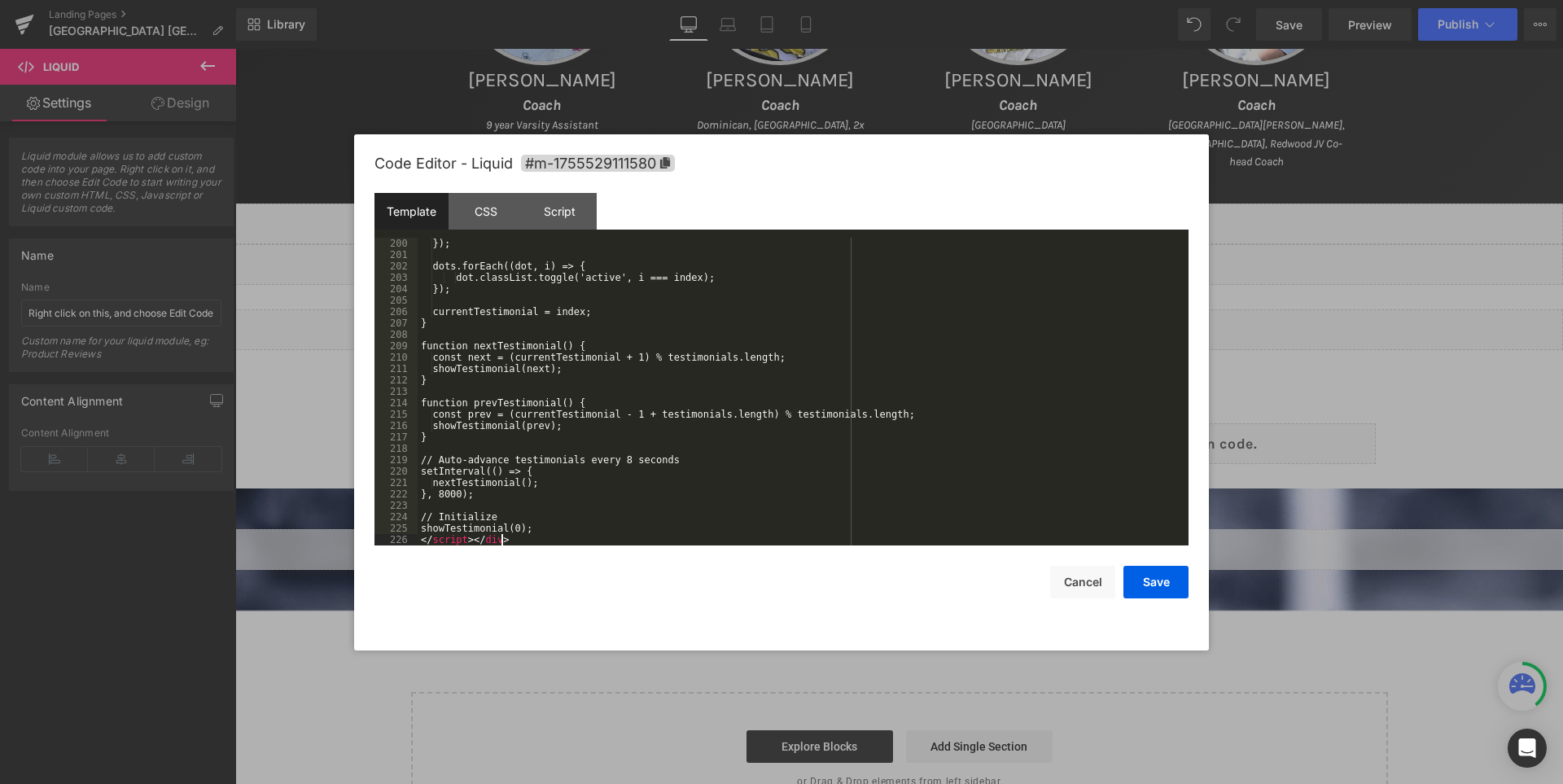
scroll to position [2313, 0]
click at [1146, 580] on button "Save" at bounding box center [1156, 581] width 65 height 32
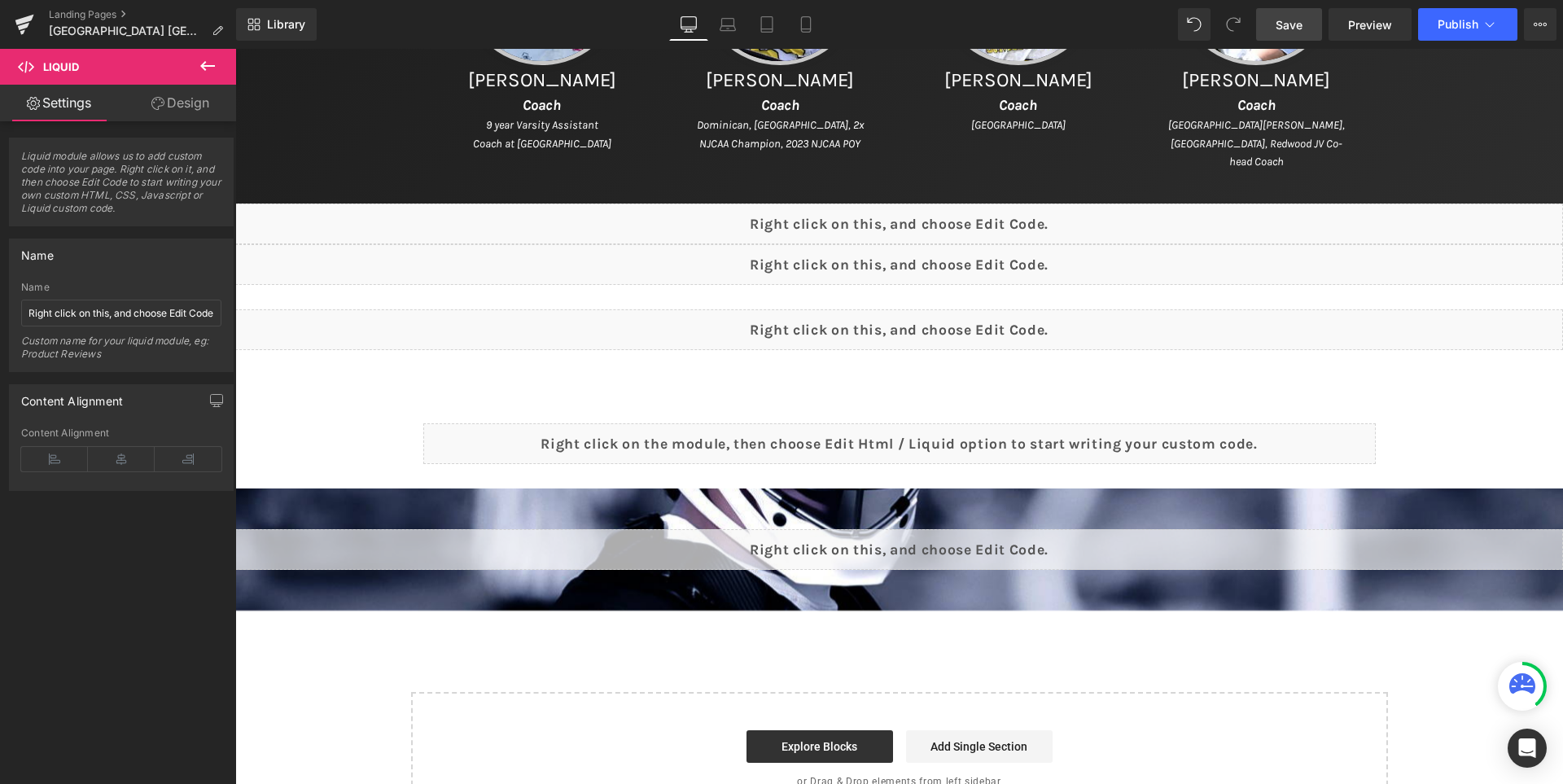
click at [1304, 23] on link "Save" at bounding box center [1288, 24] width 66 height 32
click at [208, 64] on icon at bounding box center [207, 66] width 19 height 19
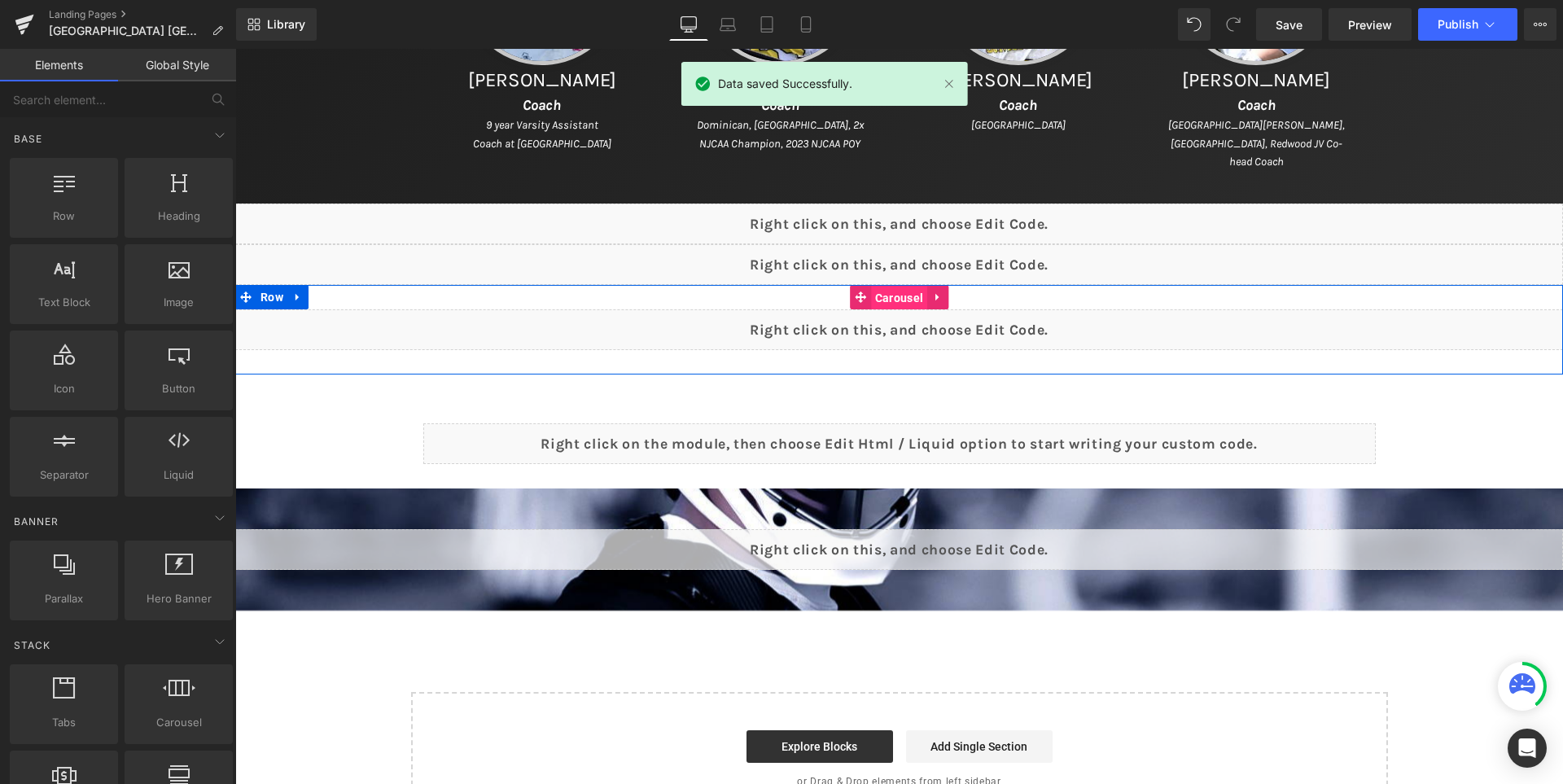
click at [892, 294] on span "Carousel" at bounding box center [899, 298] width 56 height 25
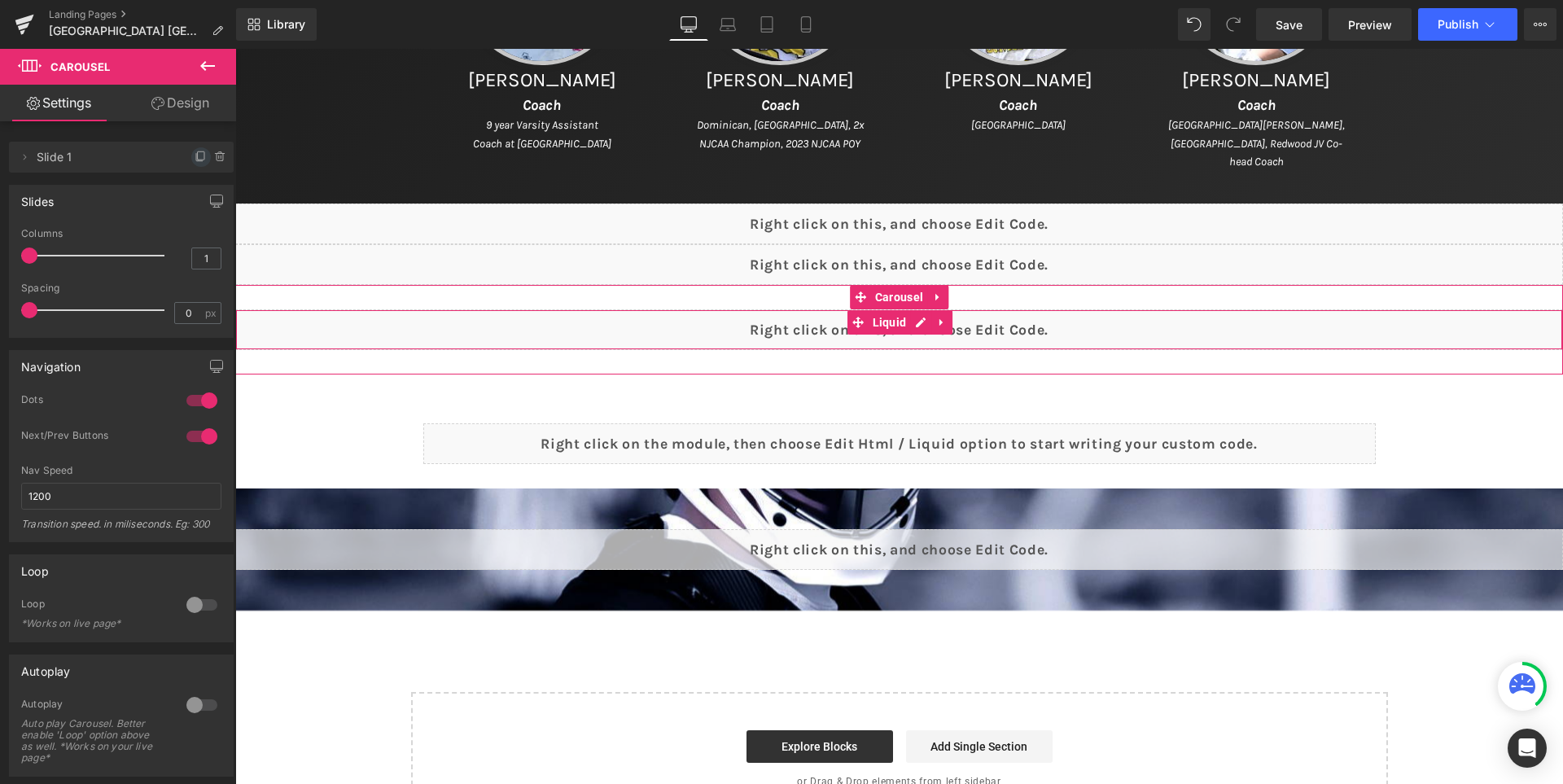
click at [195, 159] on icon at bounding box center [201, 157] width 13 height 13
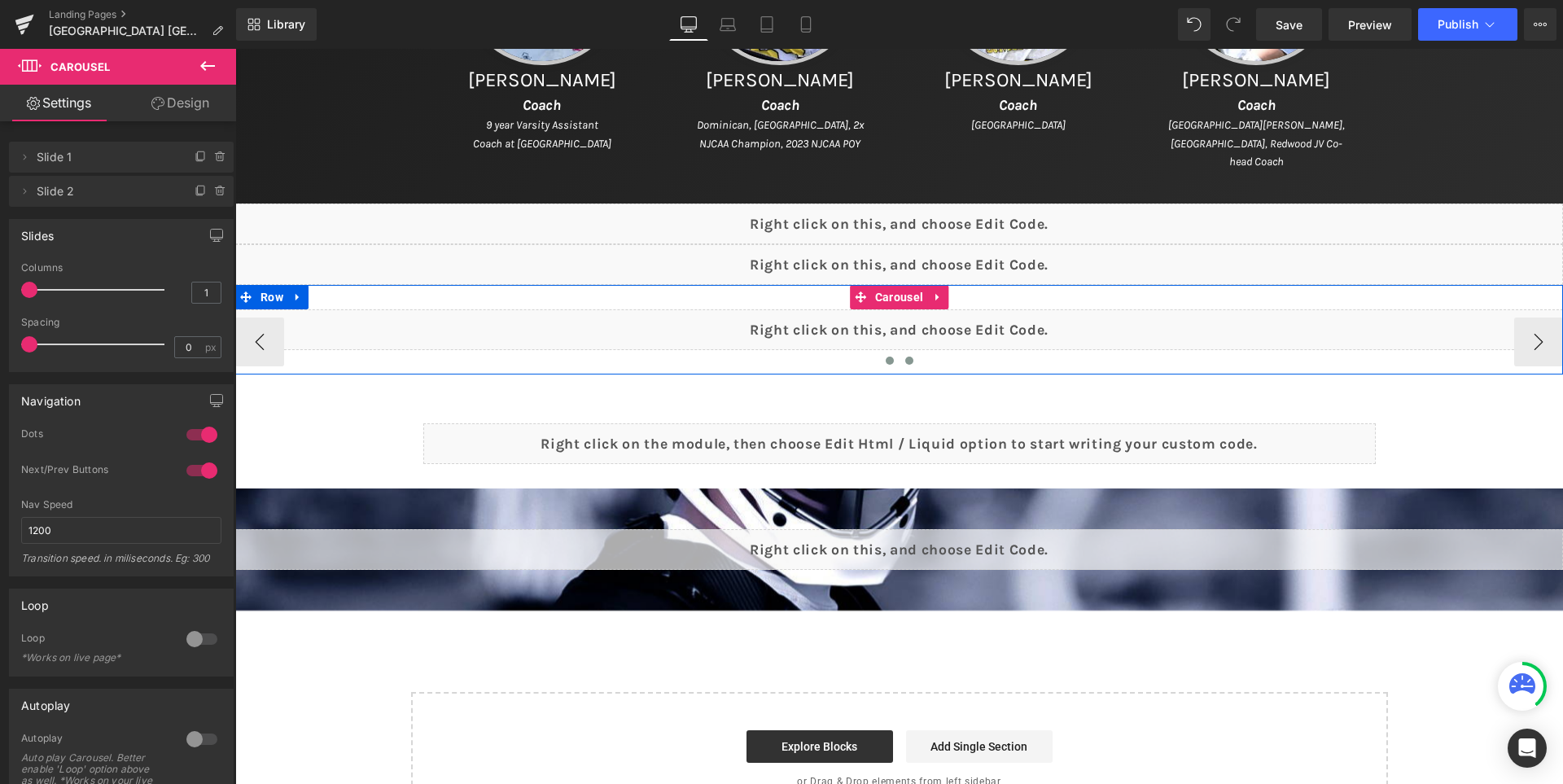
click at [904, 363] on button at bounding box center [909, 360] width 19 height 17
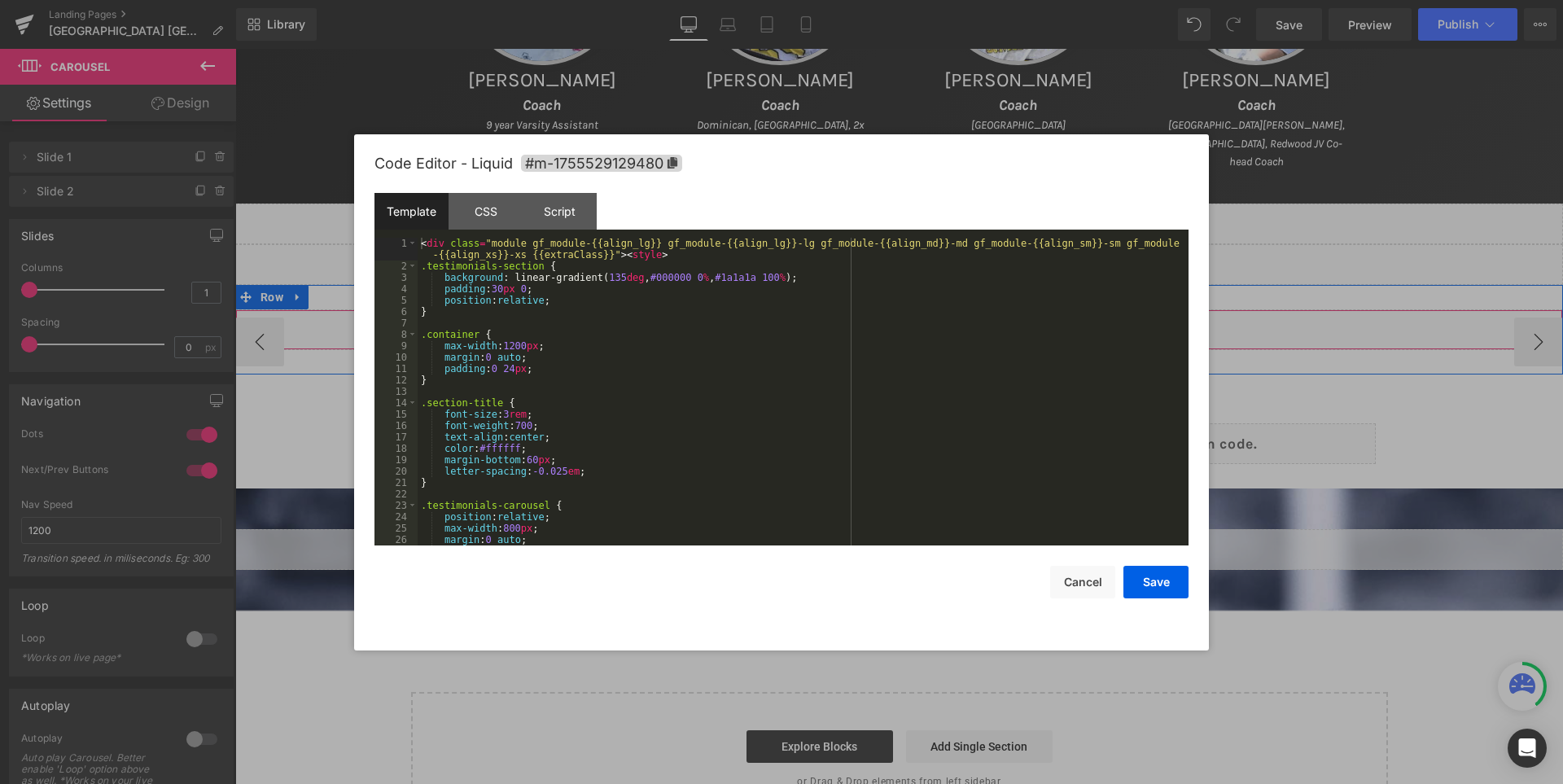
click at [938, 322] on div "Liquid" at bounding box center [899, 330] width 1328 height 40
click at [640, 408] on div "< div class = "module gf_module-{{align_lg}} gf_module-{{align_lg}}-lg gf_modul…" at bounding box center [799, 409] width 764 height 342
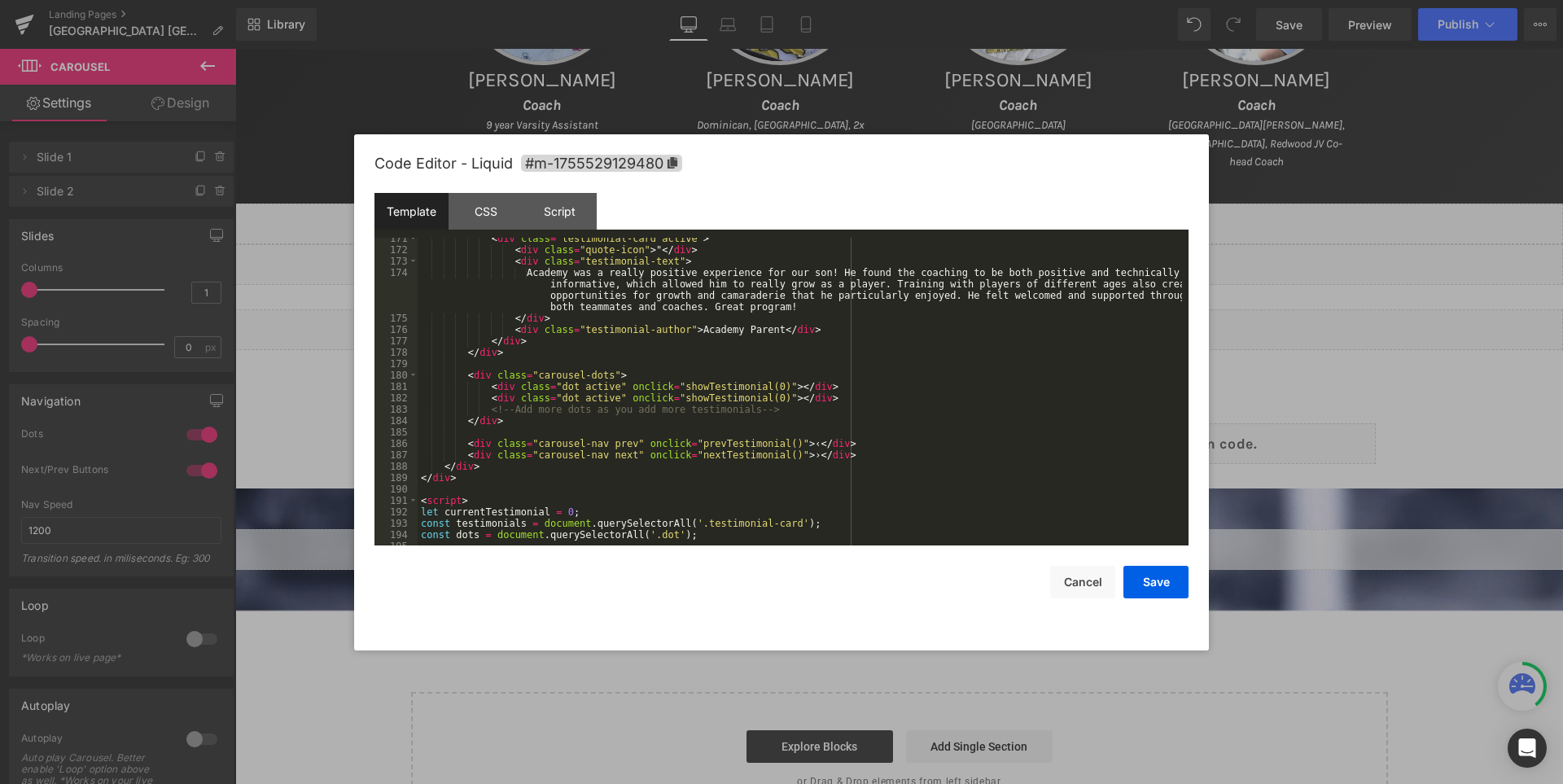
scroll to position [1904, 0]
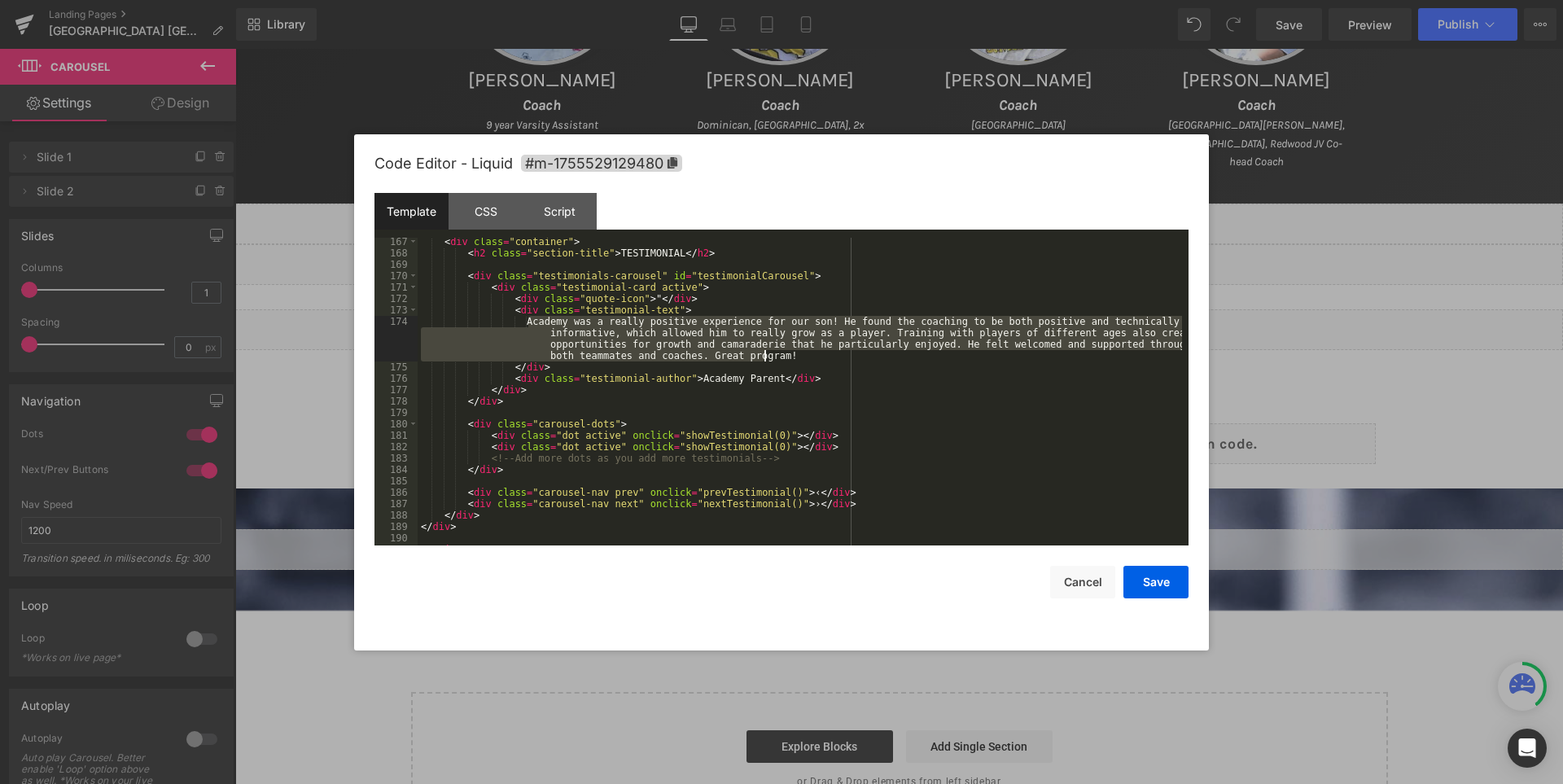
drag, startPoint x: 528, startPoint y: 317, endPoint x: 774, endPoint y: 356, distance: 249.1
click at [774, 356] on div "< div class = "container" > < h2 class = "section-title" > TESTIMONIAL </ h2 > …" at bounding box center [799, 401] width 764 height 331
paste textarea
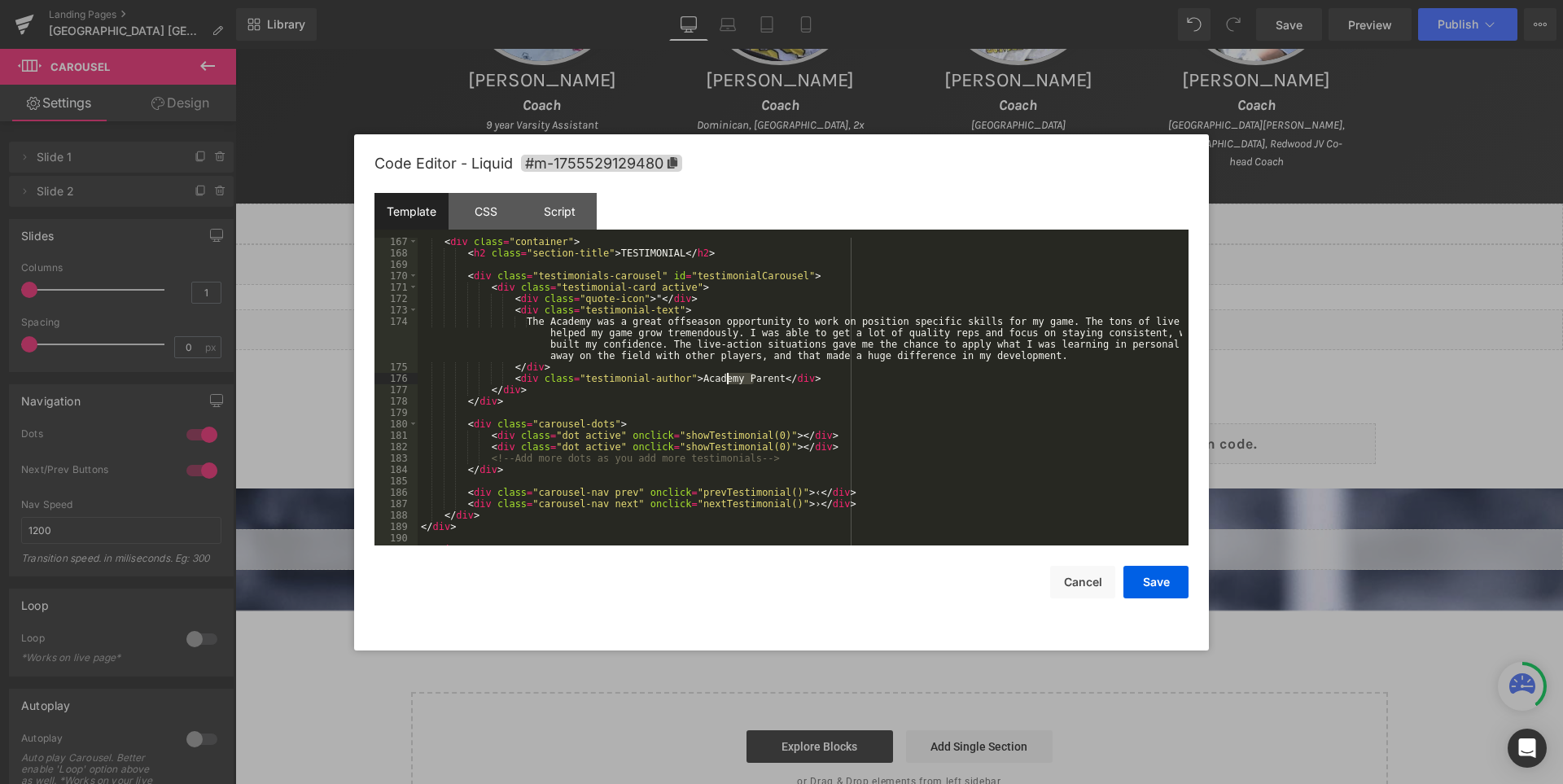
drag, startPoint x: 754, startPoint y: 374, endPoint x: 728, endPoint y: 373, distance: 26.0
click at [728, 373] on div "< div class = "container" > < h2 class = "section-title" > TESTIMONIAL </ h2 > …" at bounding box center [799, 401] width 764 height 331
click at [1166, 579] on button "Save" at bounding box center [1156, 581] width 65 height 32
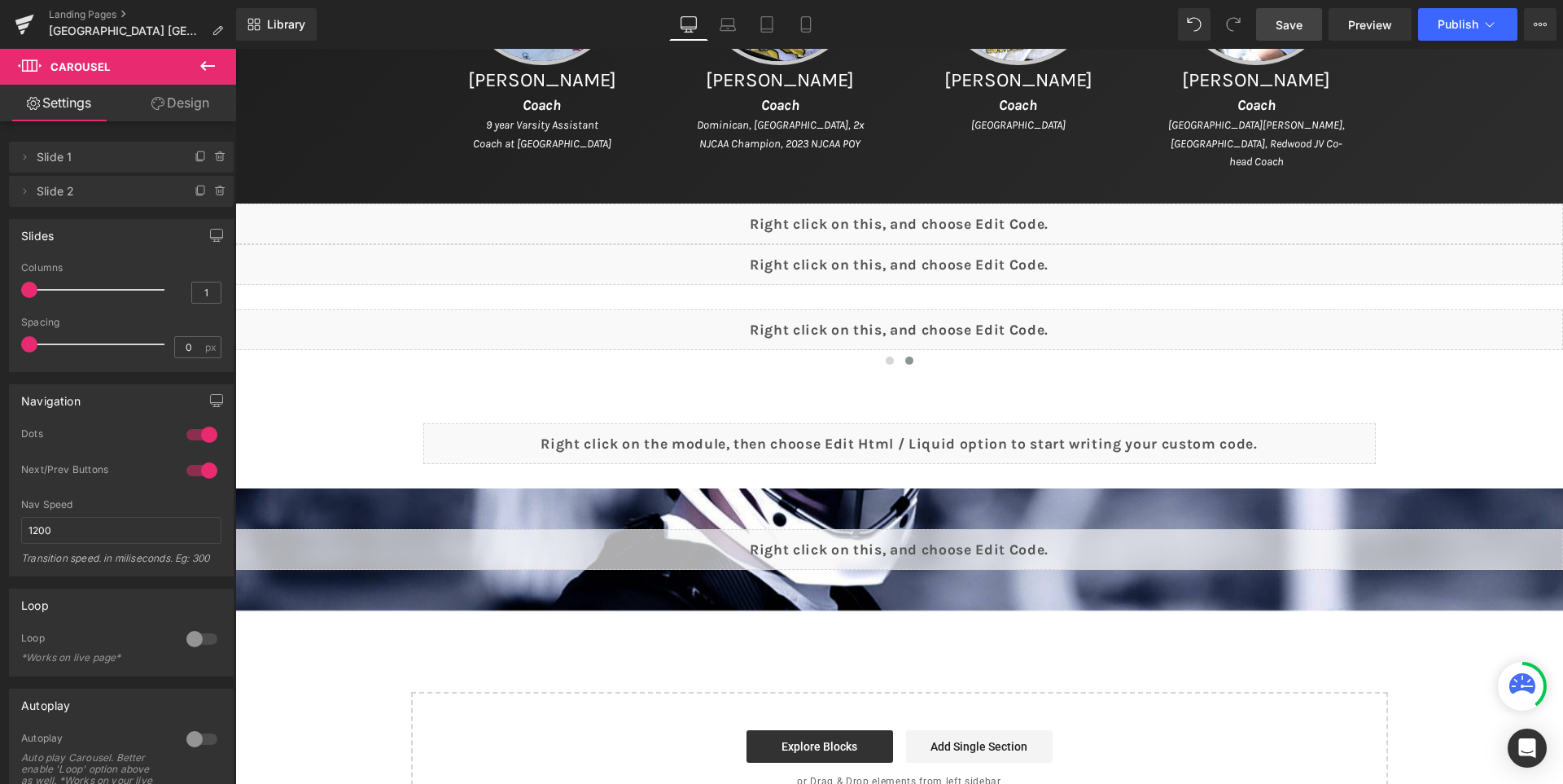
click at [1280, 30] on span "Save" at bounding box center [1288, 25] width 27 height 17
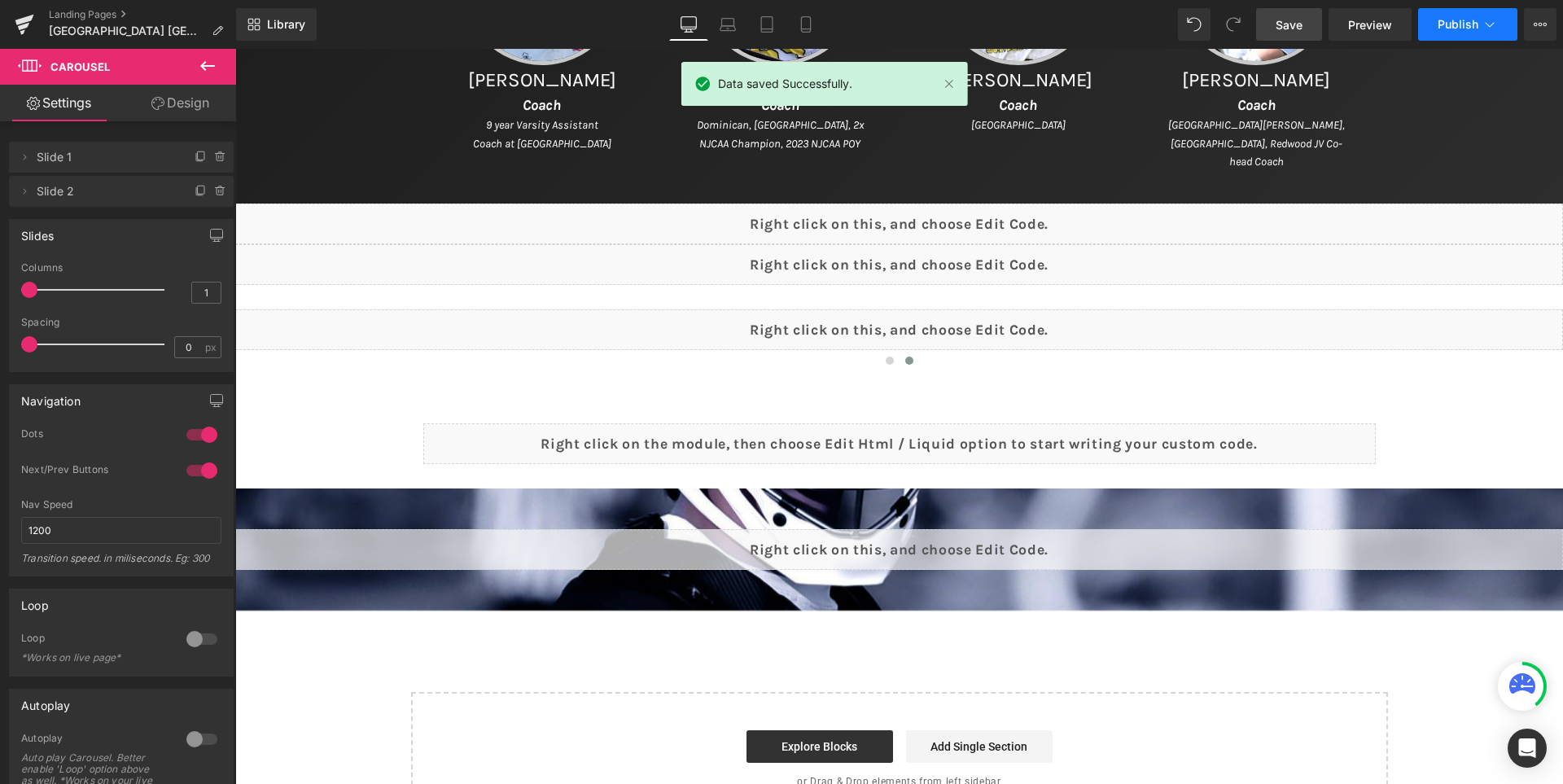
click at [1449, 25] on span "Publish" at bounding box center [1458, 24] width 40 height 13
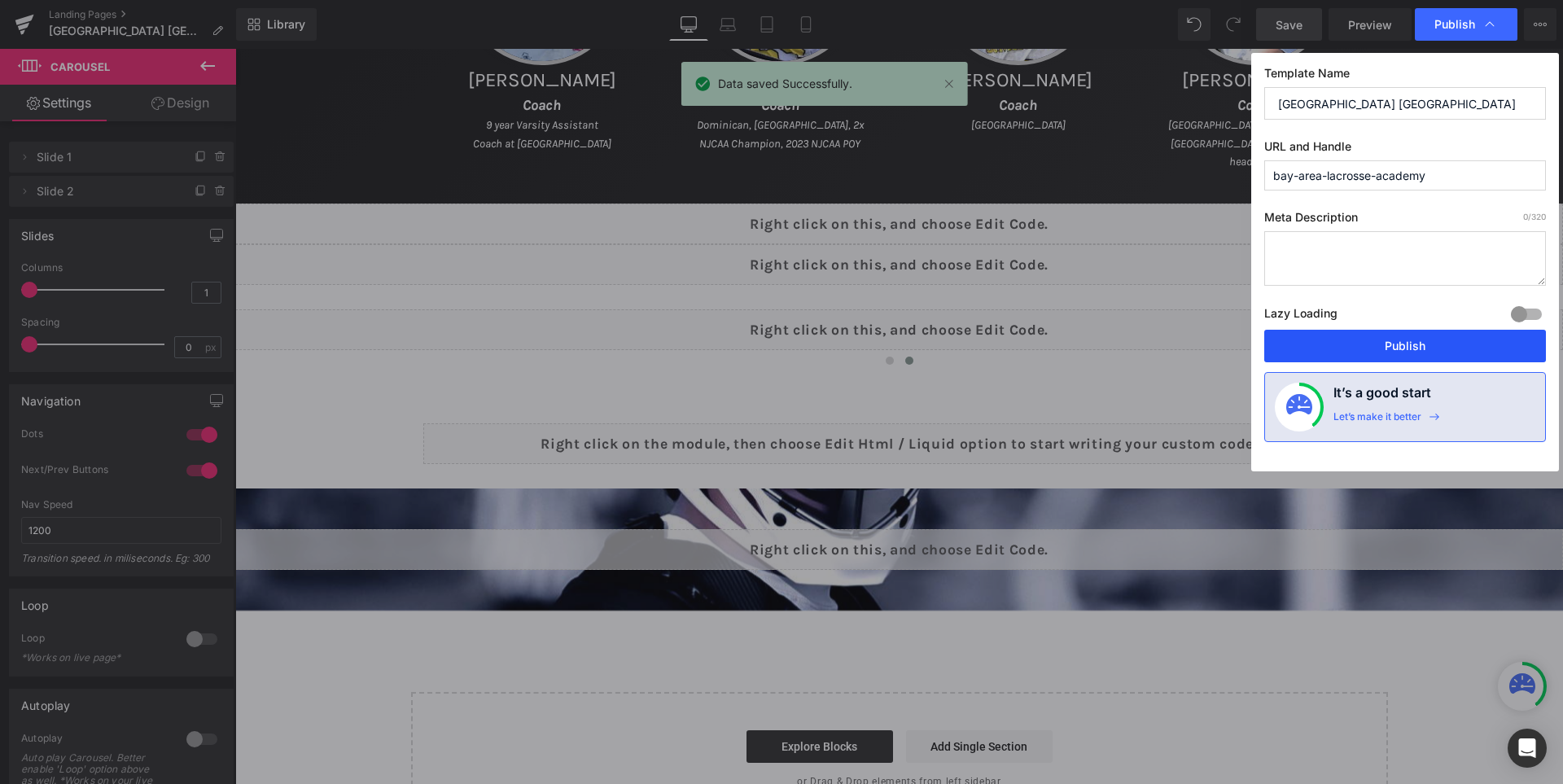
drag, startPoint x: 1424, startPoint y: 347, endPoint x: 1062, endPoint y: 197, distance: 391.8
click at [1424, 347] on button "Publish" at bounding box center [1404, 346] width 282 height 32
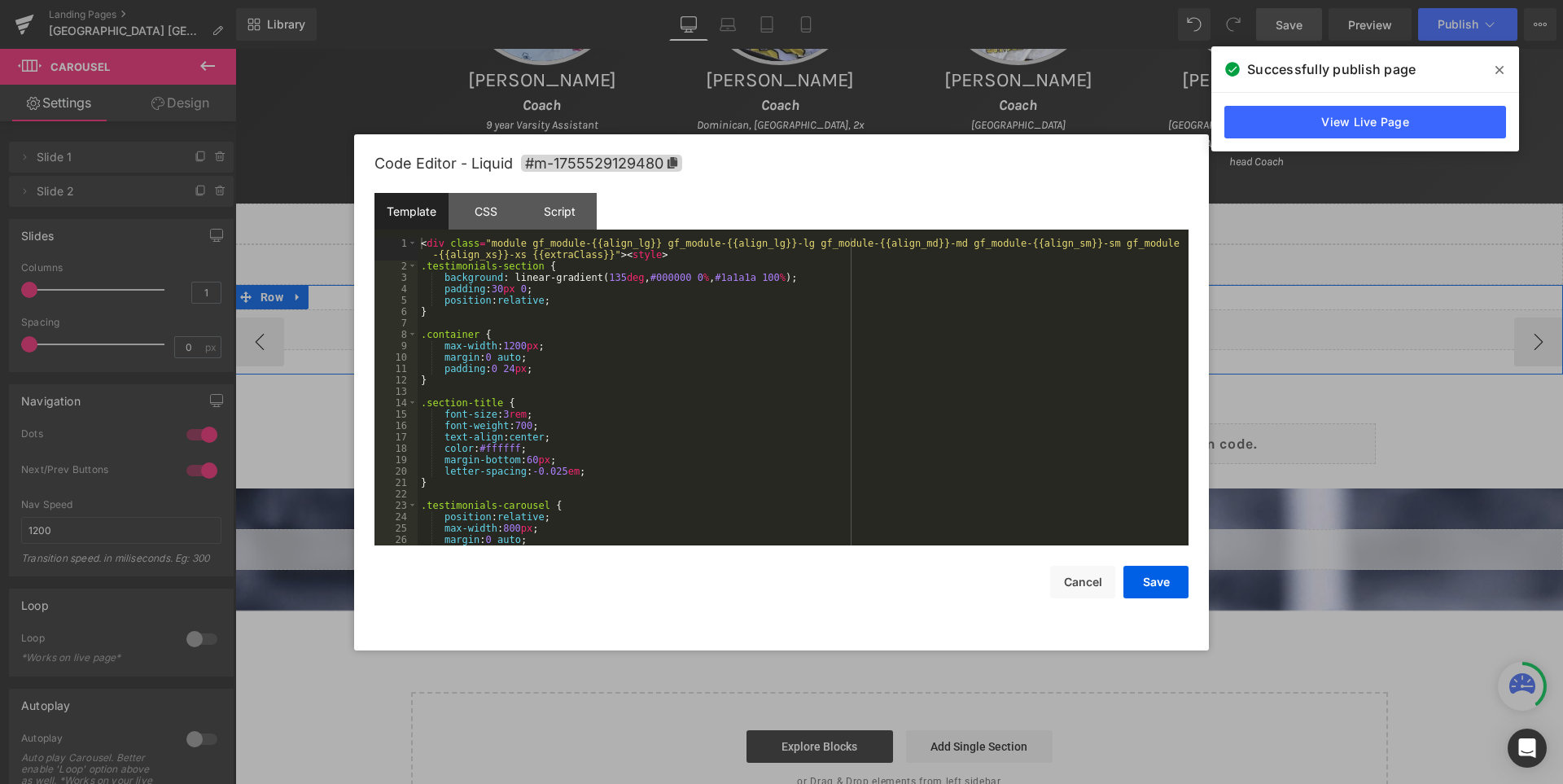
click at [931, 322] on div "Liquid" at bounding box center [899, 330] width 1328 height 40
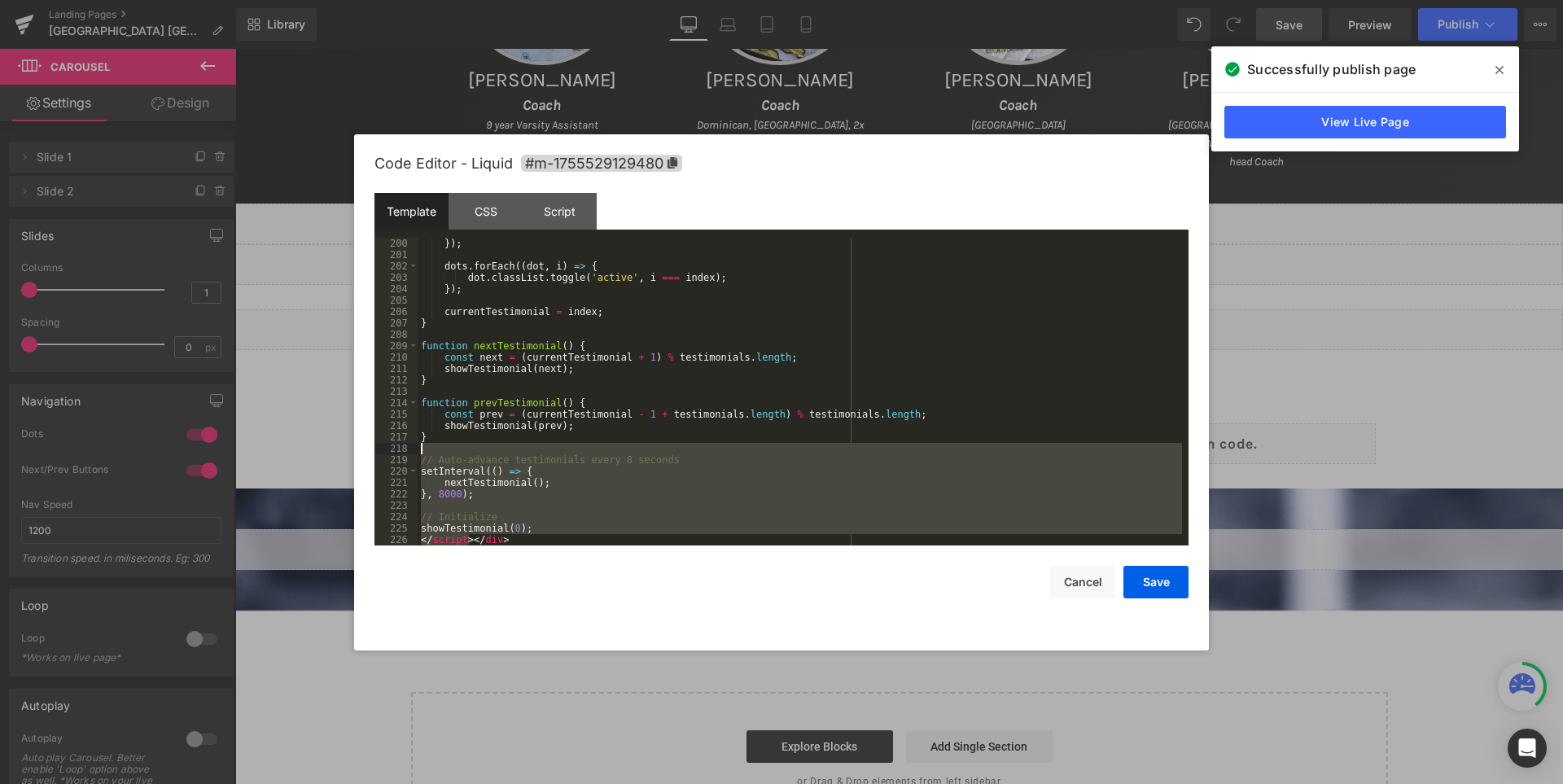
scroll to position [2069, 0]
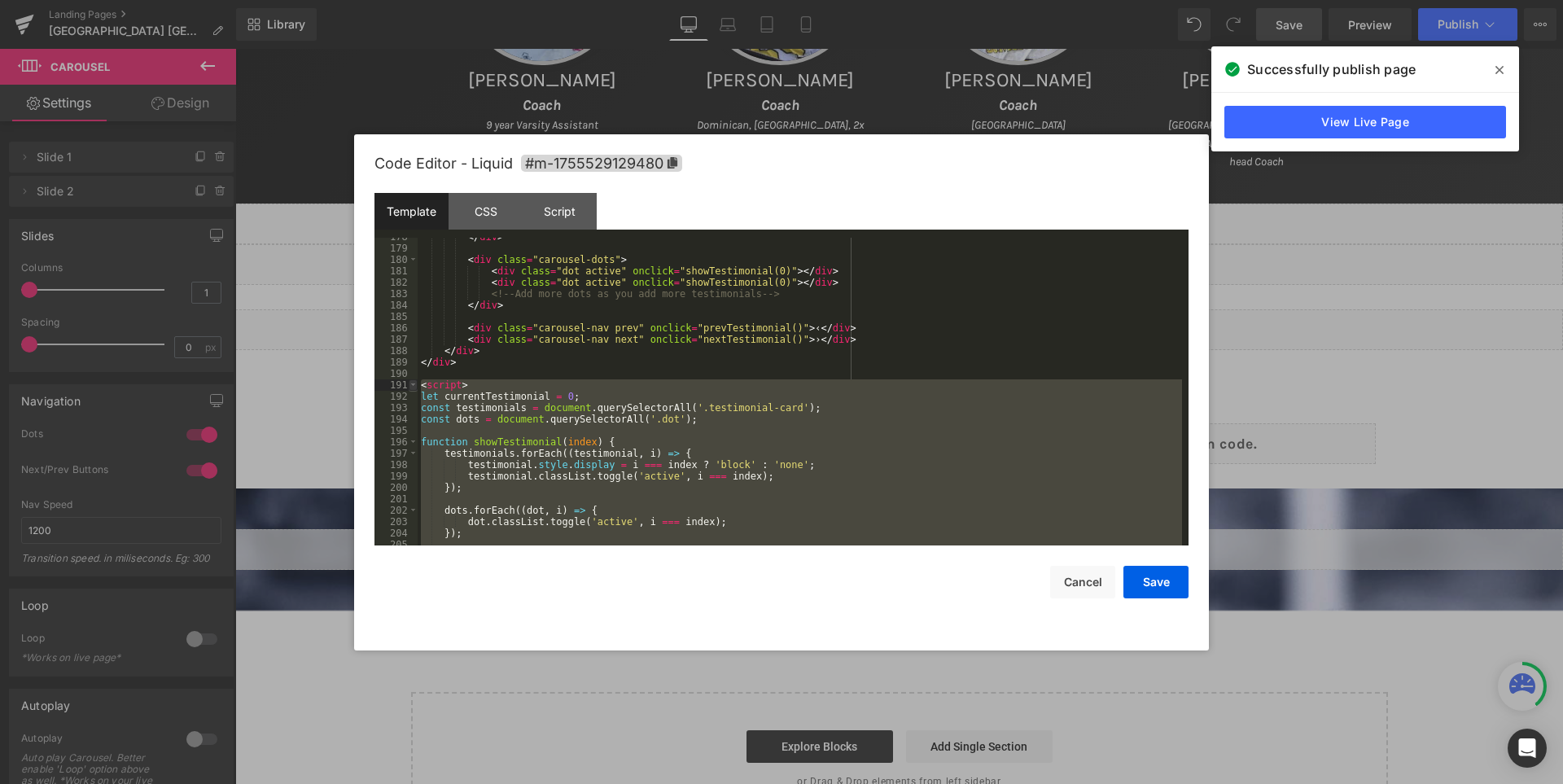
drag, startPoint x: 468, startPoint y: 538, endPoint x: 415, endPoint y: 389, distance: 158.1
click at [415, 389] on pre "178 179 180 181 182 183 184 185 186 187 188 189 190 191 192 193 194 195 196 197…" at bounding box center [782, 391] width 814 height 308
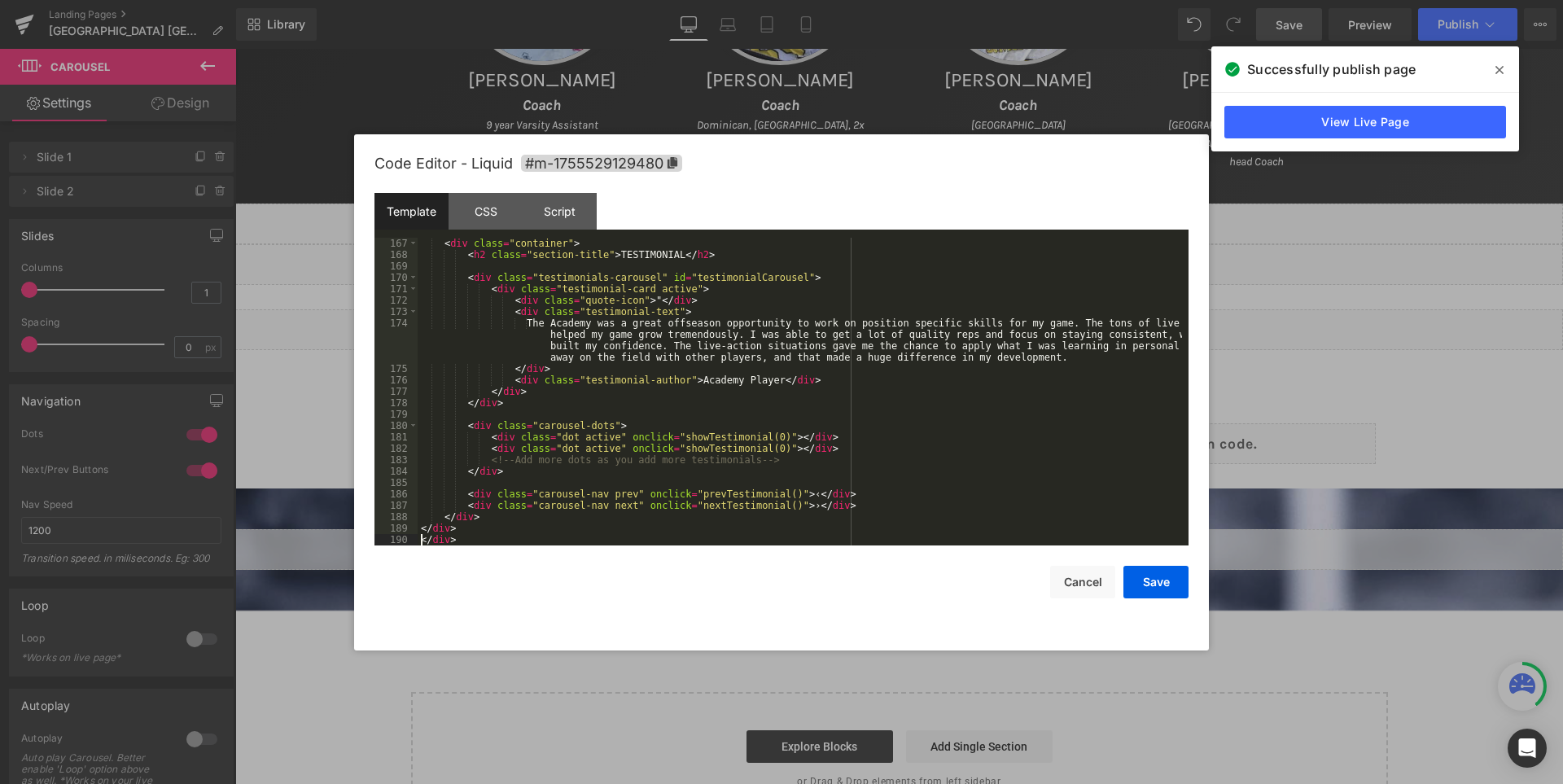
scroll to position [1903, 0]
click at [660, 250] on div "< div class = "container" > < h2 class = "section-title" > TESTIMONIAL </ h2 > …" at bounding box center [799, 403] width 764 height 331
drag, startPoint x: 712, startPoint y: 253, endPoint x: 393, endPoint y: 251, distance: 319.0
click at [393, 251] on pre "167 168 169 170 171 172 173 174 175 176 177 178 179 180 181 182 183 184 185 186…" at bounding box center [782, 391] width 814 height 308
click at [1168, 581] on button "Save" at bounding box center [1156, 581] width 65 height 32
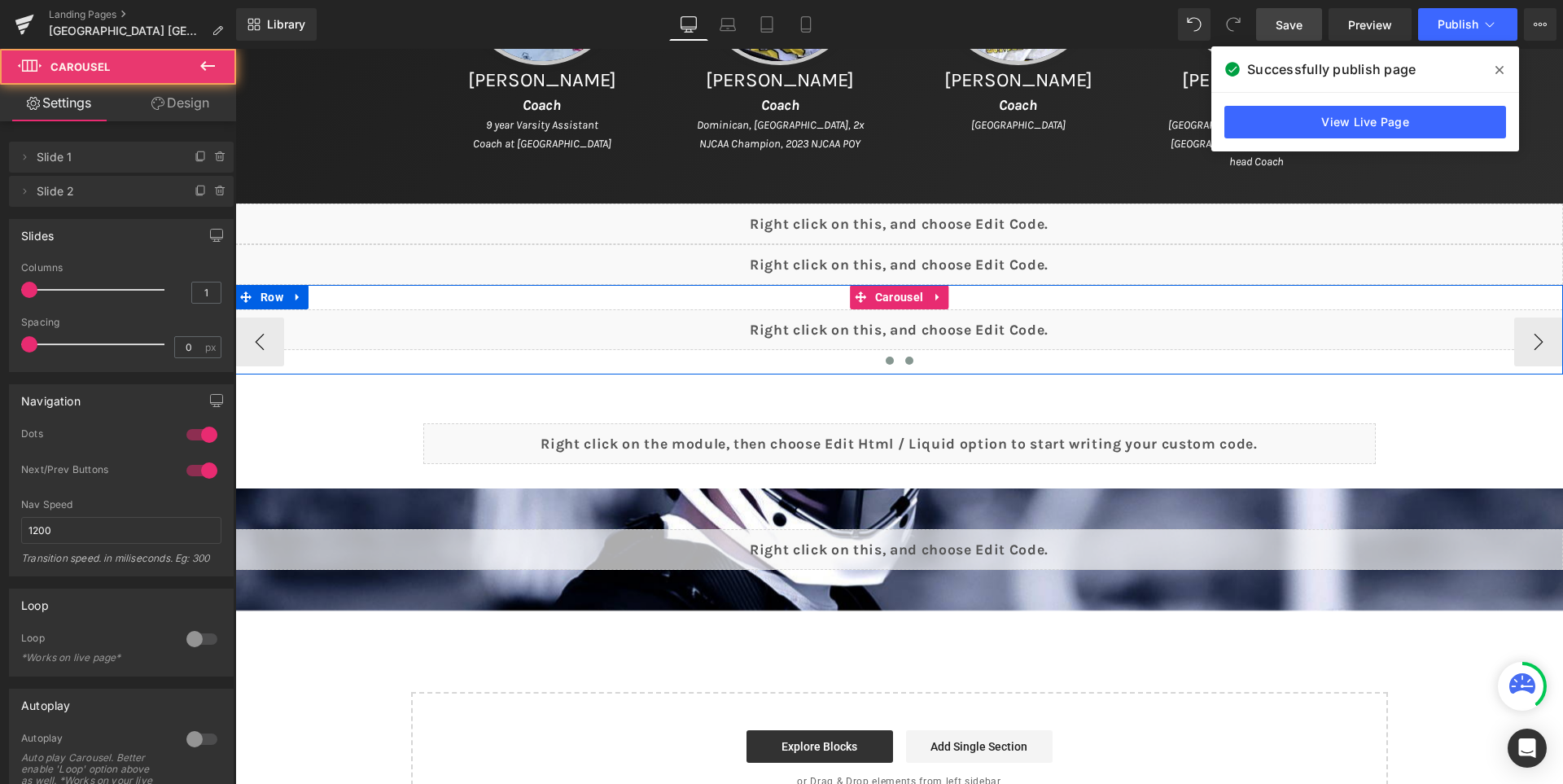
click at [886, 356] on span at bounding box center [889, 360] width 8 height 8
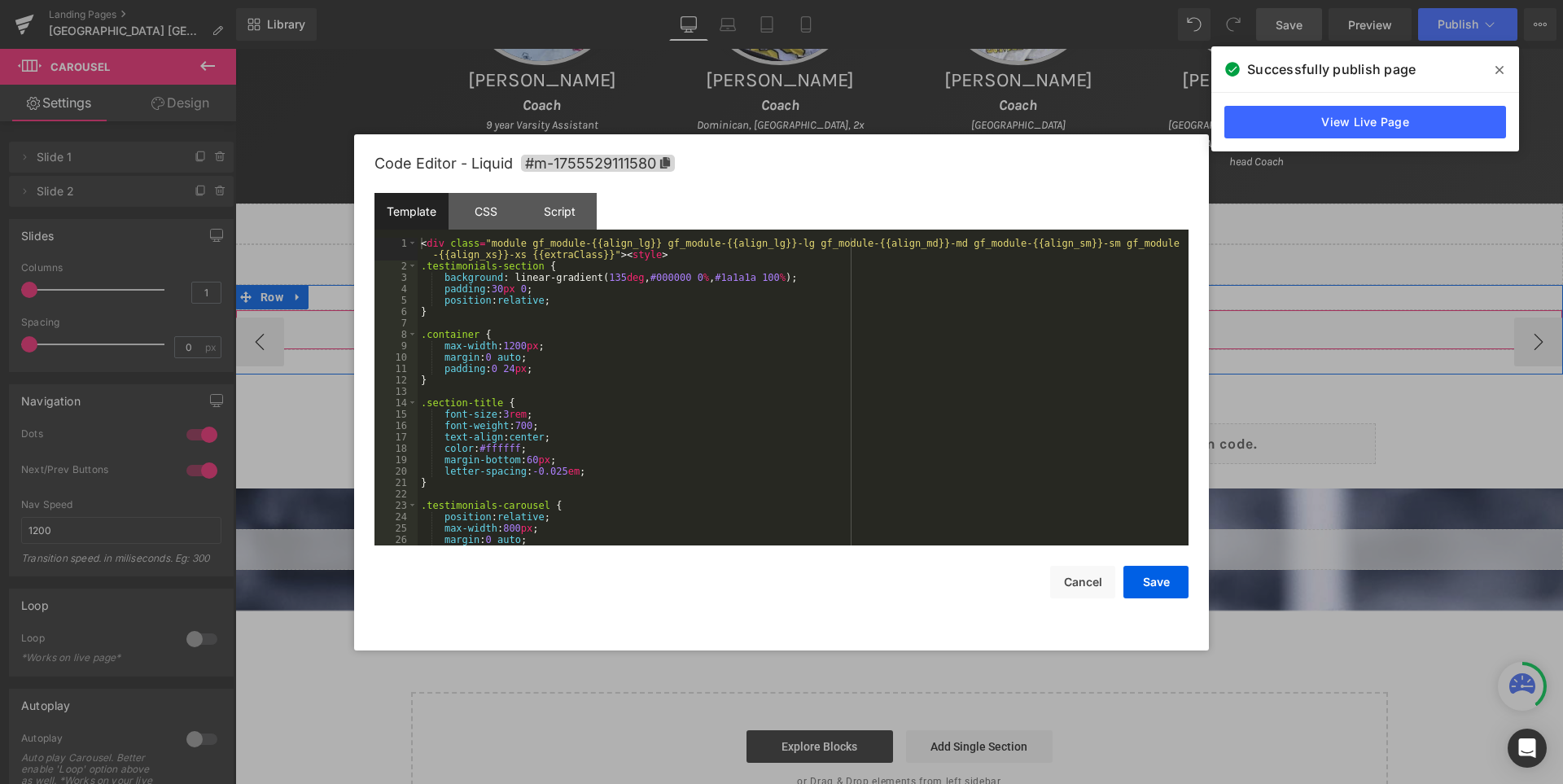
click at [936, 319] on div "Liquid" at bounding box center [899, 330] width 1328 height 40
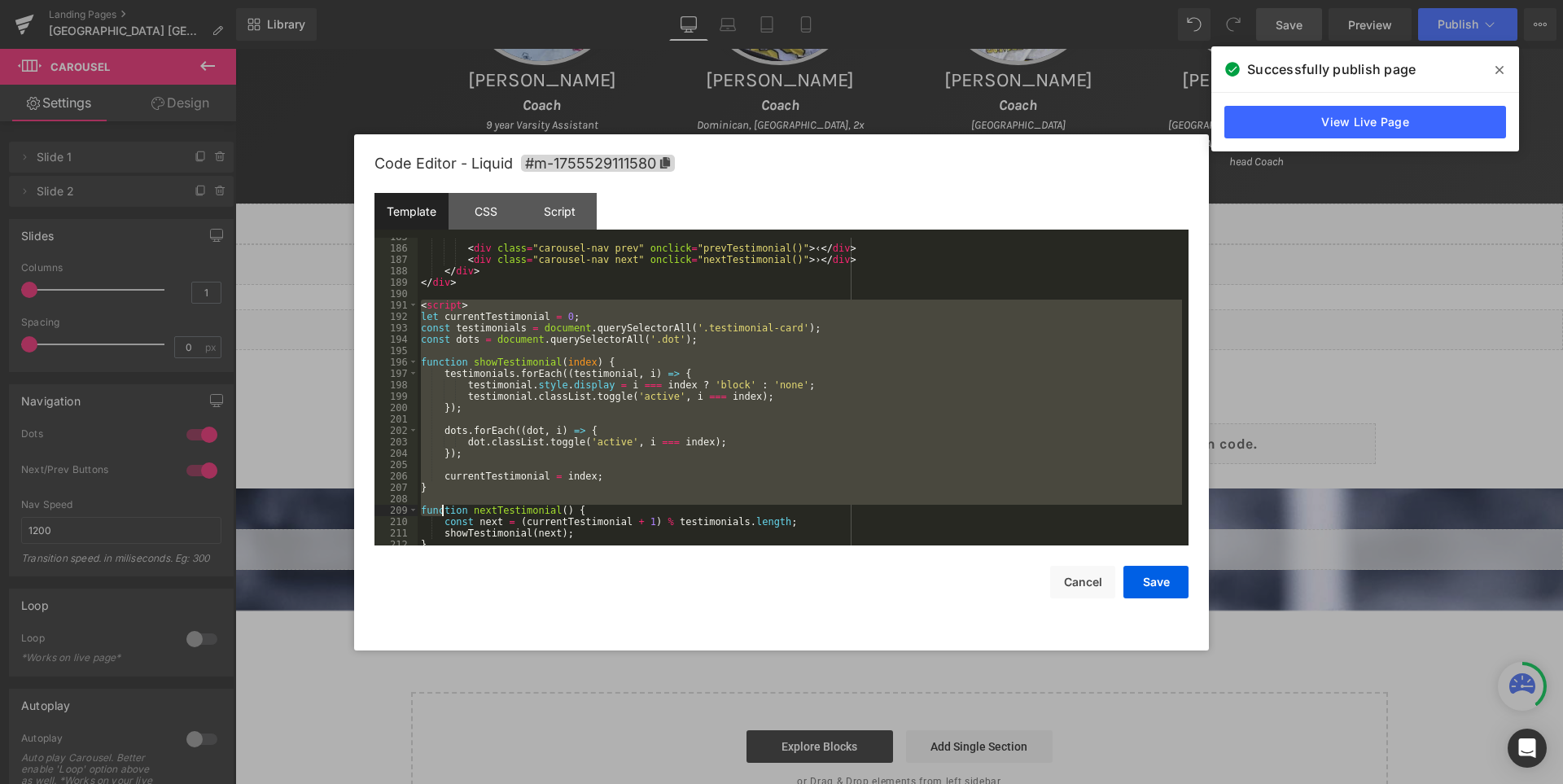
scroll to position [2313, 0]
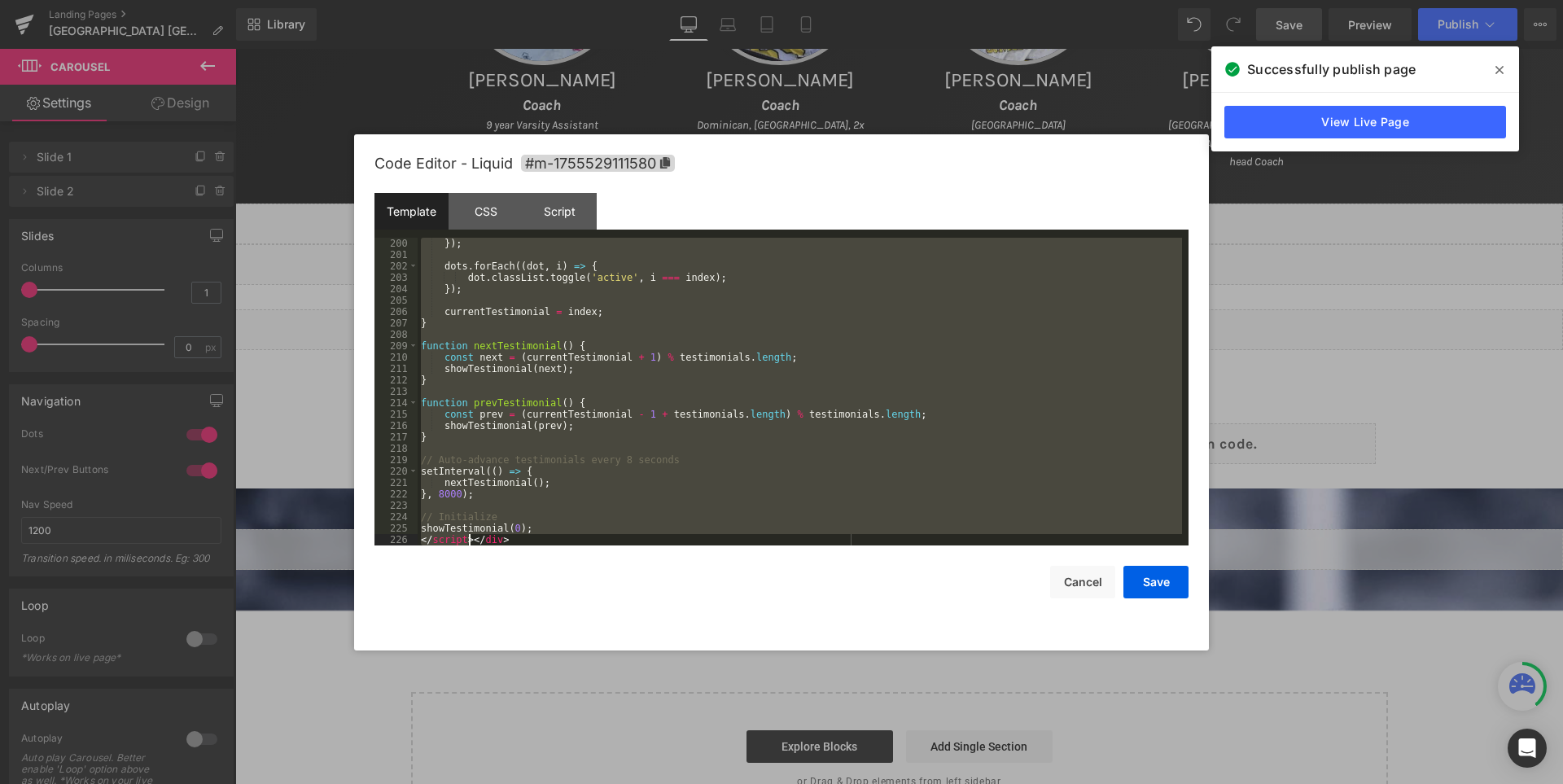
drag, startPoint x: 419, startPoint y: 305, endPoint x: 469, endPoint y: 537, distance: 237.3
click at [469, 537] on div "}) ; dots . forEach (( dot , i ) => { dot . classList . toggle ( 'active' , i =…" at bounding box center [799, 403] width 764 height 331
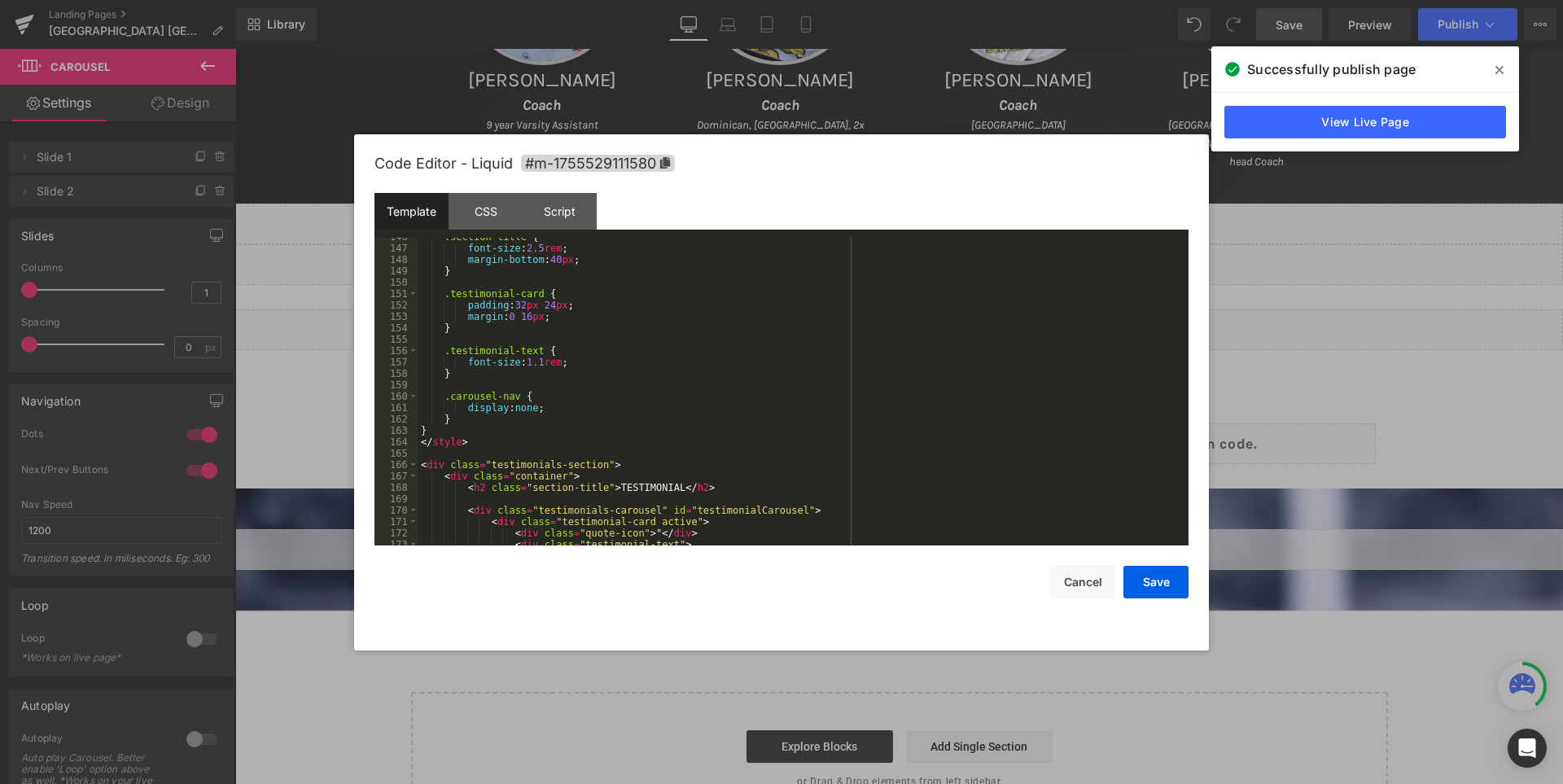
scroll to position [1670, 0]
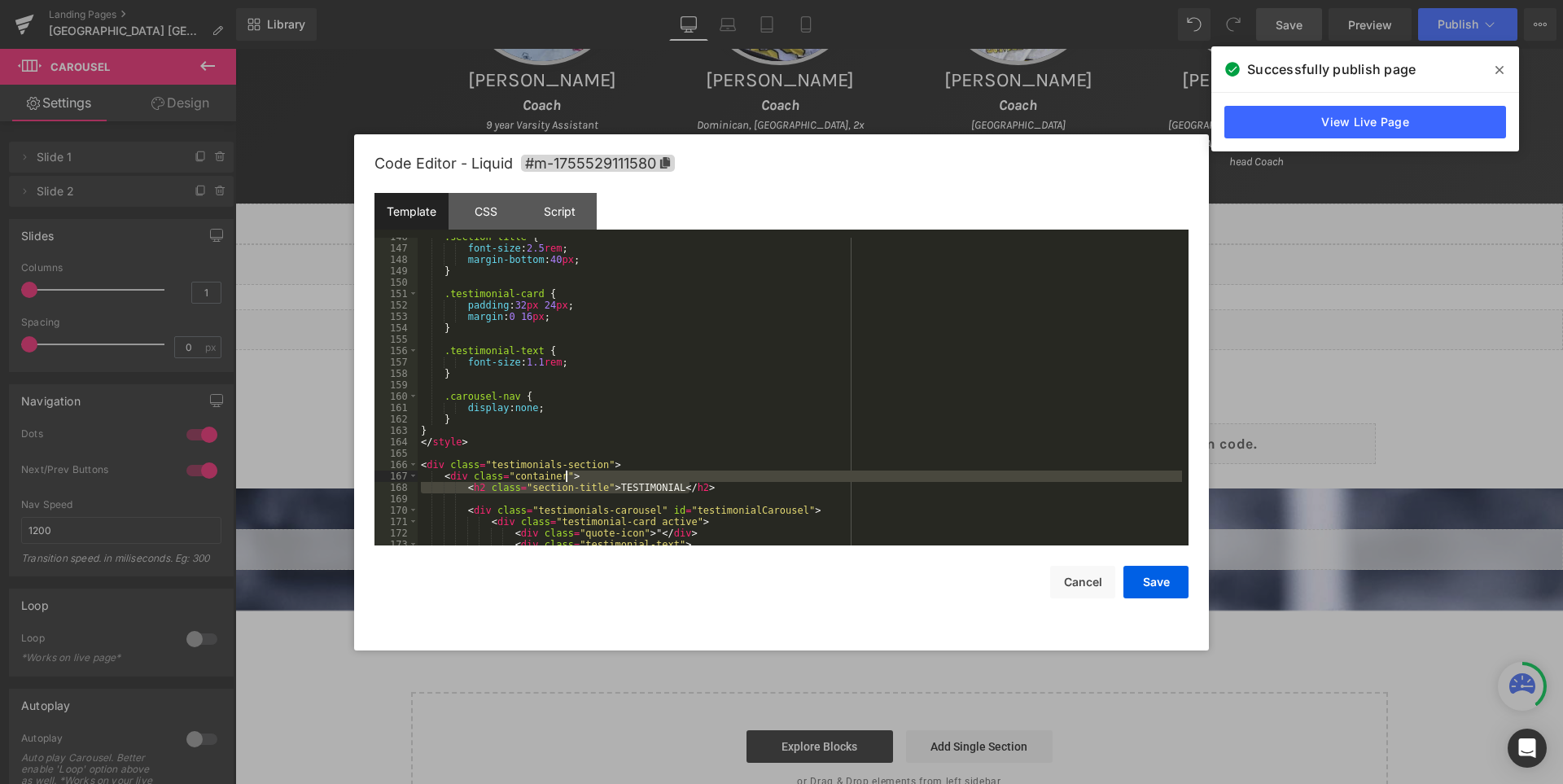
drag, startPoint x: 703, startPoint y: 483, endPoint x: 702, endPoint y: 474, distance: 9.1
click at [702, 474] on div ".section-title { font-size : 2.5 rem ; margin-bottom : 40 px ; } .testimonial-c…" at bounding box center [799, 396] width 764 height 331
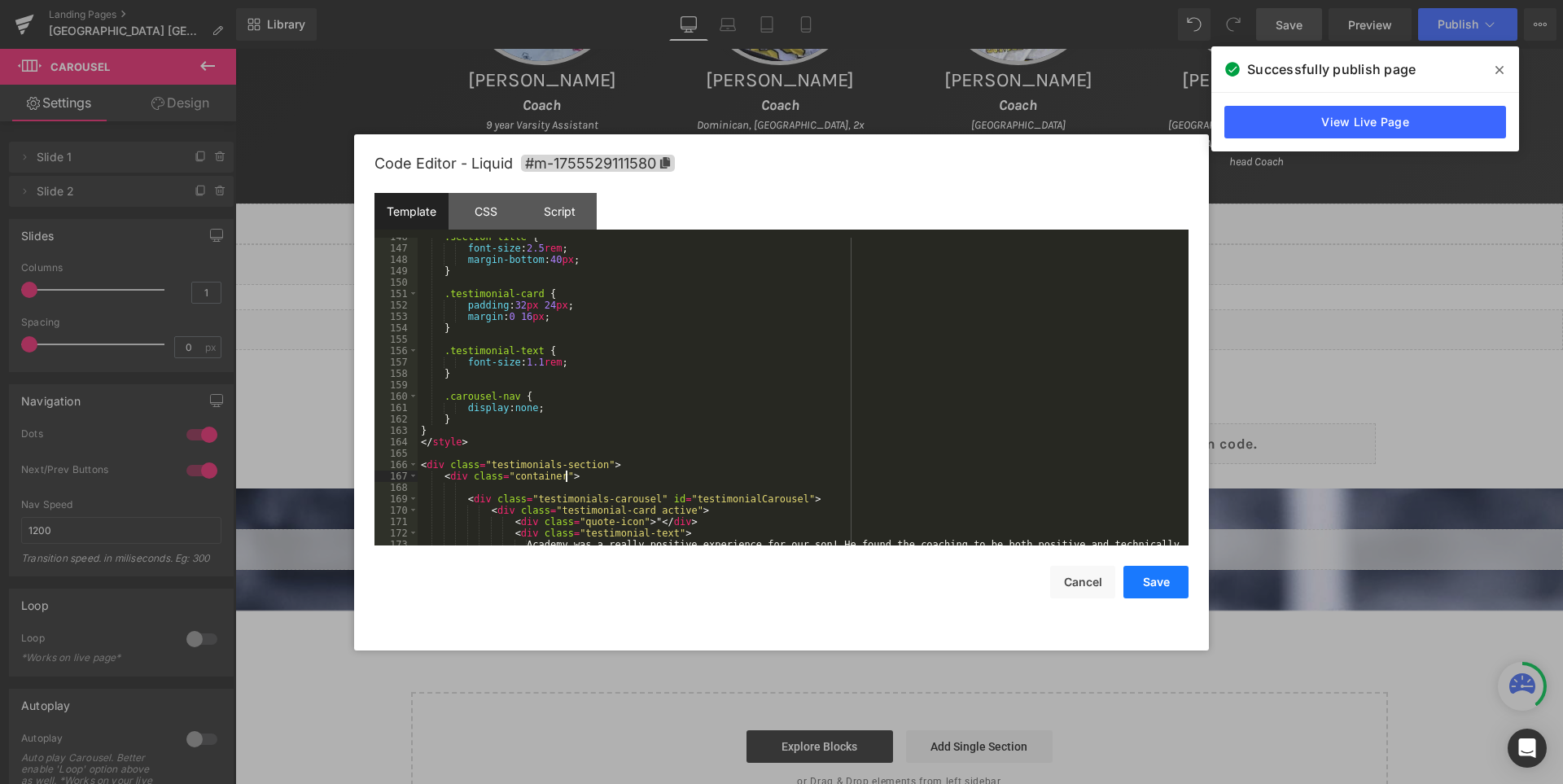
click at [1156, 588] on button "Save" at bounding box center [1156, 581] width 65 height 32
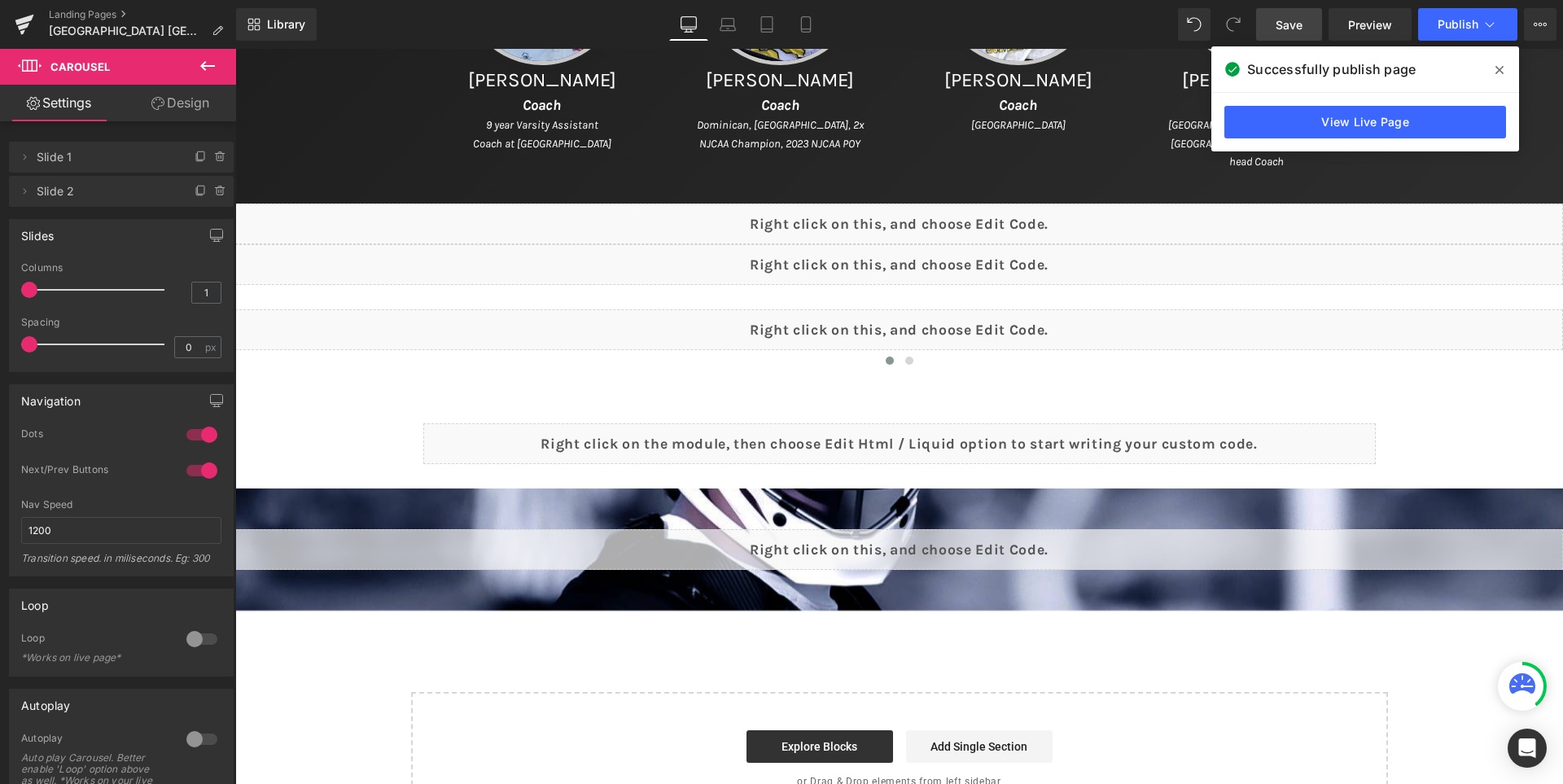
click at [212, 61] on icon at bounding box center [207, 66] width 19 height 19
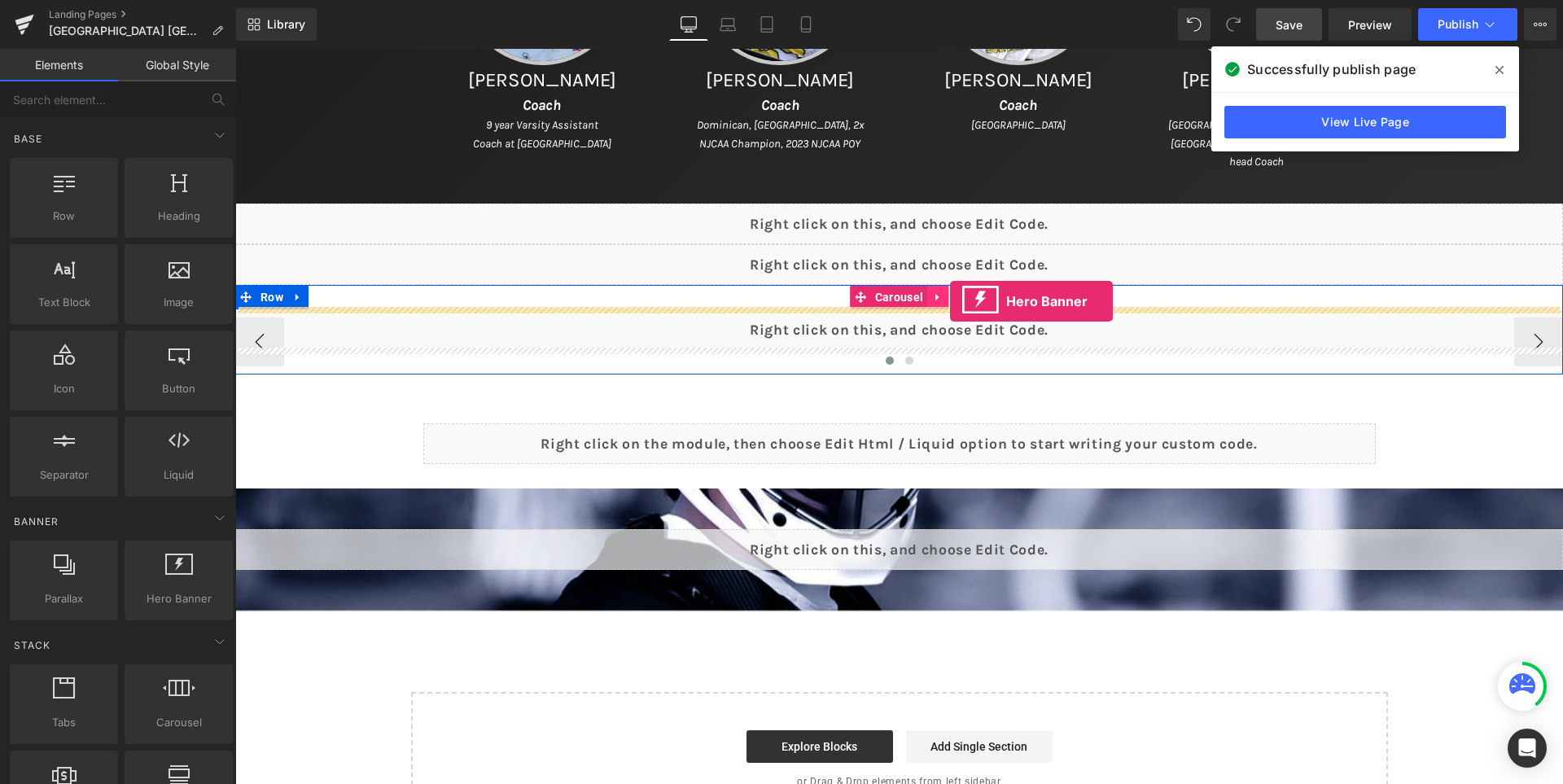
drag, startPoint x: 414, startPoint y: 638, endPoint x: 950, endPoint y: 301, distance: 633.1
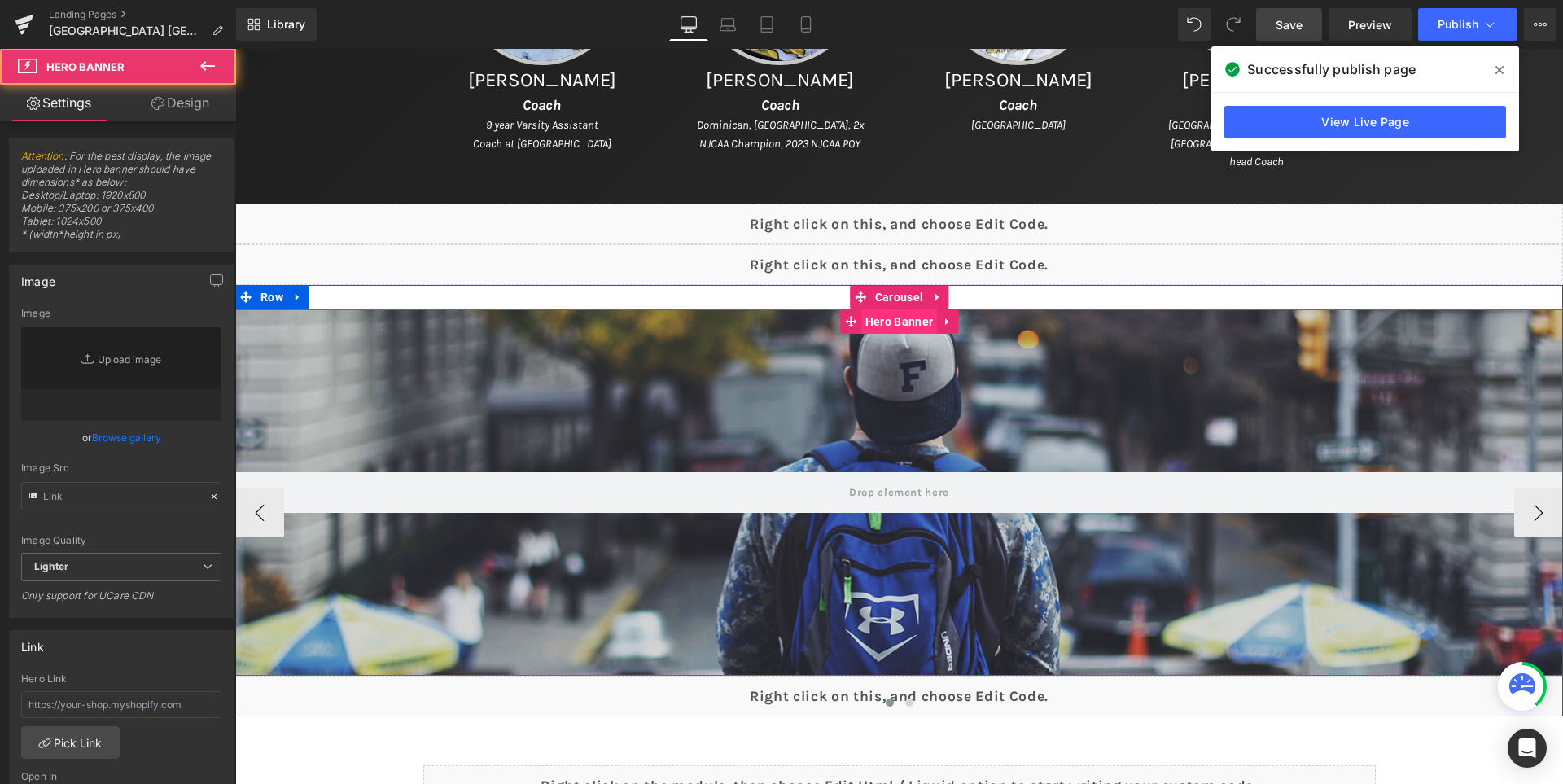
type input "[URL][DOMAIN_NAME]"
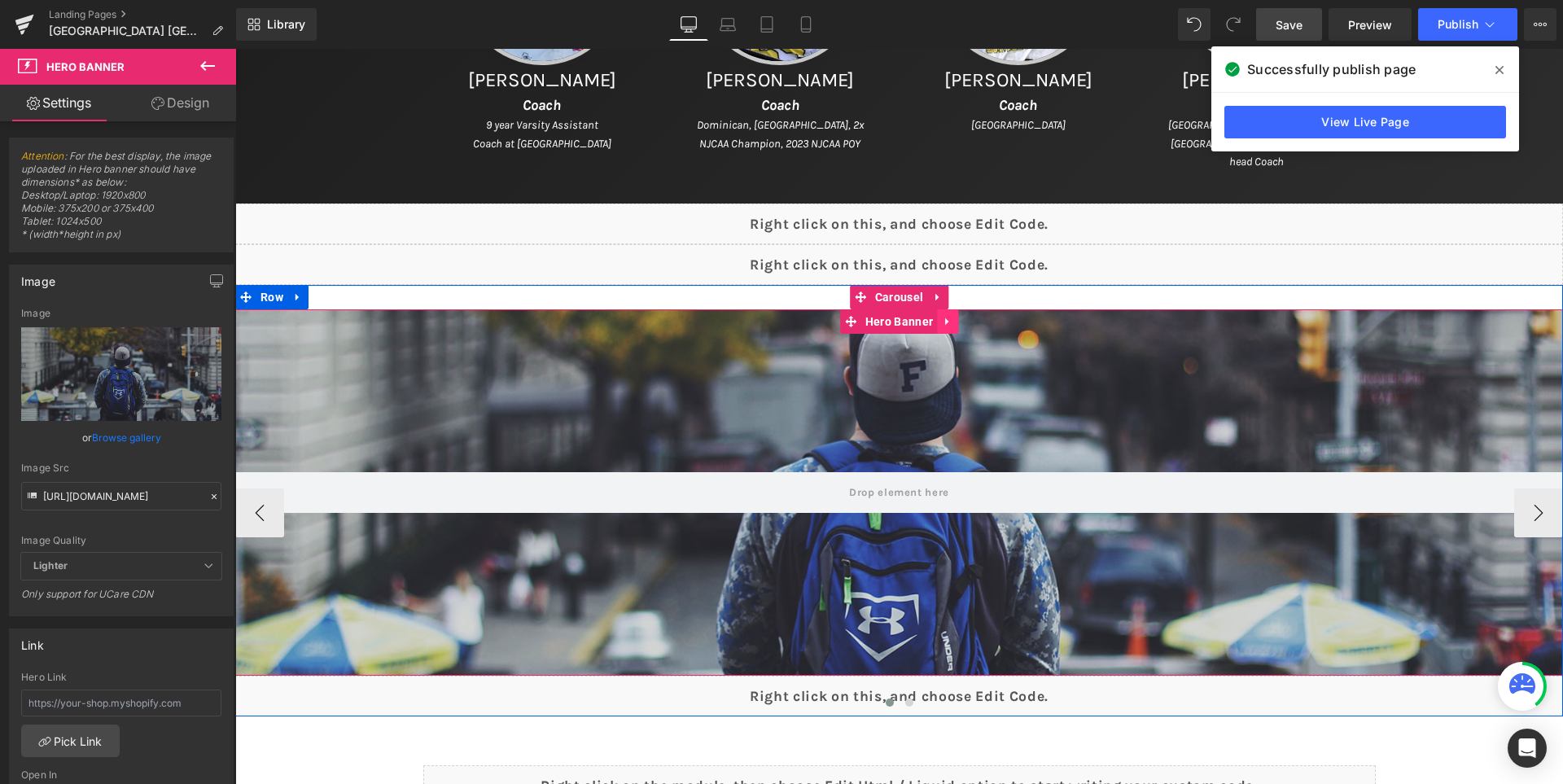
click at [948, 322] on icon at bounding box center [946, 322] width 4 height 7
click at [968, 321] on link at bounding box center [958, 322] width 21 height 25
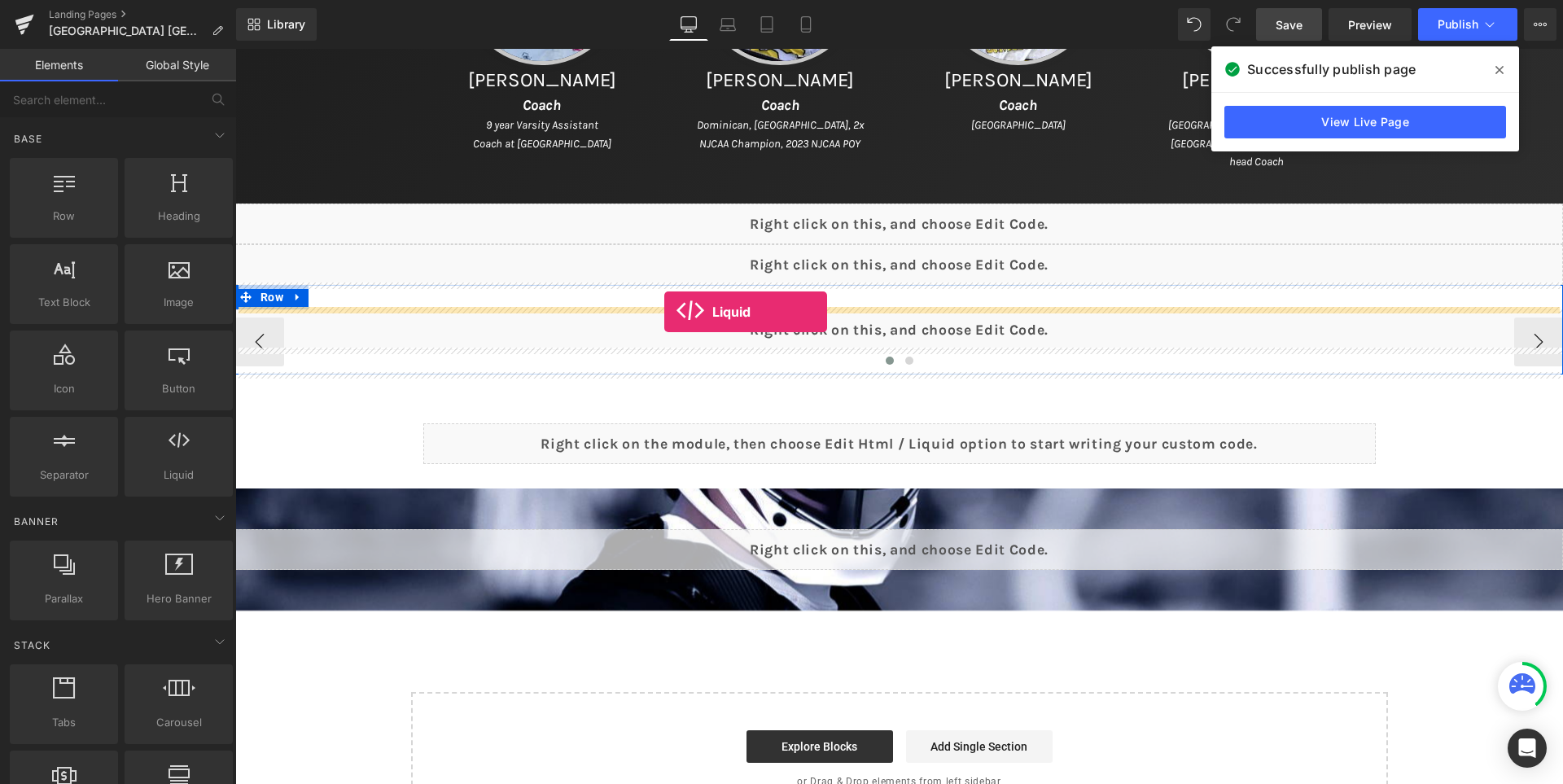
drag, startPoint x: 409, startPoint y: 517, endPoint x: 664, endPoint y: 311, distance: 327.8
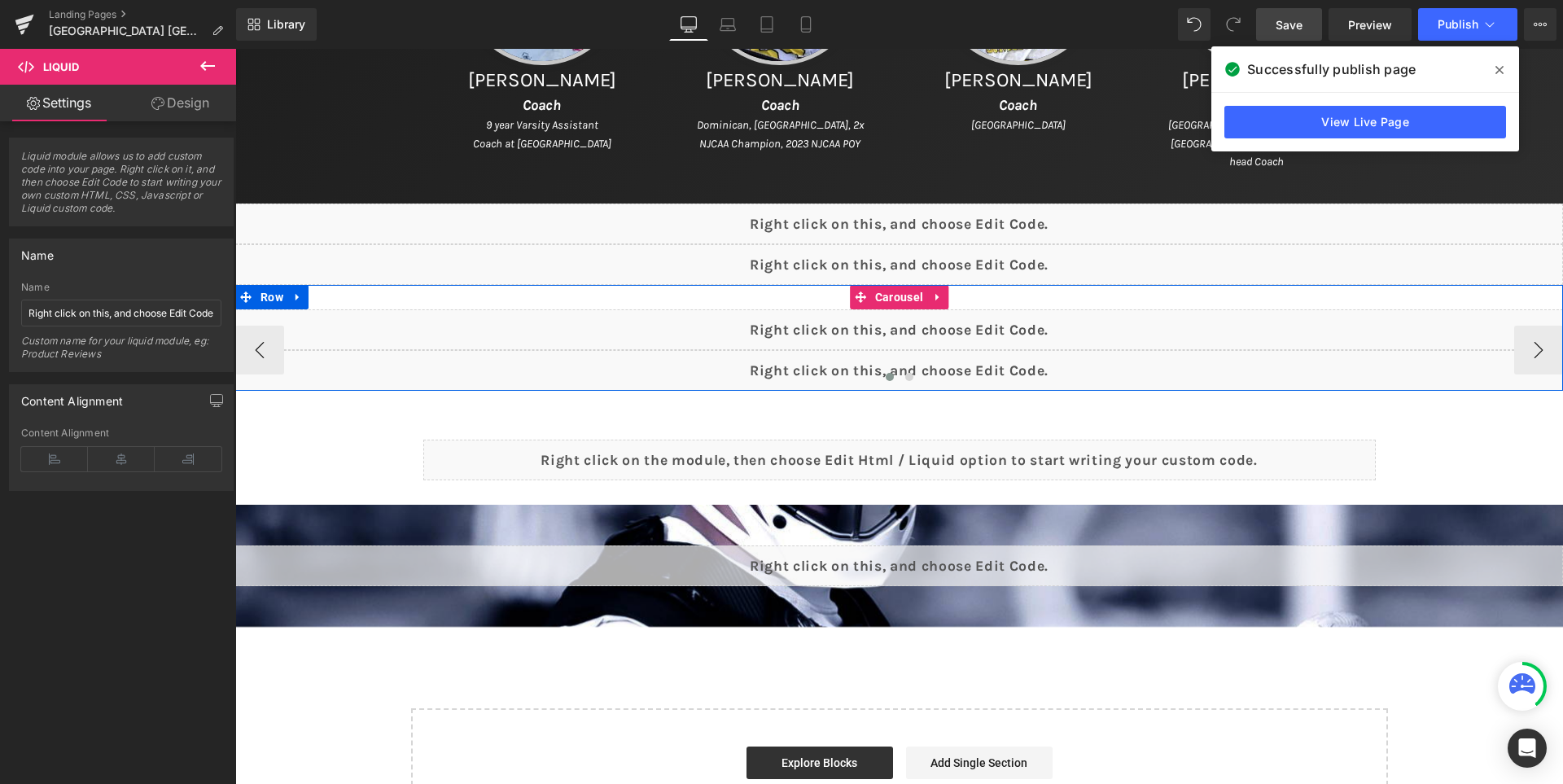
click at [929, 322] on div "Liquid" at bounding box center [899, 330] width 1328 height 40
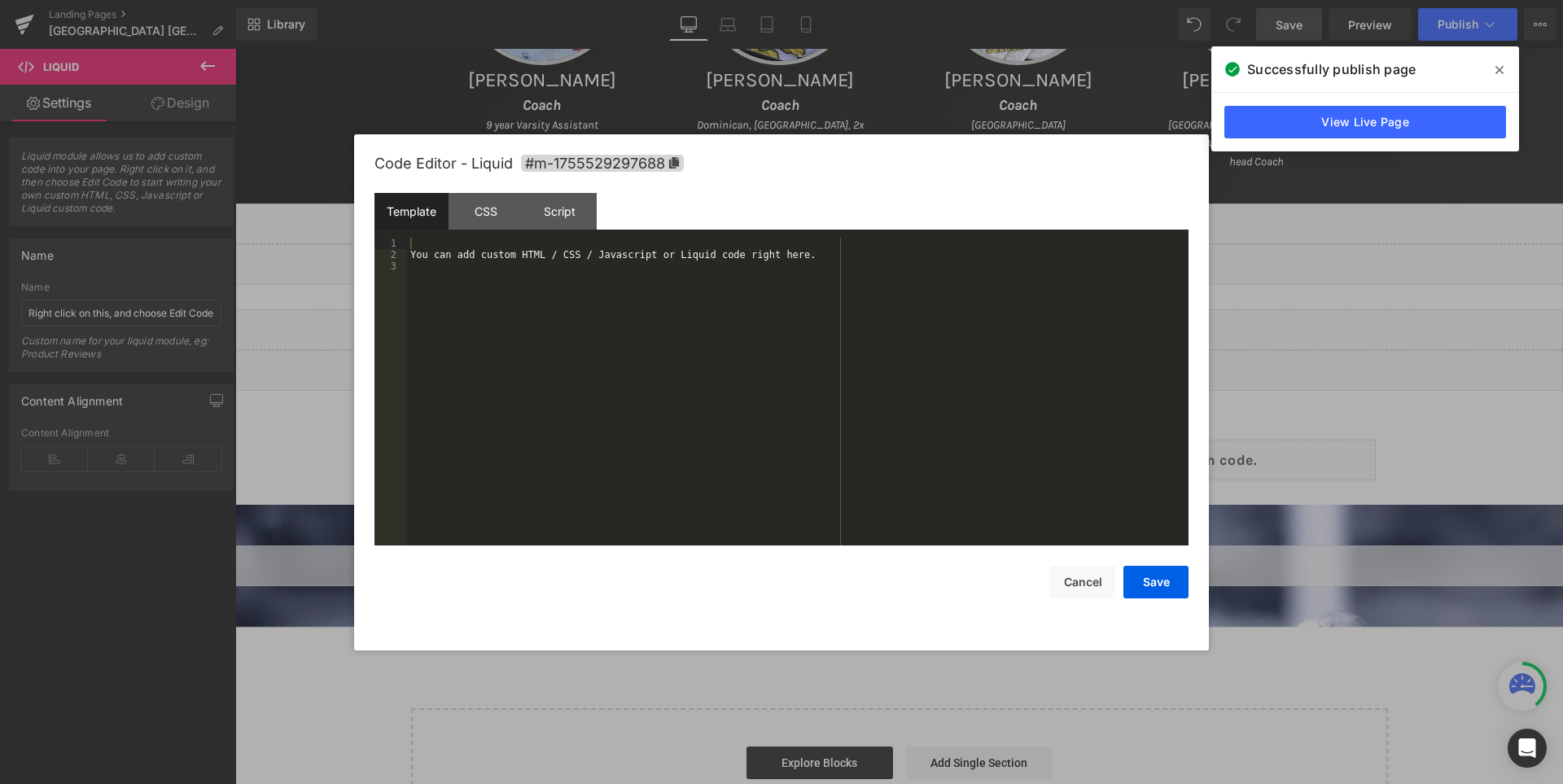
click at [863, 317] on div "You can add custom HTML / CSS / Javascript or Liquid code right here." at bounding box center [797, 403] width 782 height 331
click at [1173, 587] on button "Save" at bounding box center [1156, 581] width 65 height 32
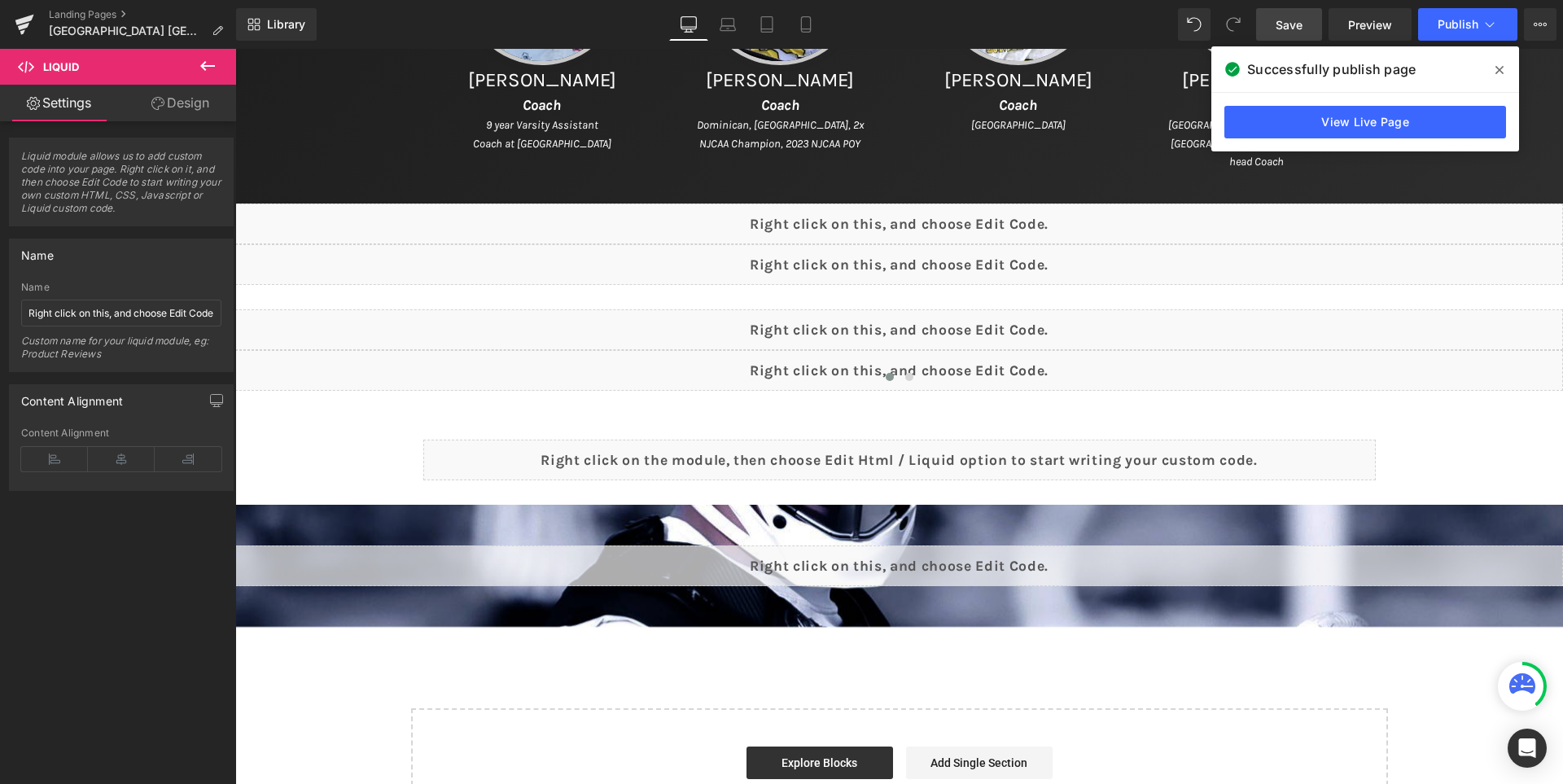
click at [1310, 22] on link "Save" at bounding box center [1288, 24] width 66 height 32
click at [1502, 73] on icon at bounding box center [1499, 69] width 8 height 8
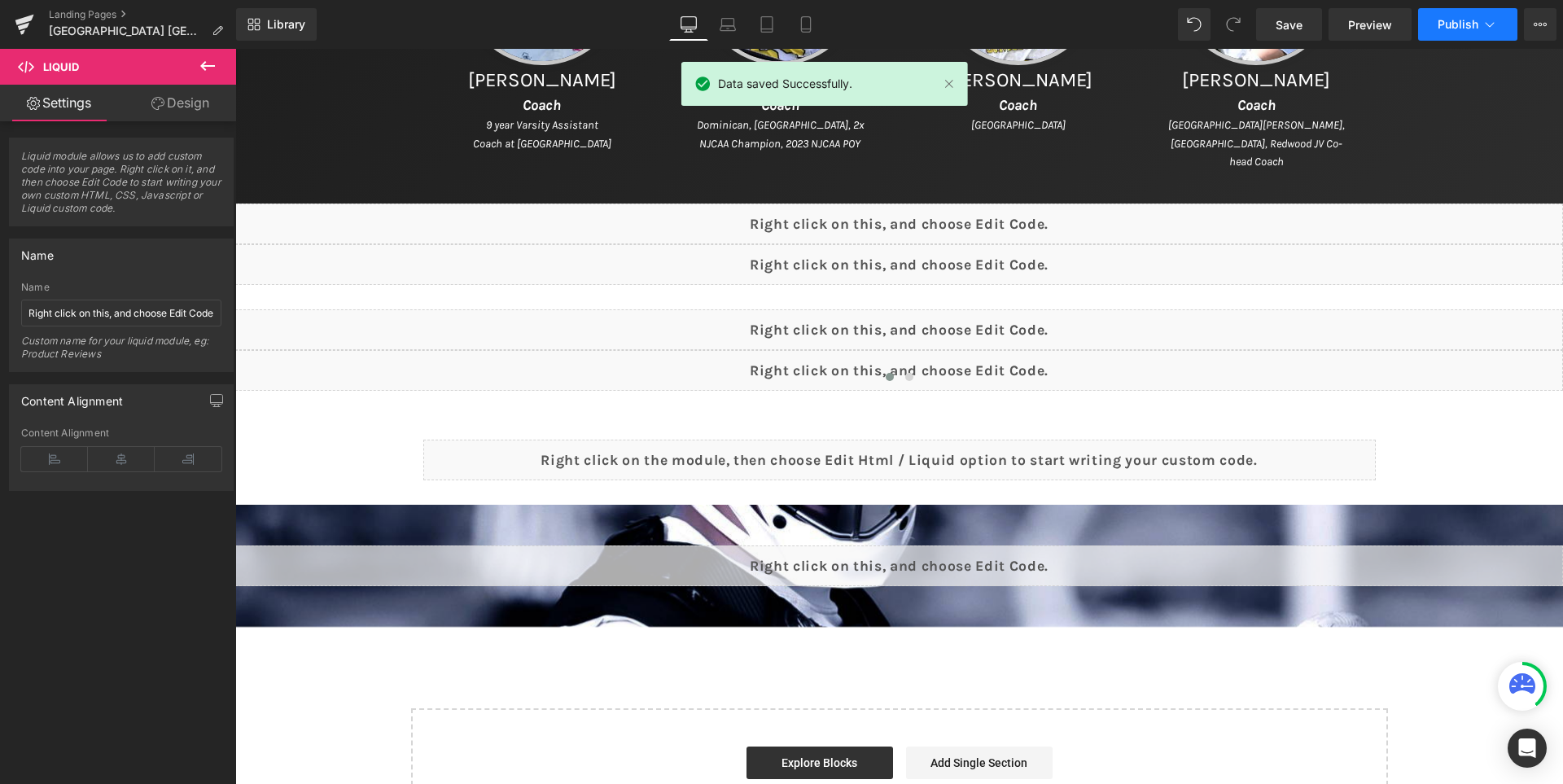
click at [1449, 28] on span "Publish" at bounding box center [1458, 24] width 40 height 13
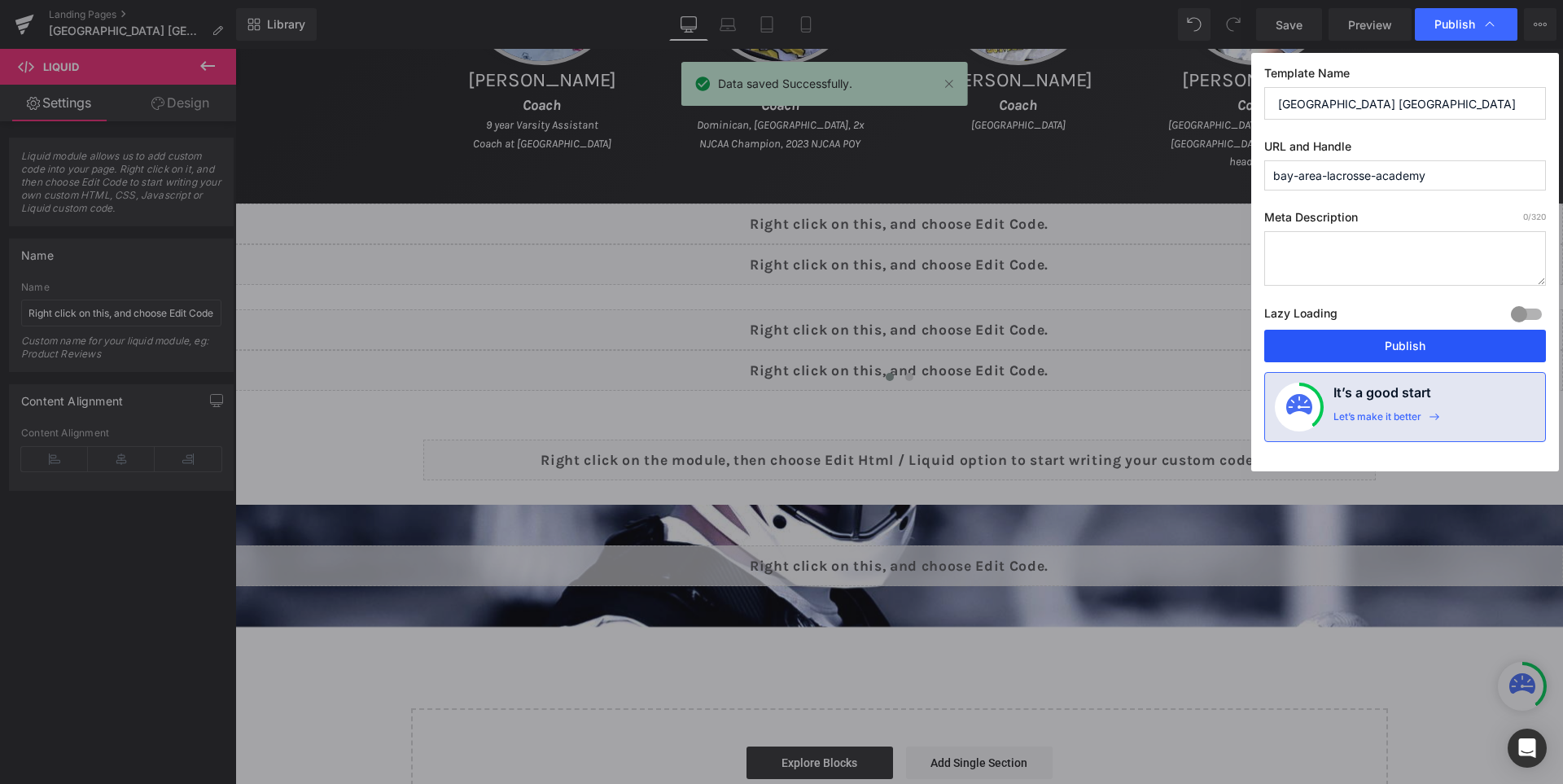
click at [1425, 346] on button "Publish" at bounding box center [1404, 346] width 282 height 32
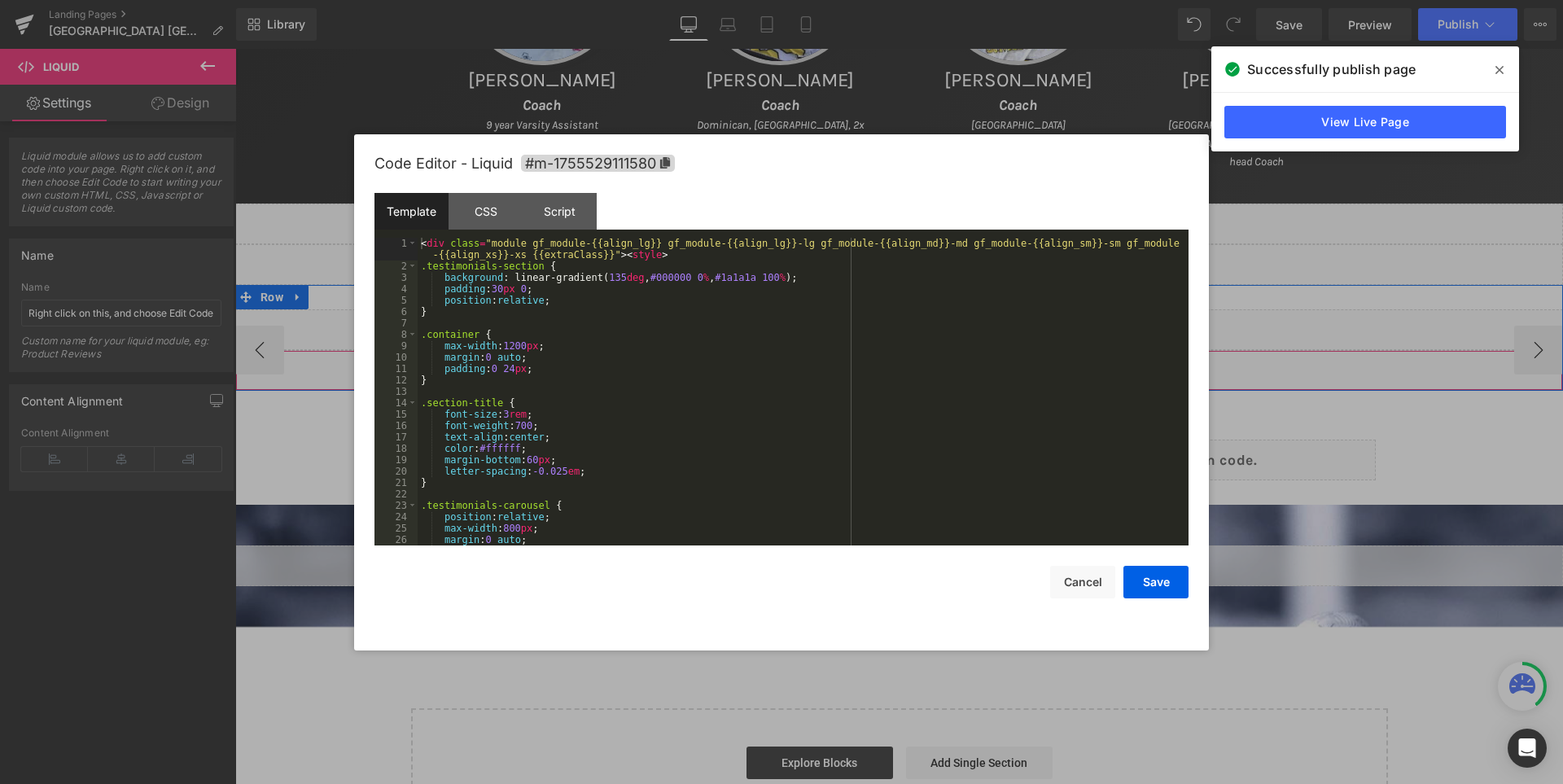
click at [935, 360] on div "Liquid" at bounding box center [899, 370] width 1328 height 40
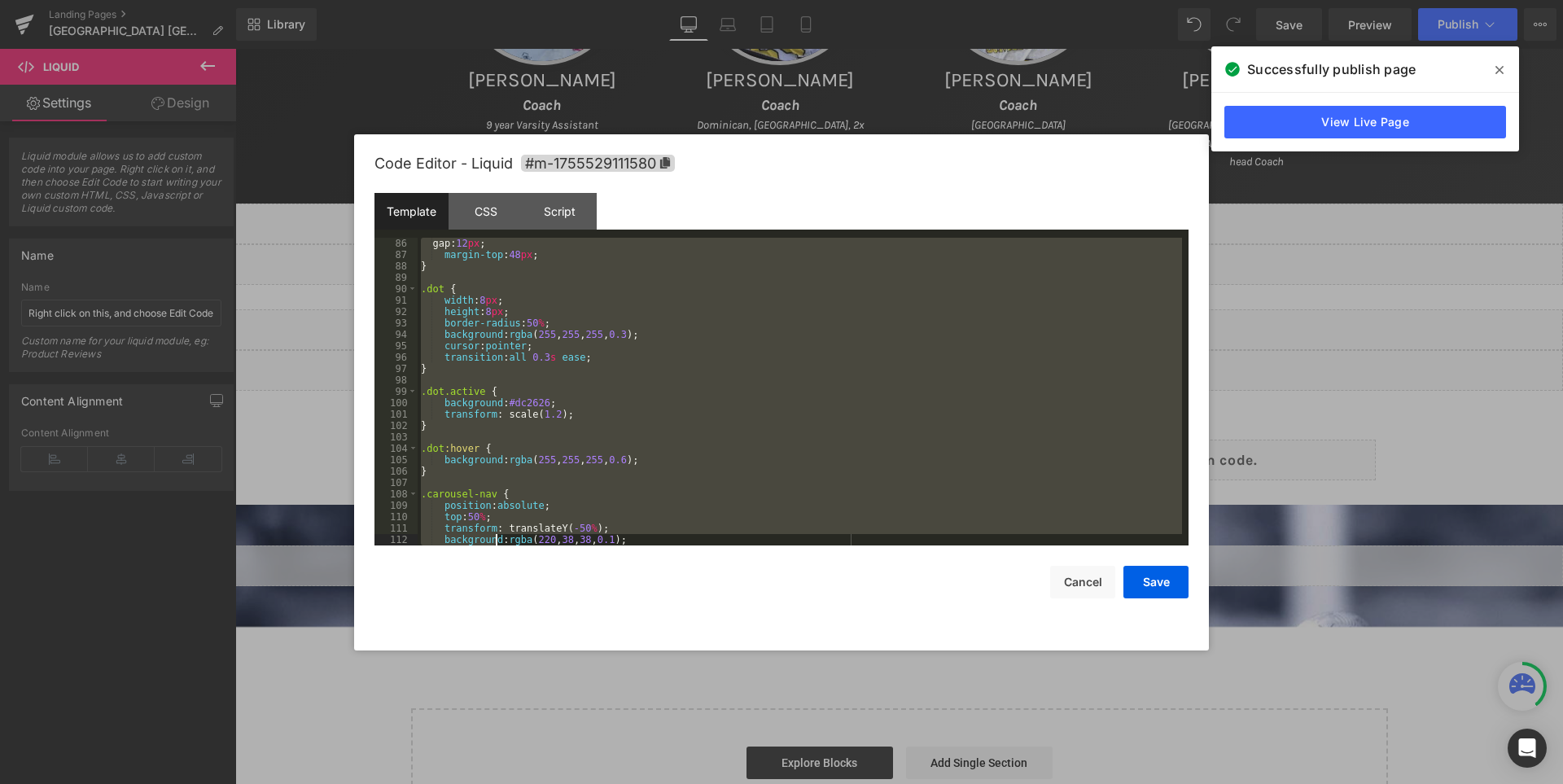
scroll to position [1014, 0]
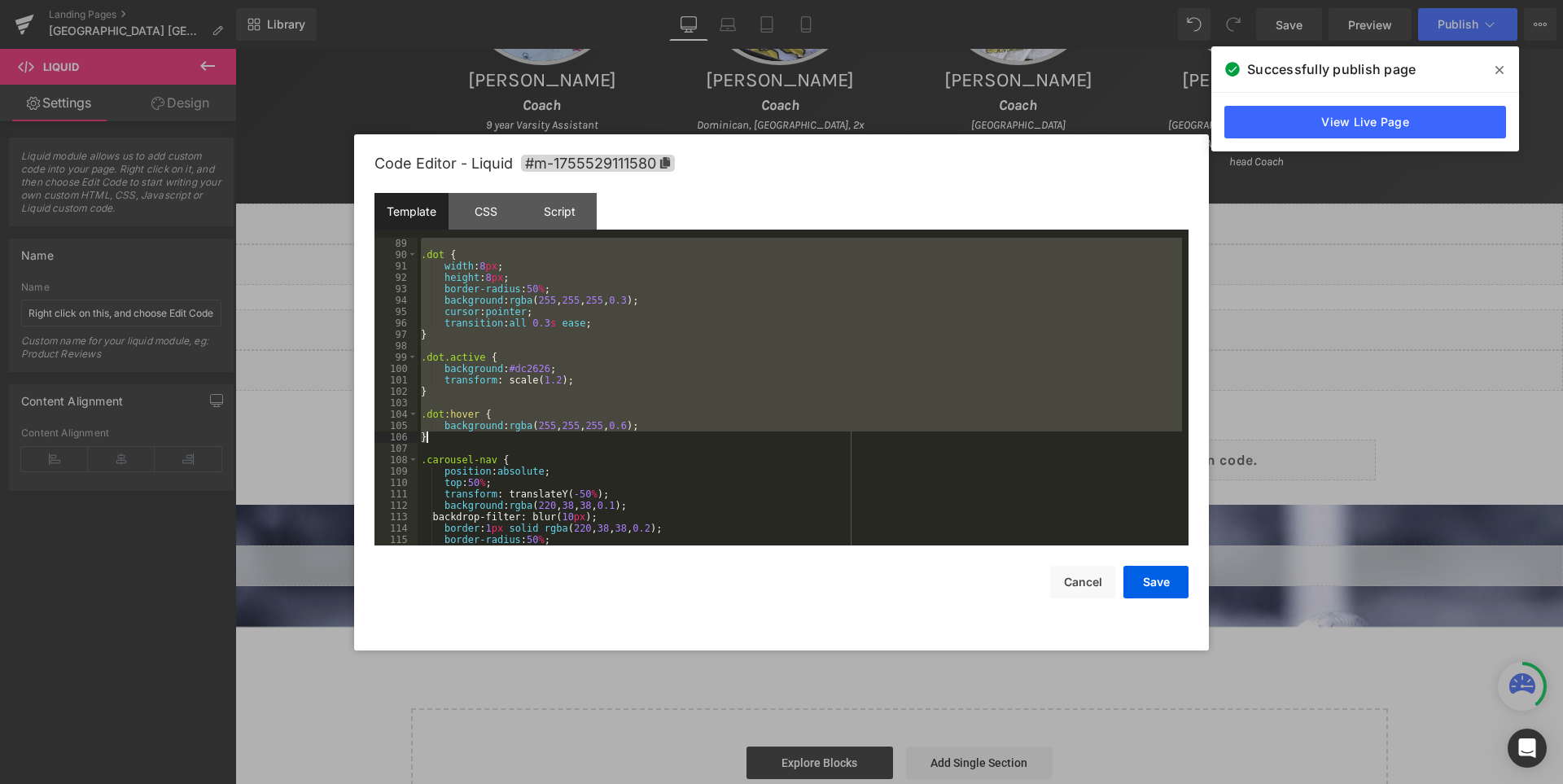
drag, startPoint x: 422, startPoint y: 360, endPoint x: 525, endPoint y: 436, distance: 128.0
click at [525, 436] on div ".dot { width : 8 px ; height : 8 px ; border-radius : 50 % ; background : rgba …" at bounding box center [799, 403] width 764 height 331
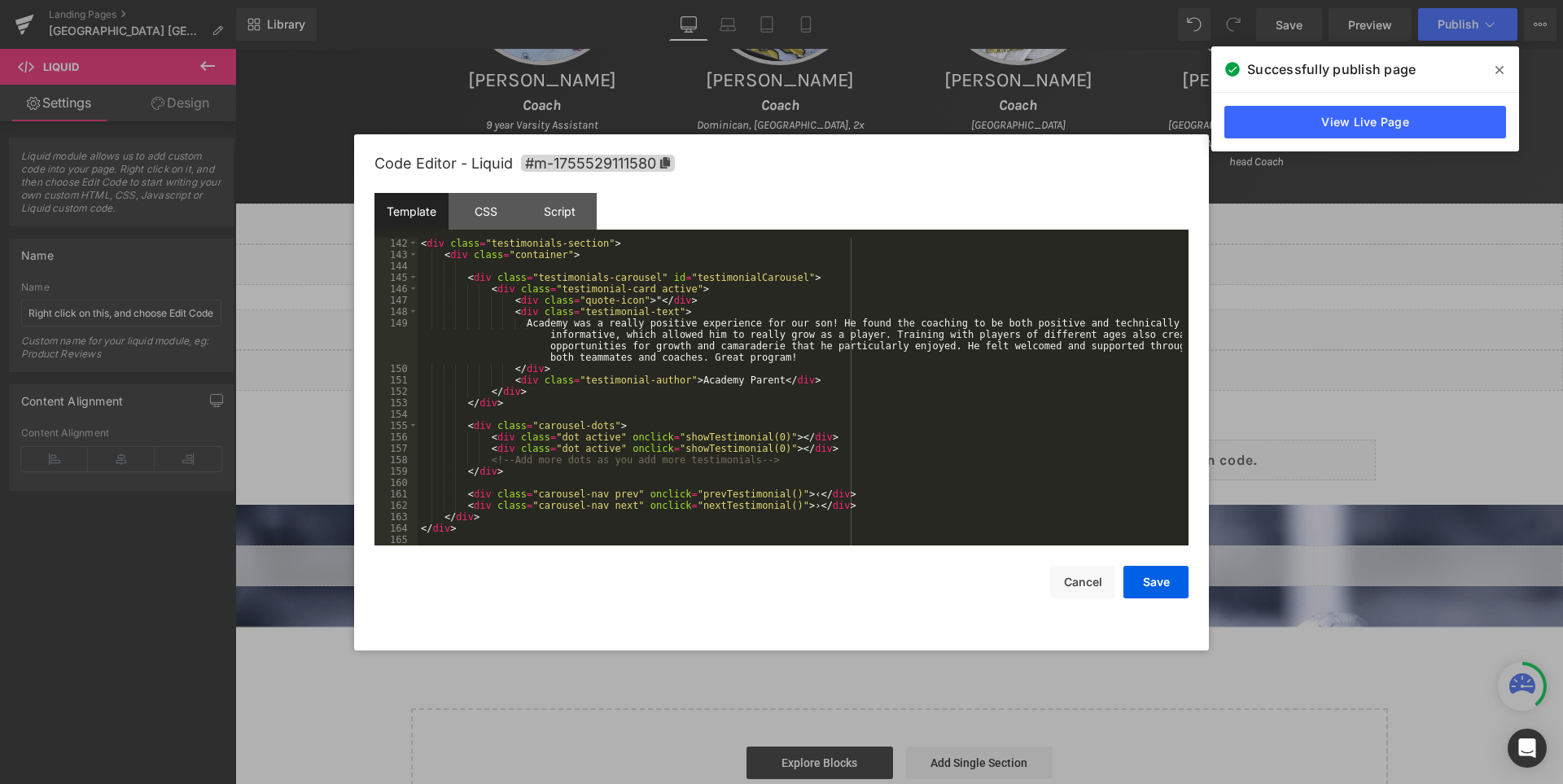
scroll to position [1629, 0]
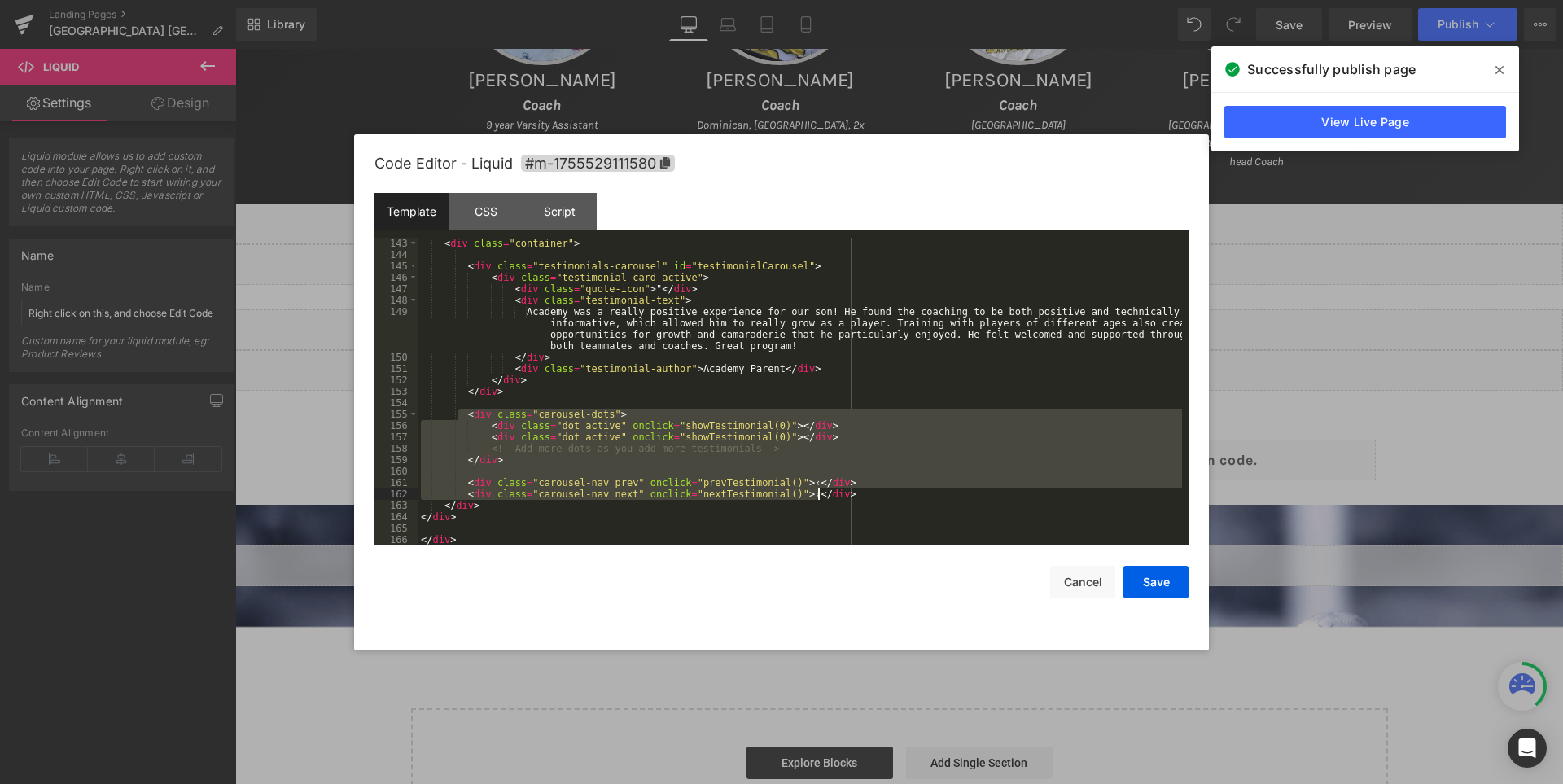
drag, startPoint x: 458, startPoint y: 412, endPoint x: 850, endPoint y: 495, distance: 400.7
click at [850, 495] on div "< div class = "container" > < div class = "testimonials-carousel" id = "testimo…" at bounding box center [799, 403] width 764 height 331
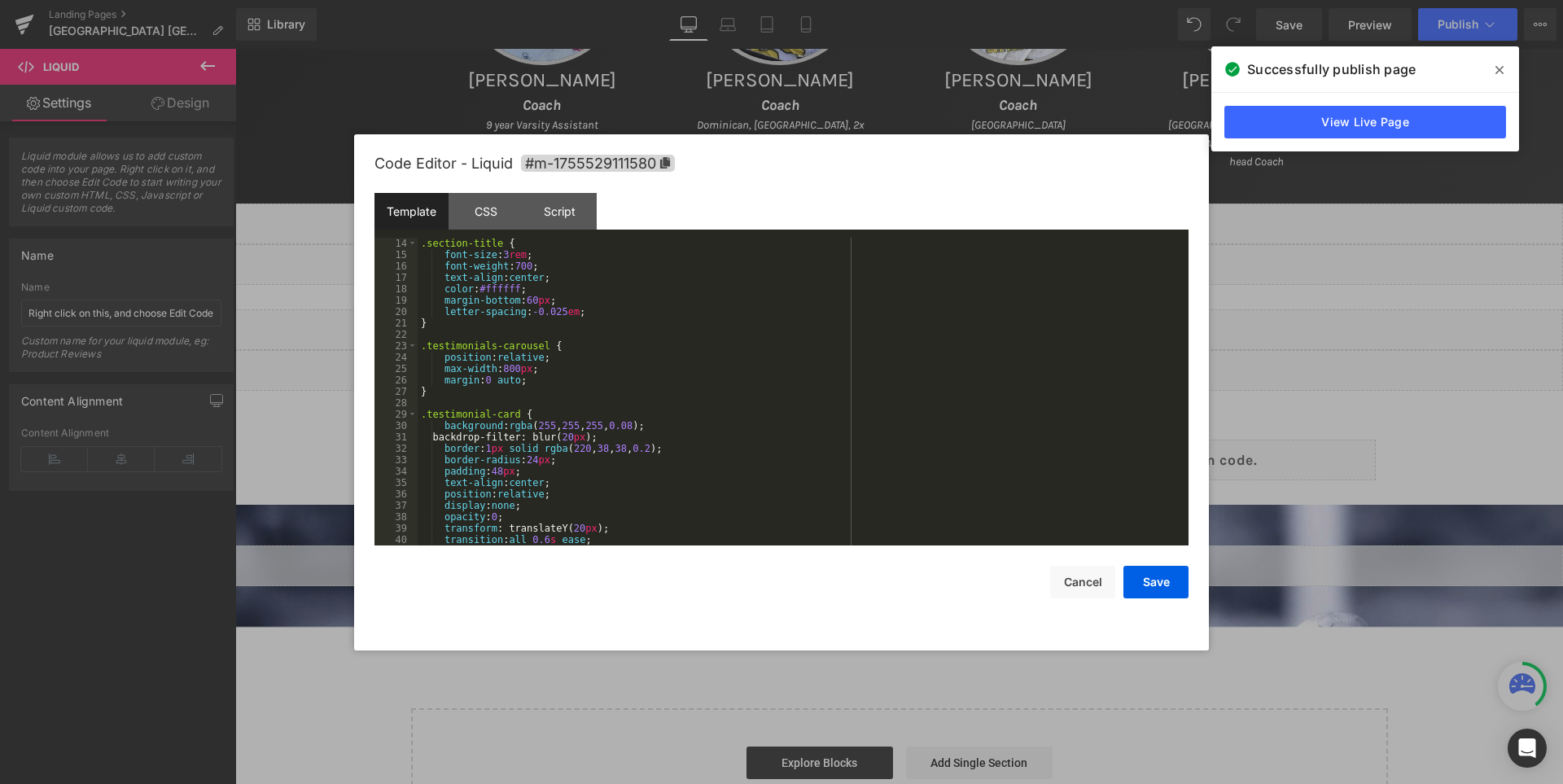
scroll to position [0, 0]
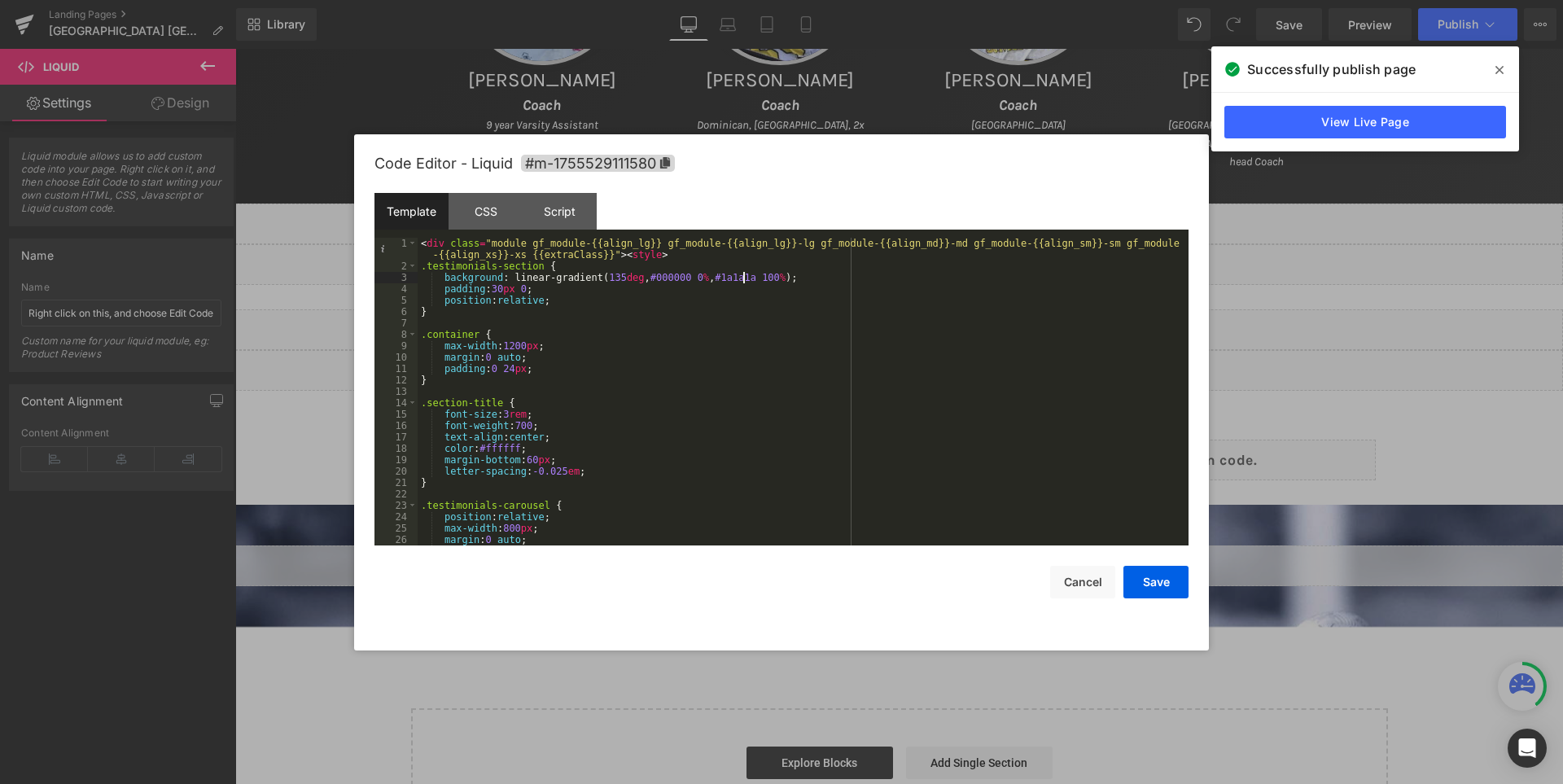
click at [743, 278] on div "< div class = "module gf_module-{{align_lg}} gf_module-{{align_lg}}-lg gf_modul…" at bounding box center [799, 409] width 764 height 342
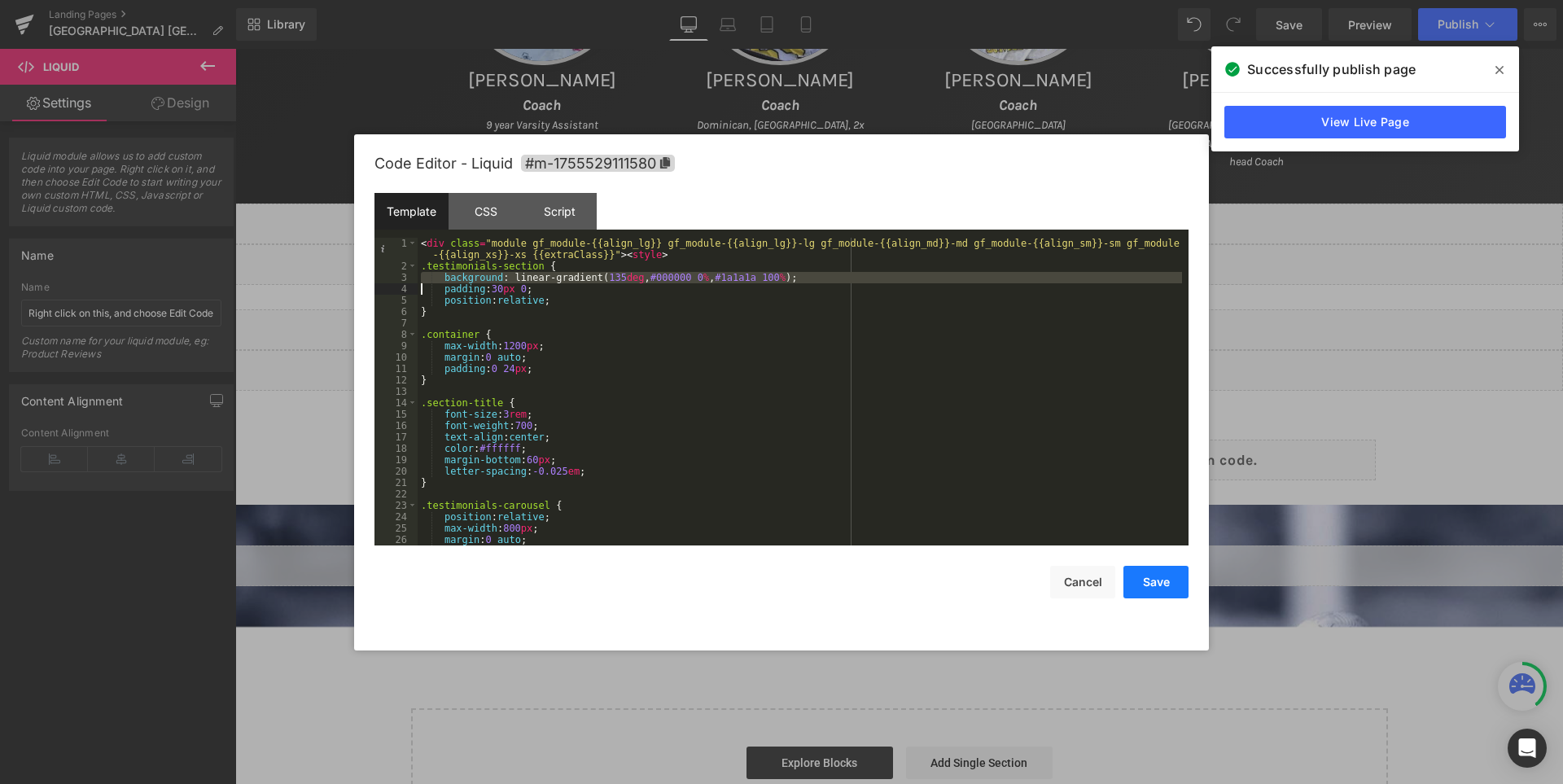
click at [1152, 581] on button "Save" at bounding box center [1156, 581] width 65 height 32
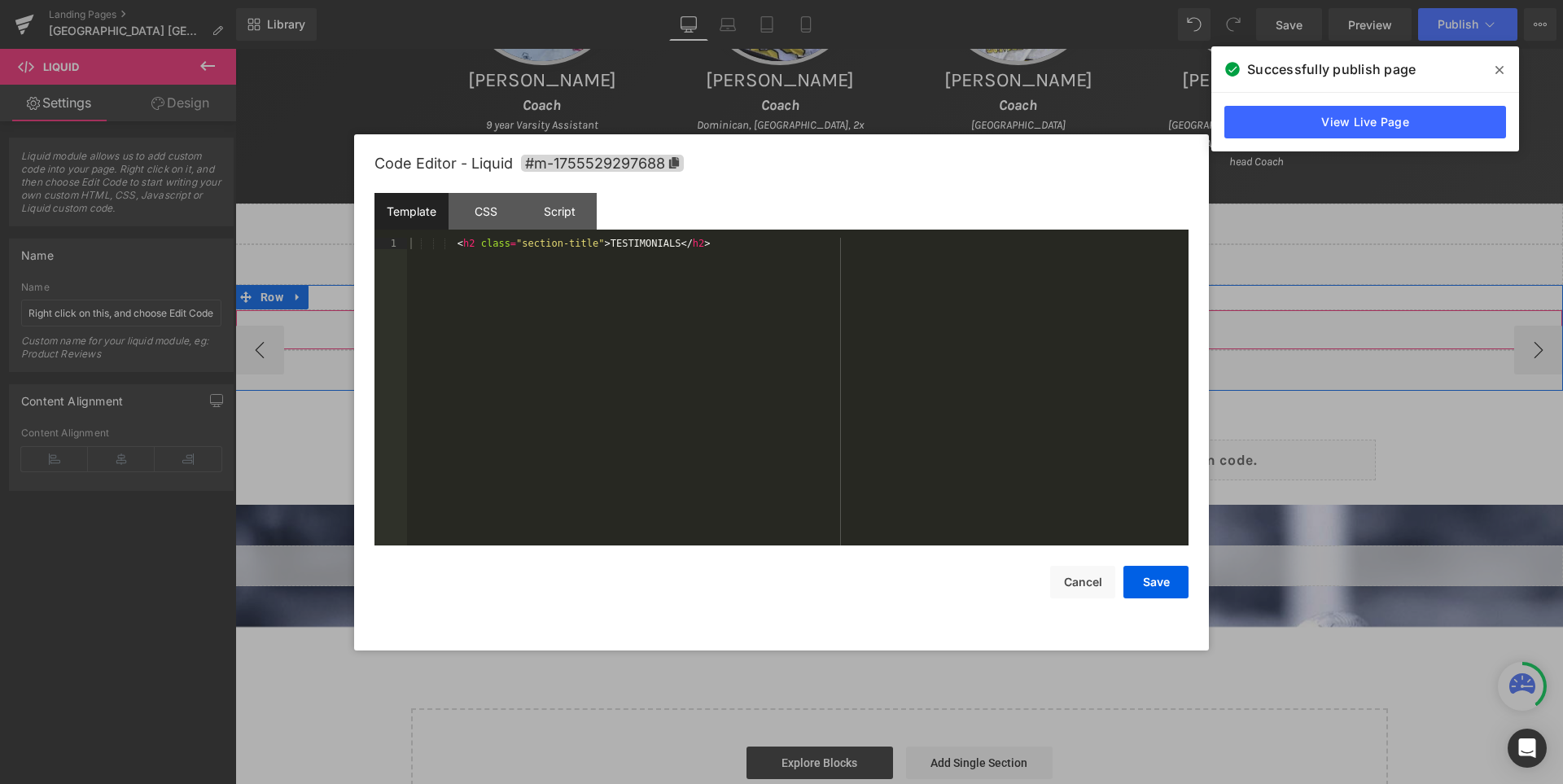
click at [930, 323] on div "Liquid" at bounding box center [899, 330] width 1328 height 40
click at [707, 249] on div "< h2 class = "section-title" > TESTIMONIALS </ h2 >" at bounding box center [797, 403] width 782 height 331
click at [1158, 574] on button "Save" at bounding box center [1156, 581] width 65 height 32
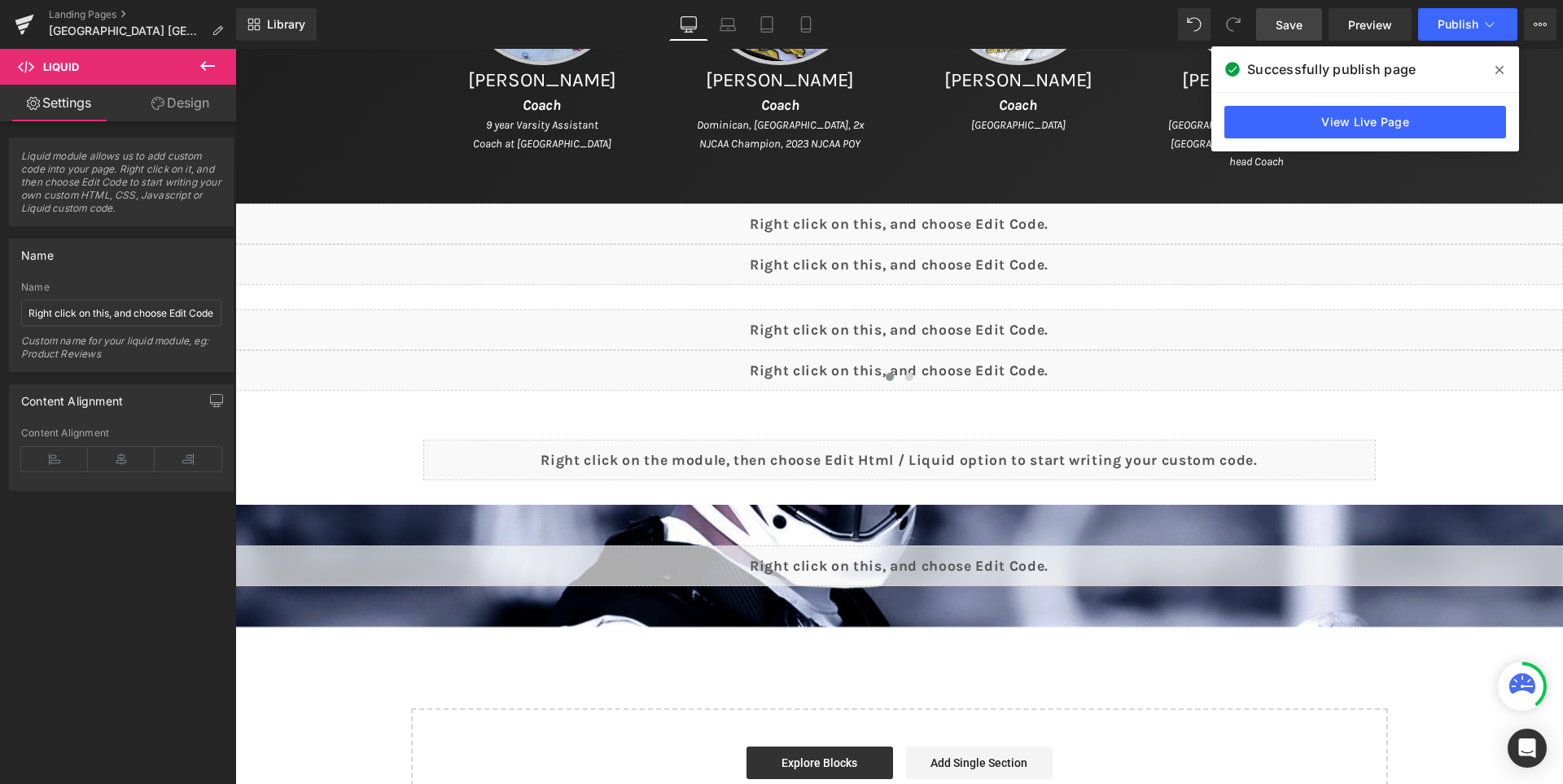
click at [1288, 23] on span "Save" at bounding box center [1288, 25] width 27 height 17
click at [1495, 66] on icon at bounding box center [1499, 69] width 8 height 13
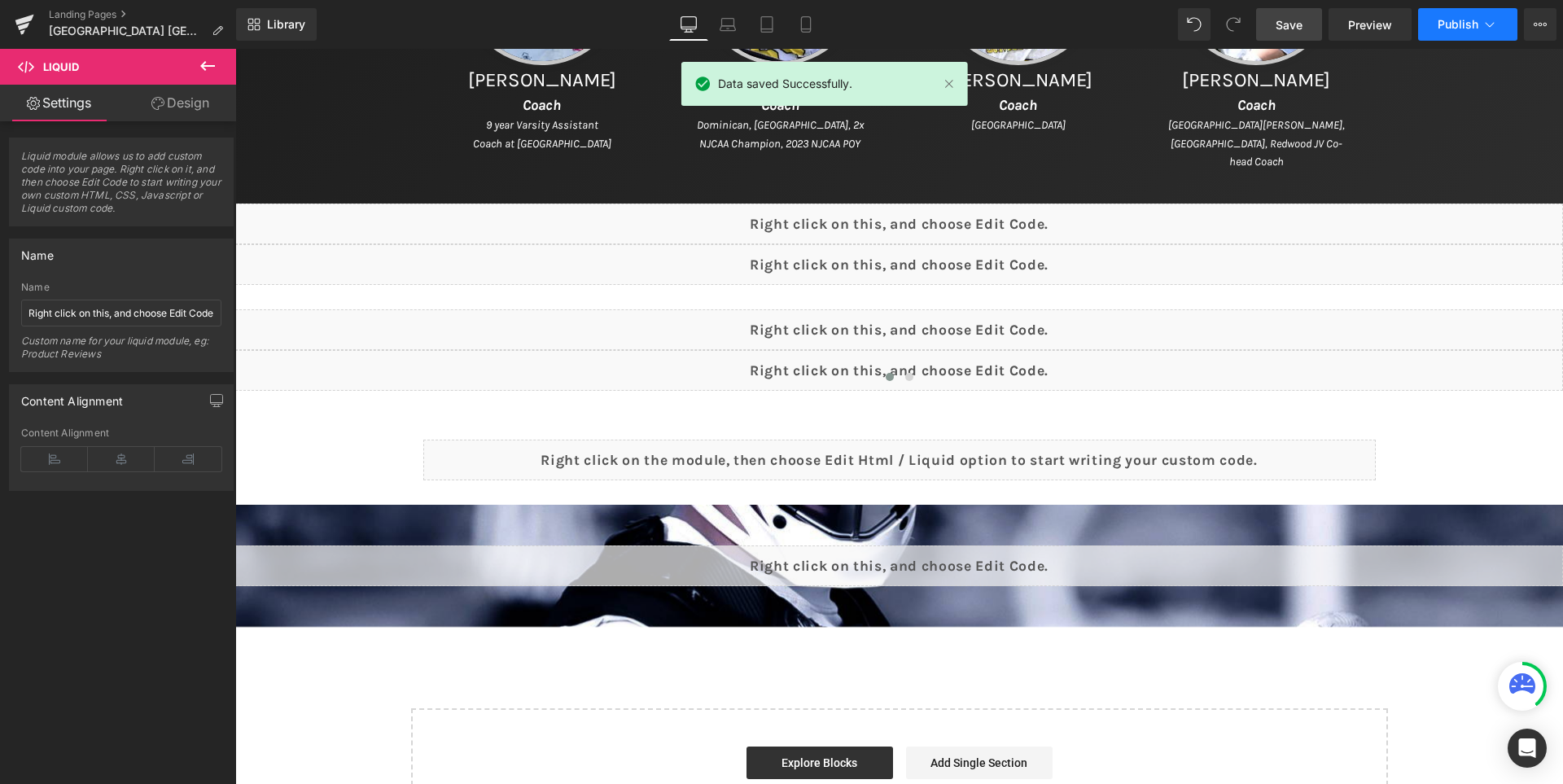
click at [1446, 15] on button "Publish" at bounding box center [1467, 24] width 99 height 32
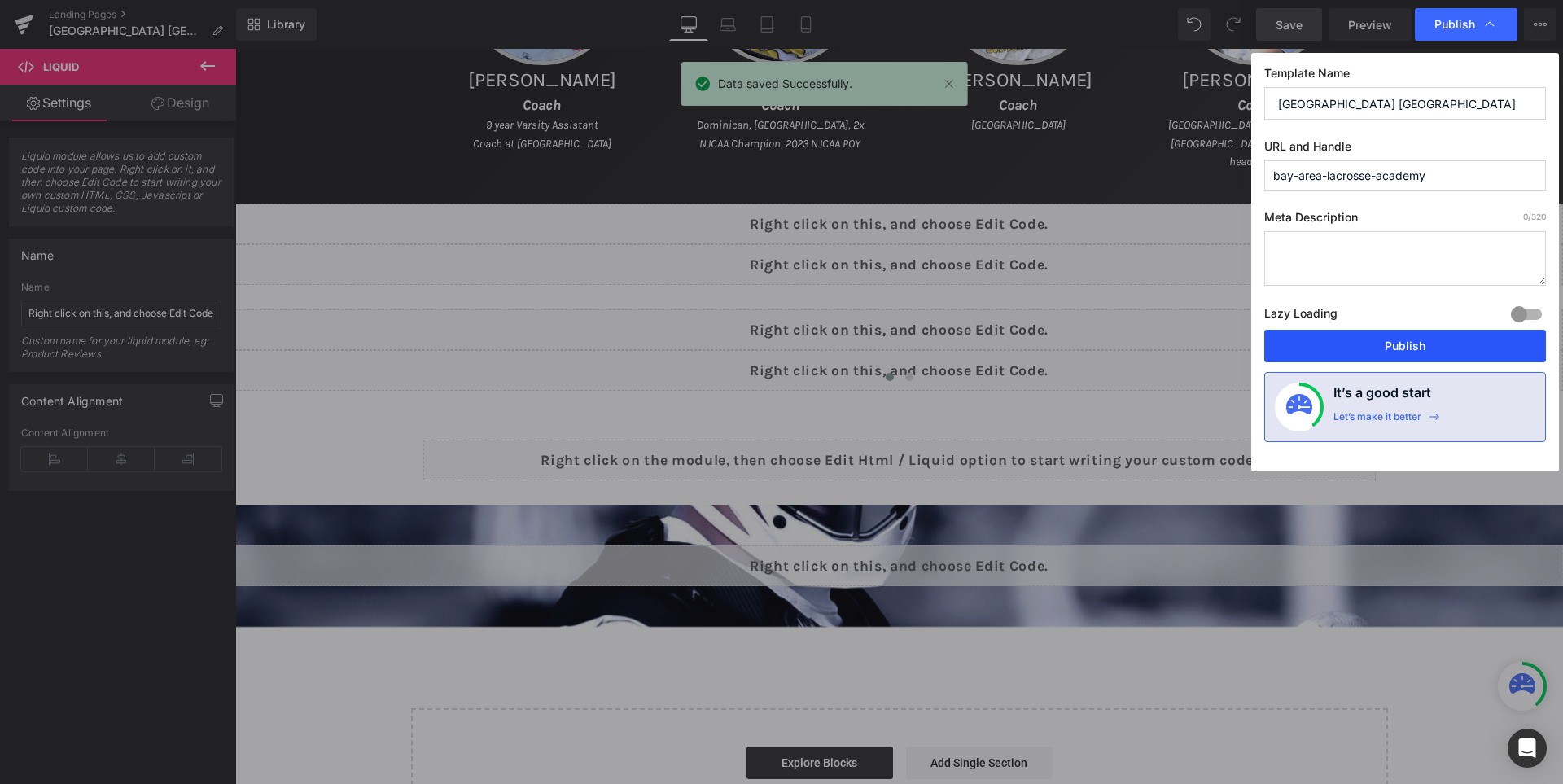
click at [1456, 333] on button "Publish" at bounding box center [1404, 346] width 282 height 32
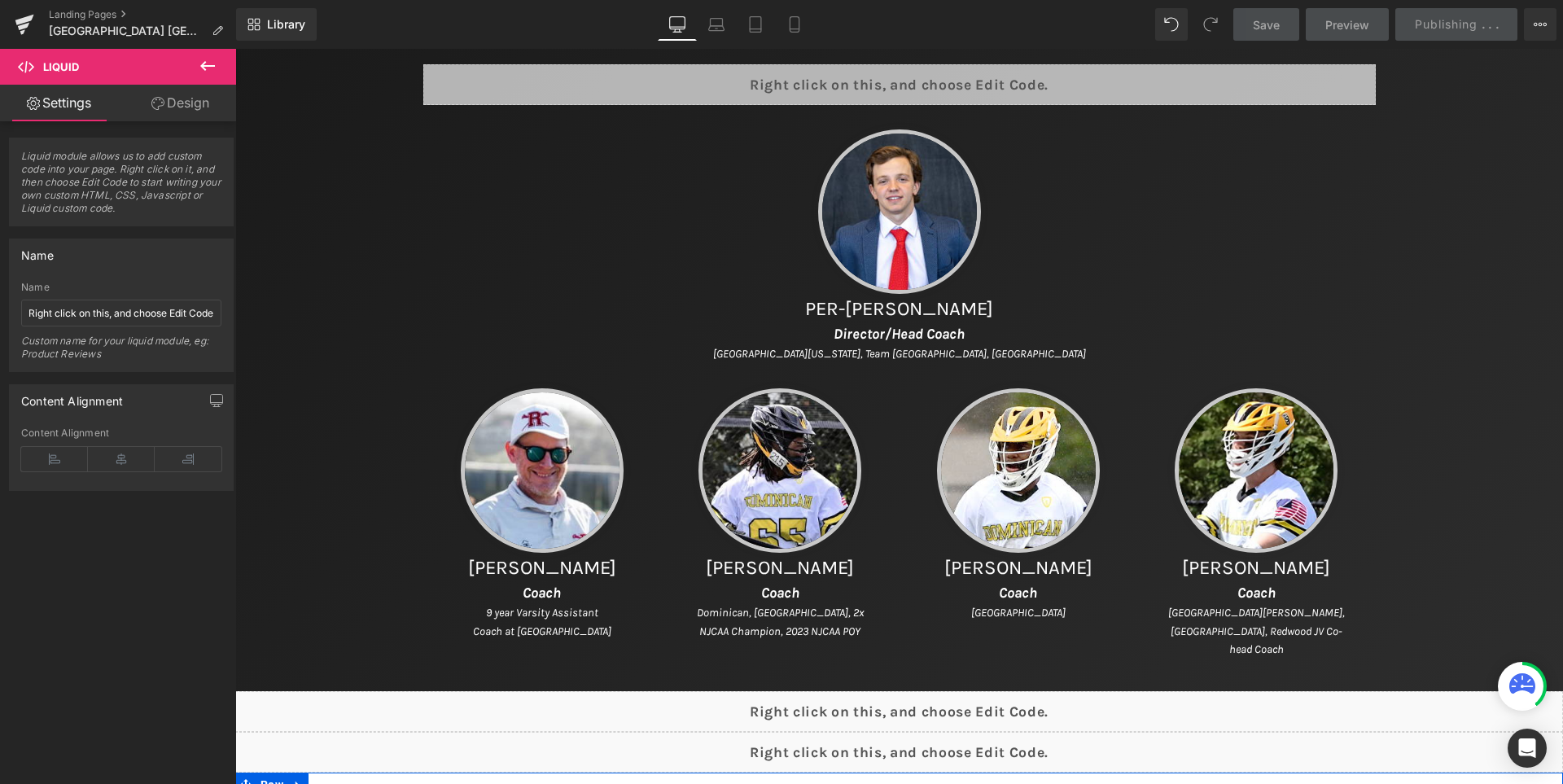
scroll to position [811, 0]
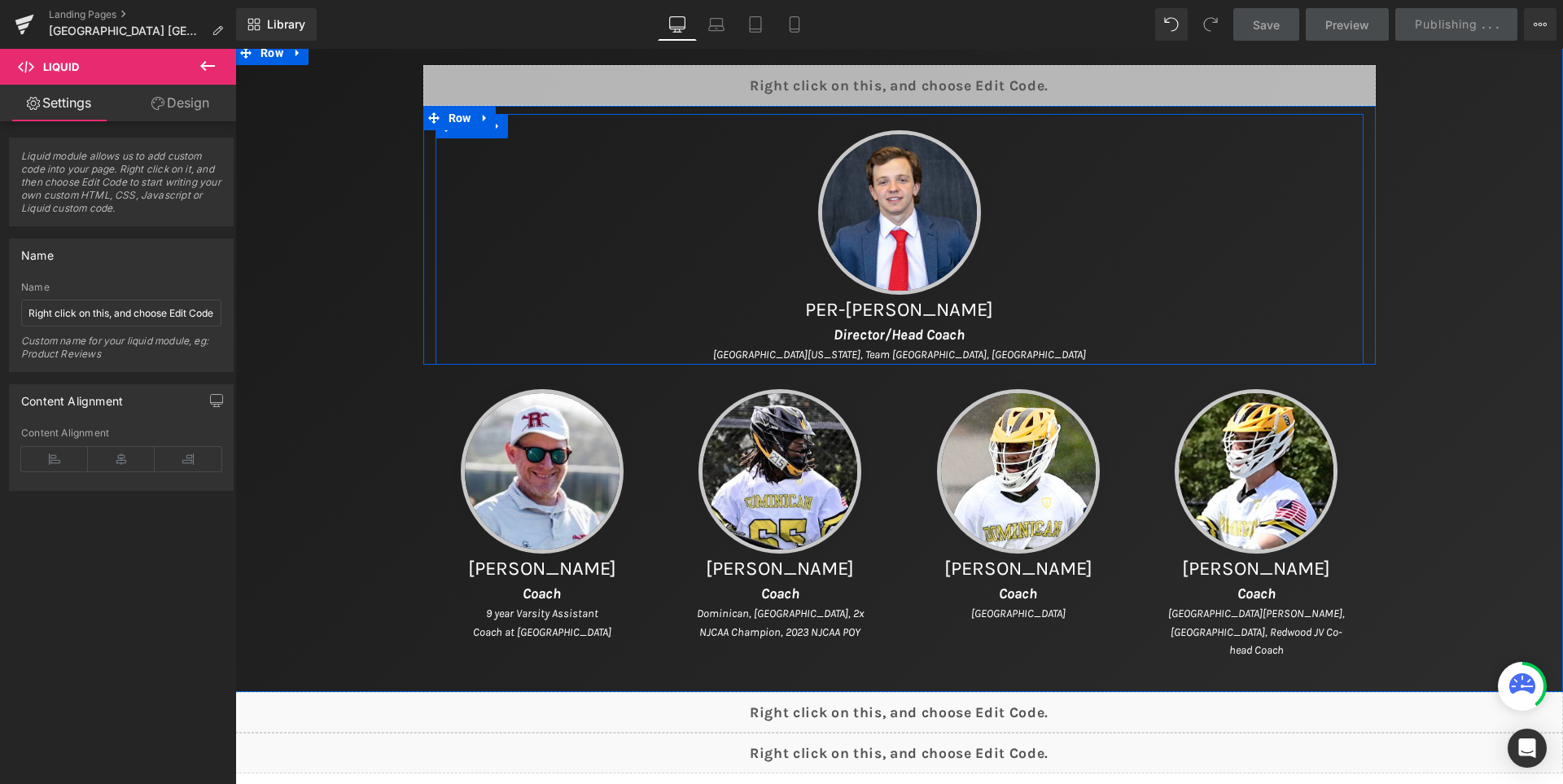
click at [1352, 210] on div "Image Per-[PERSON_NAME] Heading Director/Head Coach Heading [GEOGRAPHIC_DATA][U…" at bounding box center [899, 239] width 928 height 251
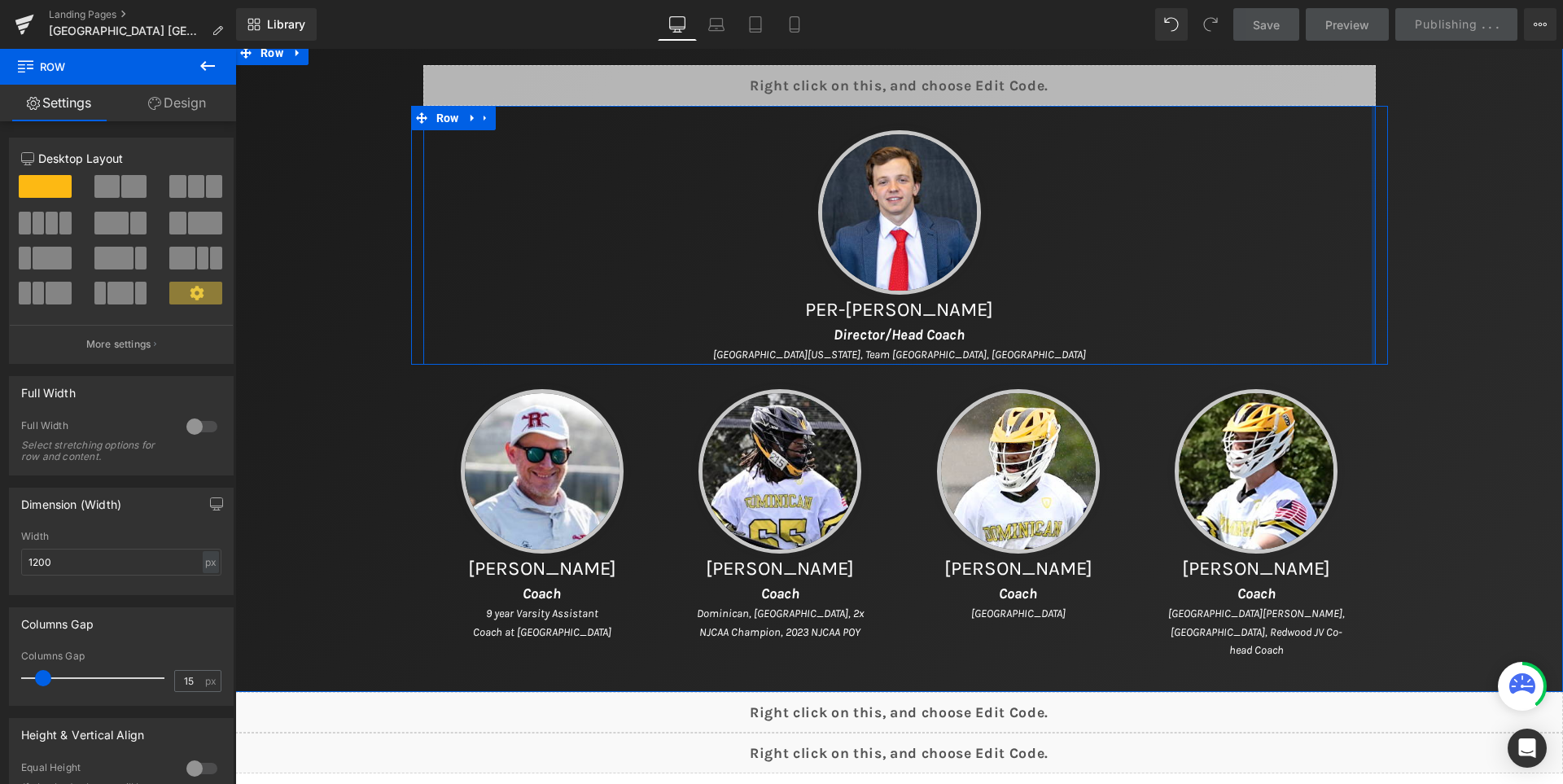
click at [1372, 196] on div at bounding box center [1374, 235] width 4 height 259
click at [1384, 187] on div at bounding box center [1386, 235] width 4 height 259
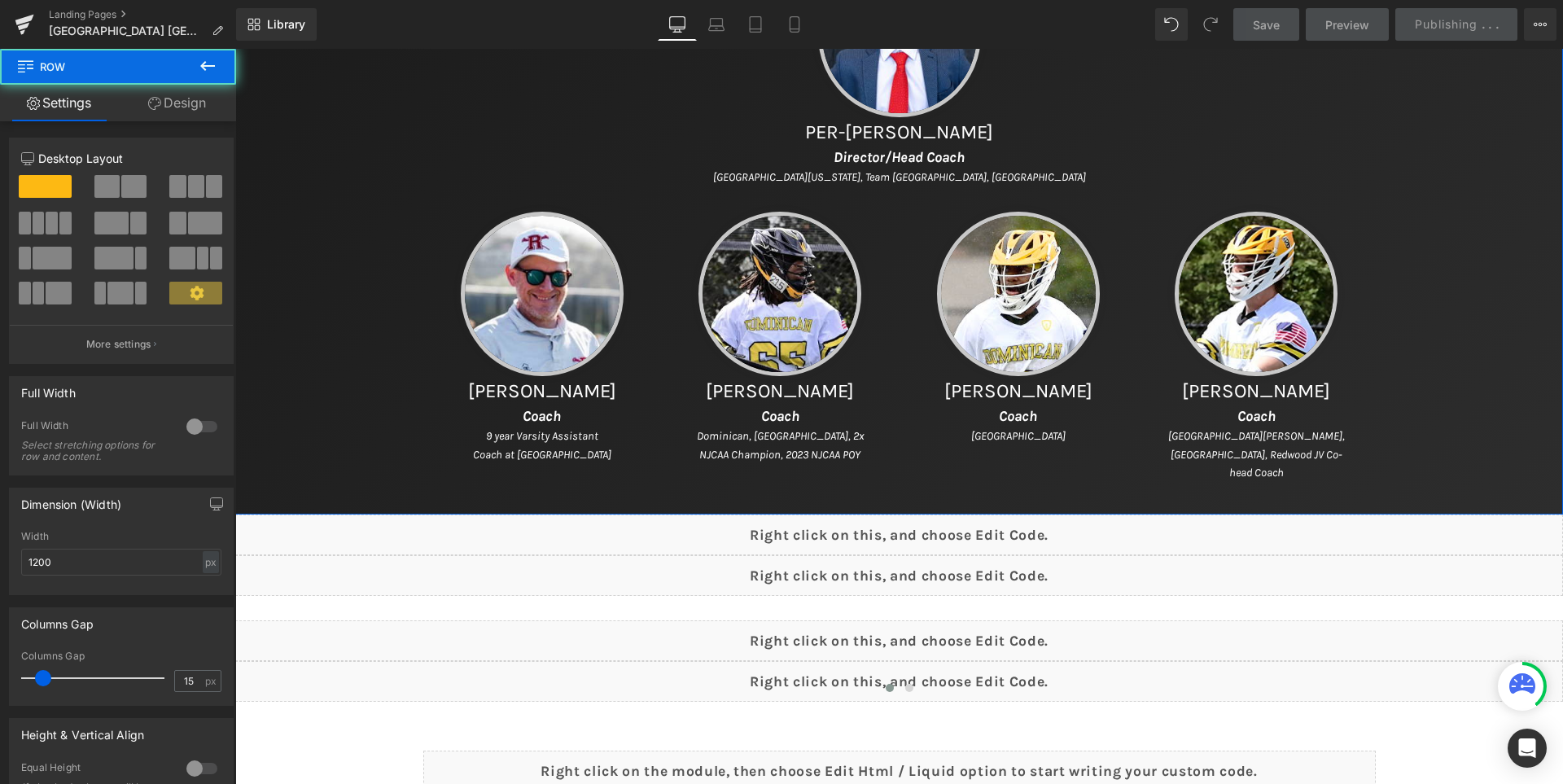
scroll to position [1300, 0]
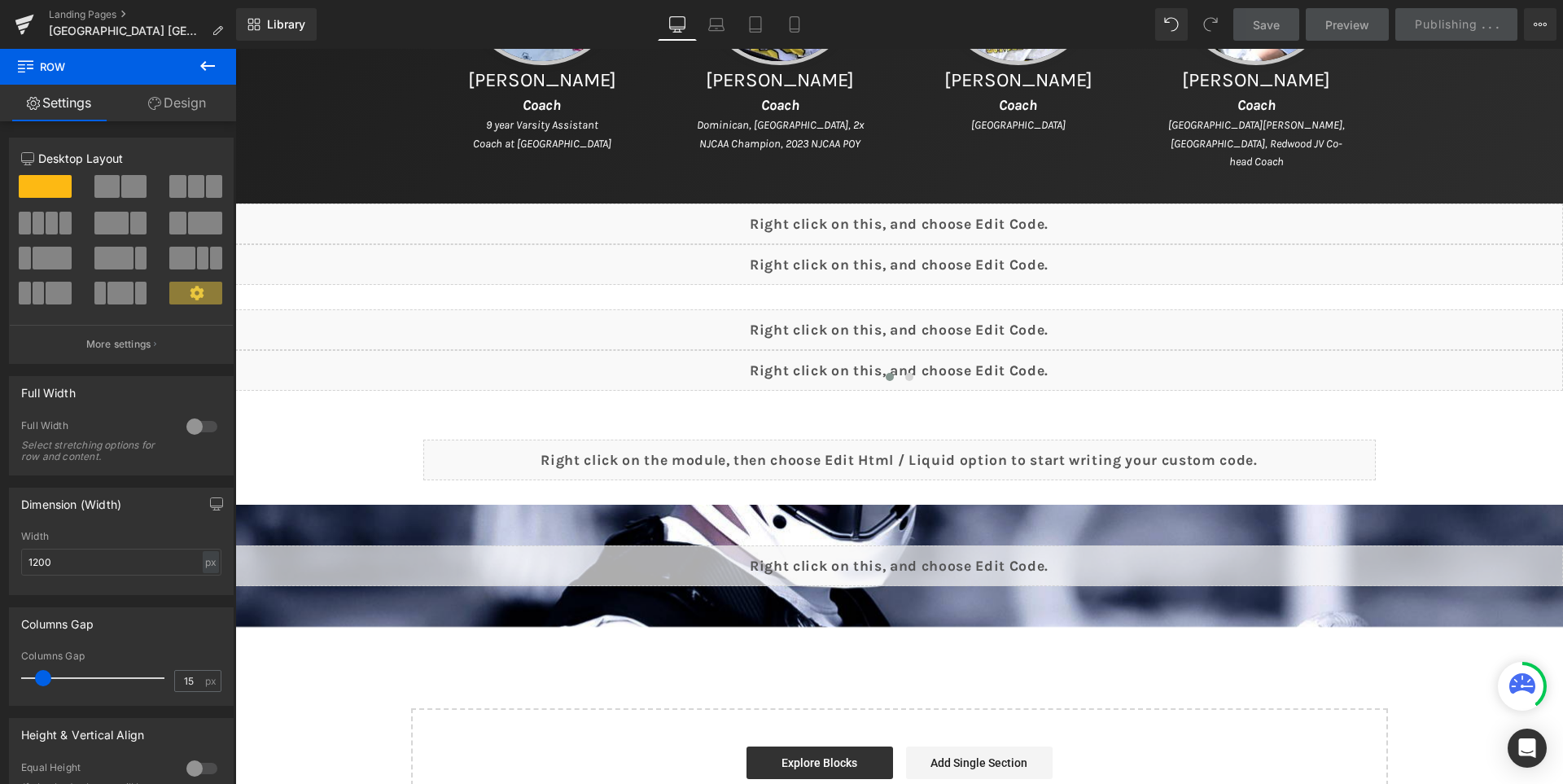
click at [206, 70] on icon at bounding box center [207, 66] width 15 height 10
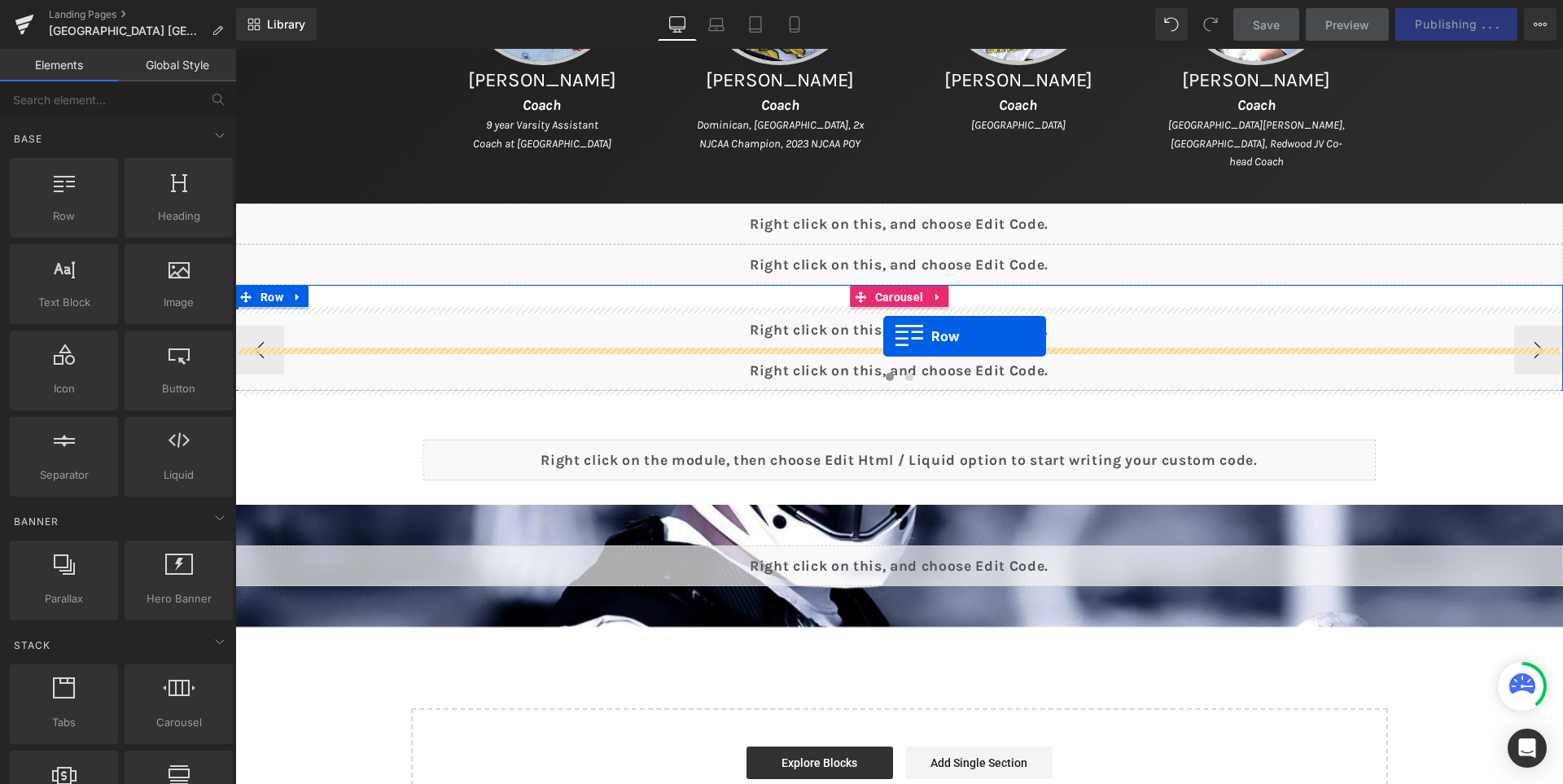
drag, startPoint x: 299, startPoint y: 250, endPoint x: 883, endPoint y: 336, distance: 590.3
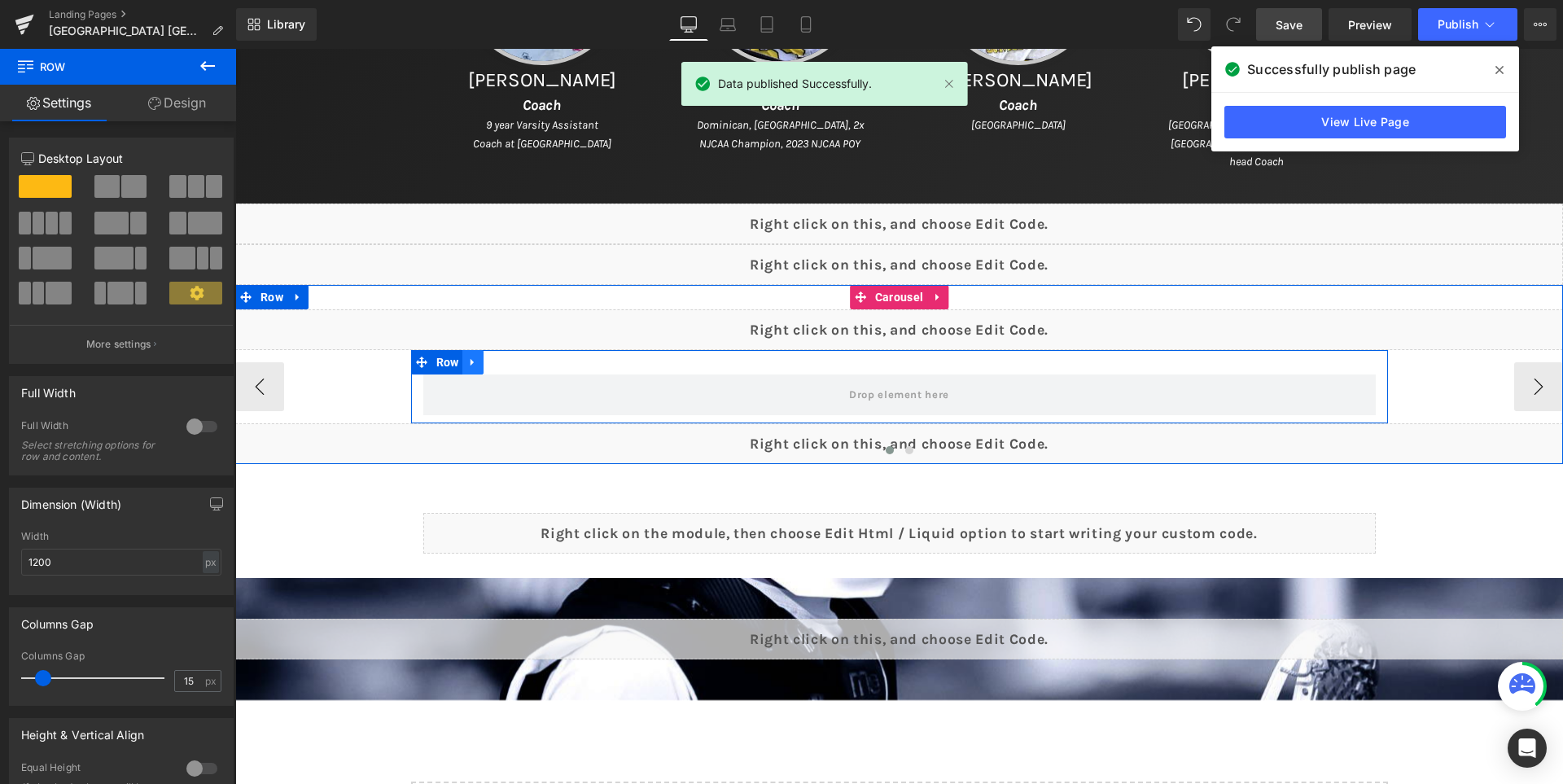
click at [479, 365] on icon at bounding box center [473, 362] width 11 height 12
click at [517, 363] on icon at bounding box center [515, 361] width 11 height 11
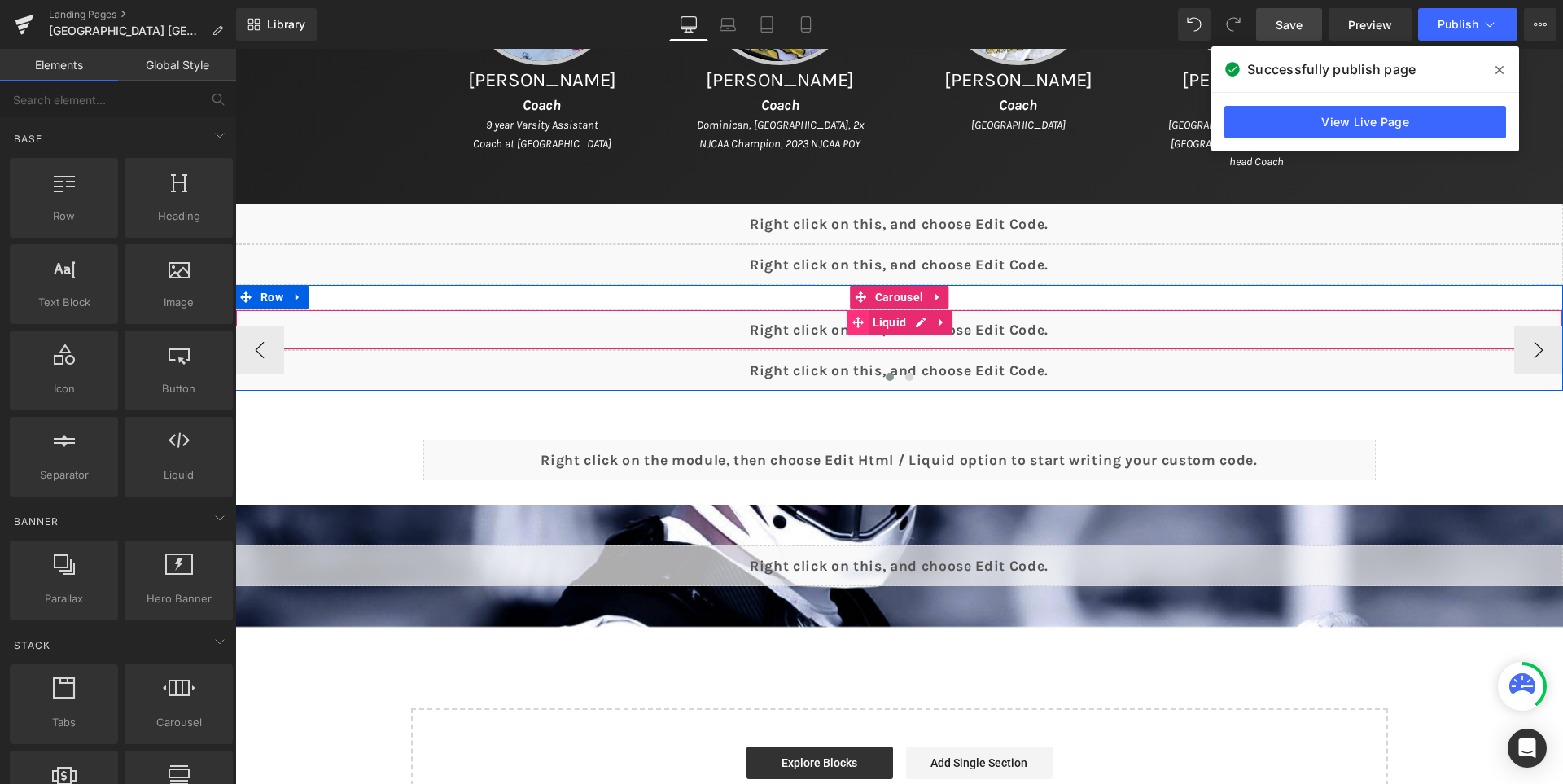
click at [853, 326] on icon at bounding box center [858, 323] width 11 height 12
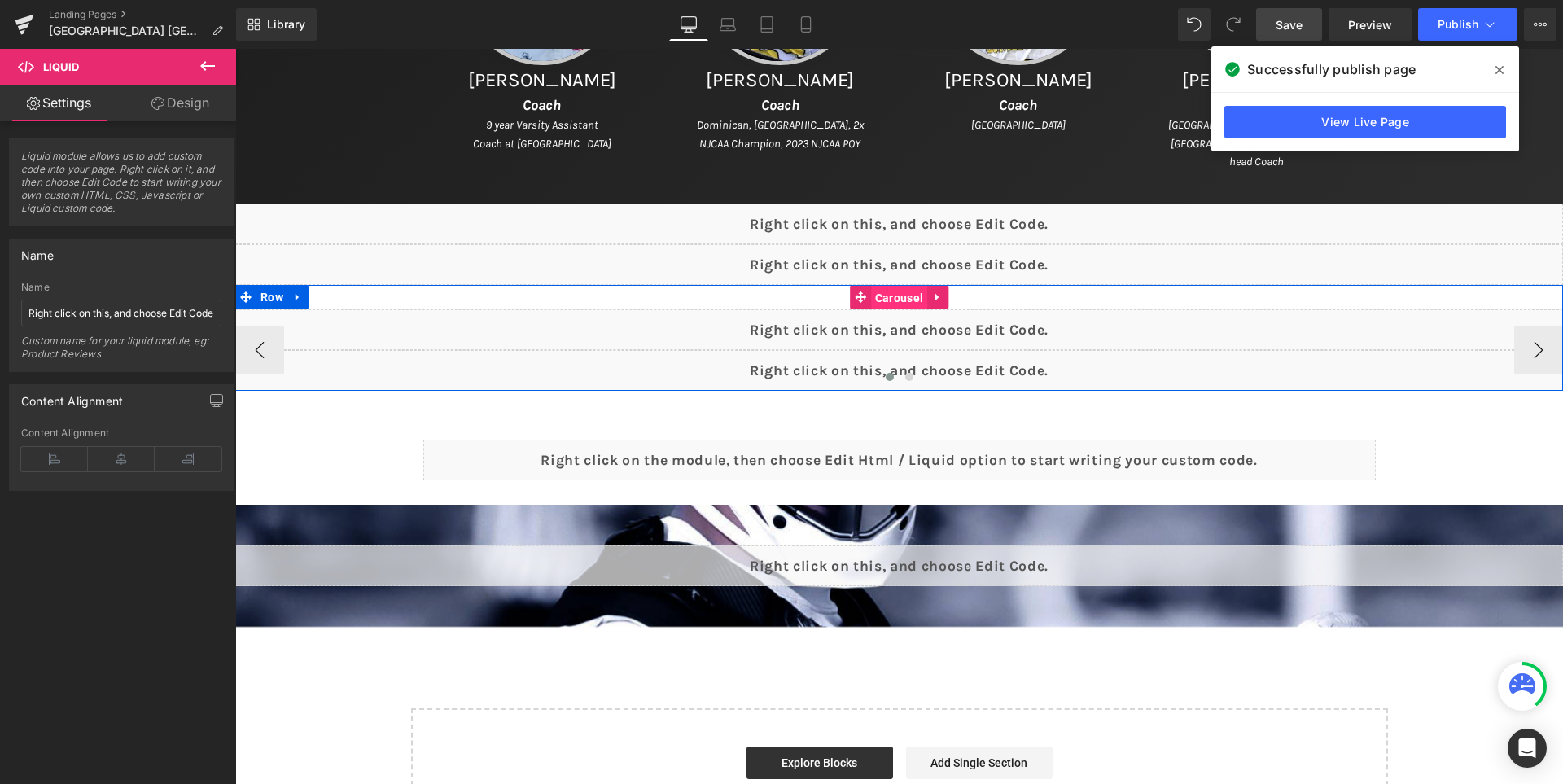
click at [871, 292] on span "Carousel" at bounding box center [899, 298] width 56 height 25
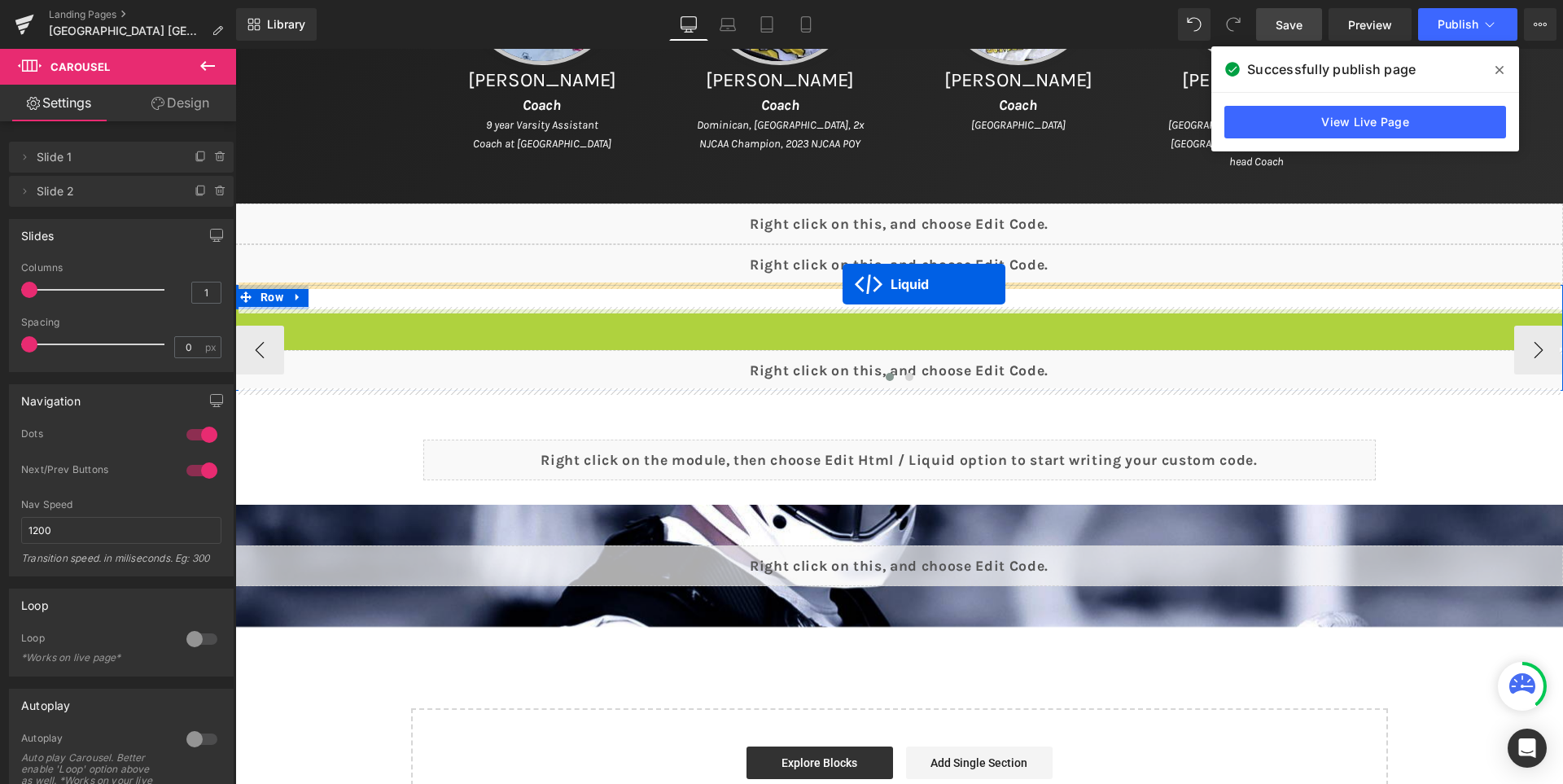
drag, startPoint x: 834, startPoint y: 325, endPoint x: 842, endPoint y: 284, distance: 41.8
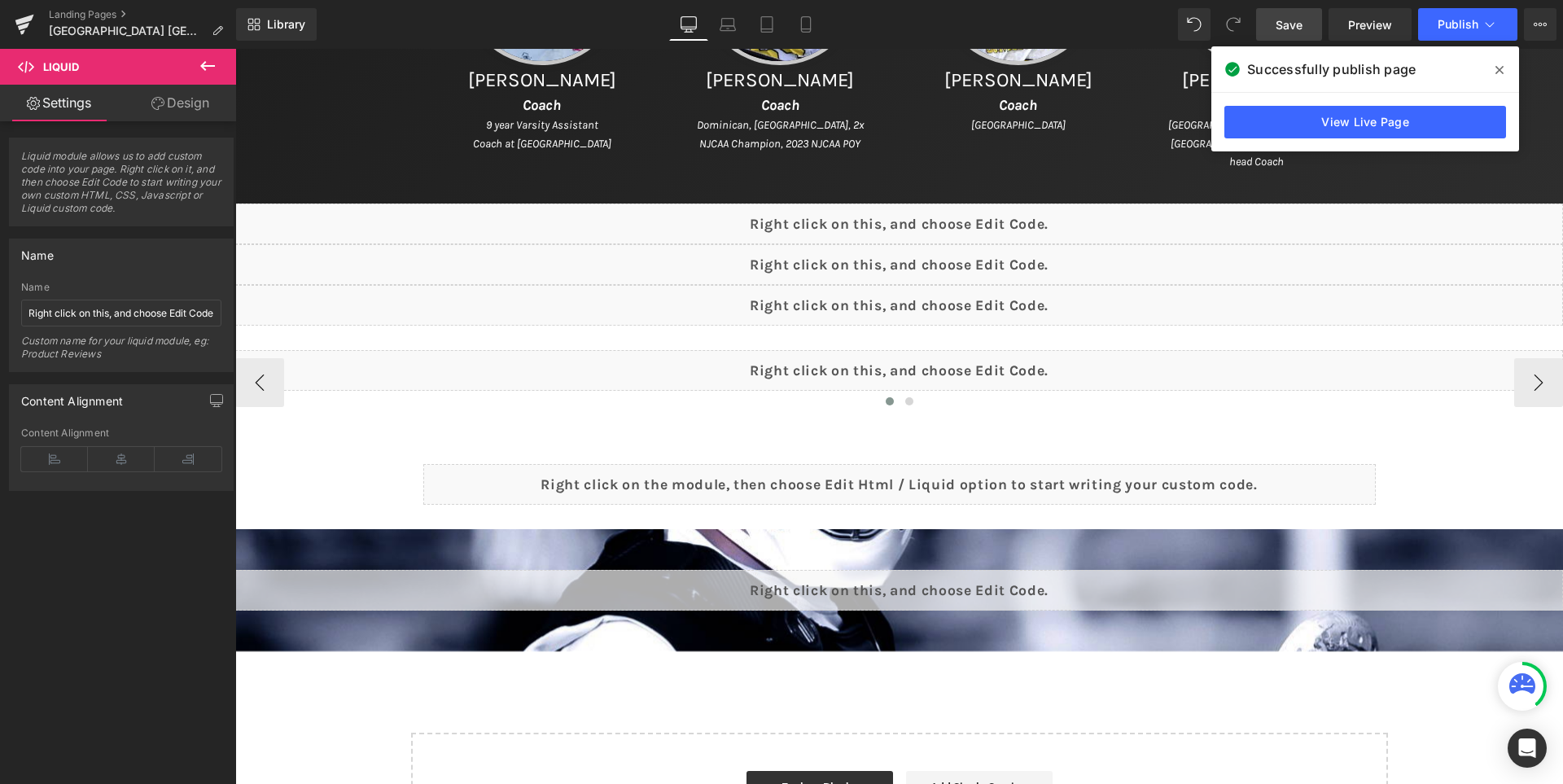
click at [207, 72] on icon at bounding box center [207, 66] width 19 height 19
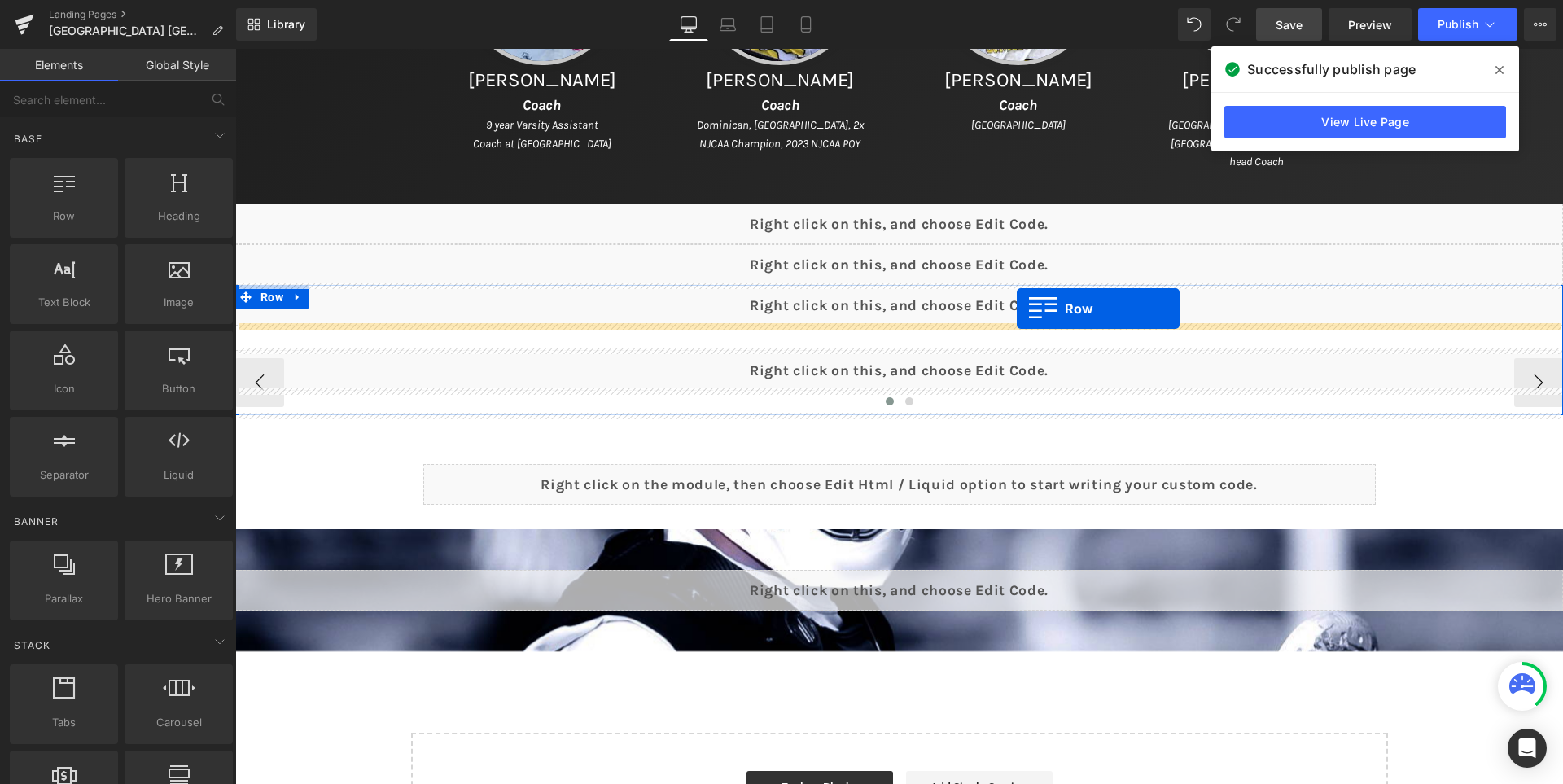
drag, startPoint x: 290, startPoint y: 260, endPoint x: 1017, endPoint y: 309, distance: 728.6
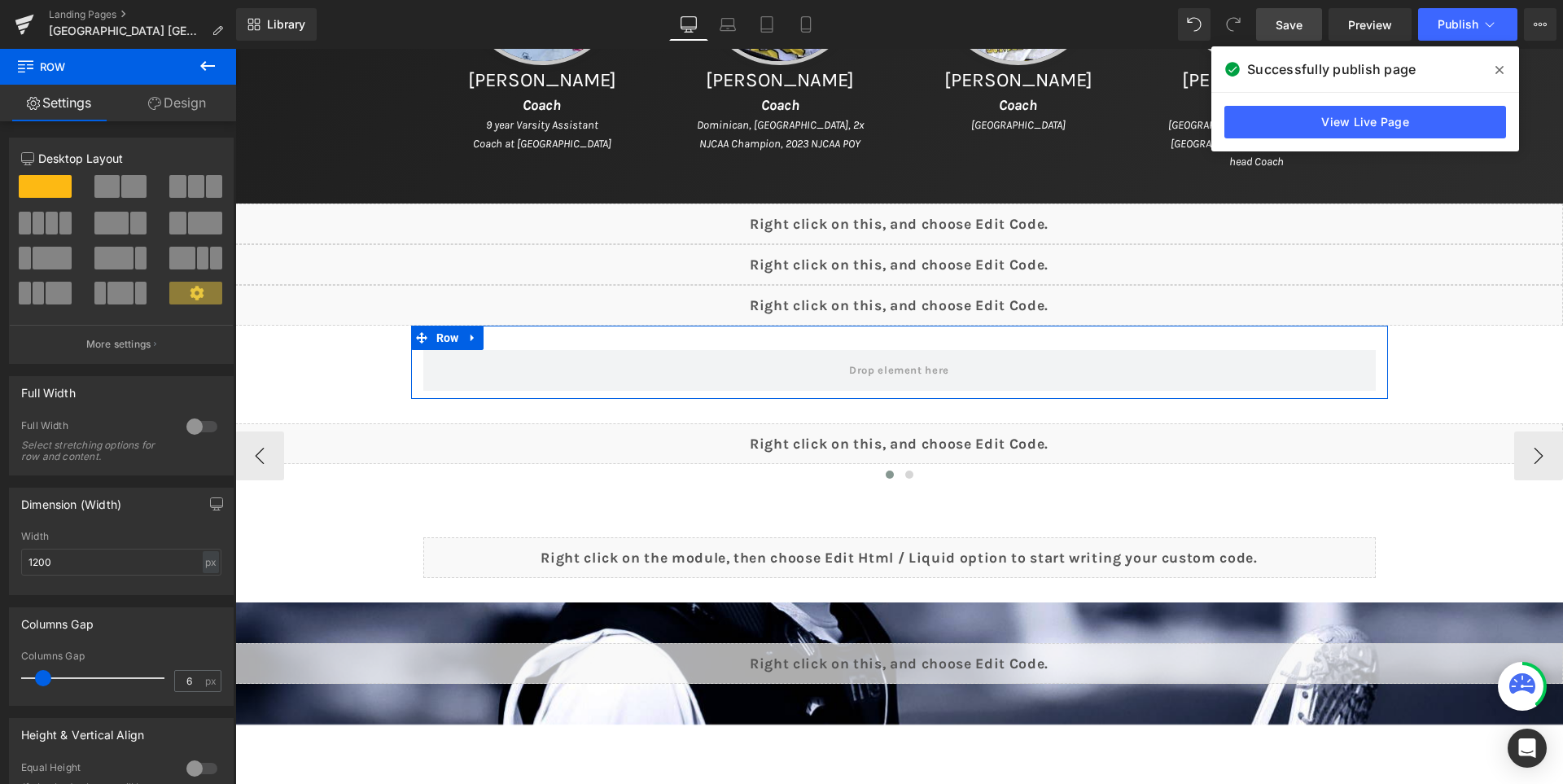
type input "0"
drag, startPoint x: 40, startPoint y: 676, endPoint x: 0, endPoint y: 667, distance: 41.0
click at [0, 667] on div "Columns Gap 0px Columns Gap 0 px" at bounding box center [121, 650] width 243 height 110
click at [179, 103] on link "Design" at bounding box center [177, 103] width 118 height 37
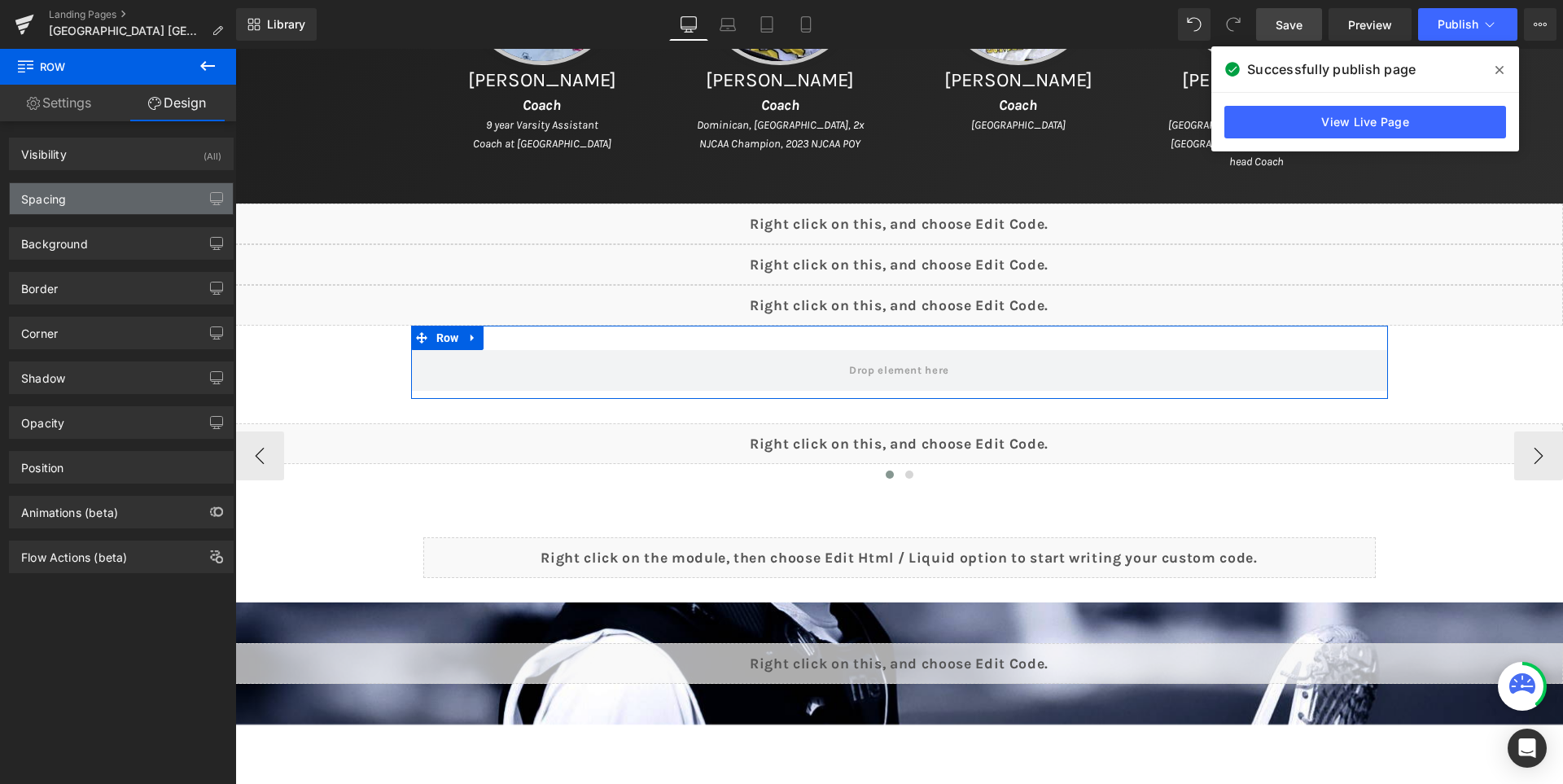
type input "0"
type input "30"
type input "0"
type input "10"
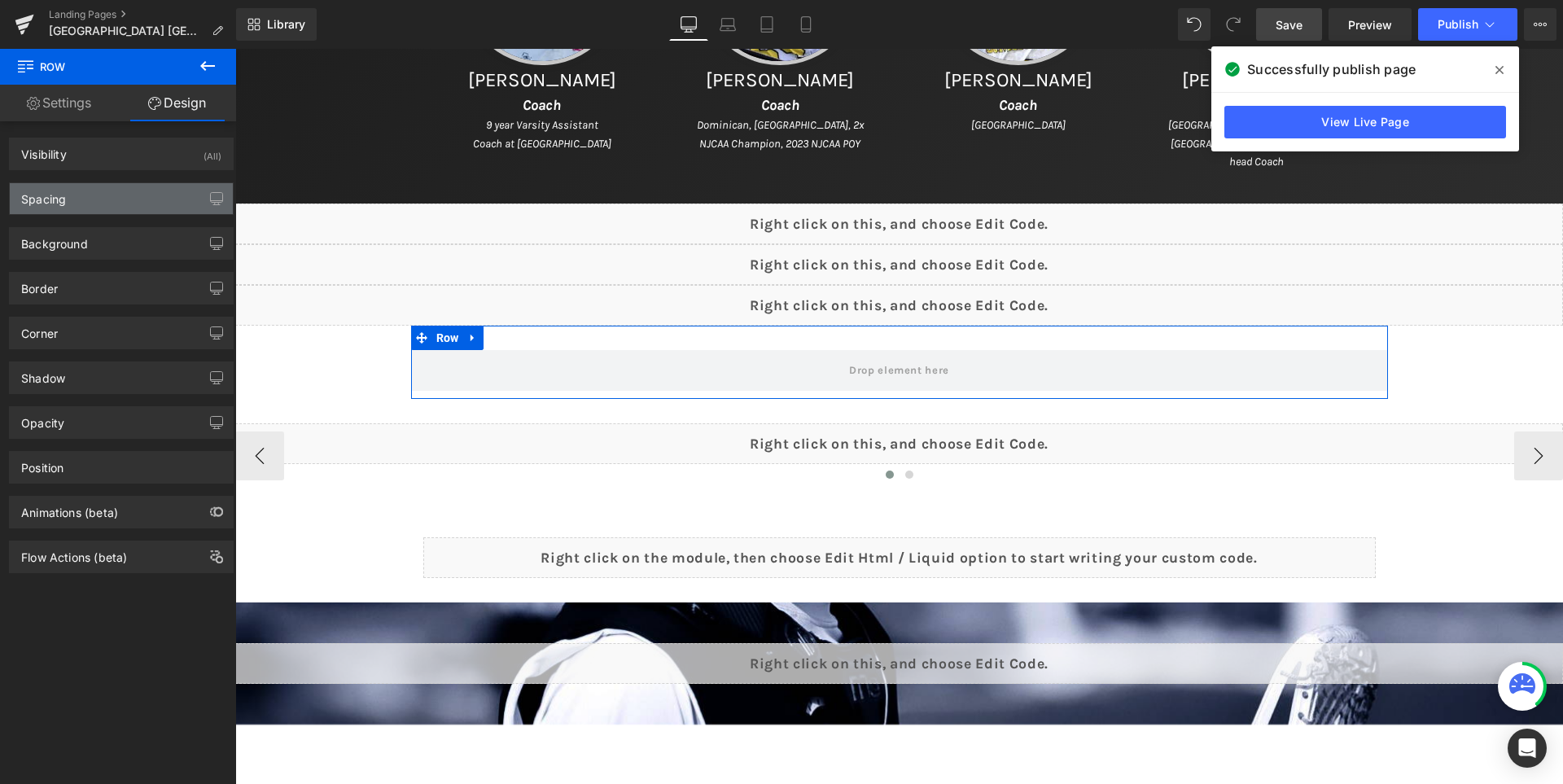
type input "0"
click at [161, 197] on div "Spacing" at bounding box center [121, 198] width 223 height 31
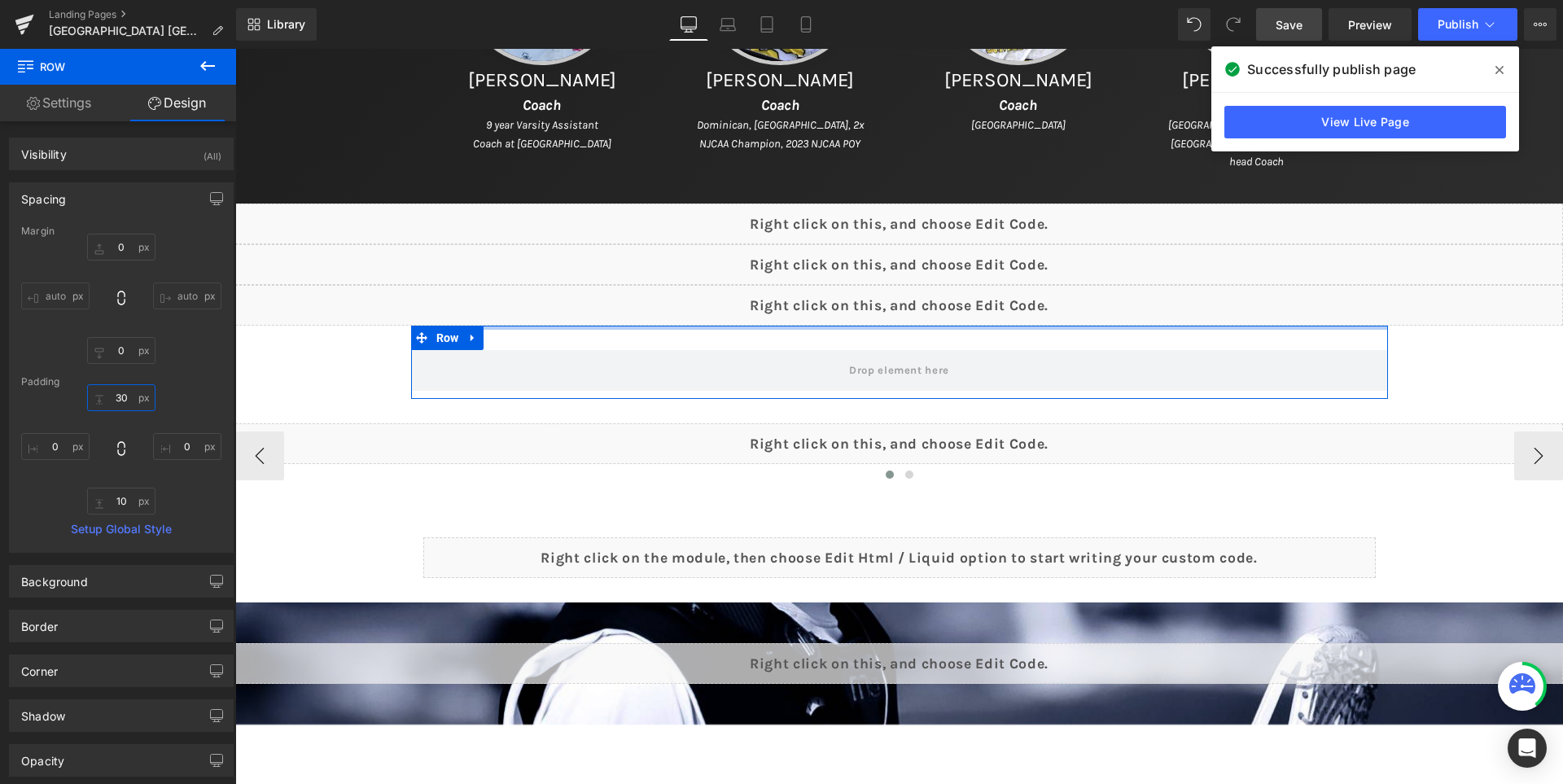
click at [121, 395] on input "30" at bounding box center [121, 397] width 68 height 27
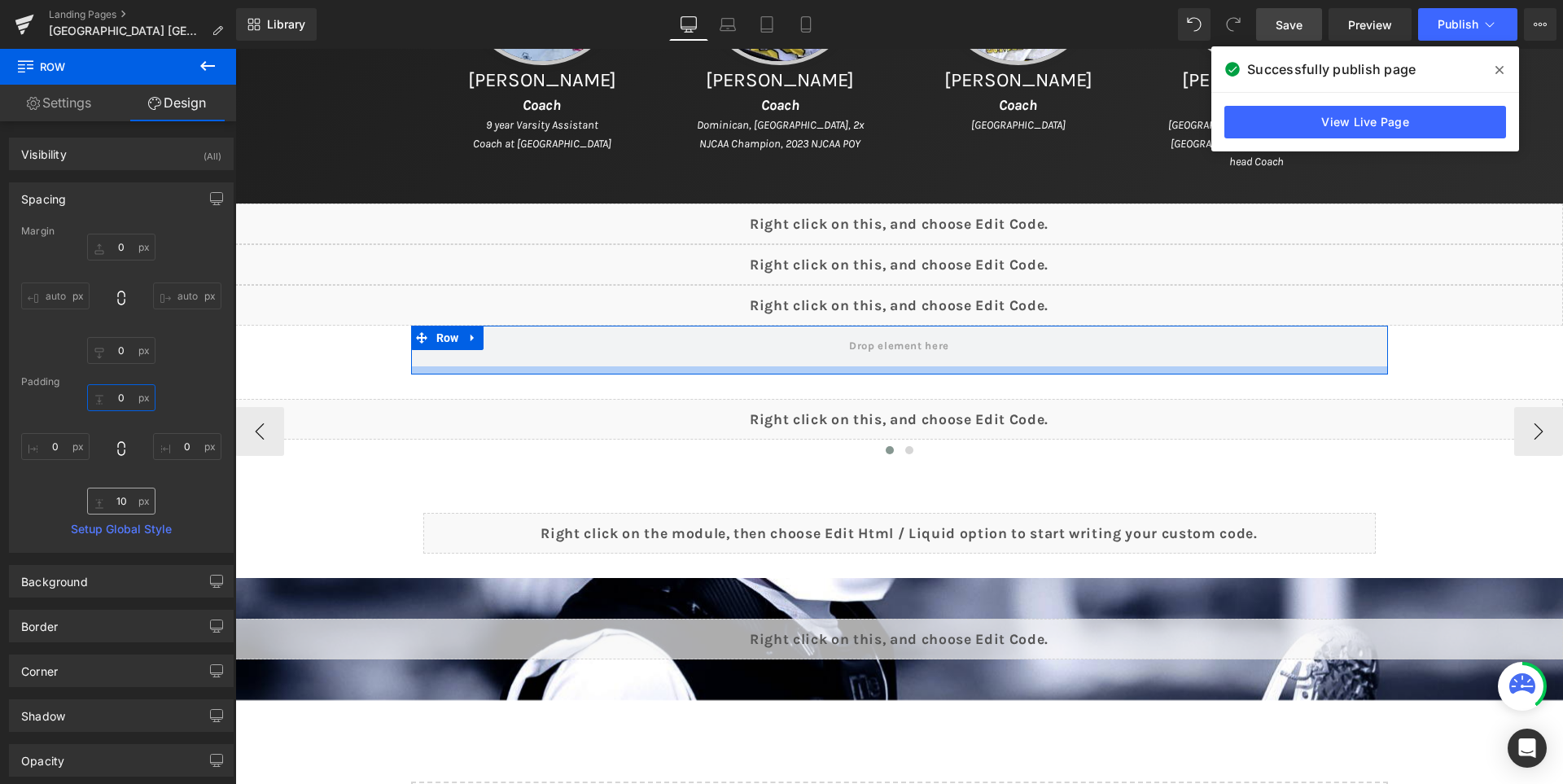
type input "0"
click at [116, 496] on input "10" at bounding box center [121, 501] width 68 height 27
type input "0"
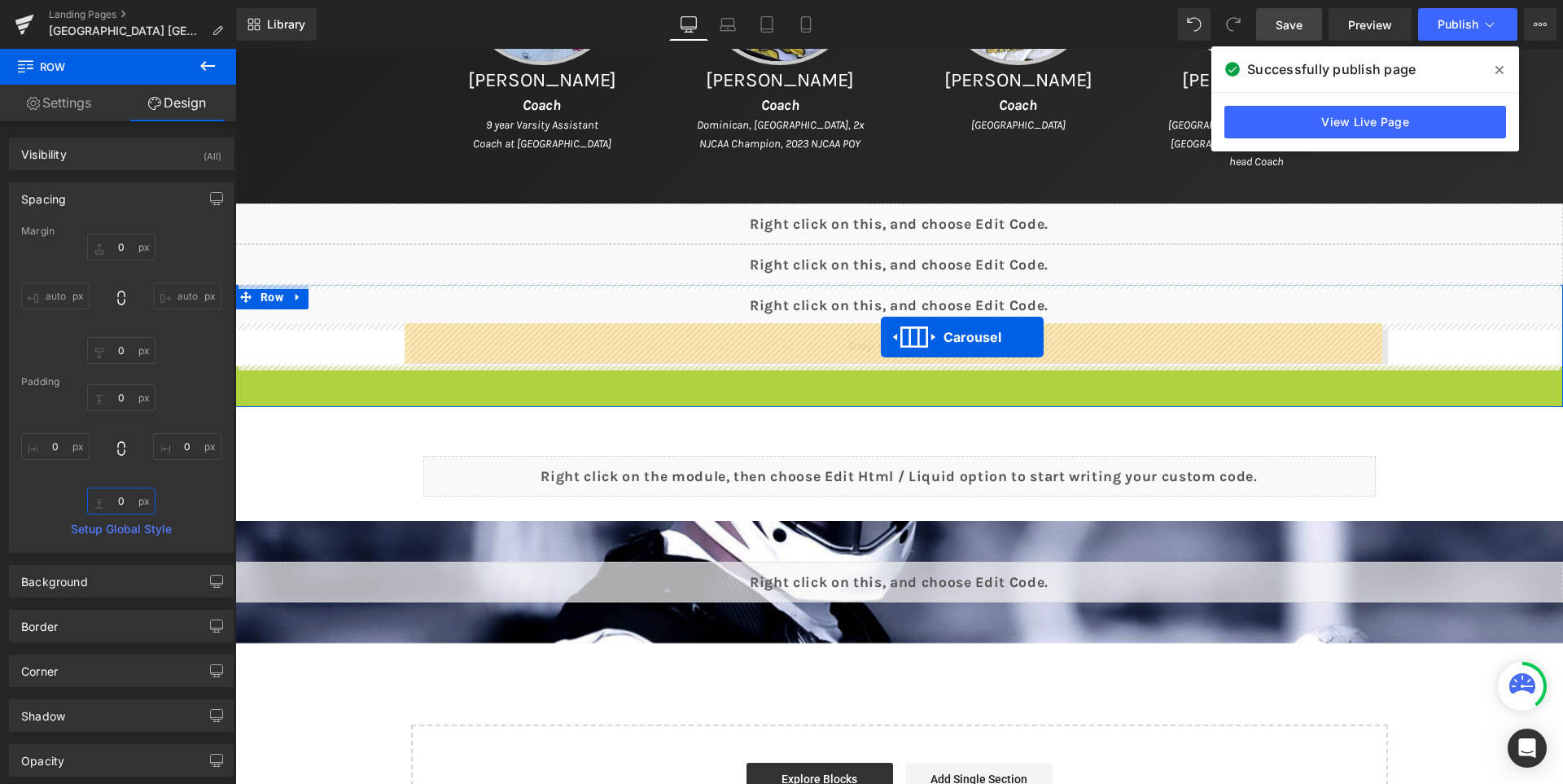
drag, startPoint x: 831, startPoint y: 374, endPoint x: 881, endPoint y: 337, distance: 62.2
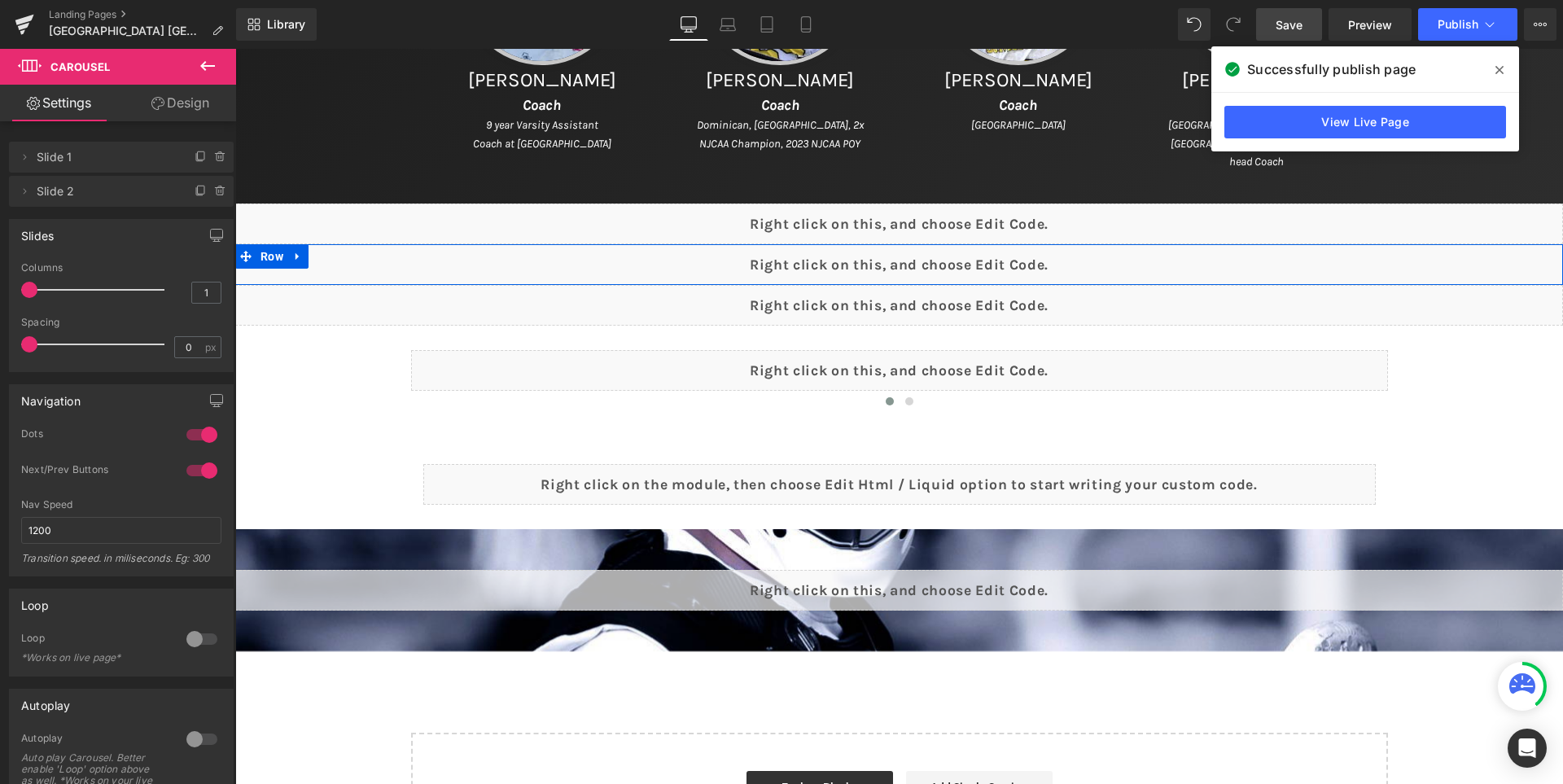
click at [931, 254] on div "Liquid" at bounding box center [899, 264] width 1328 height 40
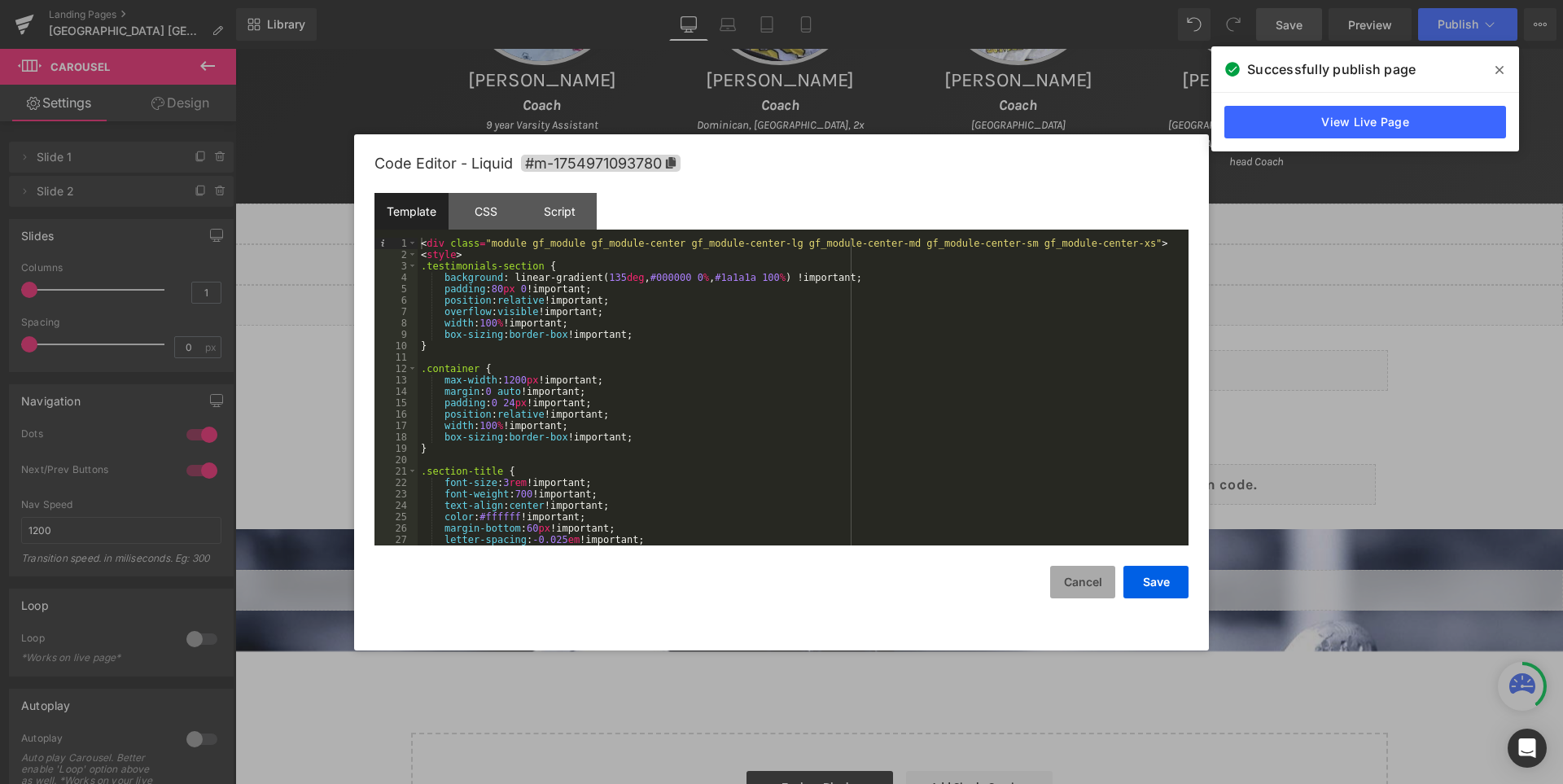
click at [1103, 582] on button "Cancel" at bounding box center [1082, 581] width 65 height 32
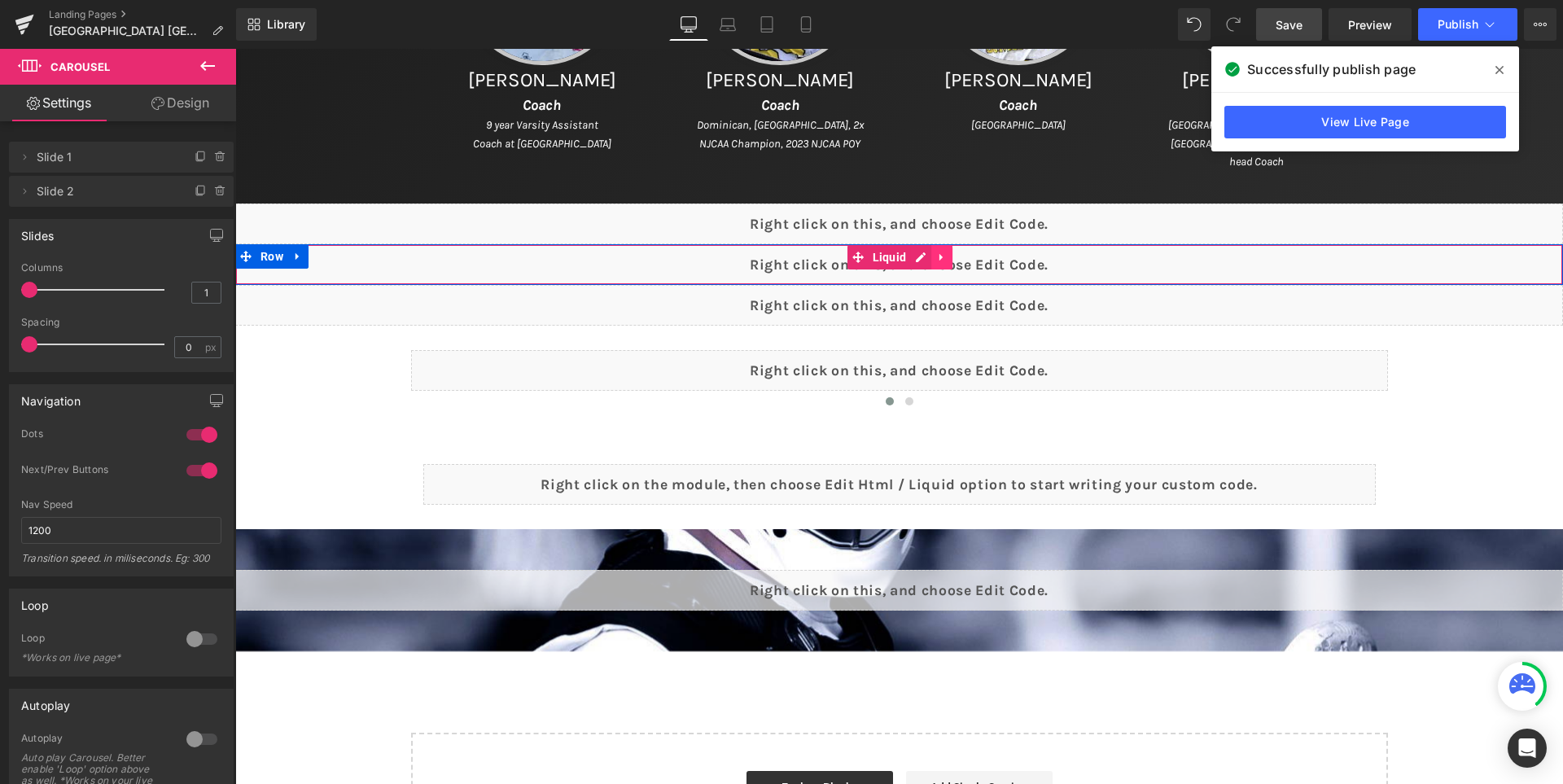
click at [943, 254] on icon at bounding box center [941, 258] width 4 height 7
click at [963, 254] on link at bounding box center [953, 257] width 21 height 25
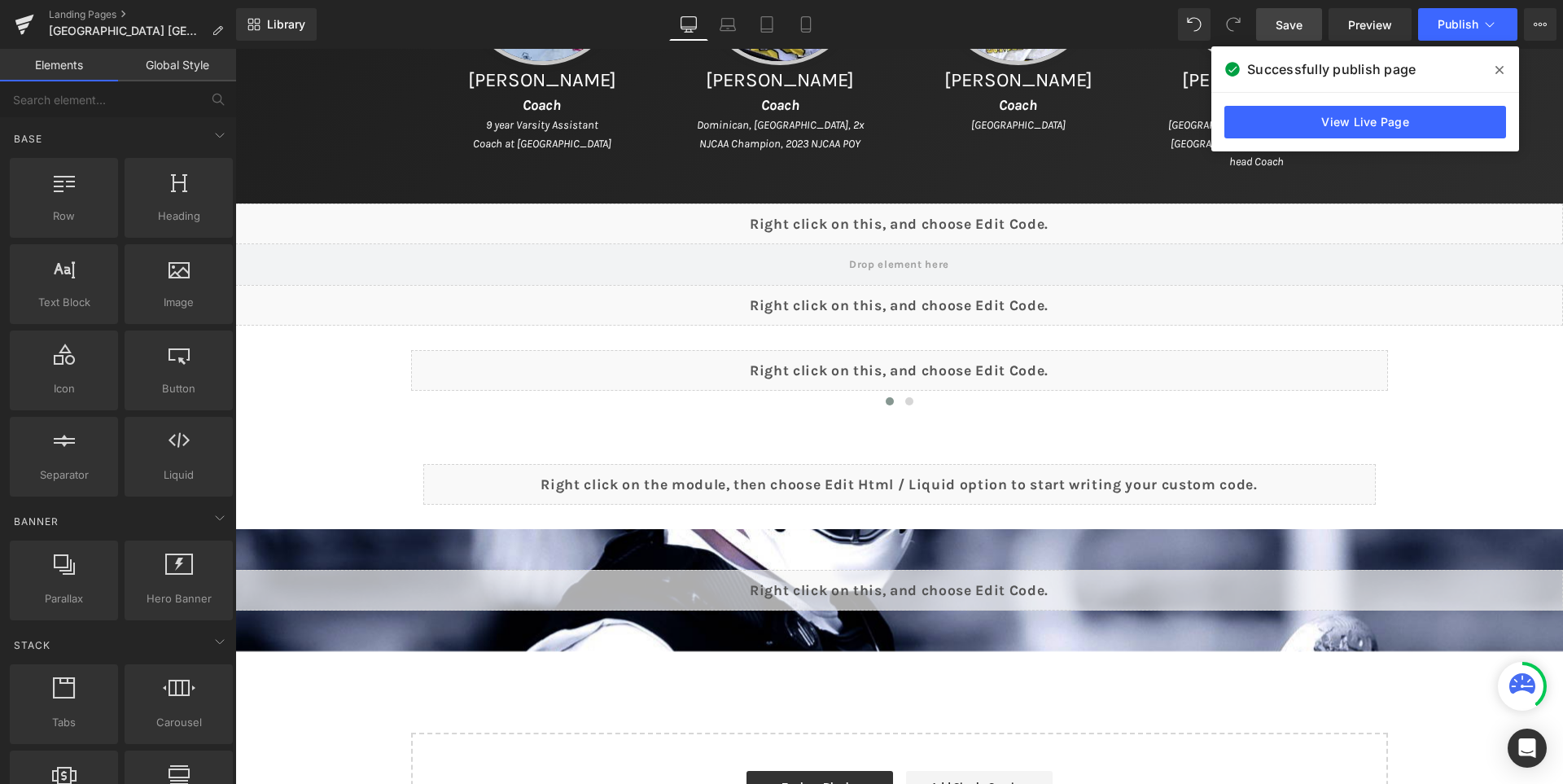
click at [1317, 17] on link "Save" at bounding box center [1288, 24] width 66 height 32
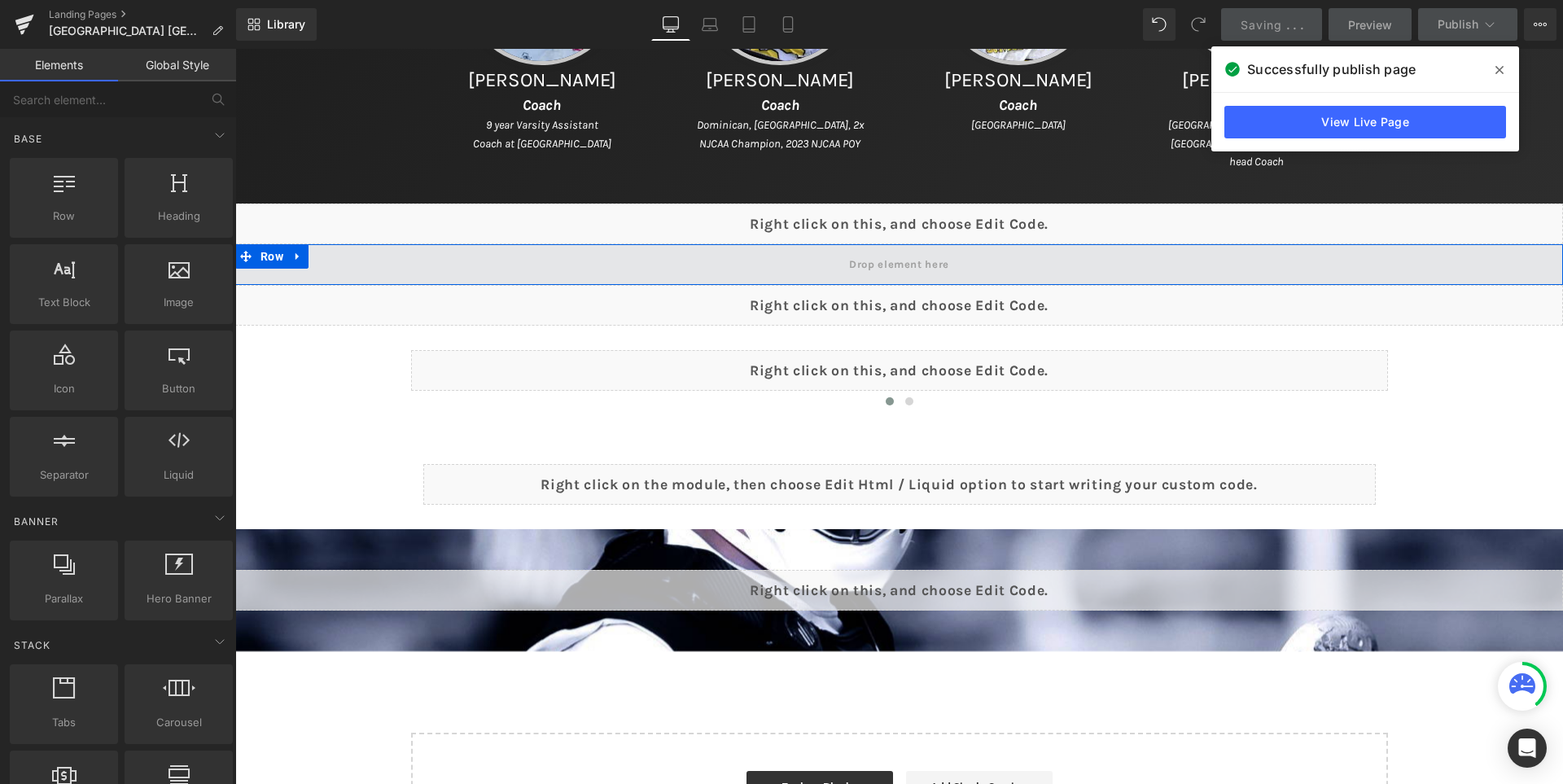
click at [886, 256] on span at bounding box center [898, 265] width 111 height 26
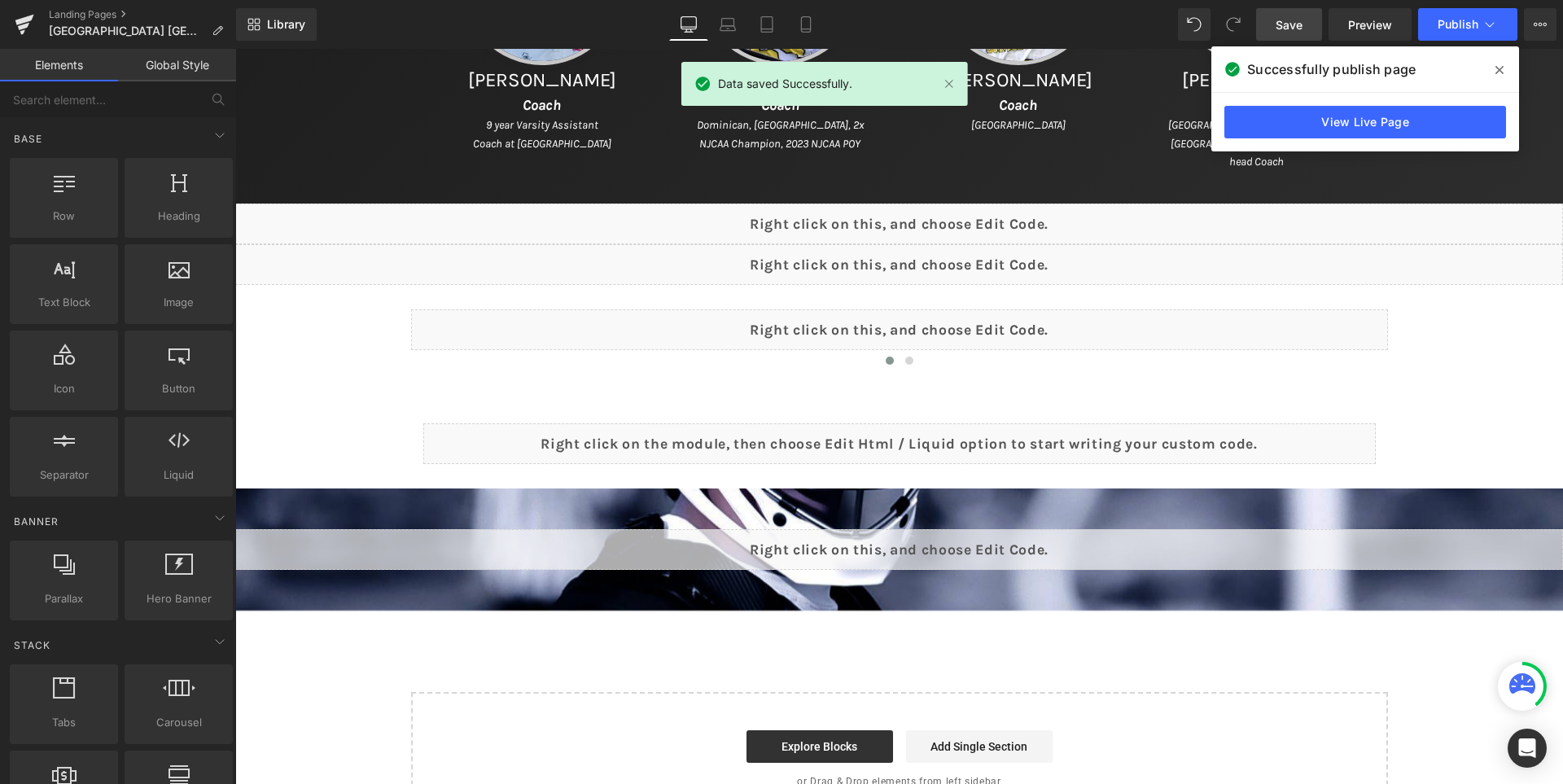
click at [1289, 38] on link "Save" at bounding box center [1288, 24] width 66 height 32
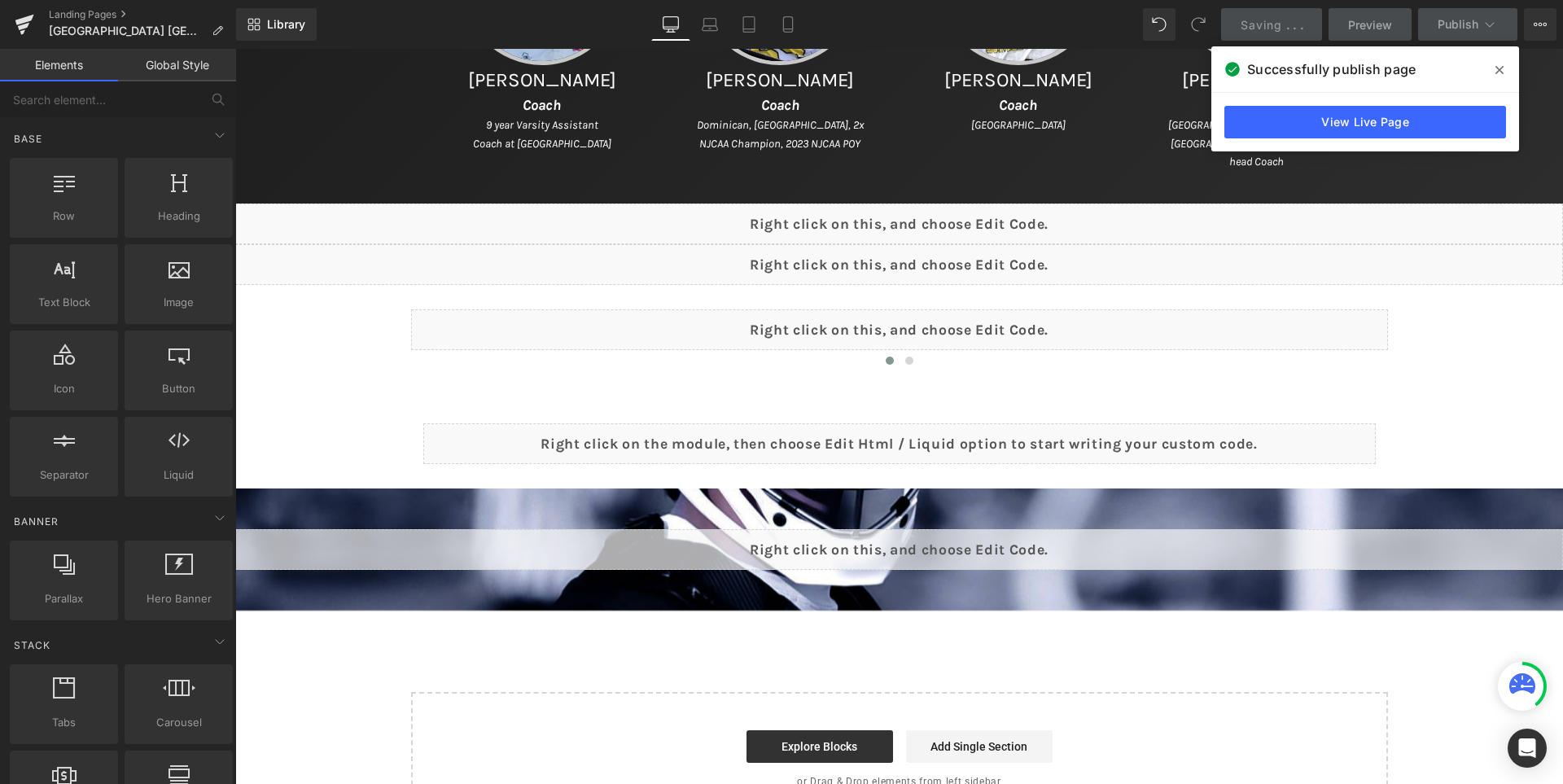
click at [1500, 71] on icon at bounding box center [1499, 69] width 8 height 8
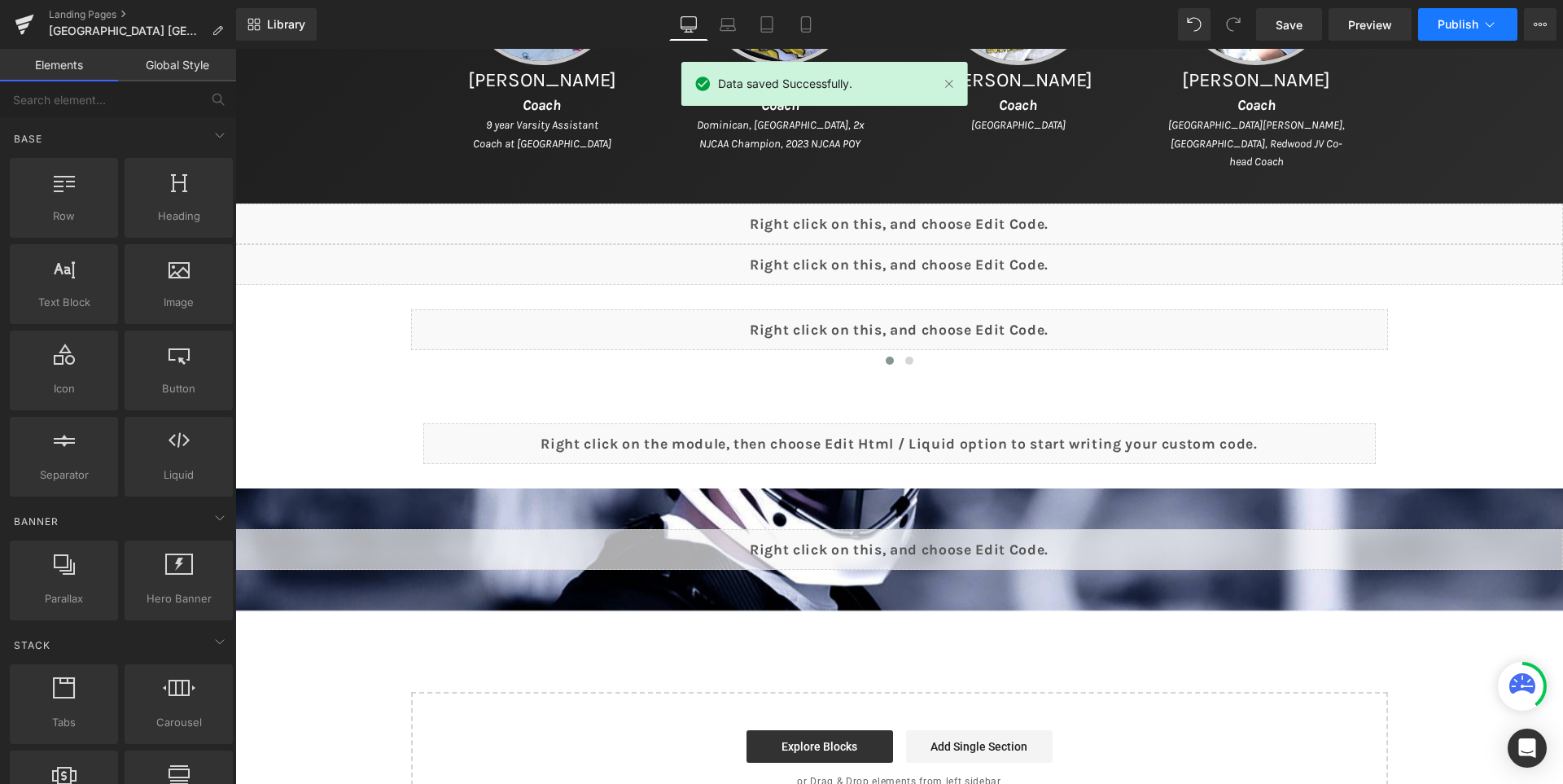
click at [1452, 18] on span "Publish" at bounding box center [1458, 24] width 40 height 13
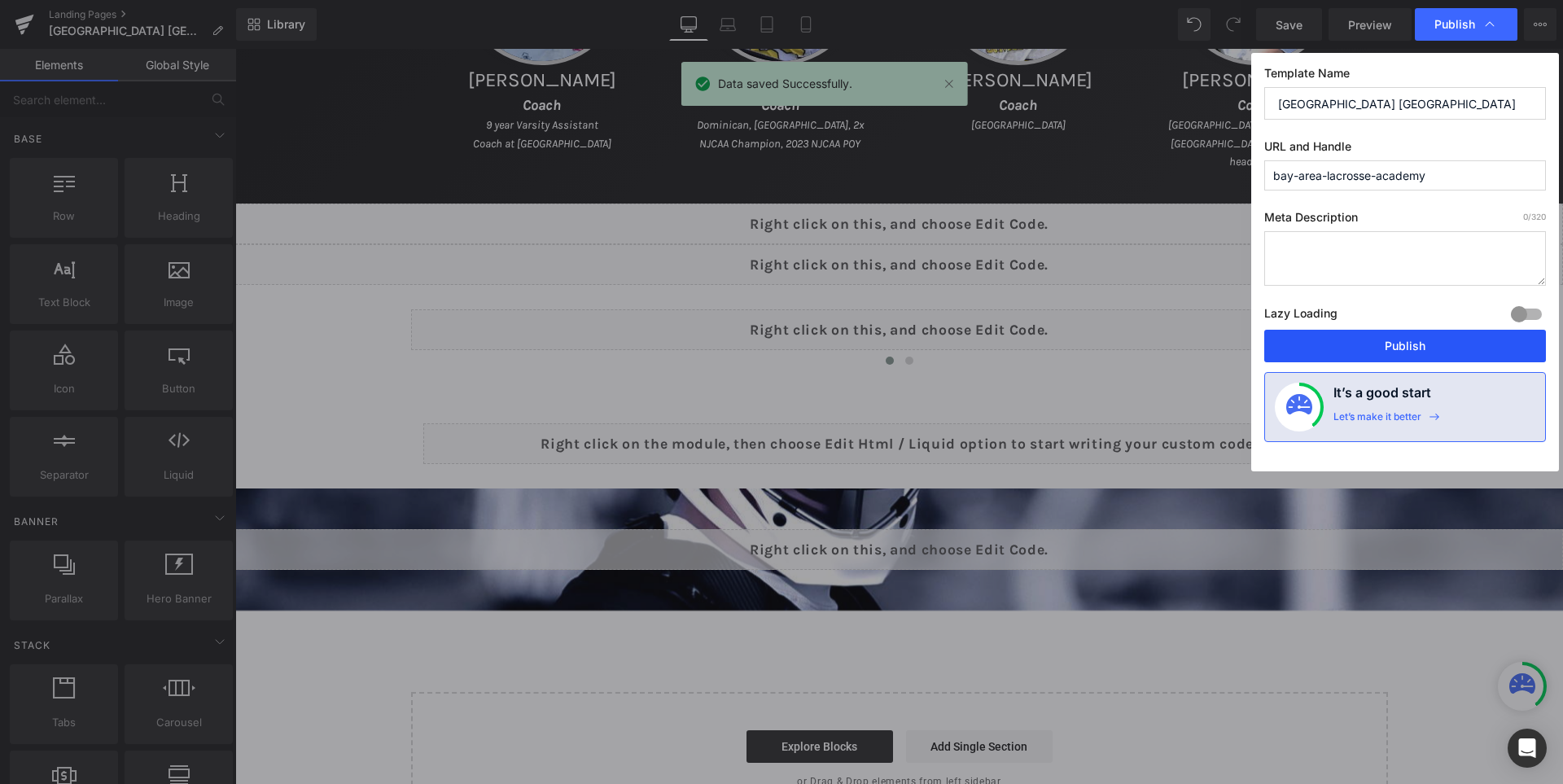
drag, startPoint x: 1420, startPoint y: 335, endPoint x: 1180, endPoint y: 285, distance: 245.2
click at [1420, 335] on button "Publish" at bounding box center [1404, 346] width 282 height 32
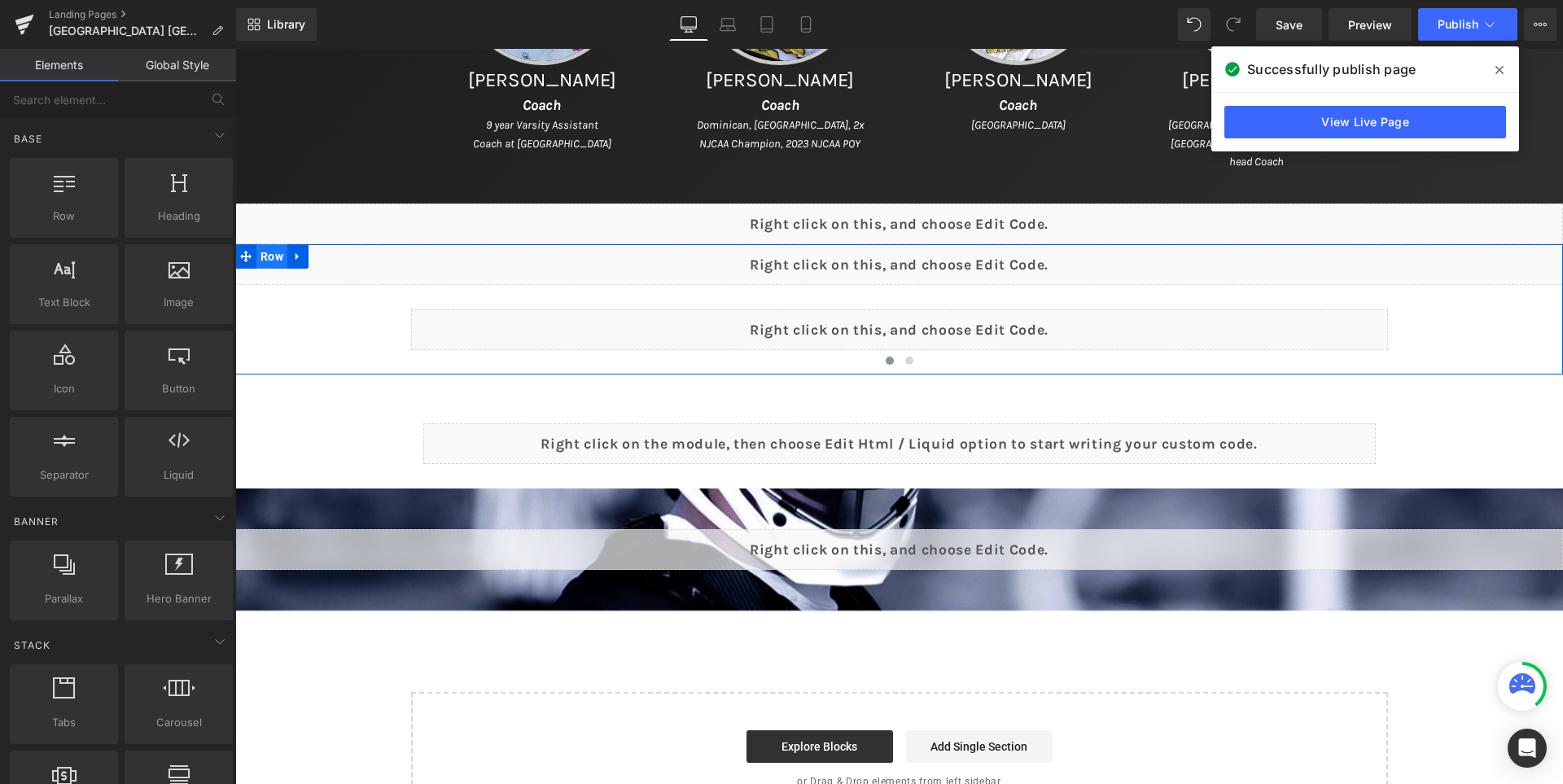
click at [269, 253] on span "Row" at bounding box center [271, 256] width 31 height 25
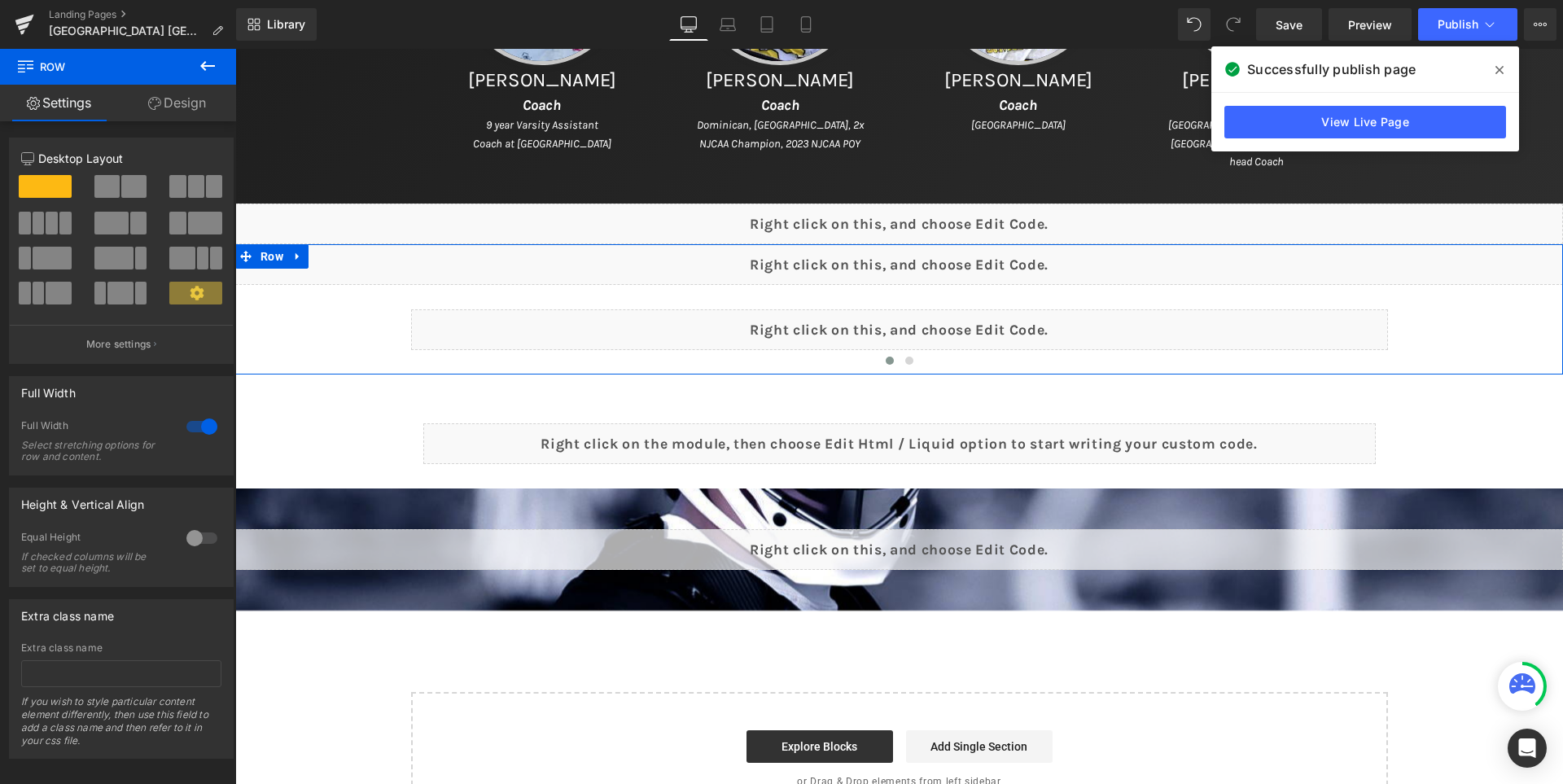
click at [187, 541] on div at bounding box center [202, 538] width 39 height 26
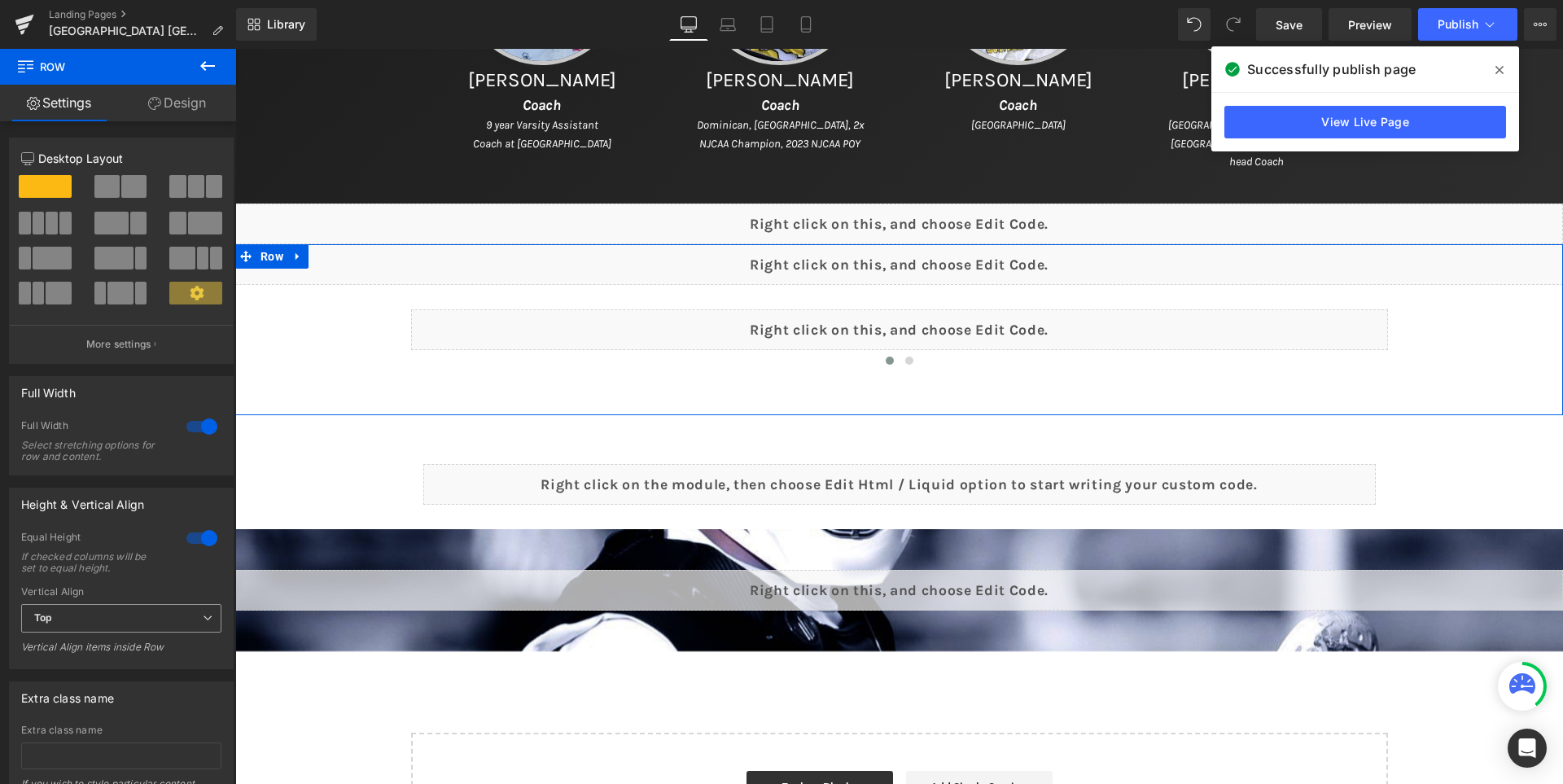
click at [173, 615] on span "Top" at bounding box center [121, 618] width 200 height 28
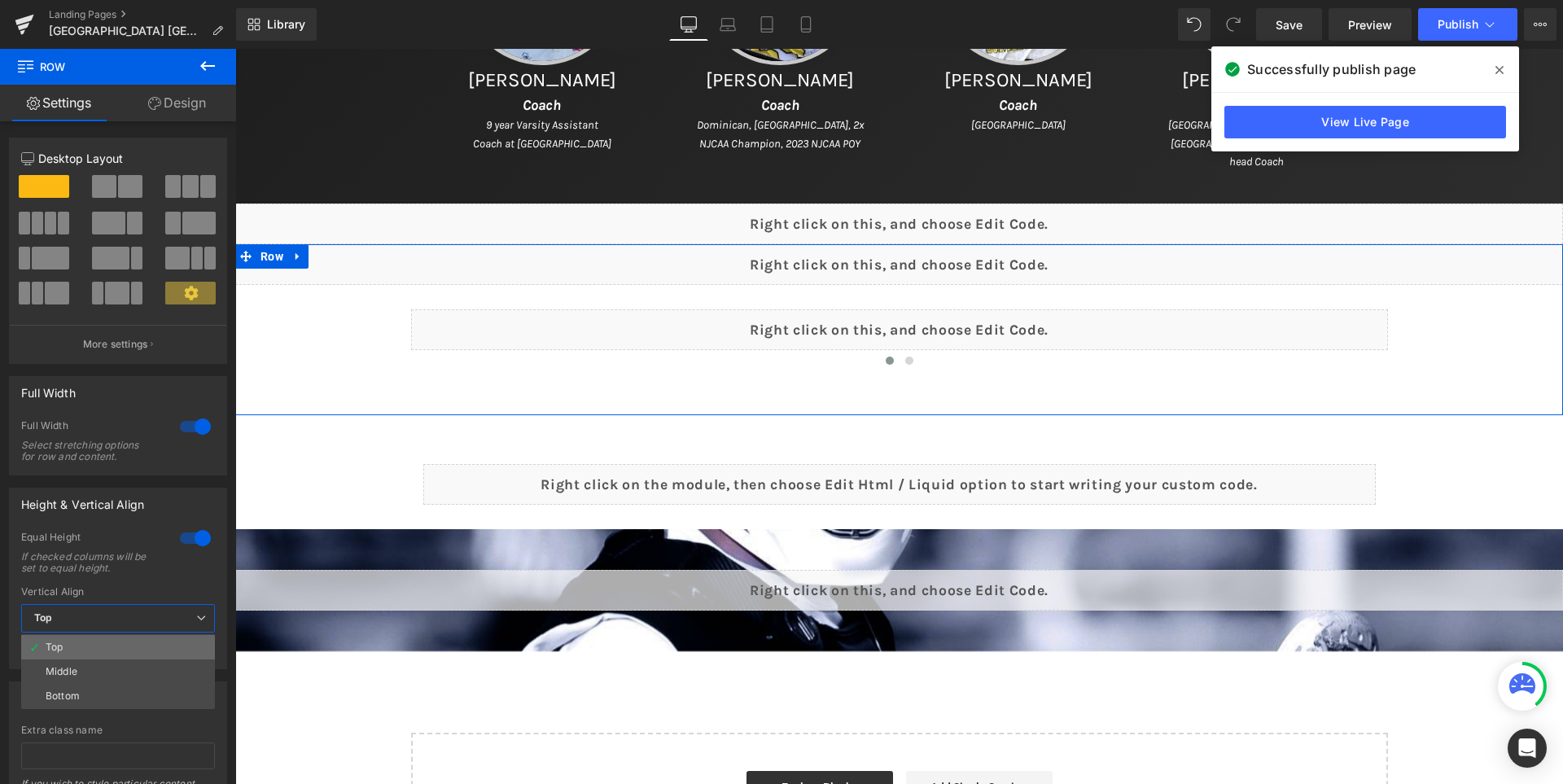
click at [139, 648] on li "Top" at bounding box center [118, 647] width 194 height 25
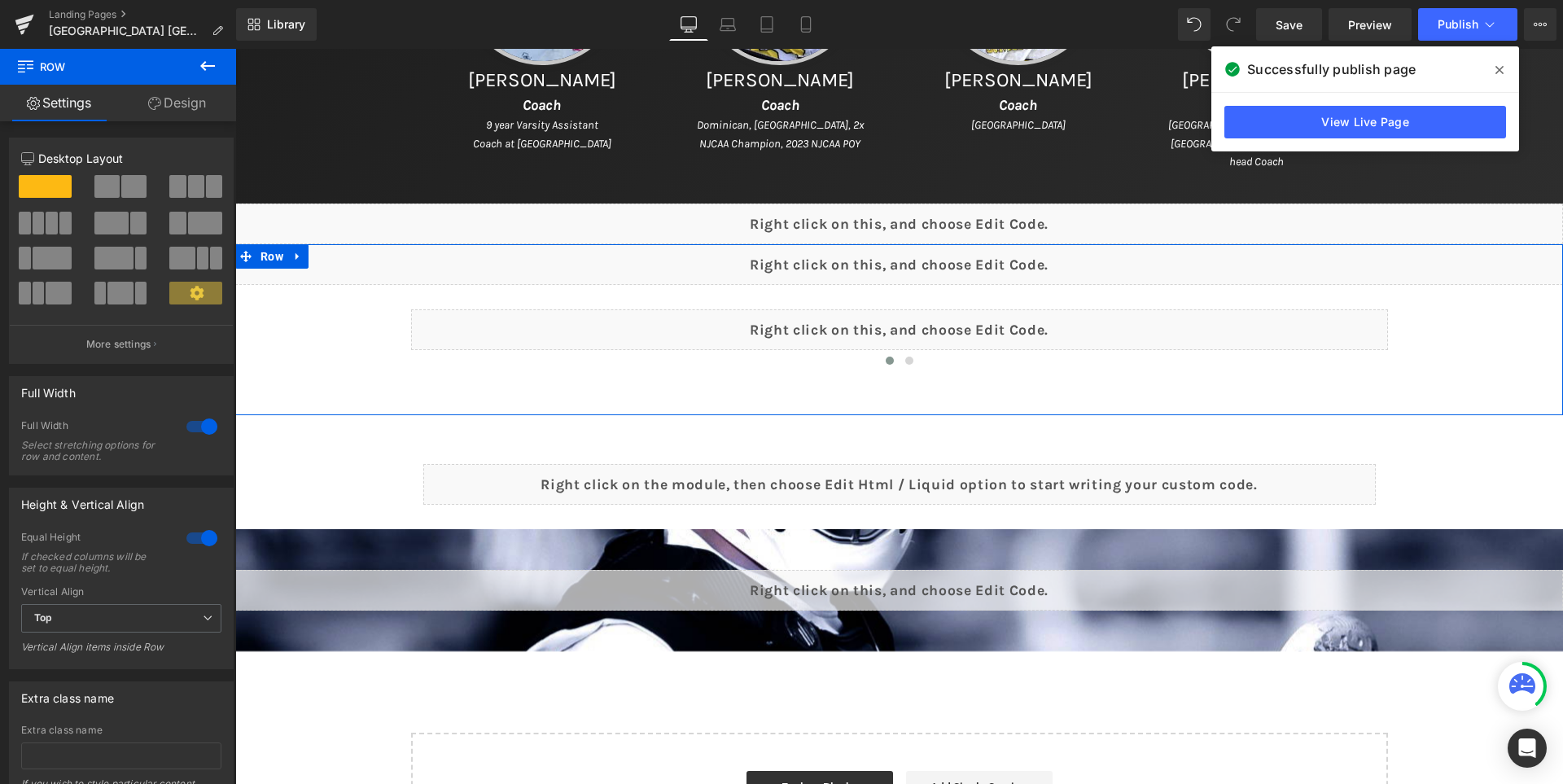
click at [333, 331] on div "Liquid Liquid Liquid ‹ › [GEOGRAPHIC_DATA]" at bounding box center [899, 329] width 1328 height 171
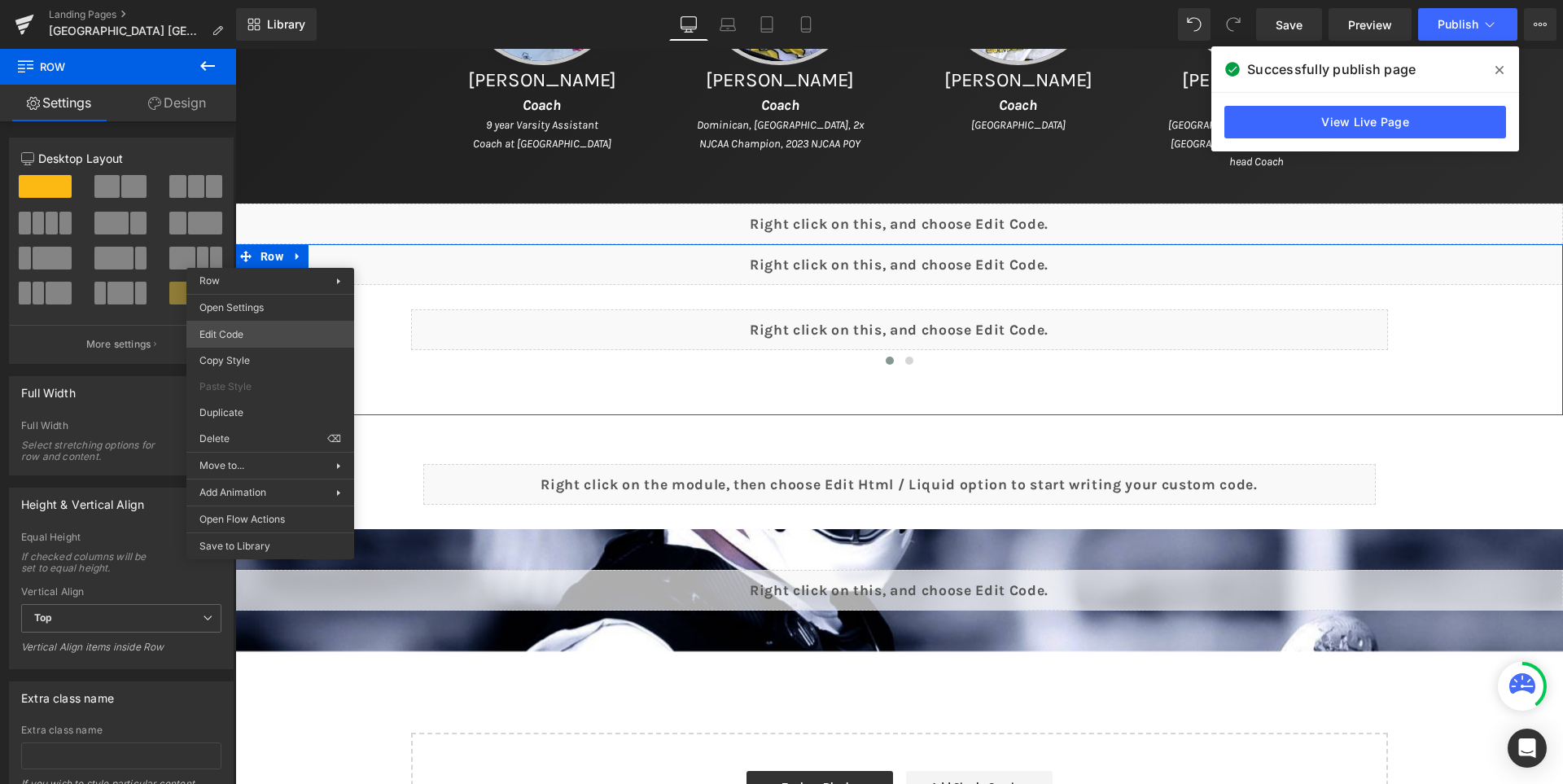
click at [320, 333] on body "Row You are previewing how the will restyle your page. You can not edit Element…" at bounding box center [782, 392] width 1563 height 784
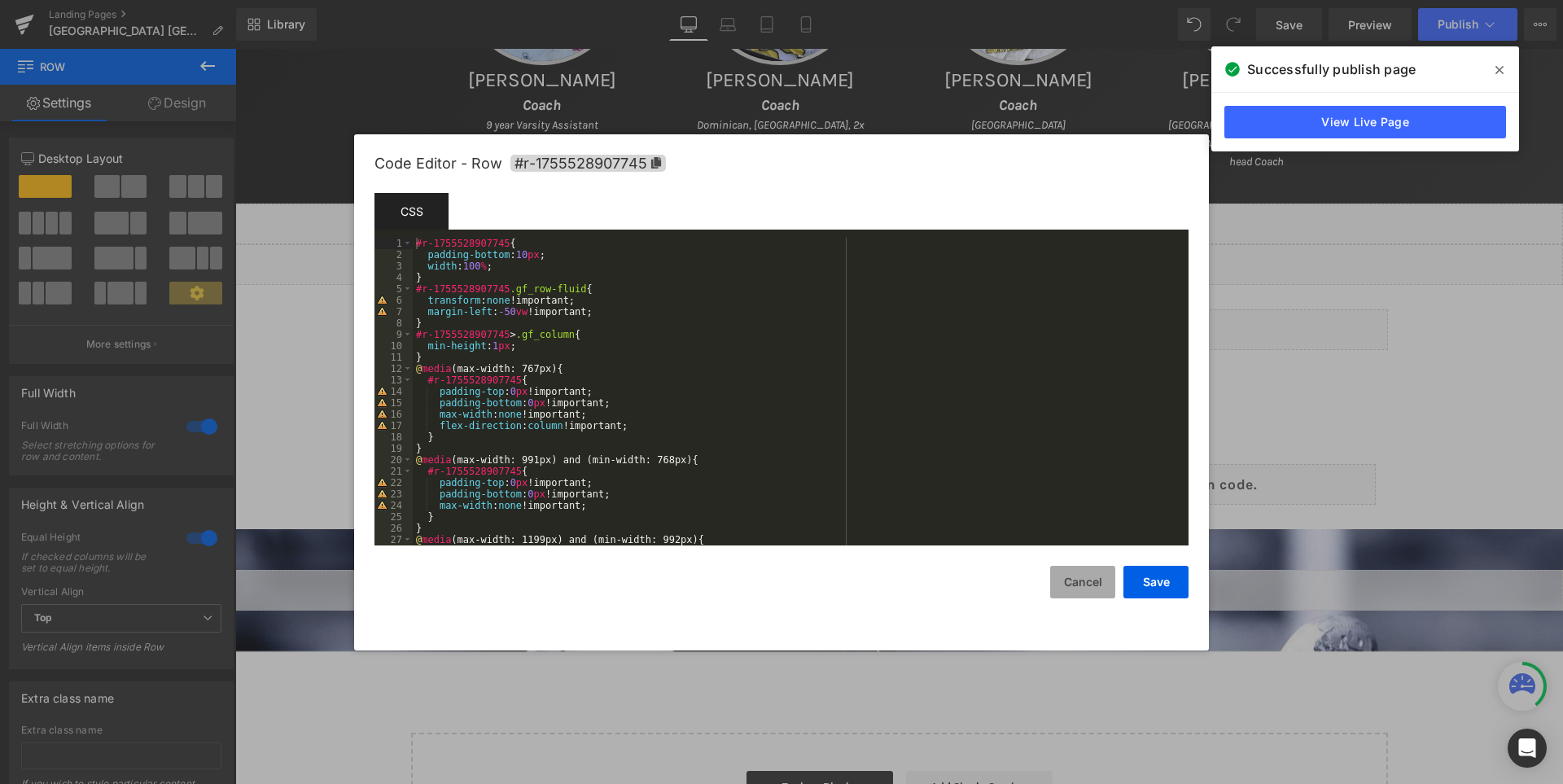
click at [1076, 581] on button "Cancel" at bounding box center [1082, 581] width 65 height 32
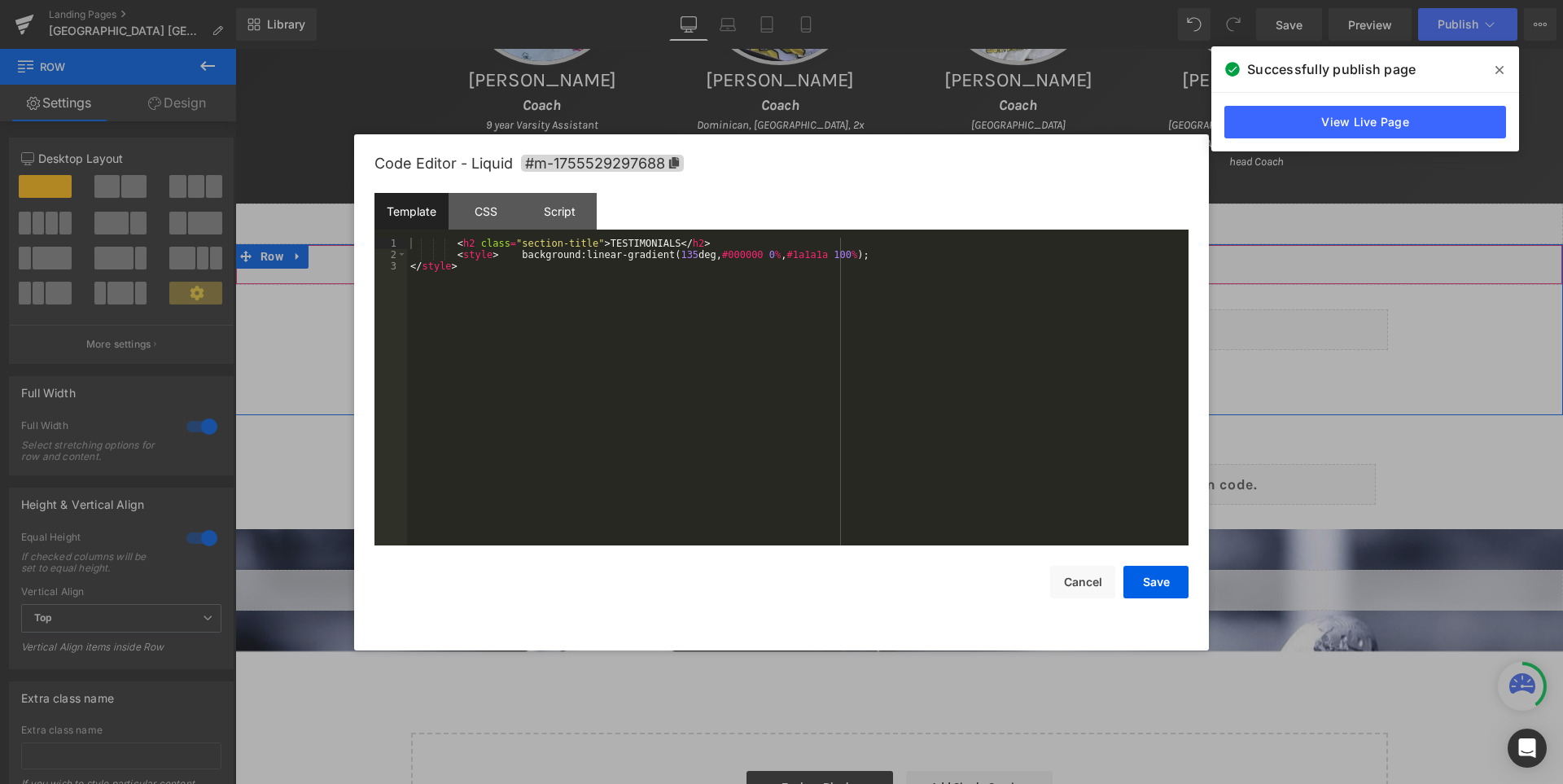
click at [923, 255] on div "Liquid" at bounding box center [899, 264] width 1328 height 40
drag, startPoint x: 514, startPoint y: 254, endPoint x: 855, endPoint y: 254, distance: 341.0
click at [855, 254] on div "< h2 class = "section-title" > TESTIMONIALS </ h2 > < style > background : line…" at bounding box center [797, 403] width 782 height 331
drag, startPoint x: 460, startPoint y: 266, endPoint x: 446, endPoint y: 260, distance: 15.2
click at [446, 260] on div "< h2 class = "section-title" > TESTIMONIALS </ h2 > < style > </ style >" at bounding box center [797, 403] width 782 height 331
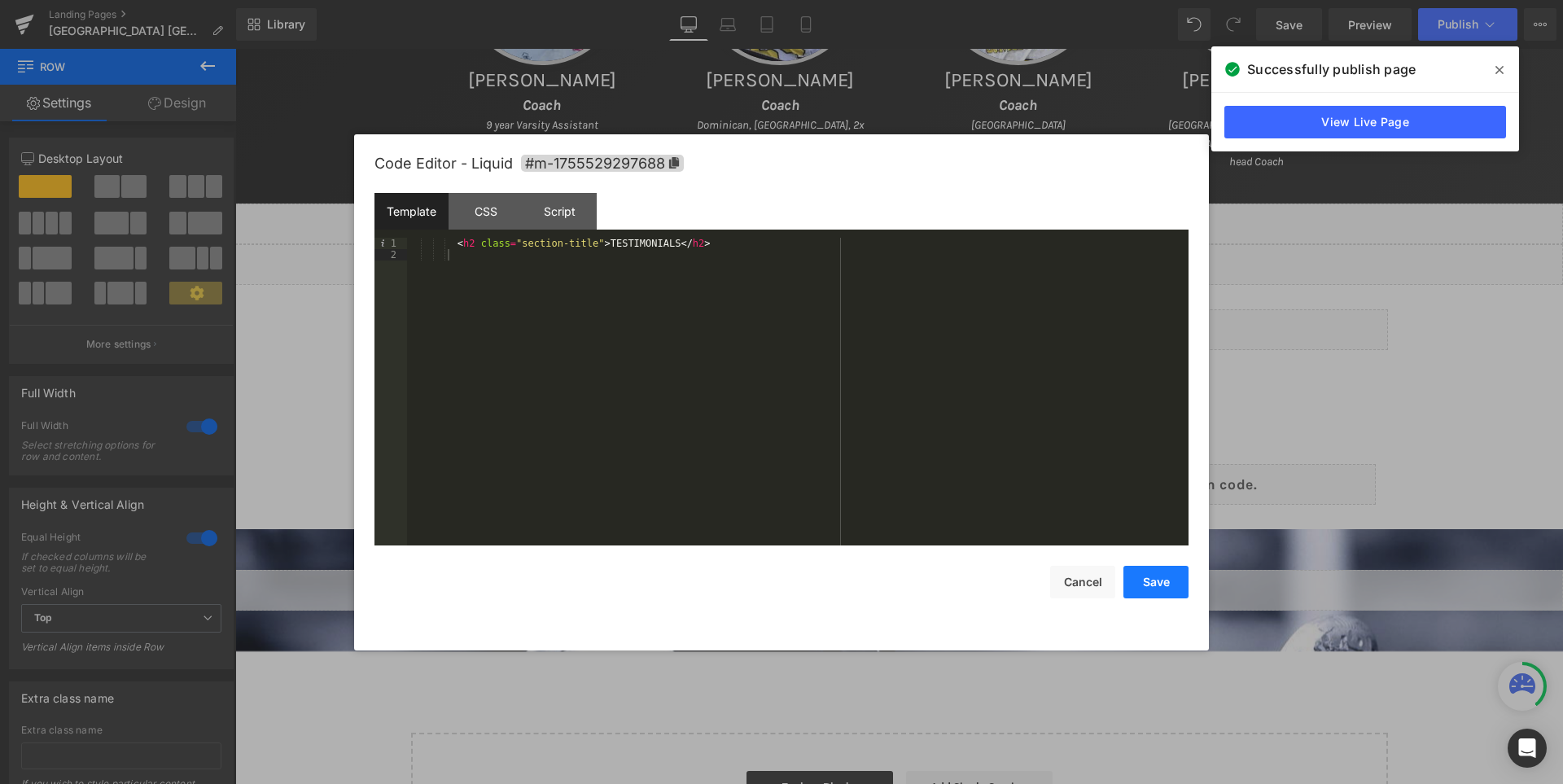
click at [1176, 578] on button "Save" at bounding box center [1156, 581] width 65 height 32
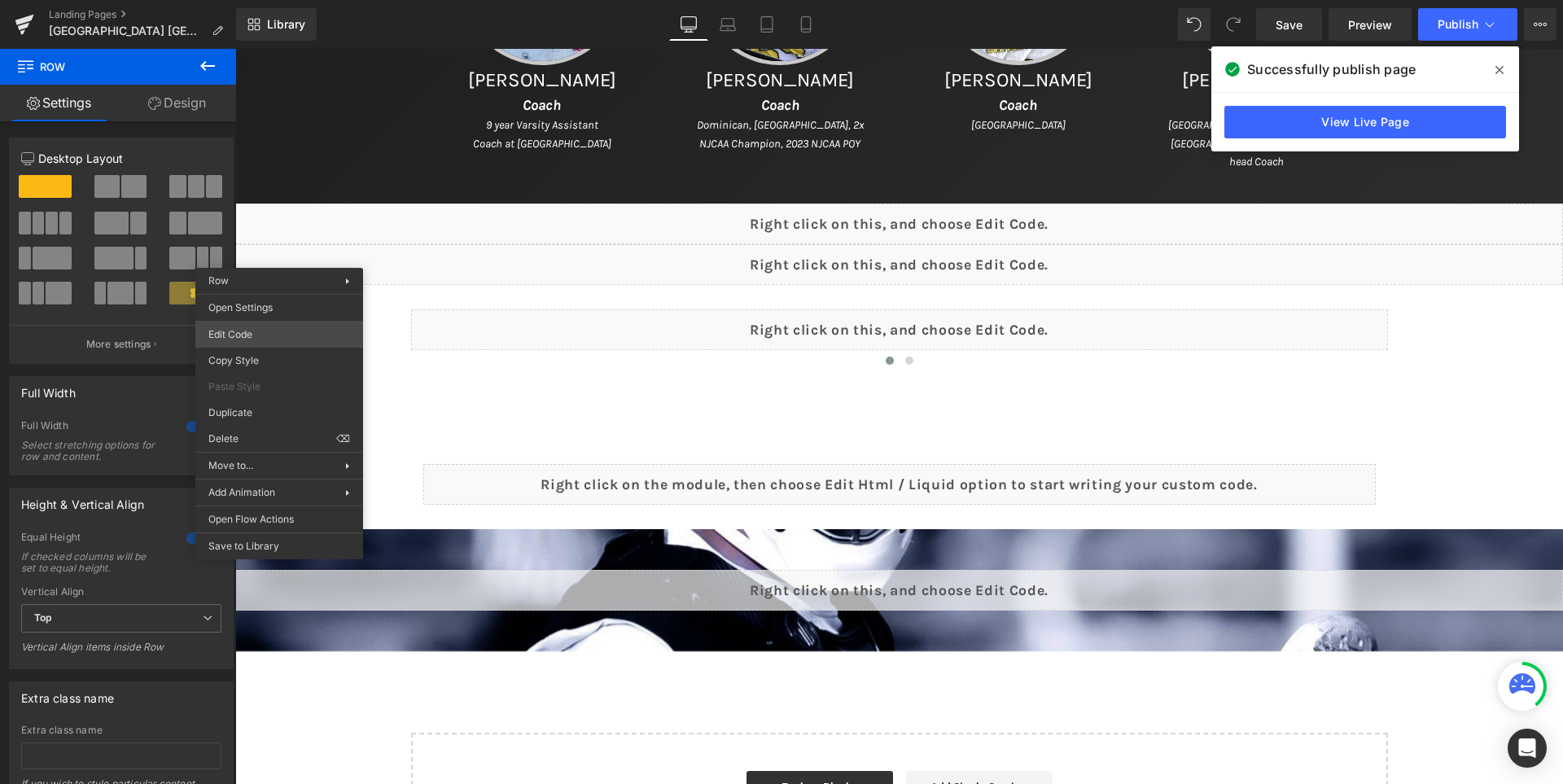
click at [275, 345] on body "Row You are previewing how the will restyle your page. You can not edit Element…" at bounding box center [782, 392] width 1563 height 784
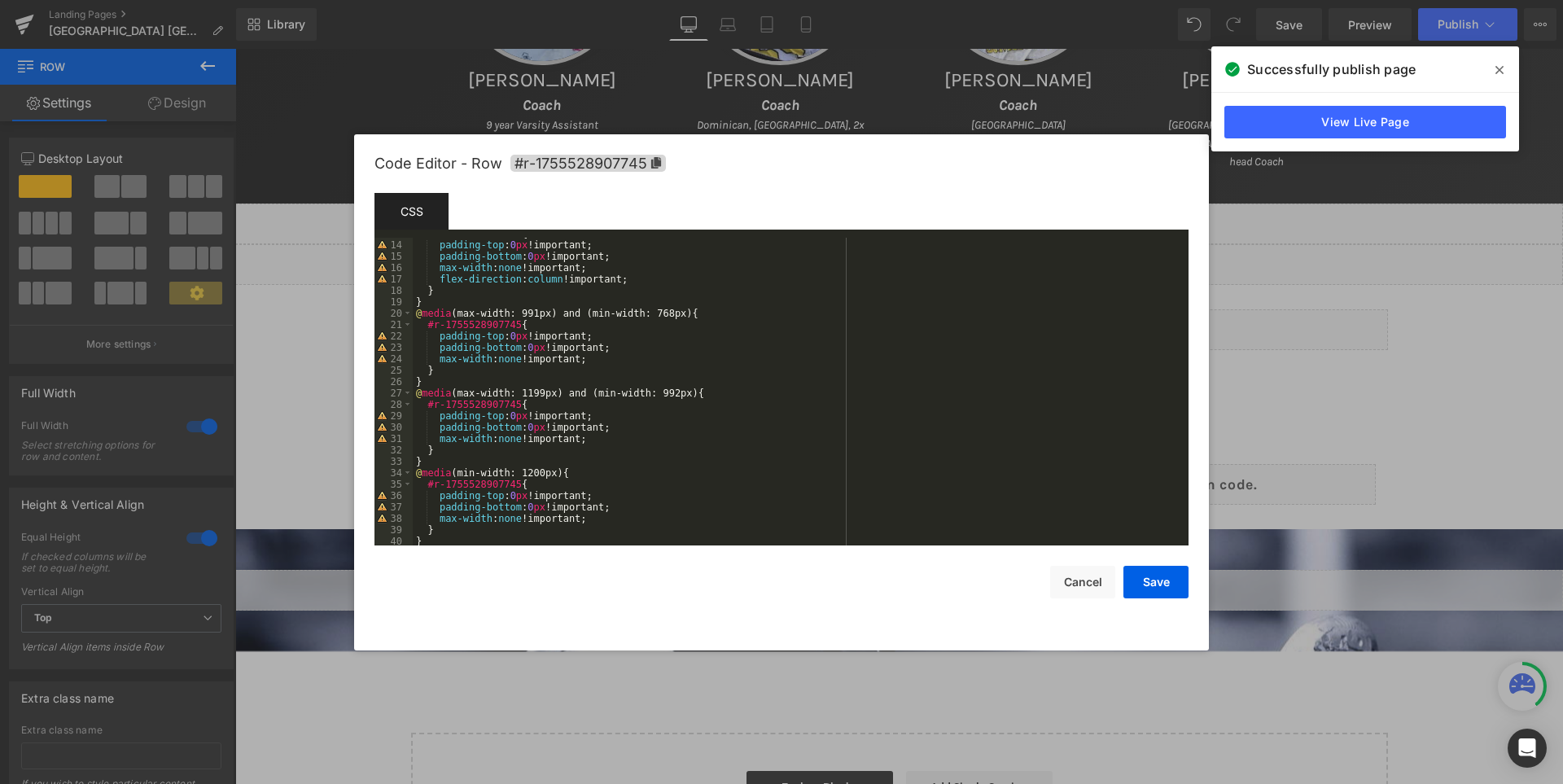
scroll to position [0, 0]
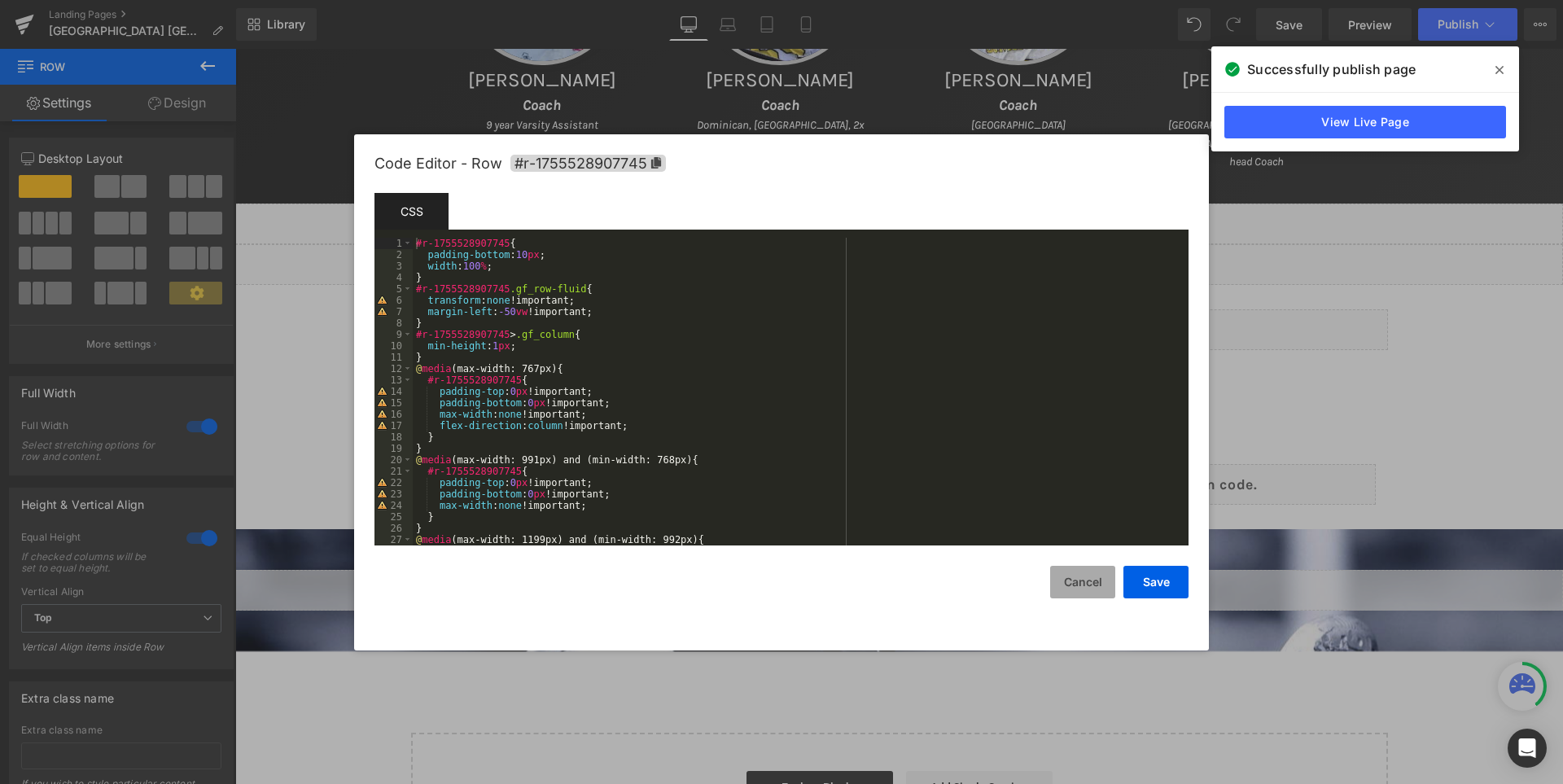
click at [1074, 571] on button "Cancel" at bounding box center [1082, 581] width 65 height 32
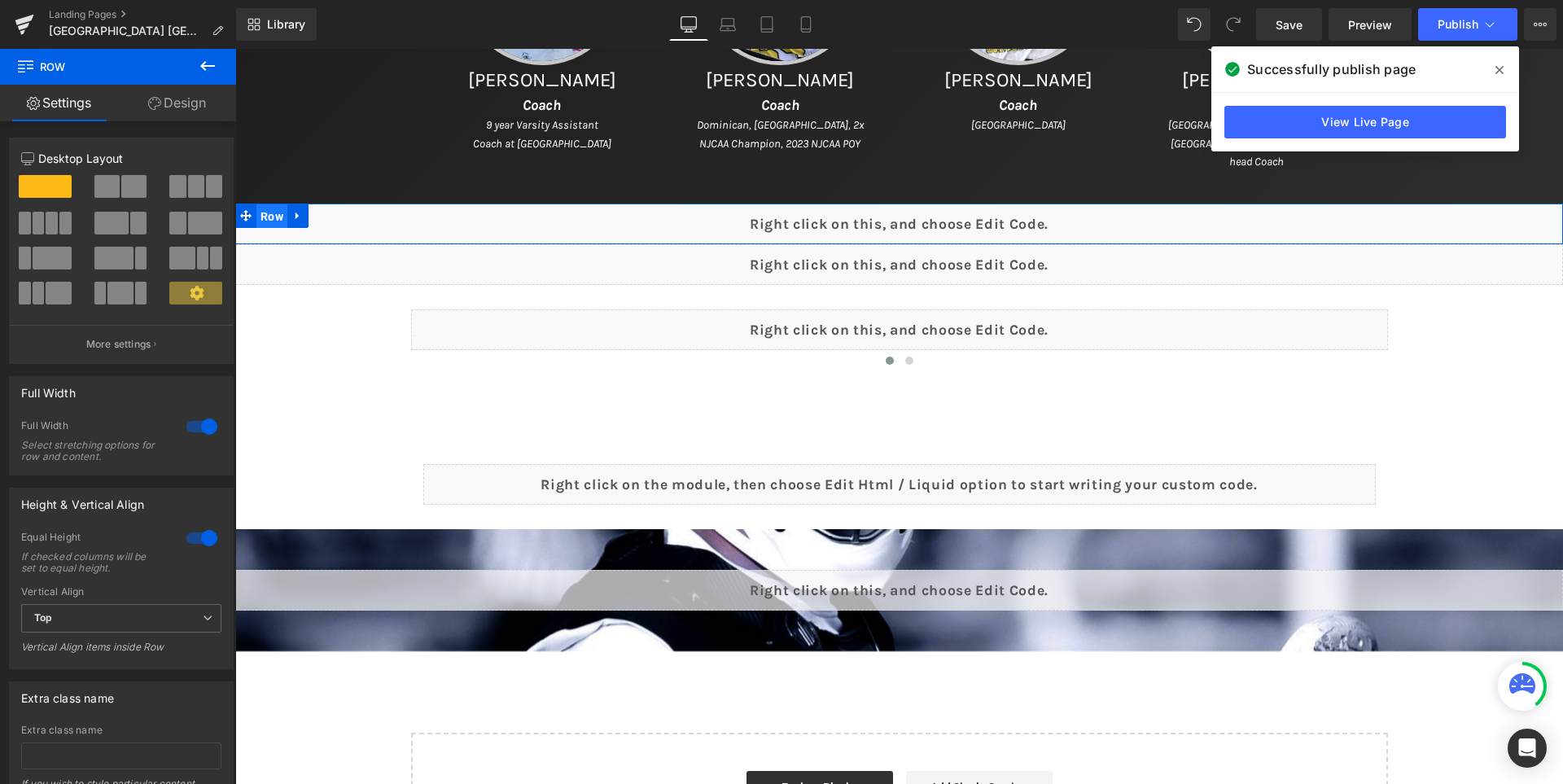
click at [267, 214] on span "Row" at bounding box center [271, 217] width 31 height 25
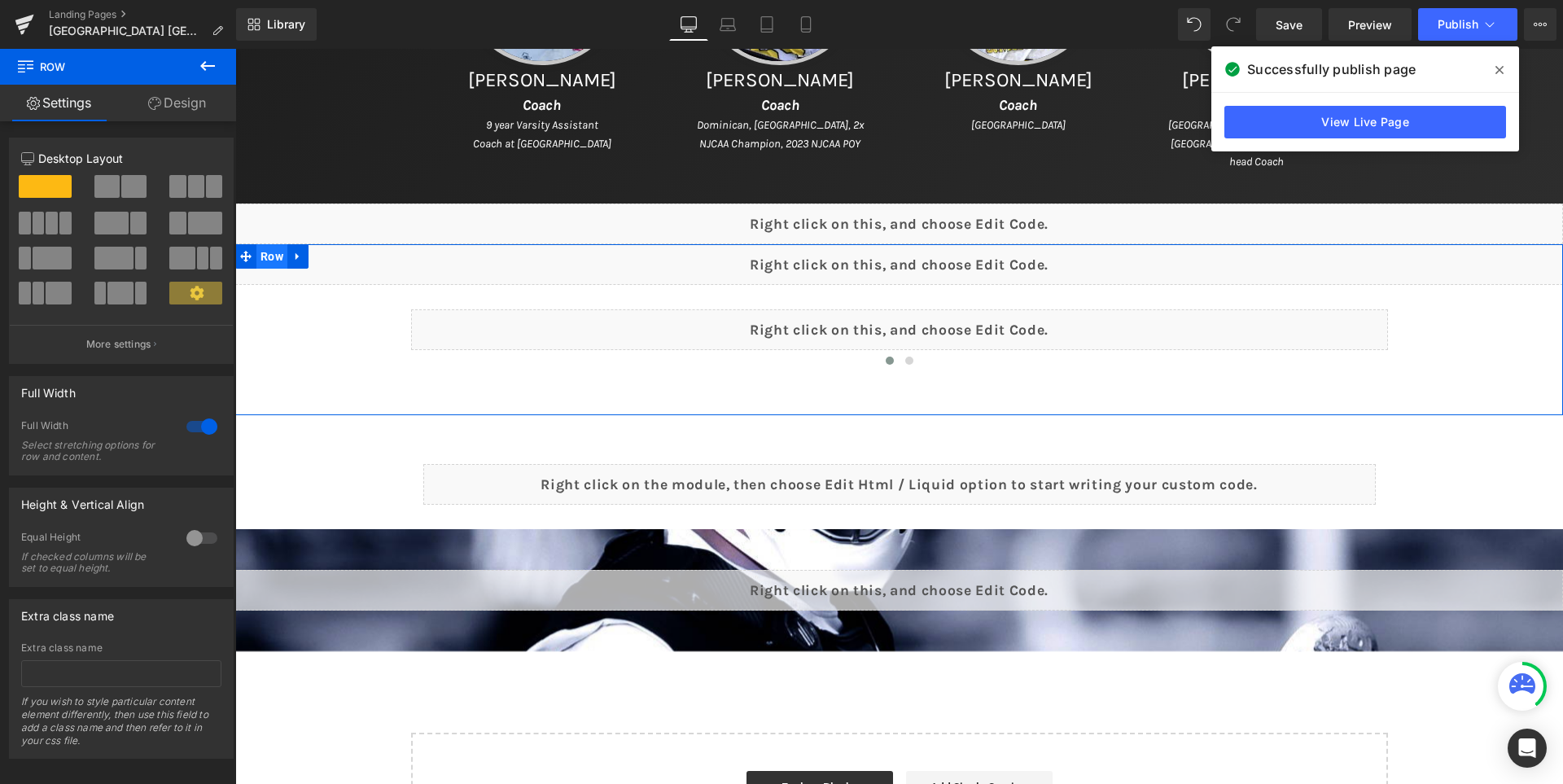
click at [260, 250] on span "Row" at bounding box center [271, 256] width 31 height 25
click at [195, 110] on link "Design" at bounding box center [177, 103] width 118 height 37
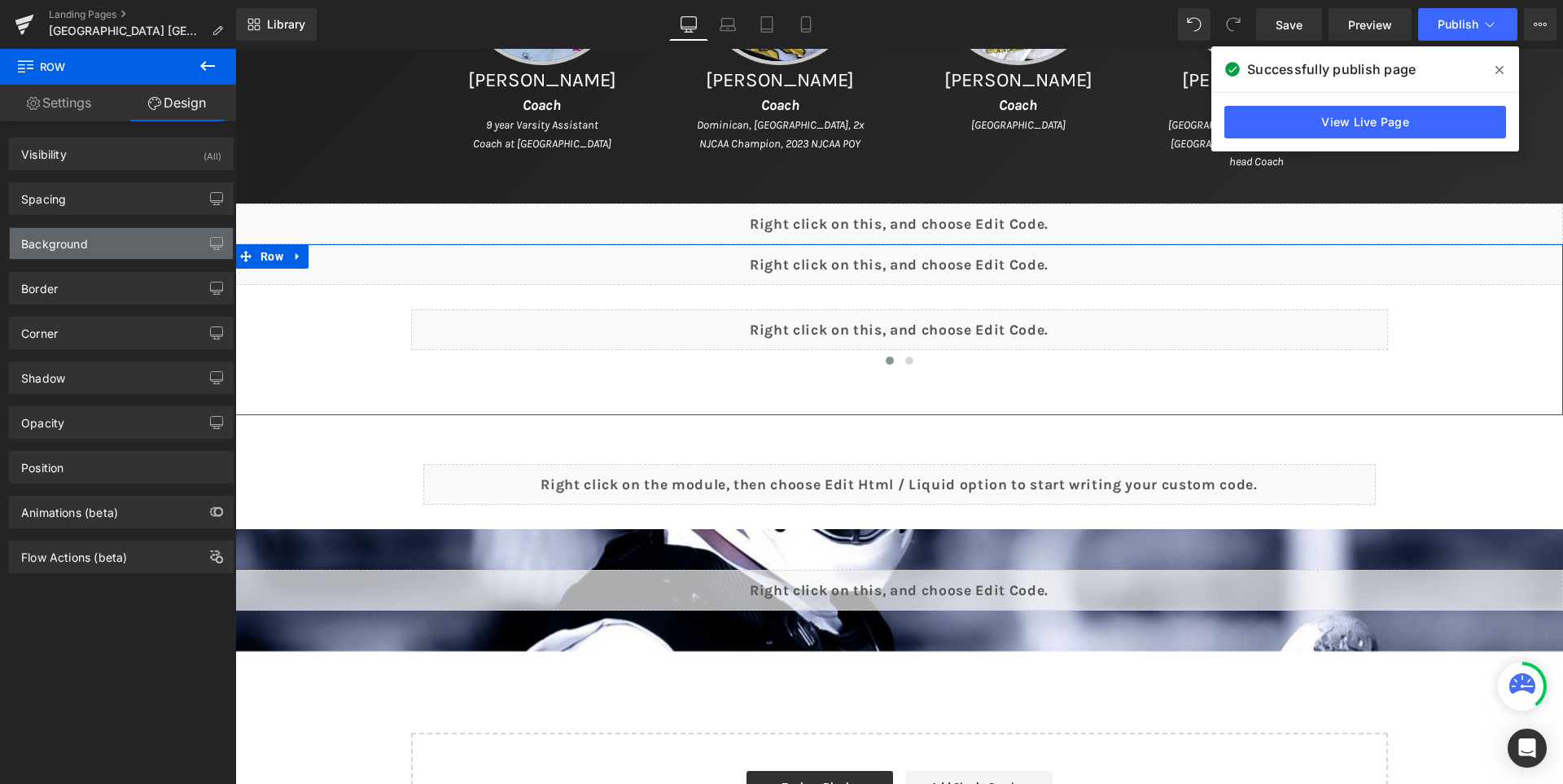
type input "transparent"
type input "0"
click at [62, 255] on div "Background" at bounding box center [121, 243] width 223 height 31
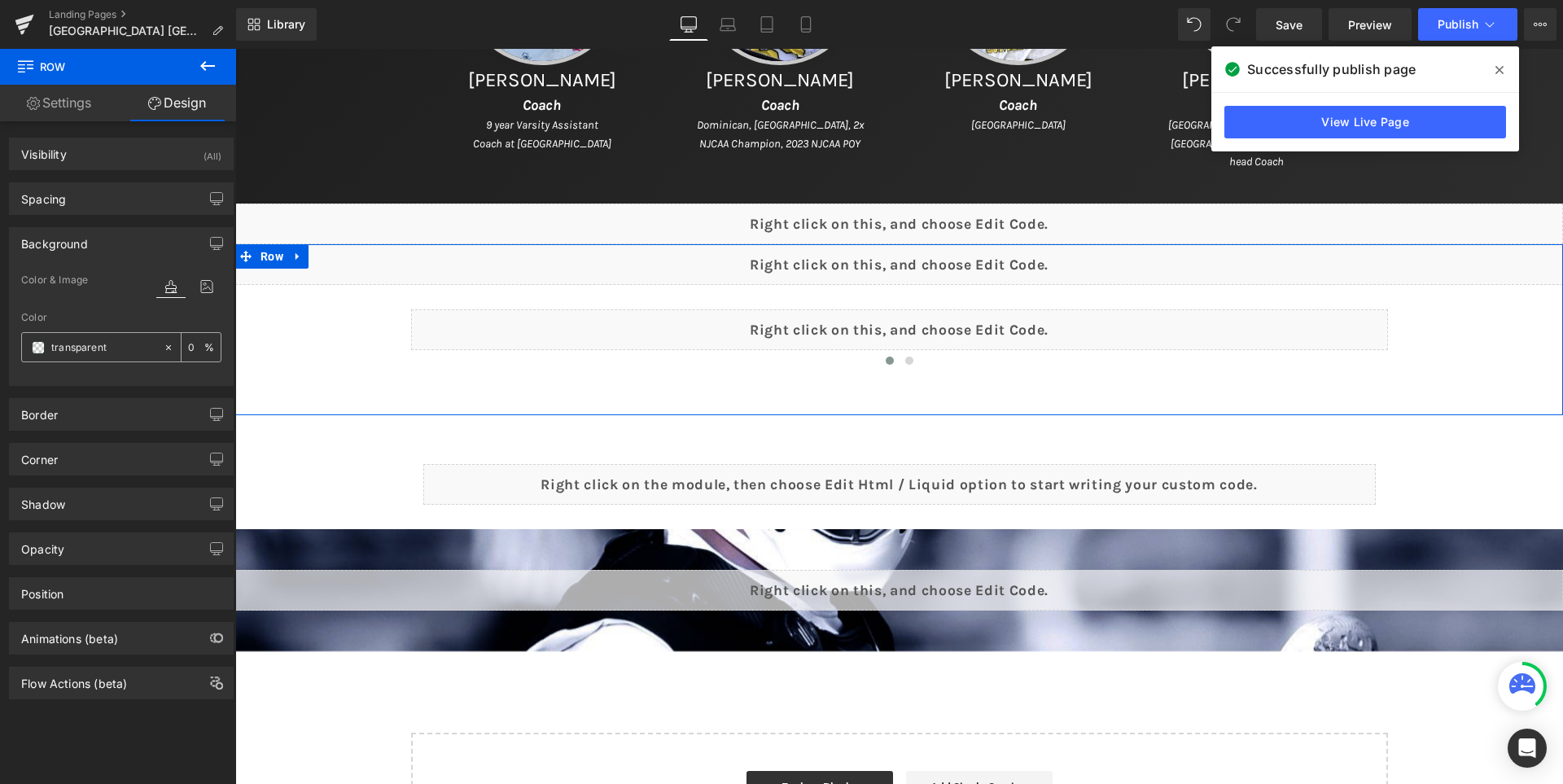
click at [39, 341] on span at bounding box center [38, 347] width 13 height 13
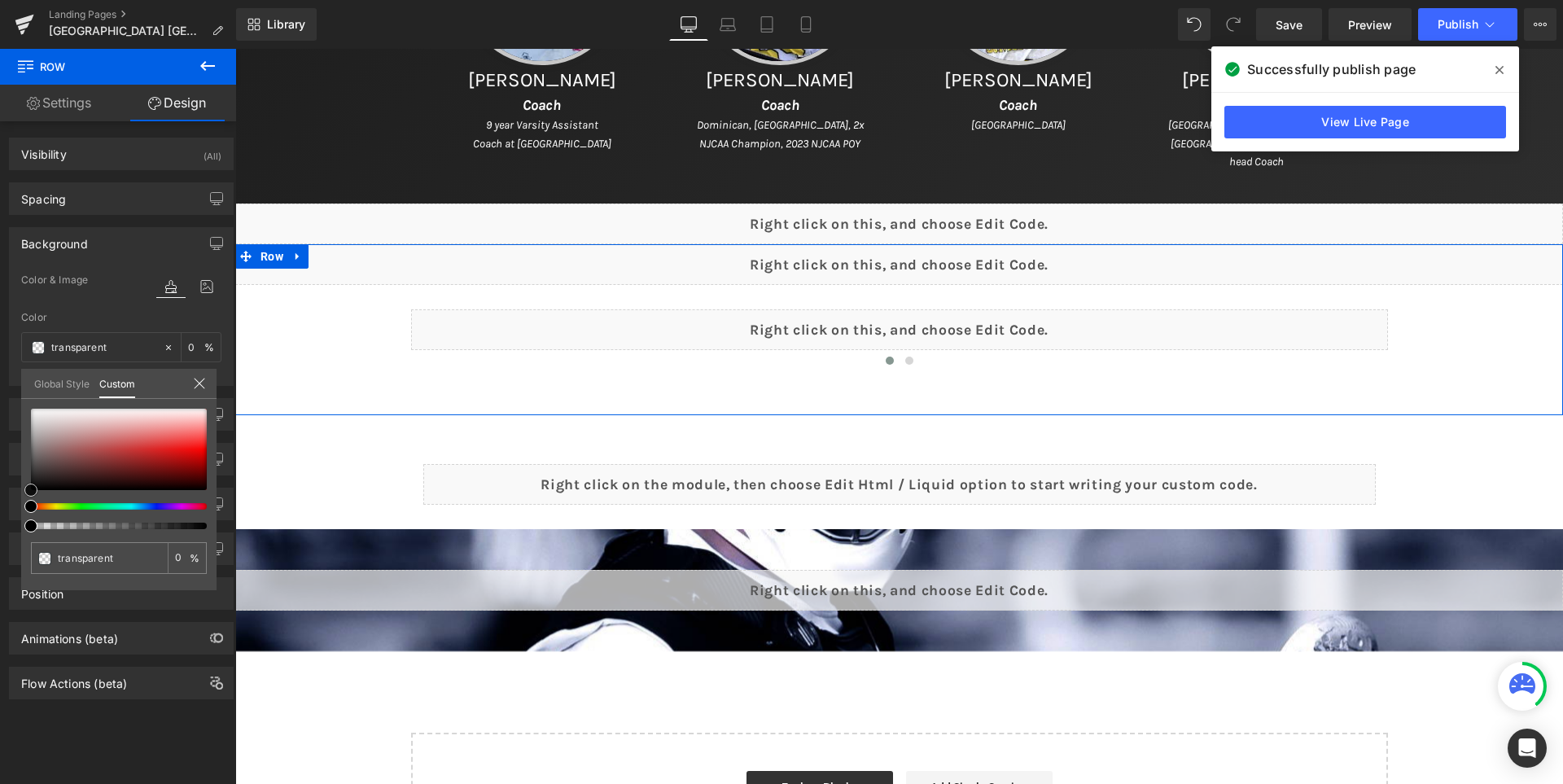
type input "#d73636"
type input "100"
type input "#d73636"
type input "100"
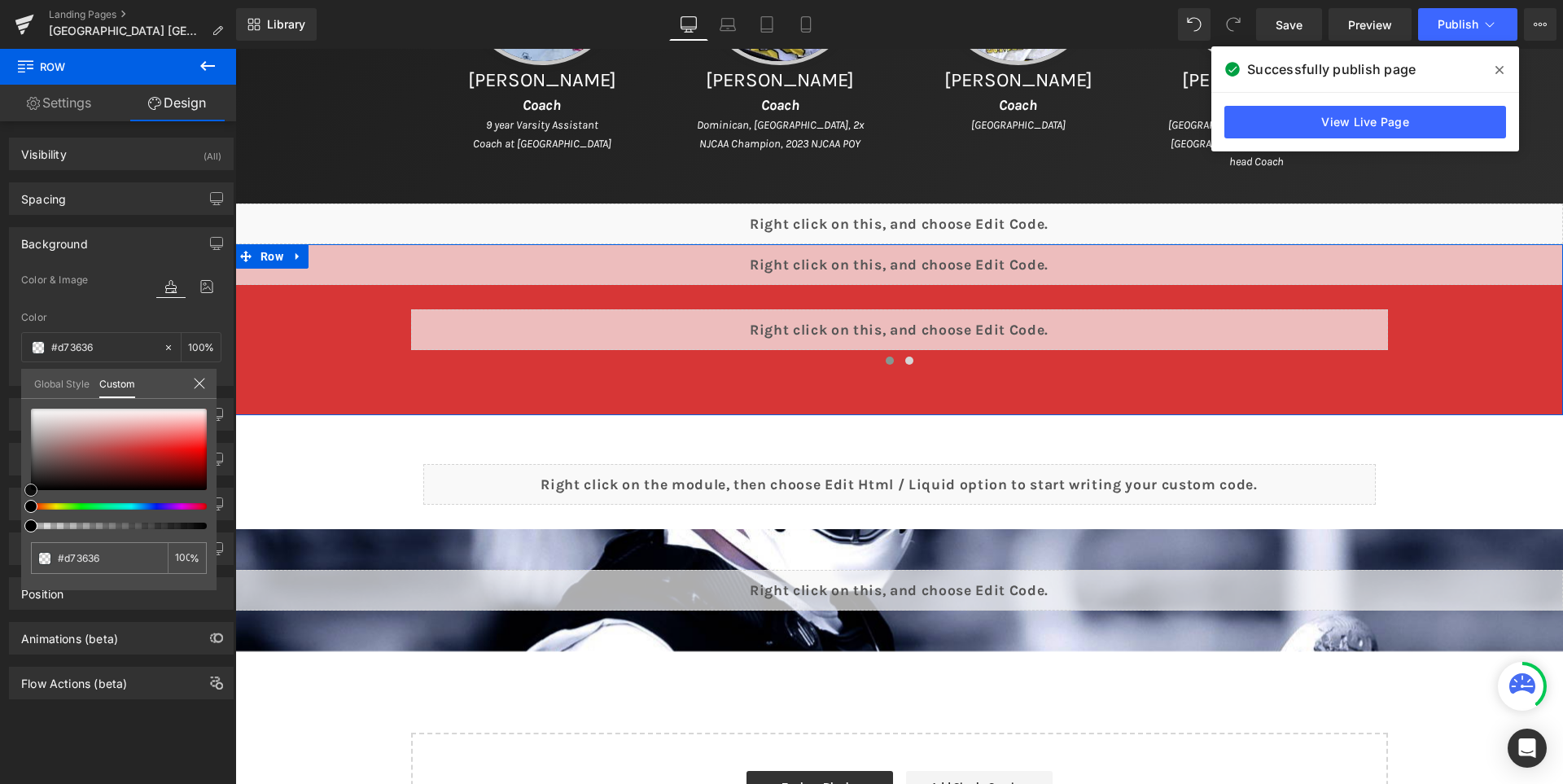
click at [149, 446] on div at bounding box center [118, 449] width 175 height 82
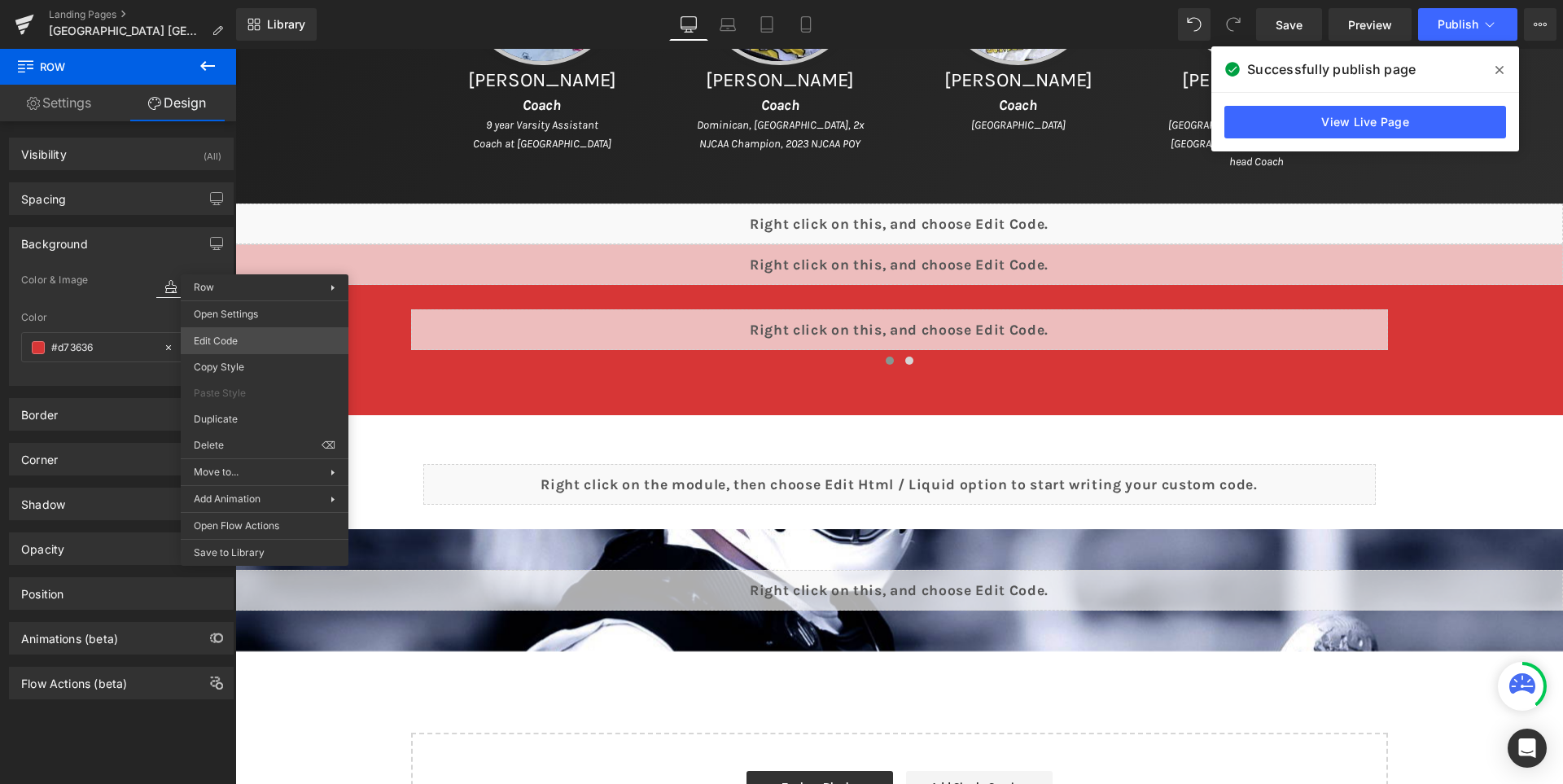
click at [260, 333] on body "Row You are previewing how the will restyle your page. You can not edit Element…" at bounding box center [782, 392] width 1563 height 784
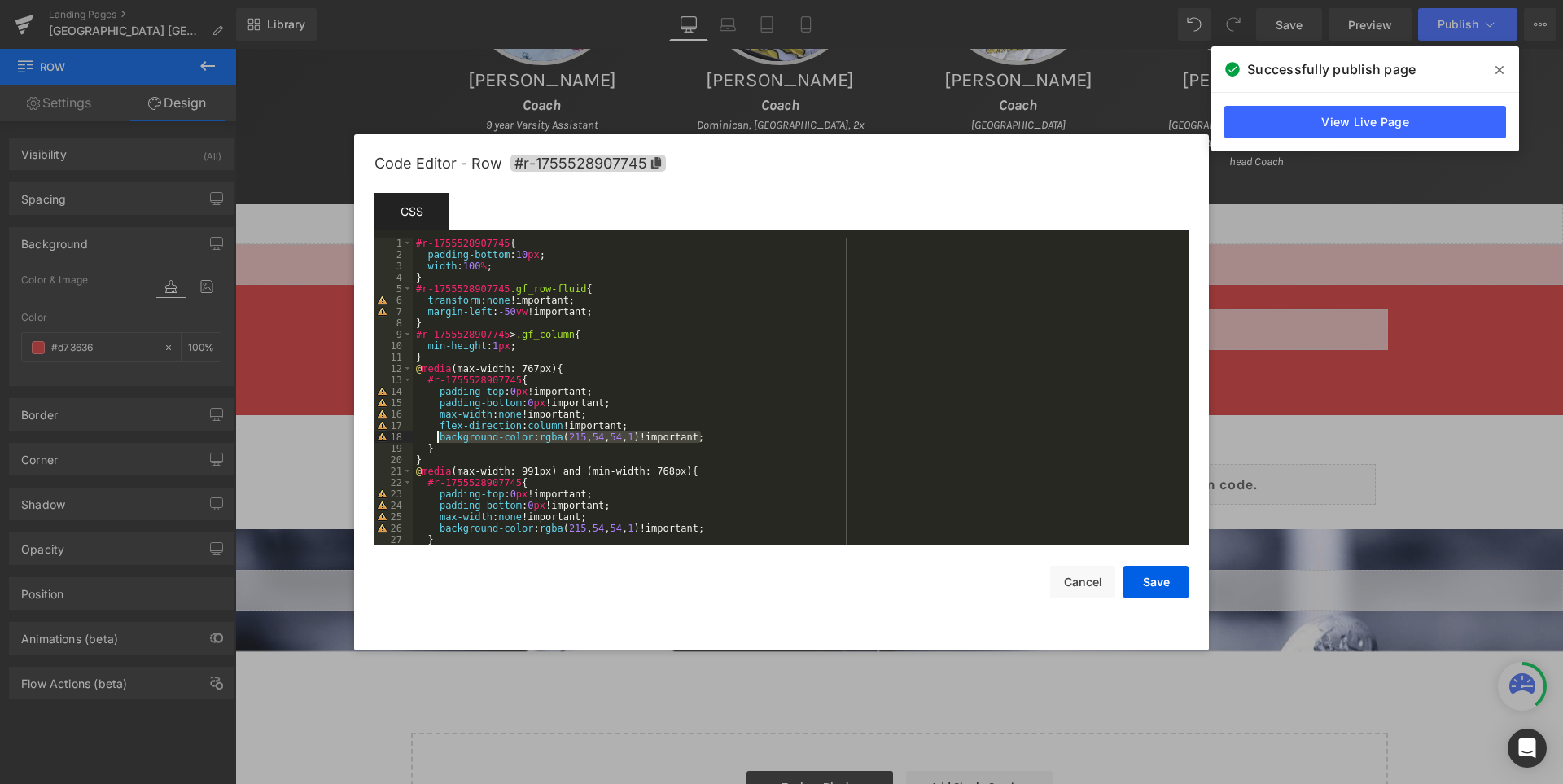
drag, startPoint x: 714, startPoint y: 438, endPoint x: 439, endPoint y: 435, distance: 275.0
click at [439, 435] on div "#r-1755528907745 { padding-bottom : 10 px ; width : 100 % ; } #r-1755528907745 …" at bounding box center [796, 403] width 769 height 331
drag, startPoint x: 705, startPoint y: 528, endPoint x: 438, endPoint y: 525, distance: 267.0
click at [438, 525] on div "#r-1755528907745 { padding-bottom : 10 px ; width : 100 % ; } #r-1755528907745 …" at bounding box center [796, 403] width 769 height 331
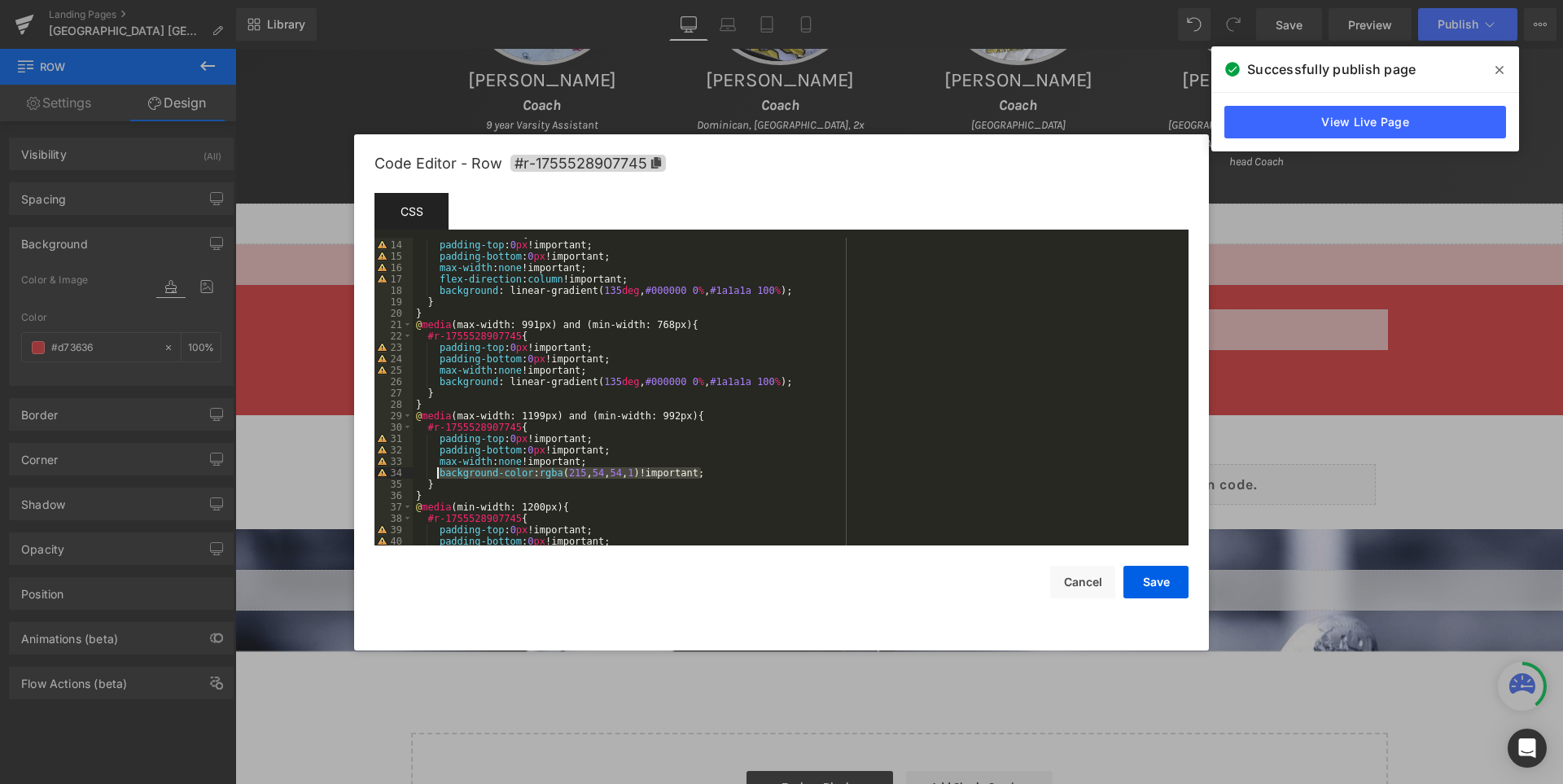
drag, startPoint x: 698, startPoint y: 472, endPoint x: 436, endPoint y: 475, distance: 262.0
click at [436, 475] on div "#r-1755528907745 { padding-top : 0 px !important; padding-bottom : 0 px !import…" at bounding box center [796, 393] width 769 height 331
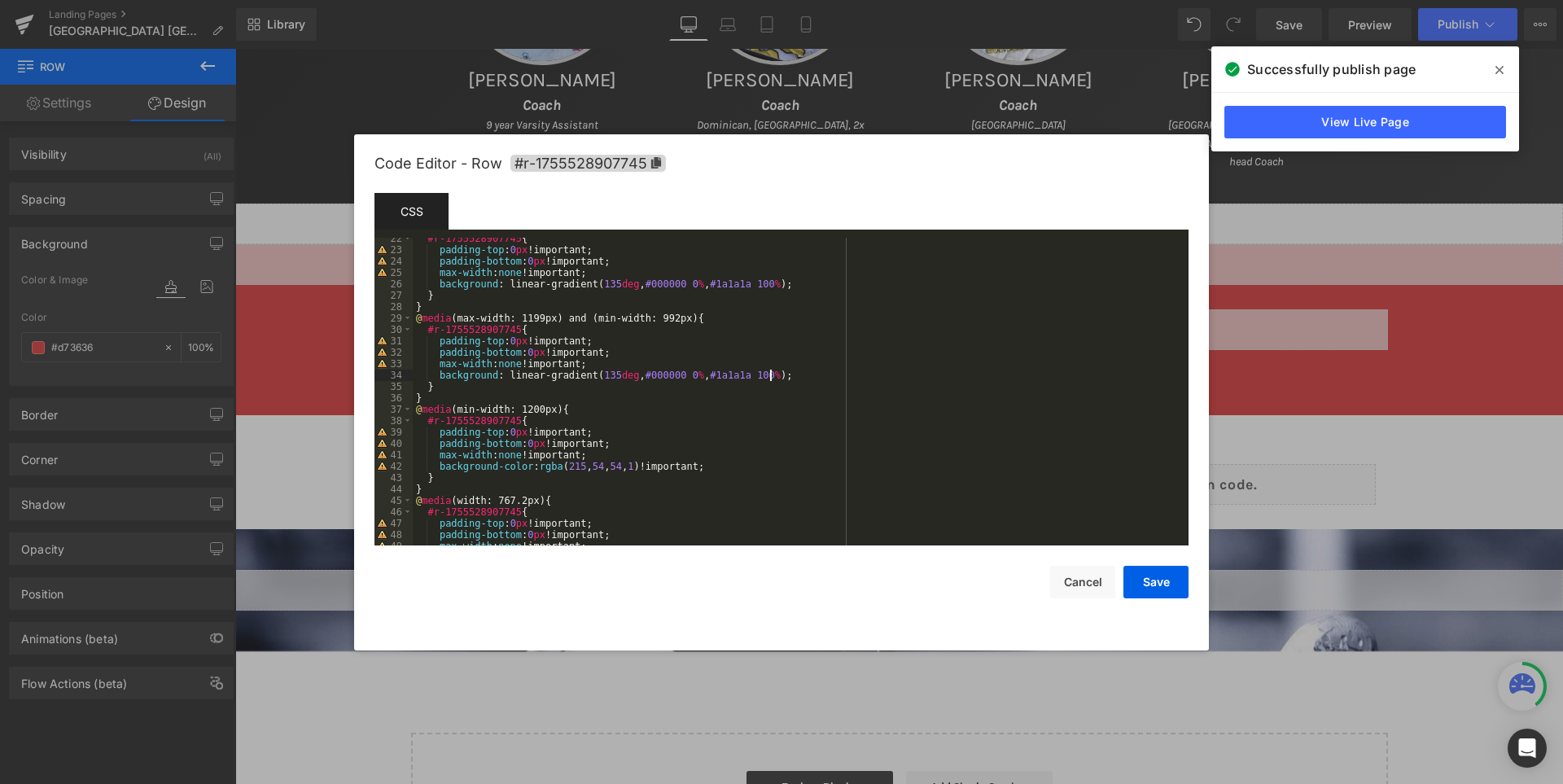
scroll to position [244, 0]
drag, startPoint x: 708, startPoint y: 465, endPoint x: 438, endPoint y: 467, distance: 270.0
click at [438, 467] on div "#r-1755528907745 { padding-top : 0 px !important; padding-bottom : 0 px !import…" at bounding box center [796, 397] width 769 height 331
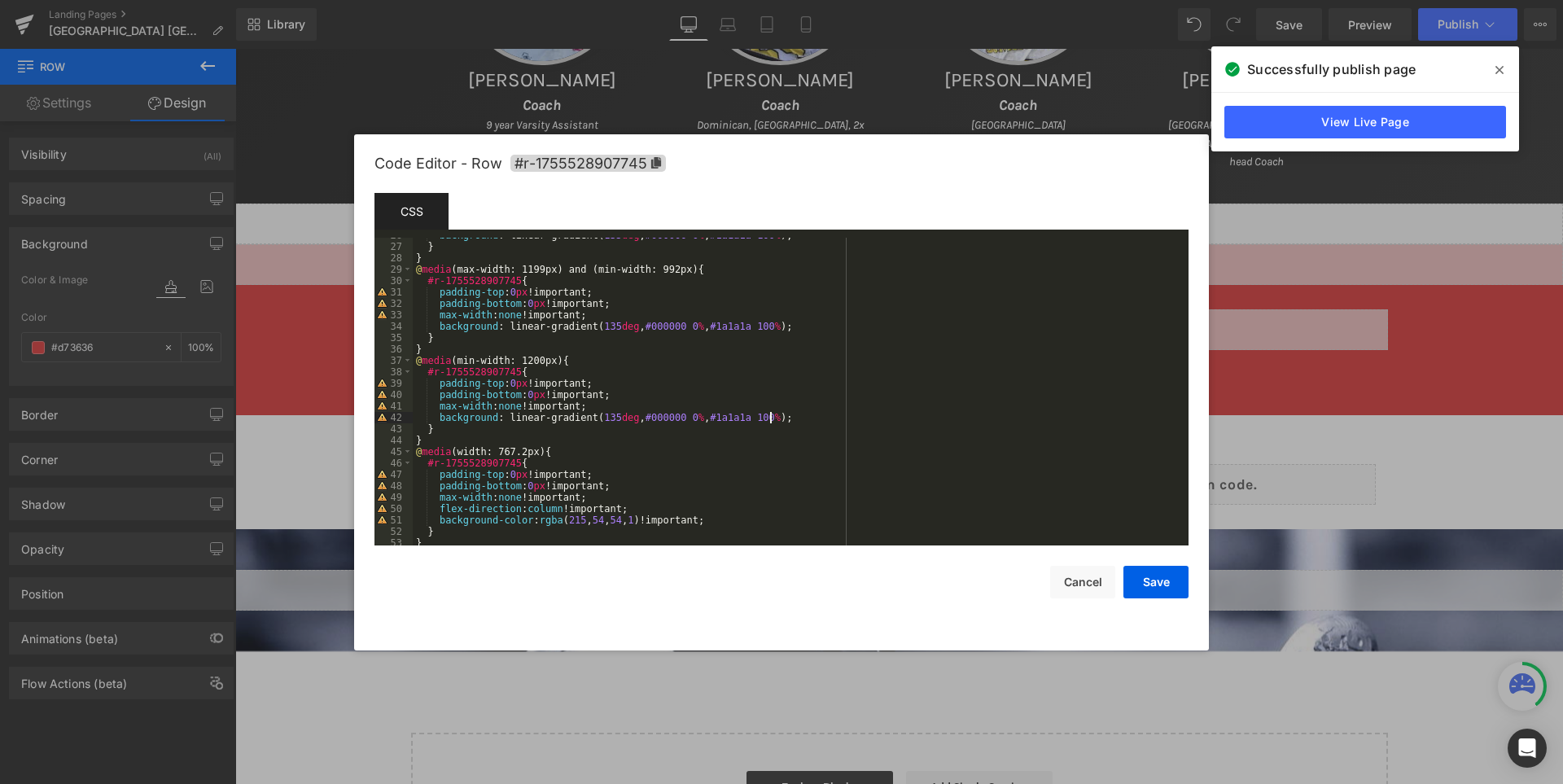
scroll to position [308, 0]
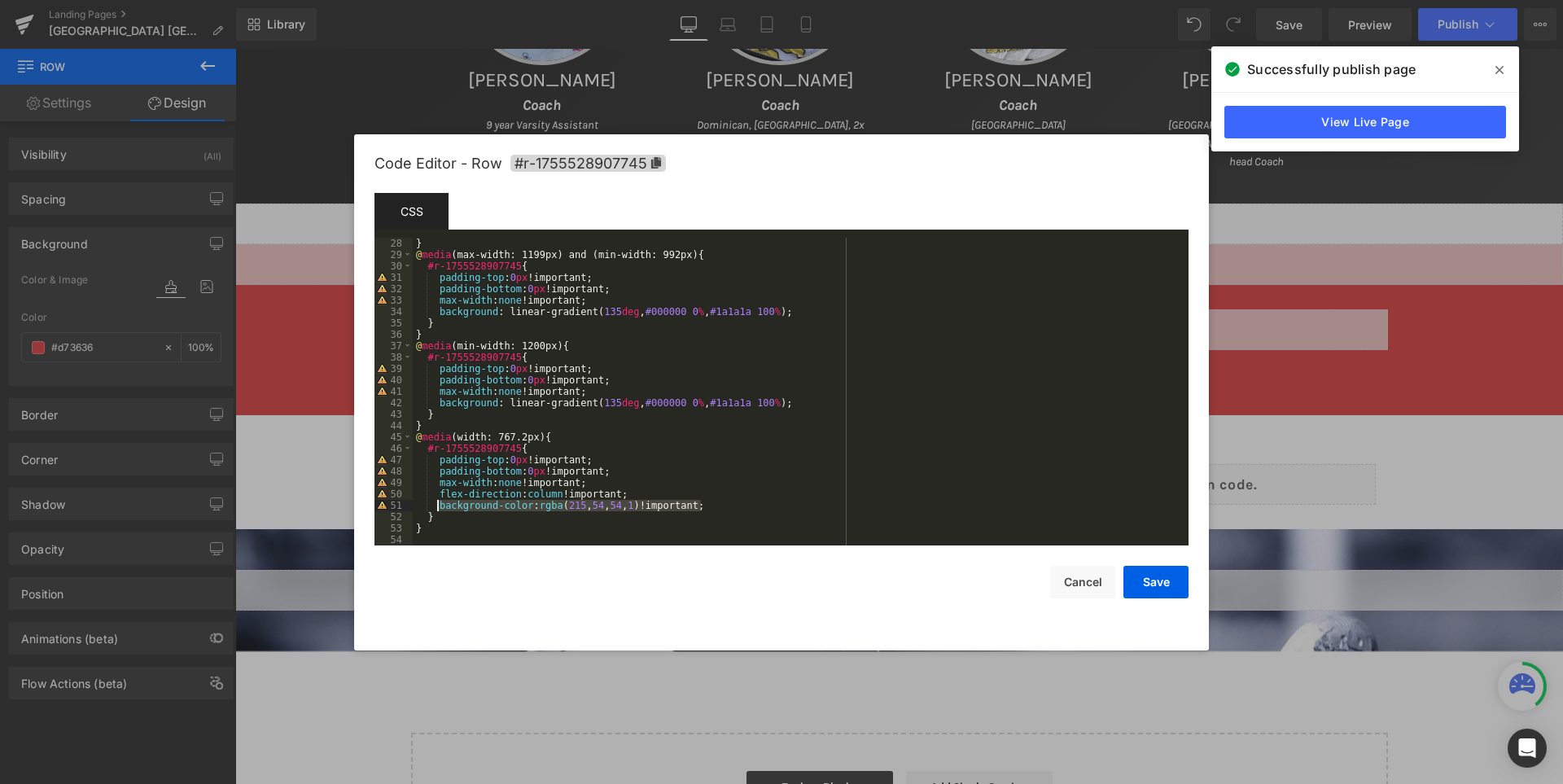
drag, startPoint x: 719, startPoint y: 502, endPoint x: 437, endPoint y: 501, distance: 282.0
click at [437, 501] on div "} @ media (max-width: 1199px) and (min-width: 992px) { #r-1755528907745 { paddi…" at bounding box center [796, 403] width 769 height 331
click at [1168, 581] on button "Save" at bounding box center [1156, 581] width 65 height 32
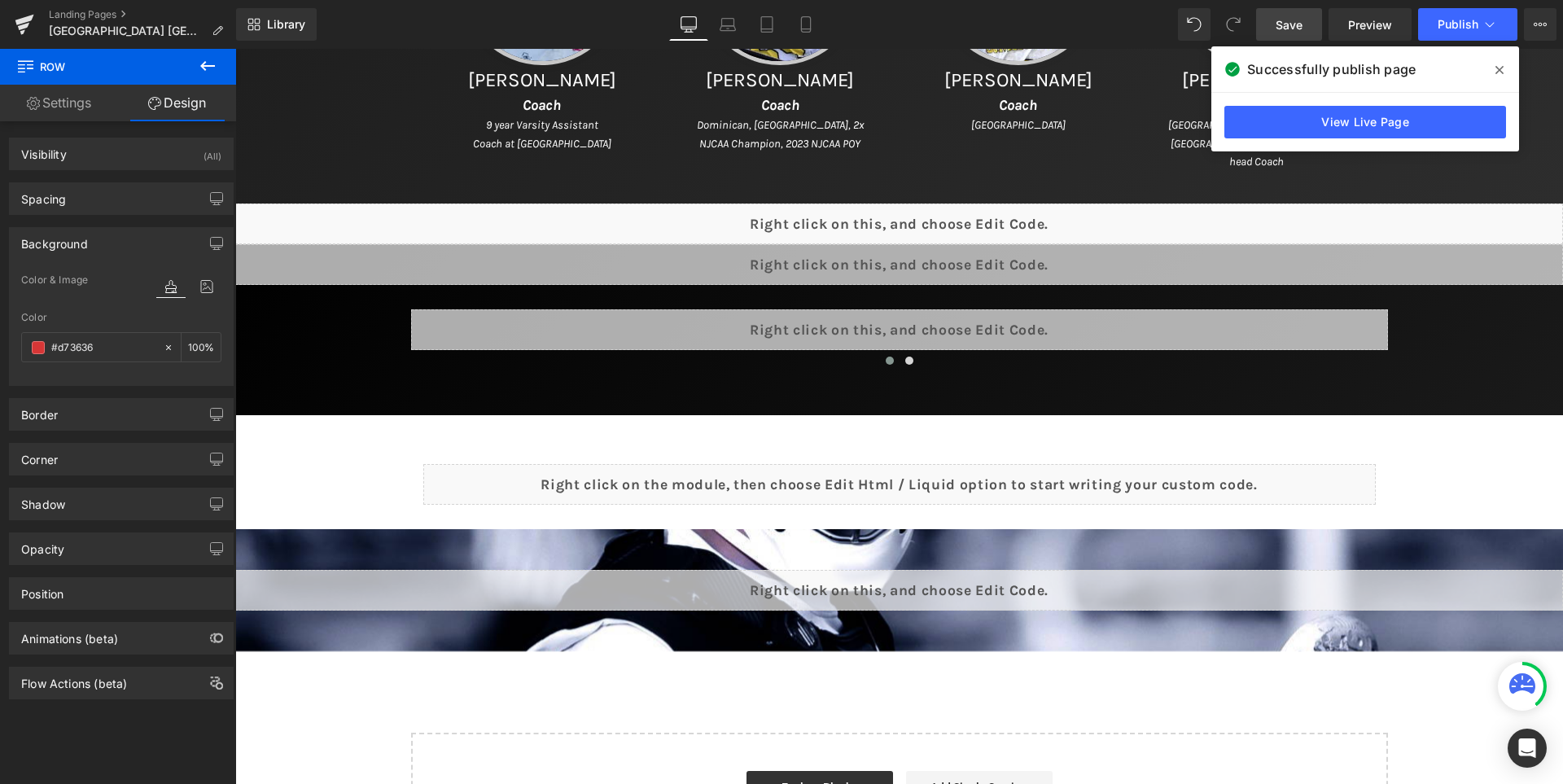
click at [1301, 18] on span "Save" at bounding box center [1288, 25] width 27 height 17
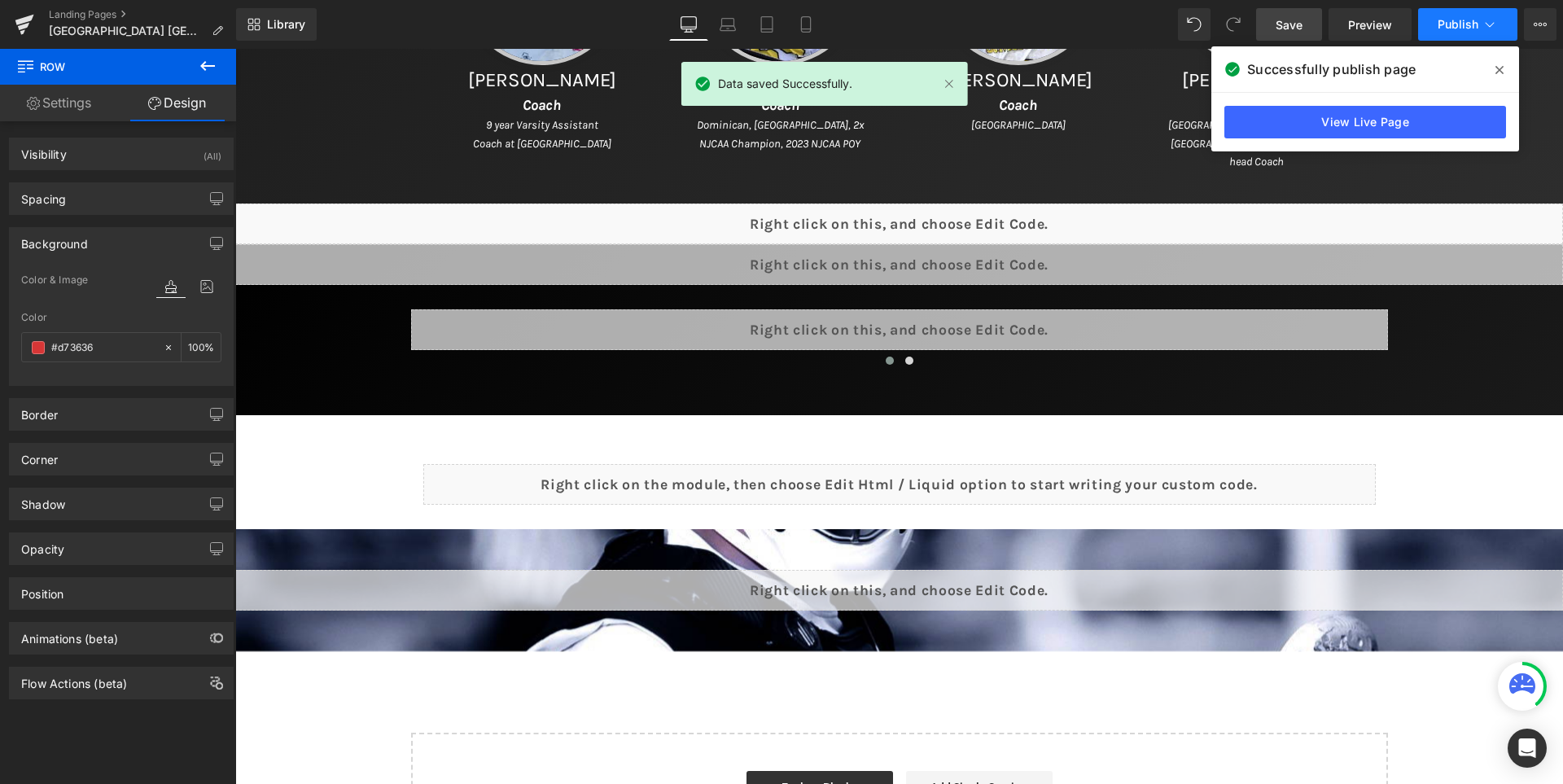
click at [1461, 18] on span "Publish" at bounding box center [1458, 24] width 40 height 13
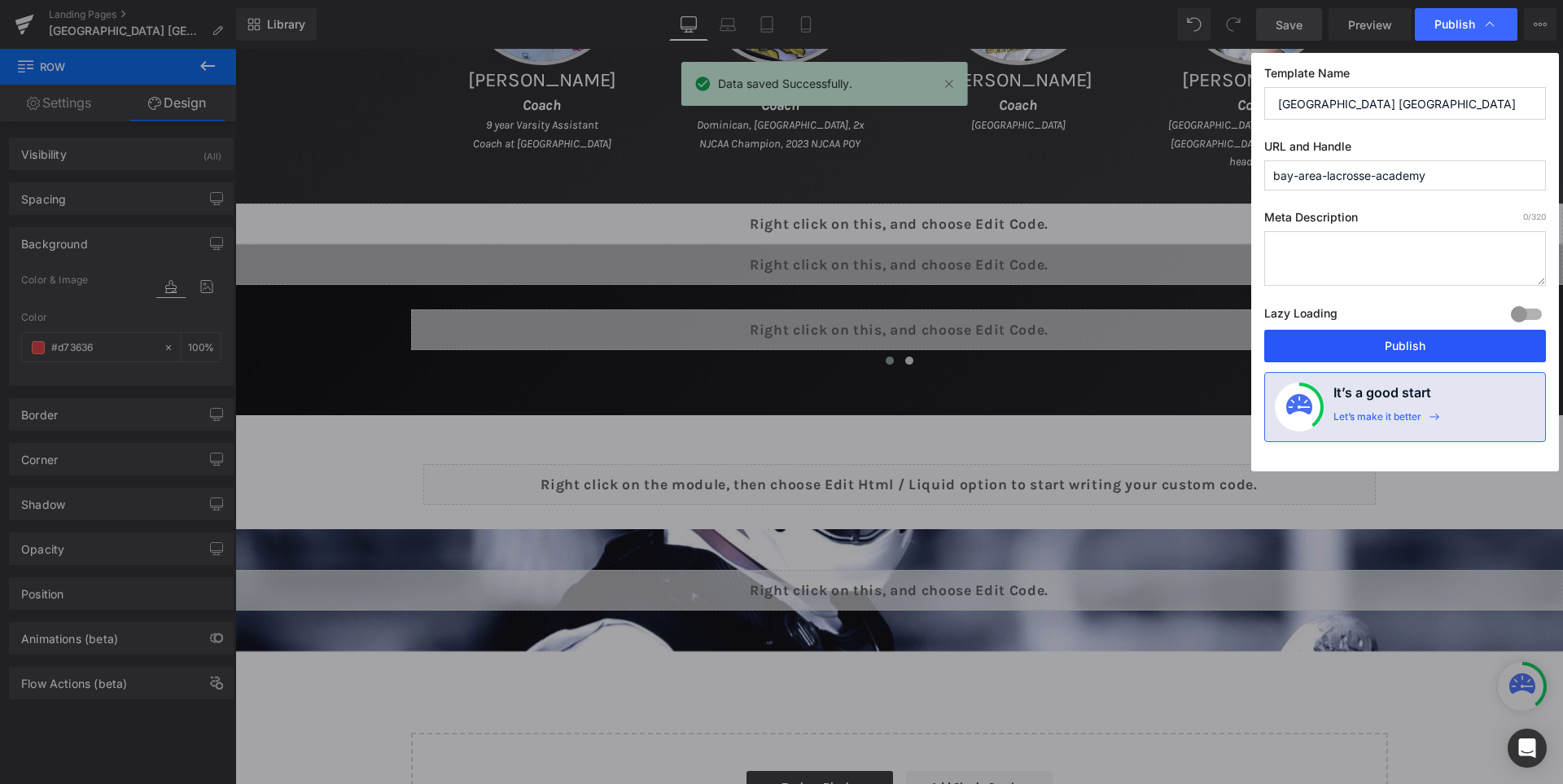
drag, startPoint x: 1406, startPoint y: 340, endPoint x: 706, endPoint y: 7, distance: 775.2
click at [1406, 340] on button "Publish" at bounding box center [1404, 346] width 282 height 32
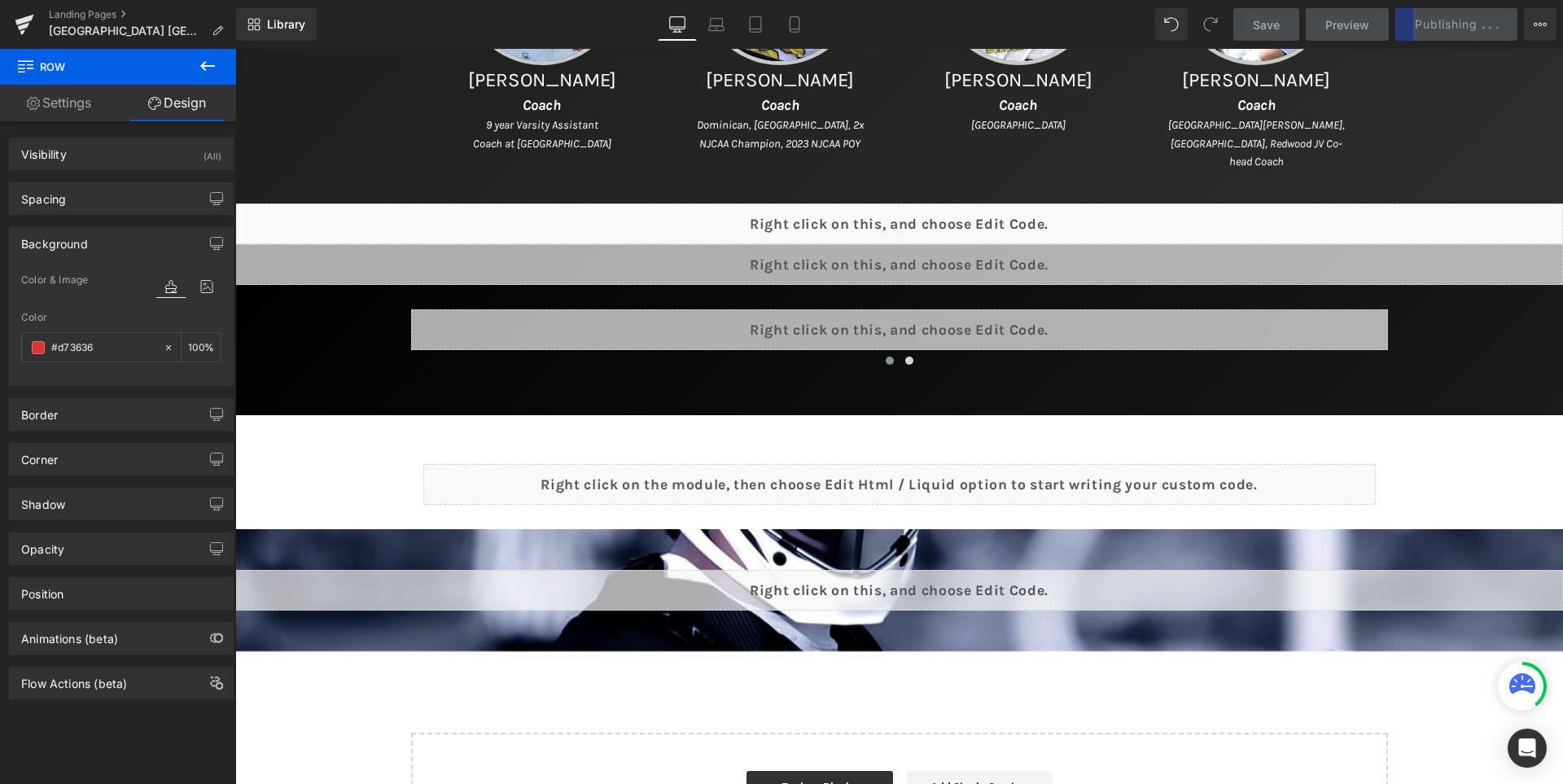
scroll to position [1056, 0]
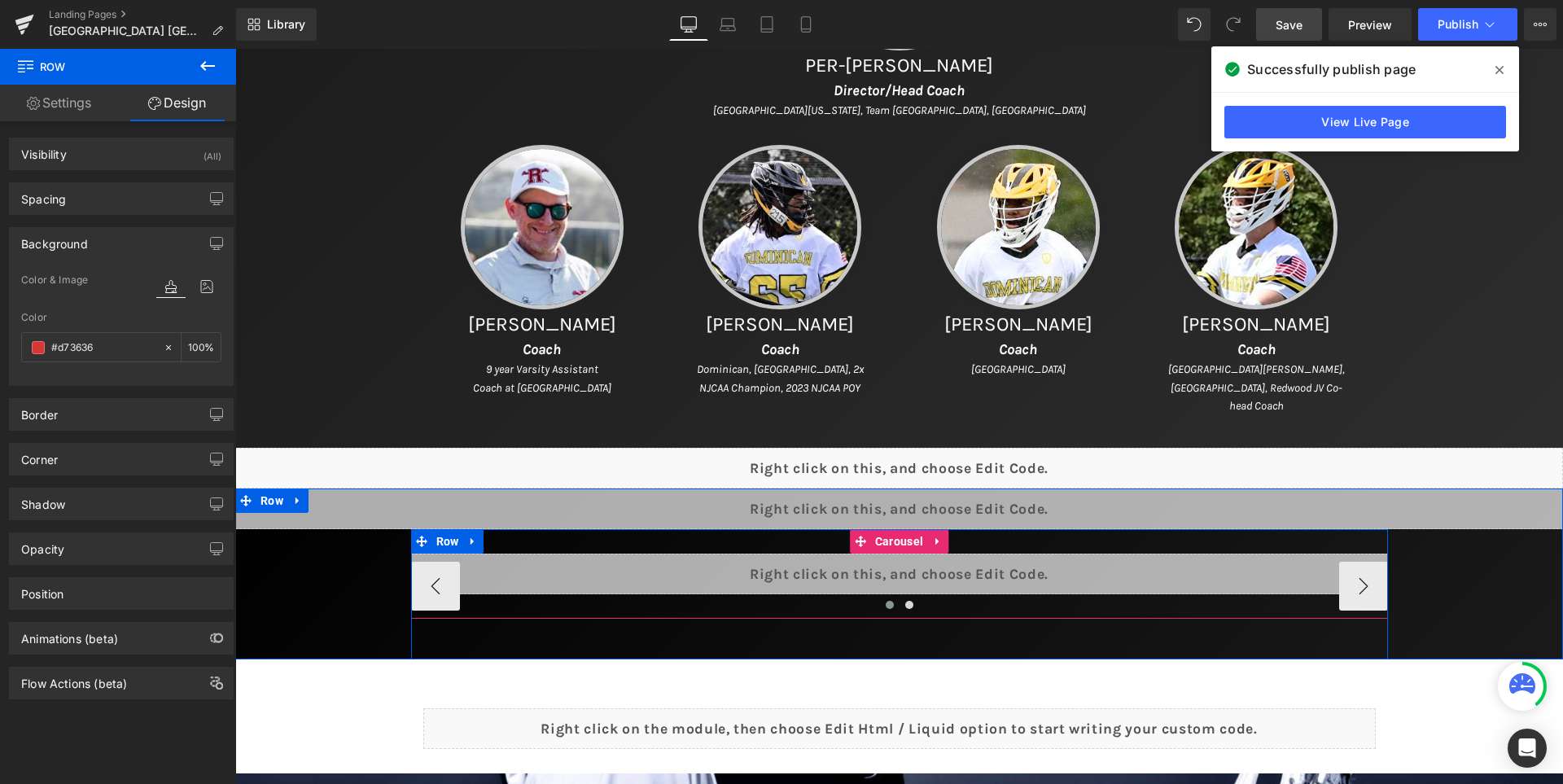
click at [924, 574] on div "Liquid" at bounding box center [900, 574] width 977 height 40
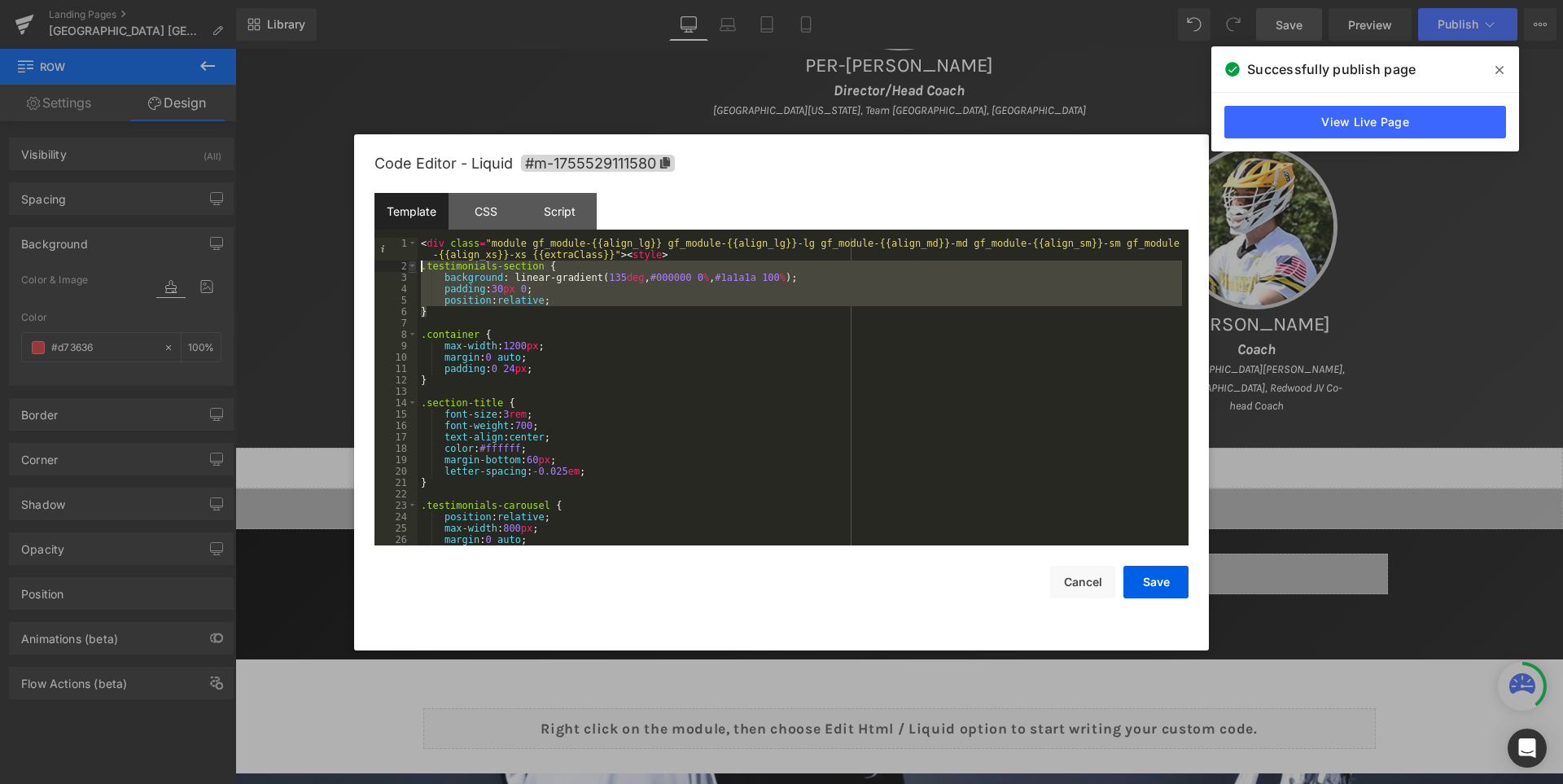
drag, startPoint x: 435, startPoint y: 310, endPoint x: 412, endPoint y: 268, distance: 47.9
click at [412, 268] on pre "1 2 3 4 5 6 7 8 9 10 11 12 13 14 15 16 17 18 19 20 21 22 23 24 25 26 27 < div c…" at bounding box center [782, 391] width 814 height 308
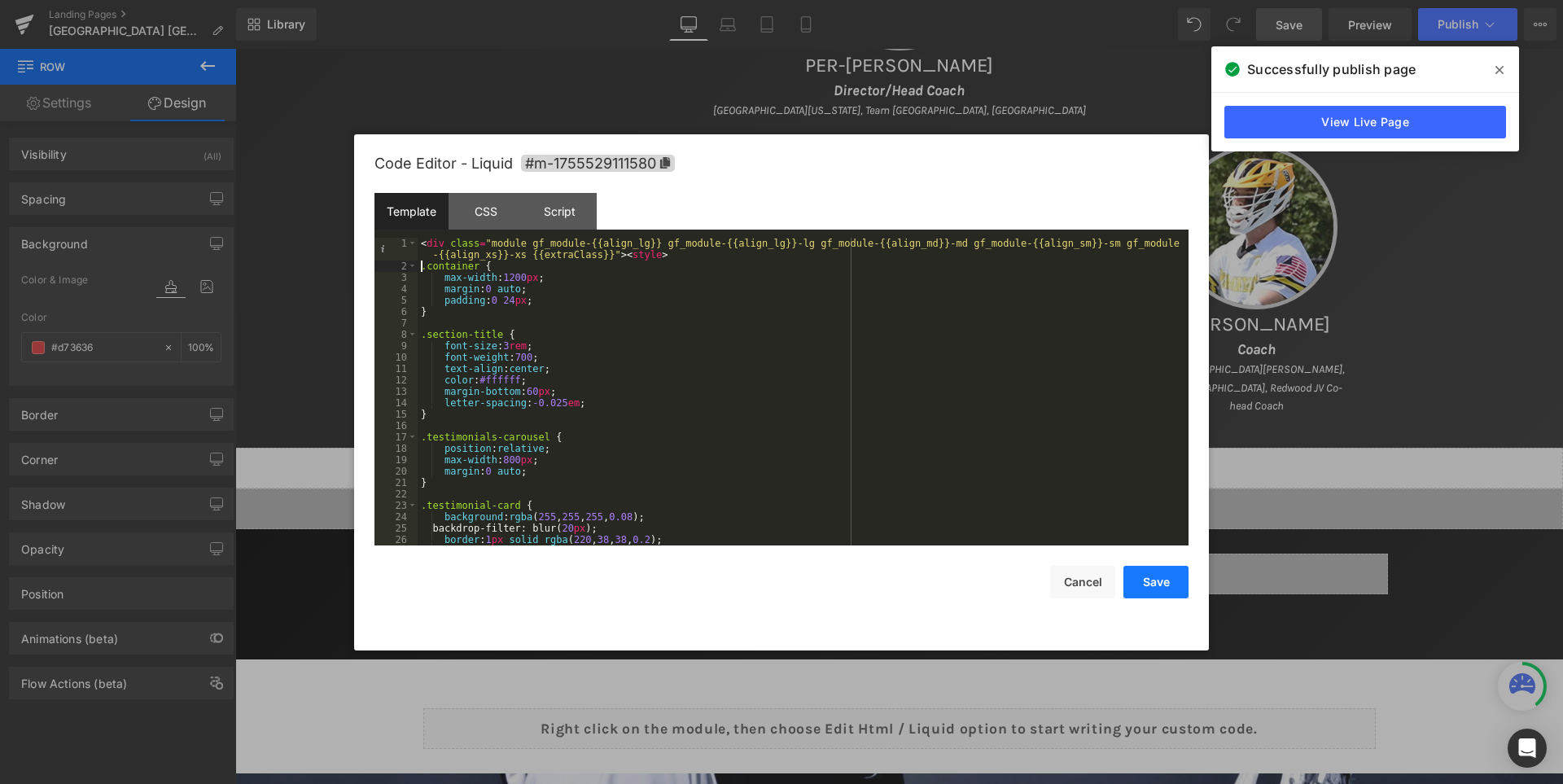
click at [1150, 580] on button "Save" at bounding box center [1156, 581] width 65 height 32
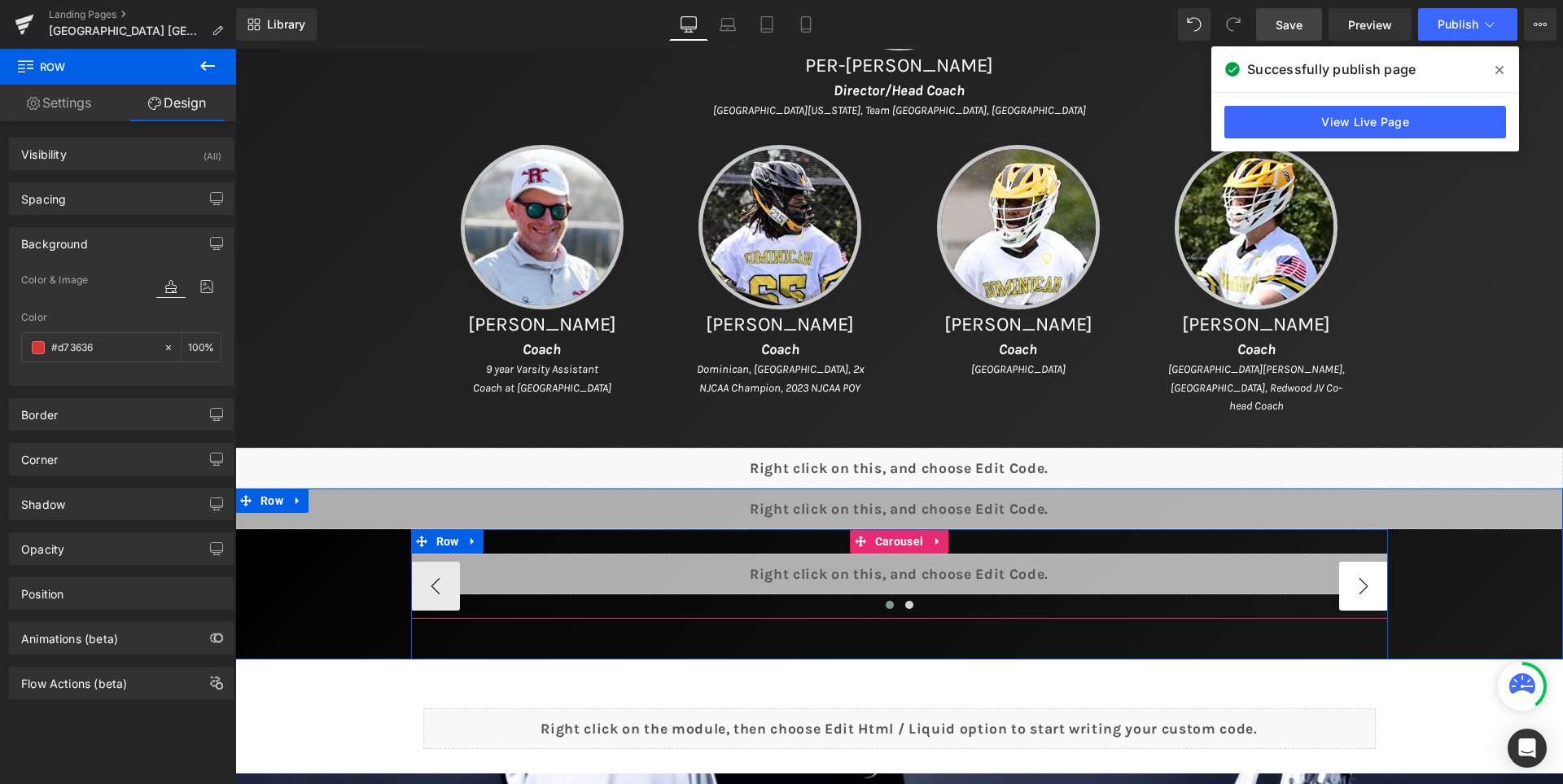
click at [1363, 585] on button "›" at bounding box center [1363, 586] width 49 height 49
click at [931, 565] on div "Liquid" at bounding box center [900, 574] width 977 height 40
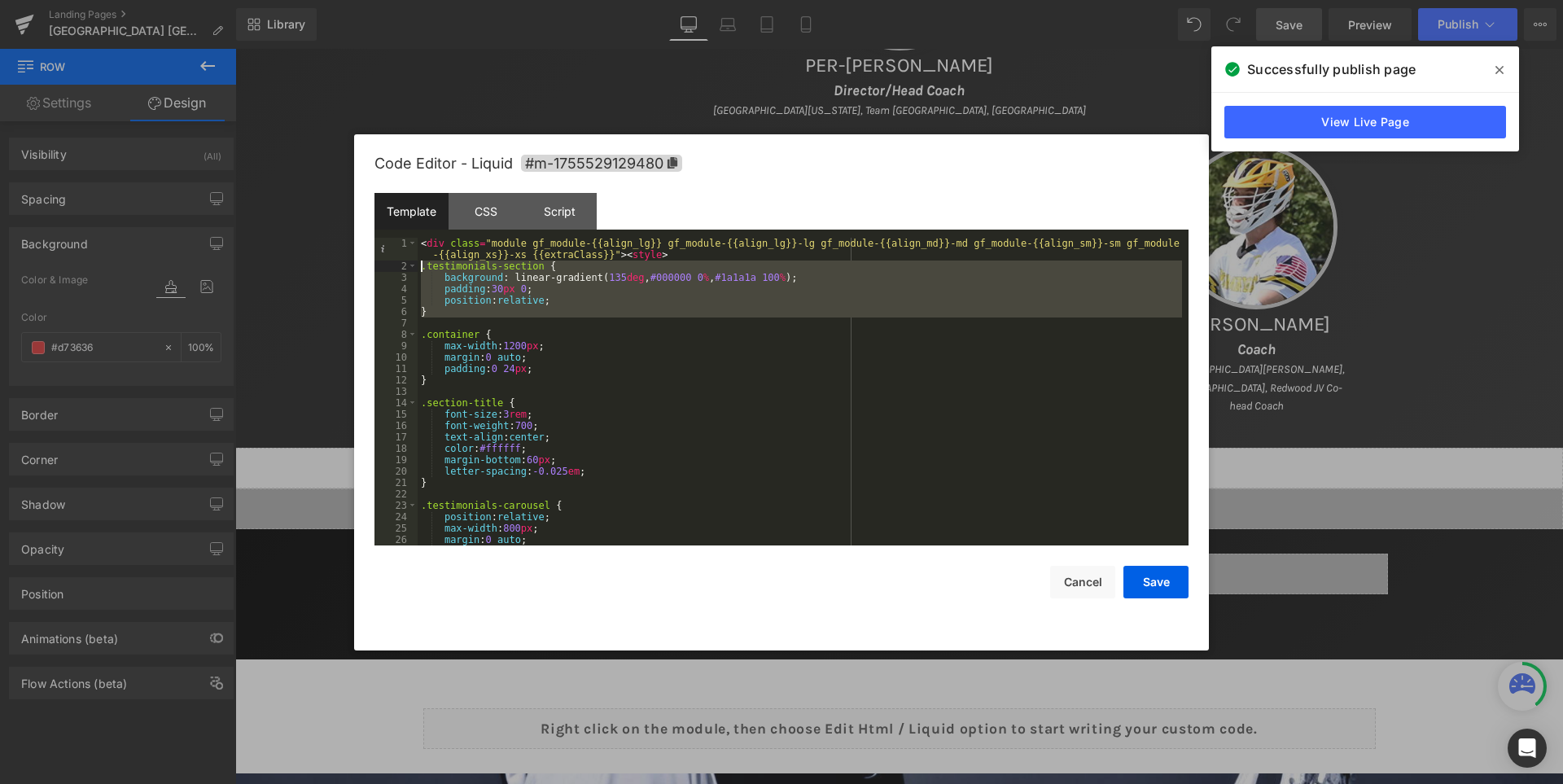
drag, startPoint x: 432, startPoint y: 318, endPoint x: 396, endPoint y: 266, distance: 63.2
click at [396, 266] on pre "1 2 3 4 5 6 7 8 9 10 11 12 13 14 15 16 17 18 19 20 21 22 23 24 25 26 27 < div c…" at bounding box center [782, 391] width 814 height 308
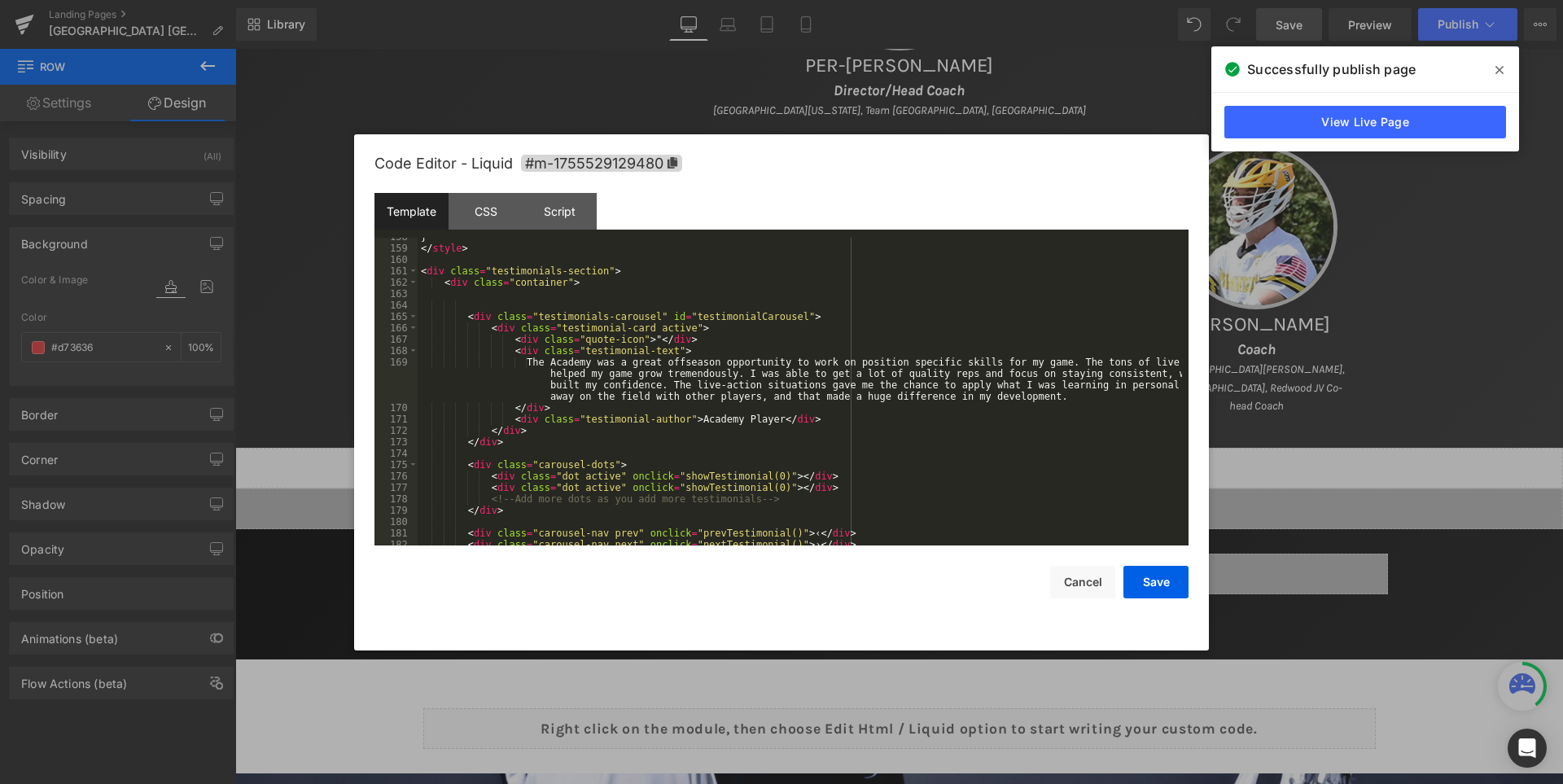
scroll to position [1846, 0]
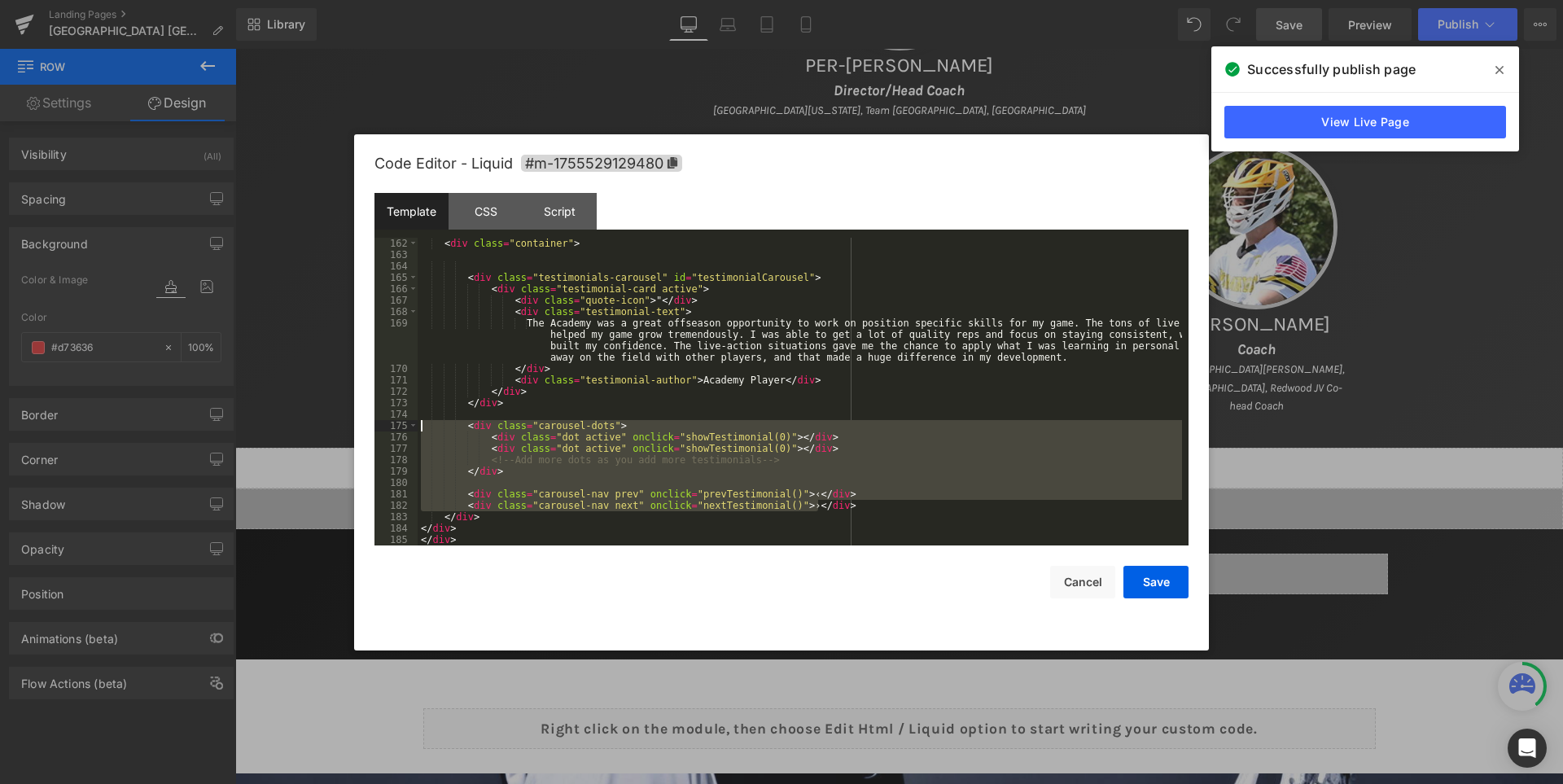
drag, startPoint x: 829, startPoint y: 506, endPoint x: 391, endPoint y: 407, distance: 449.0
click at [386, 418] on pre "162 163 164 165 166 167 168 169 170 171 172 173 174 175 176 177 178 179 180 181…" at bounding box center [782, 391] width 814 height 308
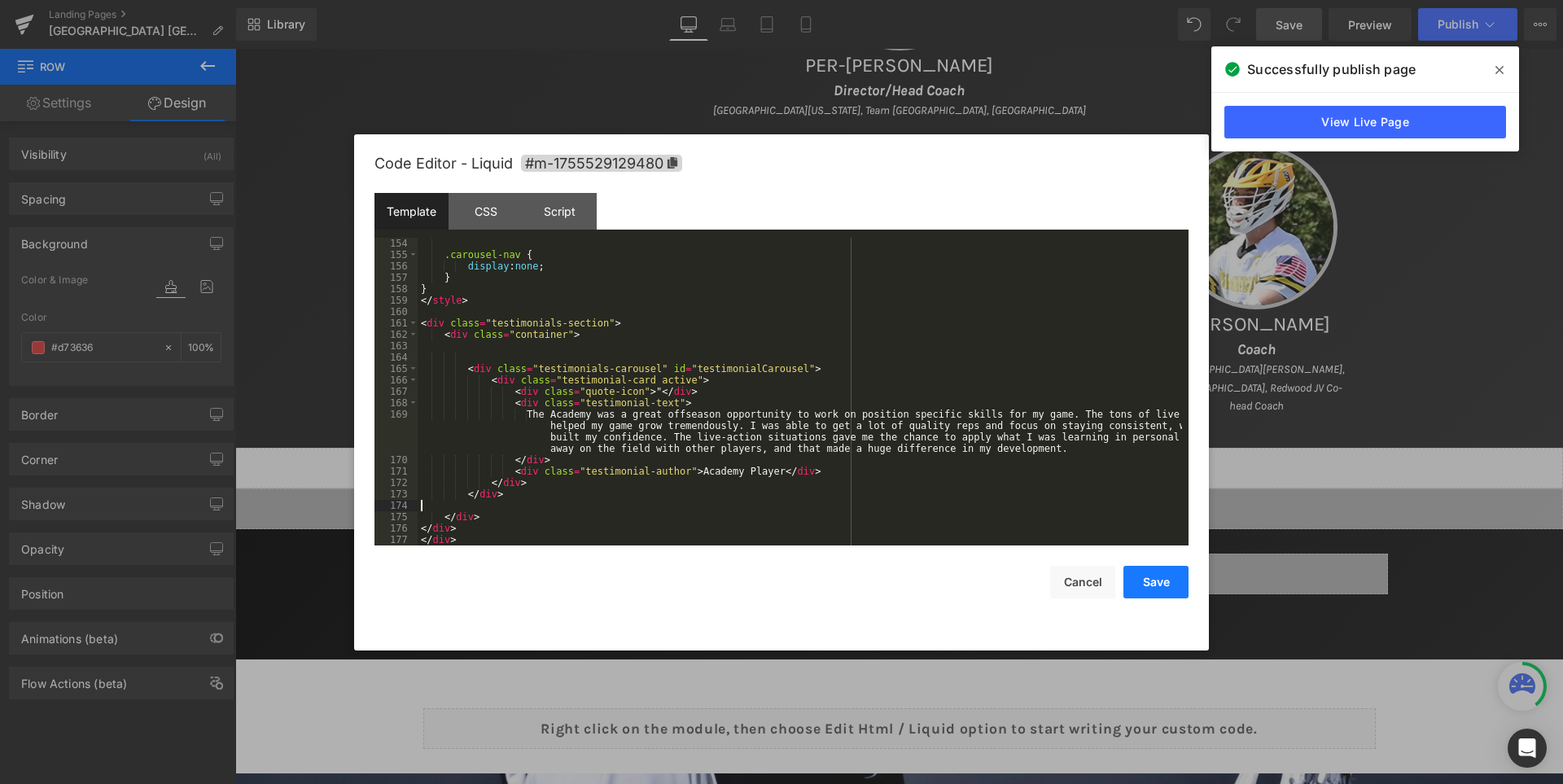
click at [1159, 581] on button "Save" at bounding box center [1156, 581] width 65 height 32
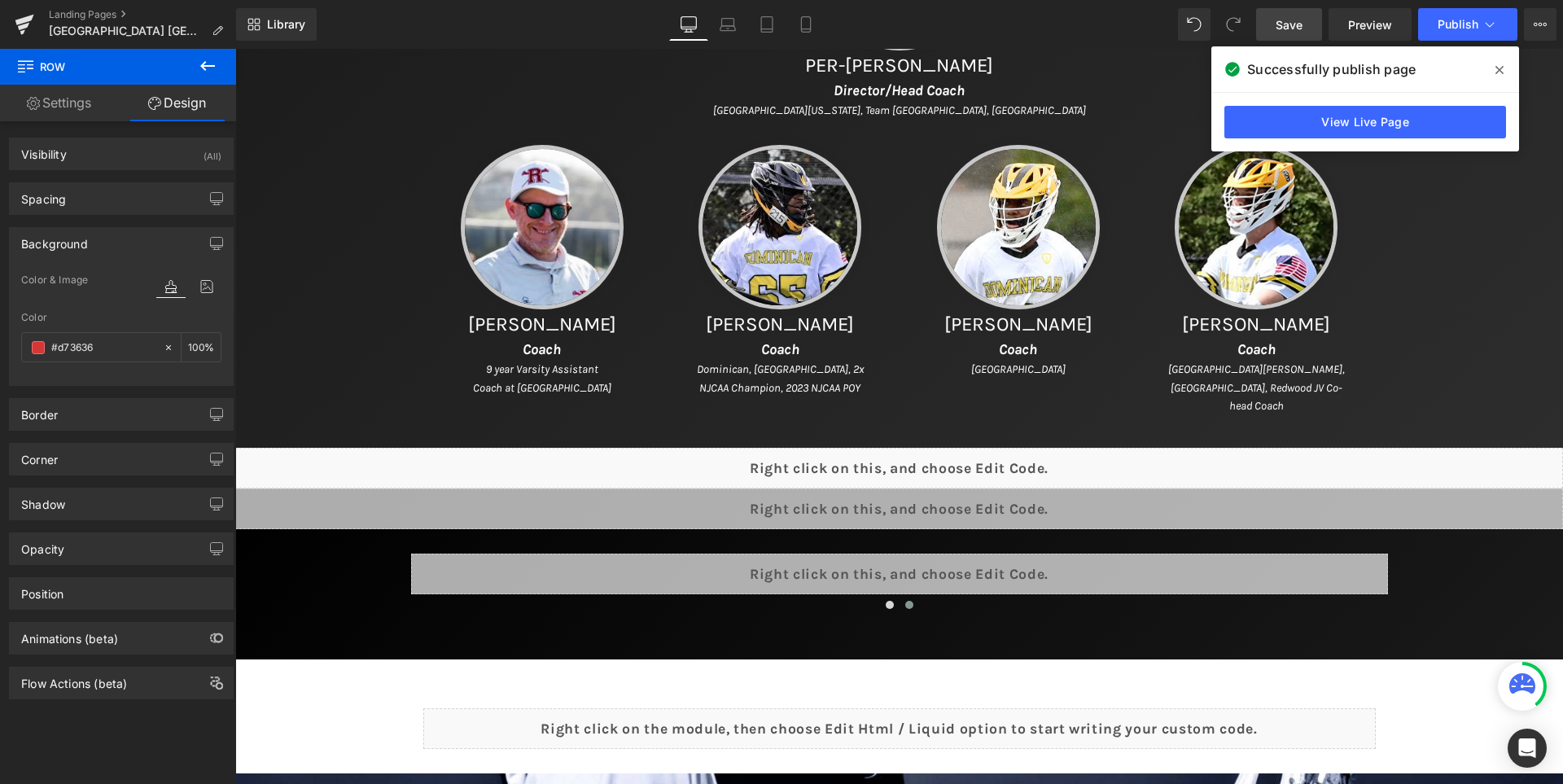
click at [1274, 21] on link "Save" at bounding box center [1288, 24] width 66 height 32
click at [1497, 70] on icon at bounding box center [1499, 69] width 8 height 13
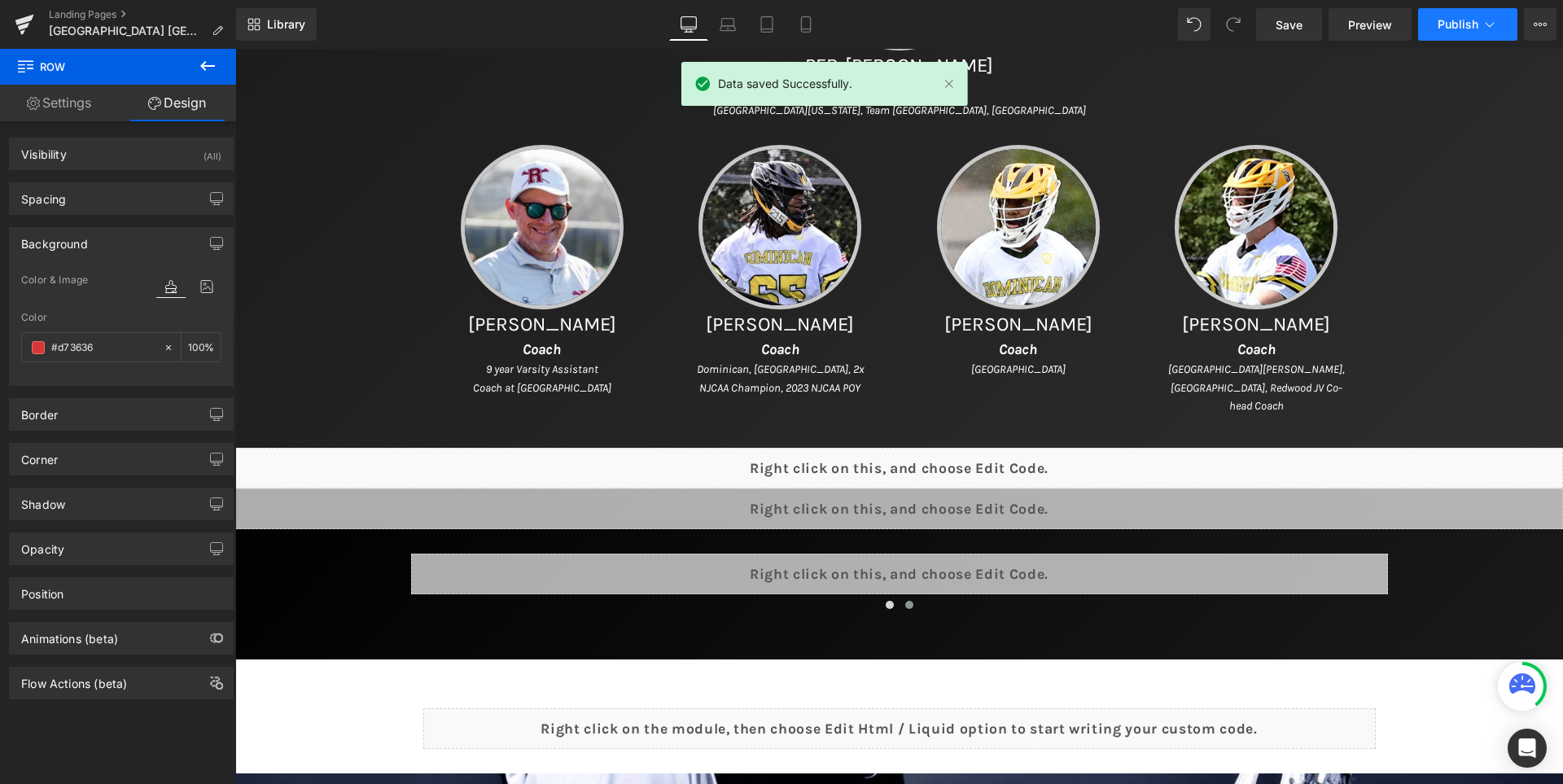
click at [1445, 17] on button "Publish" at bounding box center [1467, 24] width 99 height 32
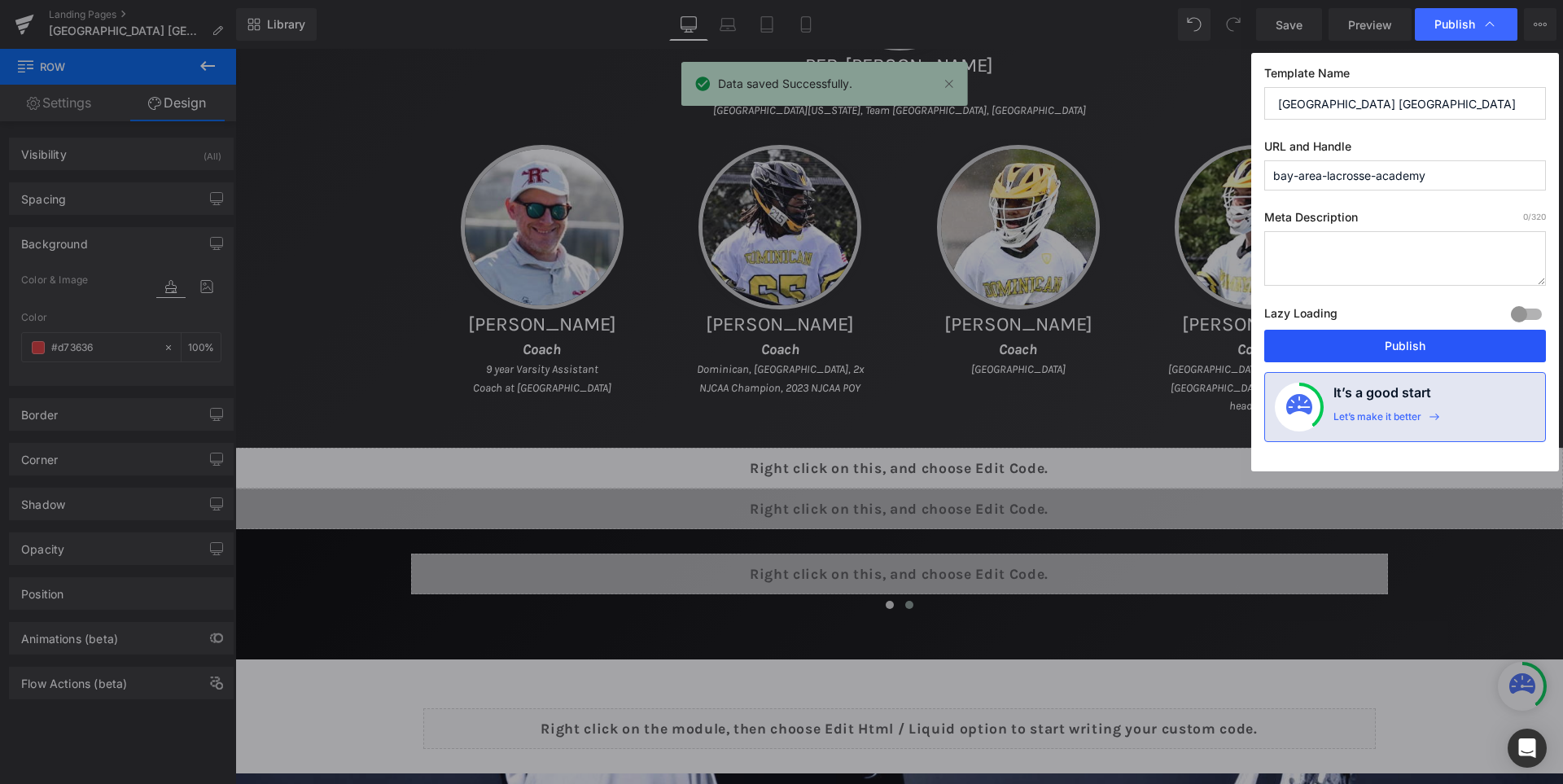
click at [1407, 332] on button "Publish" at bounding box center [1404, 346] width 282 height 32
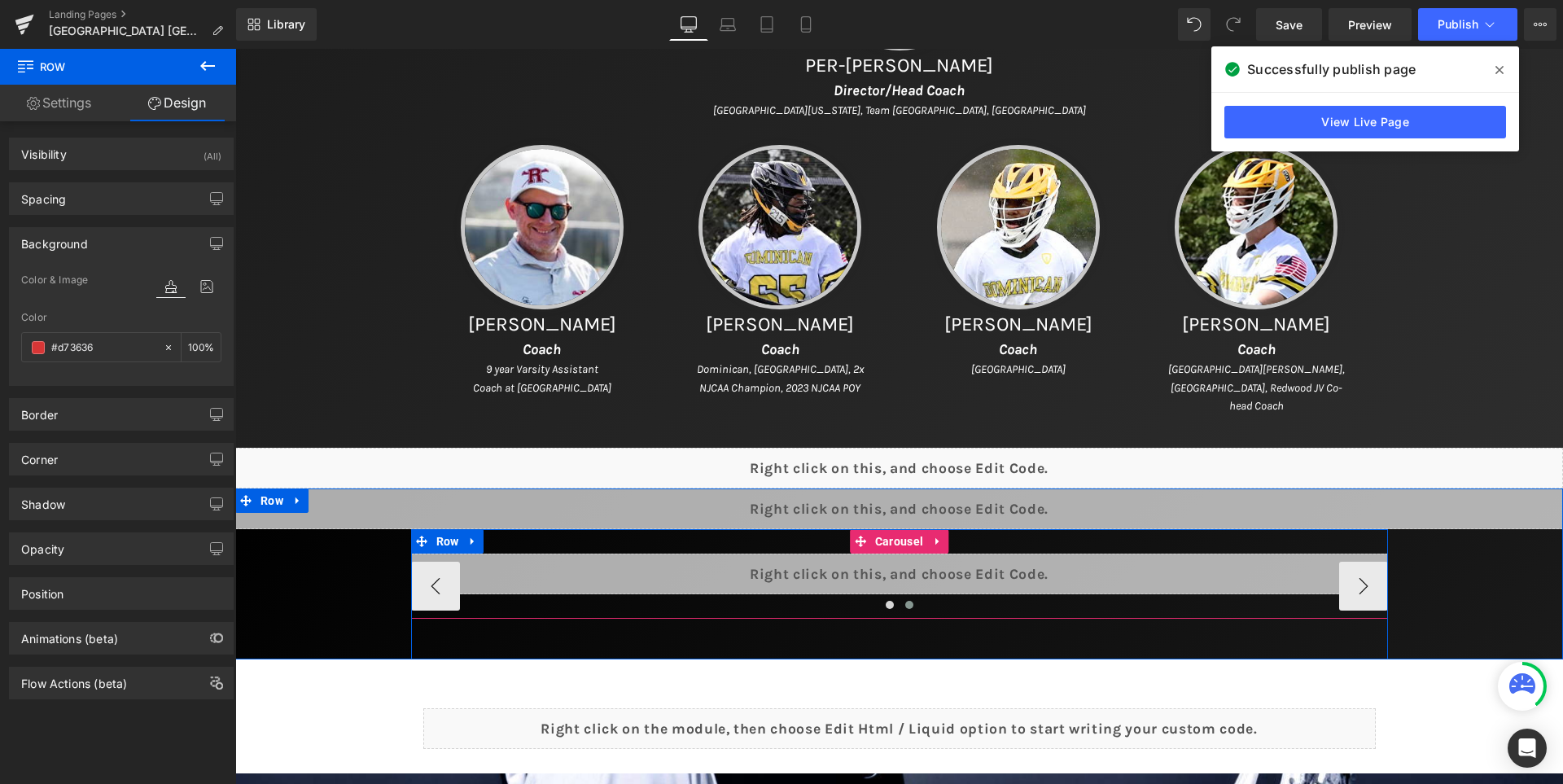
click at [1274, 539] on div "Liquid Liquid ‹ › [GEOGRAPHIC_DATA]" at bounding box center [900, 574] width 977 height 89
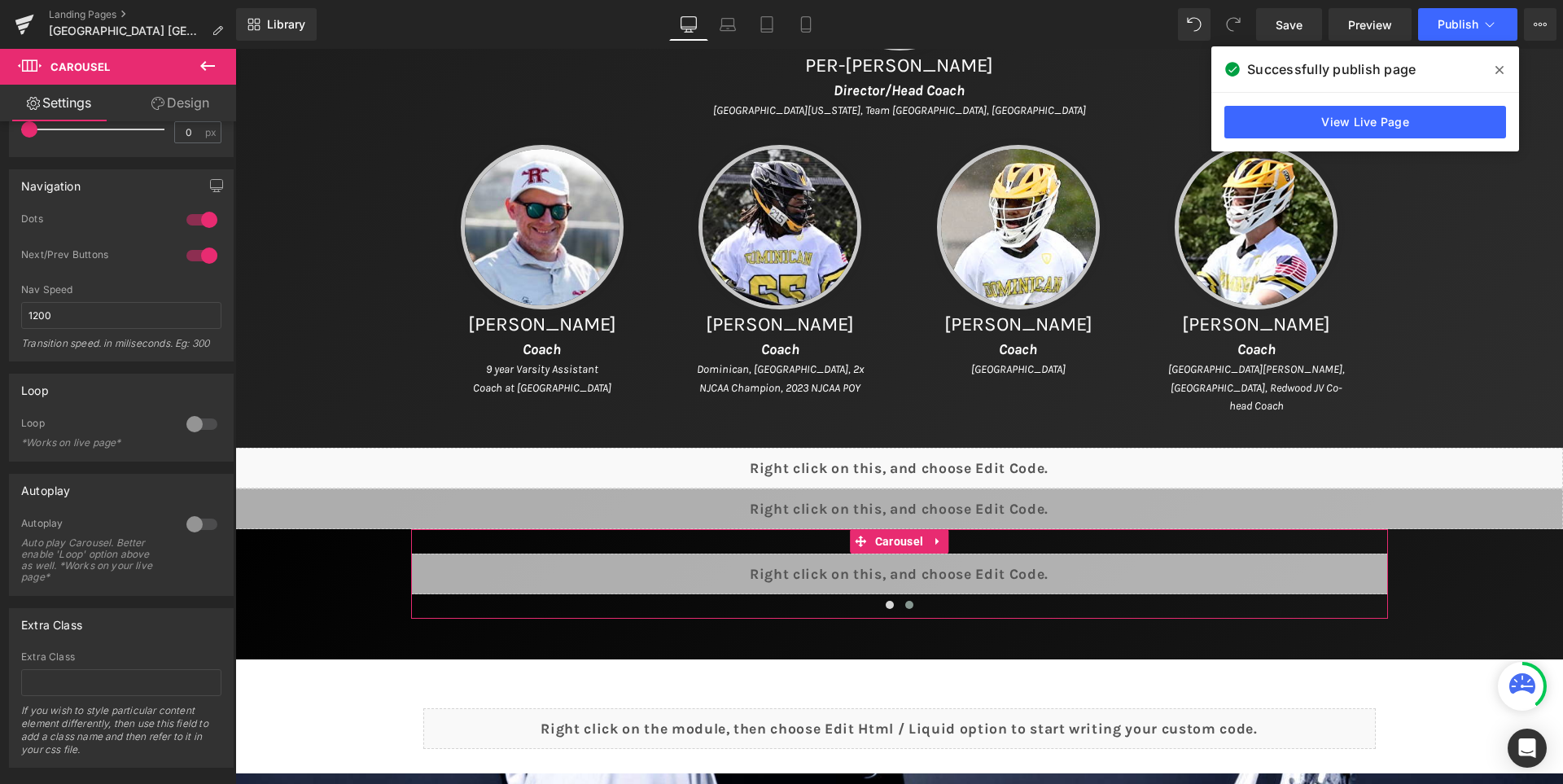
scroll to position [244, 0]
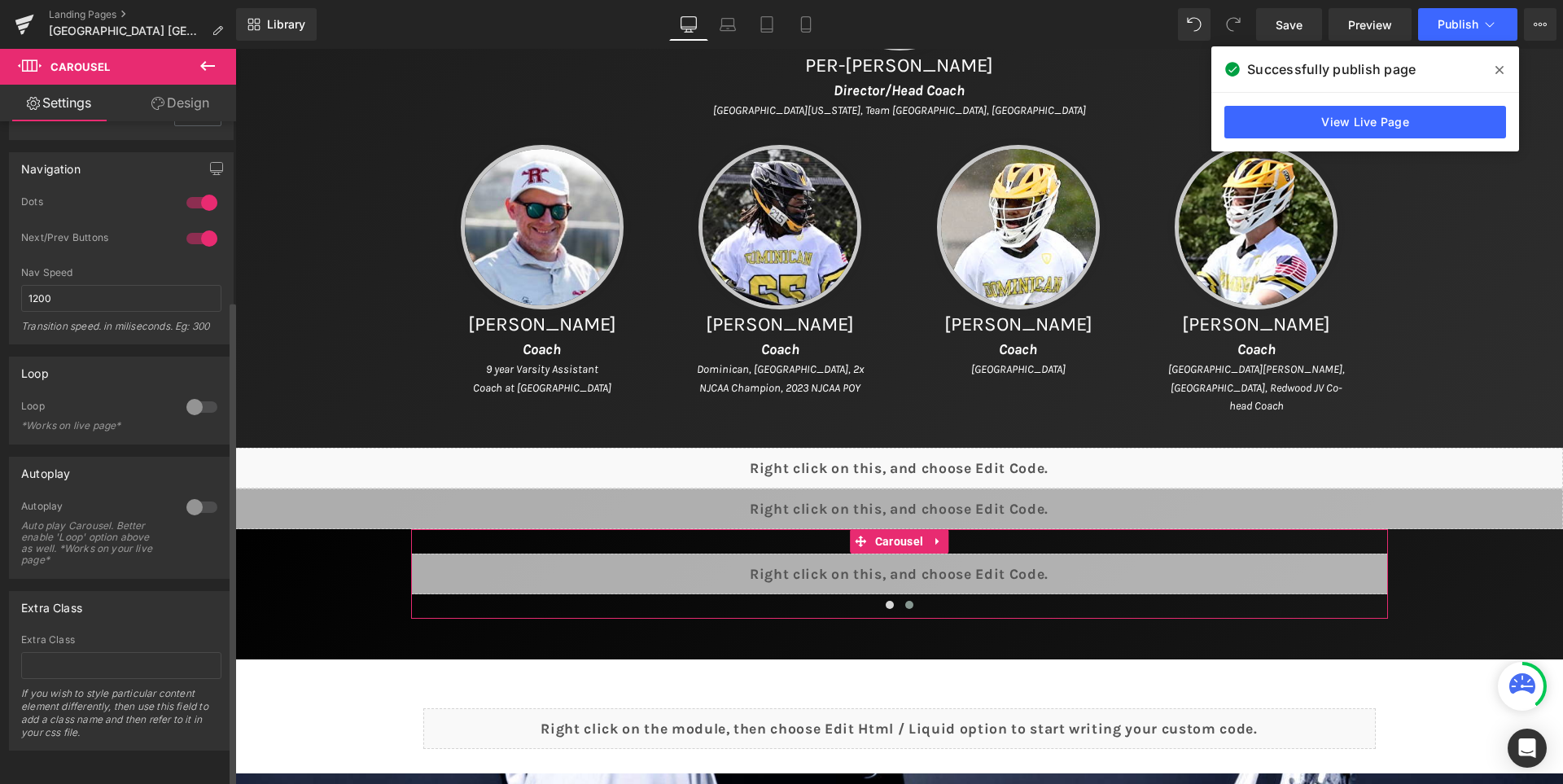
click at [203, 500] on div at bounding box center [202, 507] width 39 height 26
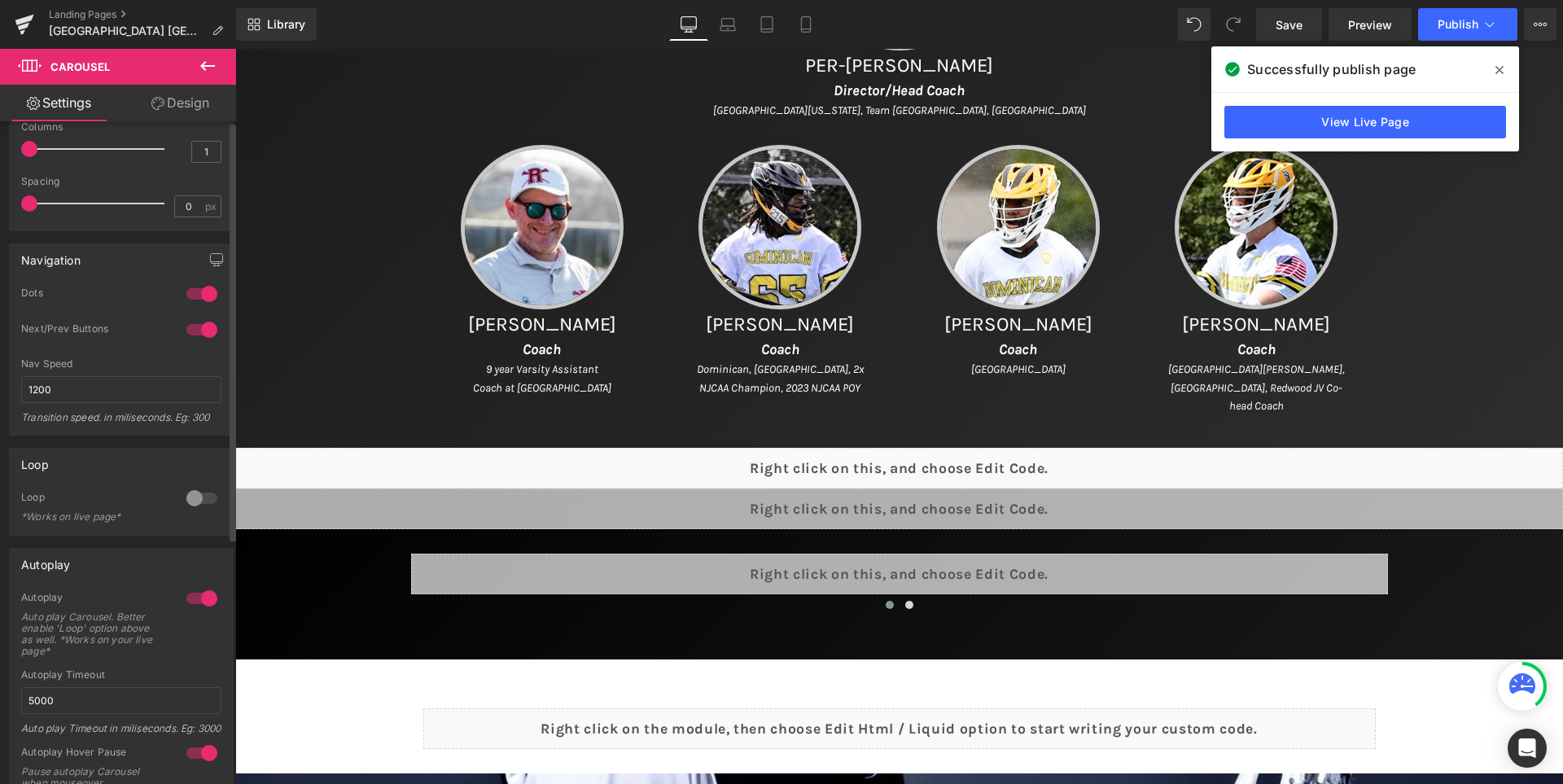
scroll to position [0, 0]
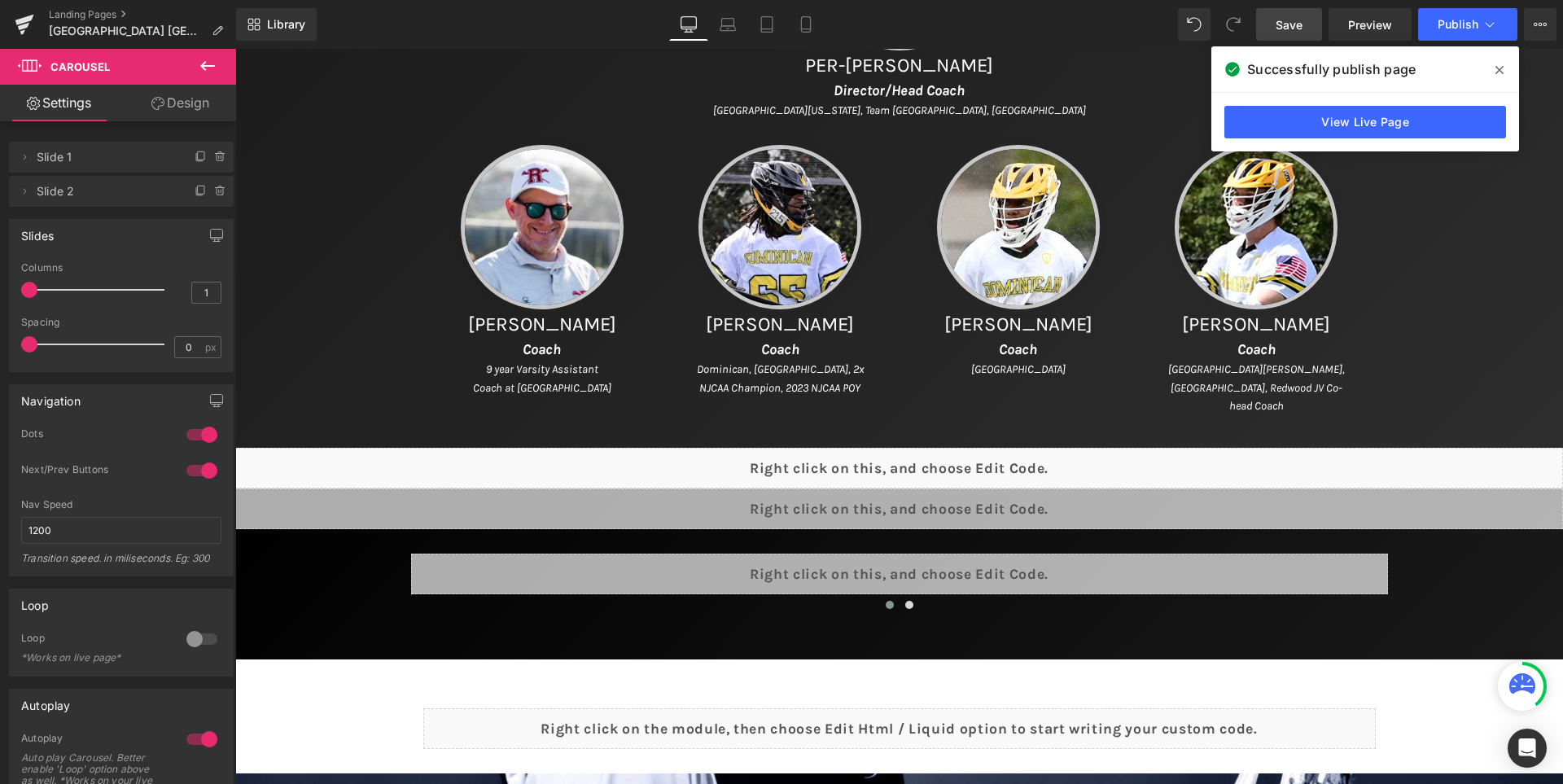
click at [1284, 17] on span "Save" at bounding box center [1288, 25] width 27 height 17
click at [1505, 74] on span at bounding box center [1499, 70] width 26 height 26
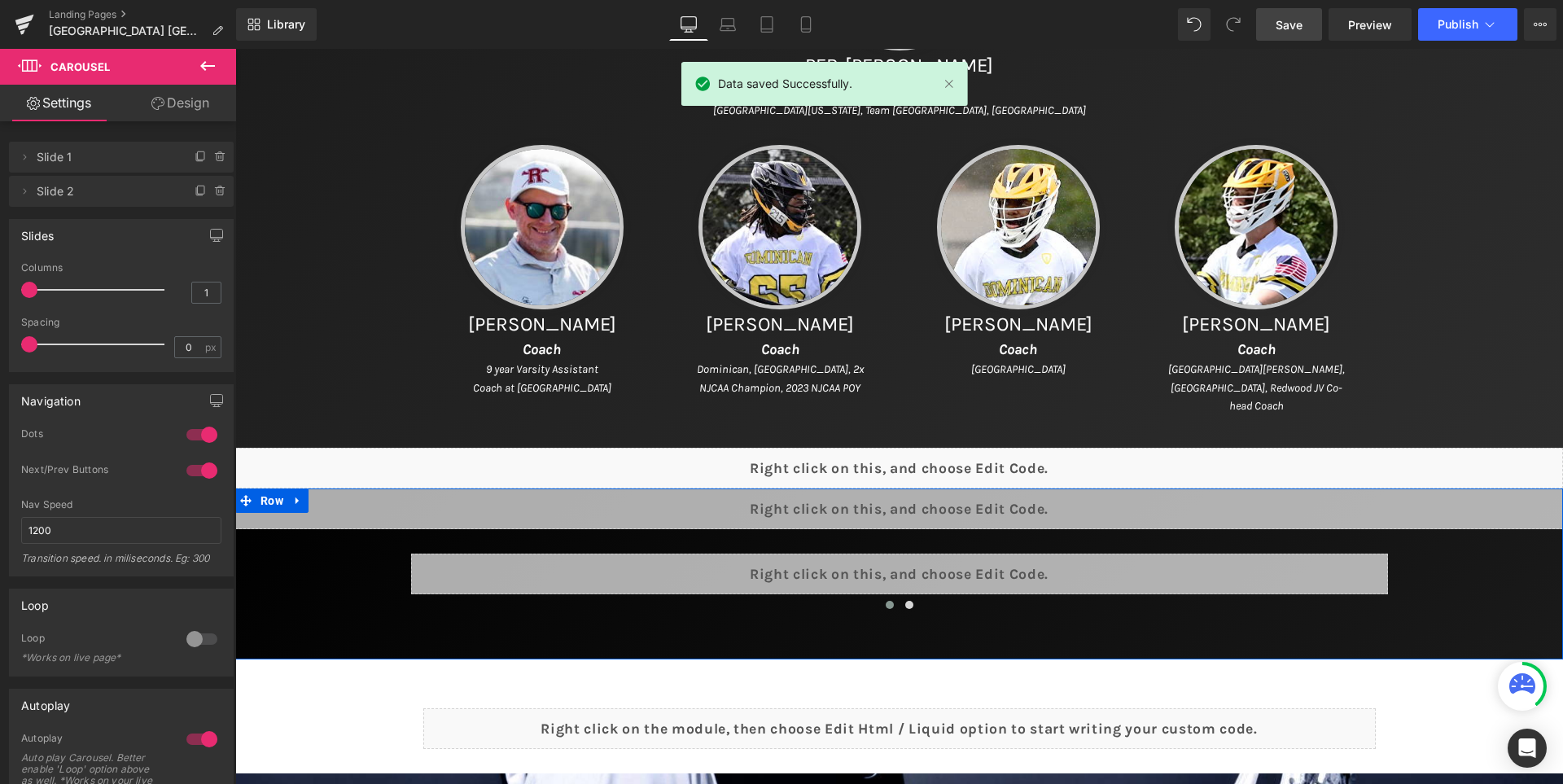
click at [932, 499] on div "Liquid" at bounding box center [899, 509] width 1328 height 40
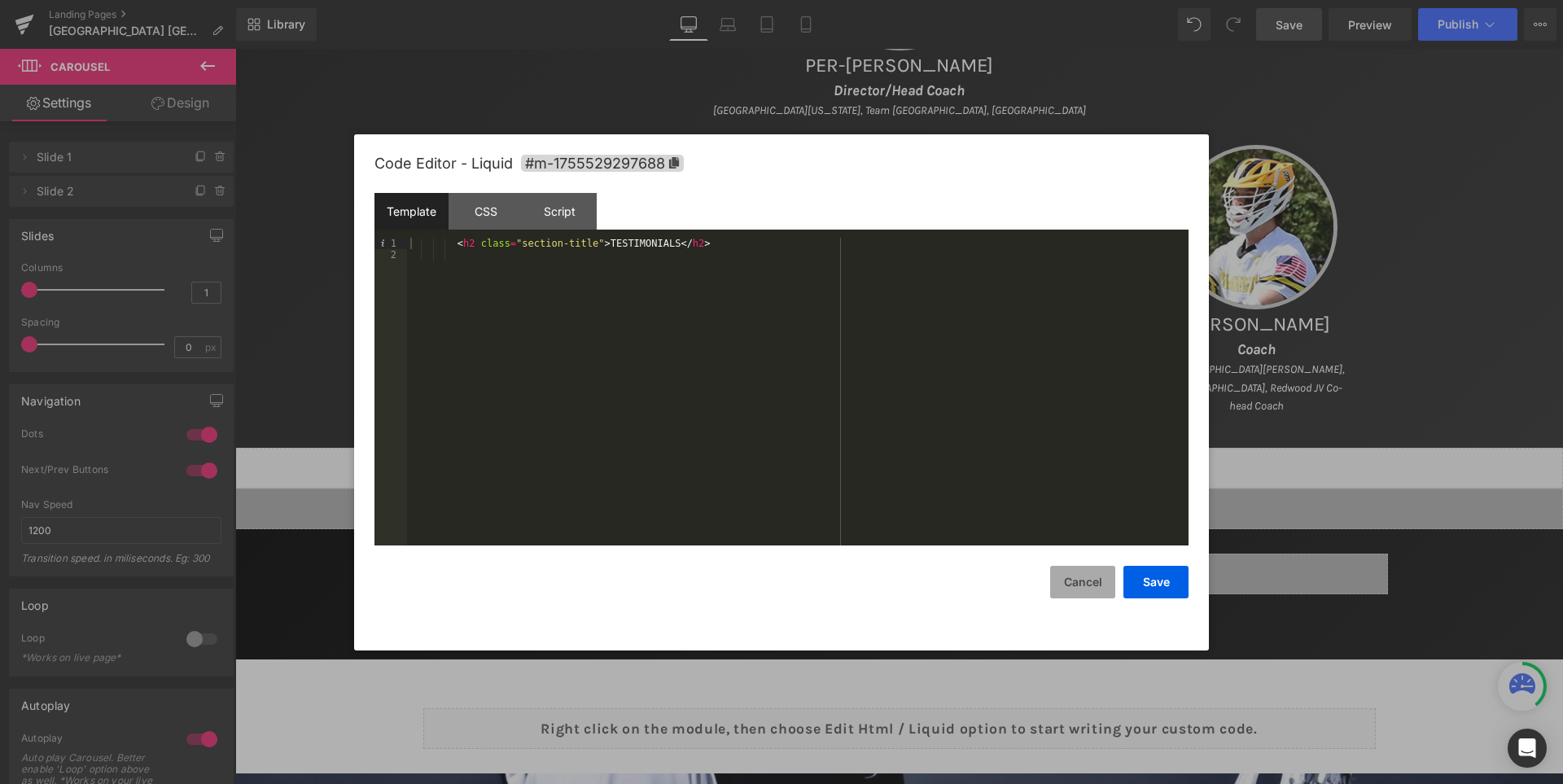
click at [1083, 570] on button "Cancel" at bounding box center [1082, 581] width 65 height 32
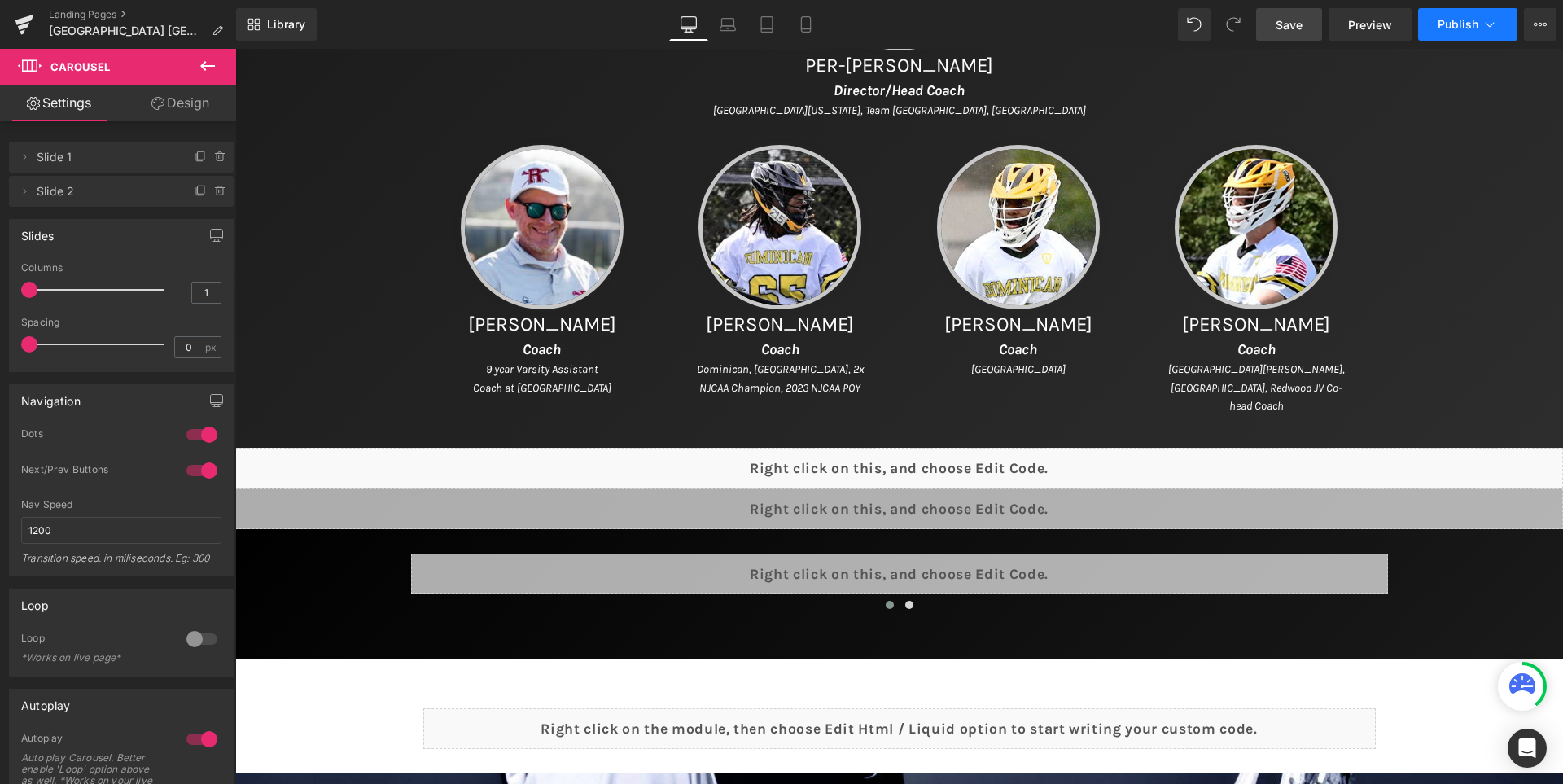
click at [1436, 37] on button "Publish" at bounding box center [1467, 24] width 99 height 32
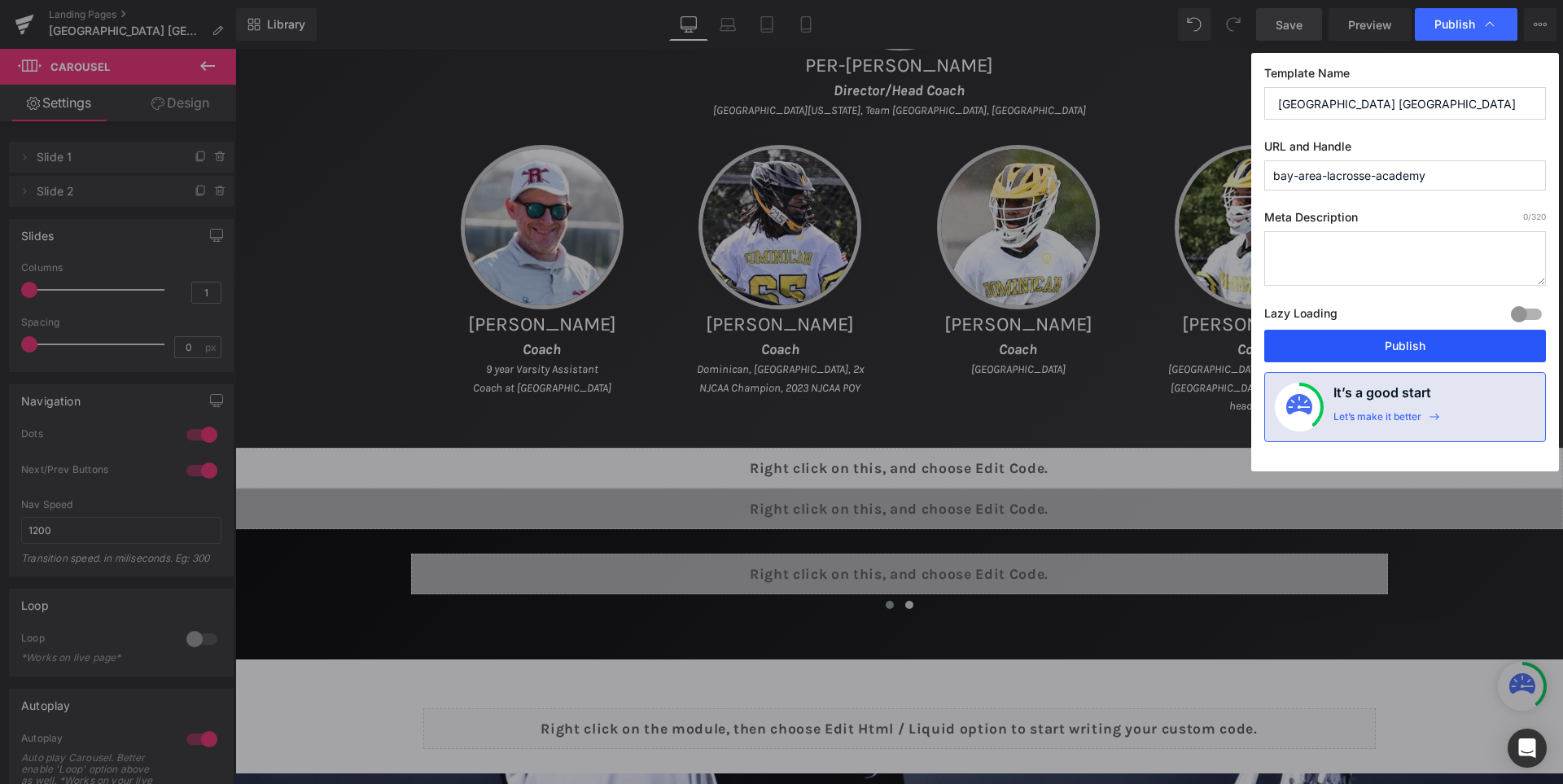
drag, startPoint x: 1405, startPoint y: 340, endPoint x: 535, endPoint y: 457, distance: 877.8
click at [1405, 340] on button "Publish" at bounding box center [1404, 346] width 282 height 32
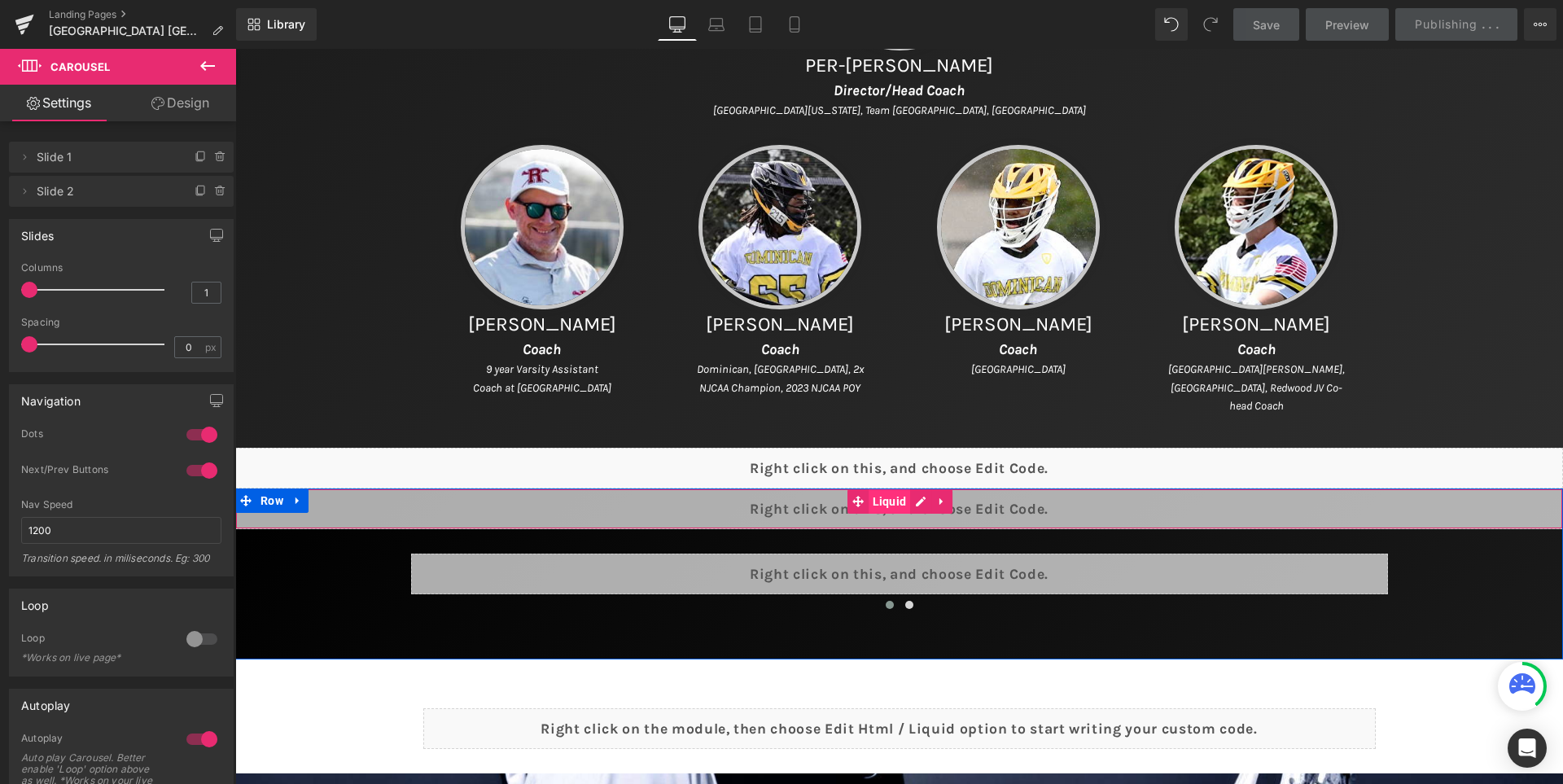
click at [888, 495] on span "Liquid" at bounding box center [889, 502] width 42 height 25
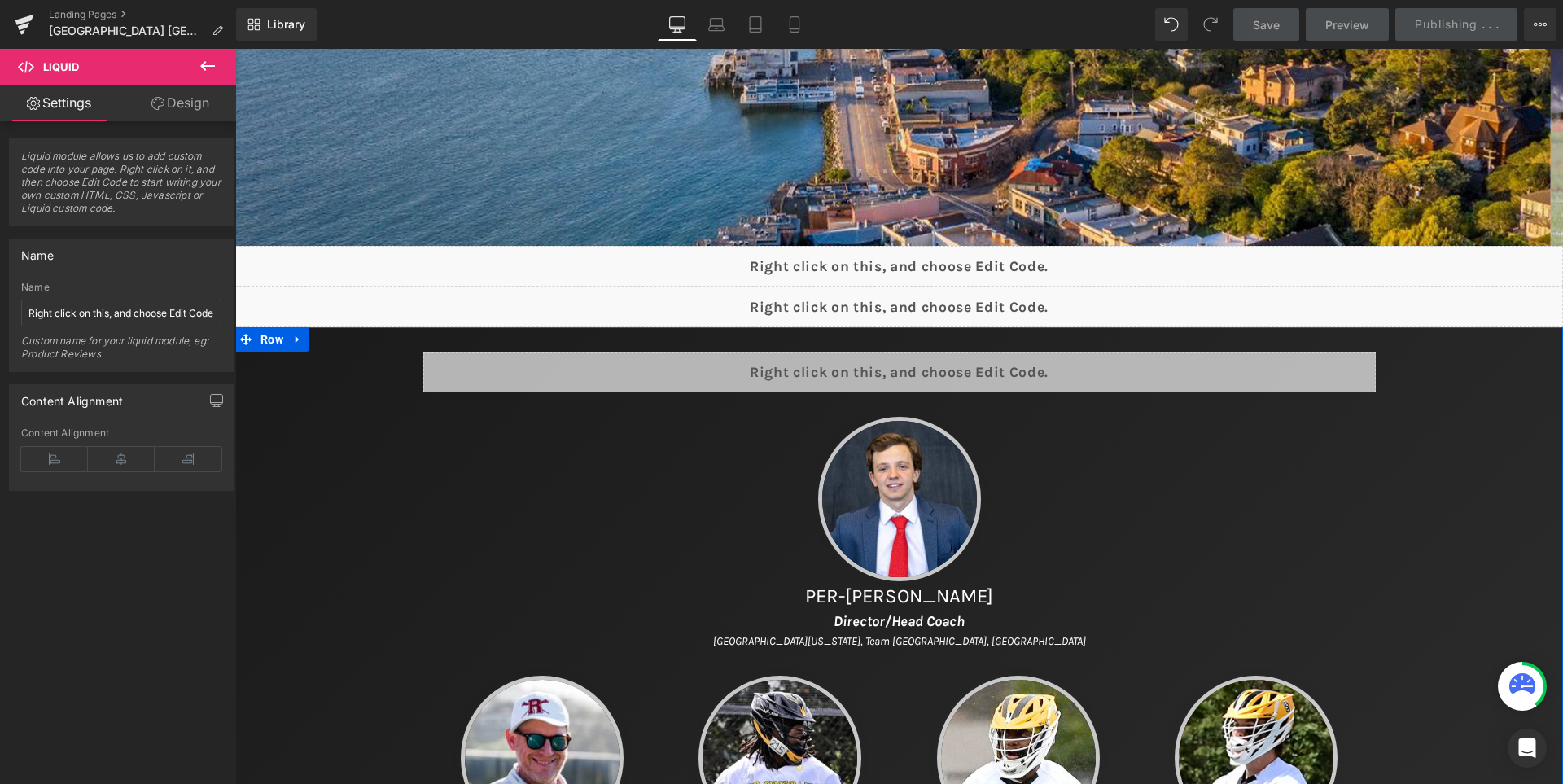
scroll to position [242, 0]
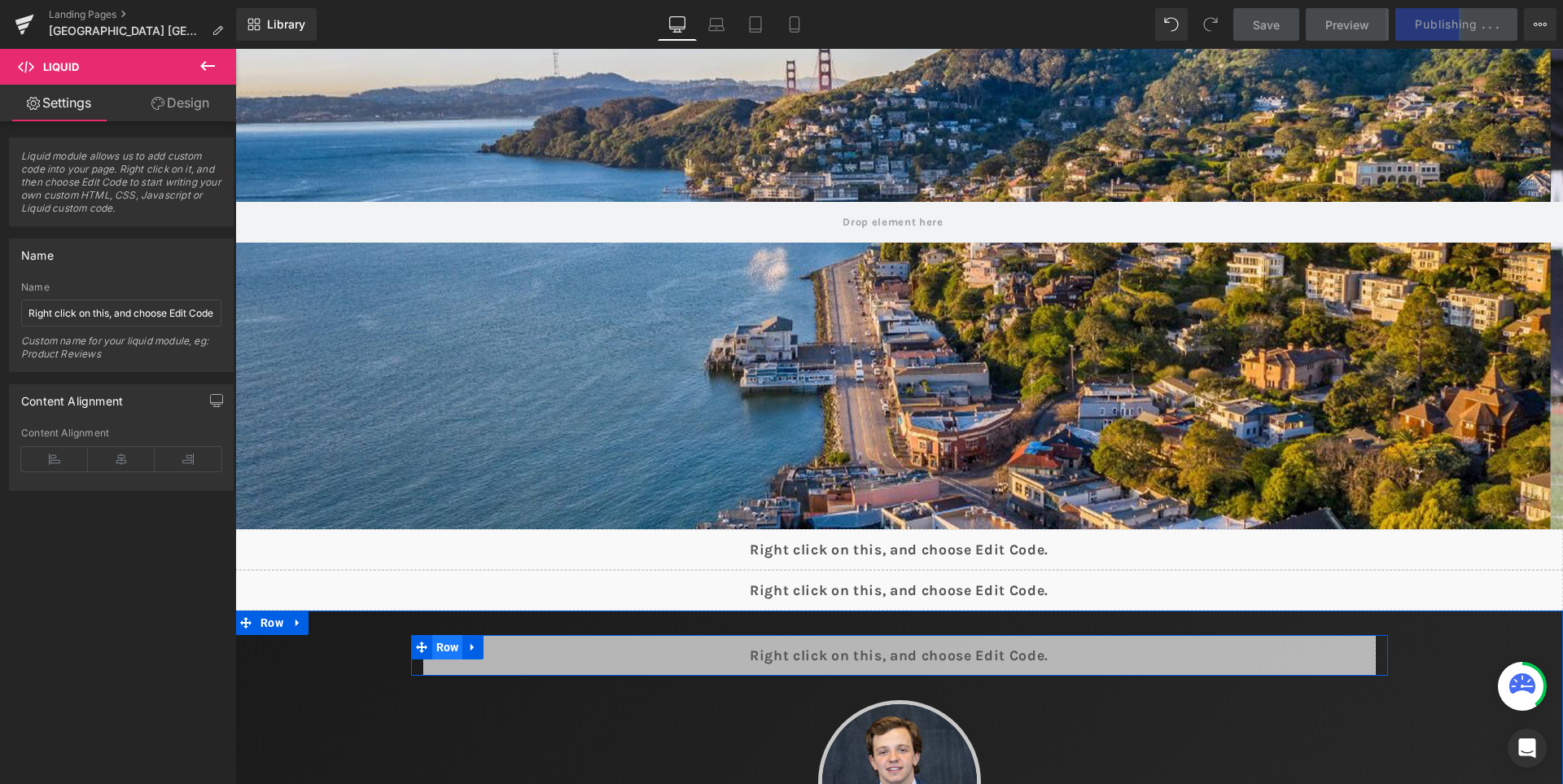
click at [436, 650] on span "Row" at bounding box center [447, 647] width 31 height 25
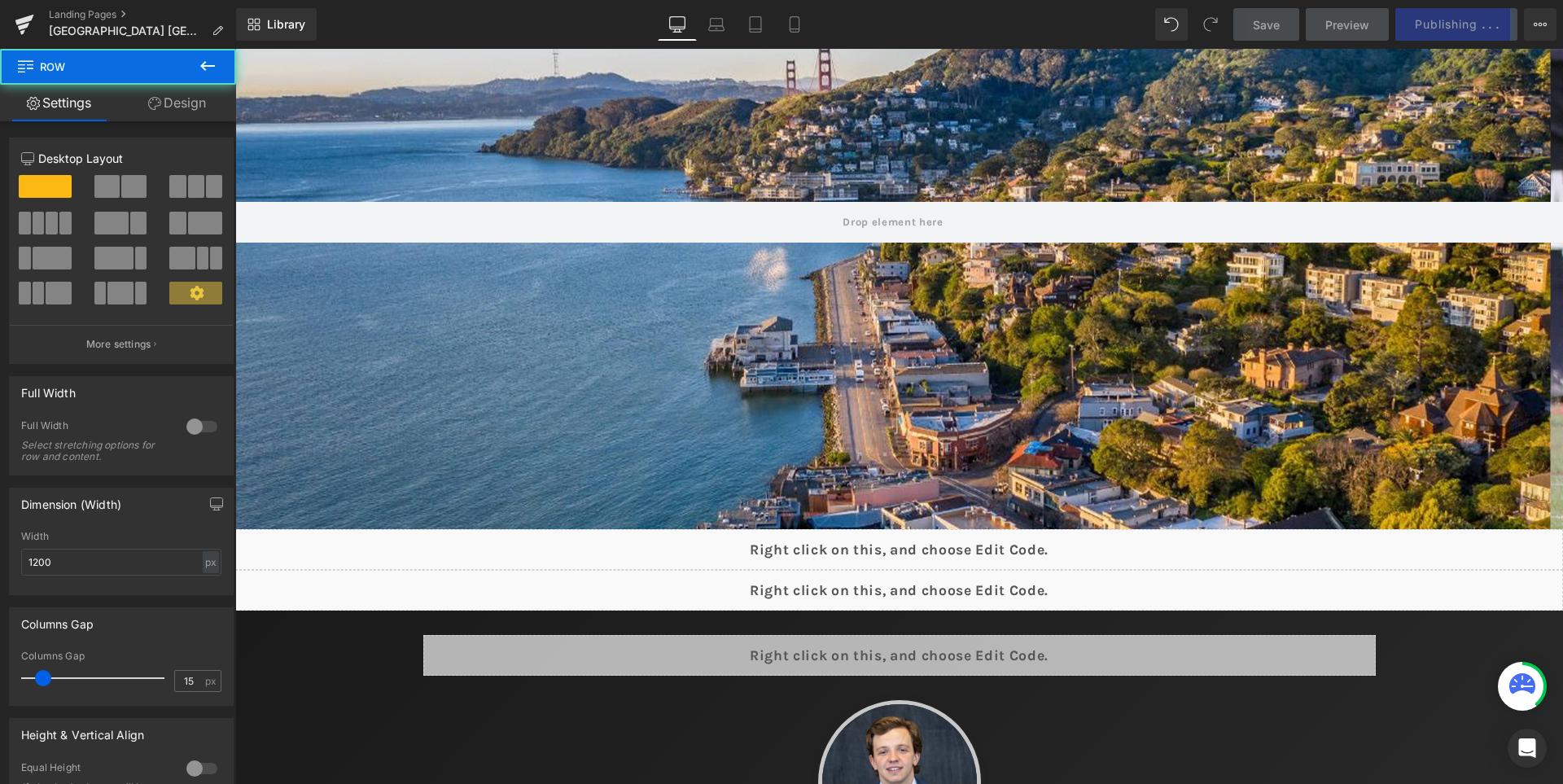
click at [188, 82] on button at bounding box center [207, 67] width 57 height 36
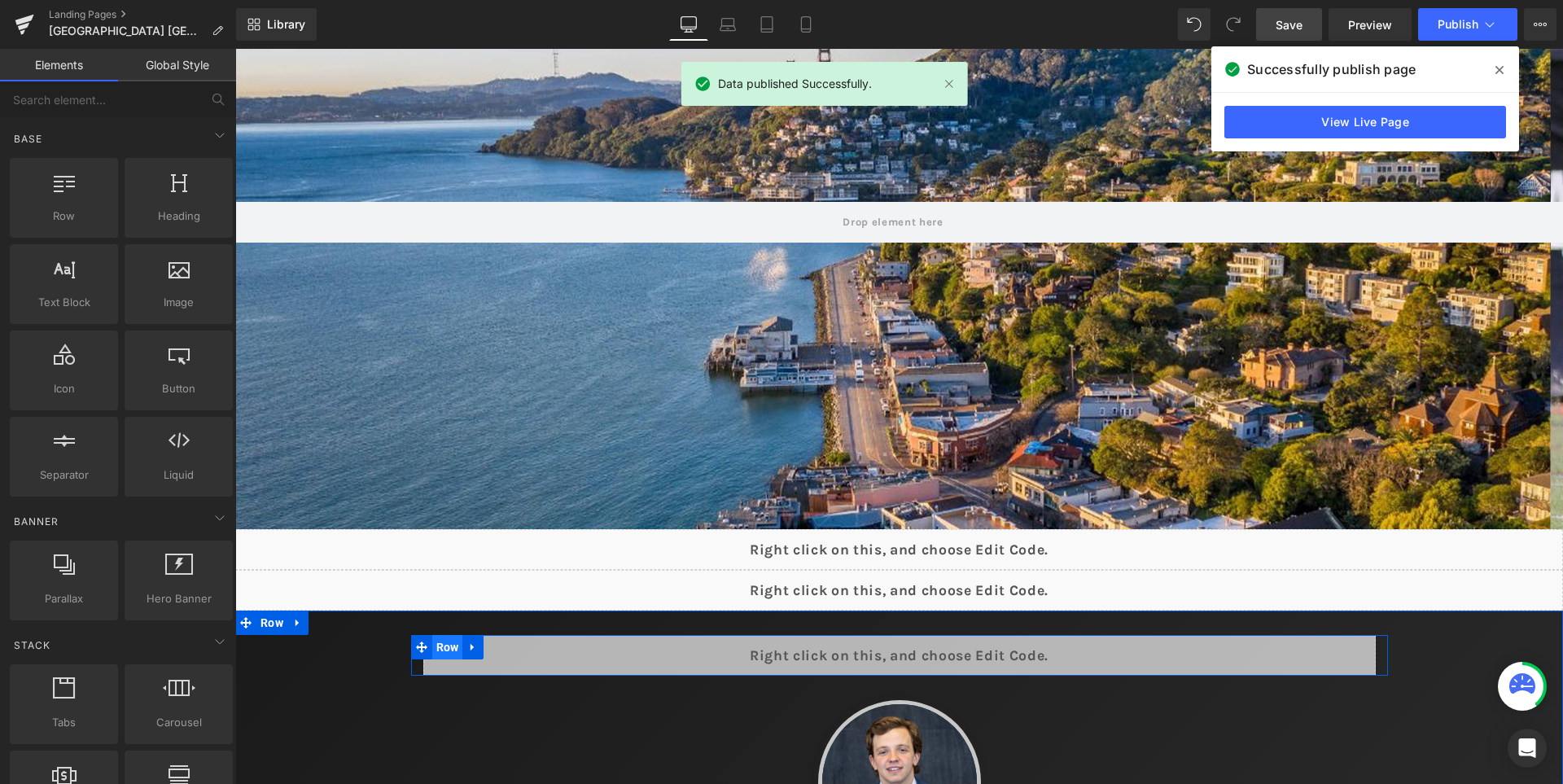
click at [455, 644] on span "Row" at bounding box center [447, 647] width 31 height 25
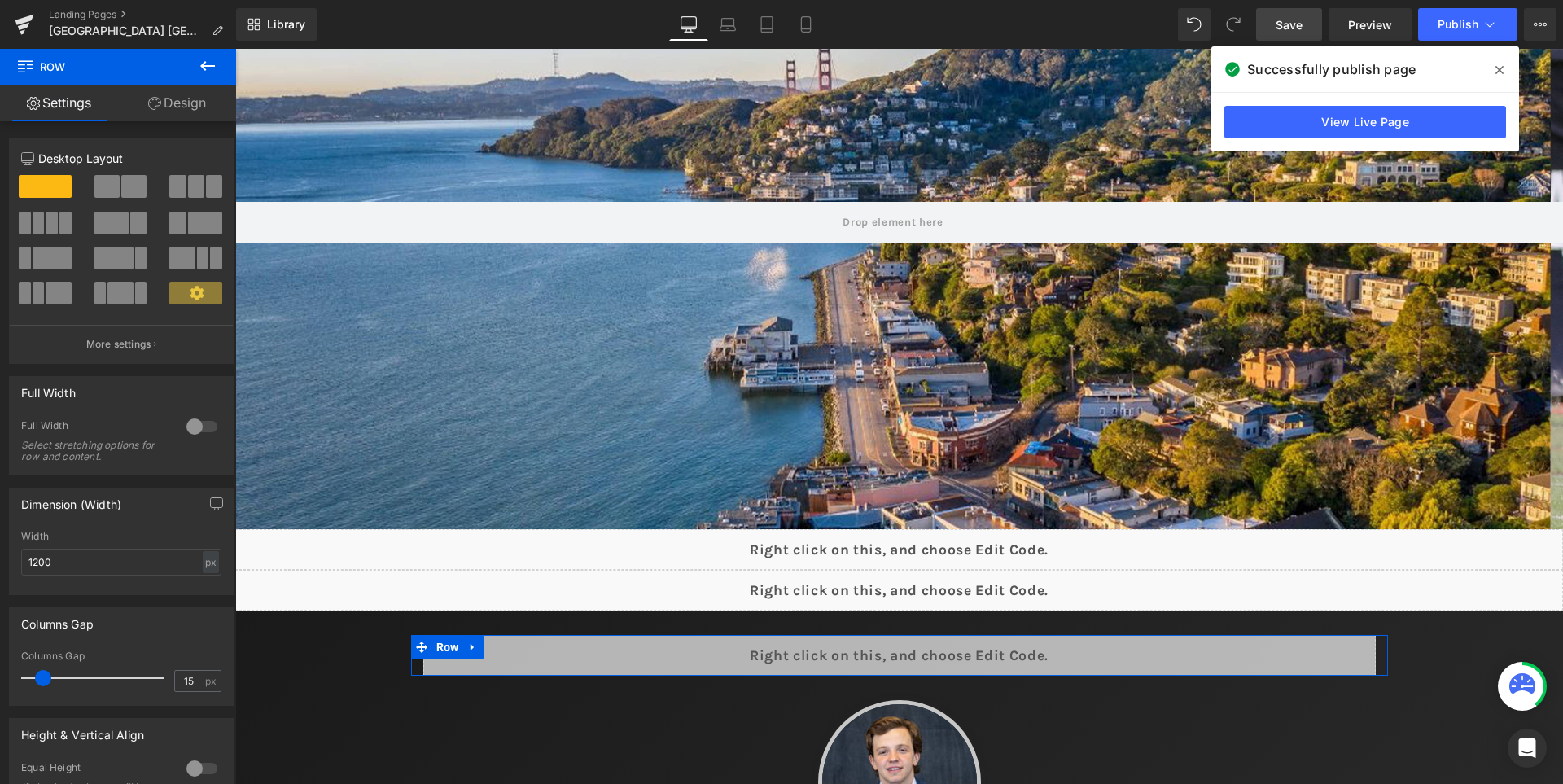
click at [184, 119] on link "Design" at bounding box center [177, 103] width 118 height 37
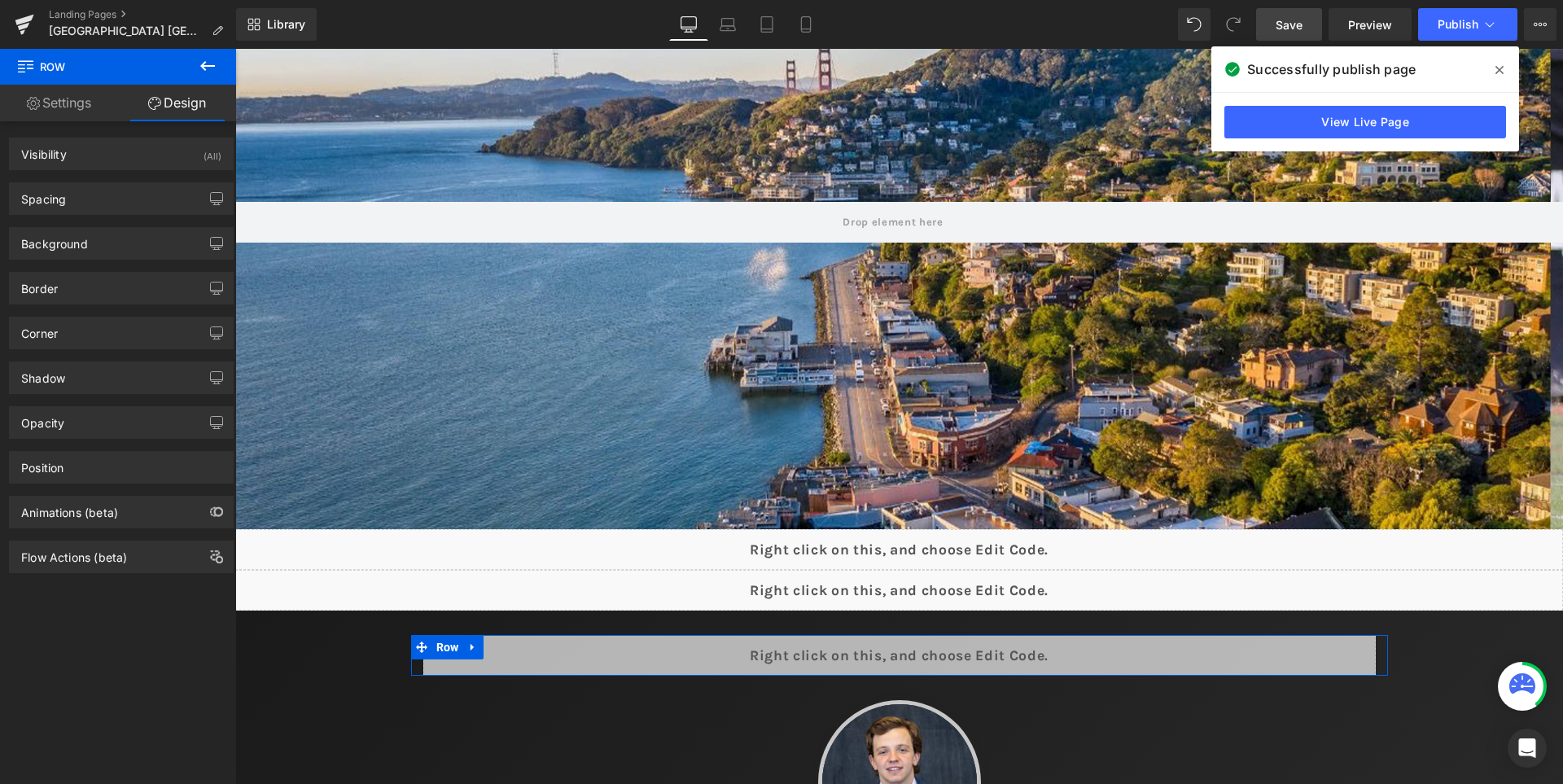
click at [174, 102] on link "Design" at bounding box center [177, 103] width 118 height 37
click at [107, 214] on div "Spacing [GEOGRAPHIC_DATA] 30px 30 auto auto 0px 0 auto auto [GEOGRAPHIC_DATA] 0…" at bounding box center [121, 198] width 225 height 32
click at [108, 210] on div "Spacing" at bounding box center [121, 198] width 223 height 31
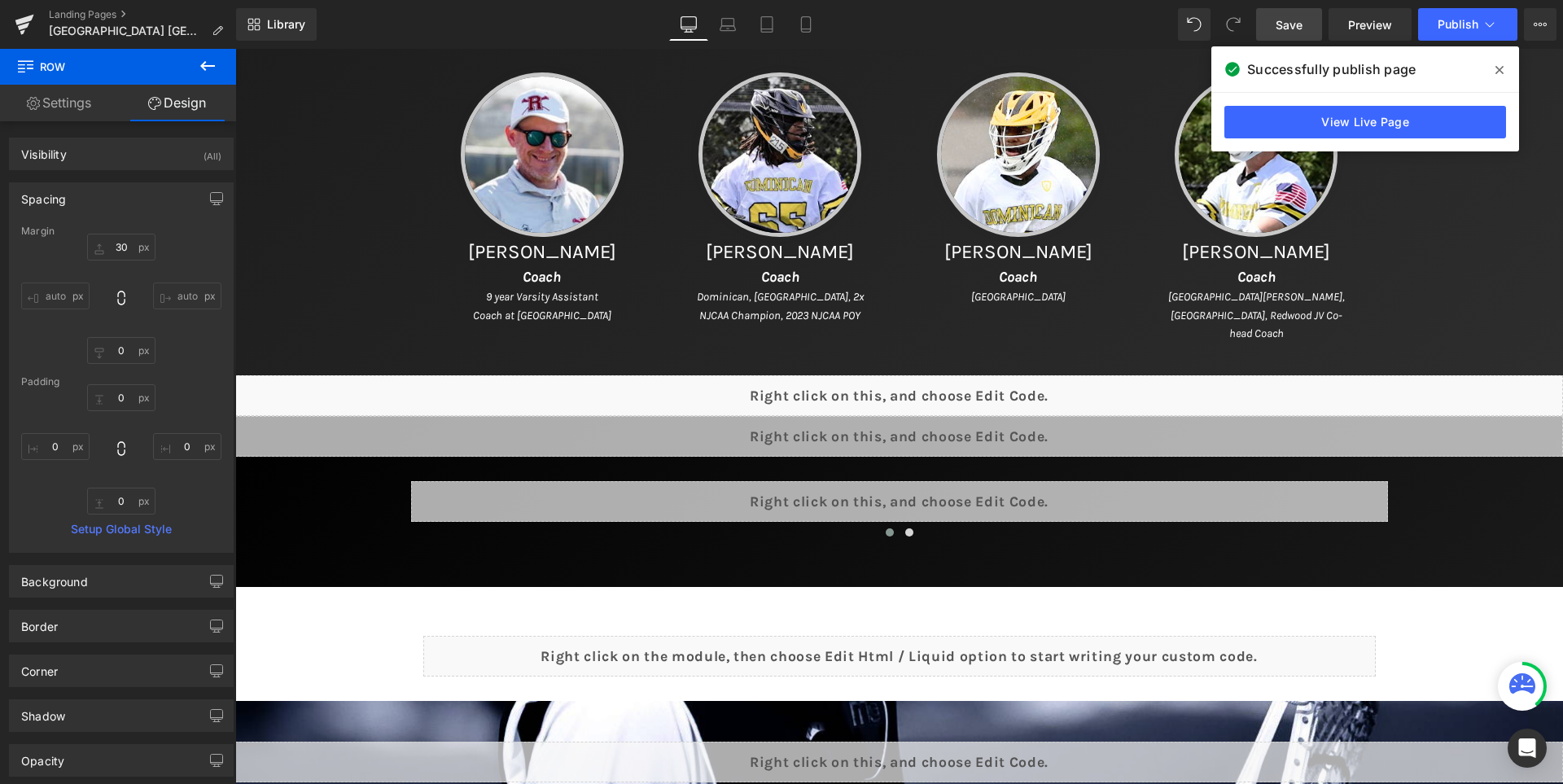
scroll to position [1030, 0]
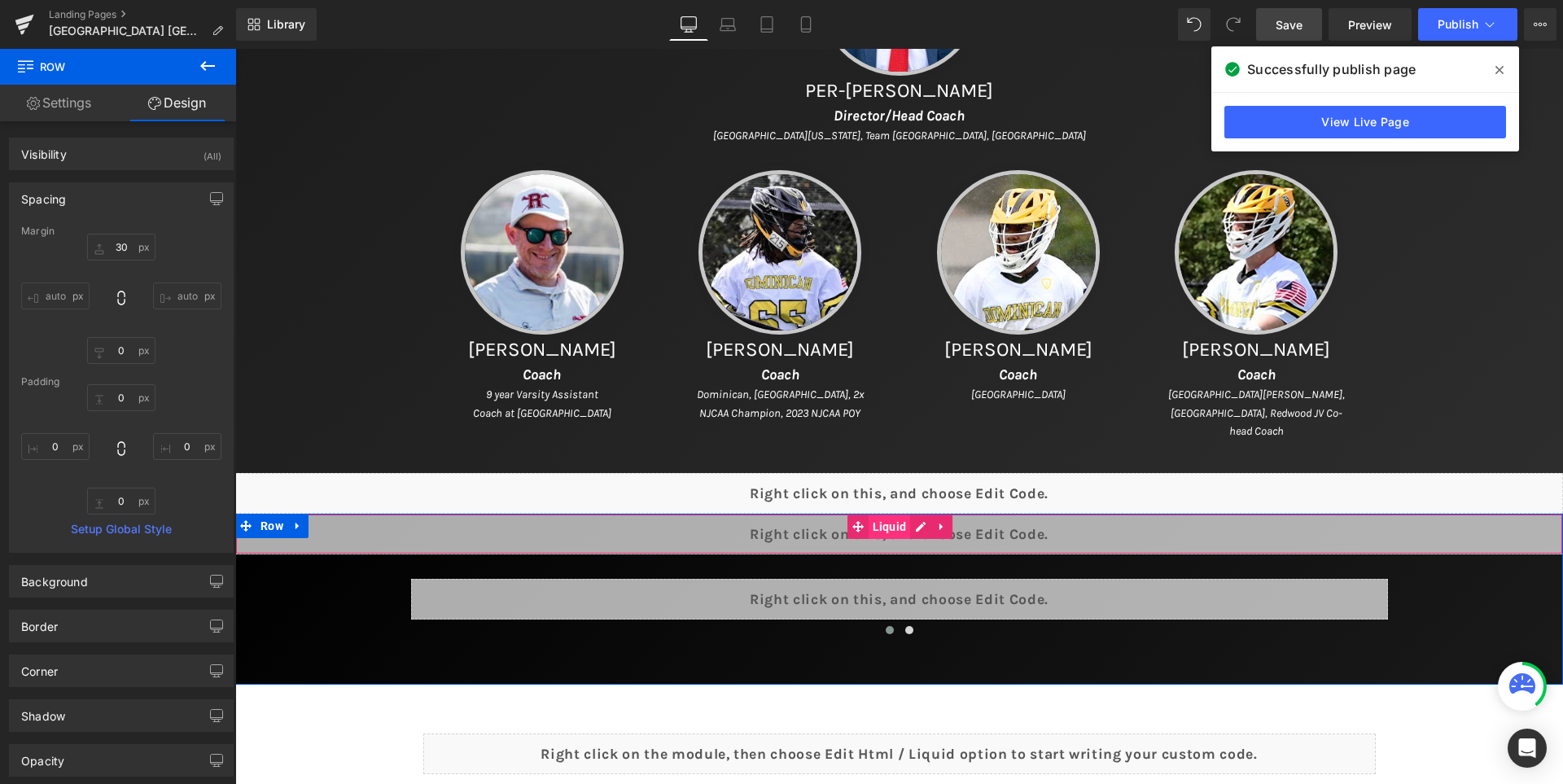
click at [896, 531] on span "Liquid" at bounding box center [889, 526] width 42 height 25
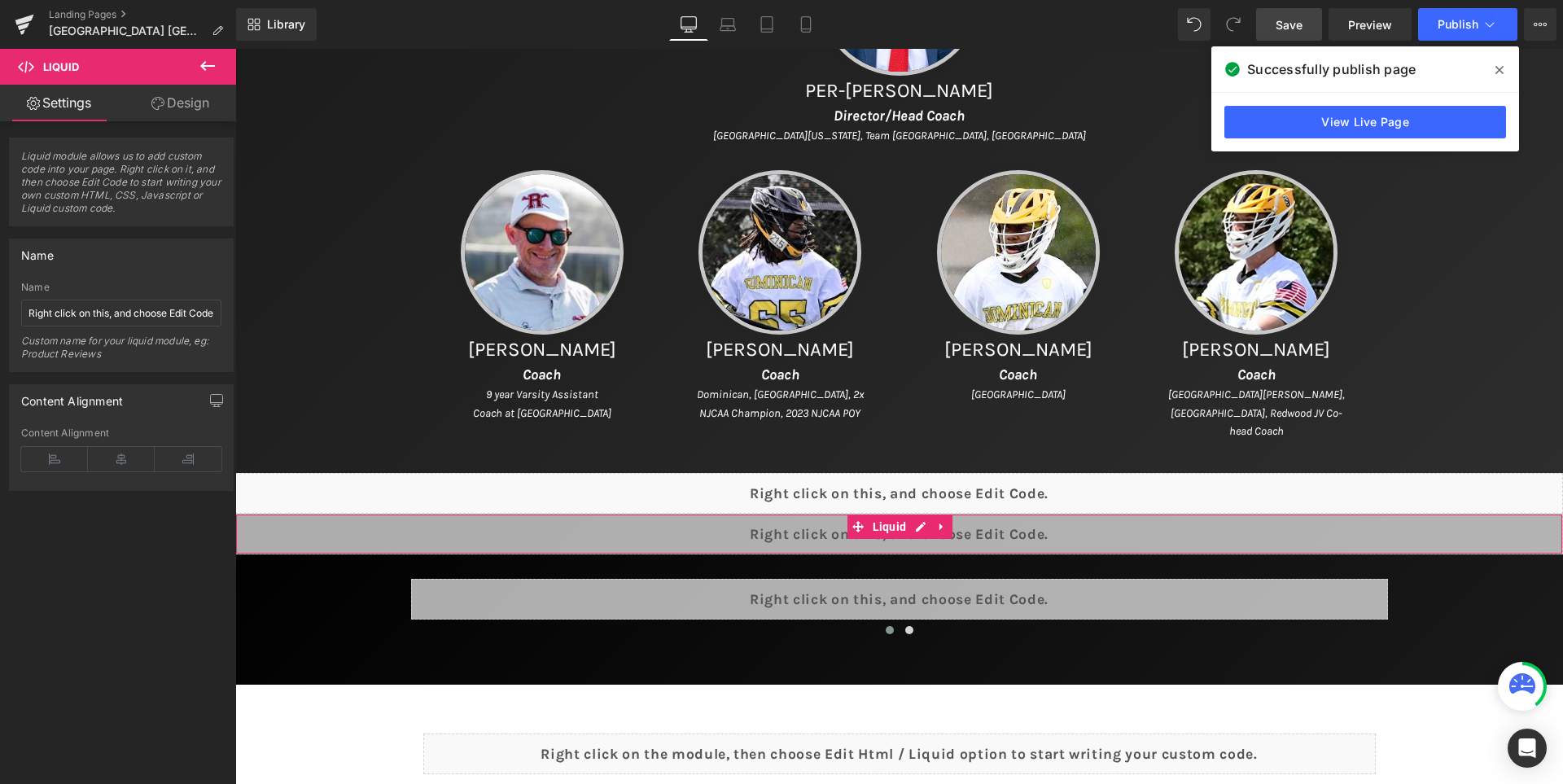
click at [205, 99] on link "Design" at bounding box center [180, 103] width 118 height 37
click at [0, 0] on div "Spacing" at bounding box center [0, 0] width 0 height 0
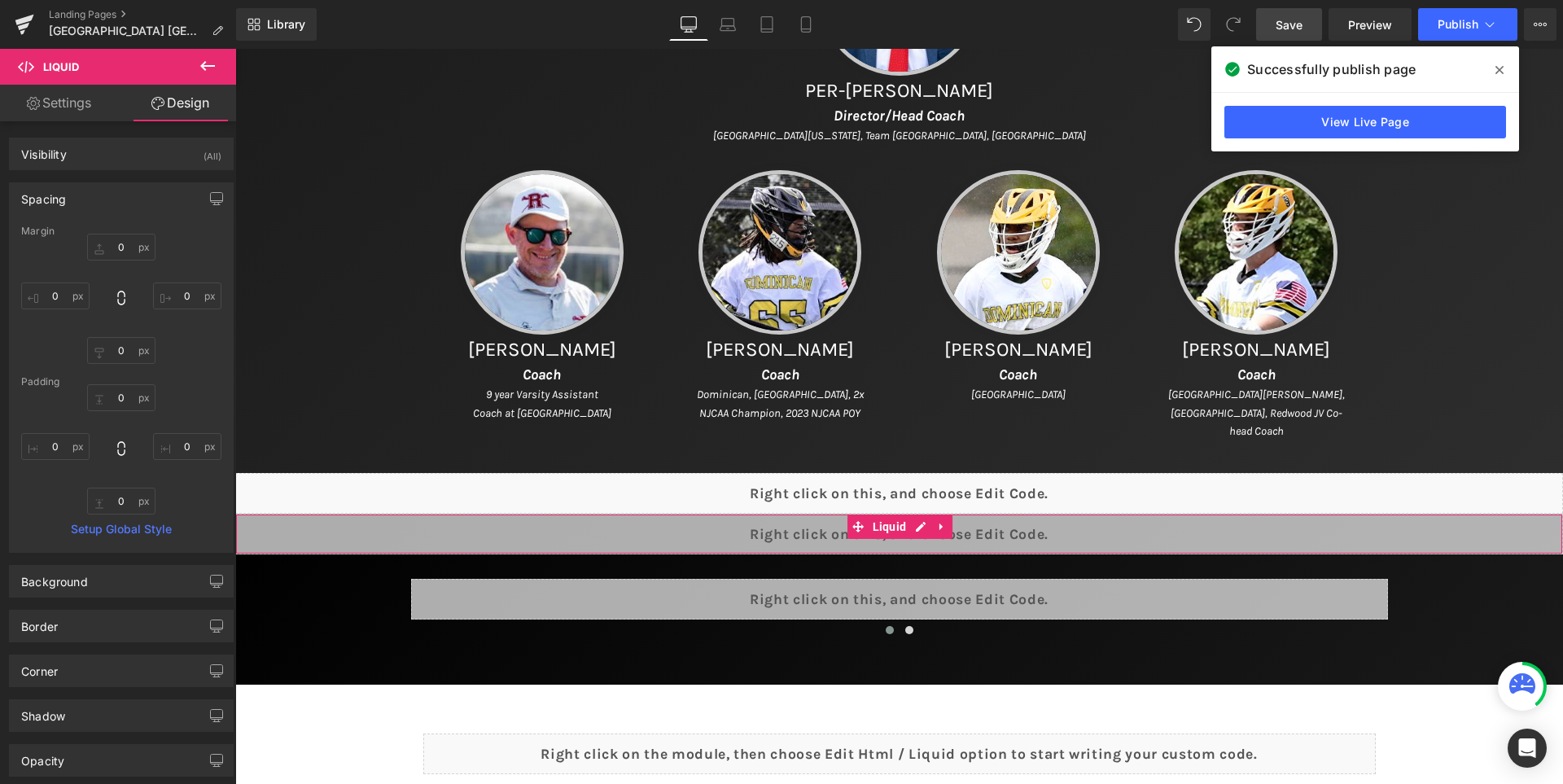
type input "0"
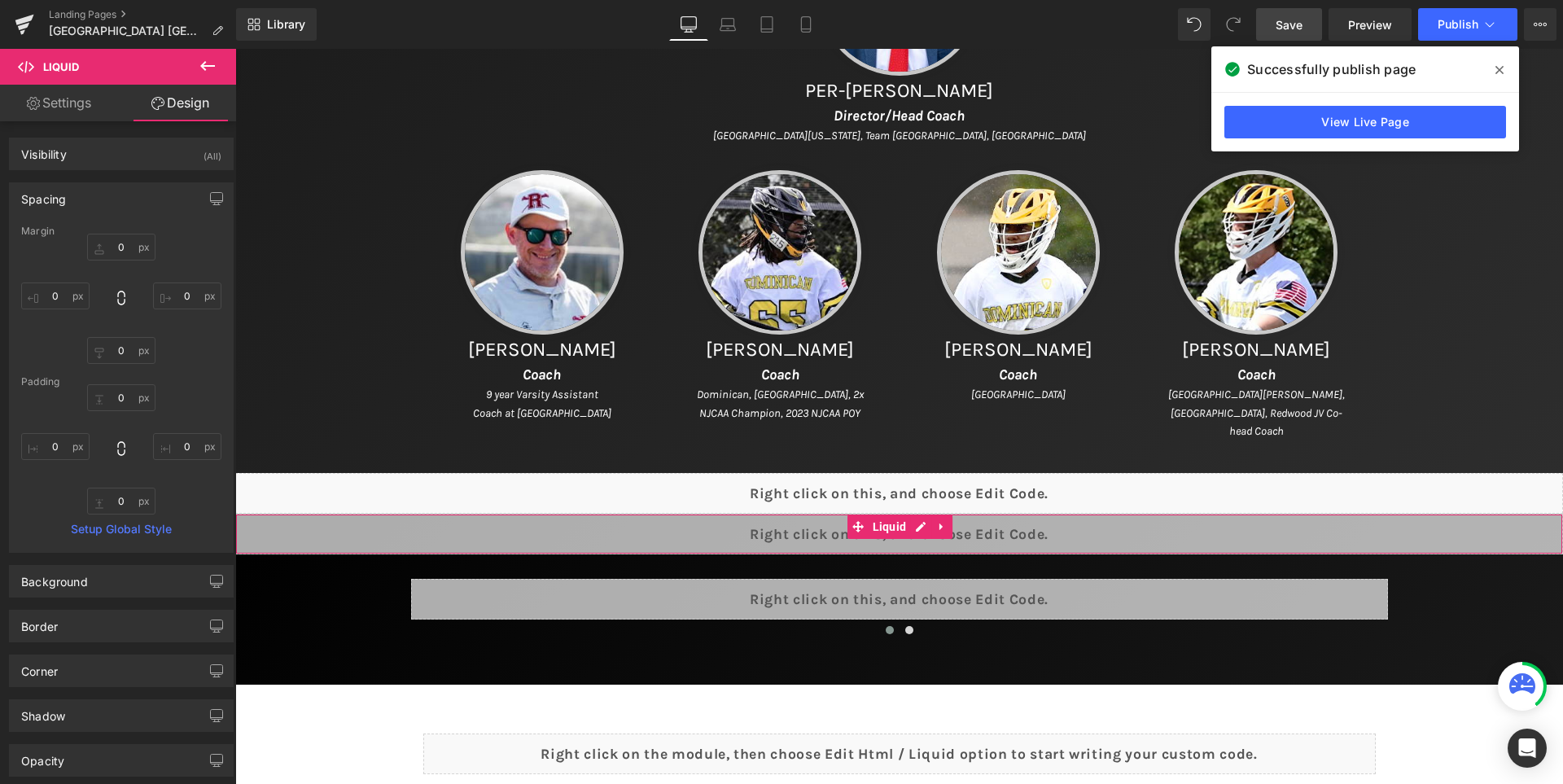
type input "0"
click at [125, 239] on input "0" at bounding box center [121, 246] width 68 height 27
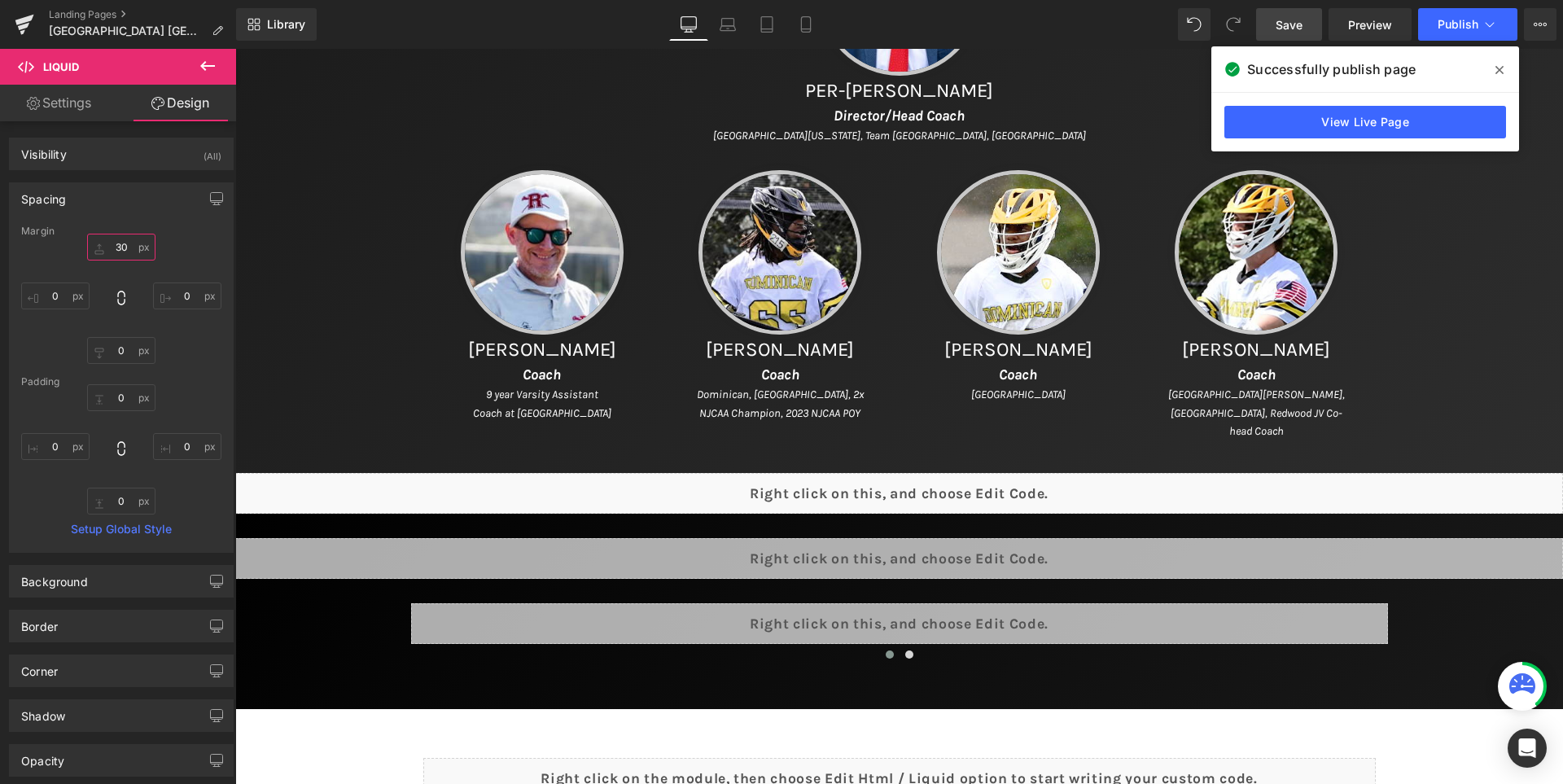
type input "30"
click at [1300, 27] on span "Save" at bounding box center [1288, 25] width 27 height 17
click at [1500, 66] on icon at bounding box center [1499, 69] width 8 height 13
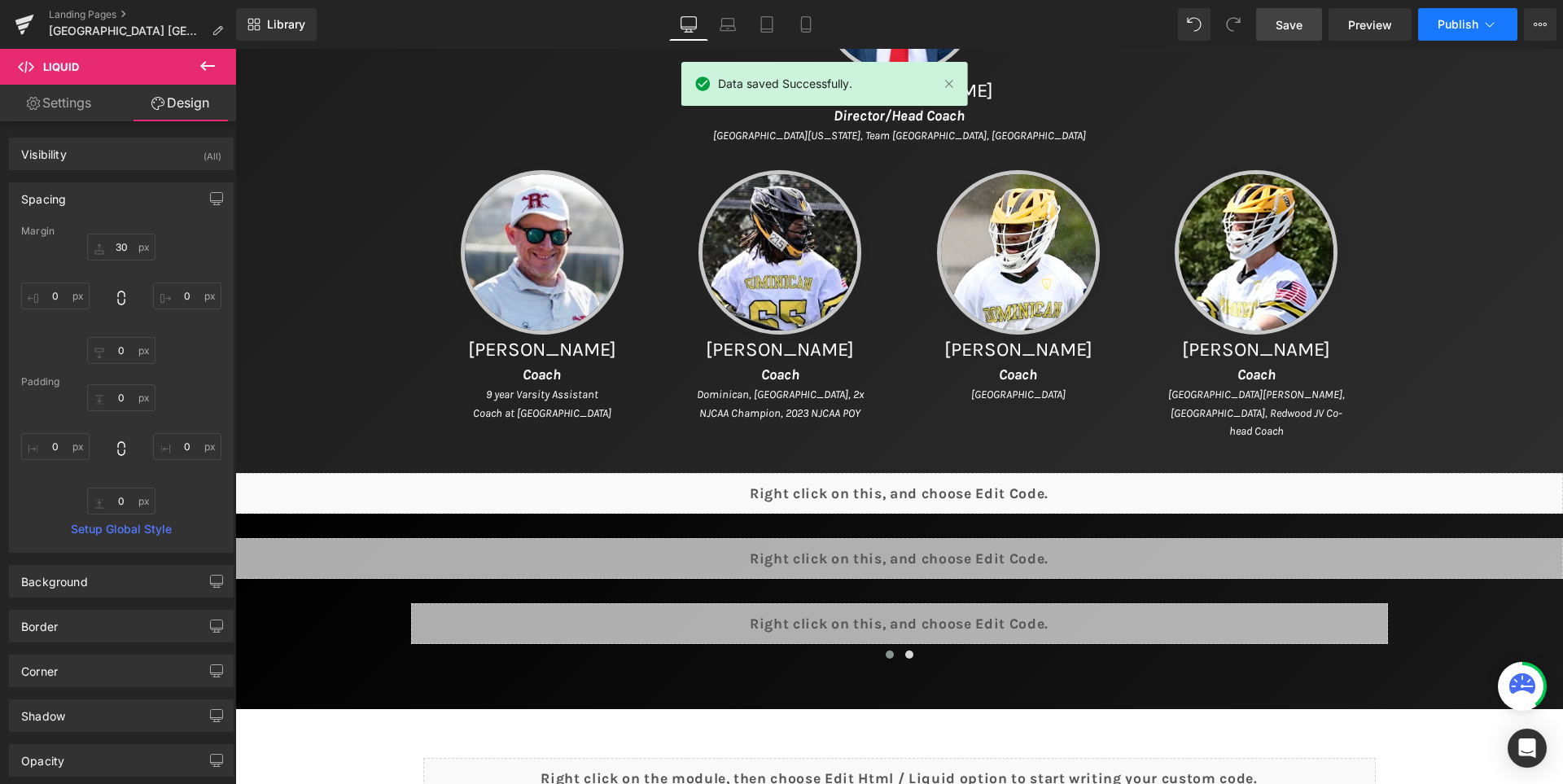
click at [1451, 28] on span "Publish" at bounding box center [1458, 24] width 40 height 13
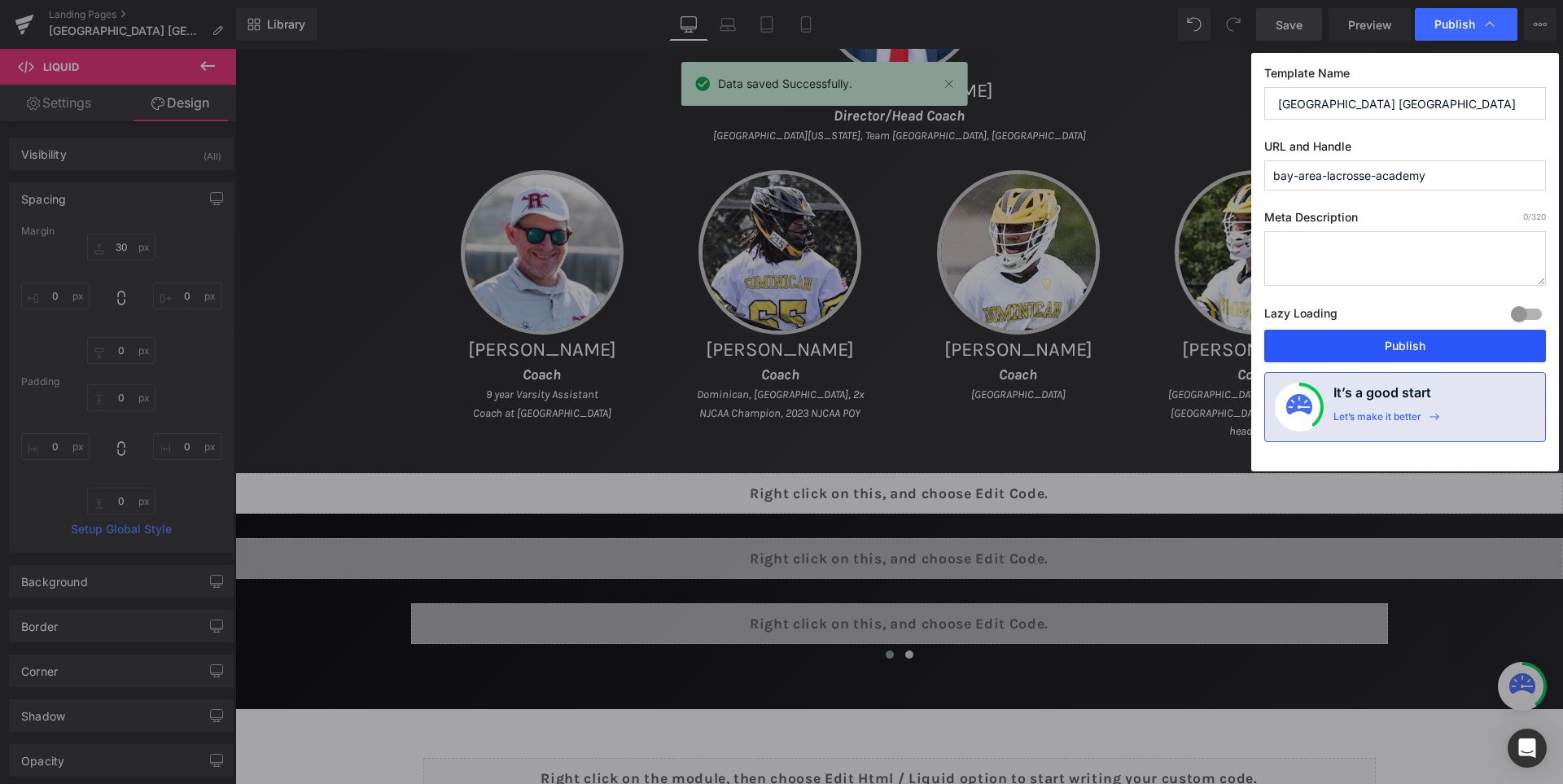
click at [1424, 339] on button "Publish" at bounding box center [1404, 346] width 282 height 32
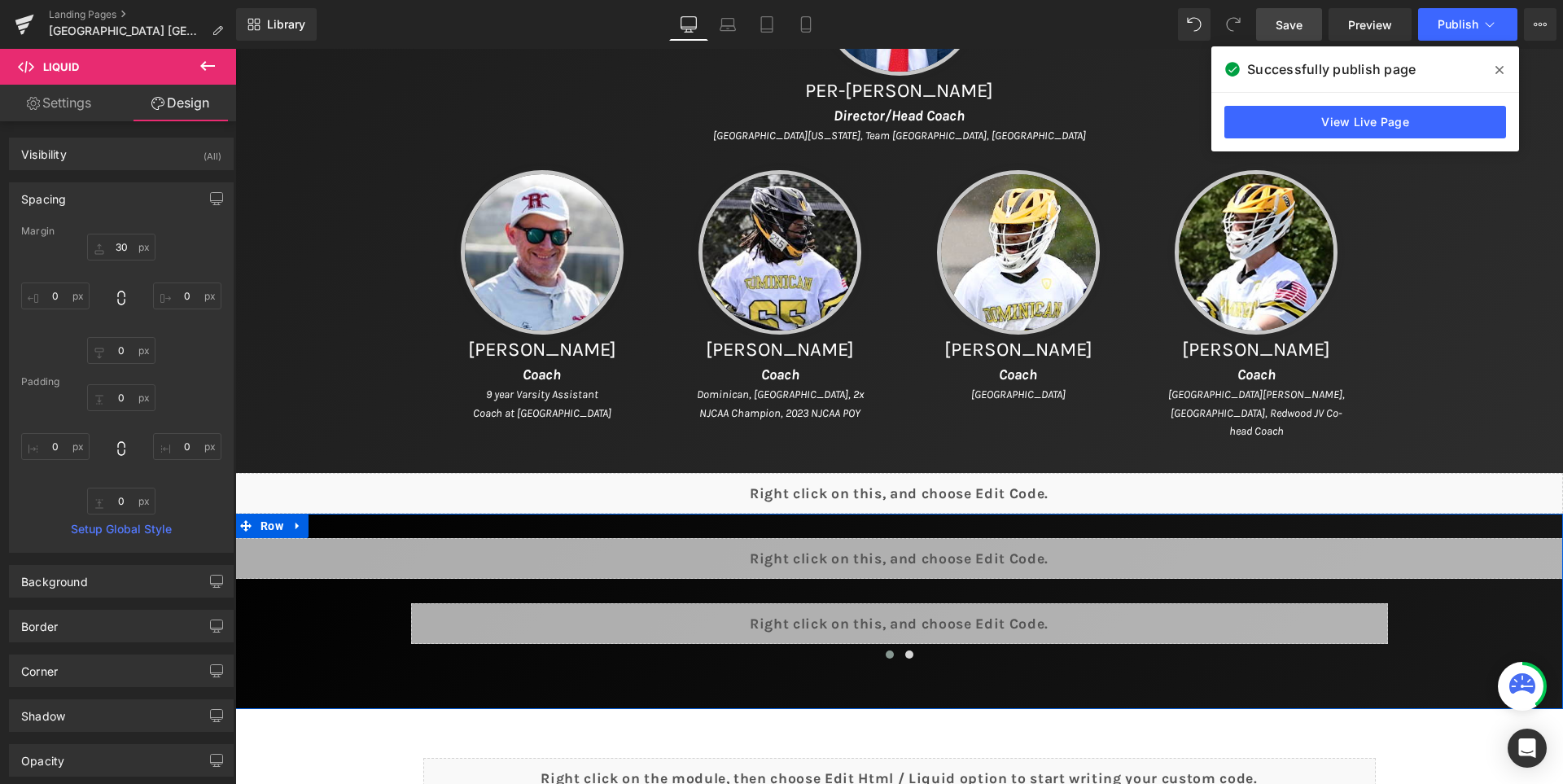
click at [368, 514] on div "Liquid Liquid Liquid ‹ › [GEOGRAPHIC_DATA]" at bounding box center [899, 611] width 1328 height 196
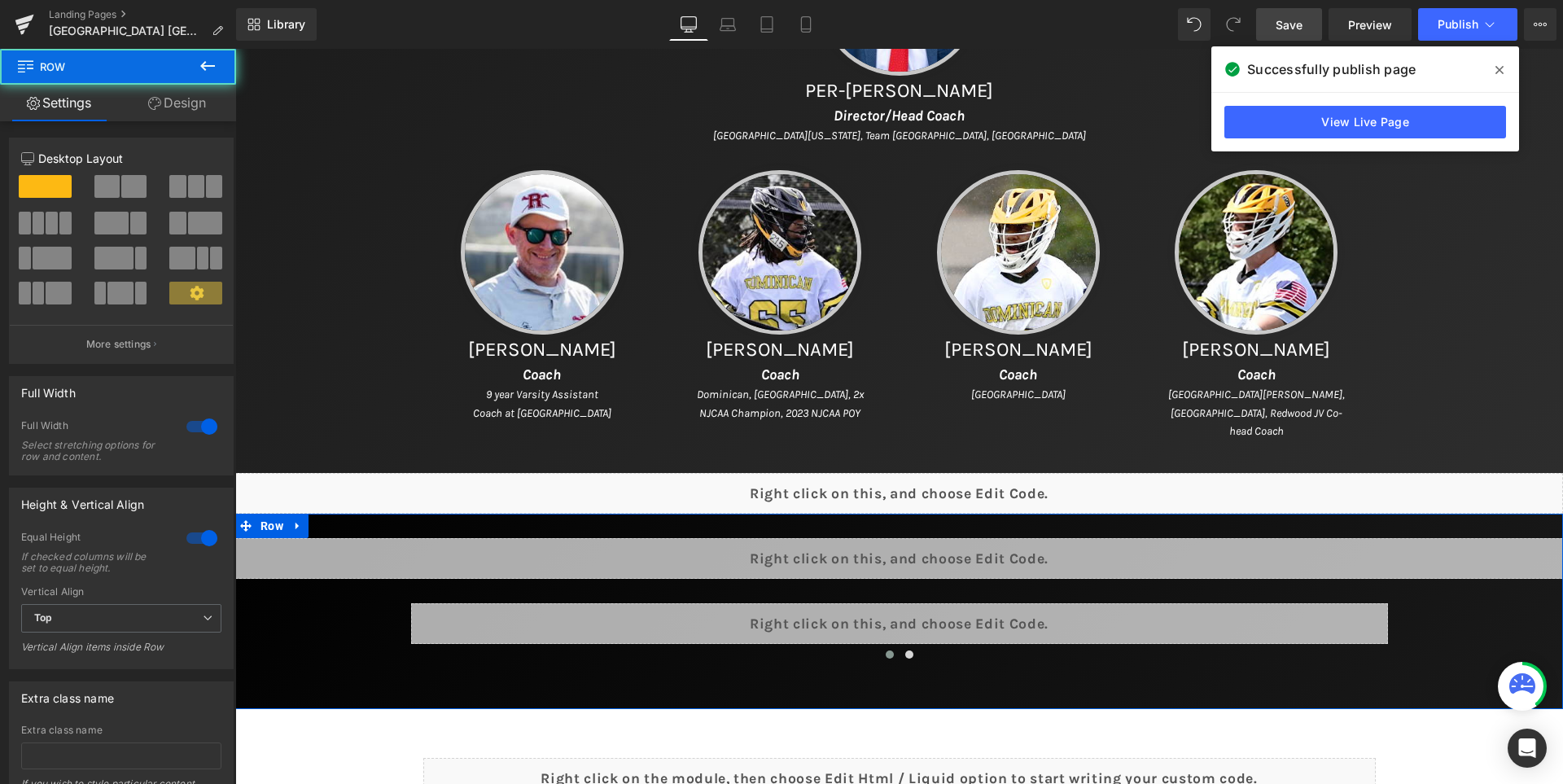
scroll to position [1356, 0]
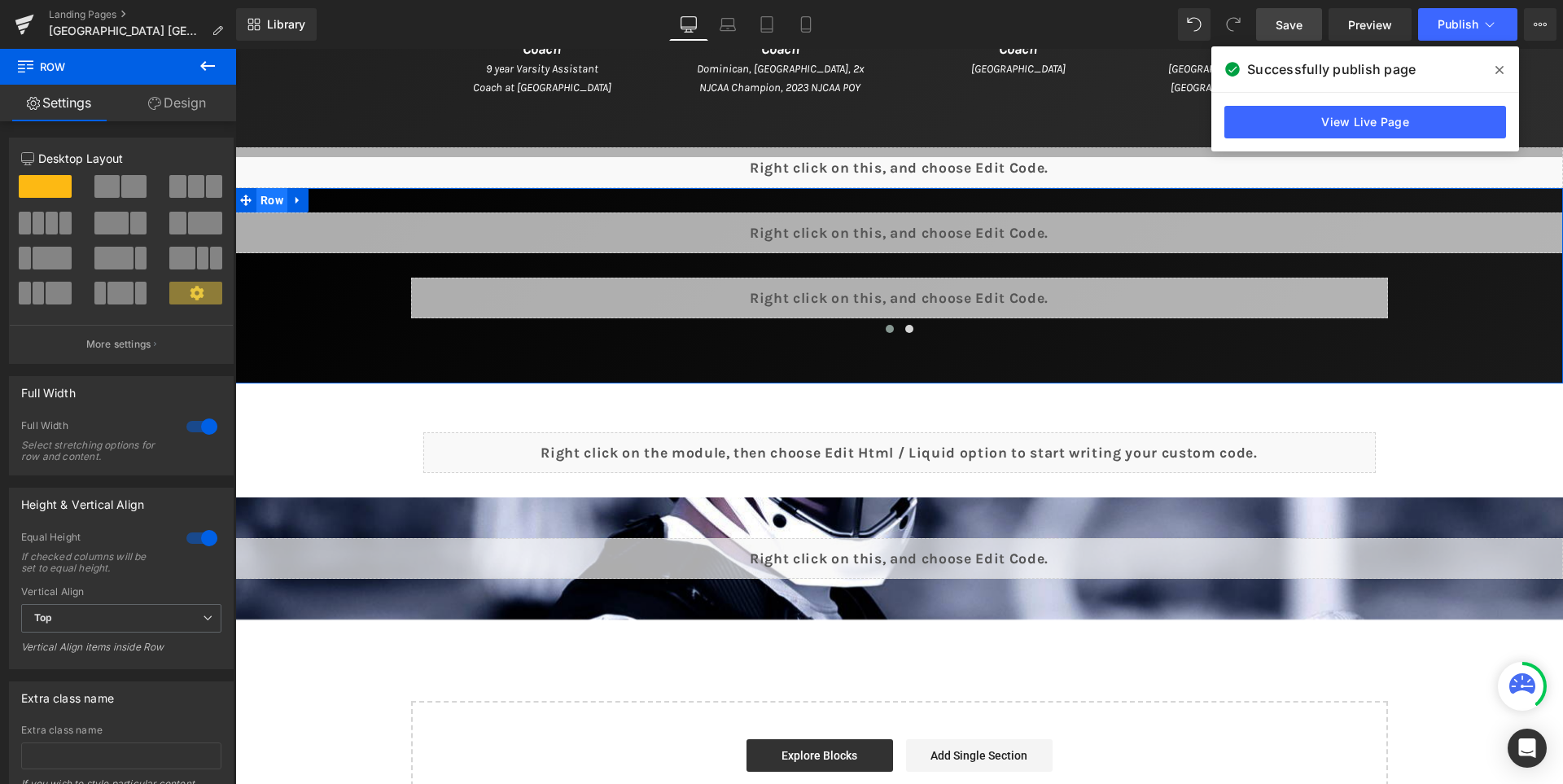
click at [285, 196] on span "Row" at bounding box center [271, 200] width 31 height 25
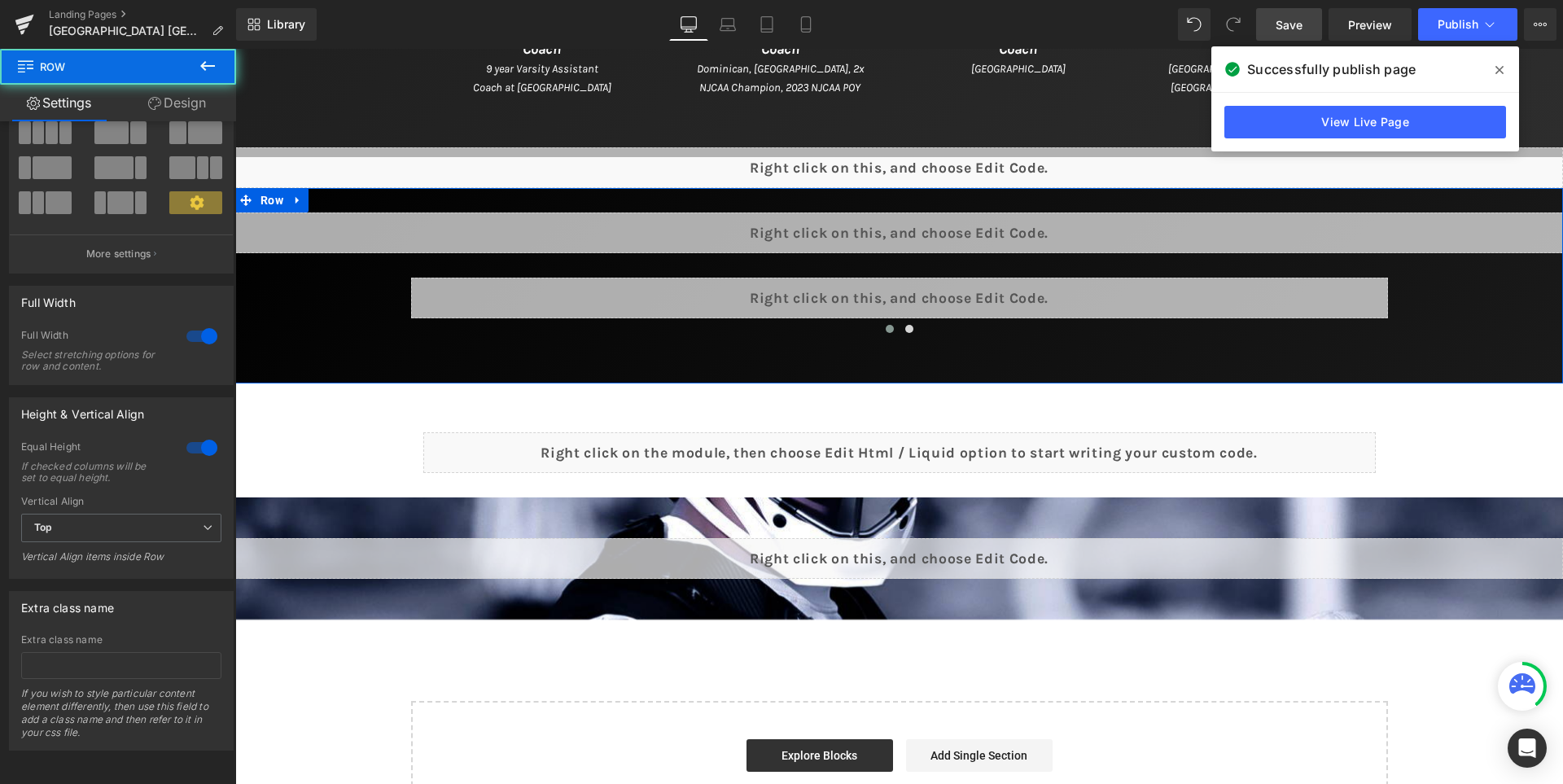
scroll to position [103, 0]
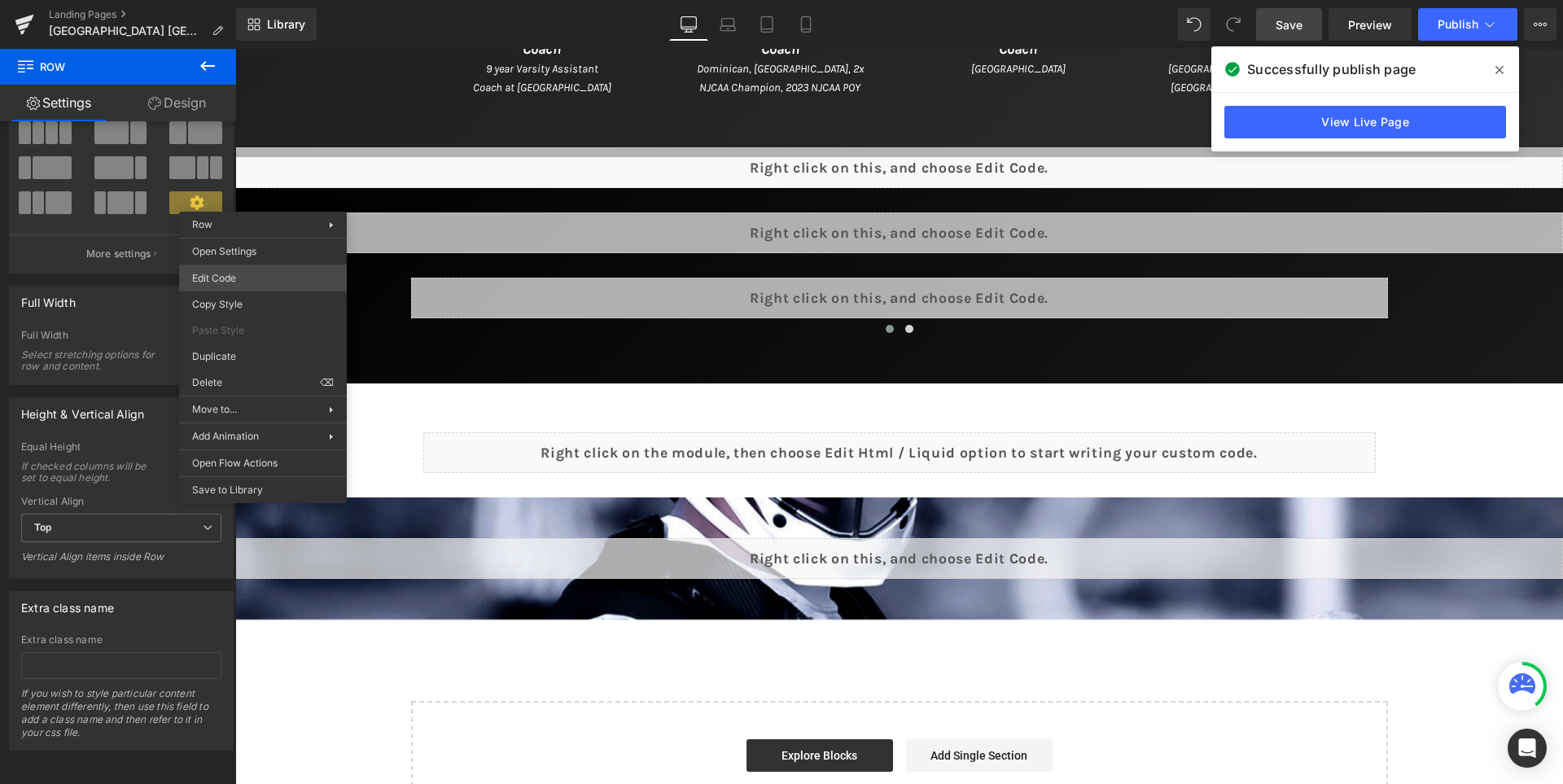
click at [290, 274] on body "Row You are previewing how the will restyle your page. You can not edit Element…" at bounding box center [782, 392] width 1563 height 784
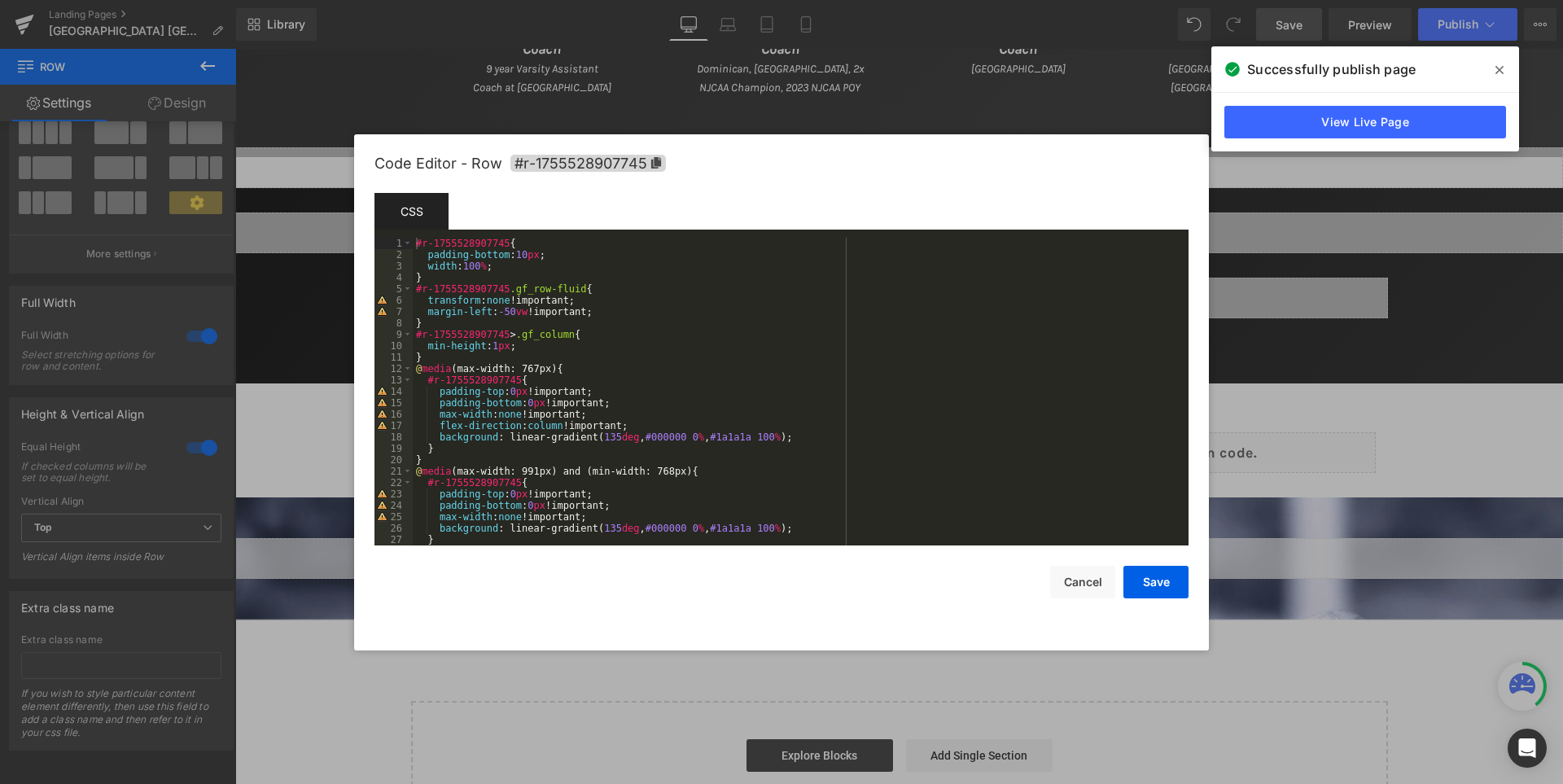
scroll to position [0, 0]
click at [492, 265] on div "#r-1755528907745 { padding-bottom : 10 px ; width : 100 % ; } #r-1755528907745 …" at bounding box center [796, 403] width 769 height 331
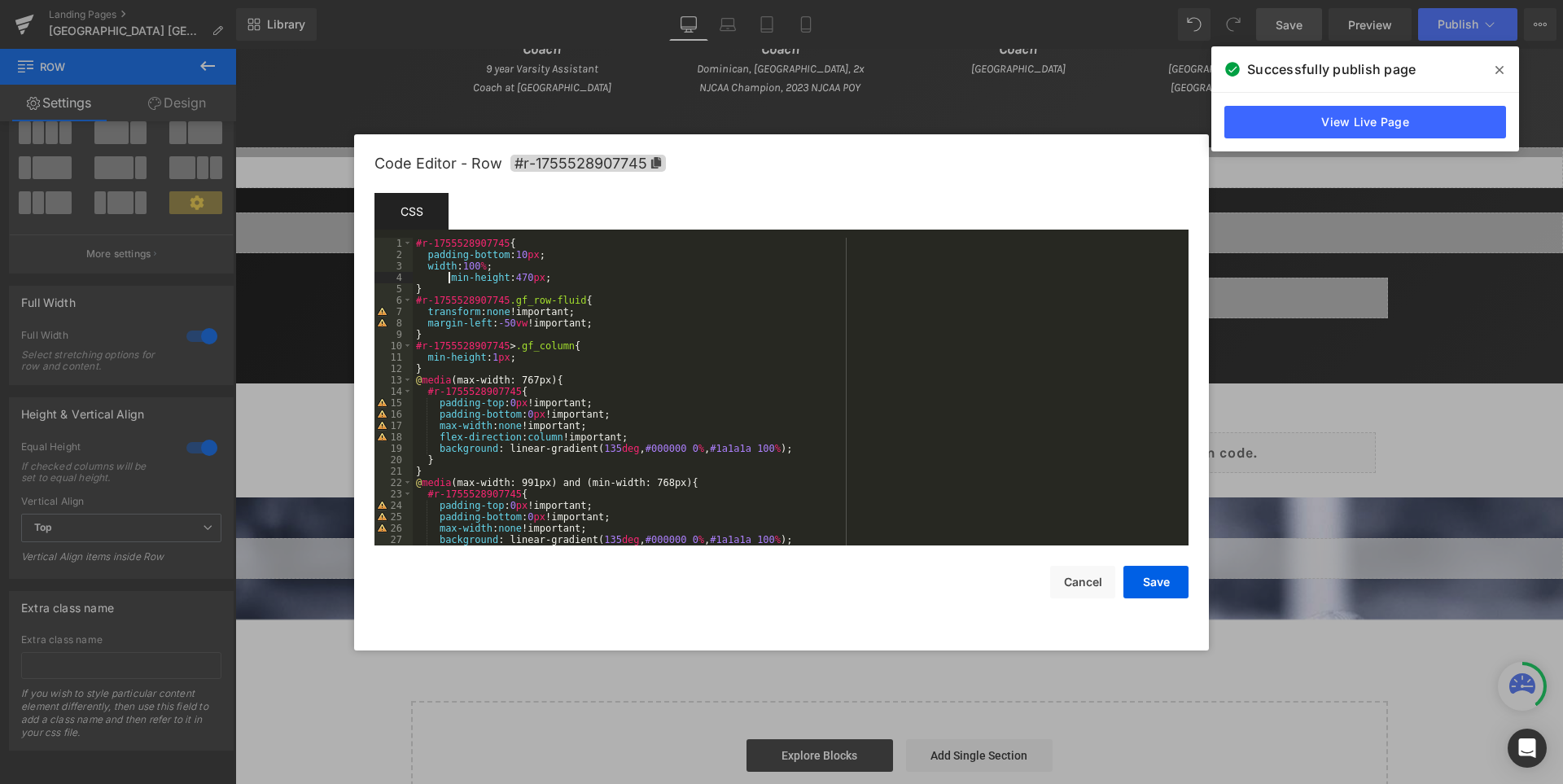
click at [449, 273] on div "#r-1755528907745 { padding-bottom : 10 px ; width : 100 % ; min-height : 470 px…" at bounding box center [796, 403] width 769 height 331
click at [517, 276] on div "#r-1755528907745 { padding-bottom : 10 px ; width : 100 % ; min-height : 470 px…" at bounding box center [796, 403] width 769 height 331
click at [686, 322] on div "#r-1755528907745 { padding-bottom : 10 px ; width : 100 % ; min-height : 470 px…" at bounding box center [796, 403] width 769 height 331
click at [1163, 579] on button "Save" at bounding box center [1156, 581] width 65 height 32
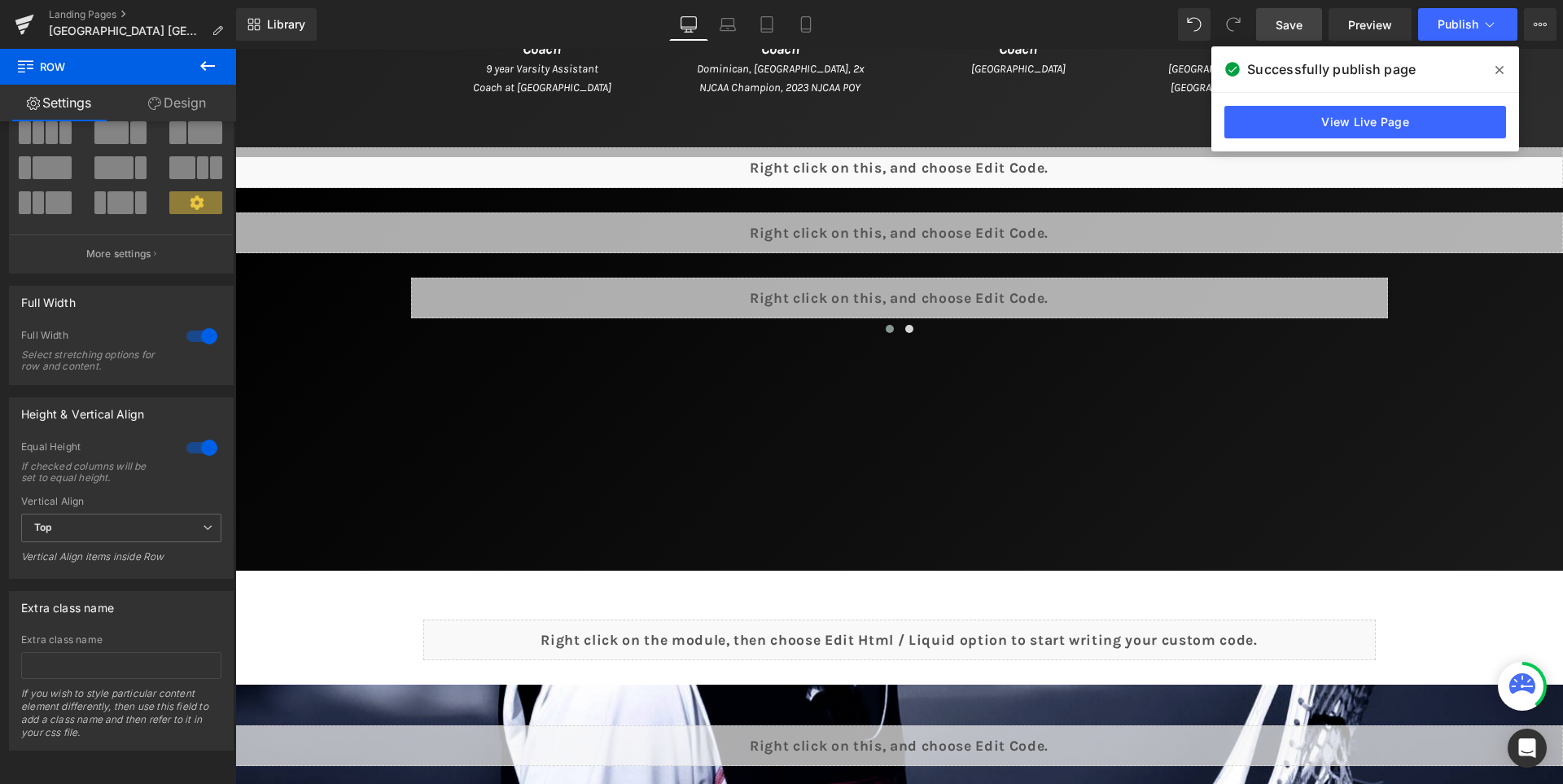
click at [1306, 30] on link "Save" at bounding box center [1288, 24] width 66 height 32
click at [1495, 73] on icon at bounding box center [1499, 69] width 8 height 13
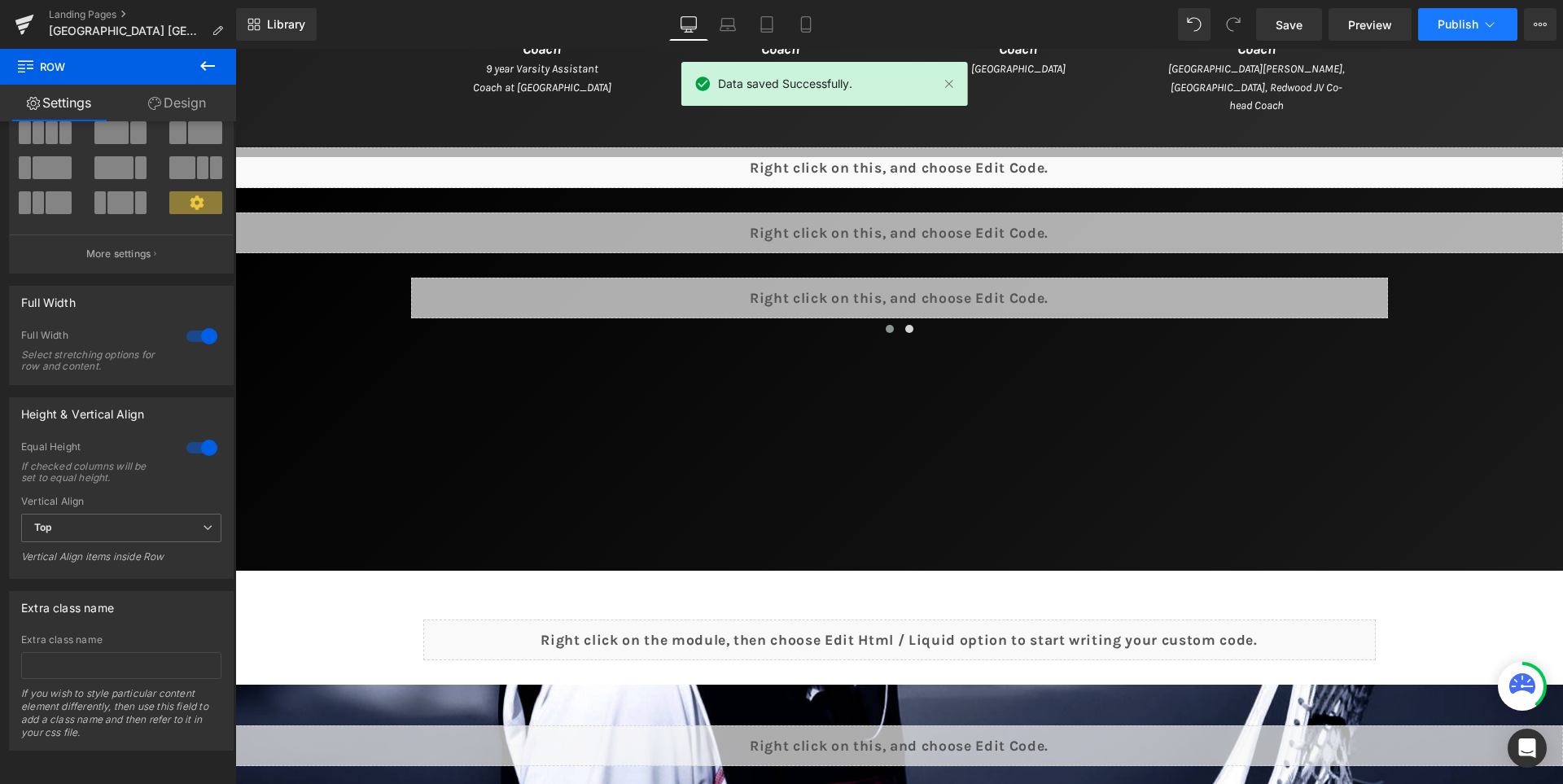
click at [1452, 18] on span "Publish" at bounding box center [1458, 24] width 40 height 13
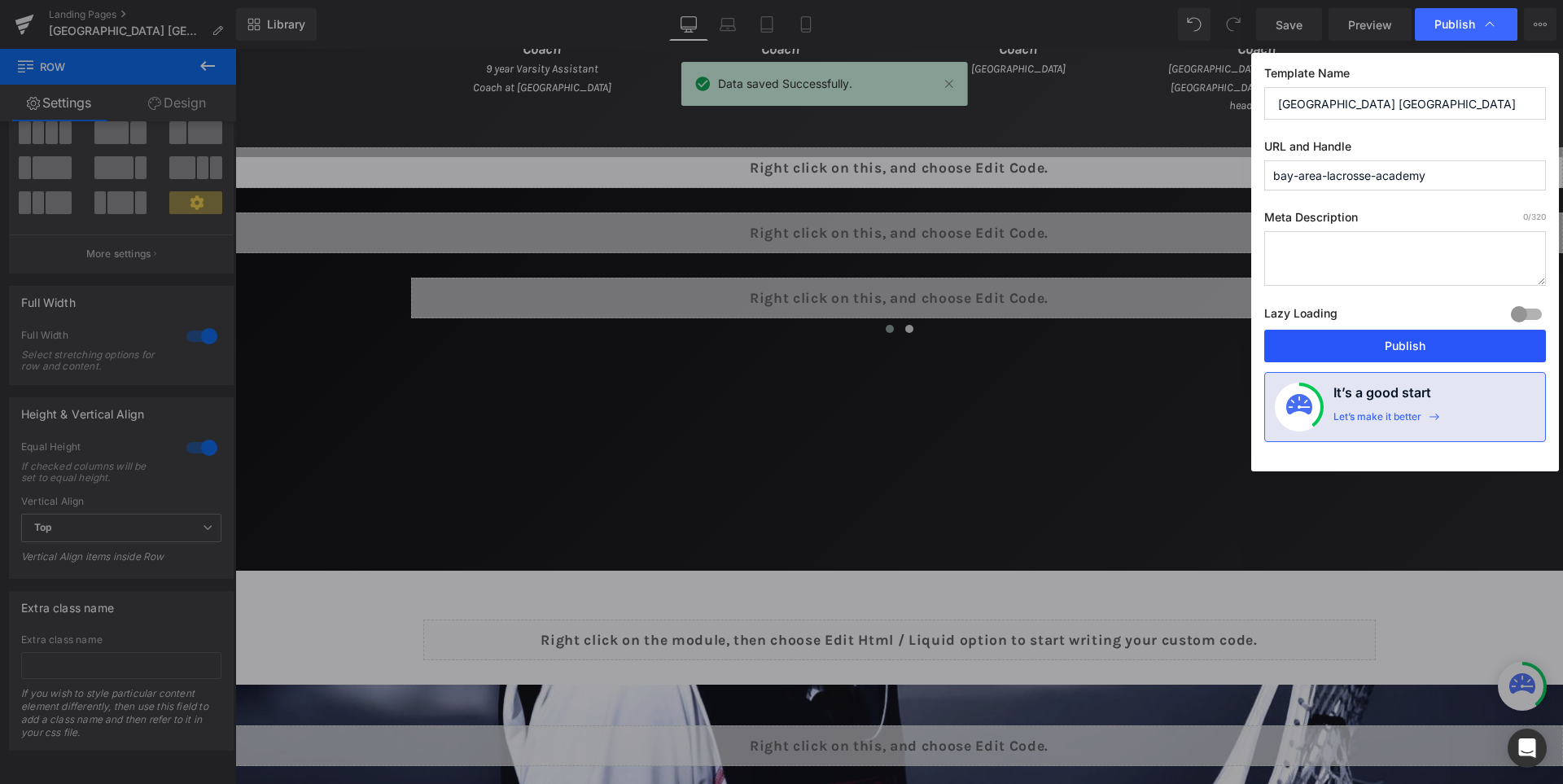
drag, startPoint x: 1400, startPoint y: 339, endPoint x: 1115, endPoint y: 274, distance: 292.3
click at [1400, 339] on button "Publish" at bounding box center [1404, 346] width 282 height 32
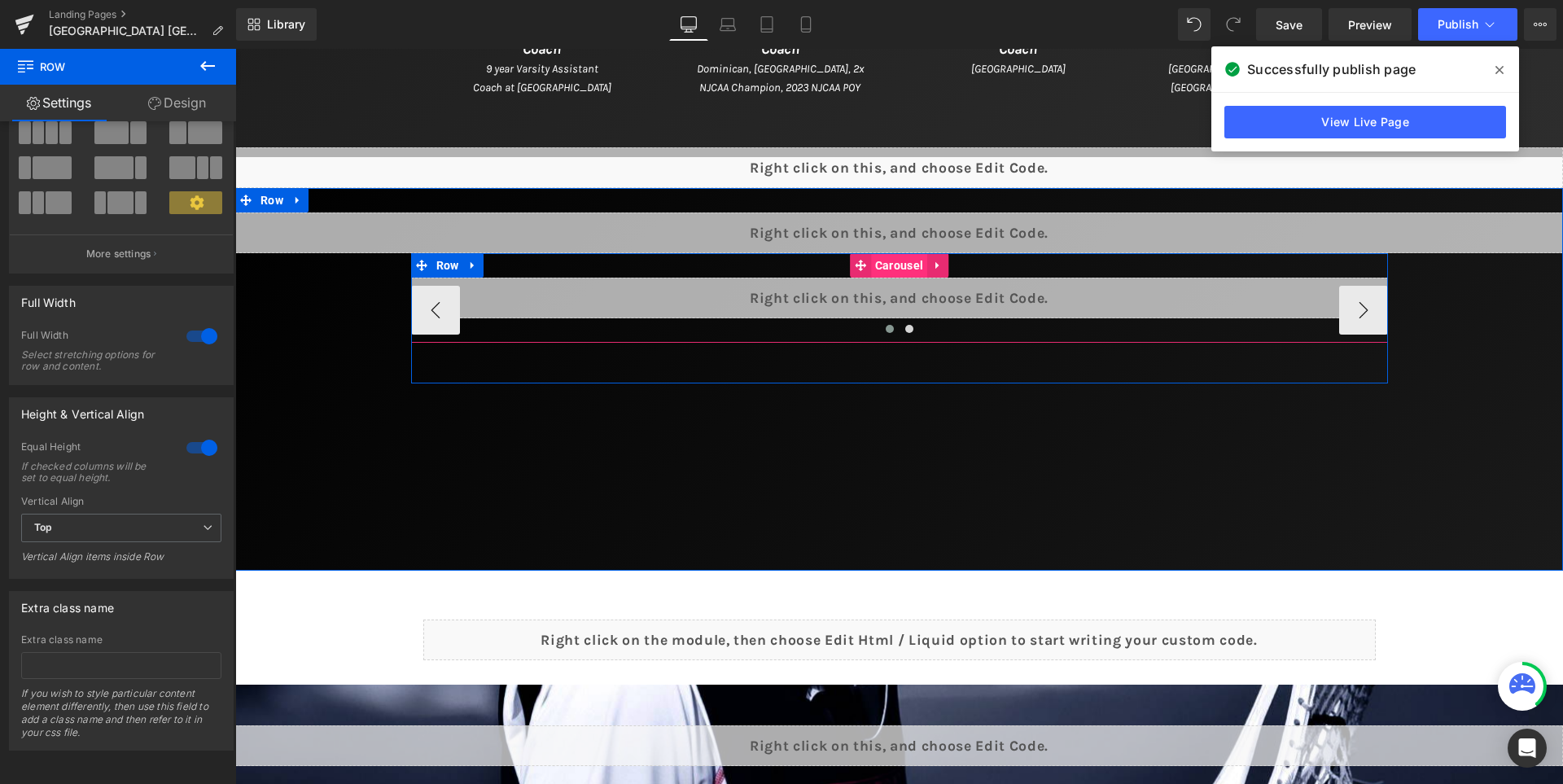
click at [910, 260] on span "Carousel" at bounding box center [899, 266] width 56 height 25
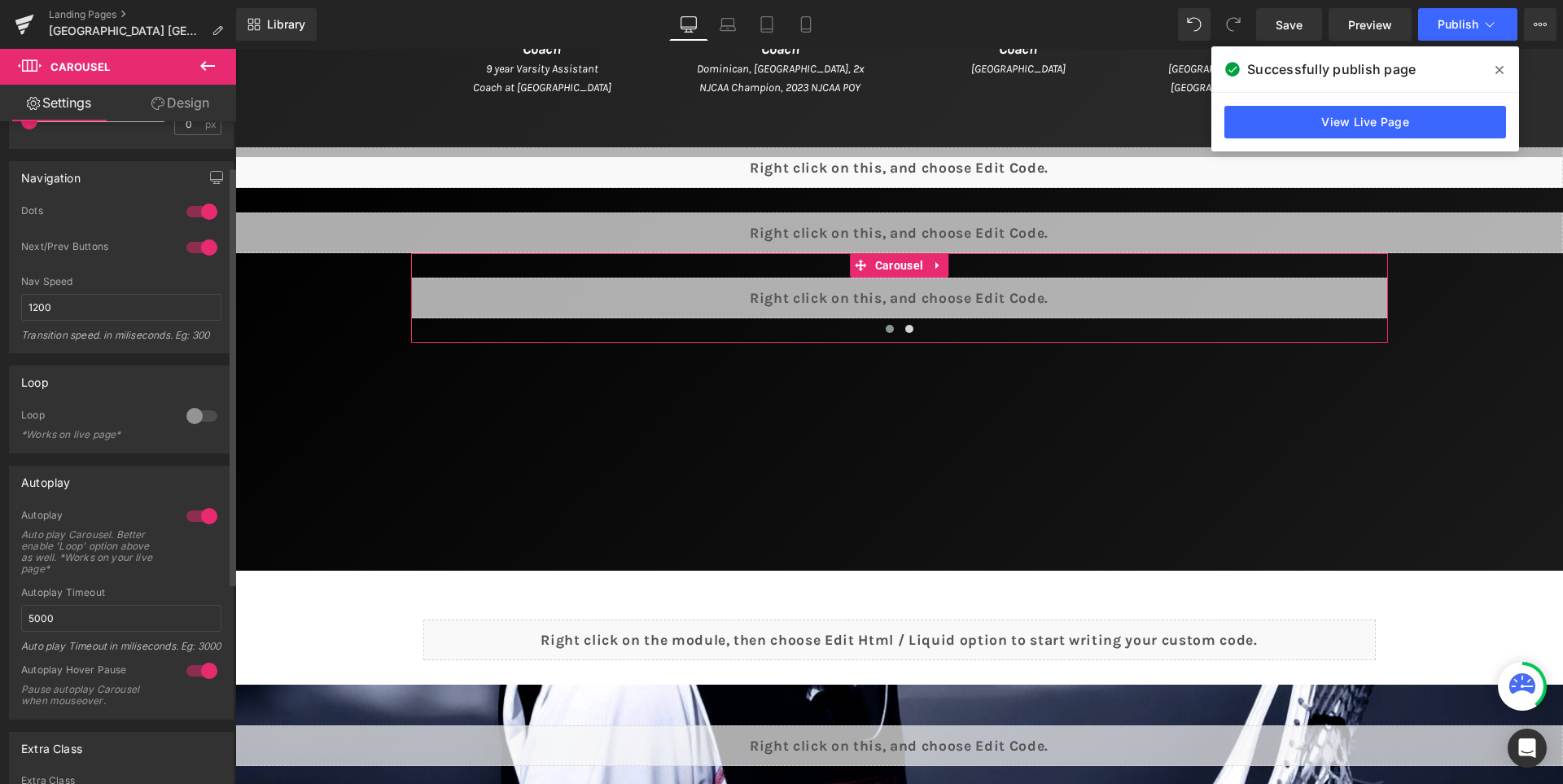
scroll to position [244, 0]
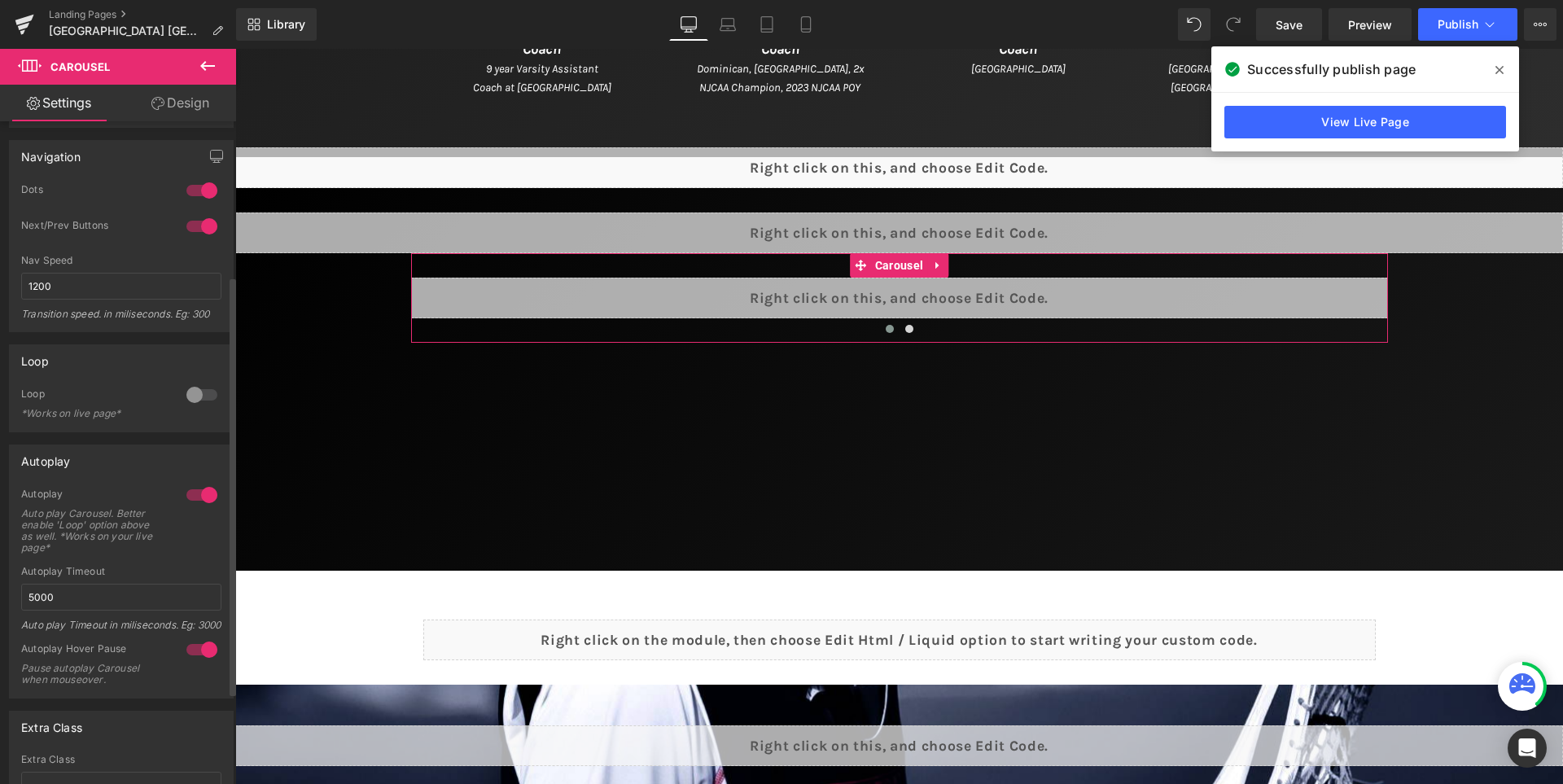
click at [191, 662] on div at bounding box center [202, 650] width 39 height 26
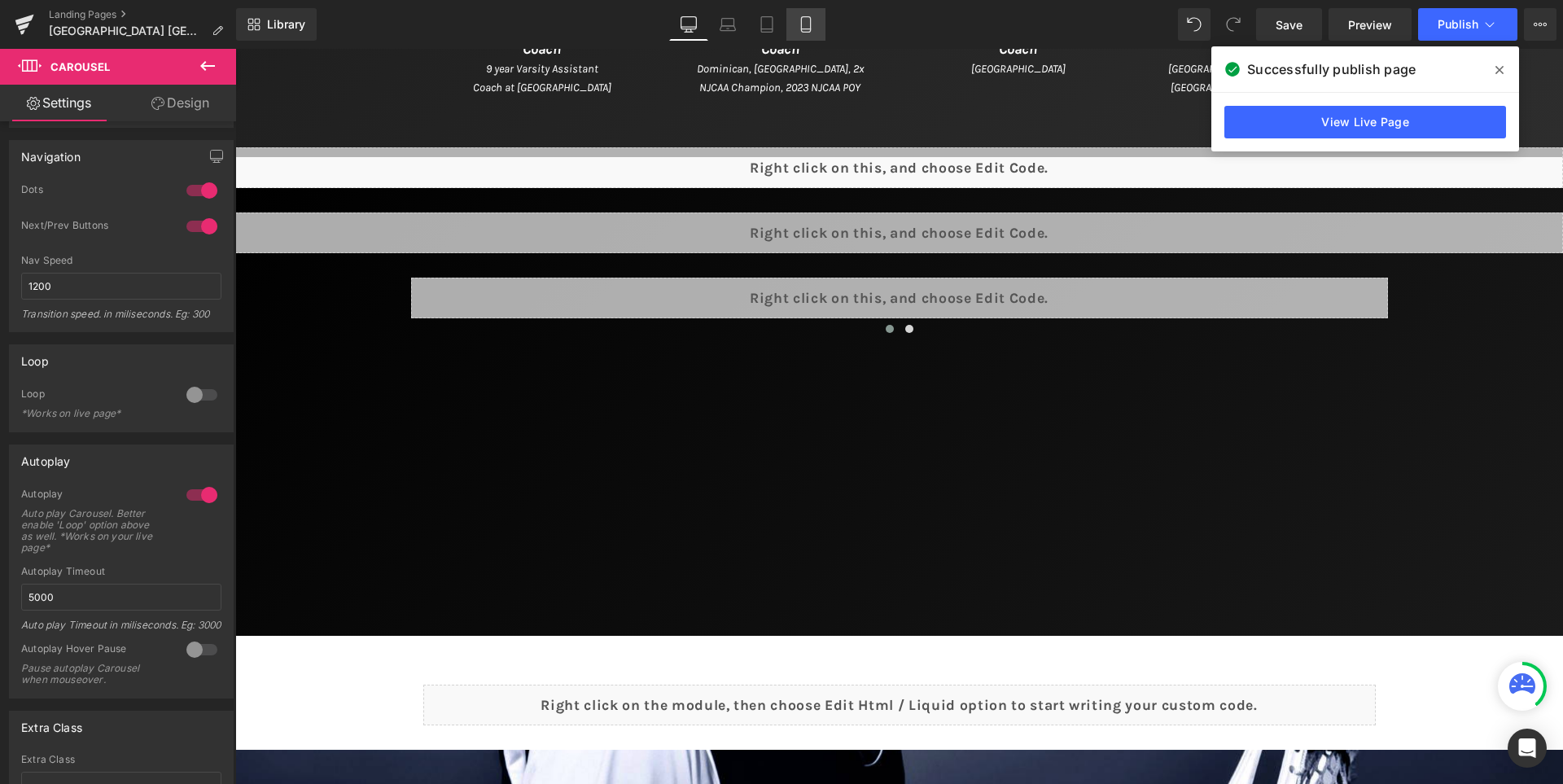
click at [815, 27] on link "Mobile" at bounding box center [805, 24] width 39 height 32
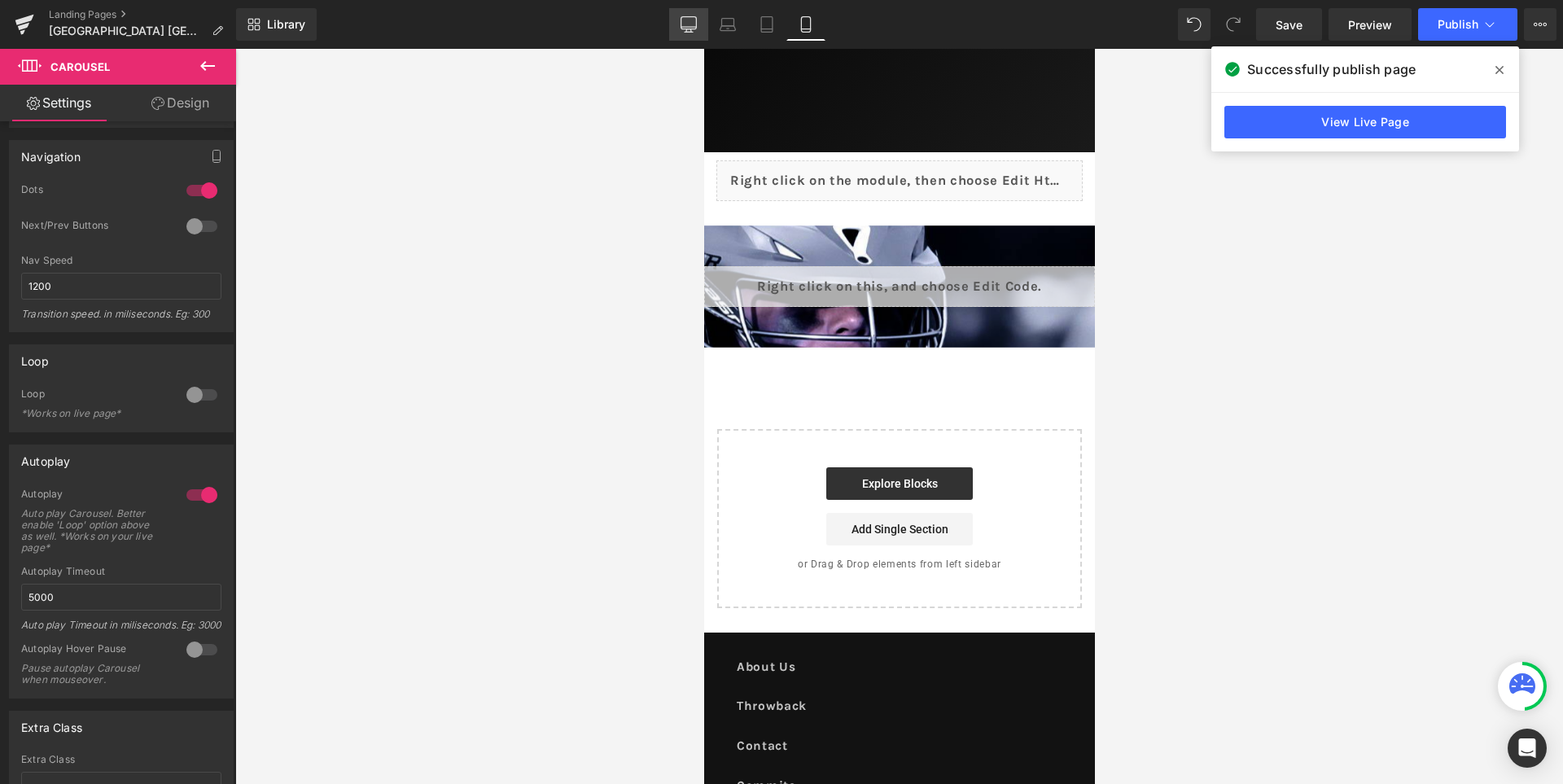
click at [695, 21] on icon at bounding box center [689, 25] width 17 height 17
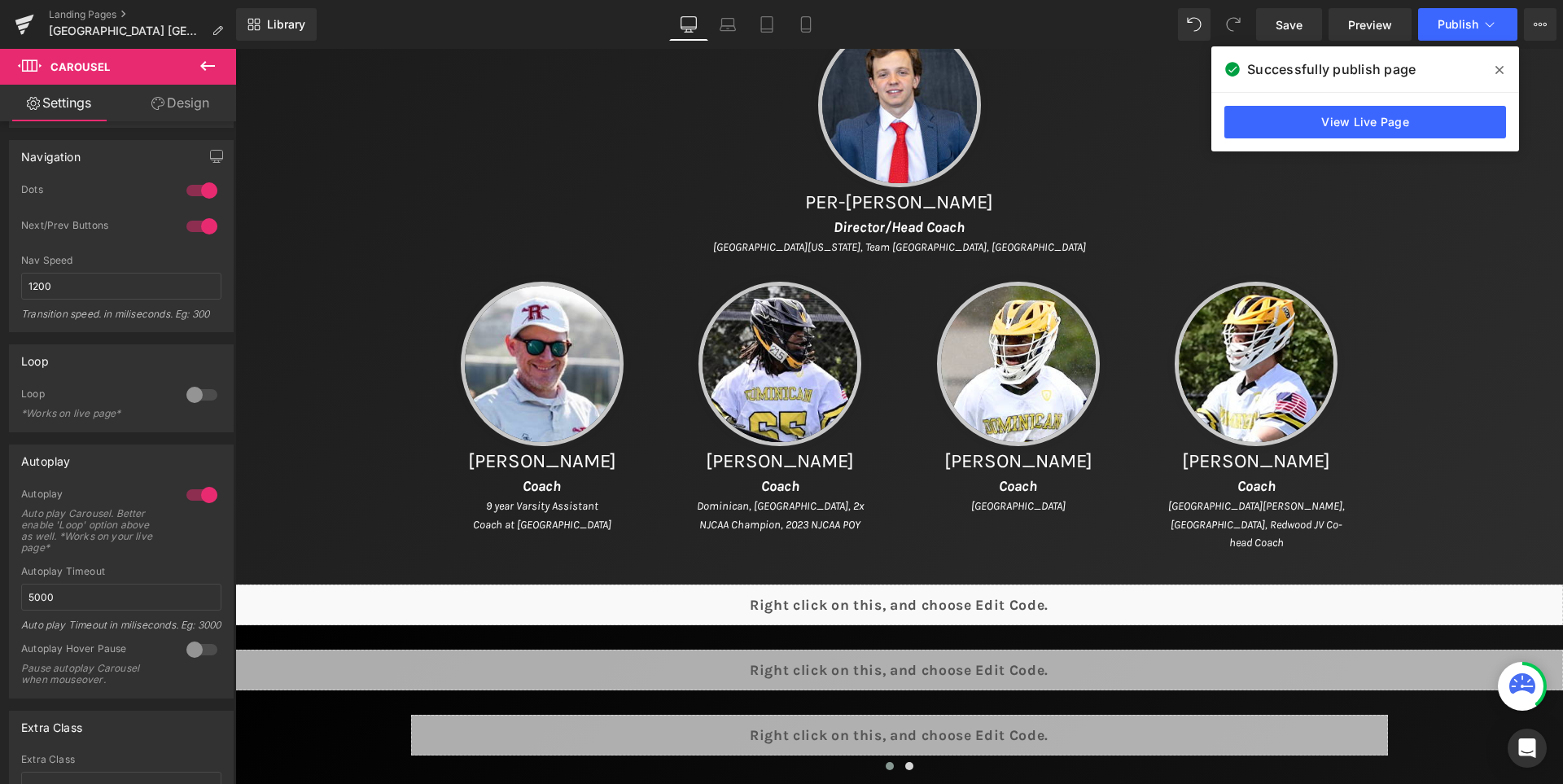
scroll to position [1356, 0]
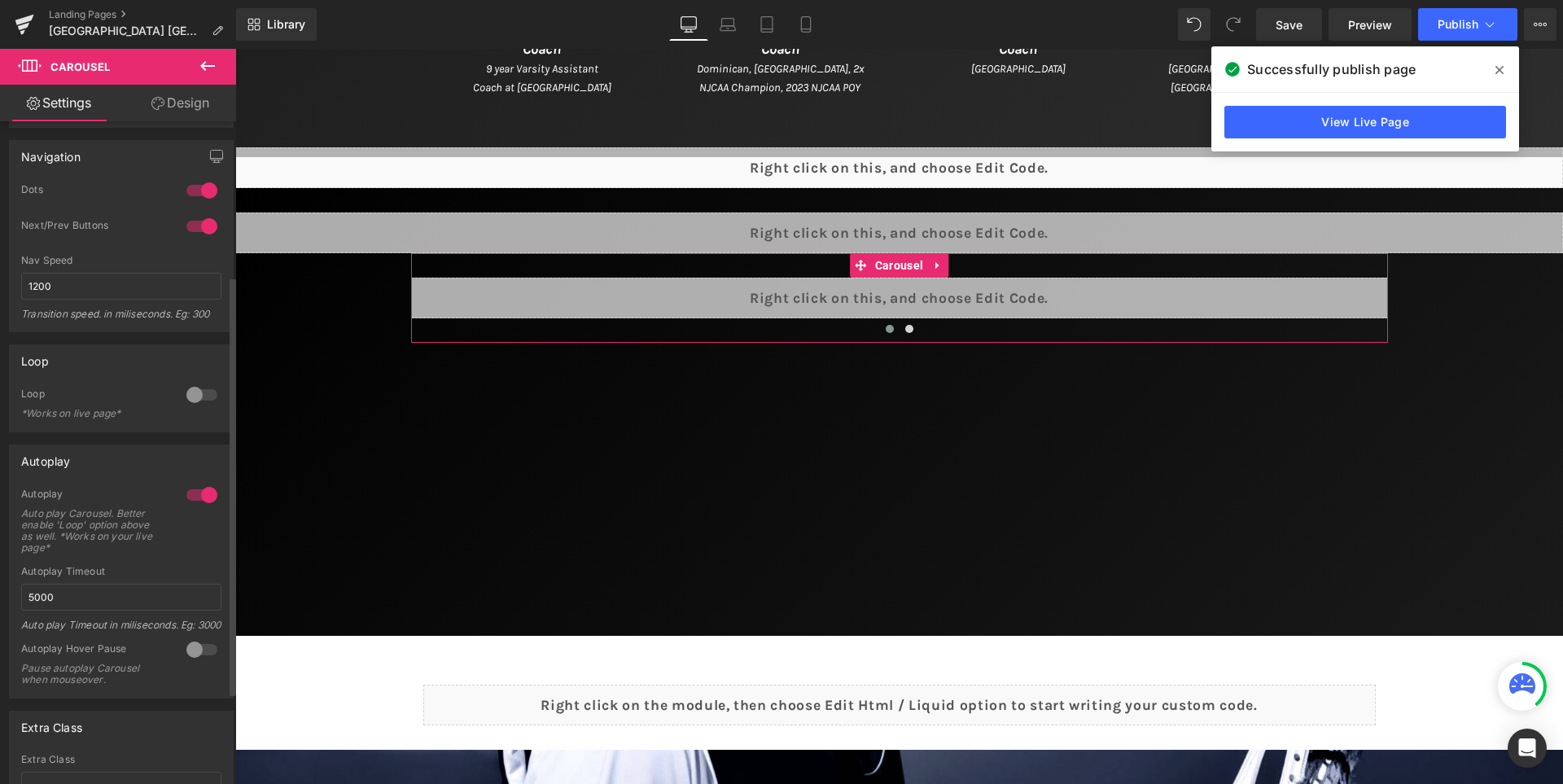
click at [192, 657] on div at bounding box center [202, 650] width 39 height 26
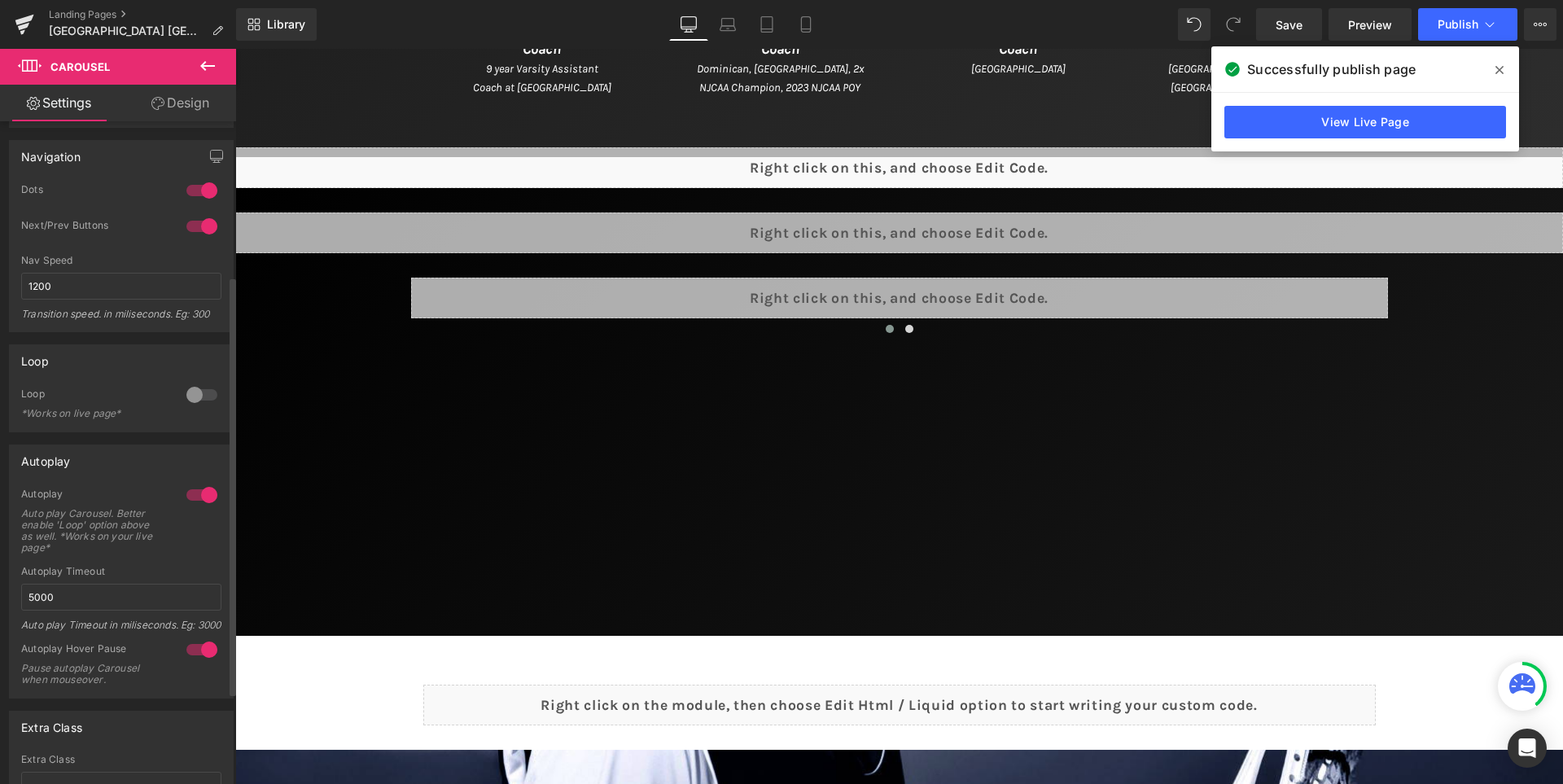
click at [195, 662] on div at bounding box center [202, 650] width 39 height 26
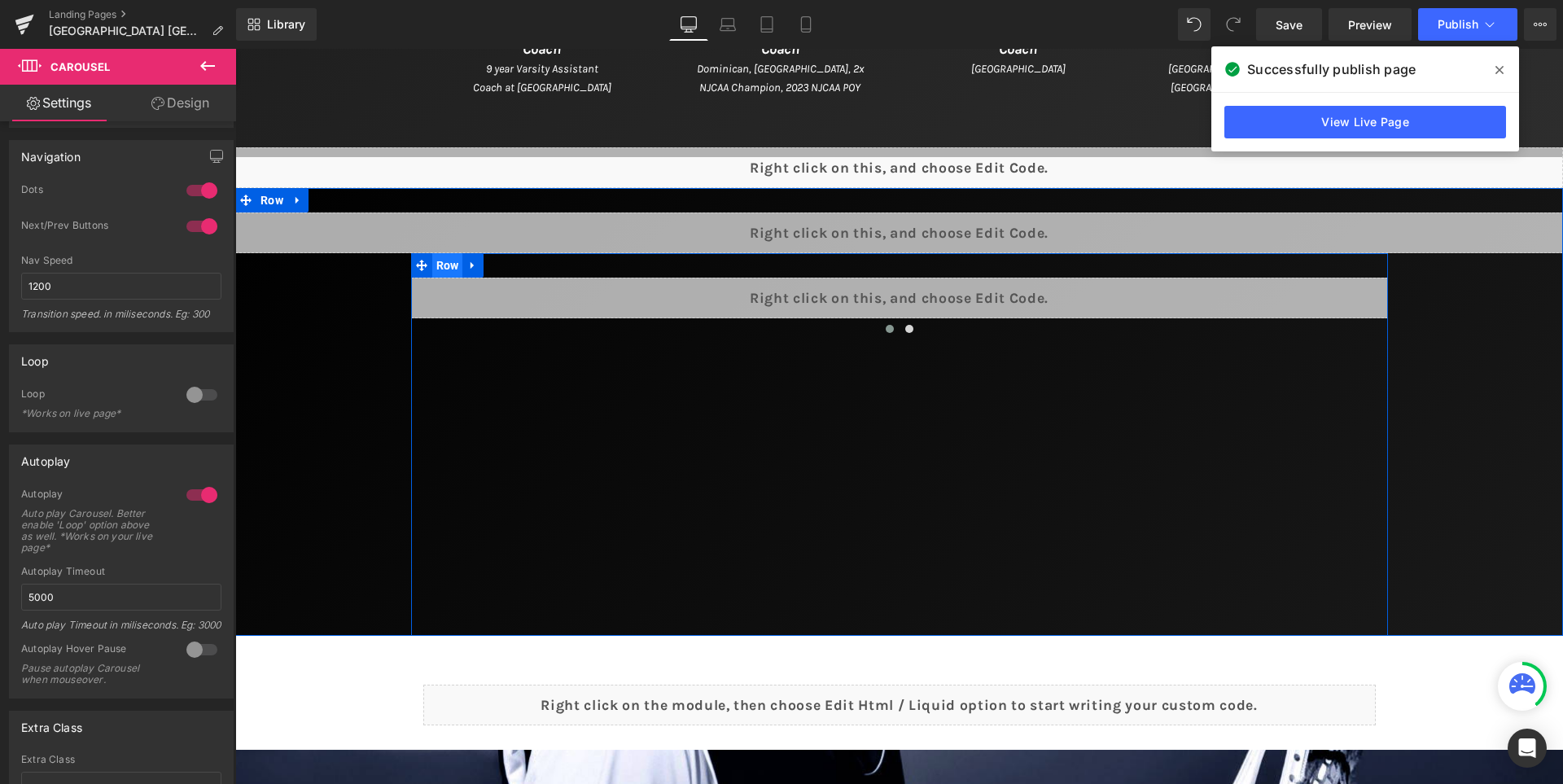
click at [432, 267] on span "Row" at bounding box center [447, 266] width 31 height 25
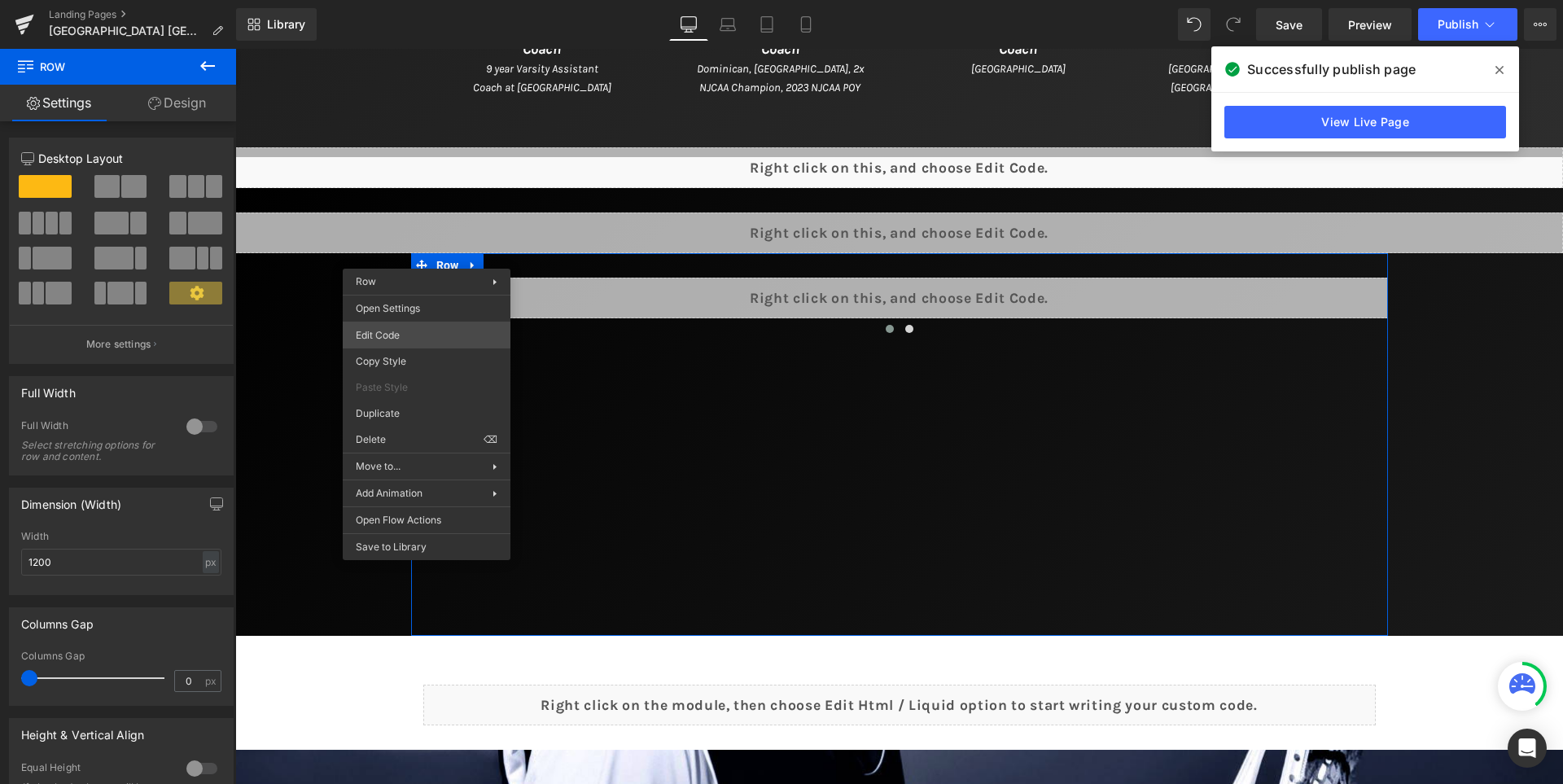
click at [420, 0] on div "Row You are previewing how the will restyle your page. You can not edit Element…" at bounding box center [782, 0] width 1563 height 0
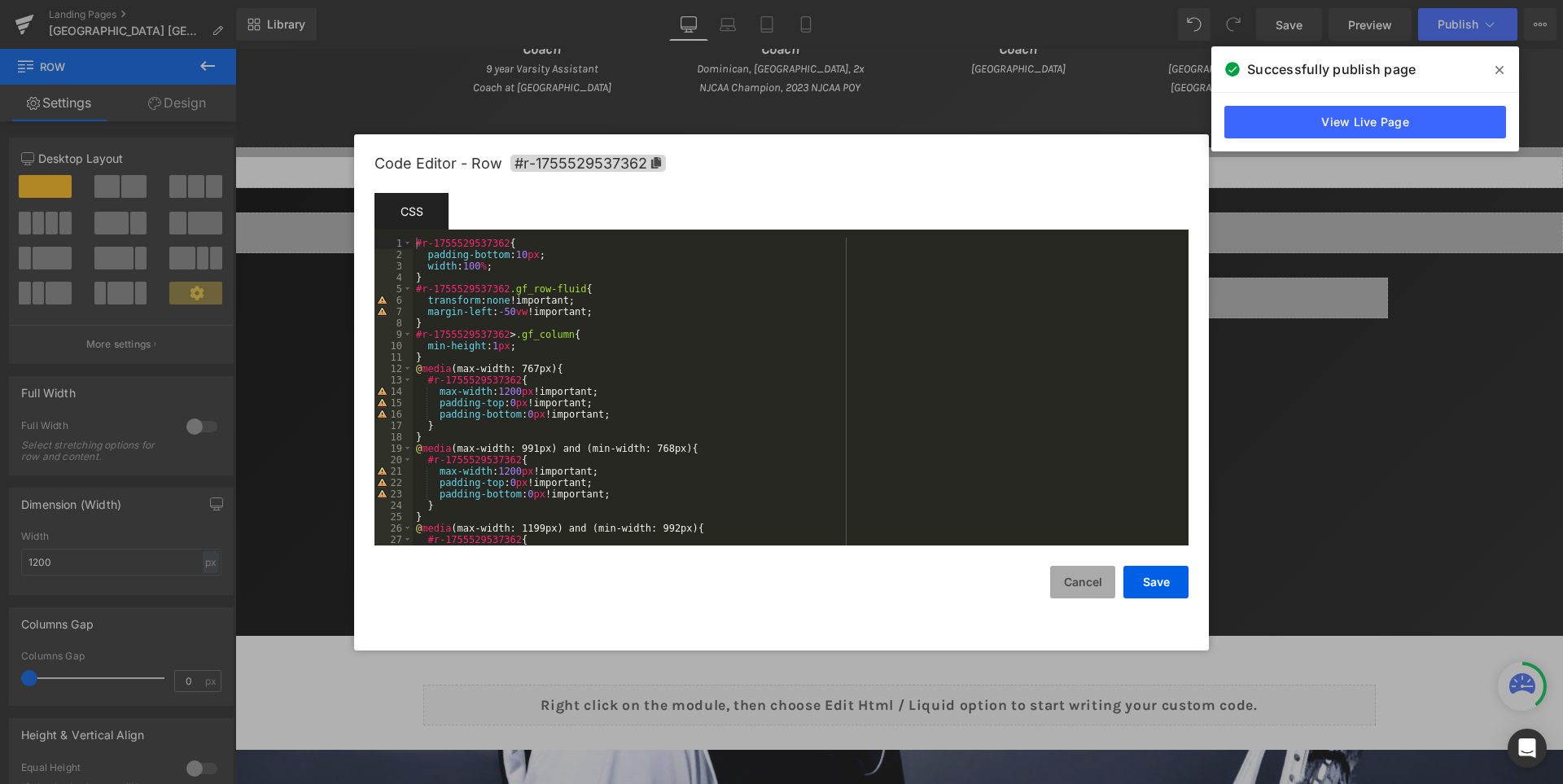
click at [1088, 581] on button "Cancel" at bounding box center [1082, 581] width 65 height 32
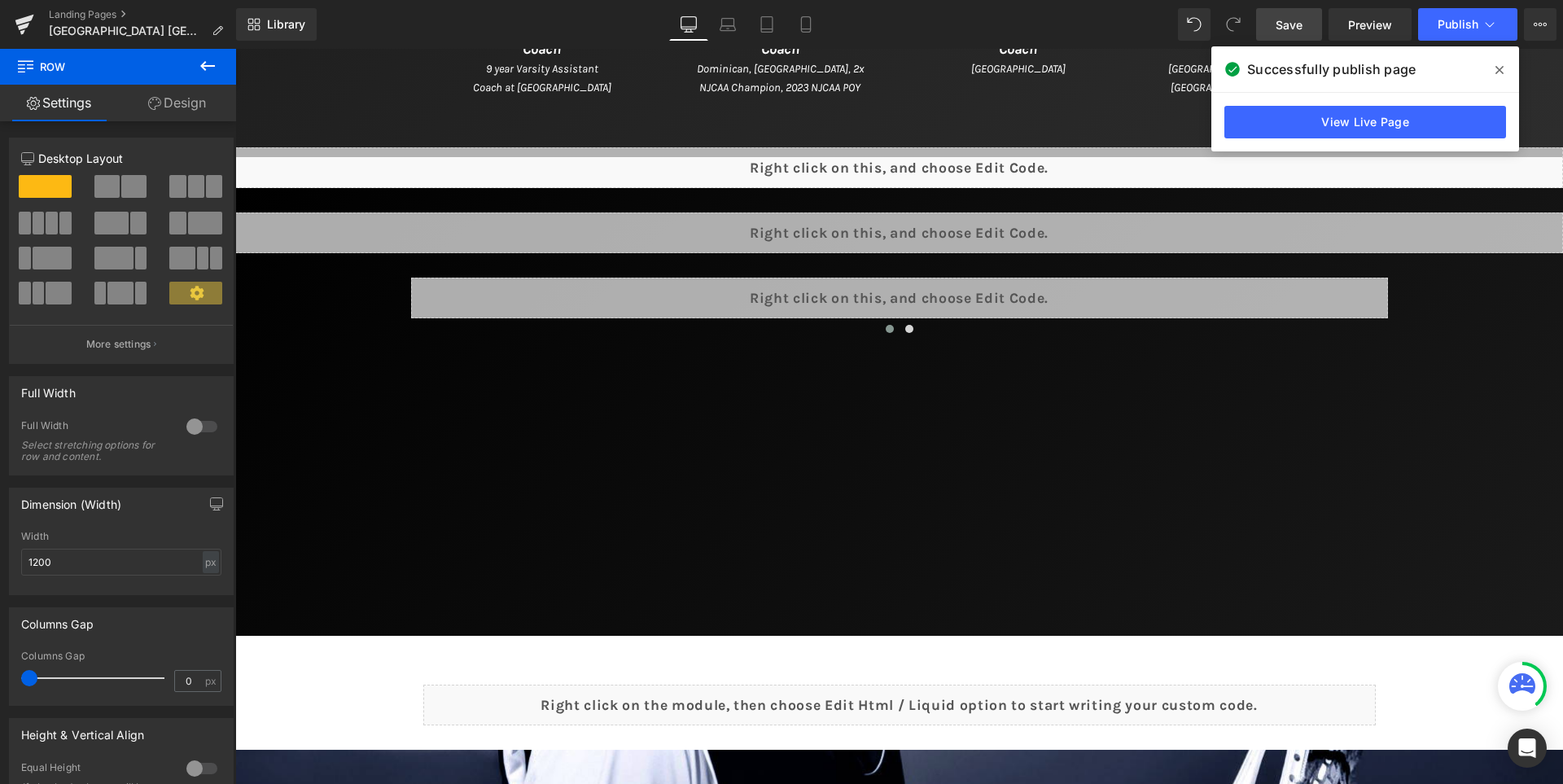
click at [1293, 18] on span "Save" at bounding box center [1288, 25] width 27 height 17
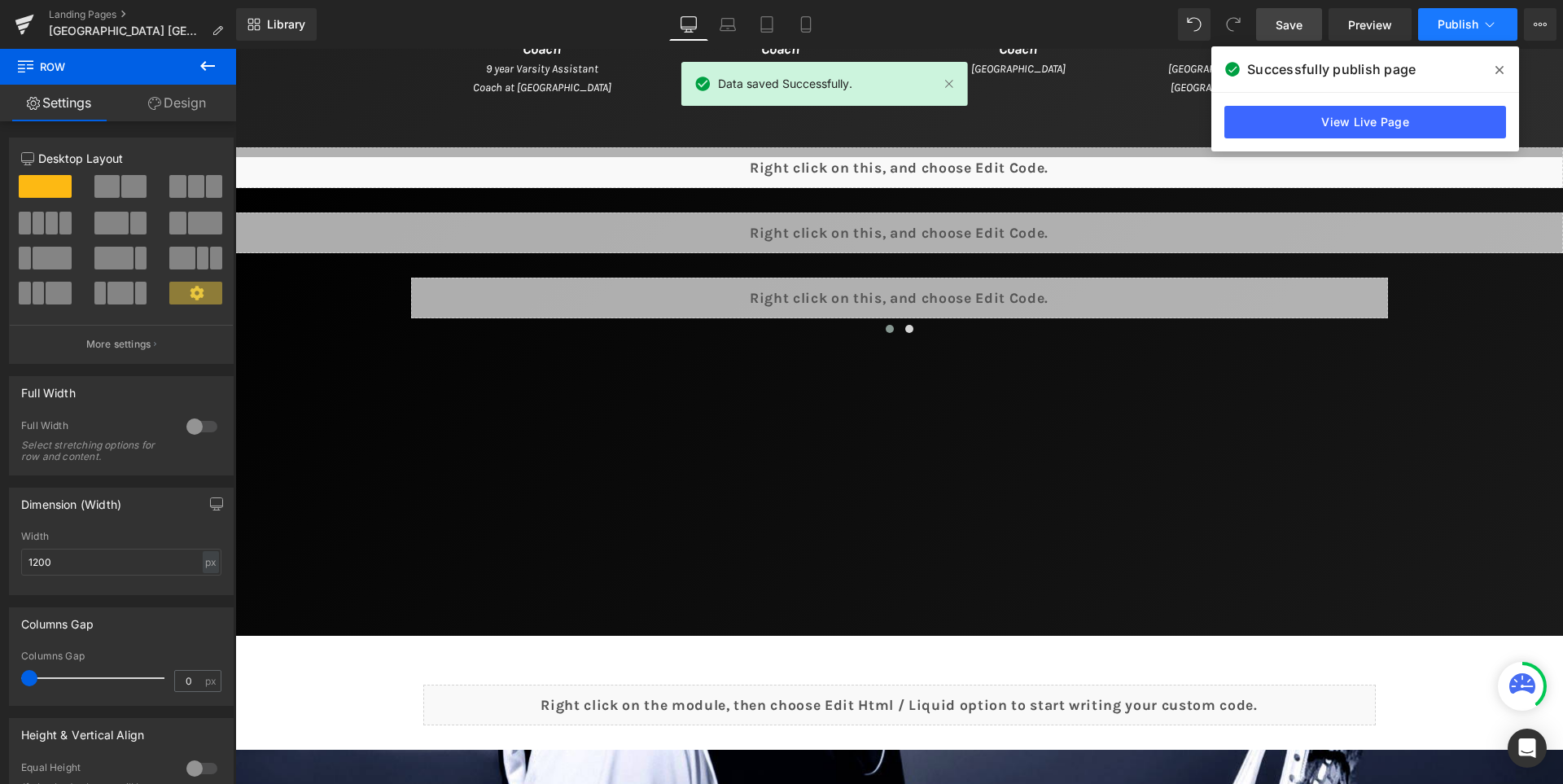
click at [1453, 19] on span "Publish" at bounding box center [1458, 24] width 40 height 13
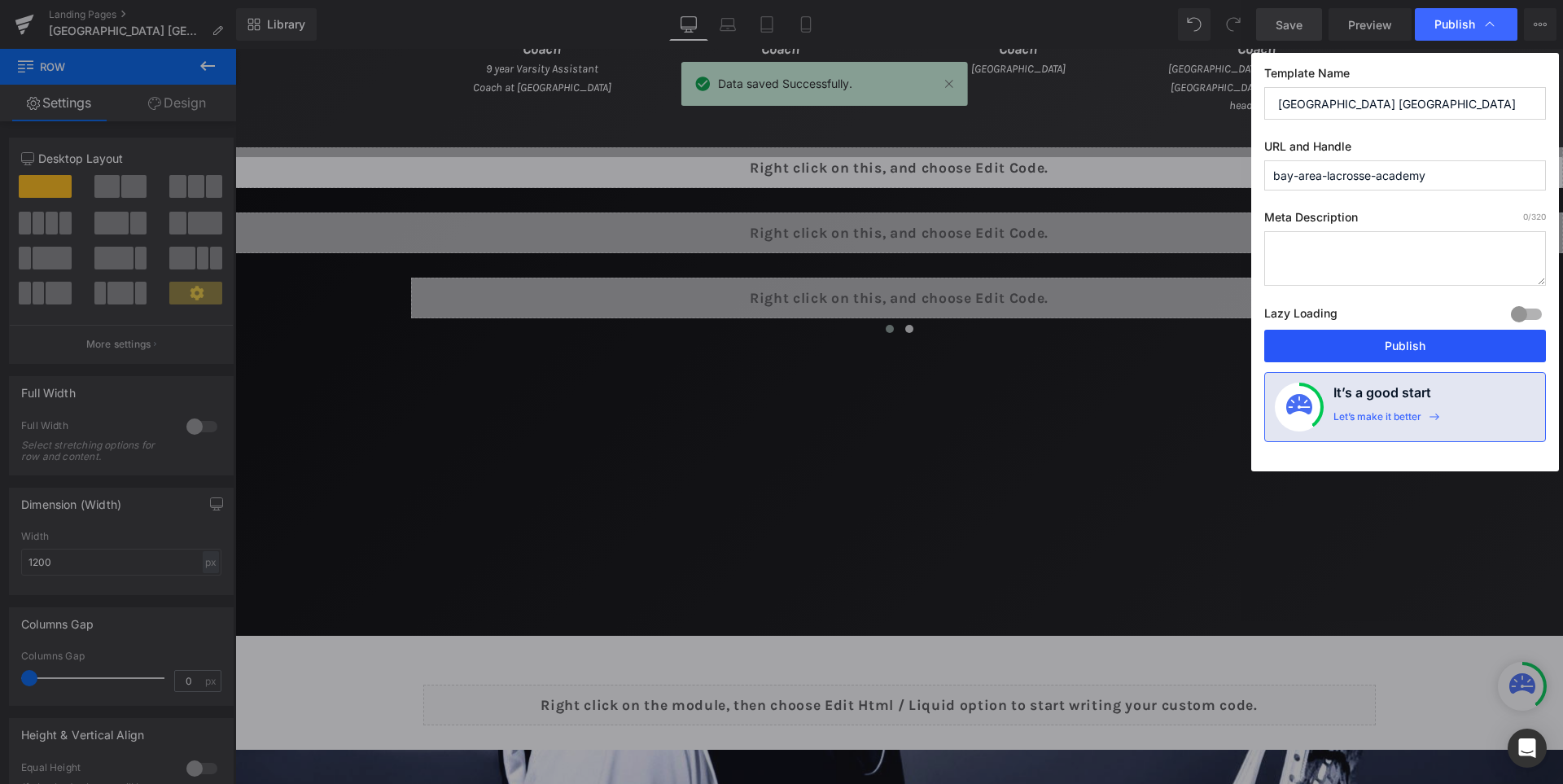
click at [1407, 353] on button "Publish" at bounding box center [1404, 346] width 282 height 32
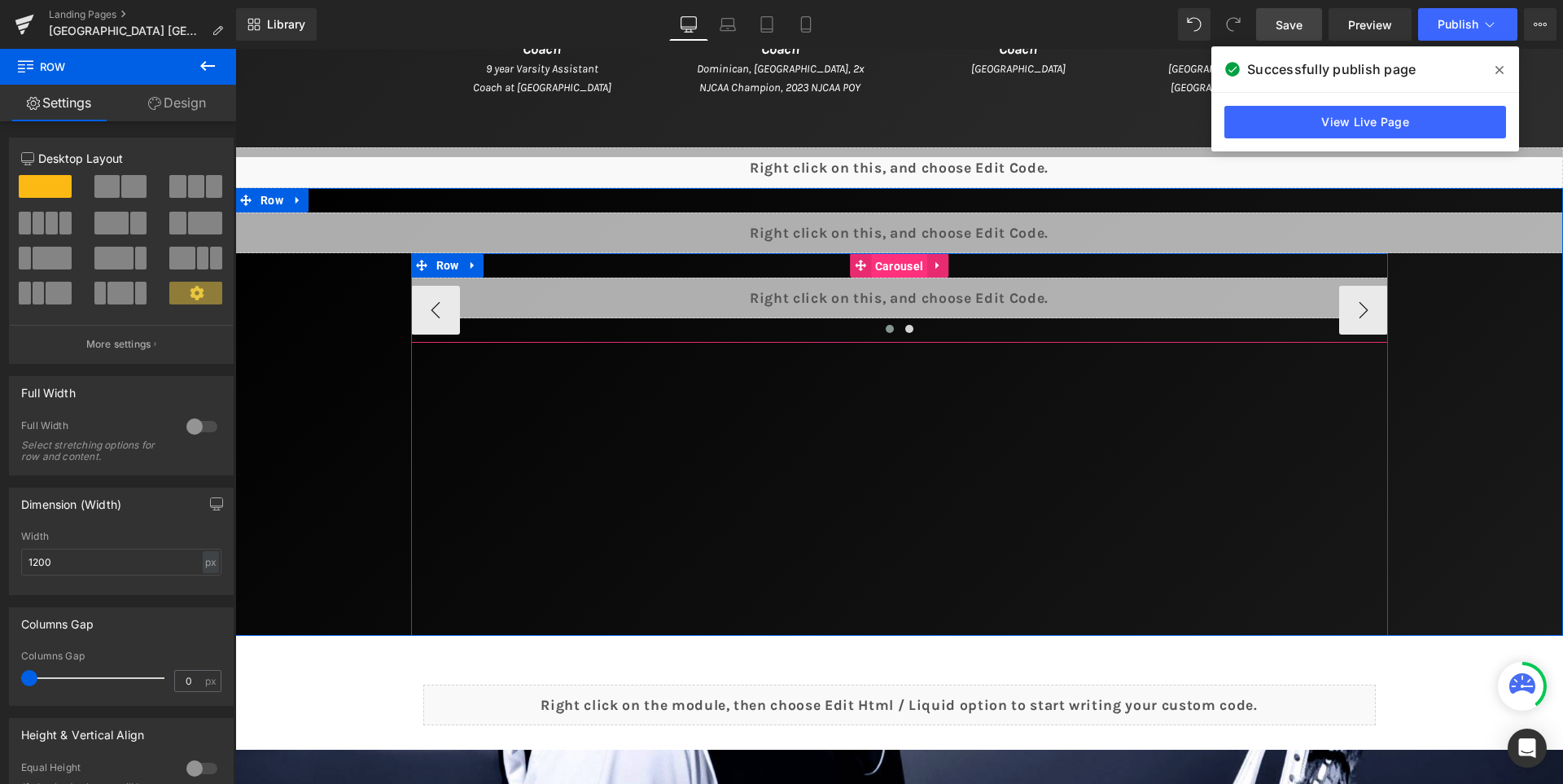
click at [871, 259] on span "Carousel" at bounding box center [899, 267] width 56 height 25
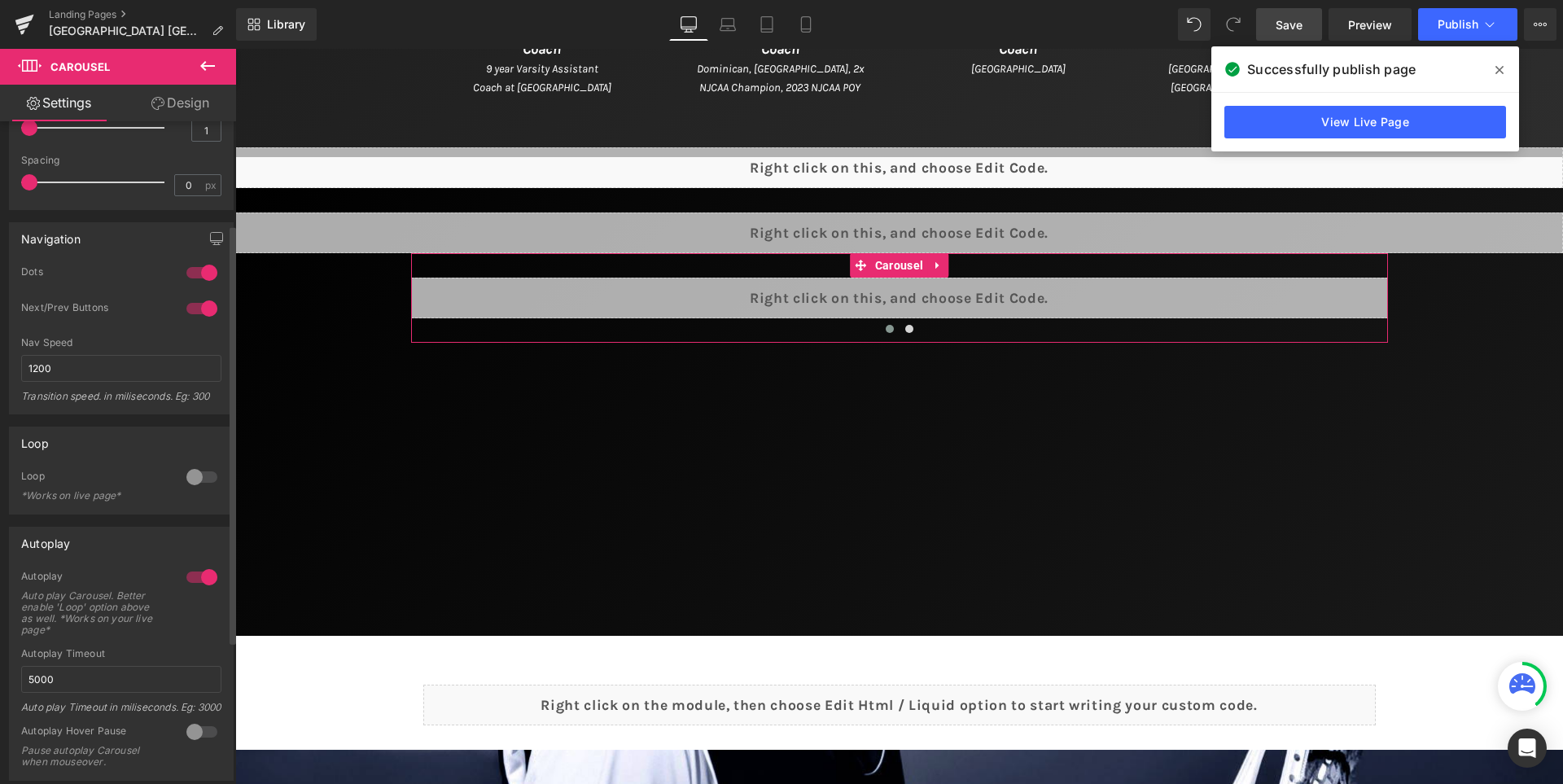
scroll to position [163, 0]
click at [189, 474] on div at bounding box center [202, 476] width 39 height 26
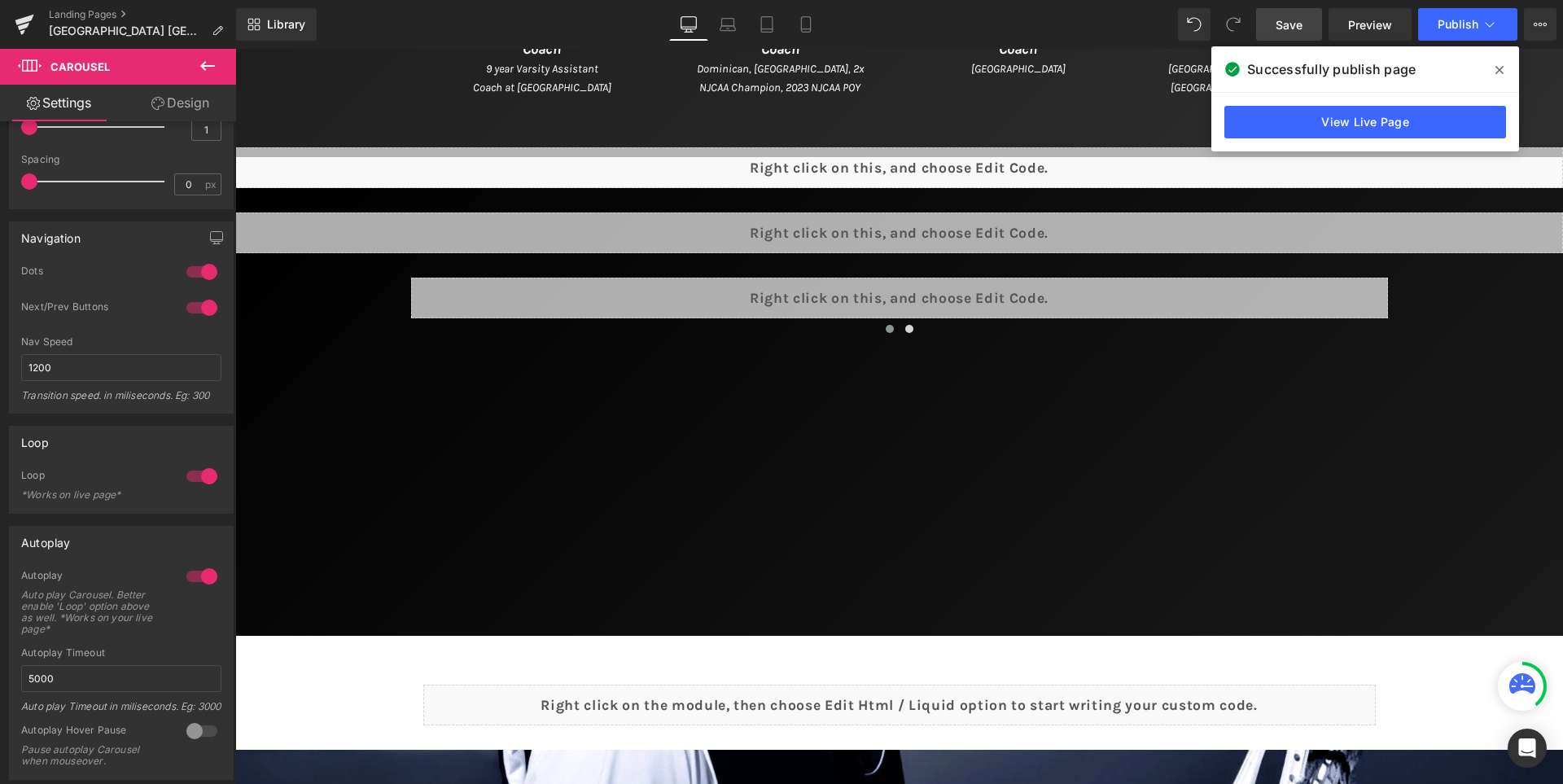
click at [1288, 19] on span "Save" at bounding box center [1288, 25] width 27 height 17
click at [1421, 17] on button "Publish" at bounding box center [1467, 24] width 99 height 32
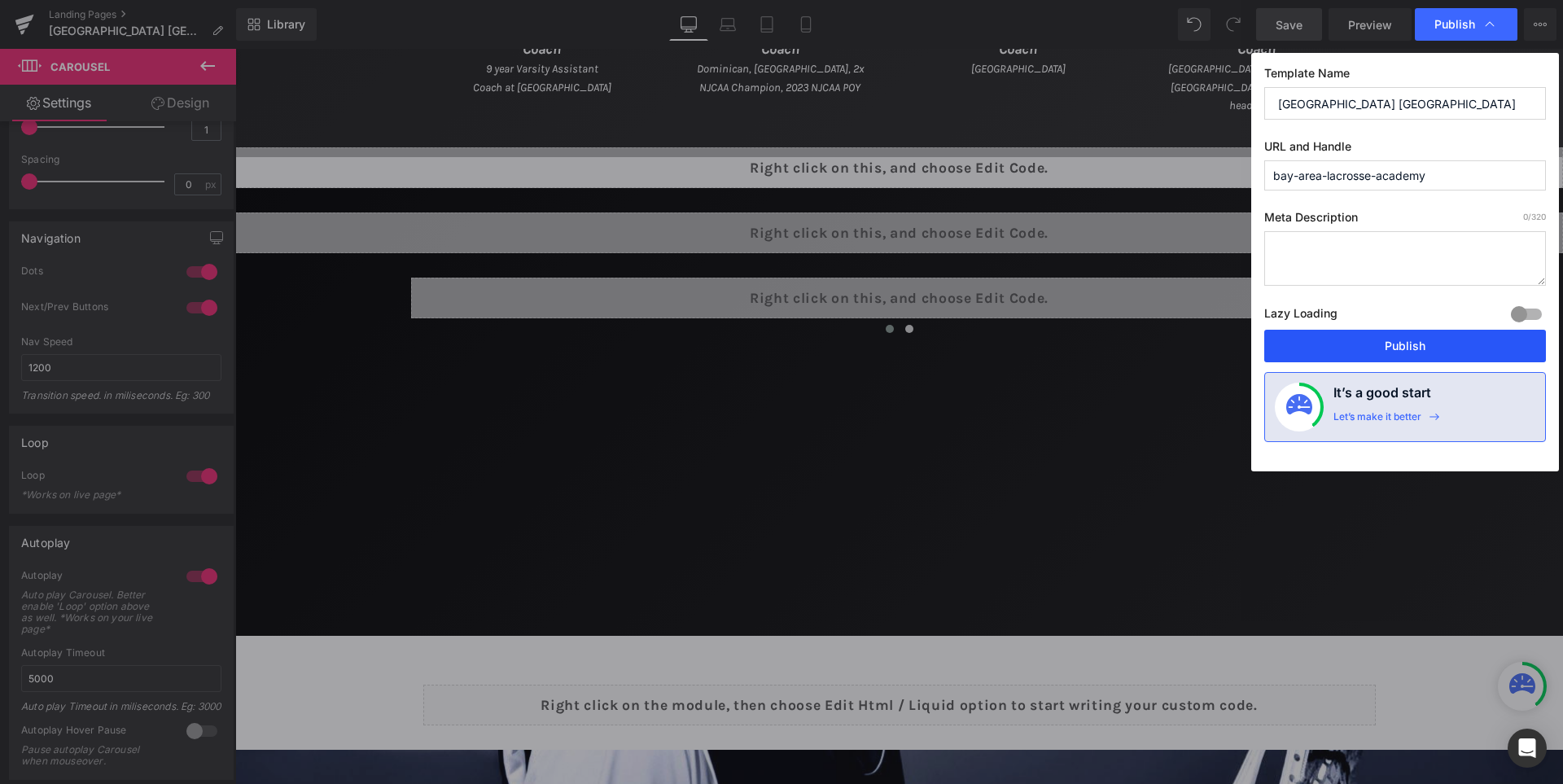
click at [1395, 342] on button "Publish" at bounding box center [1404, 346] width 282 height 32
